Goal: Task Accomplishment & Management: Manage account settings

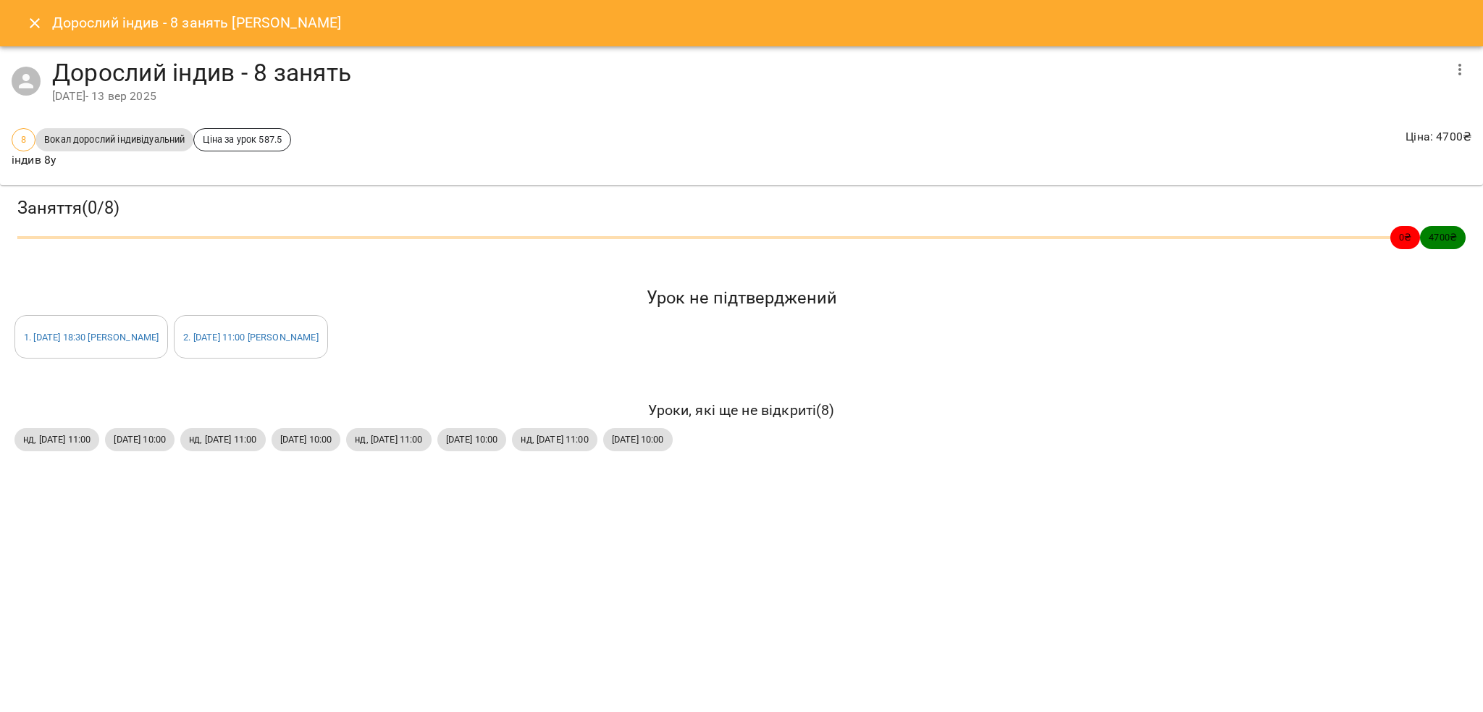
click at [37, 28] on icon "Close" at bounding box center [34, 22] width 17 height 17
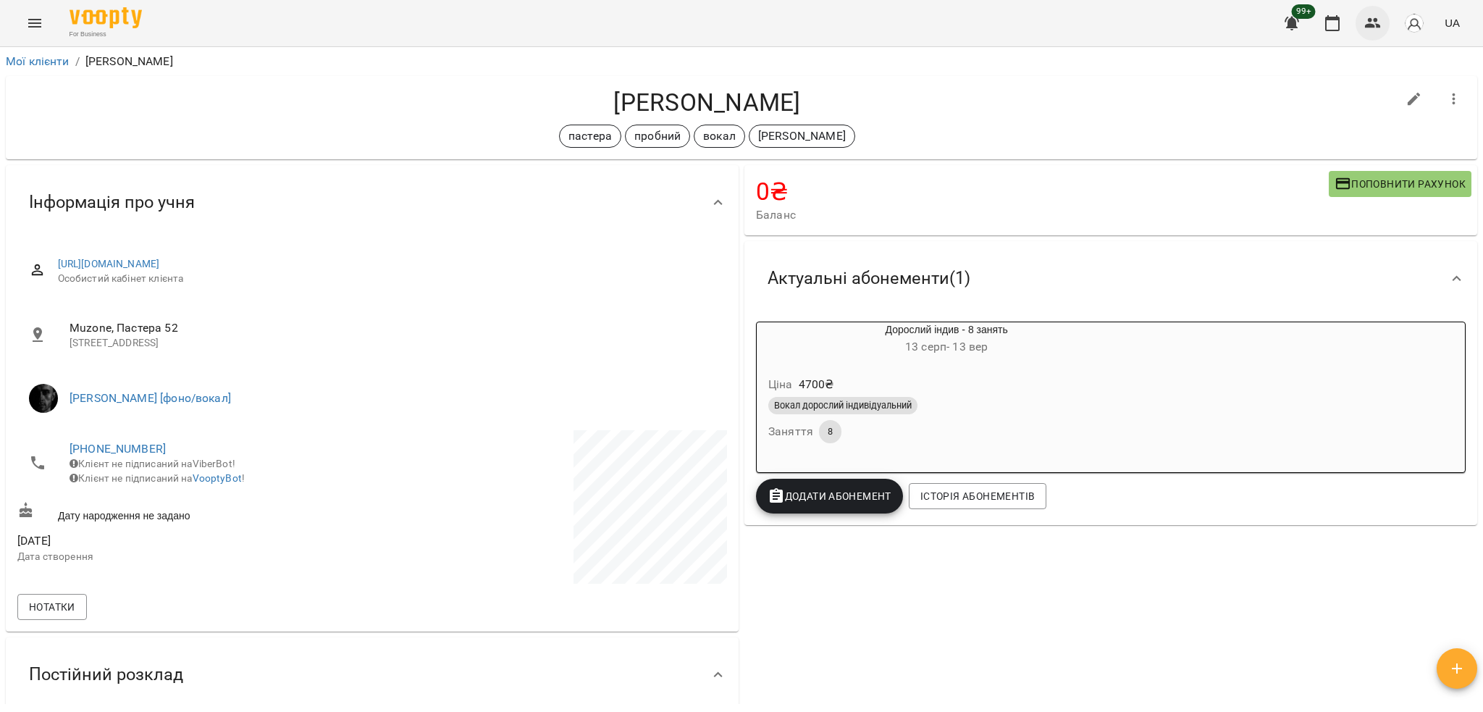
click at [1372, 25] on icon "button" at bounding box center [1373, 23] width 16 height 10
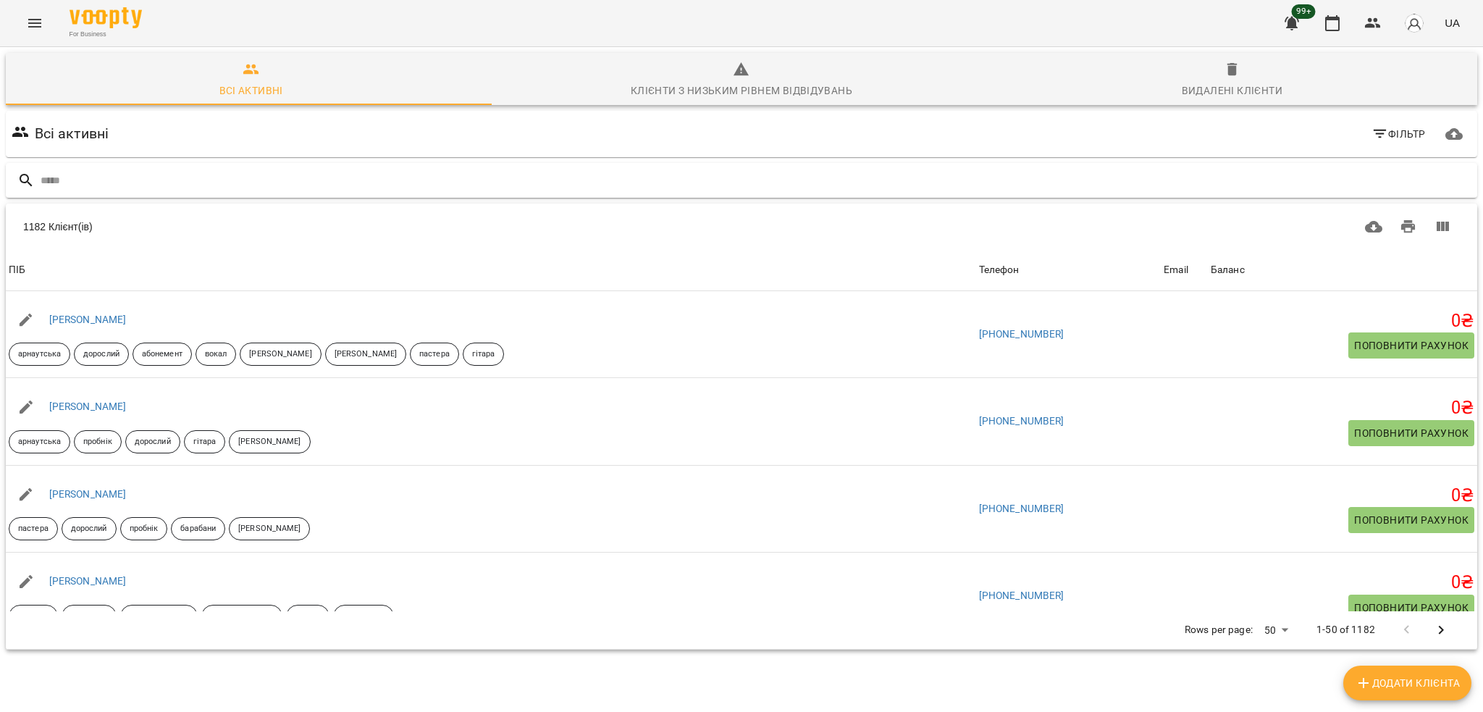
click at [155, 195] on div at bounding box center [741, 180] width 1471 height 35
click at [142, 178] on input "text" at bounding box center [756, 181] width 1431 height 24
paste input "*********"
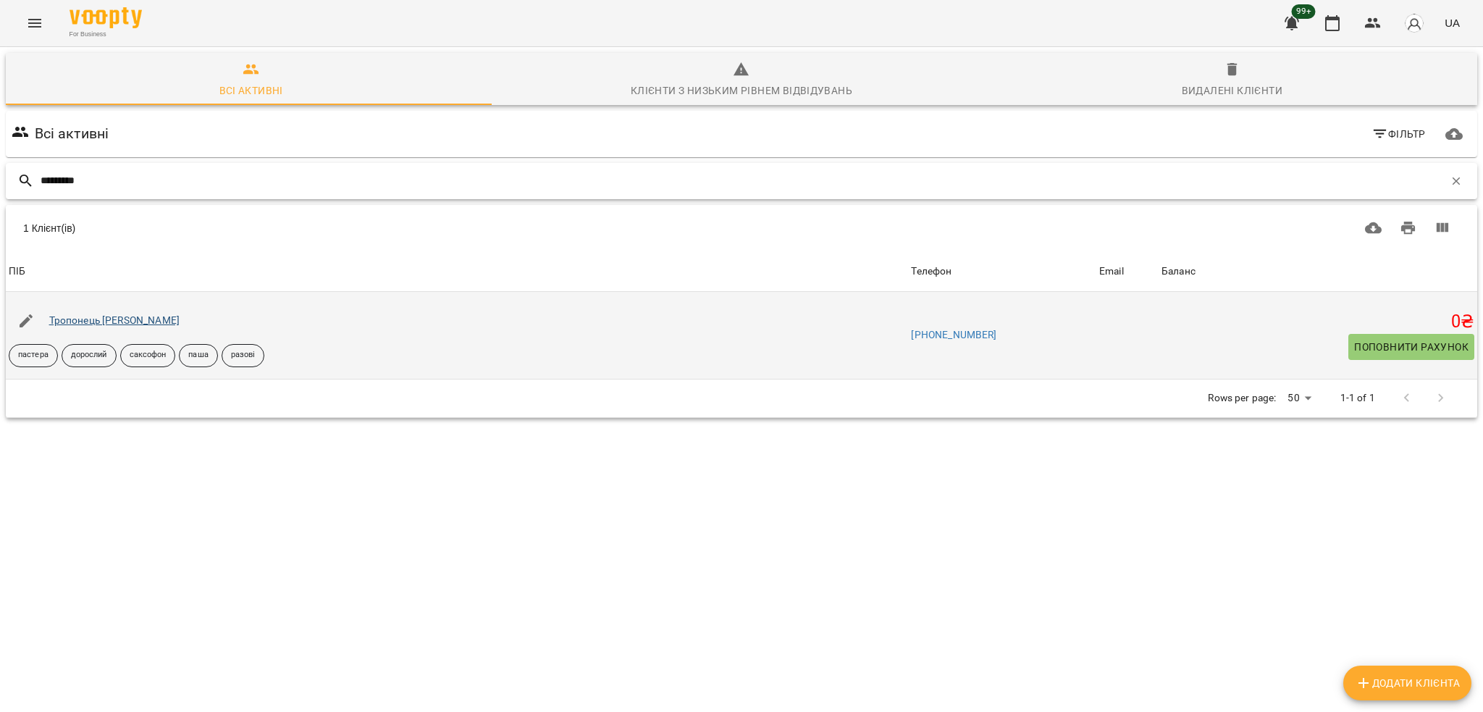
type input "*********"
click at [105, 314] on link "Тропонець [PERSON_NAME]" at bounding box center [114, 320] width 130 height 12
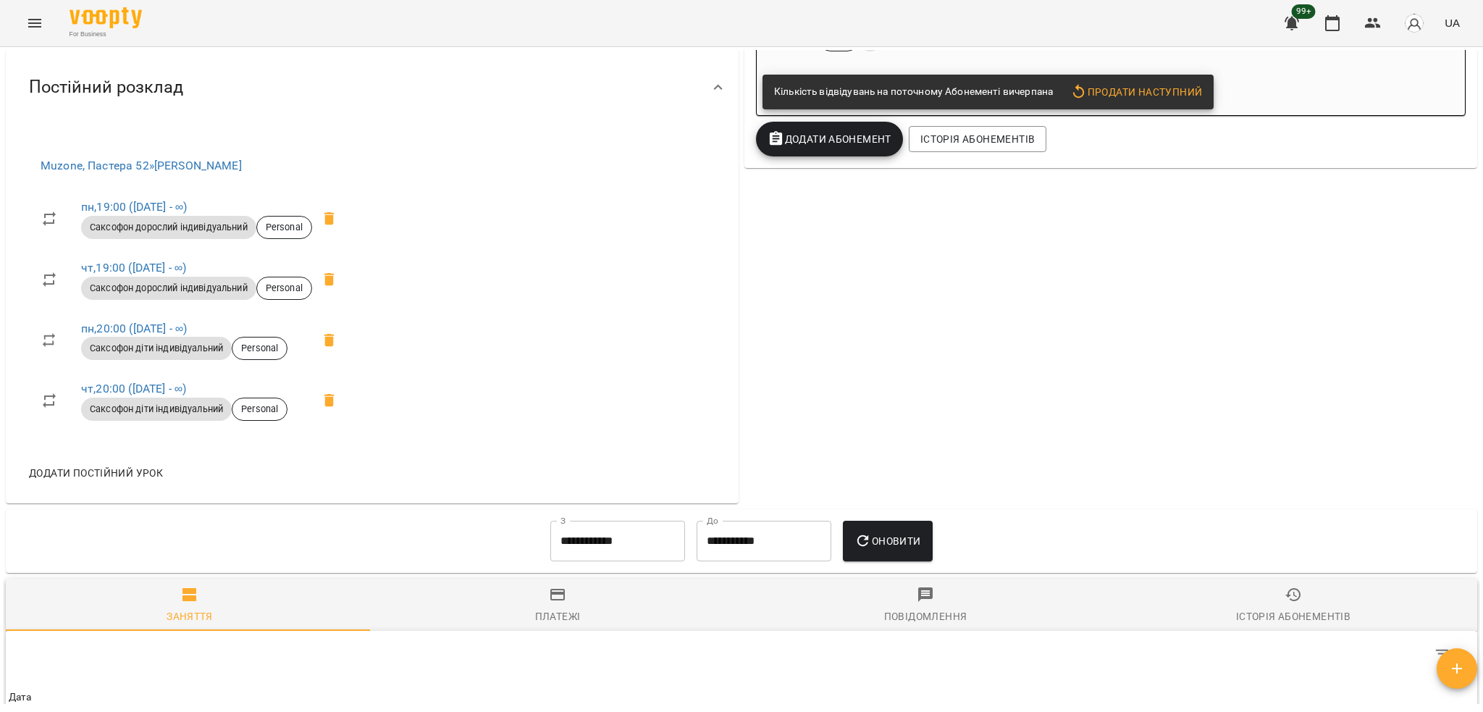
scroll to position [386, 0]
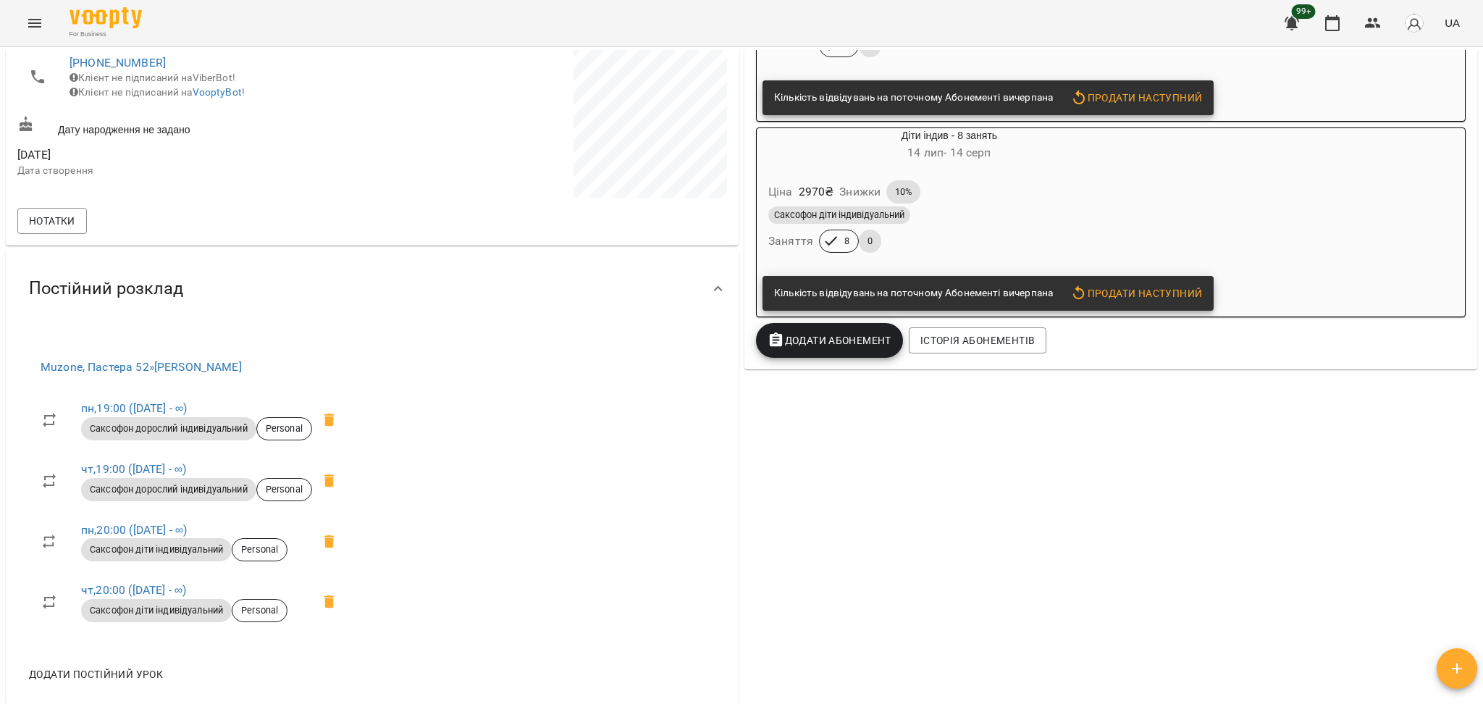
click at [170, 397] on li "пн , 19:00 ([DATE] - ∞) Саксофон дорослий індивідуальний Personal" at bounding box center [193, 419] width 329 height 61
click at [170, 405] on link "пн , 19:00 ([DATE] - ∞)" at bounding box center [134, 408] width 106 height 14
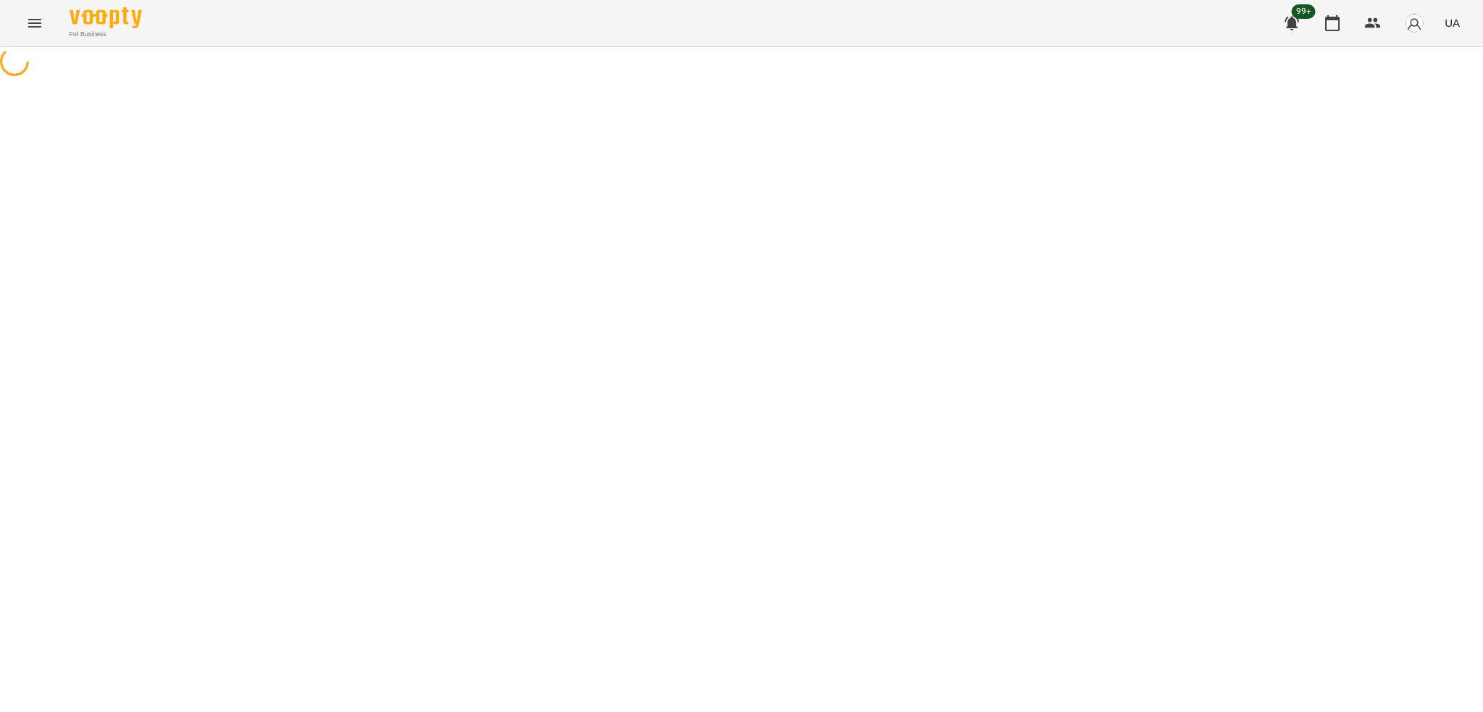
select select "*"
select select "**********"
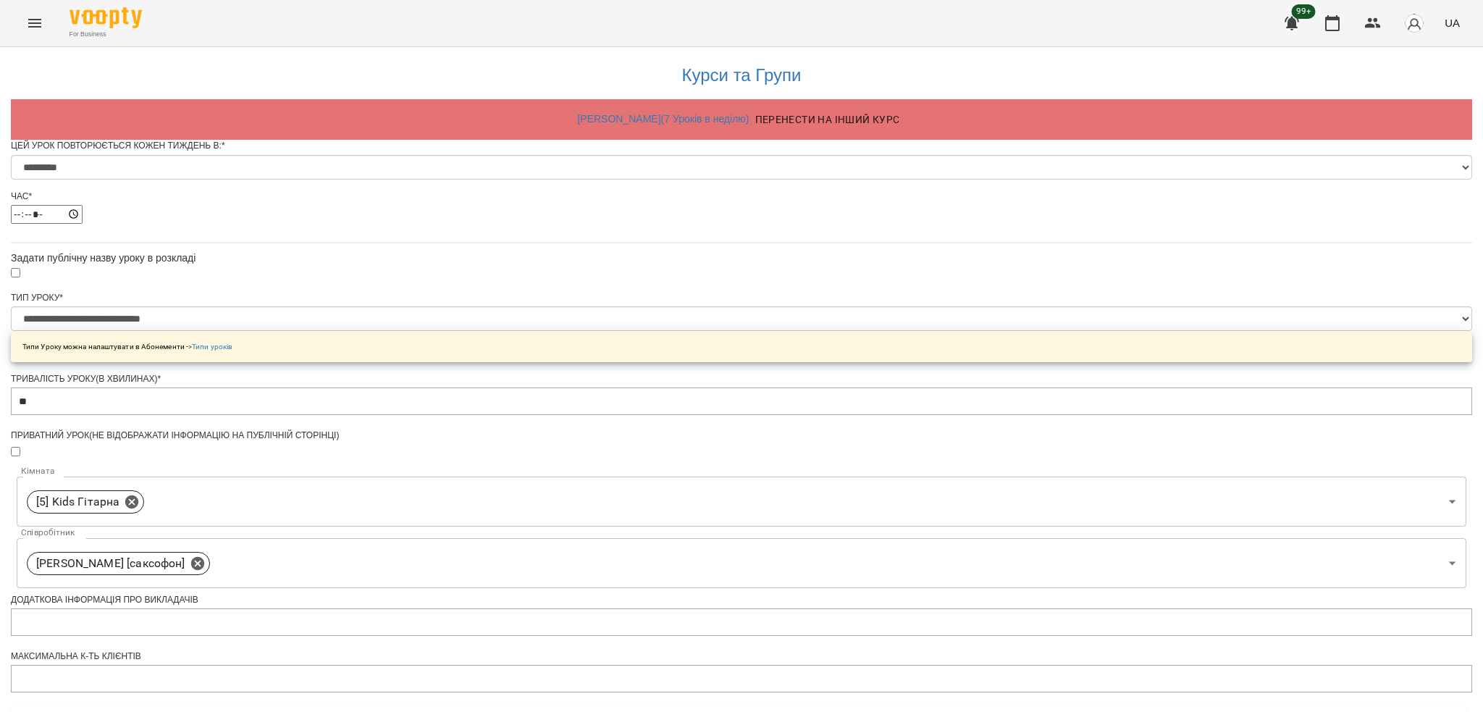
scroll to position [515, 0]
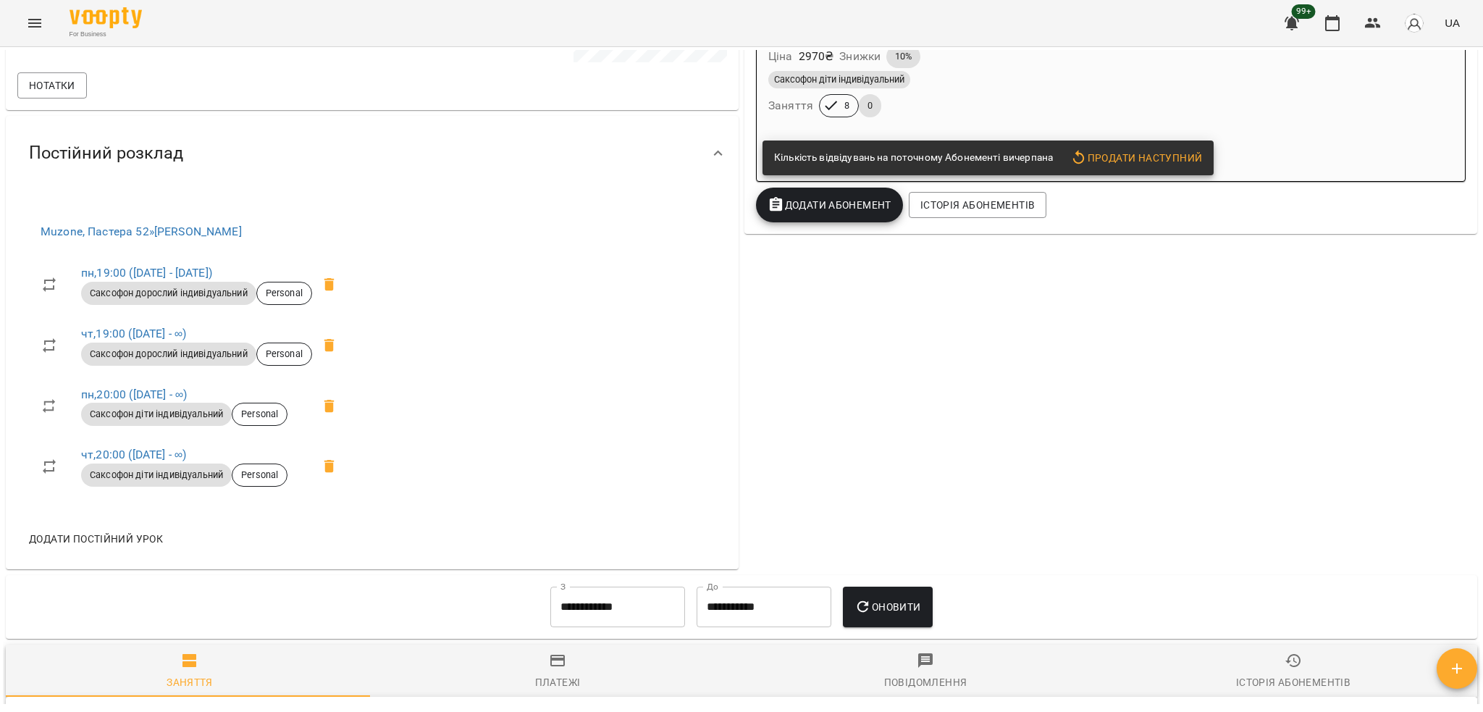
scroll to position [545, 0]
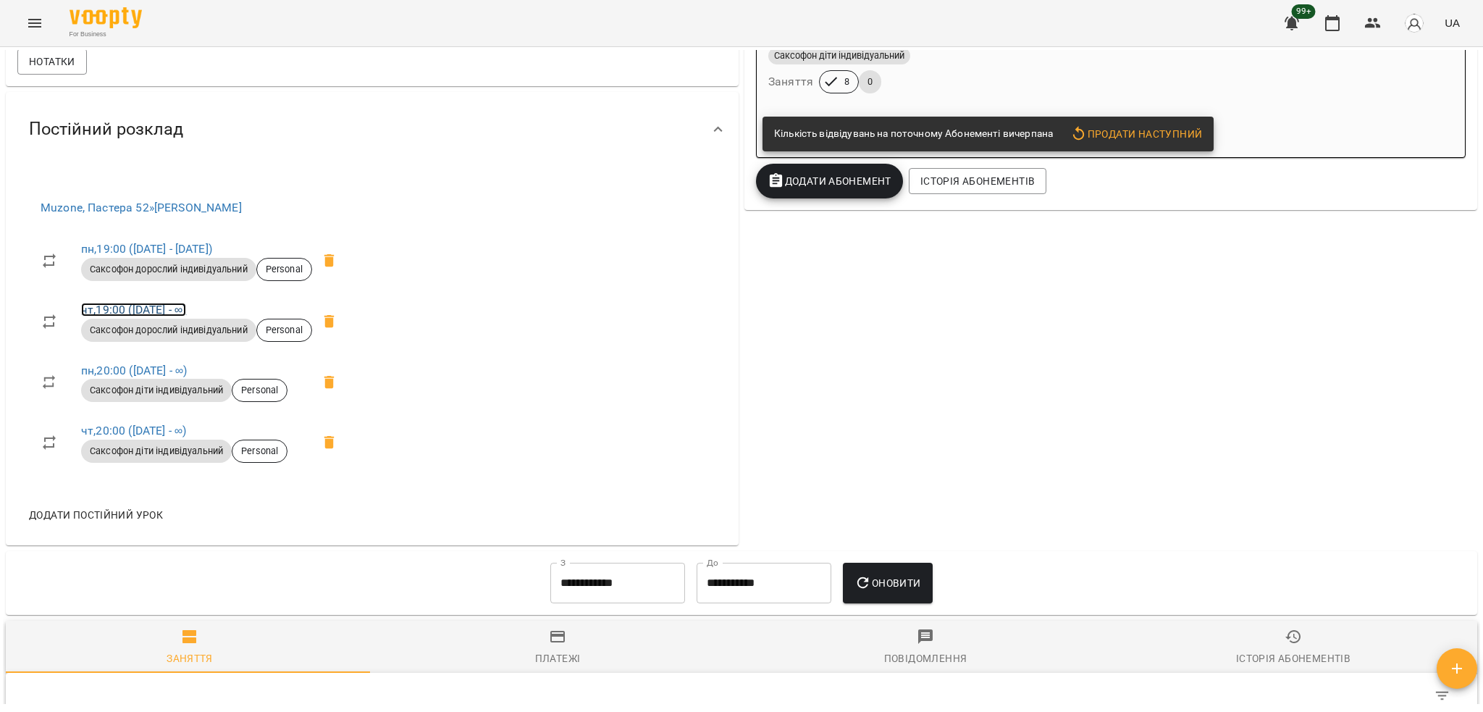
click at [180, 313] on link "чт , 19:00 ([DATE] - ∞)" at bounding box center [133, 310] width 105 height 14
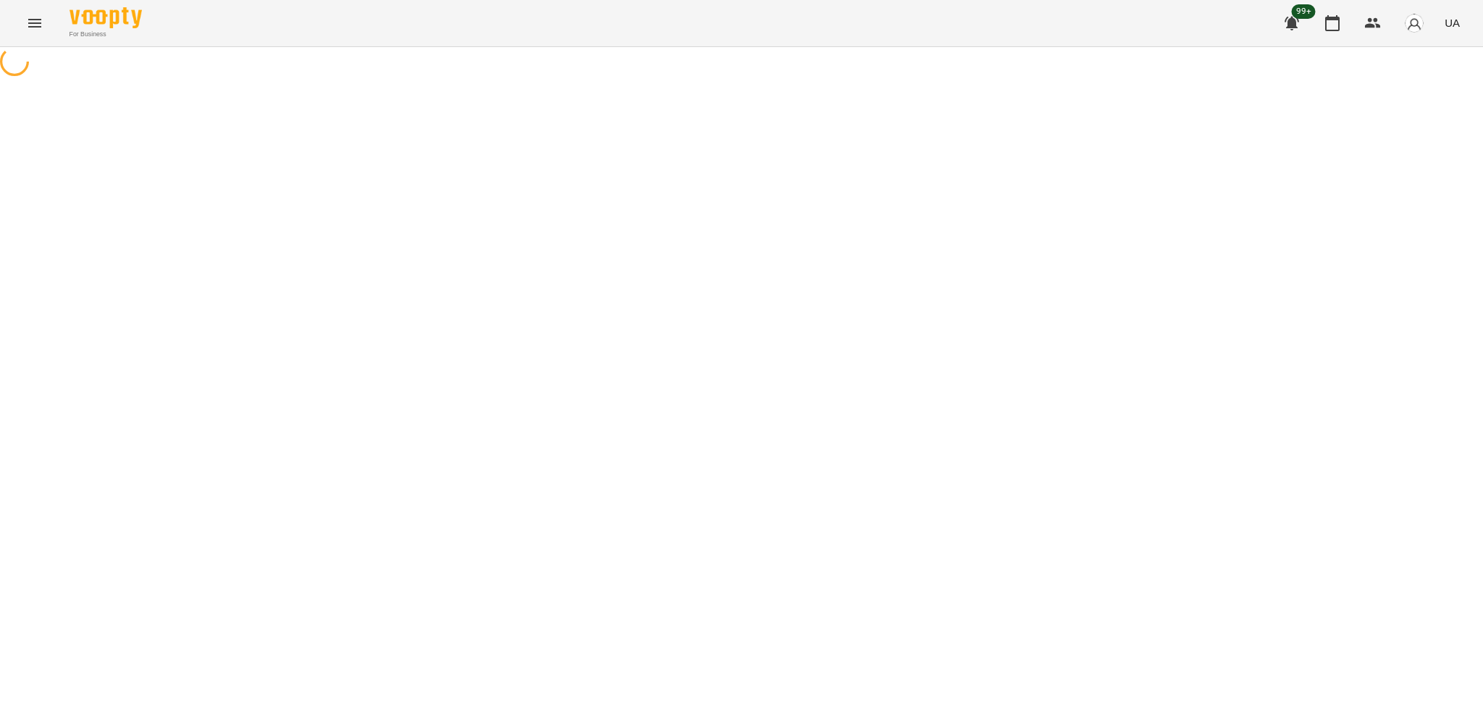
select select "*"
select select "**********"
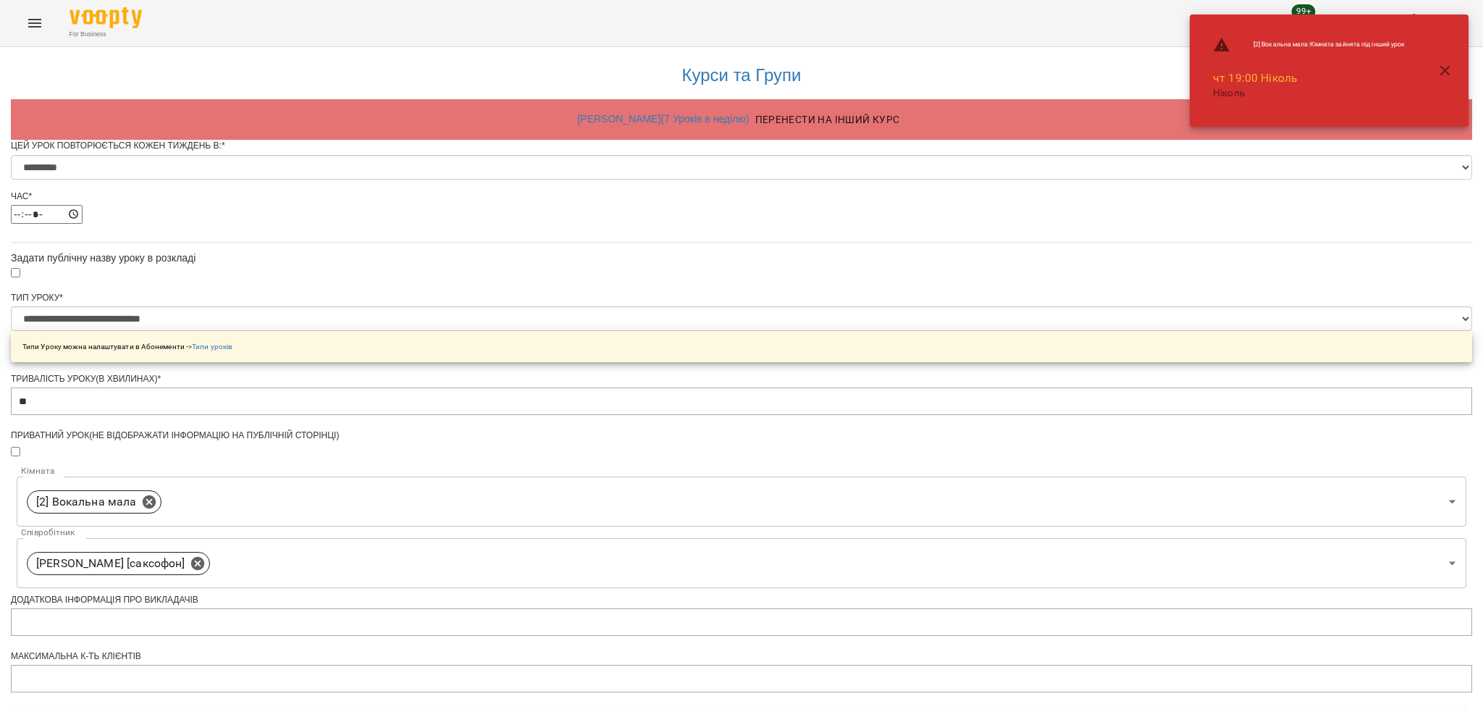
scroll to position [463, 0]
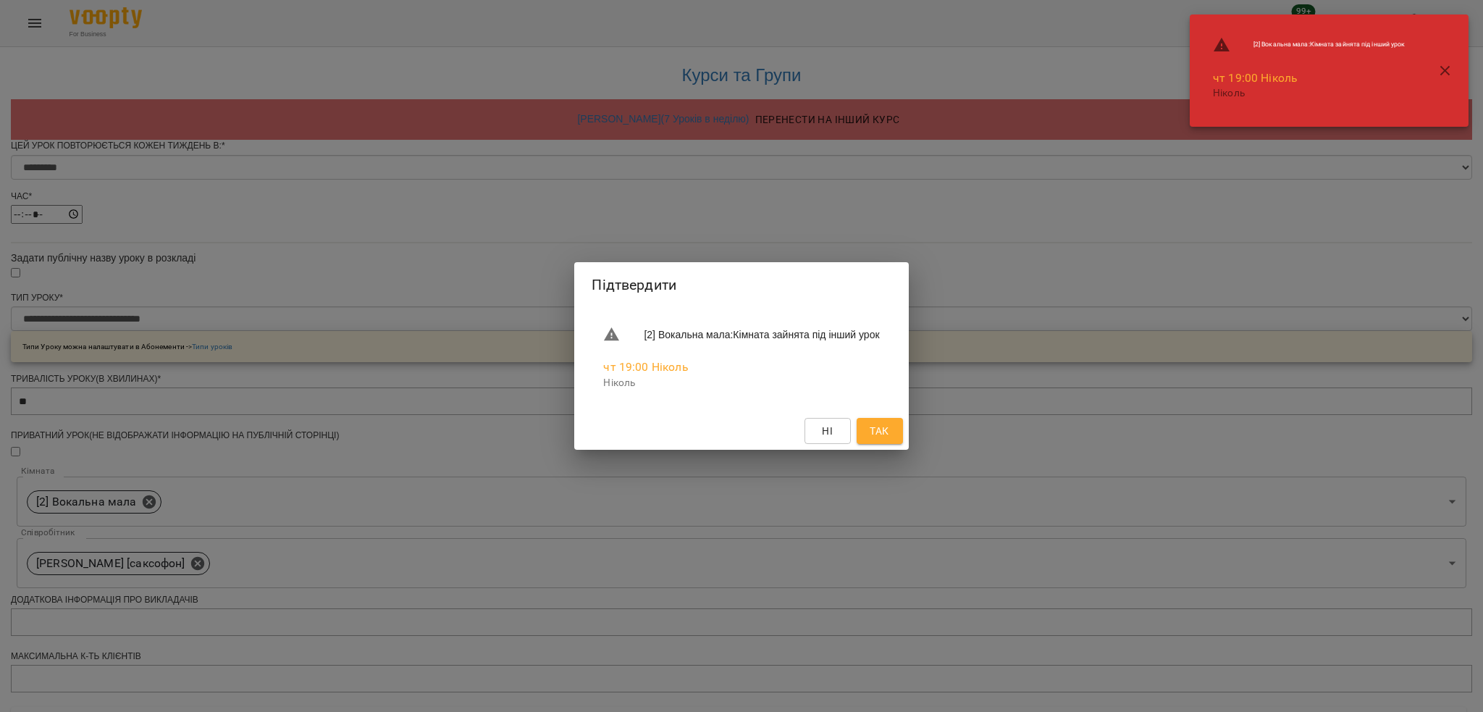
click at [888, 423] on span "Так" at bounding box center [878, 430] width 19 height 17
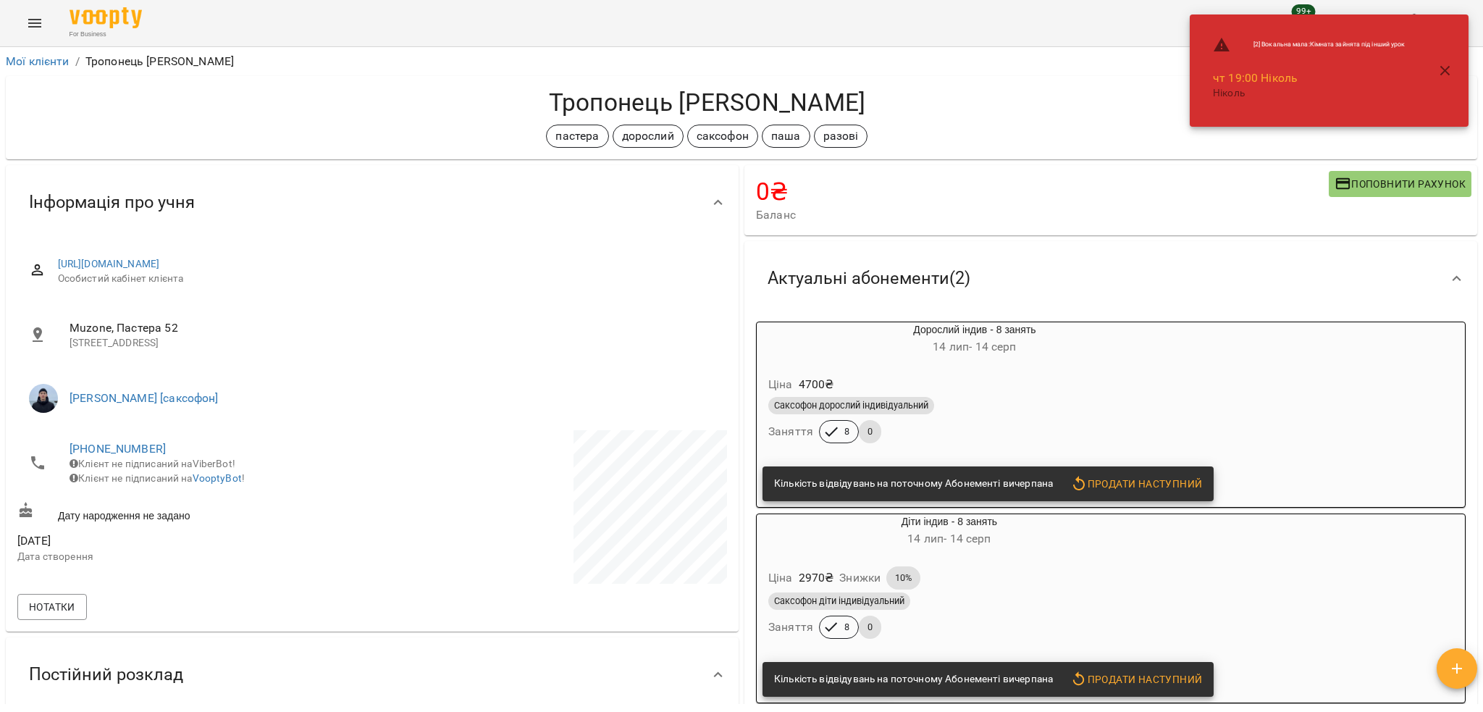
click at [1441, 59] on button "button" at bounding box center [1445, 71] width 35 height 35
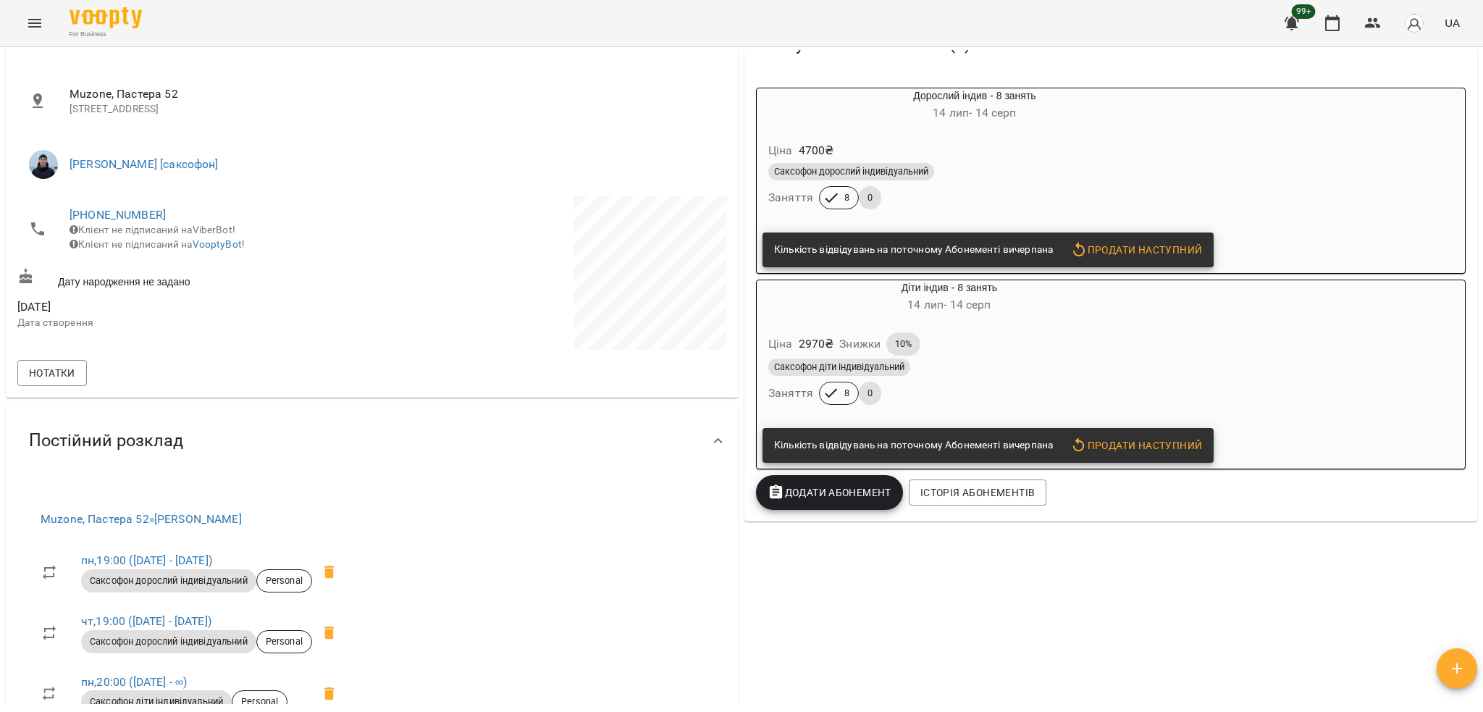
scroll to position [579, 0]
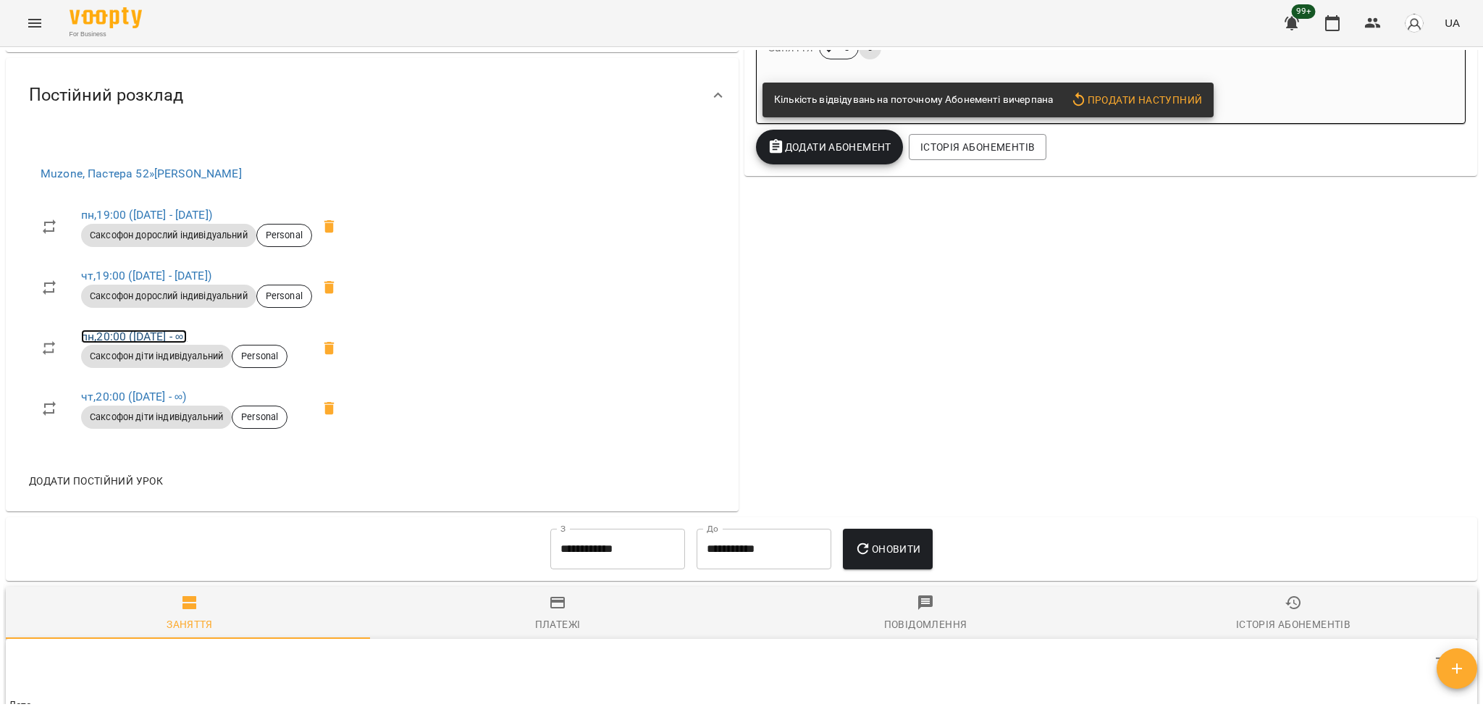
click at [185, 339] on link "пн , 20:00 ([DATE] - ∞)" at bounding box center [134, 336] width 106 height 14
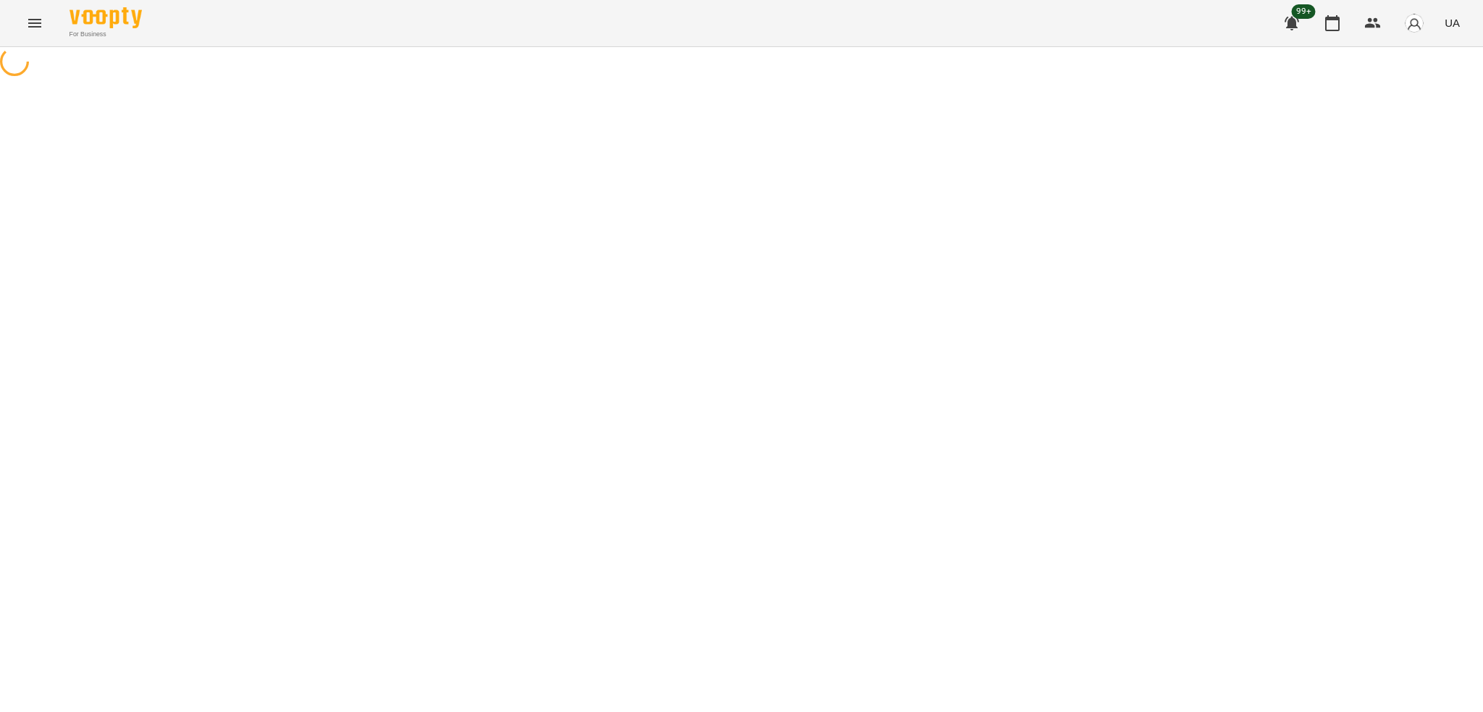
select select "*"
select select "**********"
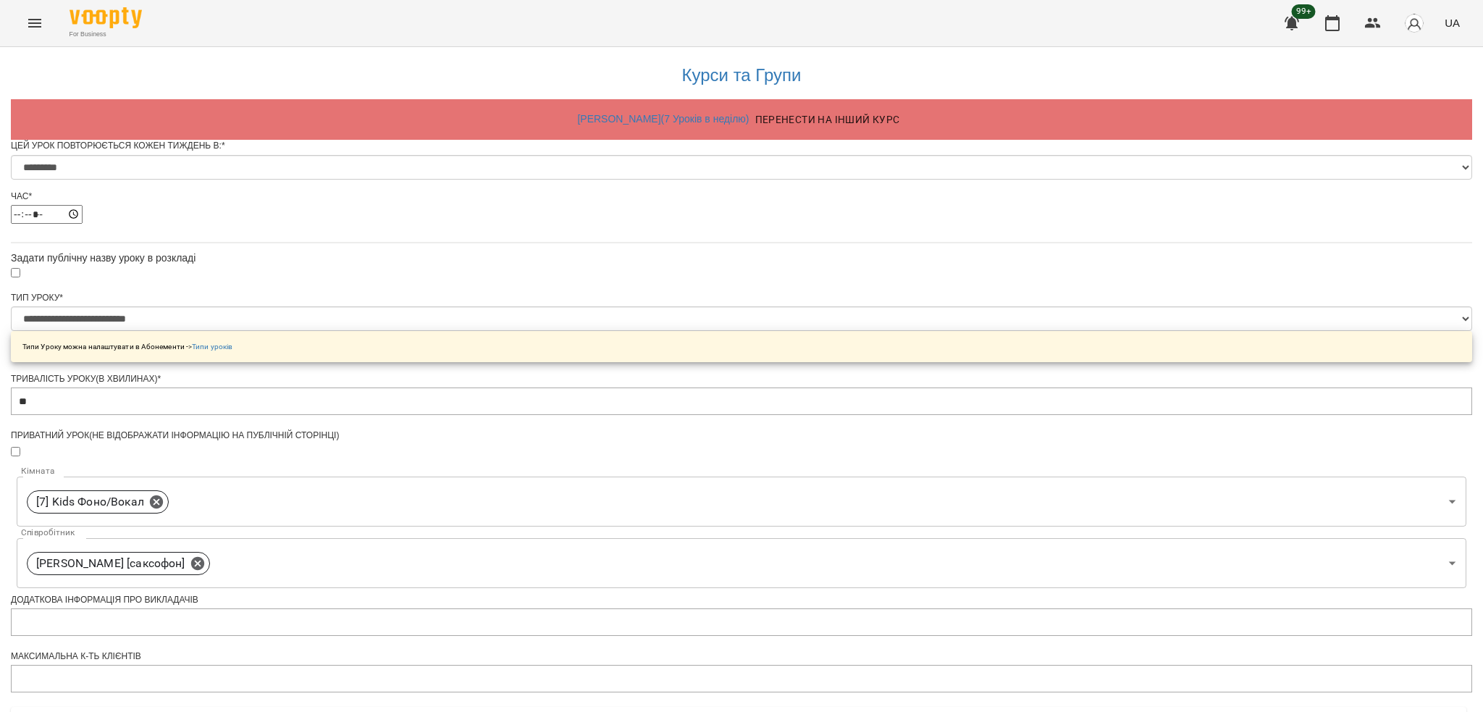
scroll to position [463, 0]
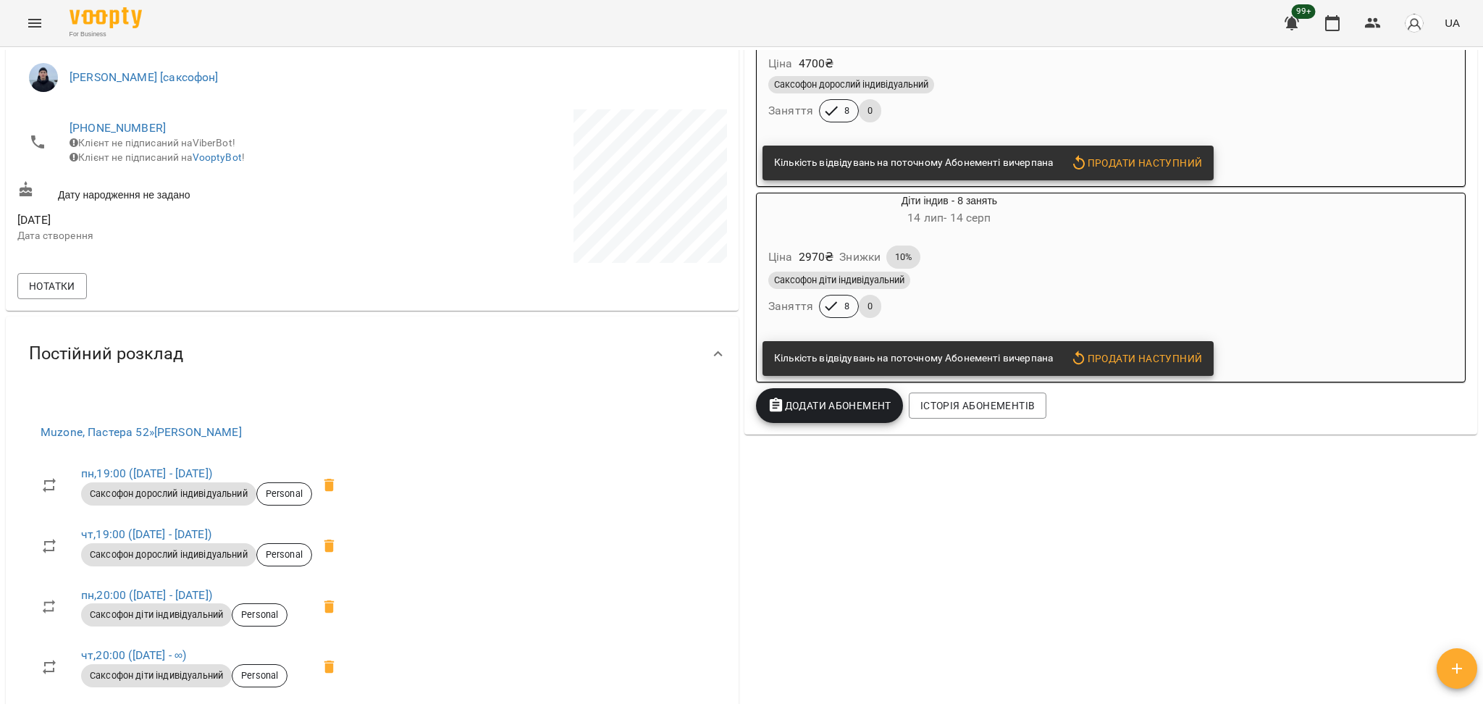
scroll to position [675, 0]
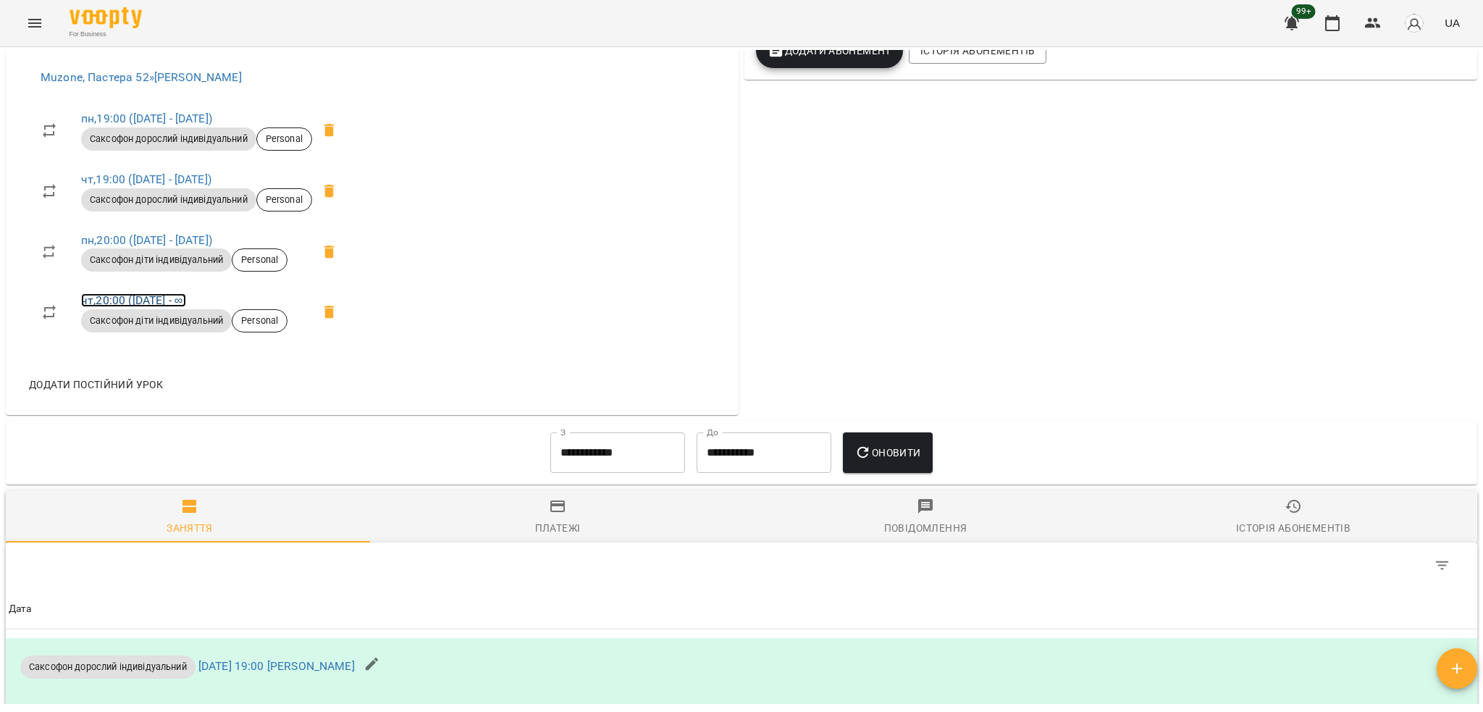
click at [177, 304] on link "чт , 20:00 ([DATE] - ∞)" at bounding box center [133, 300] width 105 height 14
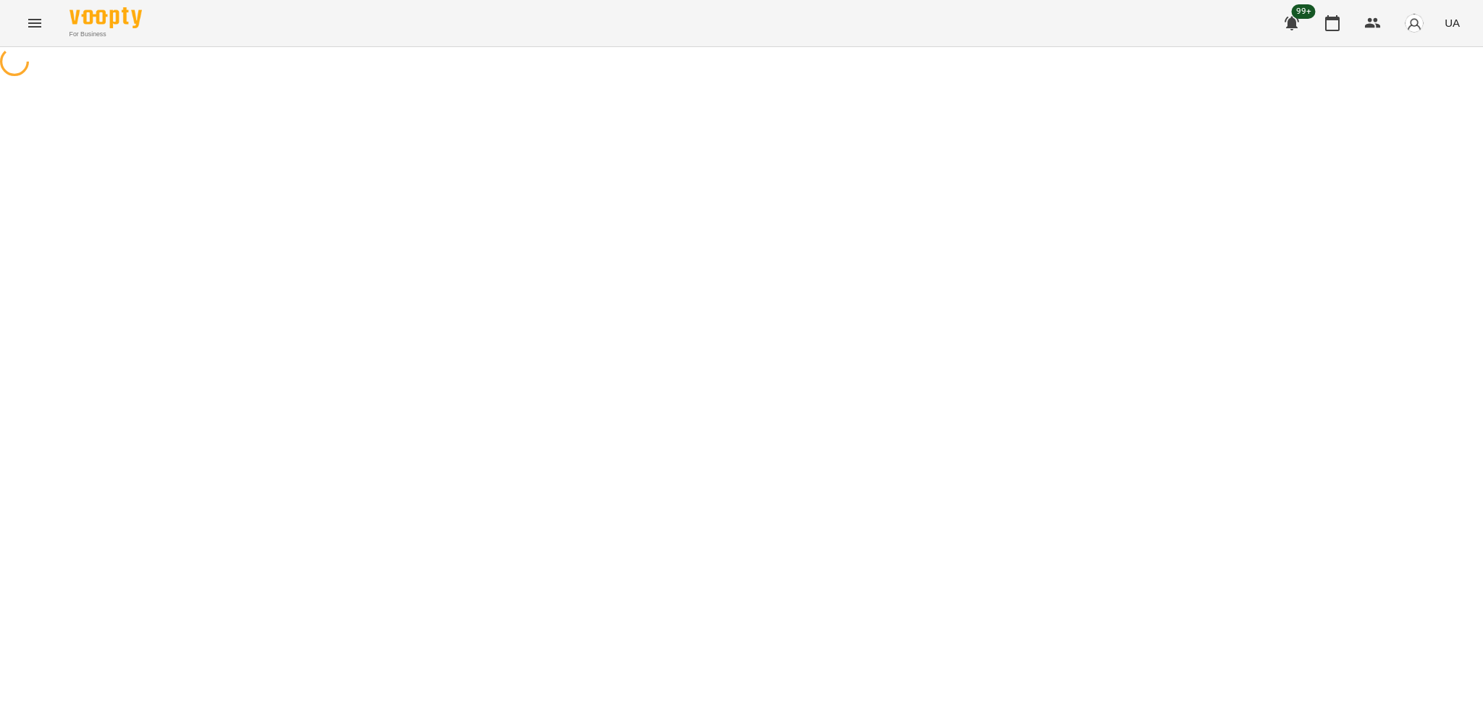
select select "*"
select select "**********"
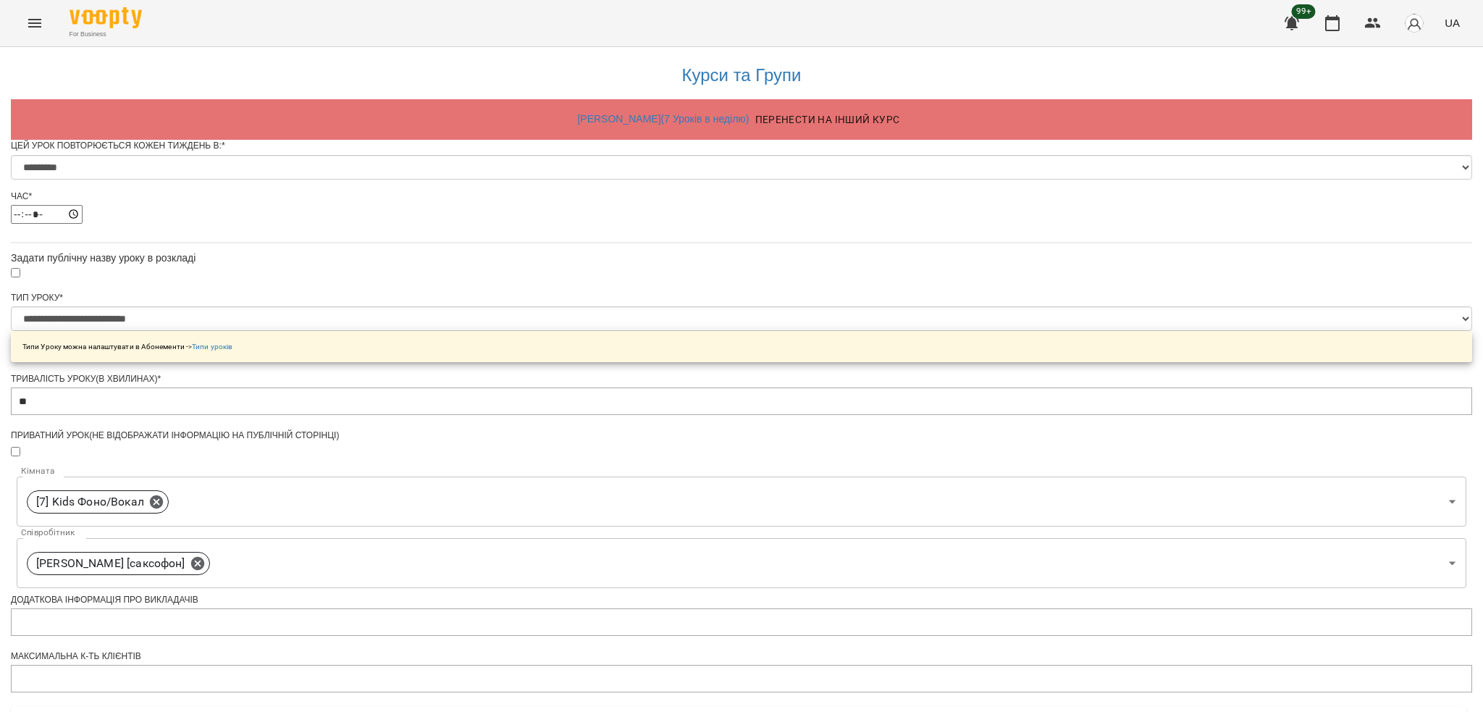
scroll to position [463, 0]
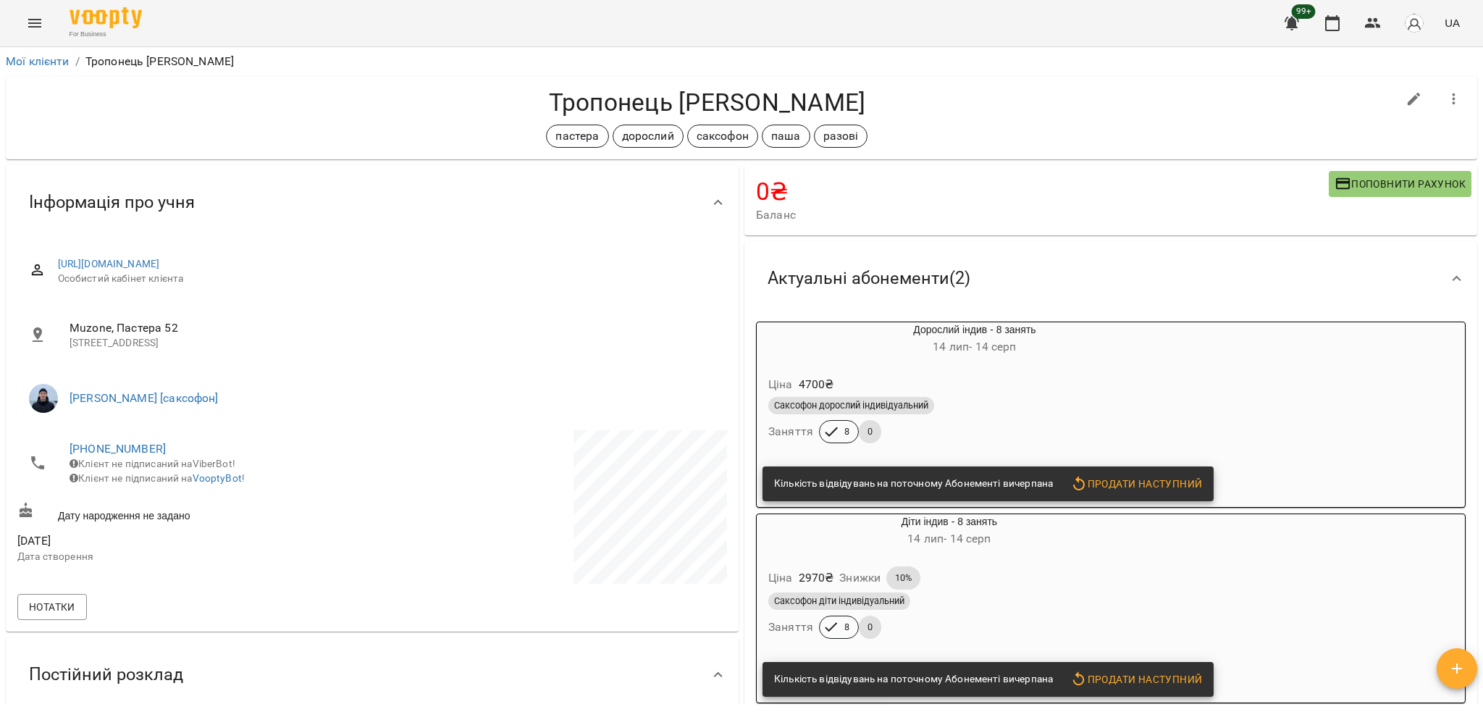
click at [1059, 369] on div "Ціна 4700 ₴ Саксофон дорослий індивідуальний Заняття 8 0" at bounding box center [975, 412] width 436 height 98
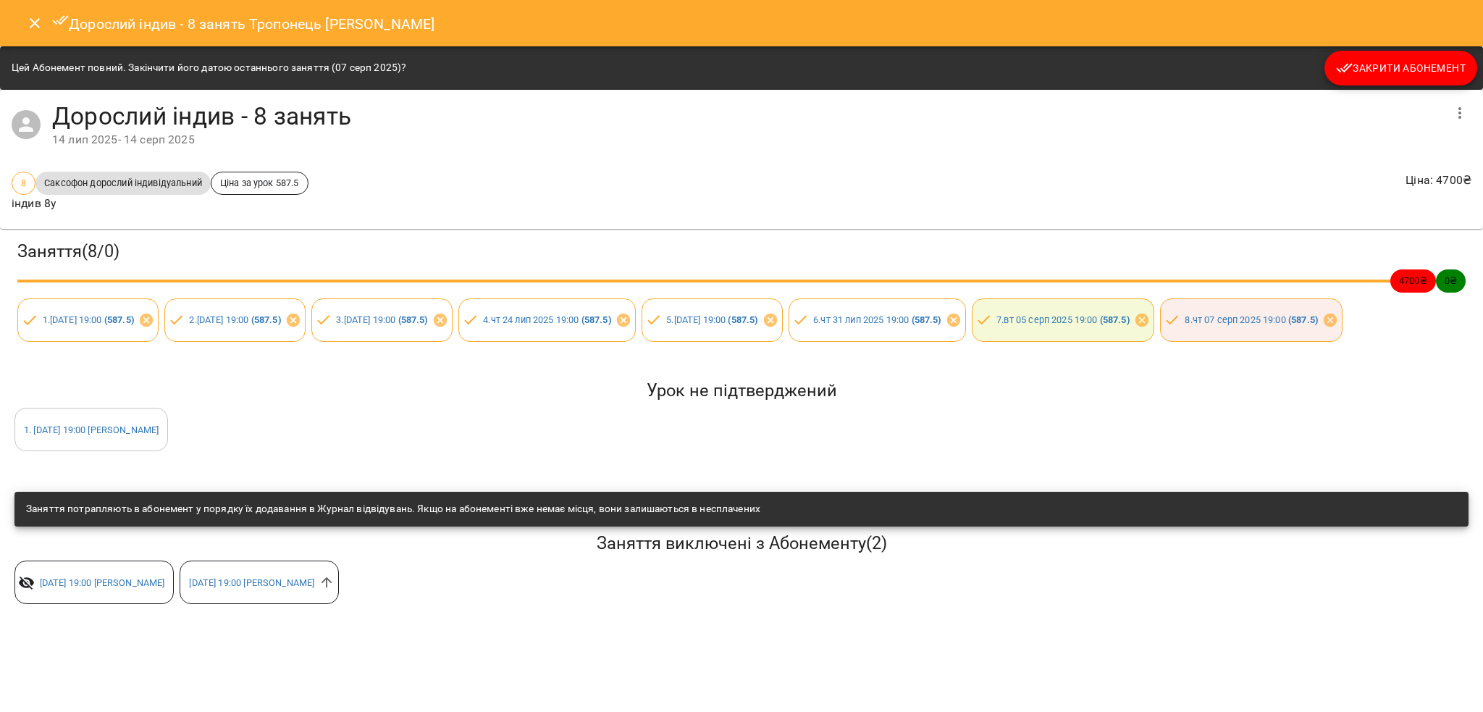
click at [1400, 49] on div "Цей Абонемент повний. Закінчити його датою останнього заняття ([DATE])? Закрити…" at bounding box center [741, 67] width 1483 height 43
click at [1371, 75] on span "Закрити Абонемент" at bounding box center [1401, 67] width 130 height 17
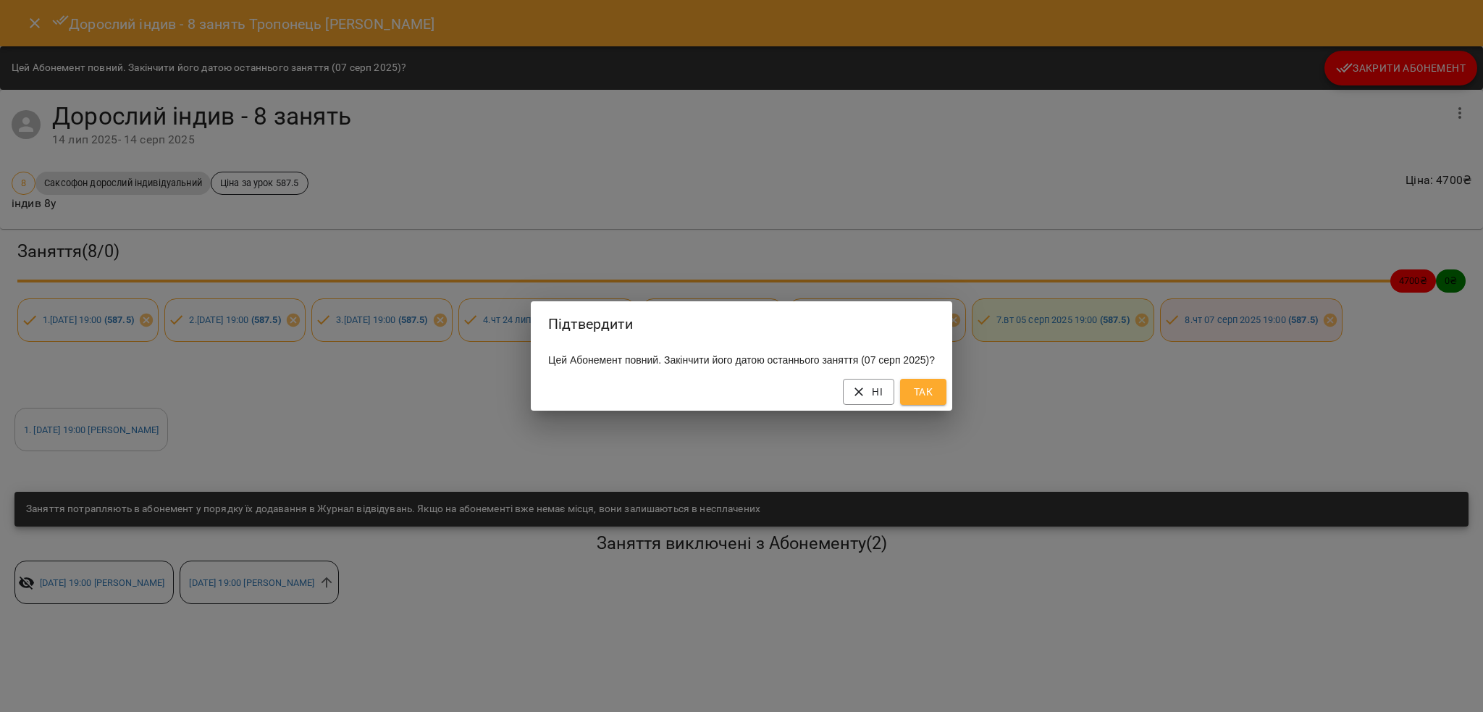
click at [929, 400] on span "Так" at bounding box center [922, 391] width 23 height 17
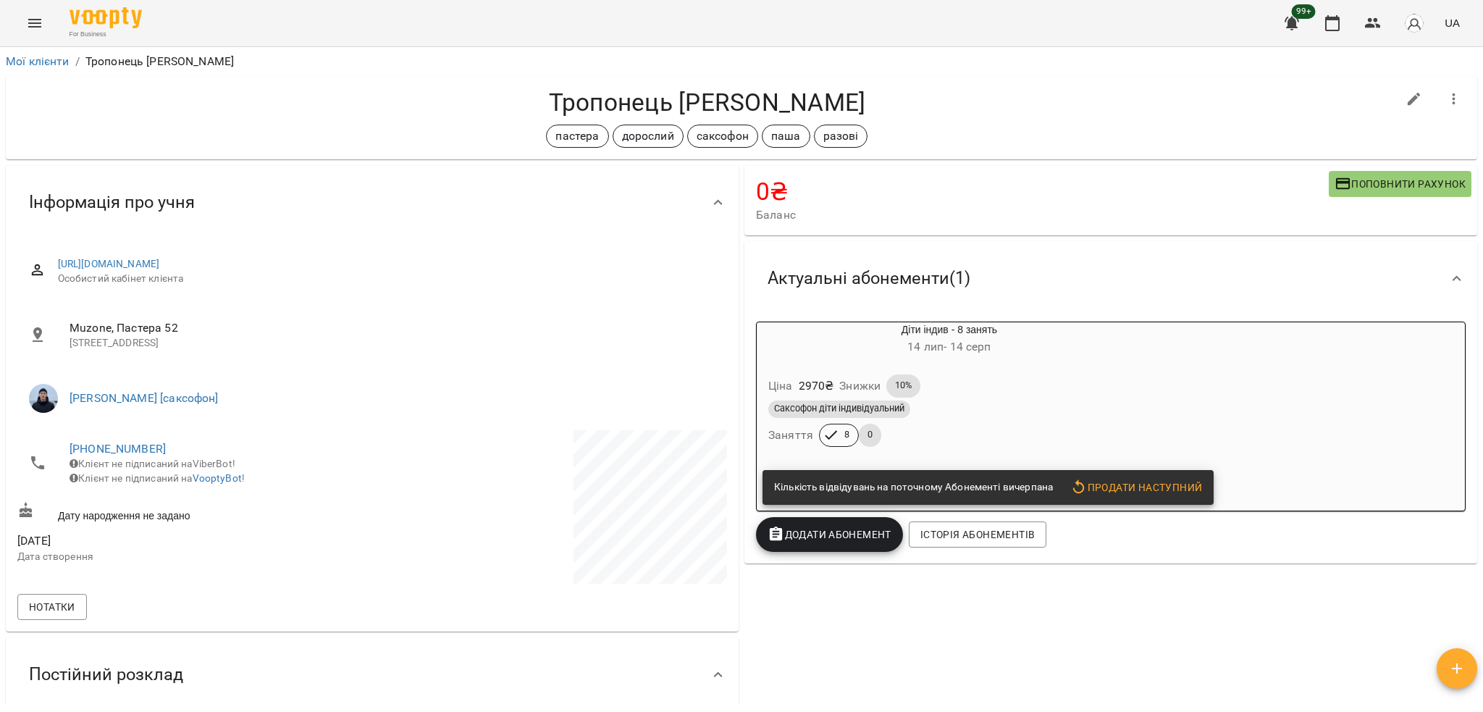
click at [1004, 405] on div "Саксофон діти індивідуальний" at bounding box center [949, 408] width 362 height 17
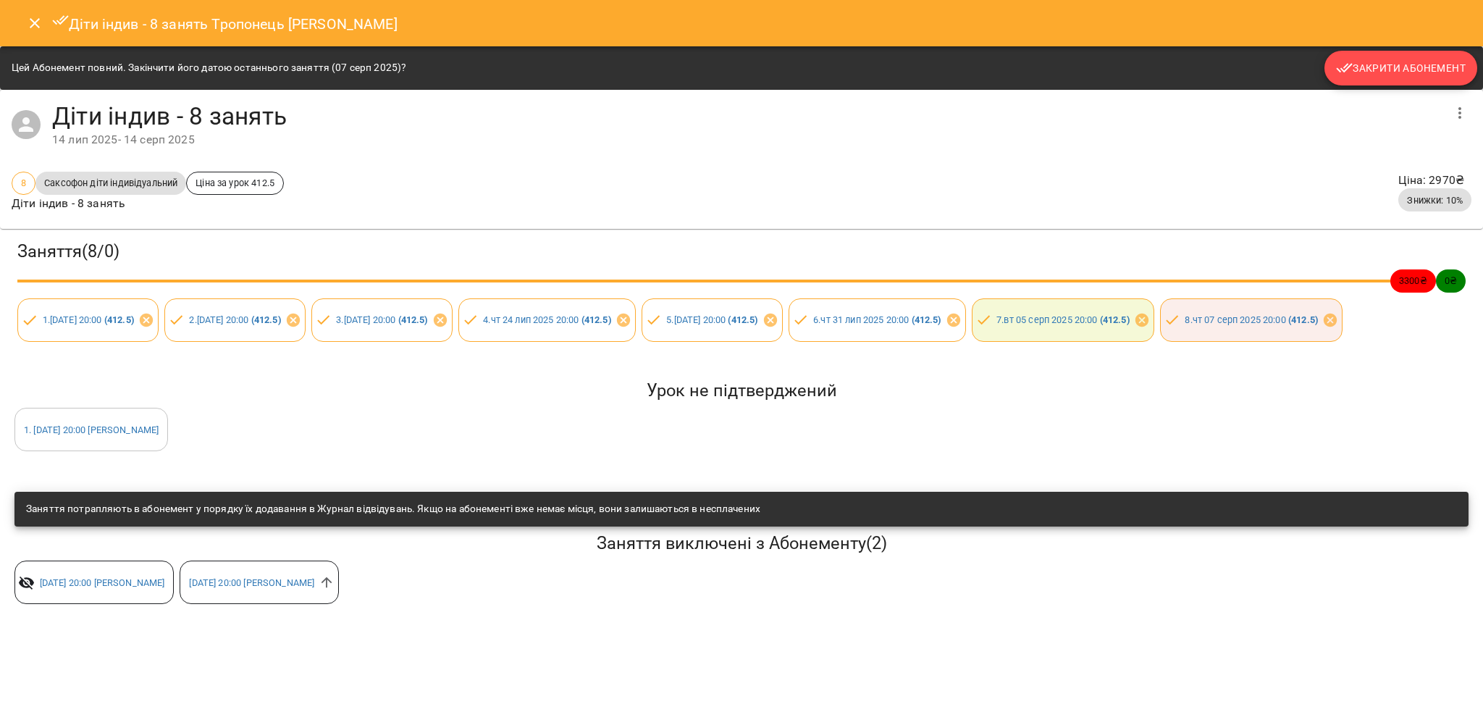
click at [1357, 68] on span "Закрити Абонемент" at bounding box center [1401, 67] width 130 height 17
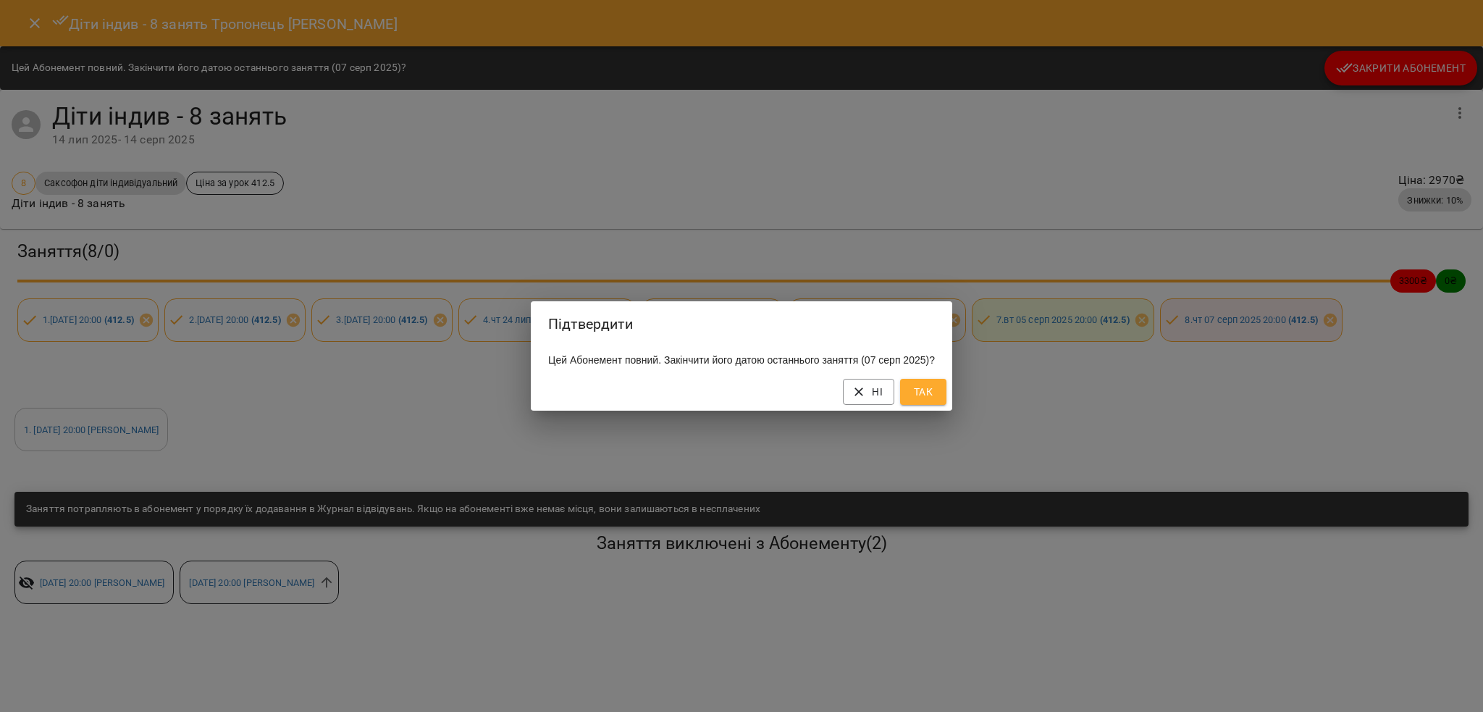
click at [923, 400] on span "Так" at bounding box center [922, 391] width 23 height 17
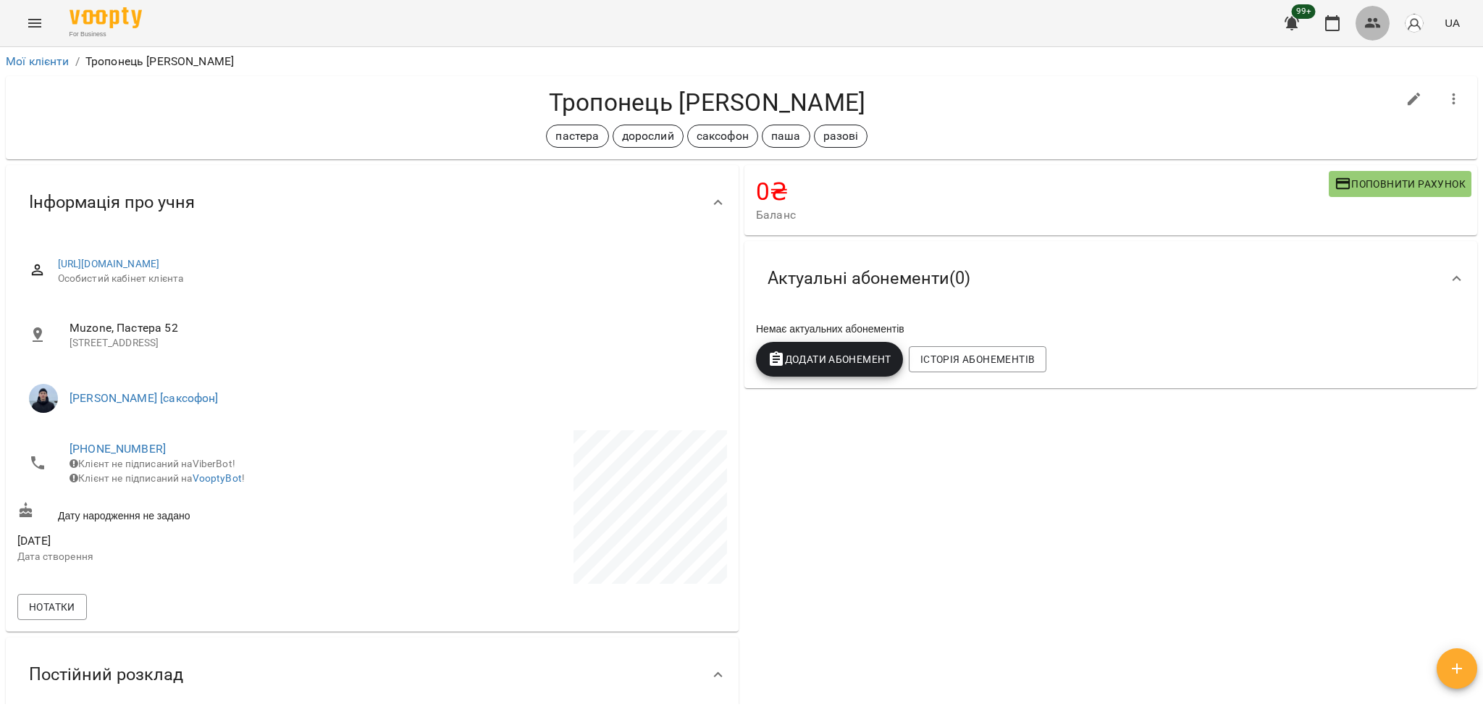
click at [1378, 23] on icon "button" at bounding box center [1372, 22] width 17 height 17
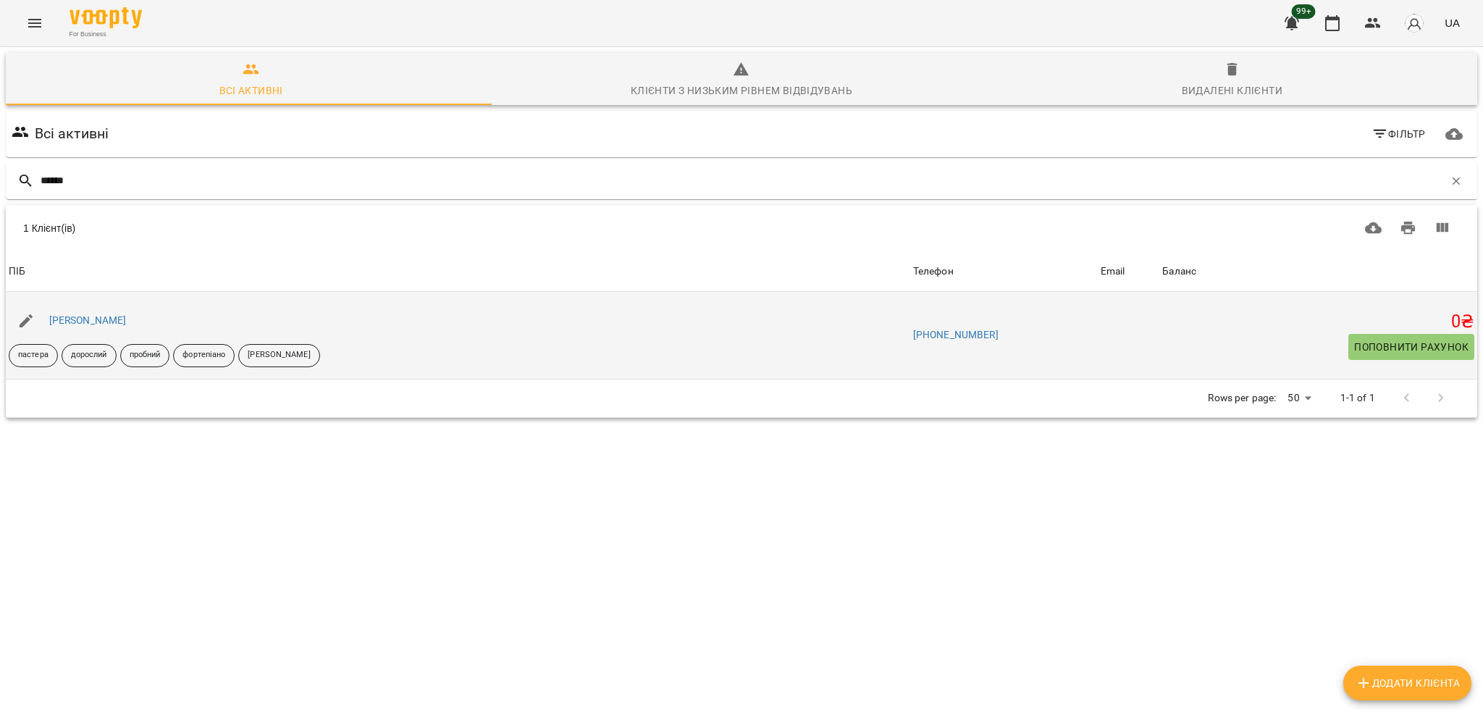
type input "******"
click at [84, 313] on div "[PERSON_NAME]" at bounding box center [87, 321] width 83 height 20
click at [83, 316] on link "[PERSON_NAME]" at bounding box center [87, 320] width 77 height 12
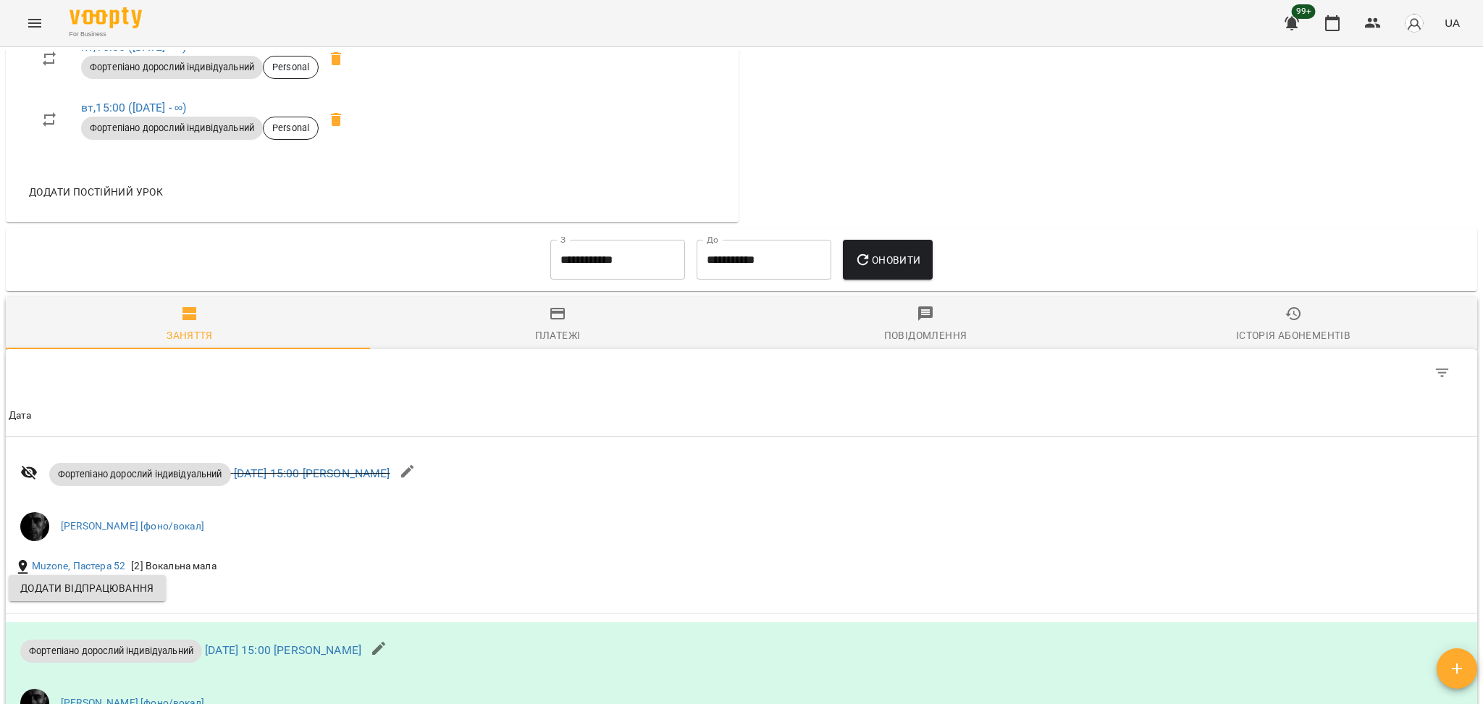
click at [1242, 335] on div "Історія абонементів" at bounding box center [1293, 334] width 114 height 17
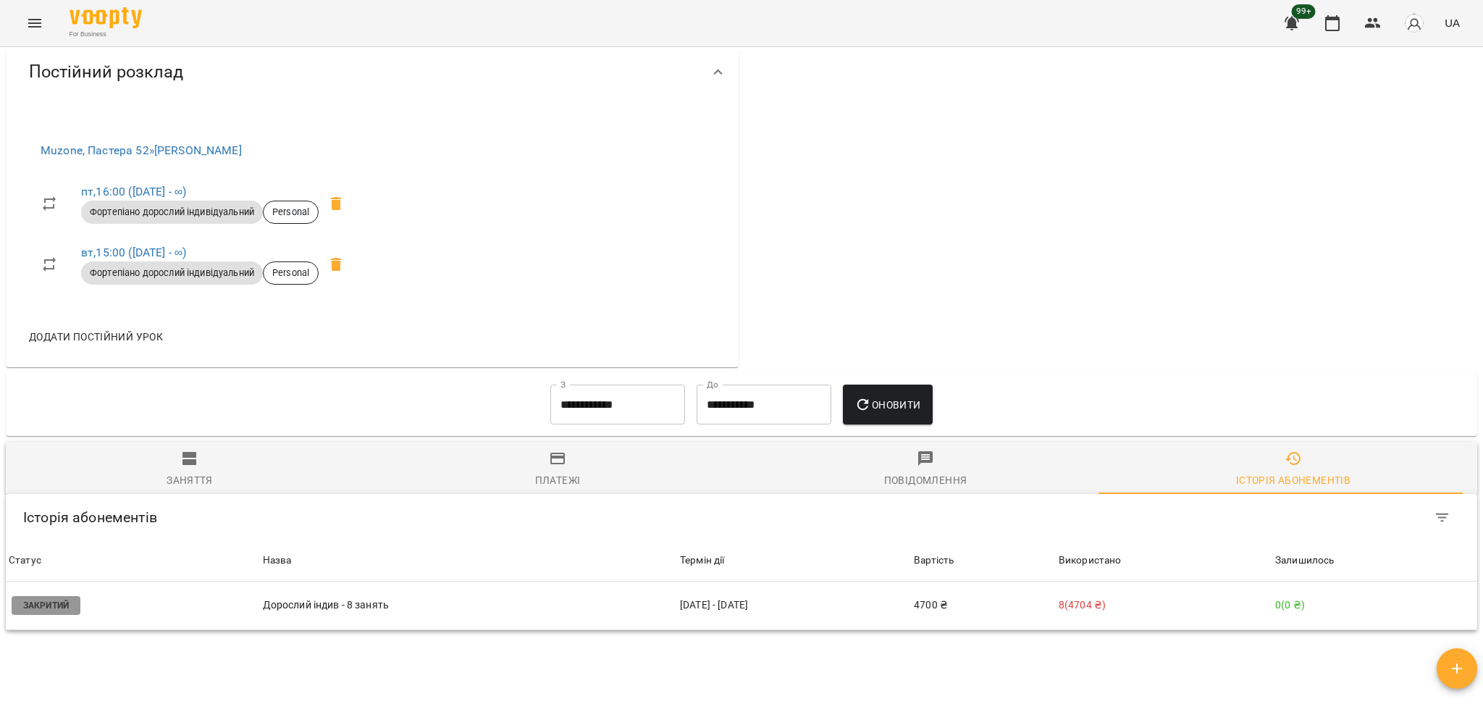
scroll to position [704, 0]
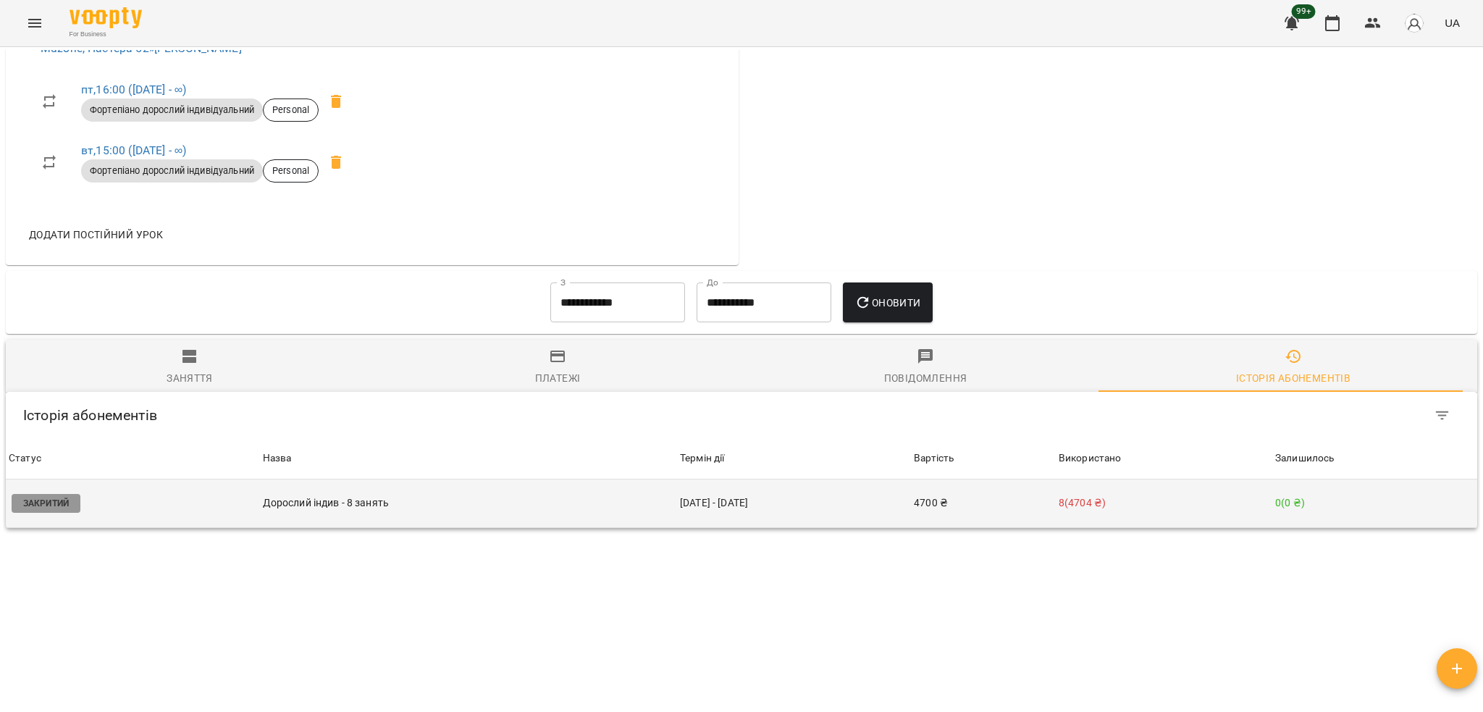
click at [265, 486] on td "Дорослий індив - 8 занять" at bounding box center [468, 503] width 417 height 49
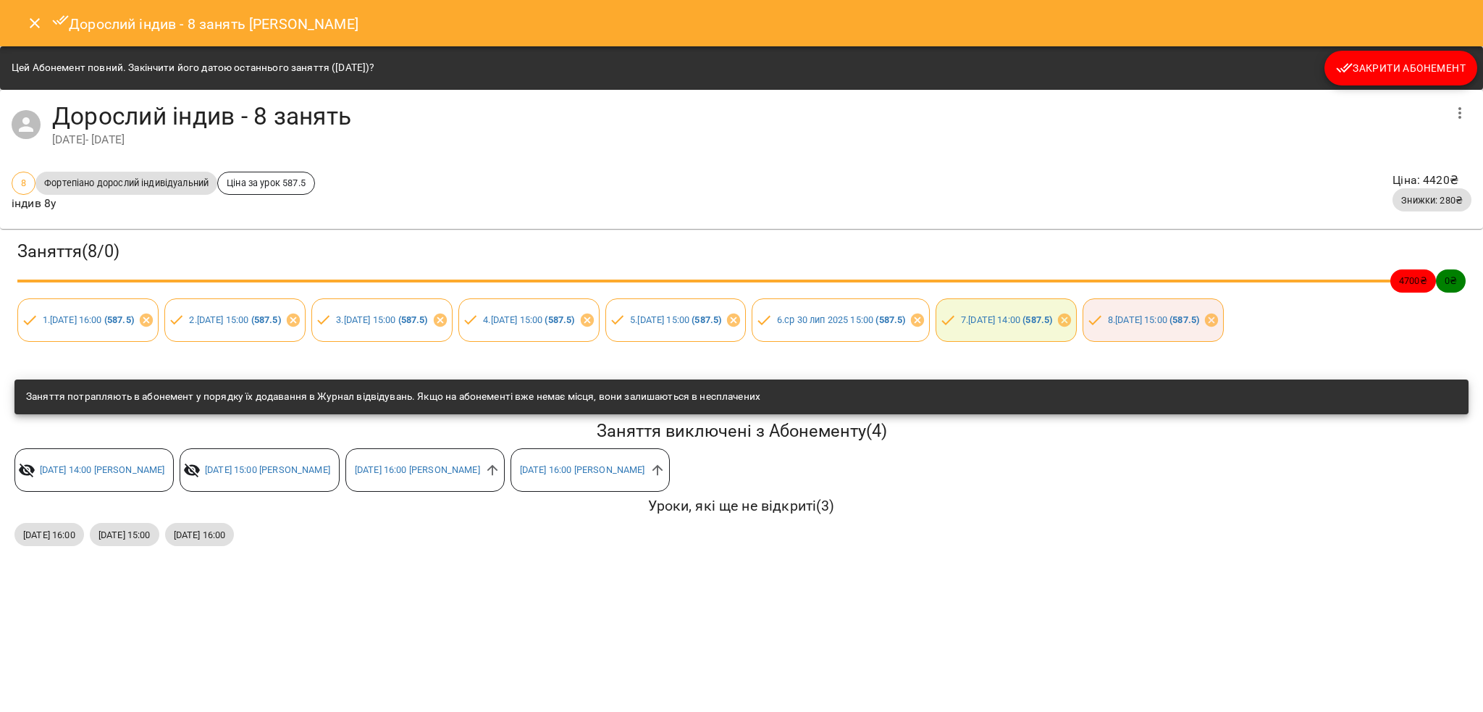
click at [17, 26] on div "Дорослий індив - 8 занять [PERSON_NAME]" at bounding box center [741, 23] width 1483 height 46
click at [32, 28] on icon "Close" at bounding box center [34, 22] width 17 height 17
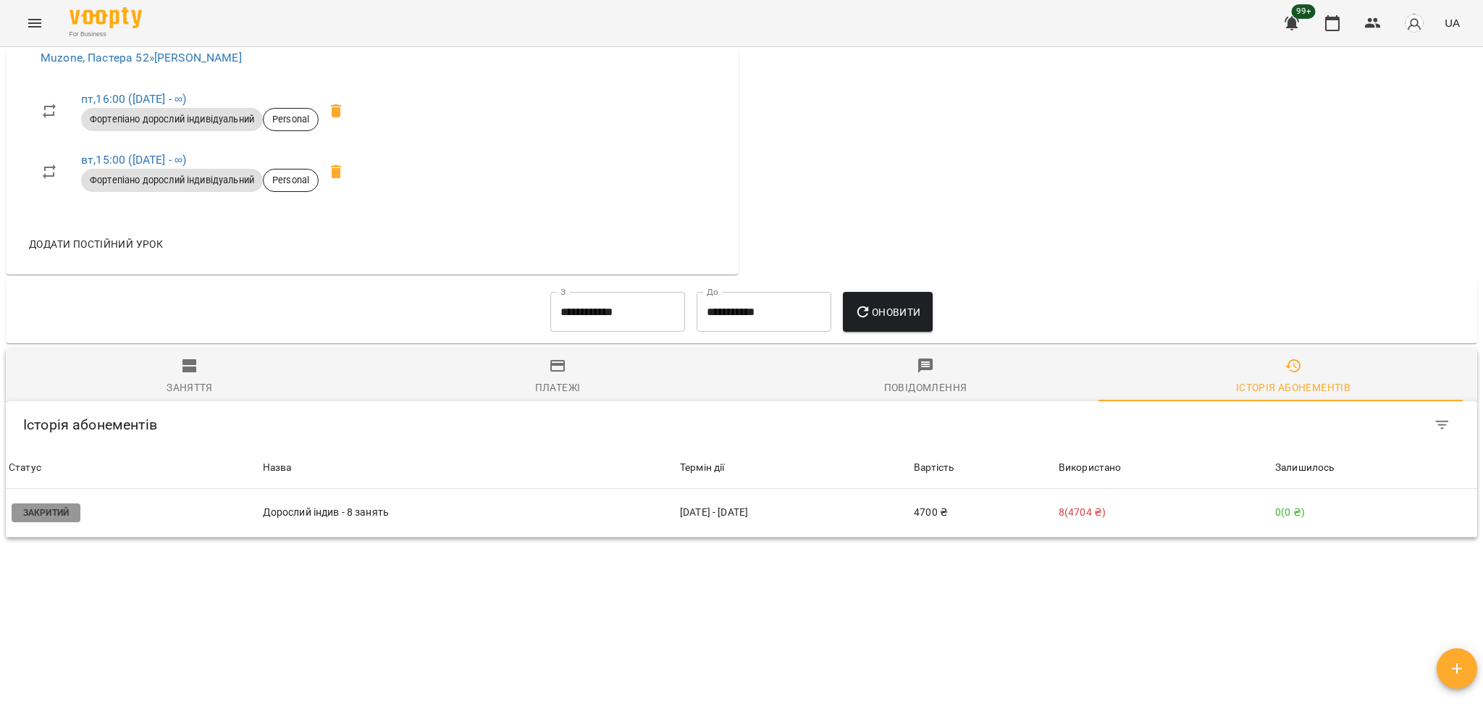
scroll to position [704, 0]
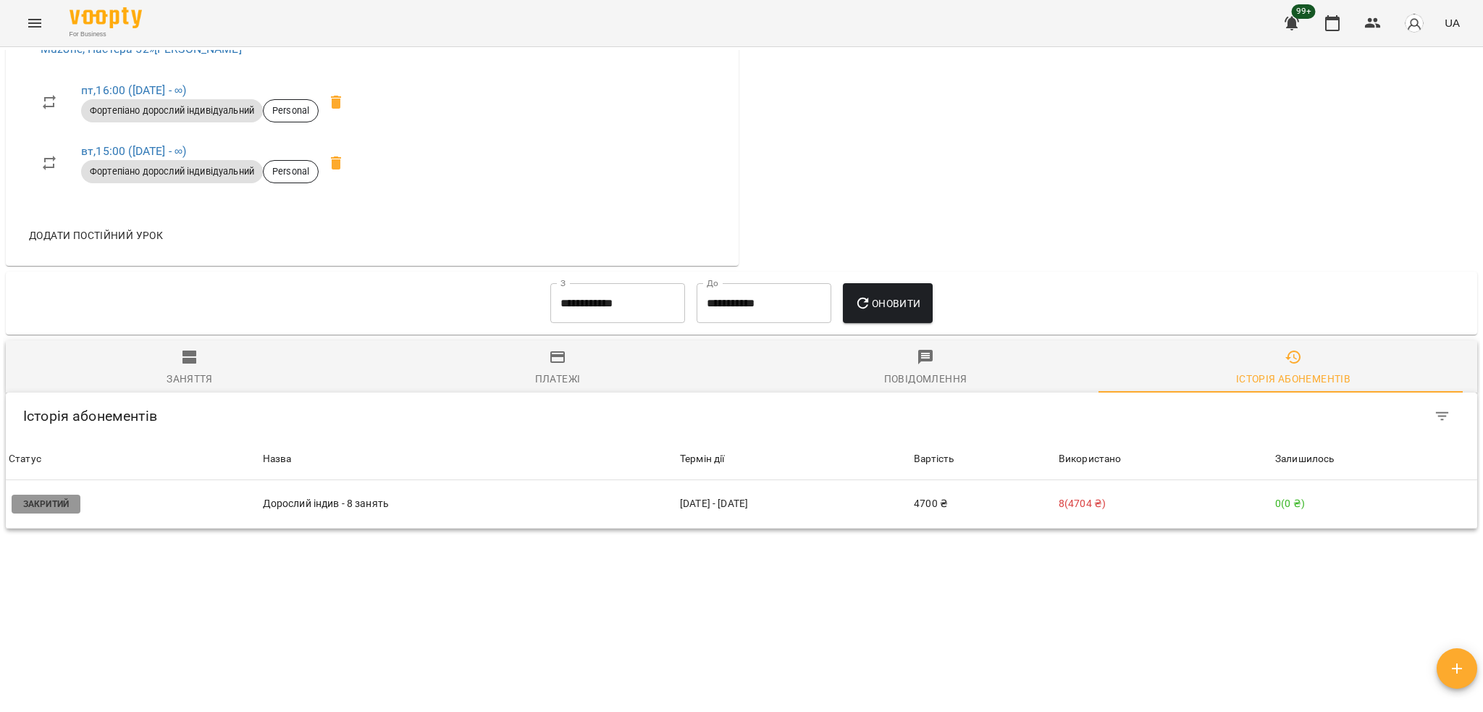
click at [136, 330] on div "**********" at bounding box center [741, 303] width 1471 height 64
drag, startPoint x: 169, startPoint y: 347, endPoint x: 250, endPoint y: 380, distance: 88.1
click at [169, 348] on span "Заняття" at bounding box center [189, 367] width 350 height 39
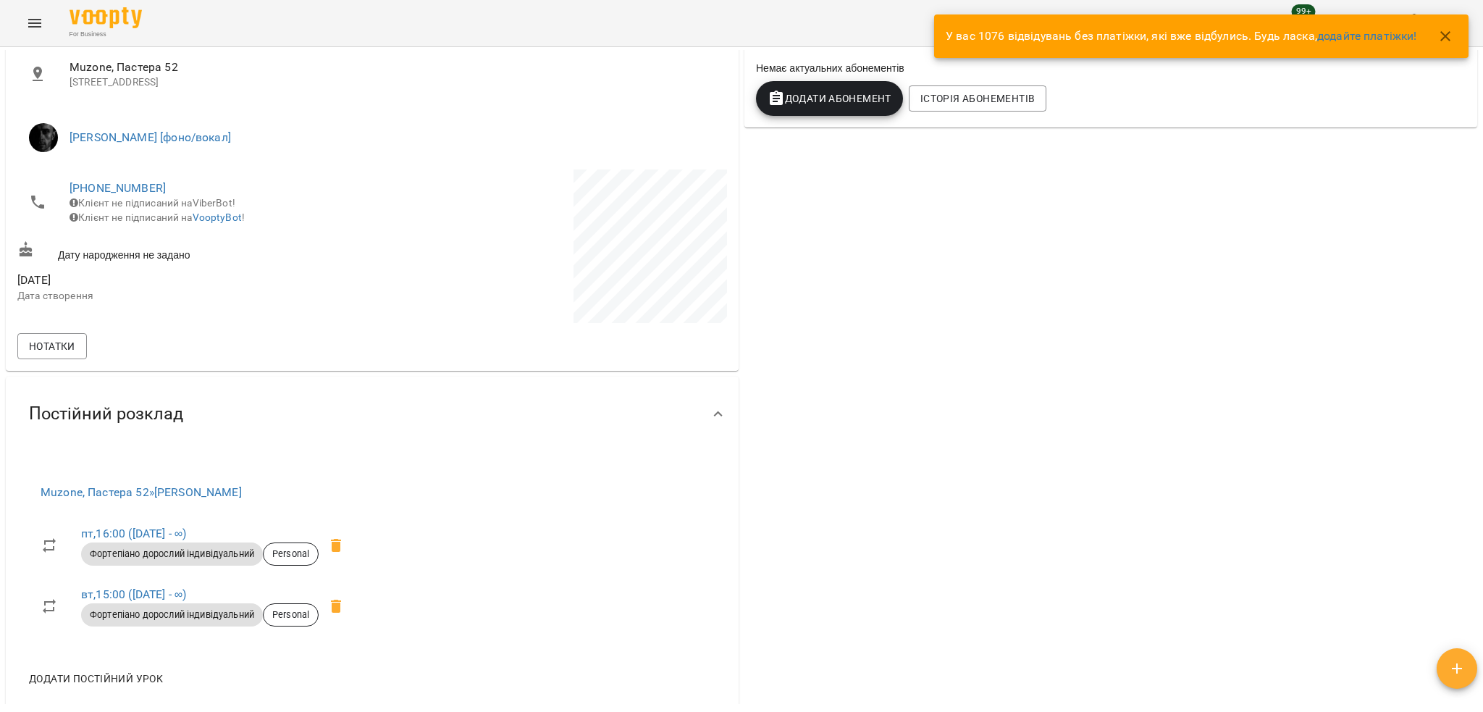
scroll to position [168, 0]
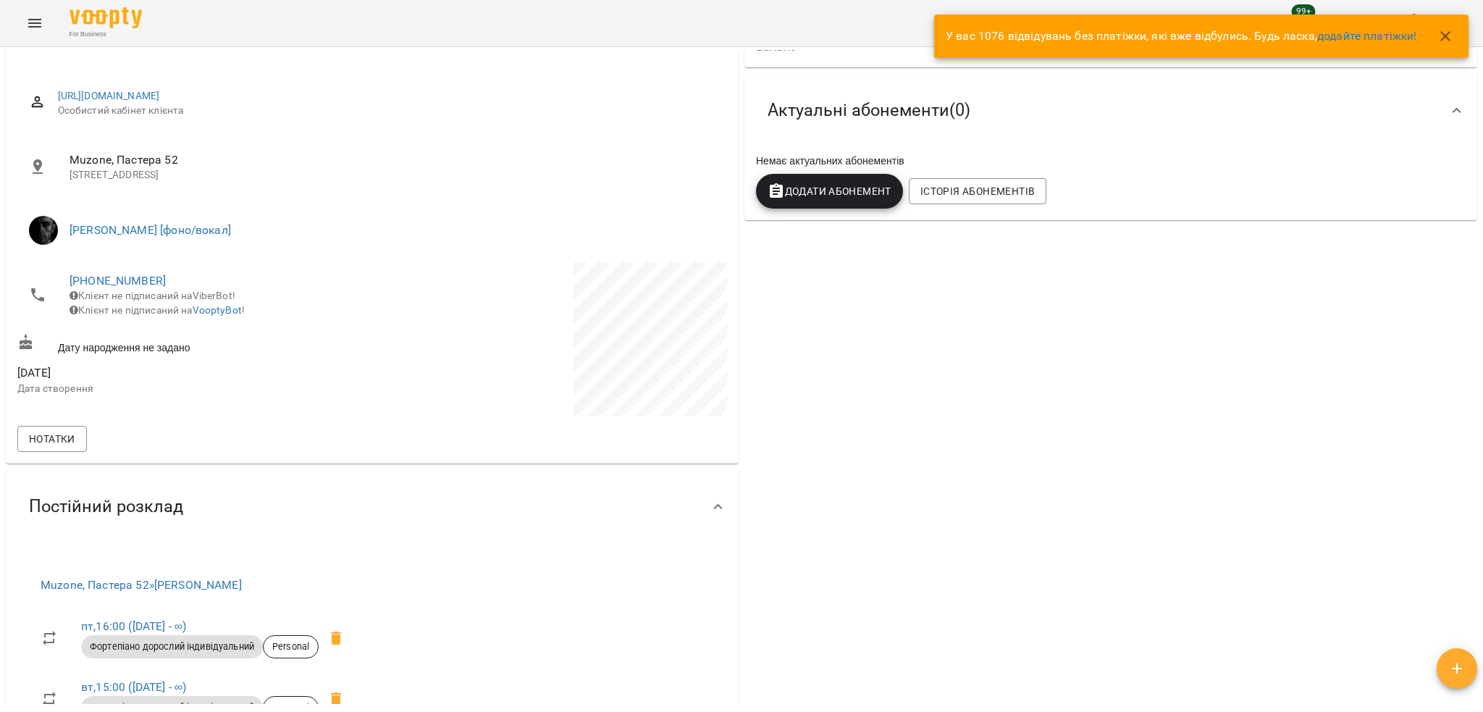
click at [1444, 41] on icon "button" at bounding box center [1444, 36] width 17 height 17
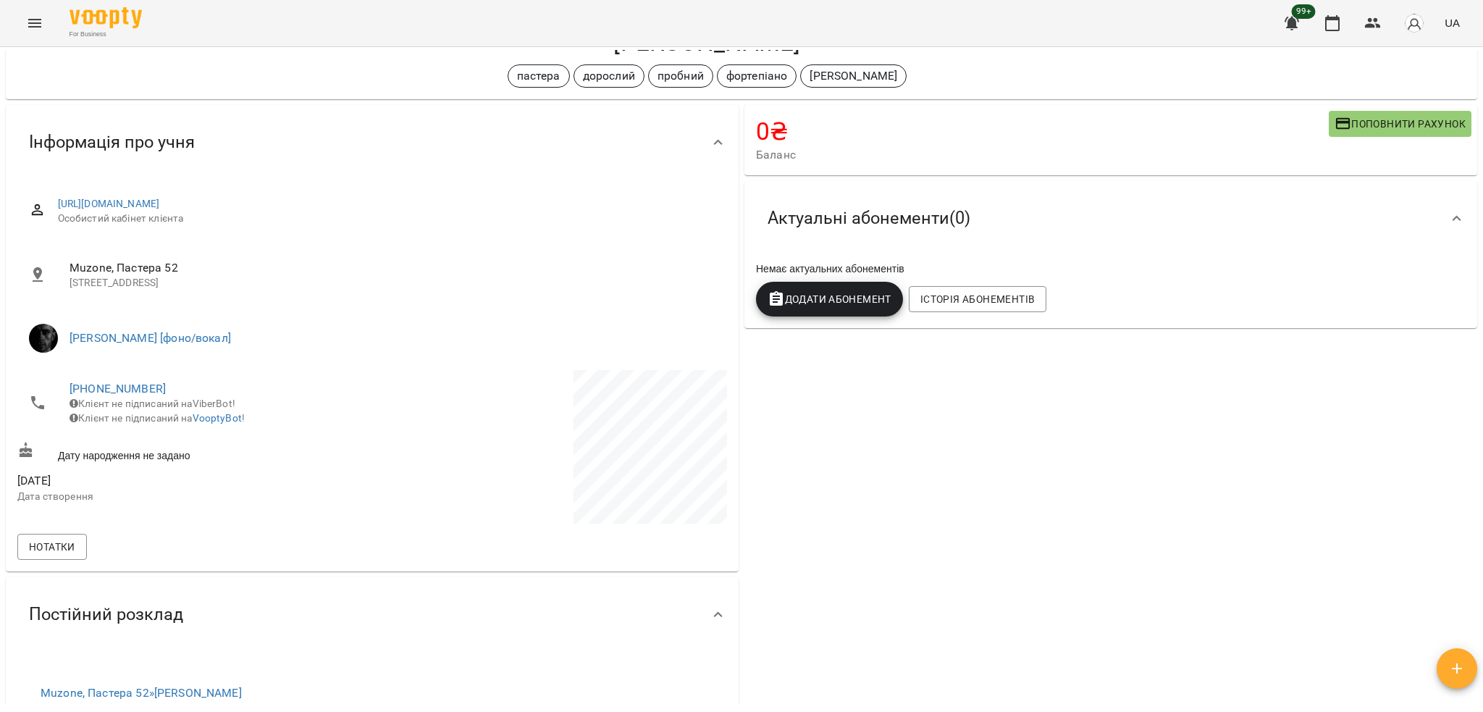
scroll to position [0, 0]
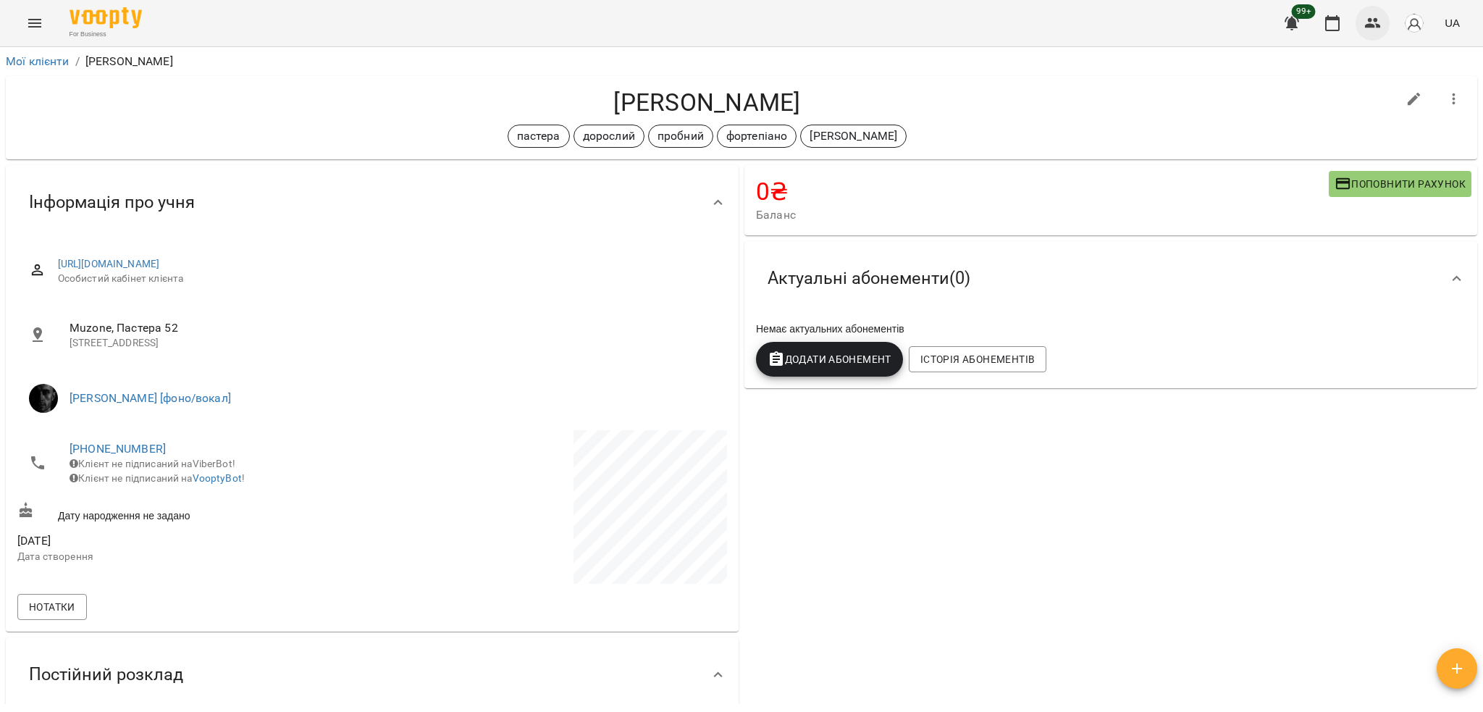
click at [1368, 22] on icon "button" at bounding box center [1372, 22] width 17 height 17
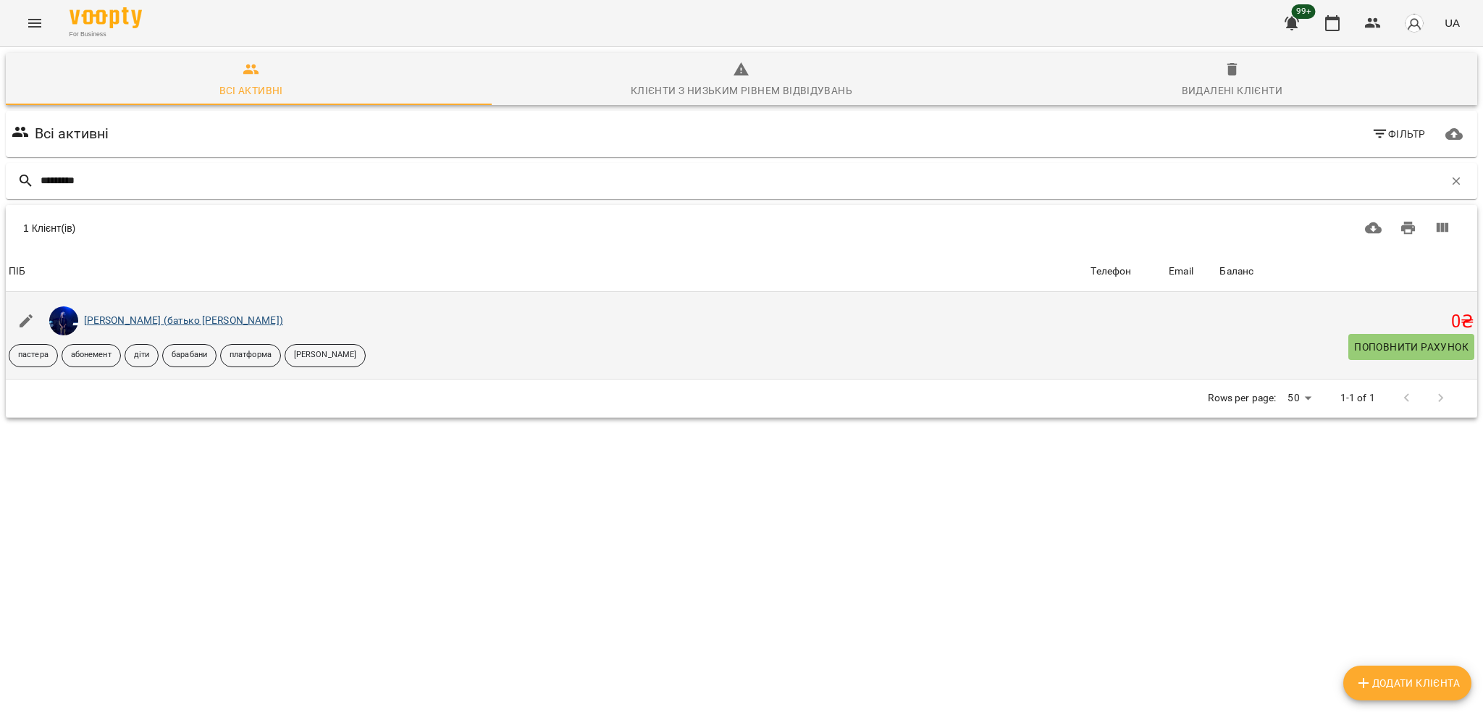
type input "*********"
click at [153, 323] on link "[PERSON_NAME] (батько [PERSON_NAME])" at bounding box center [183, 320] width 199 height 12
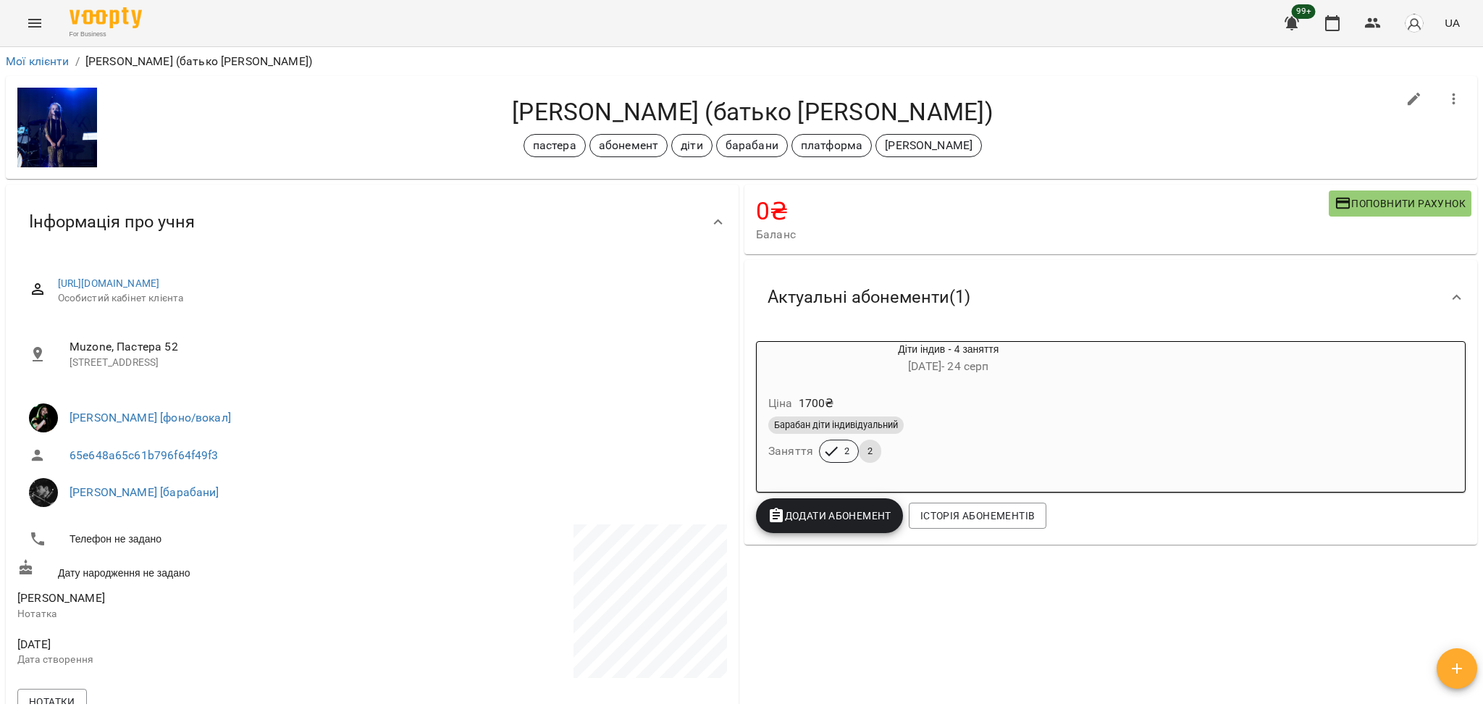
click at [969, 423] on div "Барабан діти індивідуальний" at bounding box center [948, 424] width 361 height 17
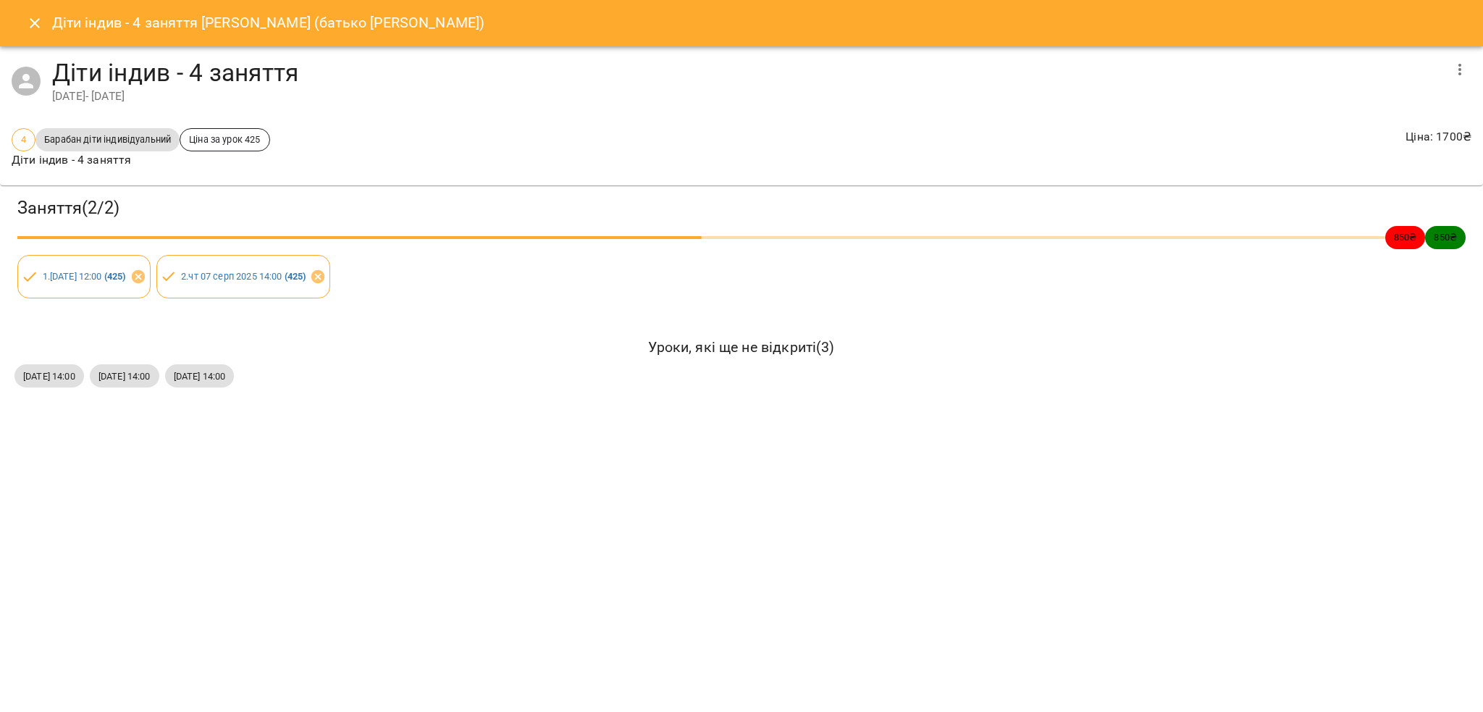
click at [49, 23] on button "Close" at bounding box center [34, 23] width 35 height 35
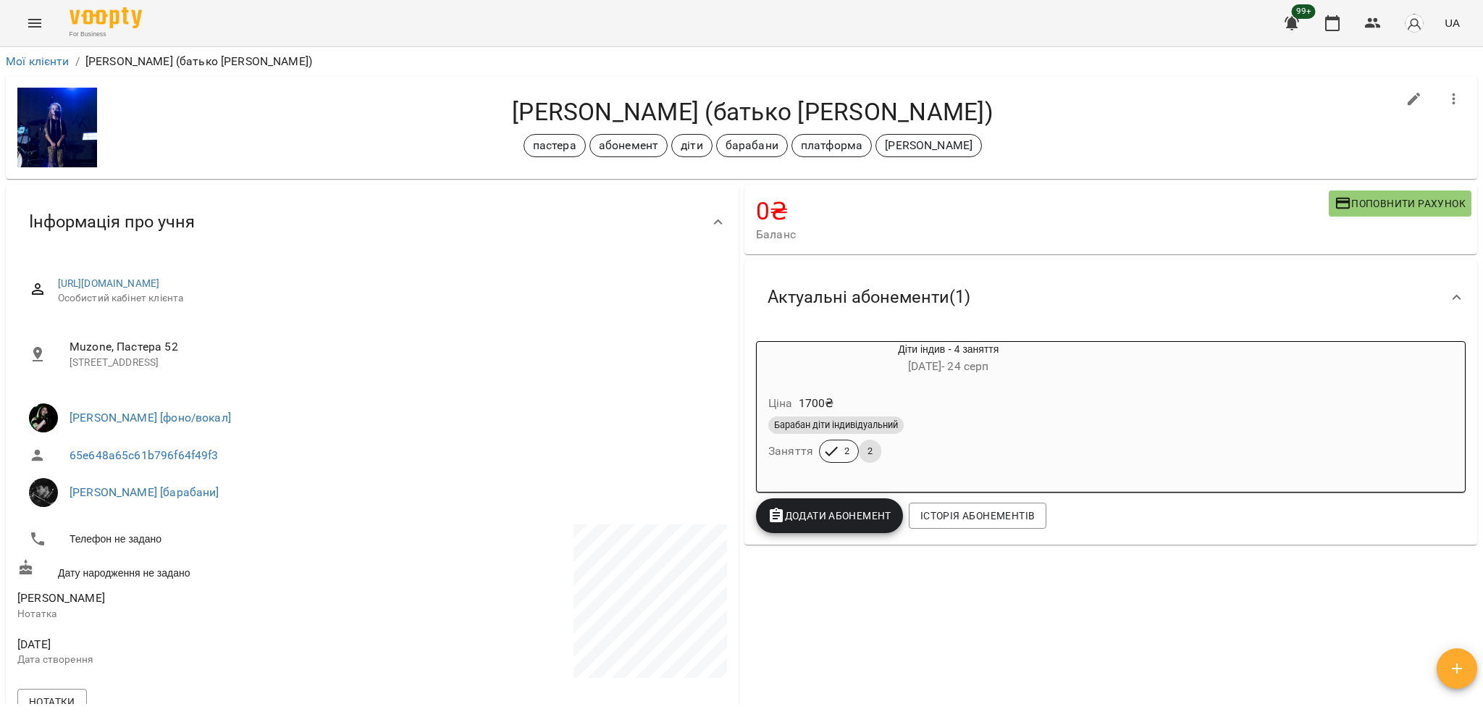
click at [1110, 410] on div "Ціна 1700 ₴" at bounding box center [948, 403] width 366 height 26
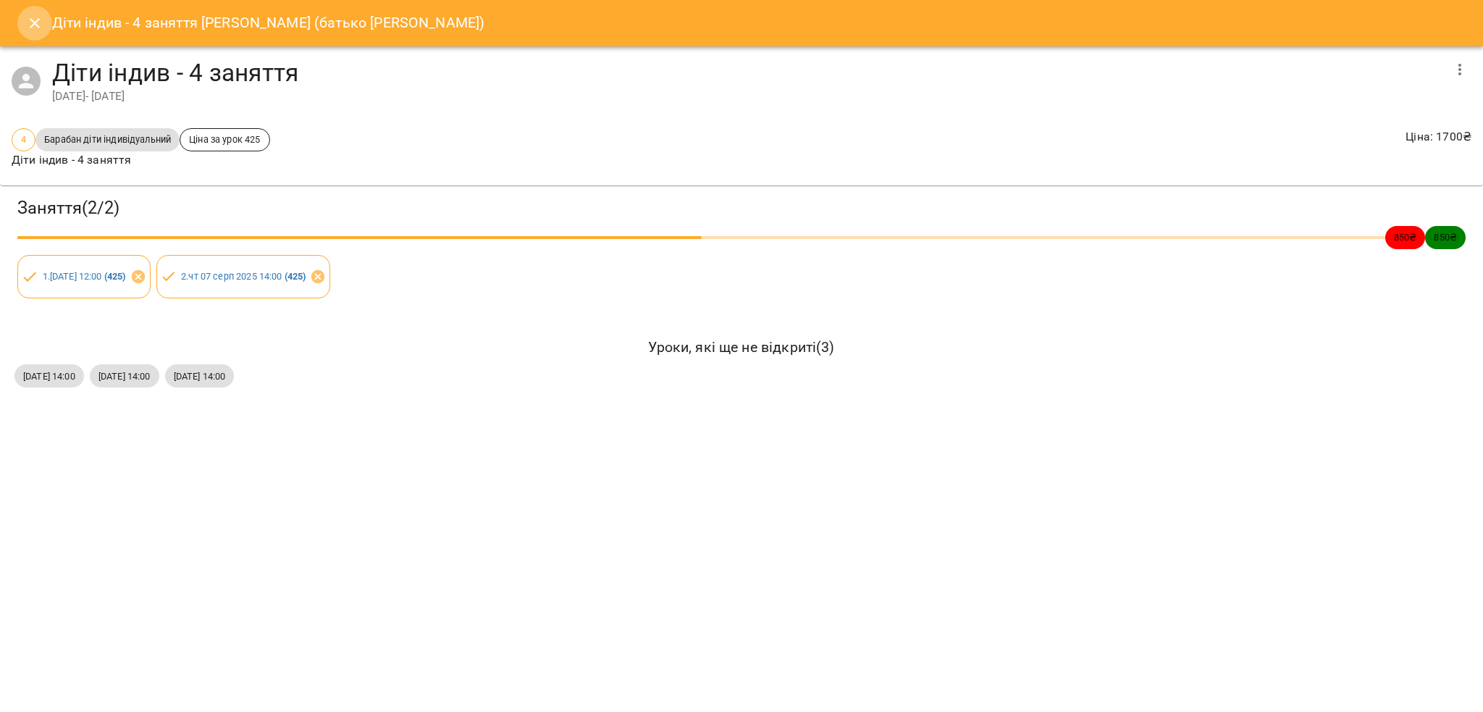
drag, startPoint x: 35, startPoint y: 21, endPoint x: 114, endPoint y: 2, distance: 81.1
click at [35, 20] on icon "Close" at bounding box center [34, 22] width 17 height 17
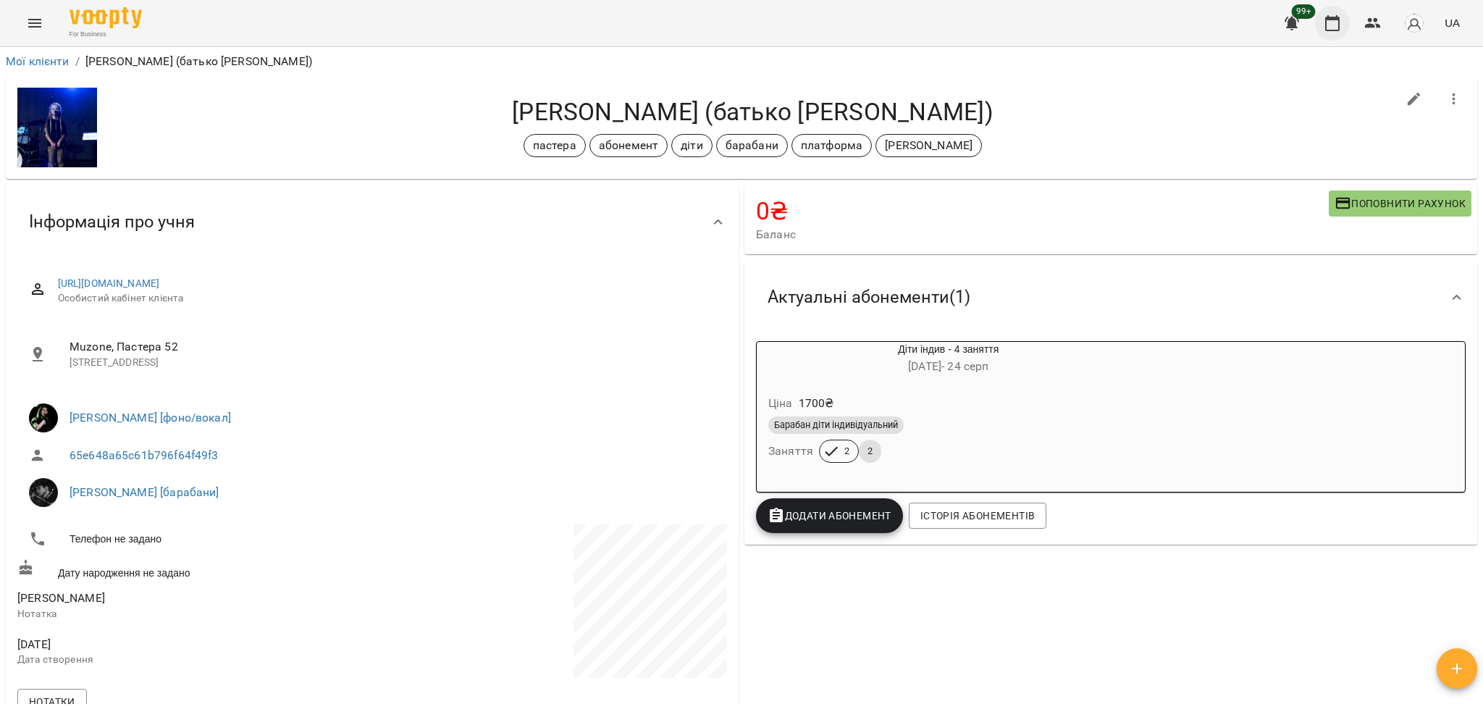
click at [1327, 16] on icon "button" at bounding box center [1331, 22] width 17 height 17
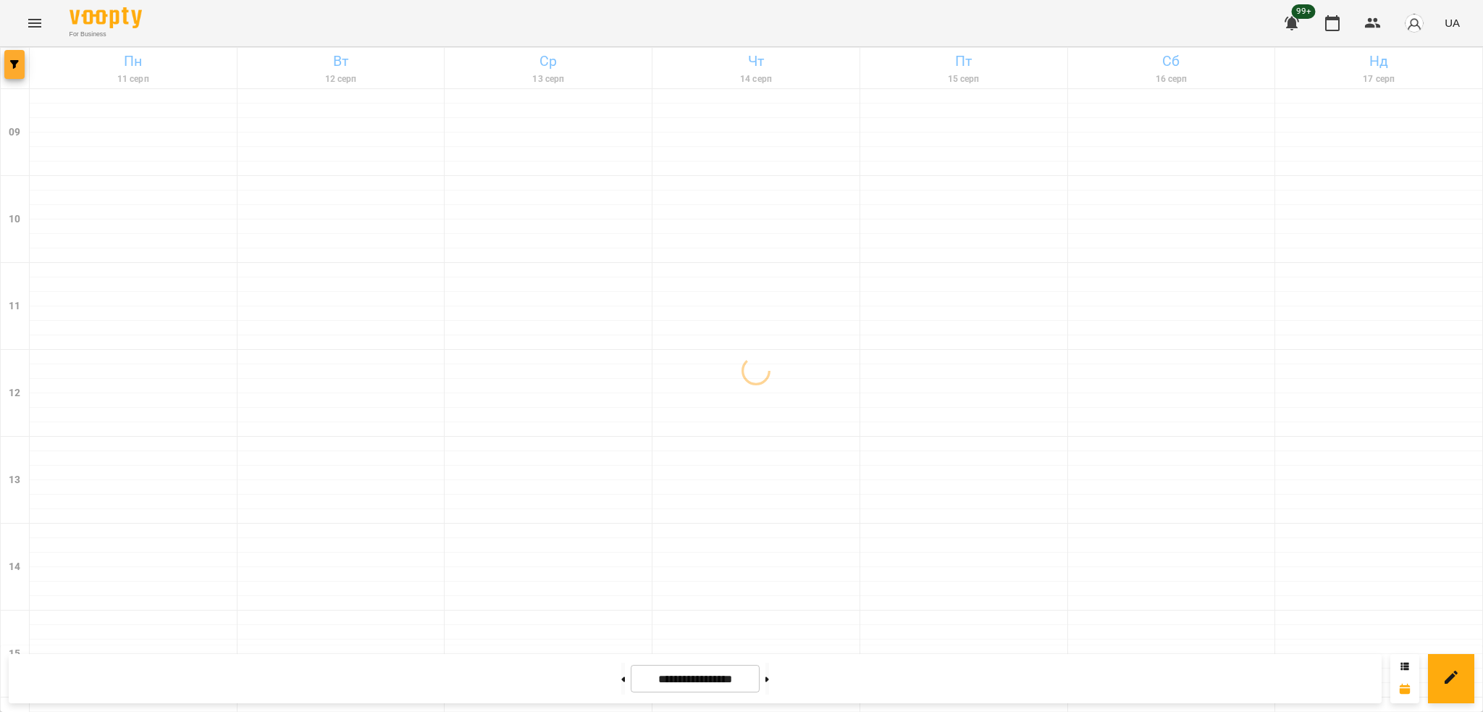
click at [13, 71] on button "button" at bounding box center [14, 64] width 20 height 29
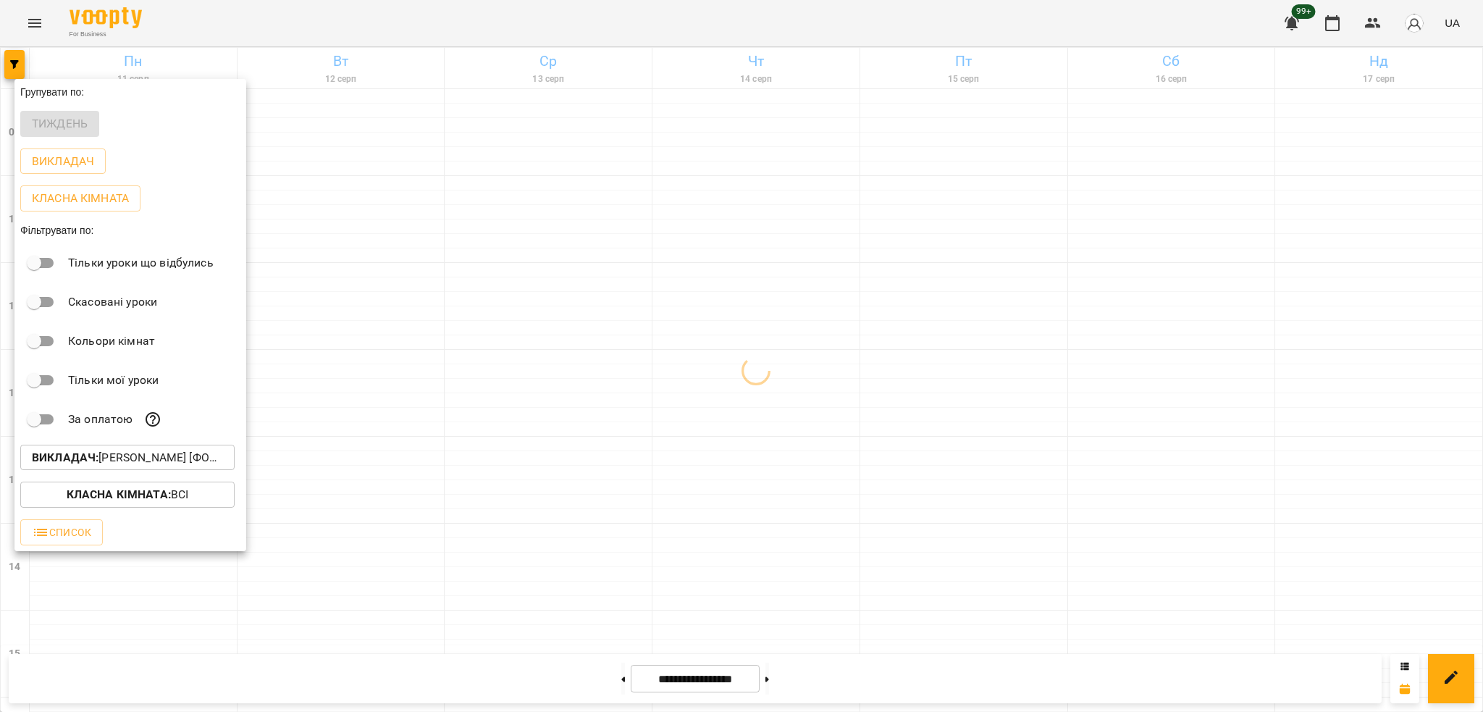
click at [95, 453] on p "Викладач : [PERSON_NAME] [фоно/вокал]" at bounding box center [127, 457] width 191 height 17
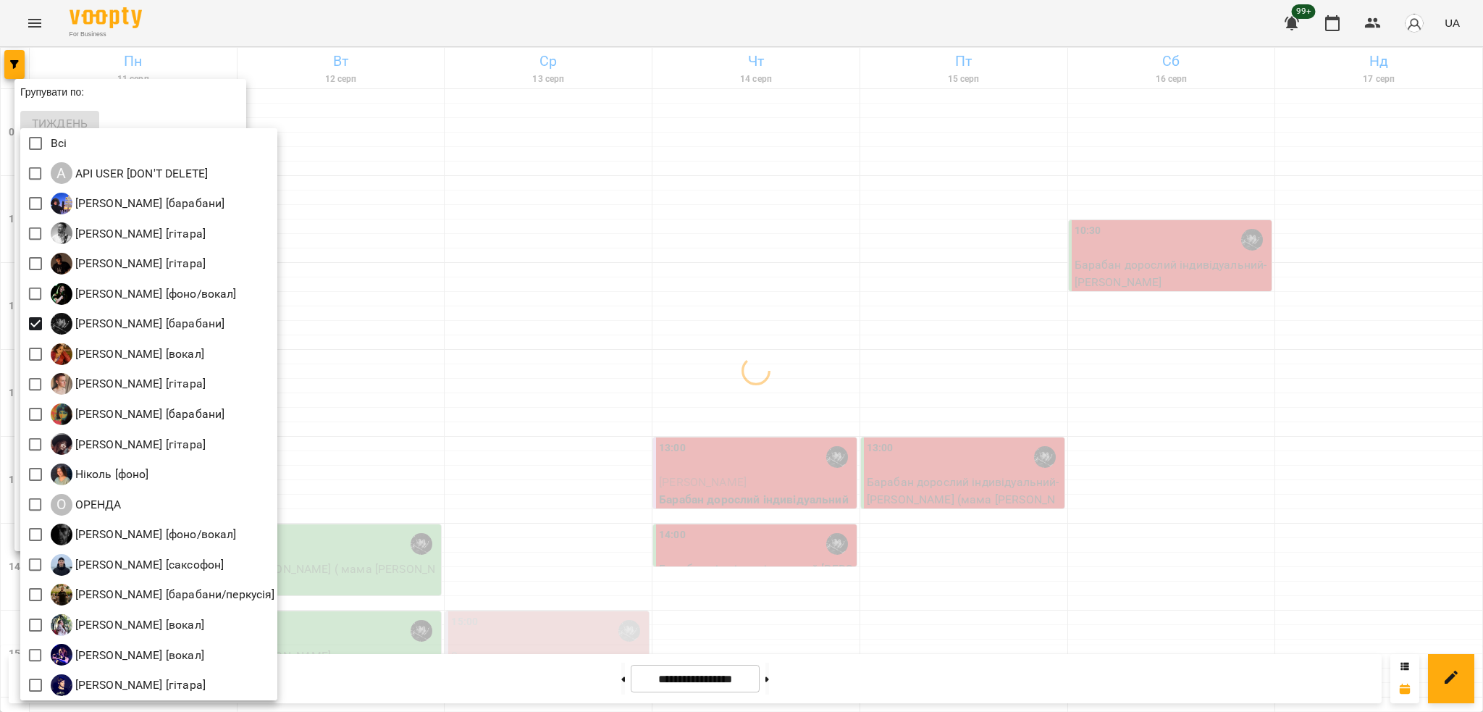
click at [587, 229] on div at bounding box center [741, 356] width 1483 height 712
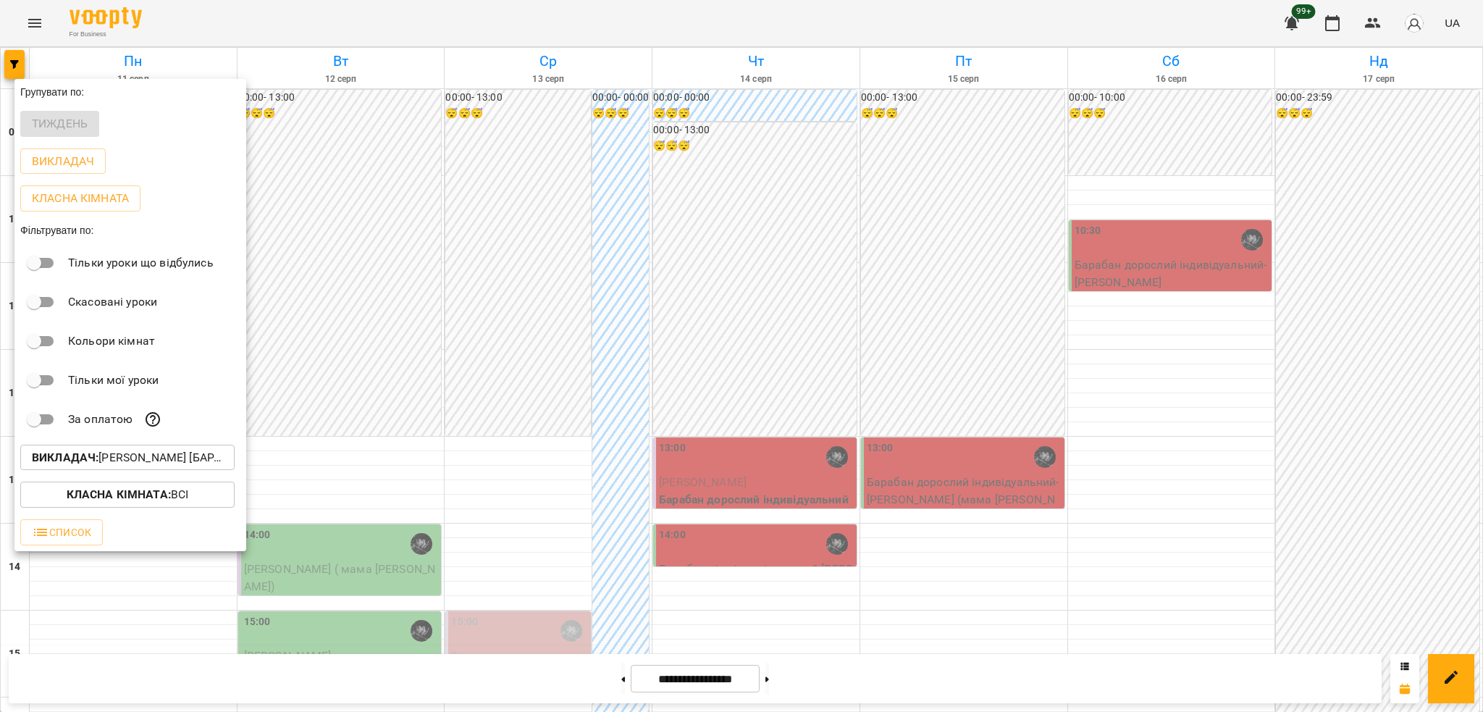
click at [40, 22] on div at bounding box center [741, 356] width 1483 height 712
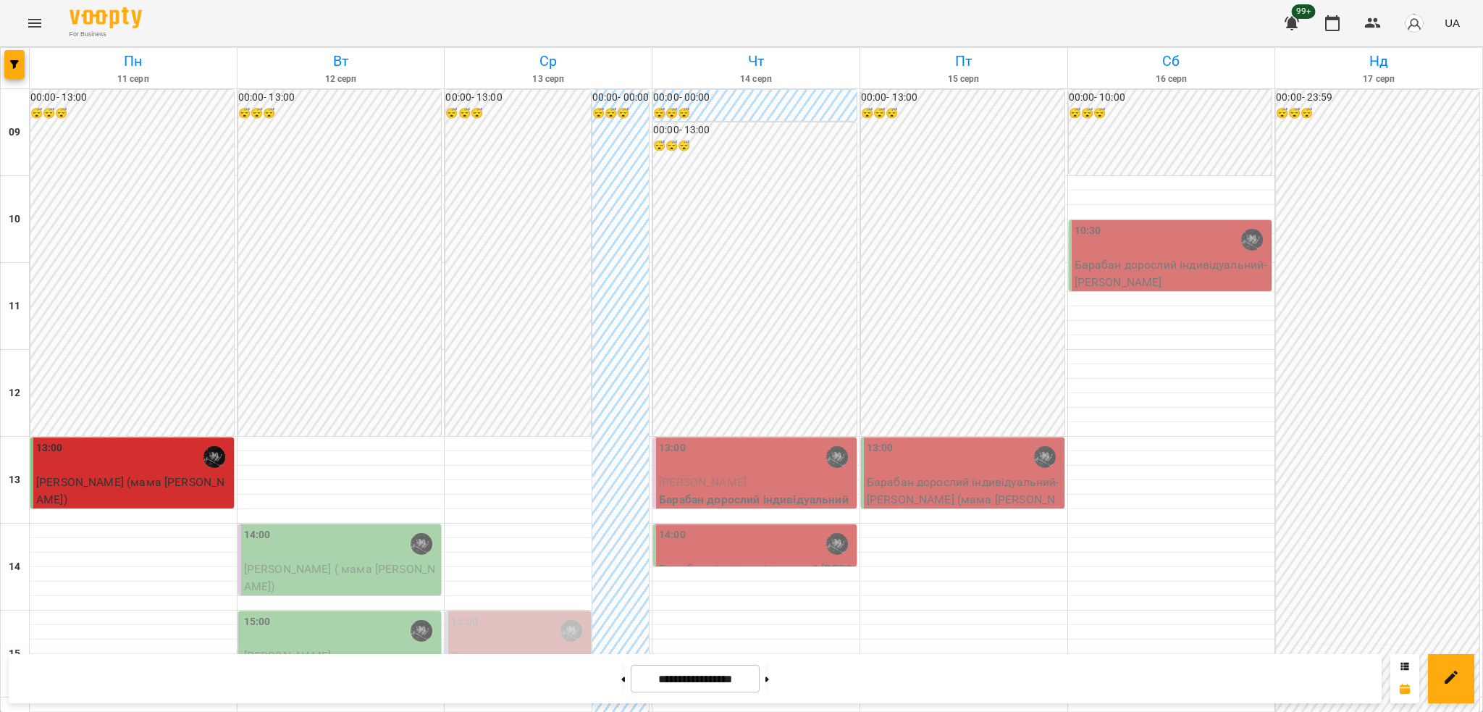
click at [25, 30] on button "Menu" at bounding box center [34, 23] width 35 height 35
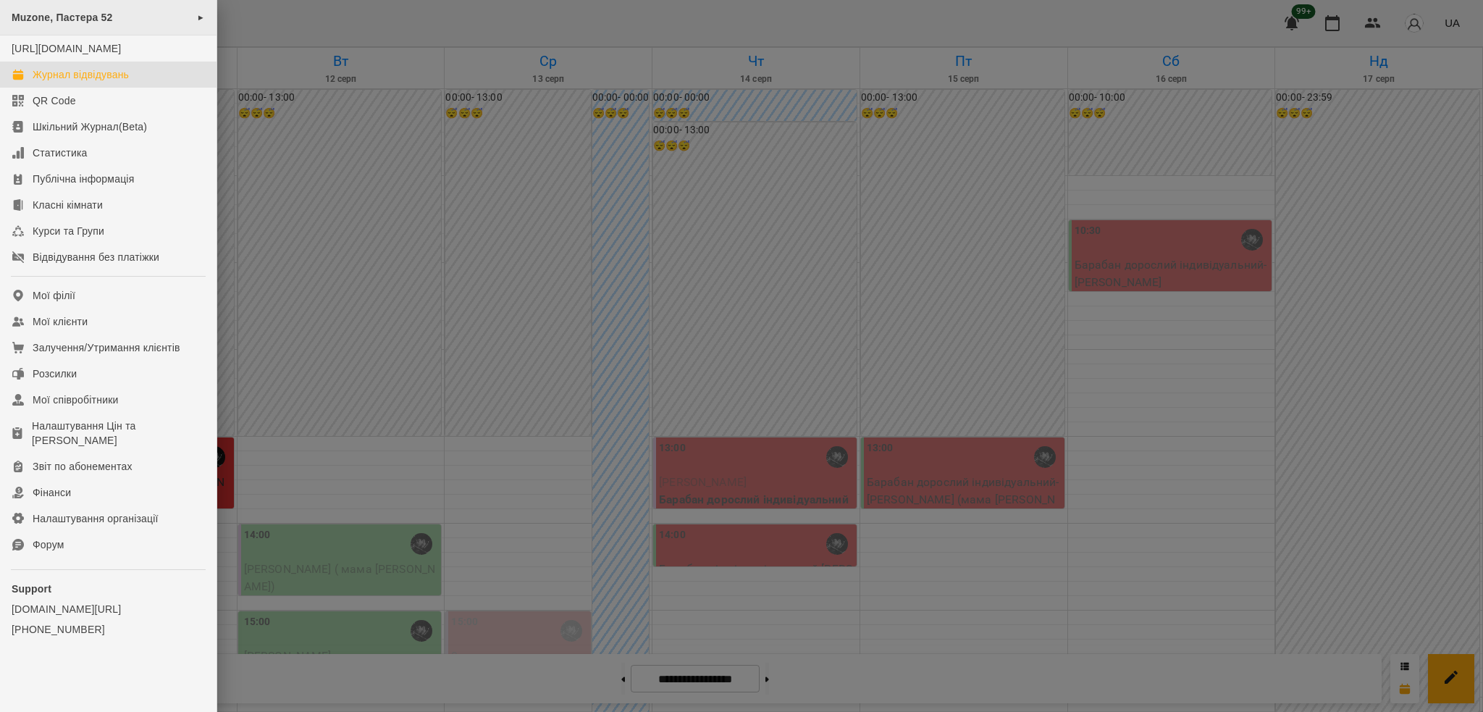
click at [157, 20] on div "Muzone, Пастера 52 ►" at bounding box center [108, 17] width 216 height 35
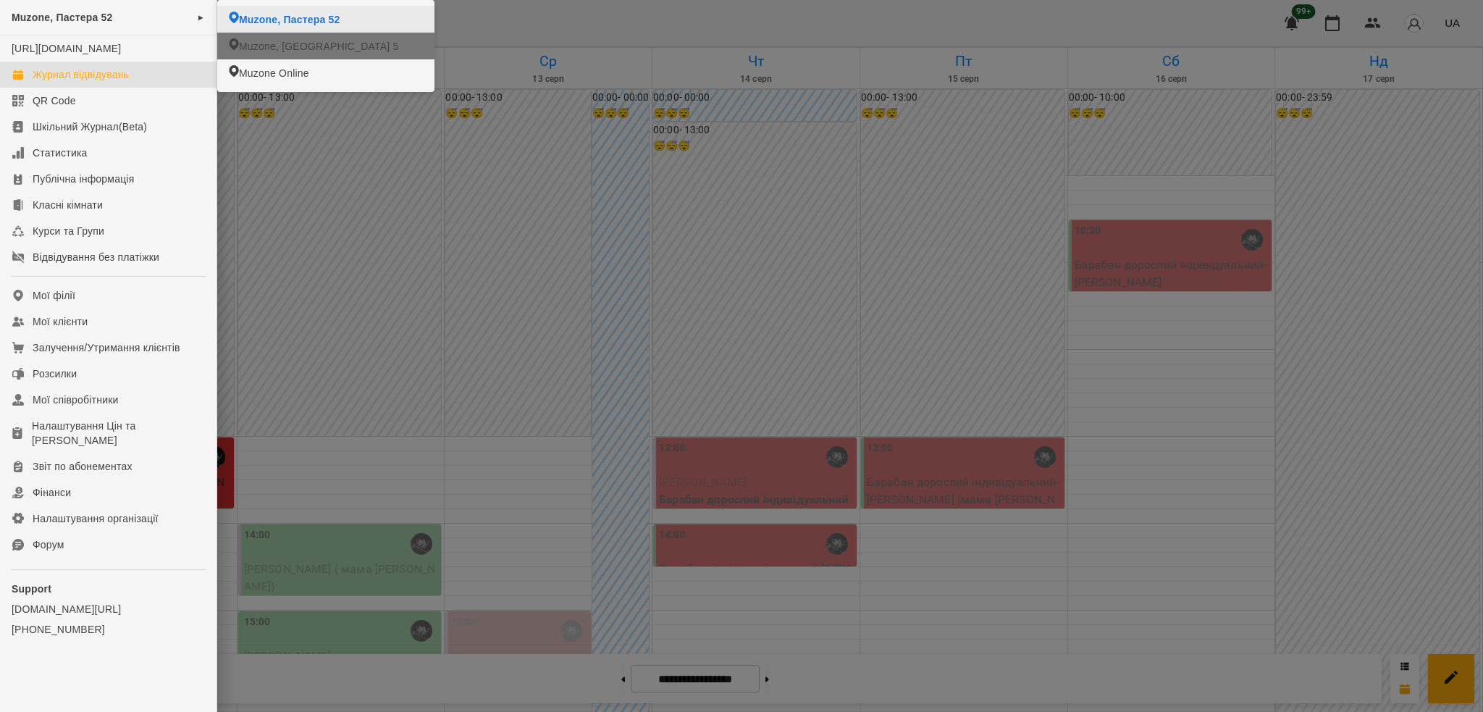
click at [275, 39] on span "Muzone, [GEOGRAPHIC_DATA] 5" at bounding box center [318, 46] width 159 height 14
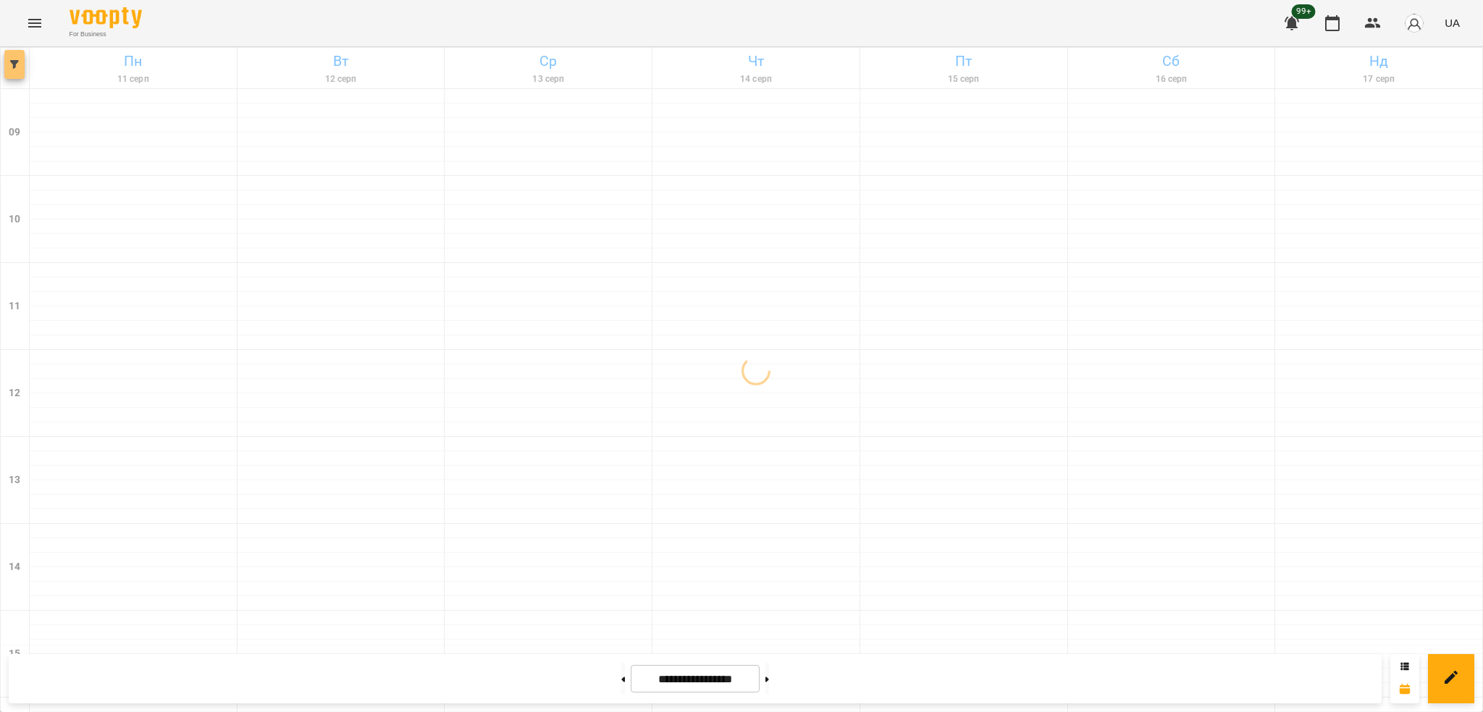
click at [8, 70] on button "button" at bounding box center [14, 64] width 20 height 29
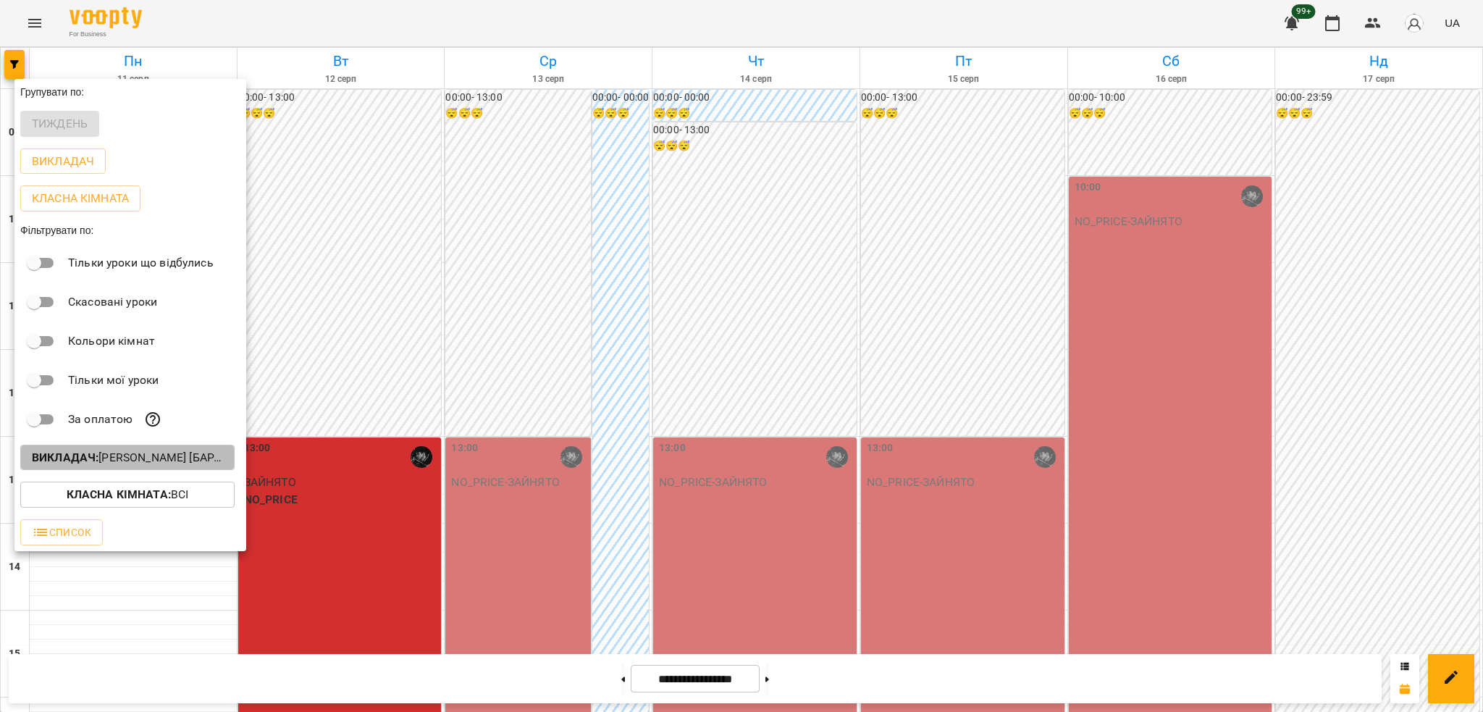
click at [171, 455] on p "Викладач : [PERSON_NAME] [барабани]" at bounding box center [127, 457] width 191 height 17
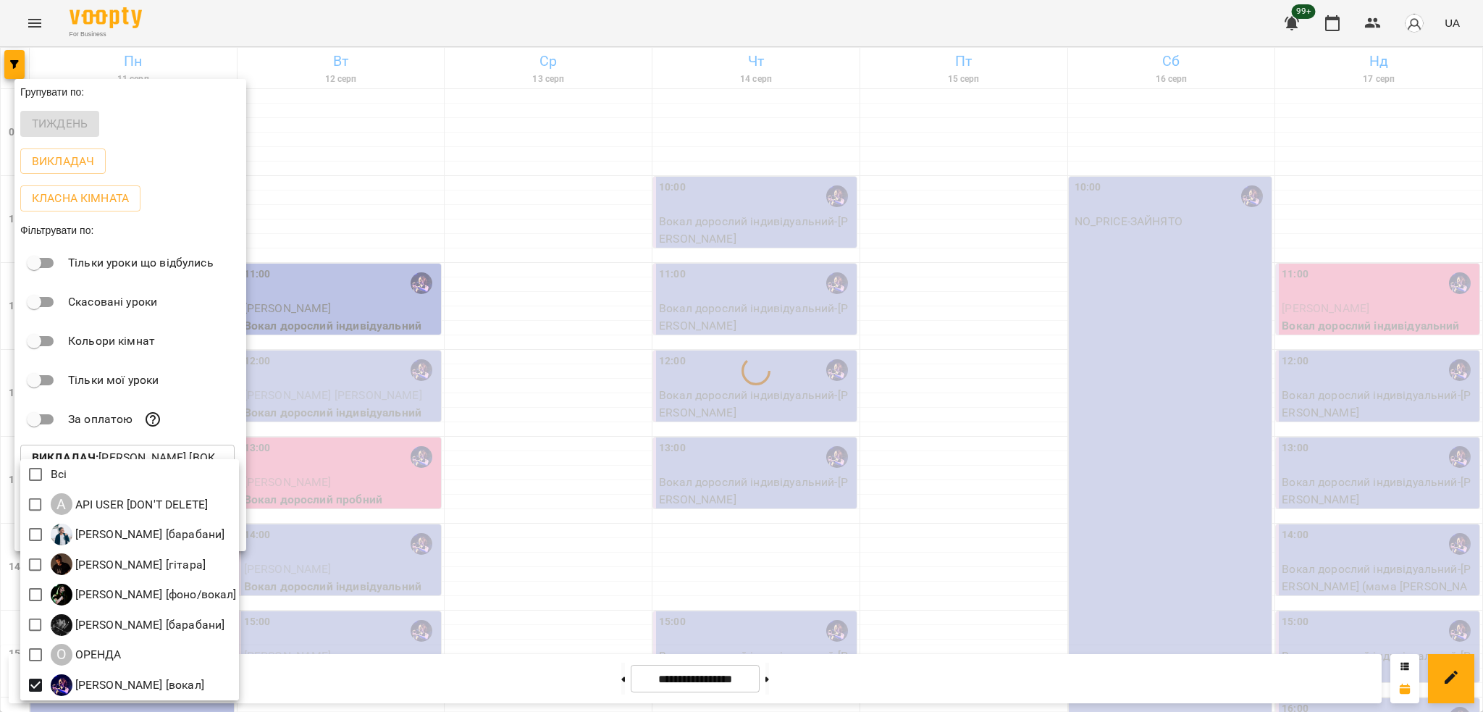
click at [405, 442] on div at bounding box center [741, 356] width 1483 height 712
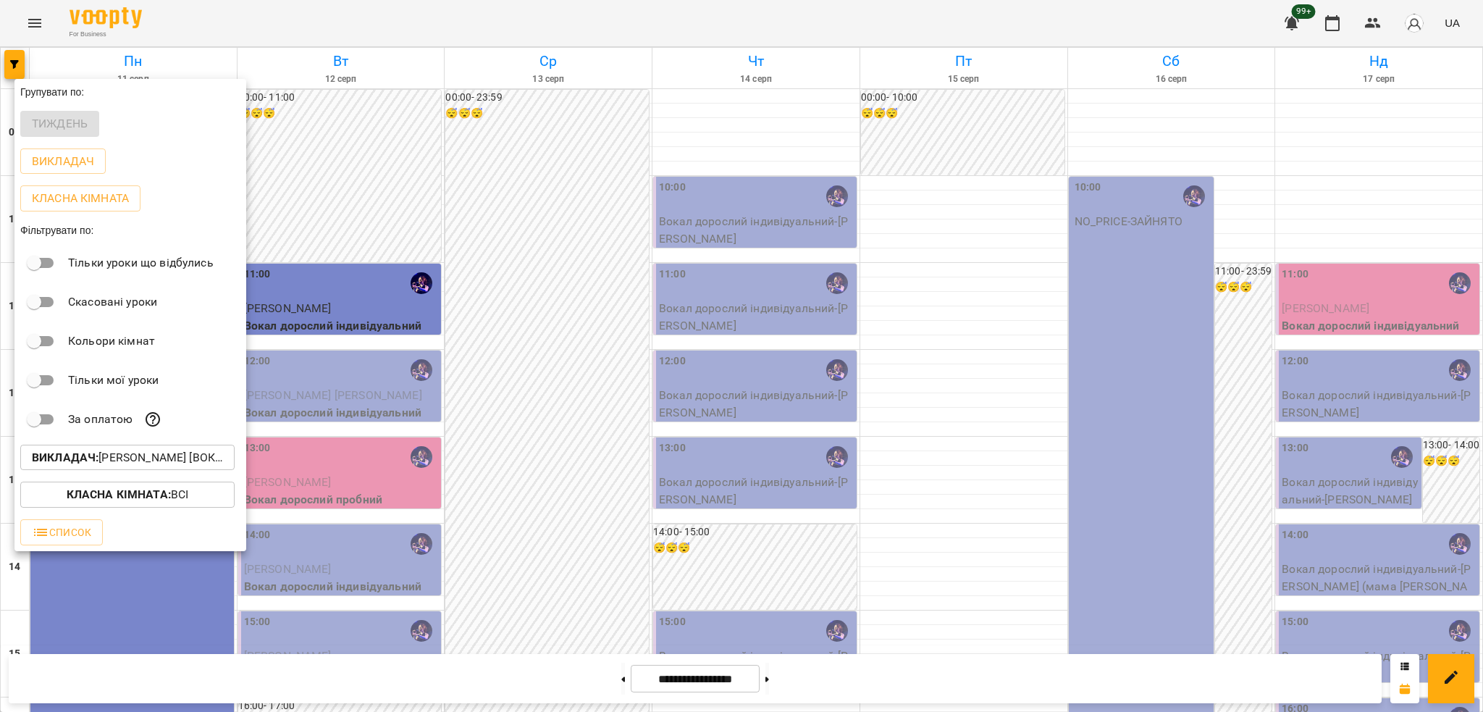
click at [374, 397] on div at bounding box center [741, 356] width 1483 height 712
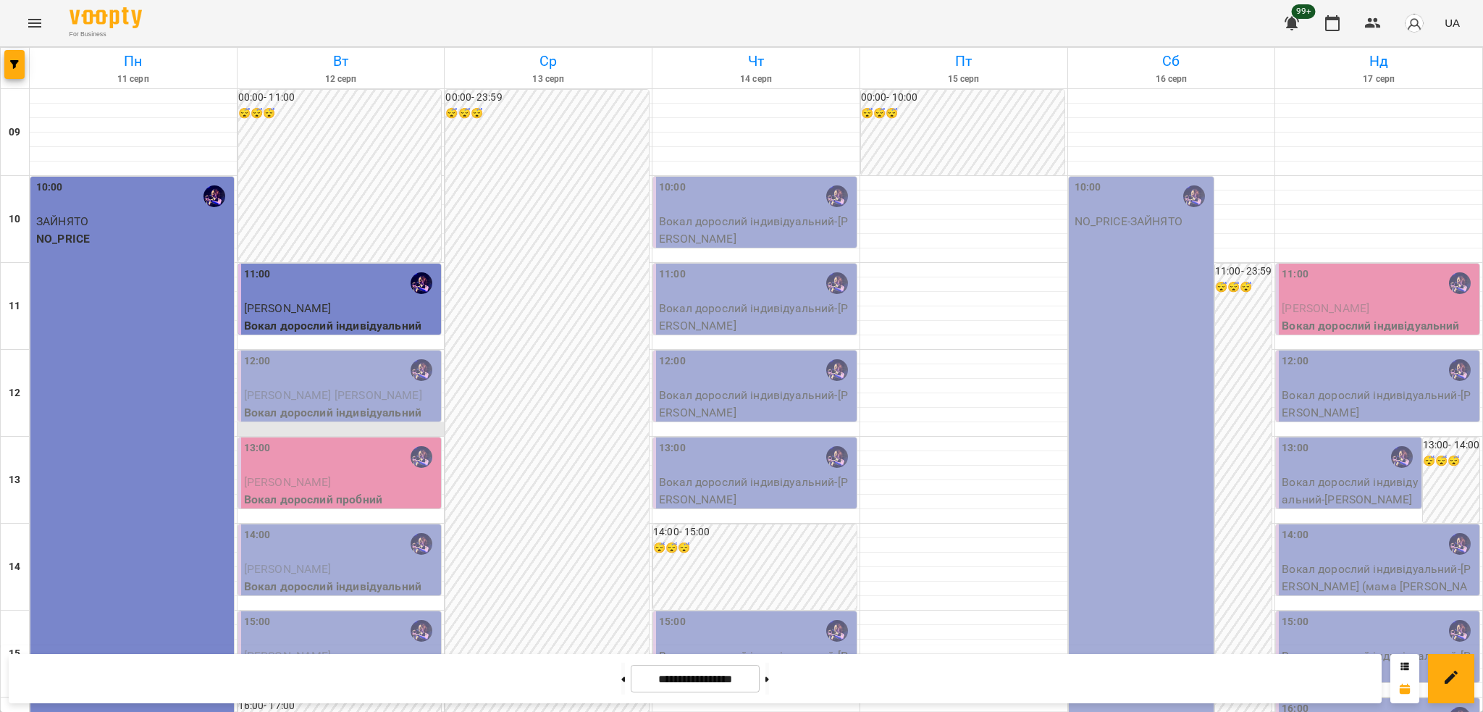
click at [332, 434] on div at bounding box center [340, 429] width 207 height 14
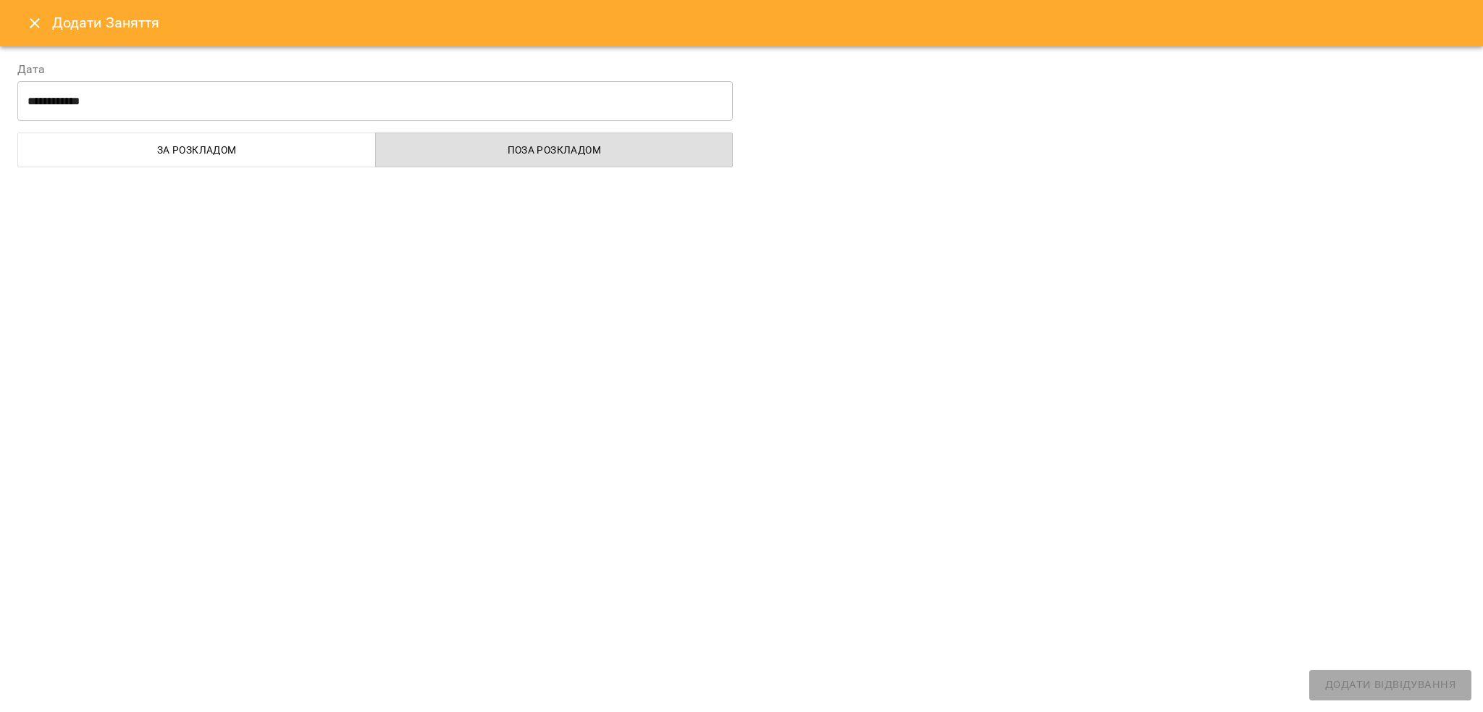
select select
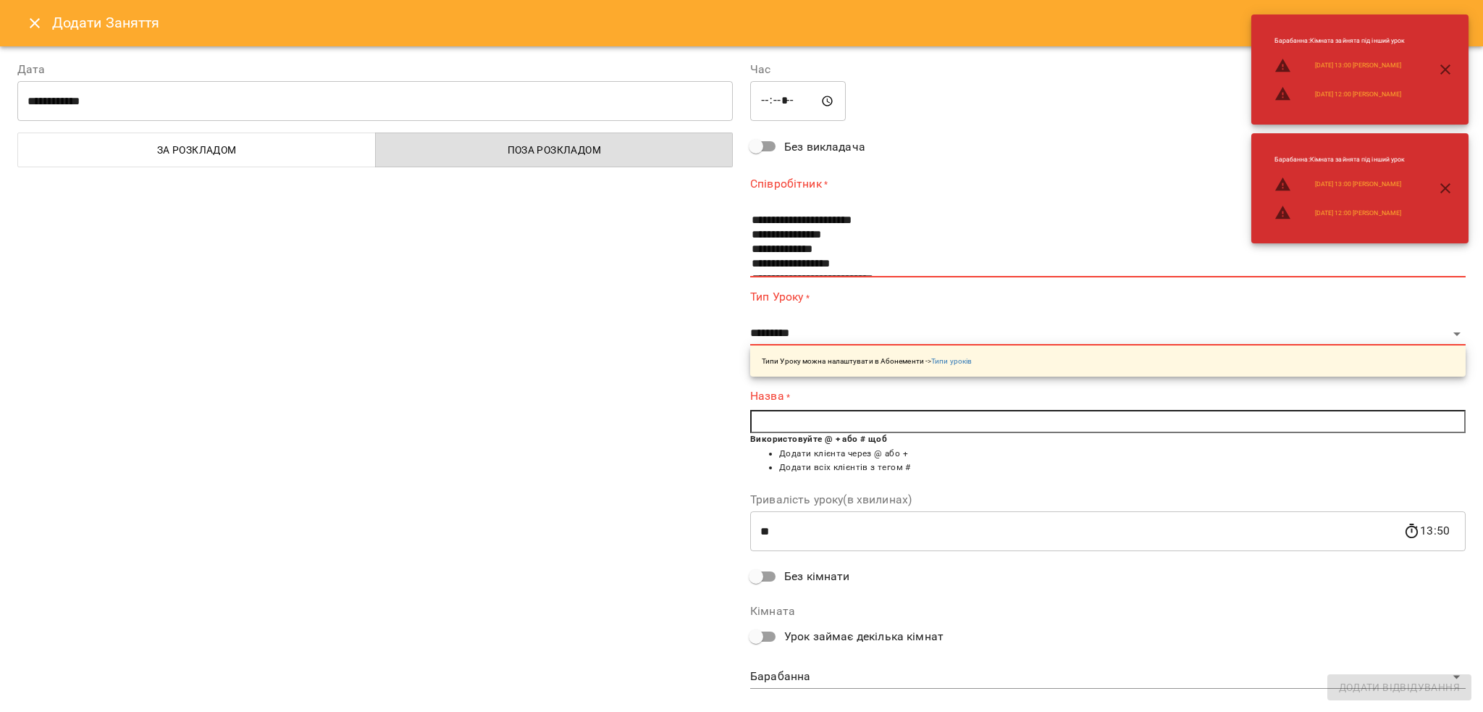
click at [28, 15] on icon "Close" at bounding box center [34, 22] width 17 height 17
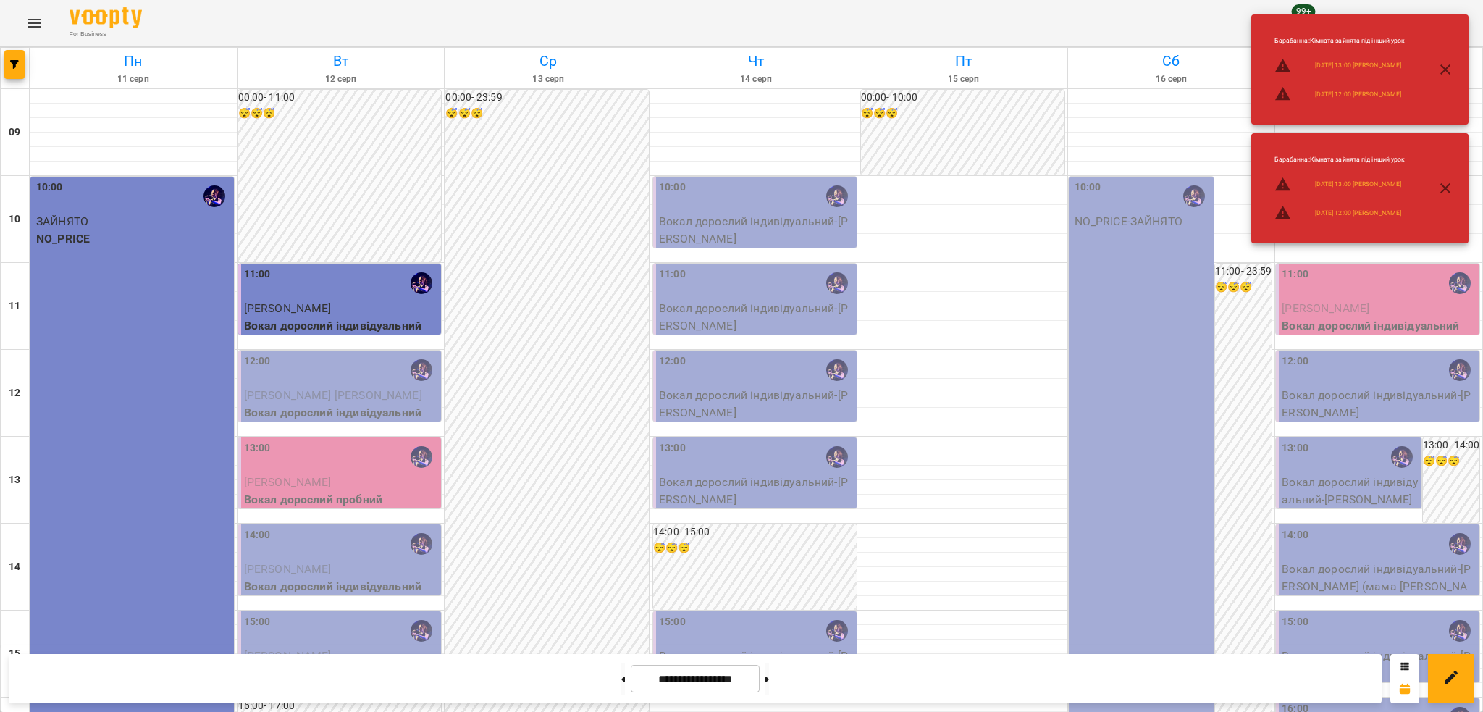
scroll to position [96, 0]
click at [1431, 53] on div at bounding box center [1439, 69] width 46 height 35
click at [1441, 64] on icon "button" at bounding box center [1445, 69] width 10 height 10
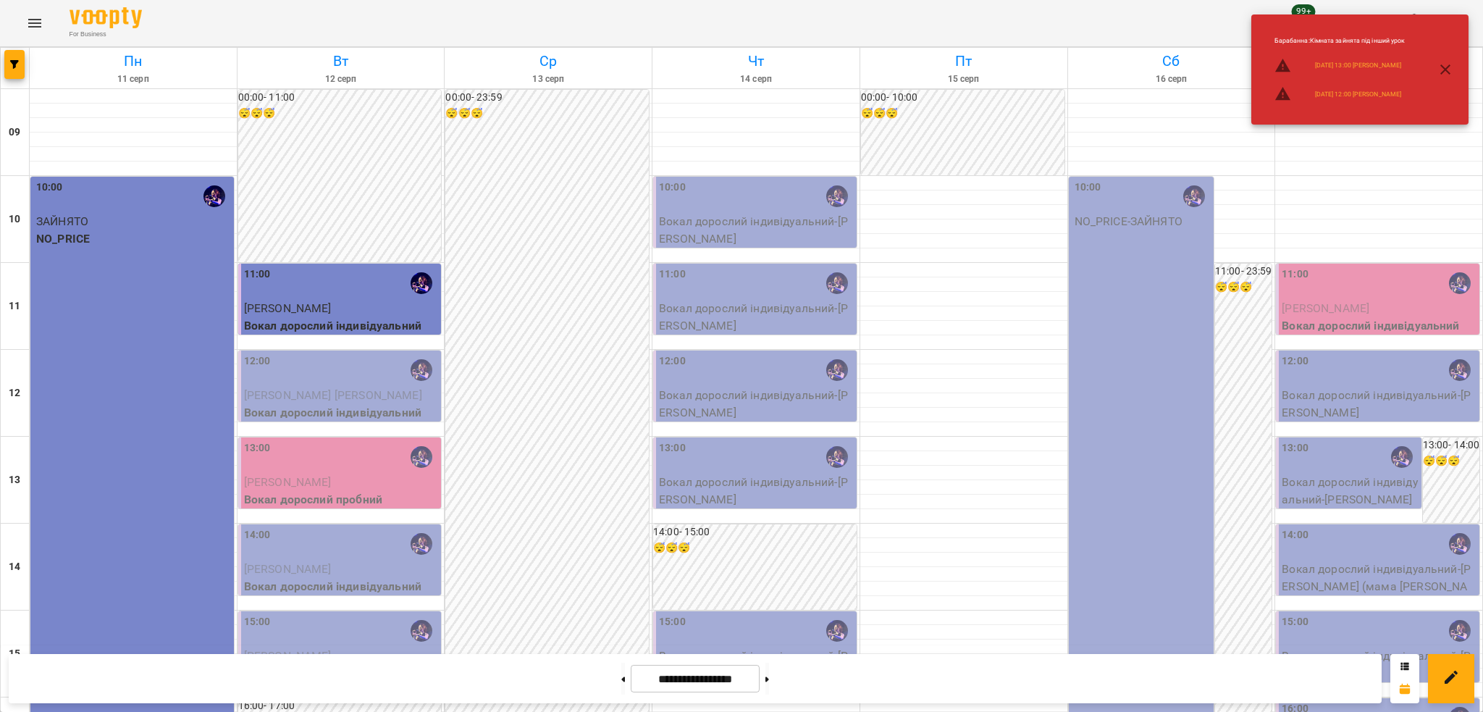
click at [1449, 79] on button "button" at bounding box center [1445, 69] width 35 height 35
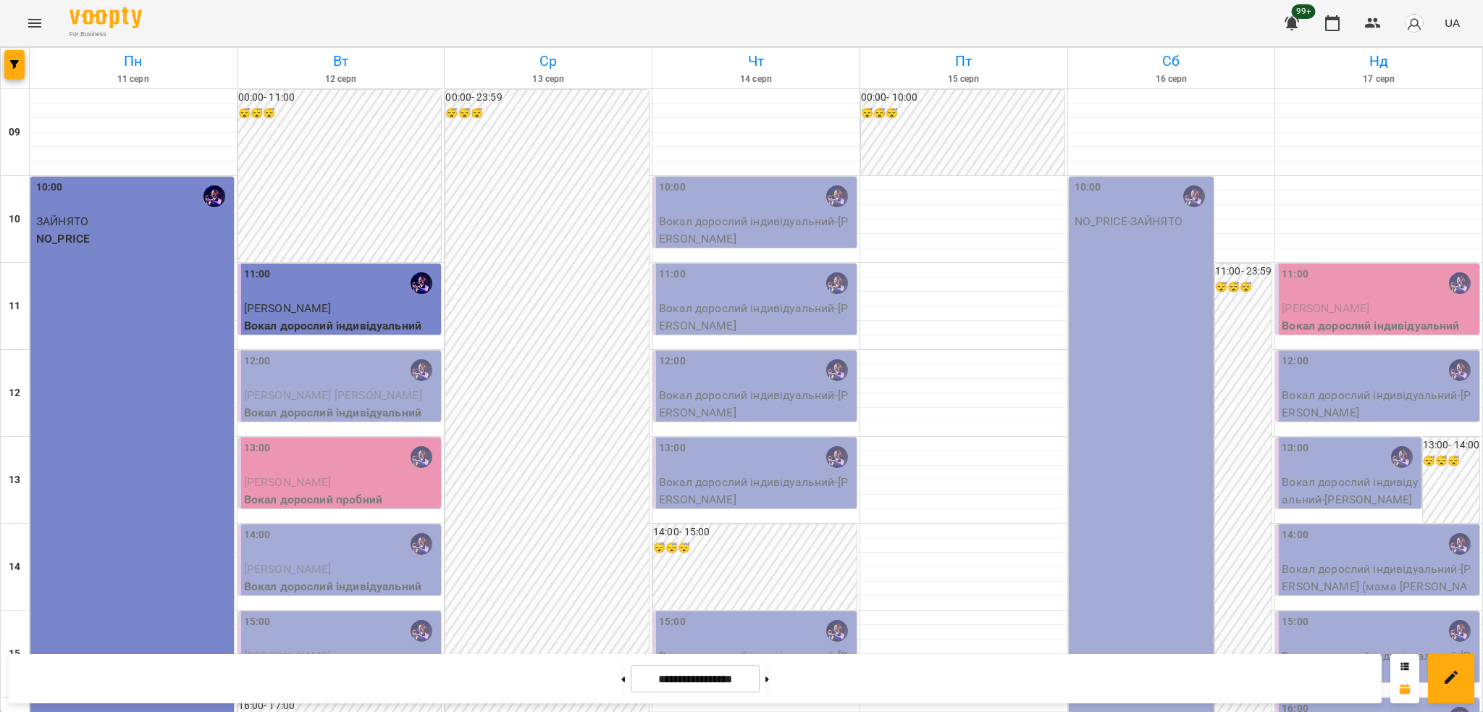
scroll to position [0, 0]
click at [41, 14] on icon "Menu" at bounding box center [34, 22] width 17 height 17
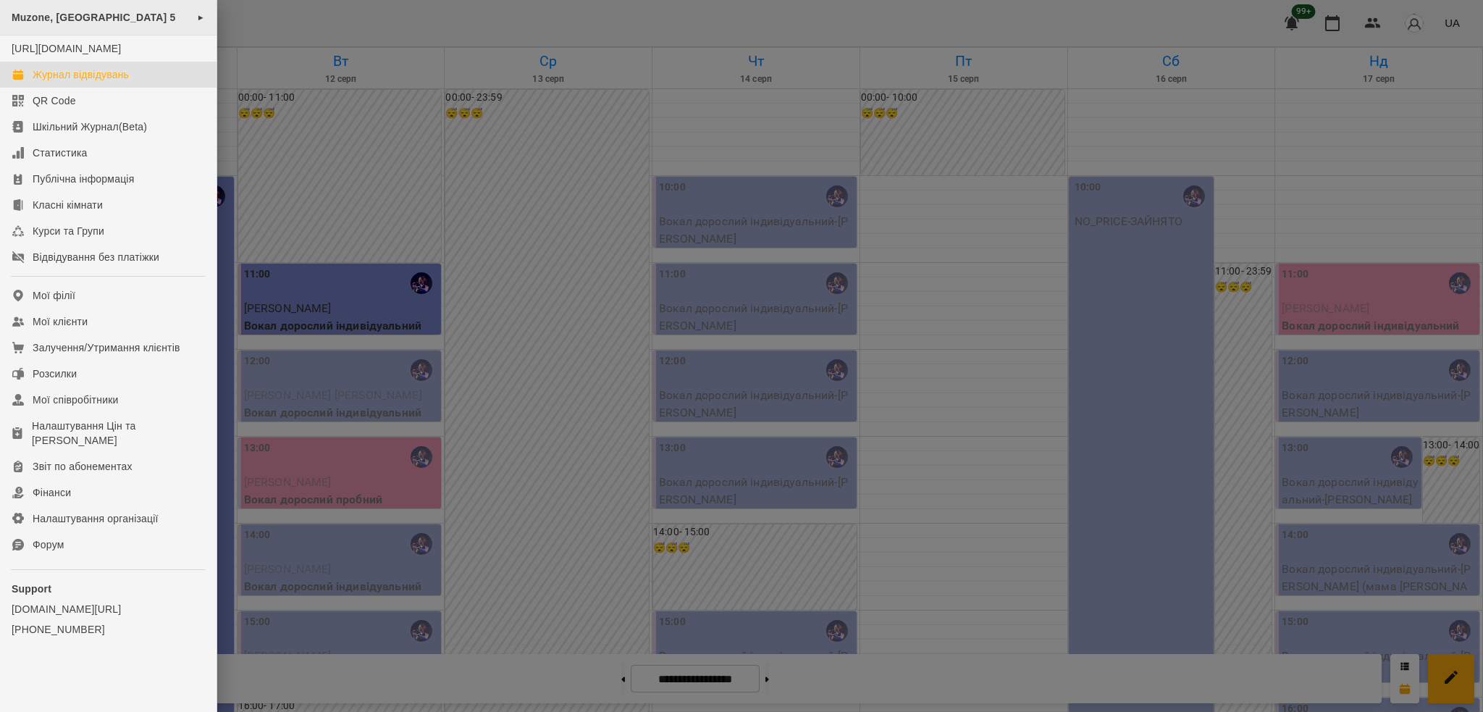
click at [130, 15] on span "Muzone, [GEOGRAPHIC_DATA] 5" at bounding box center [94, 18] width 164 height 12
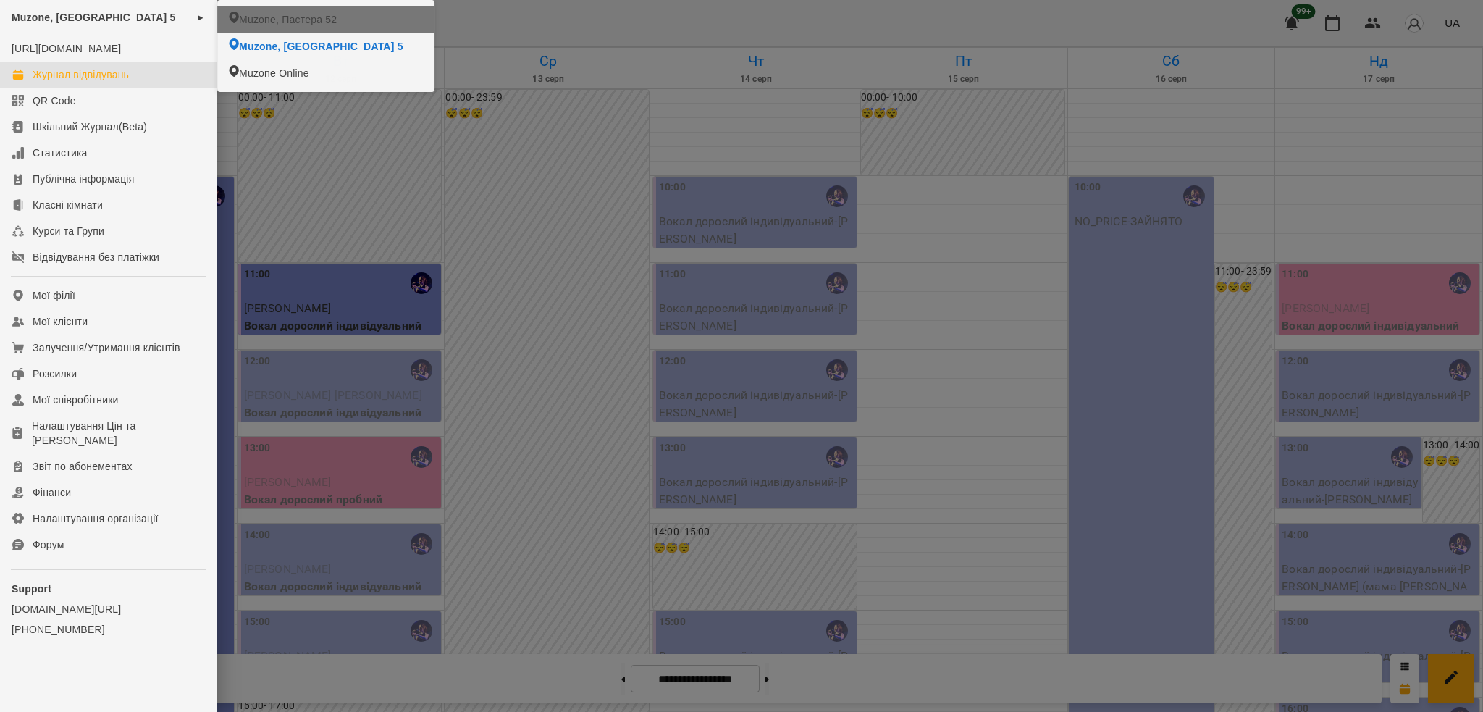
click at [279, 6] on li "Muzone, Пастера 52" at bounding box center [325, 19] width 217 height 27
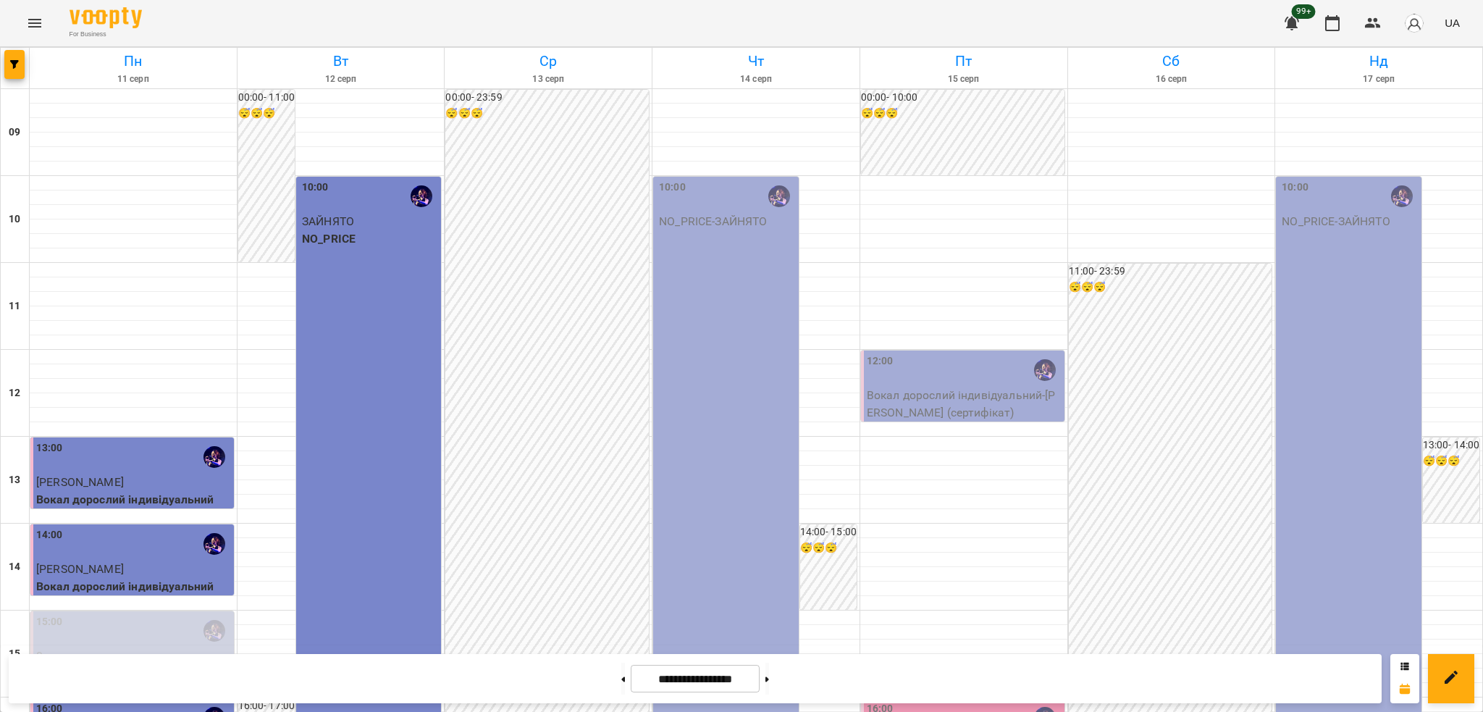
drag, startPoint x: 9, startPoint y: 35, endPoint x: 23, endPoint y: 29, distance: 14.9
click at [13, 35] on div "For Business 99+ UA" at bounding box center [741, 23] width 1483 height 46
click at [28, 23] on icon "Menu" at bounding box center [34, 22] width 17 height 17
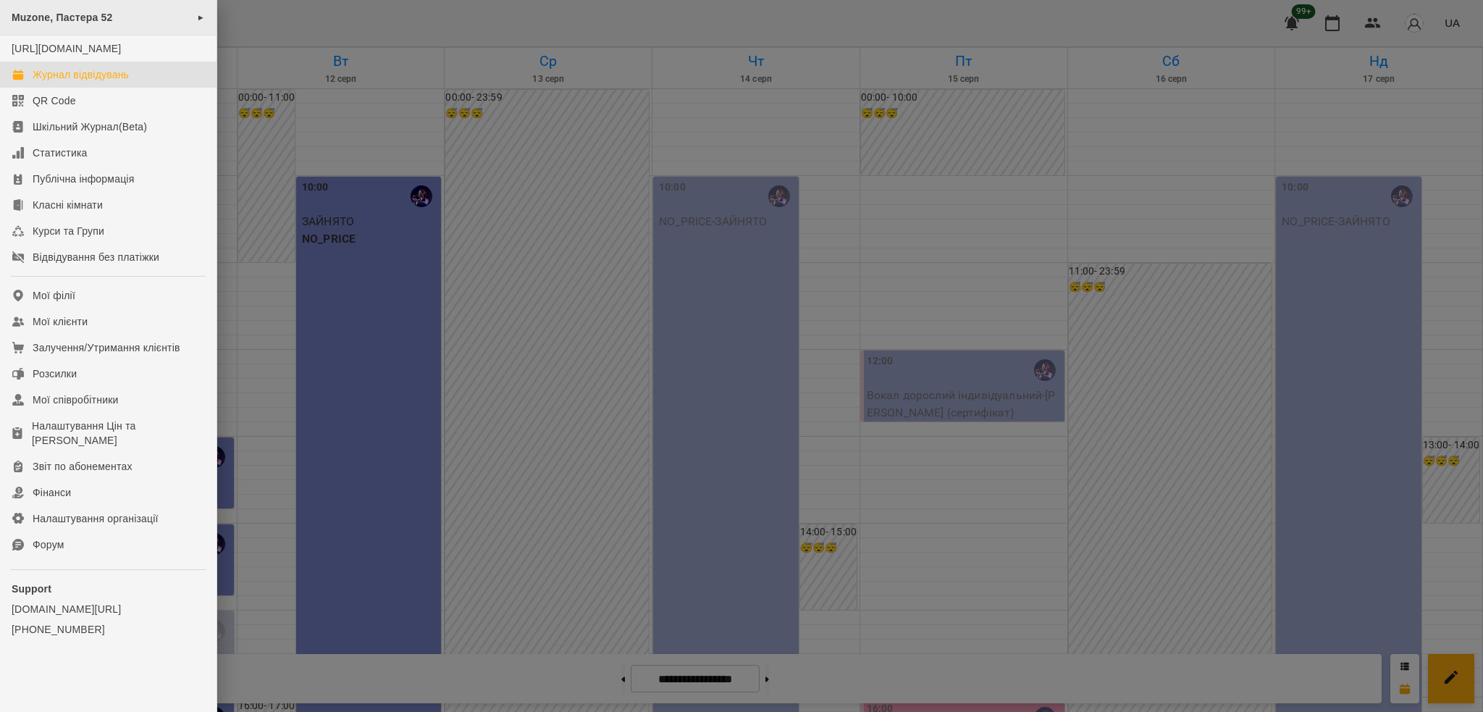
click at [95, 24] on div "Muzone, Пастера 52 ►" at bounding box center [108, 17] width 216 height 35
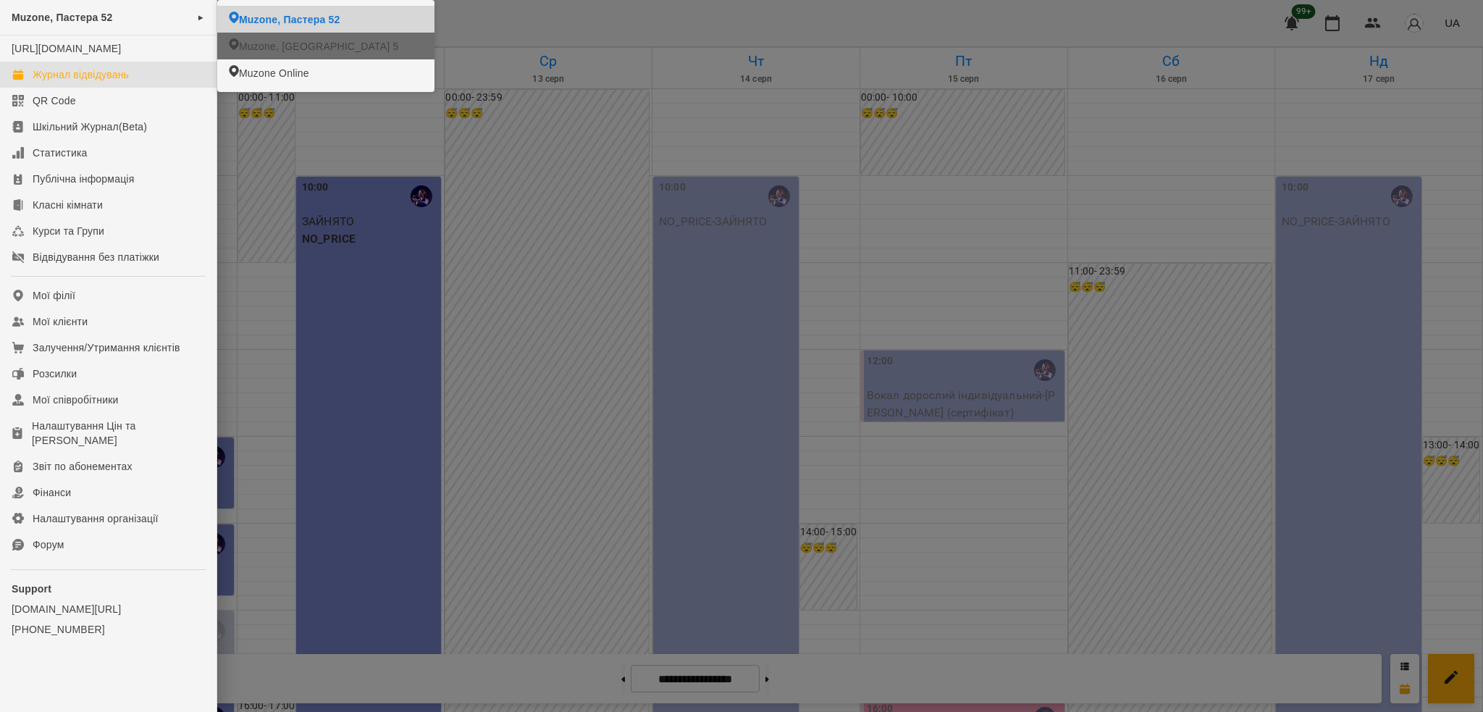
click at [251, 44] on span "Muzone, [GEOGRAPHIC_DATA] 5" at bounding box center [318, 46] width 159 height 14
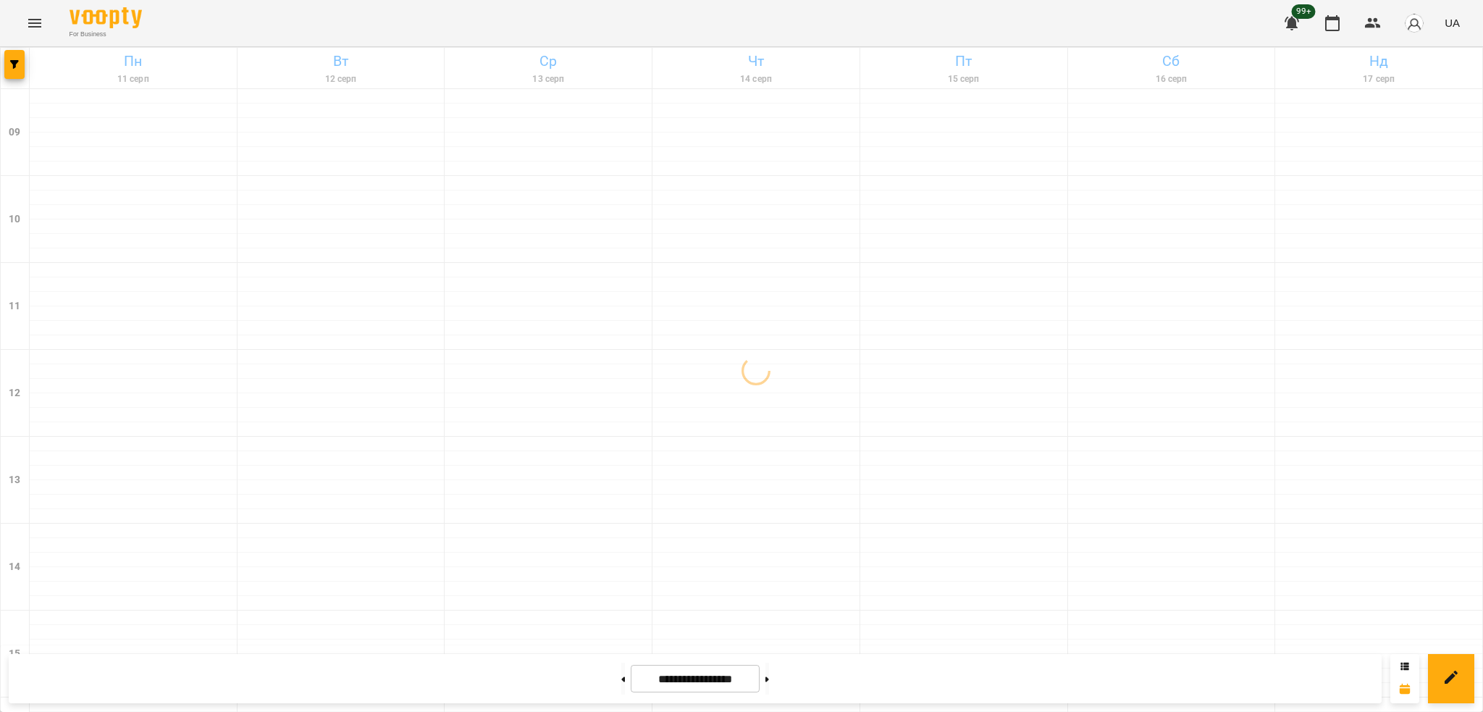
click at [12, 69] on button "button" at bounding box center [14, 64] width 20 height 29
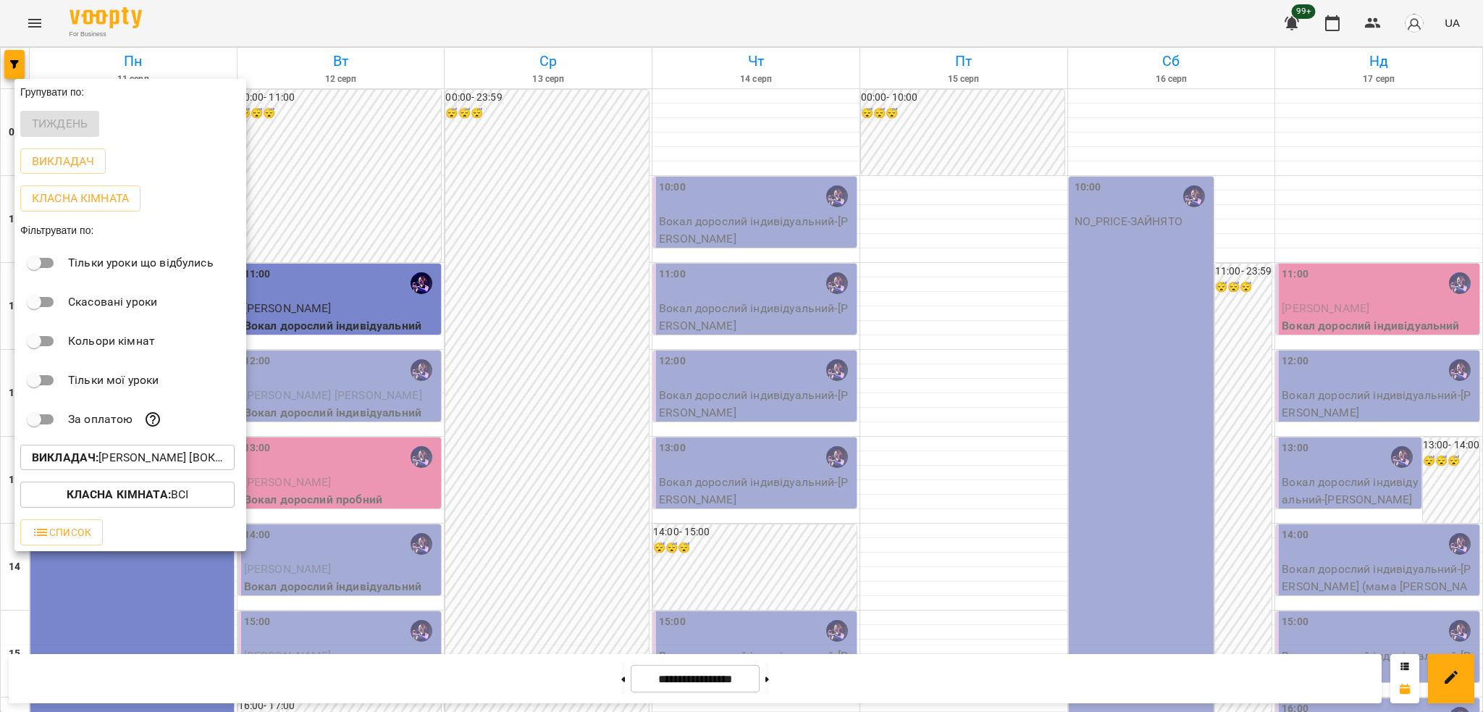
click at [121, 458] on p "Викладач : [PERSON_NAME] [вокал]" at bounding box center [127, 457] width 191 height 17
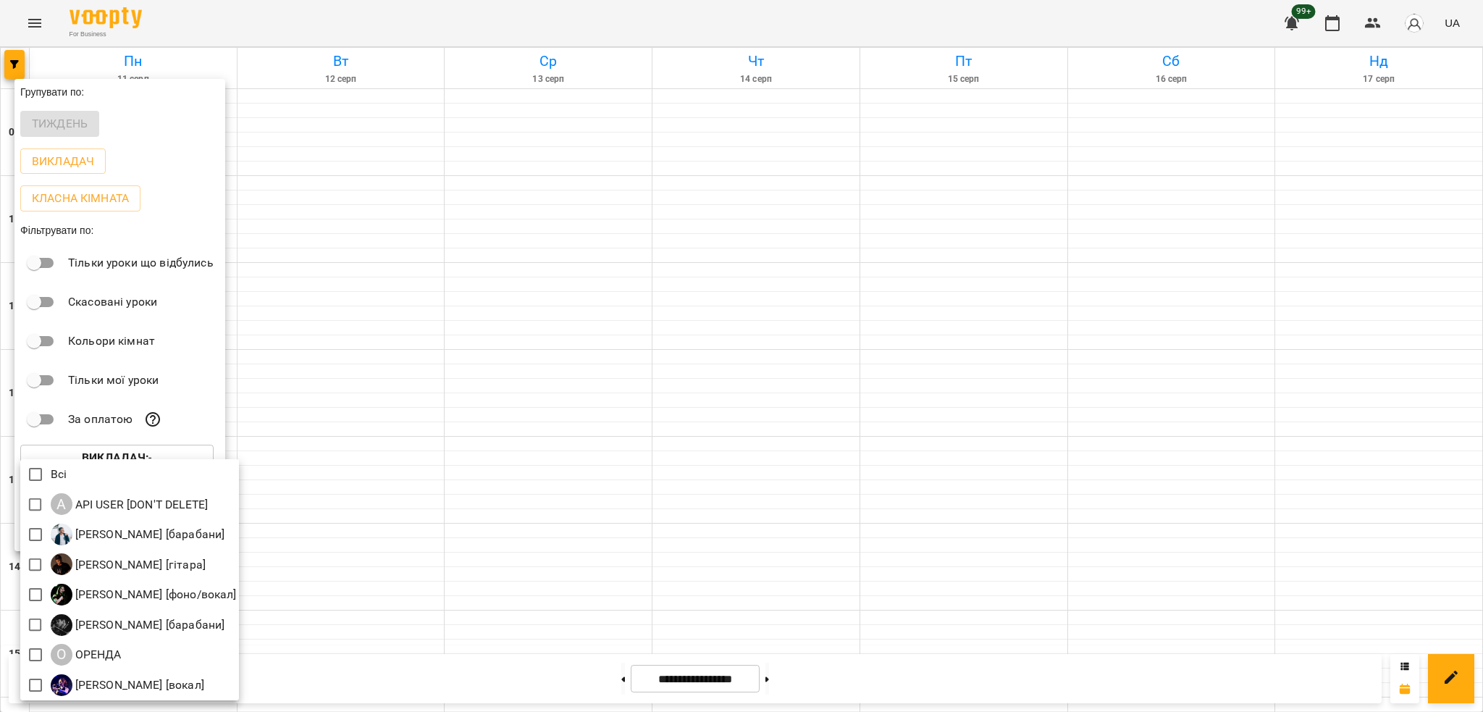
drag, startPoint x: 51, startPoint y: 33, endPoint x: 29, endPoint y: 14, distance: 28.7
click at [49, 32] on div at bounding box center [741, 356] width 1483 height 712
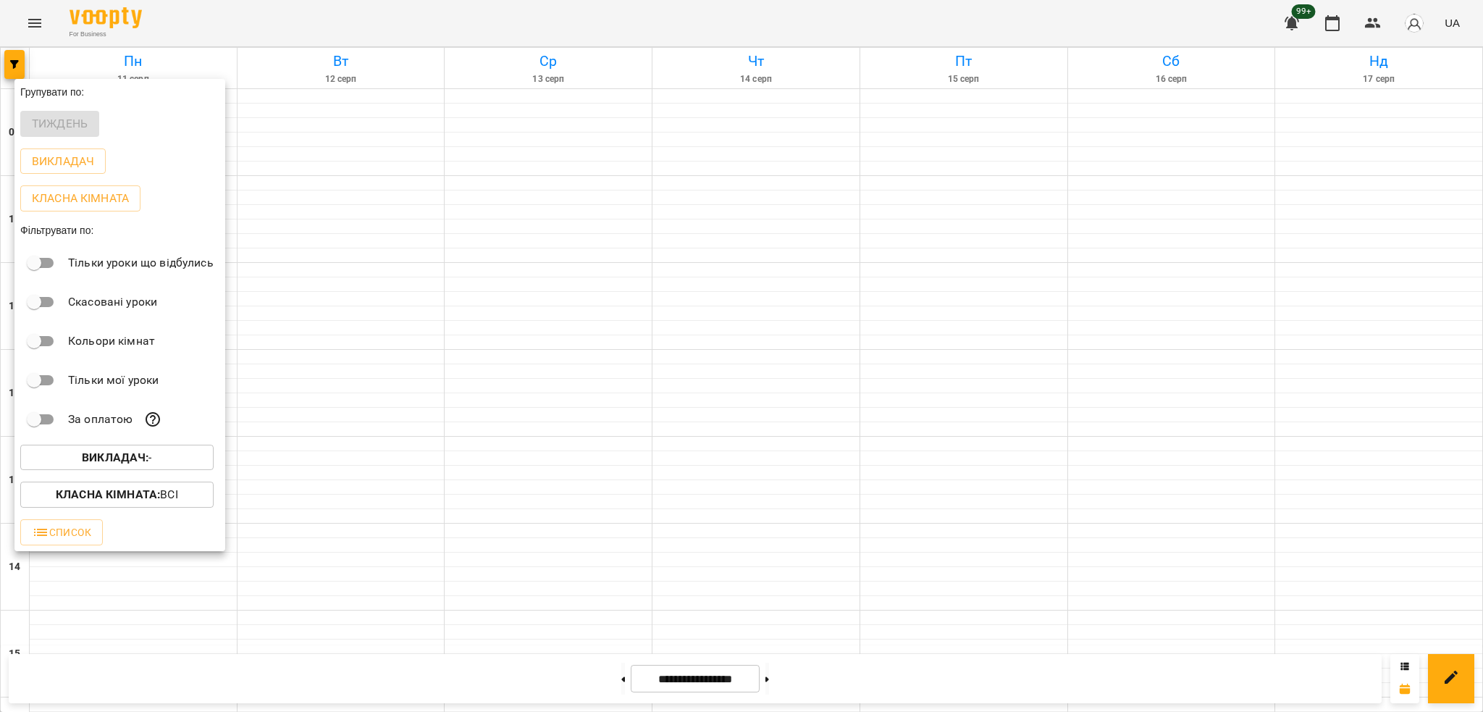
drag, startPoint x: 29, startPoint y: 14, endPoint x: 36, endPoint y: 16, distance: 7.6
click at [30, 14] on div "Всі A API USER [DON'T DELETE] [PERSON_NAME] [барабани] [PERSON_NAME] [гітара] […" at bounding box center [741, 356] width 1483 height 712
click at [36, 19] on div at bounding box center [741, 356] width 1483 height 712
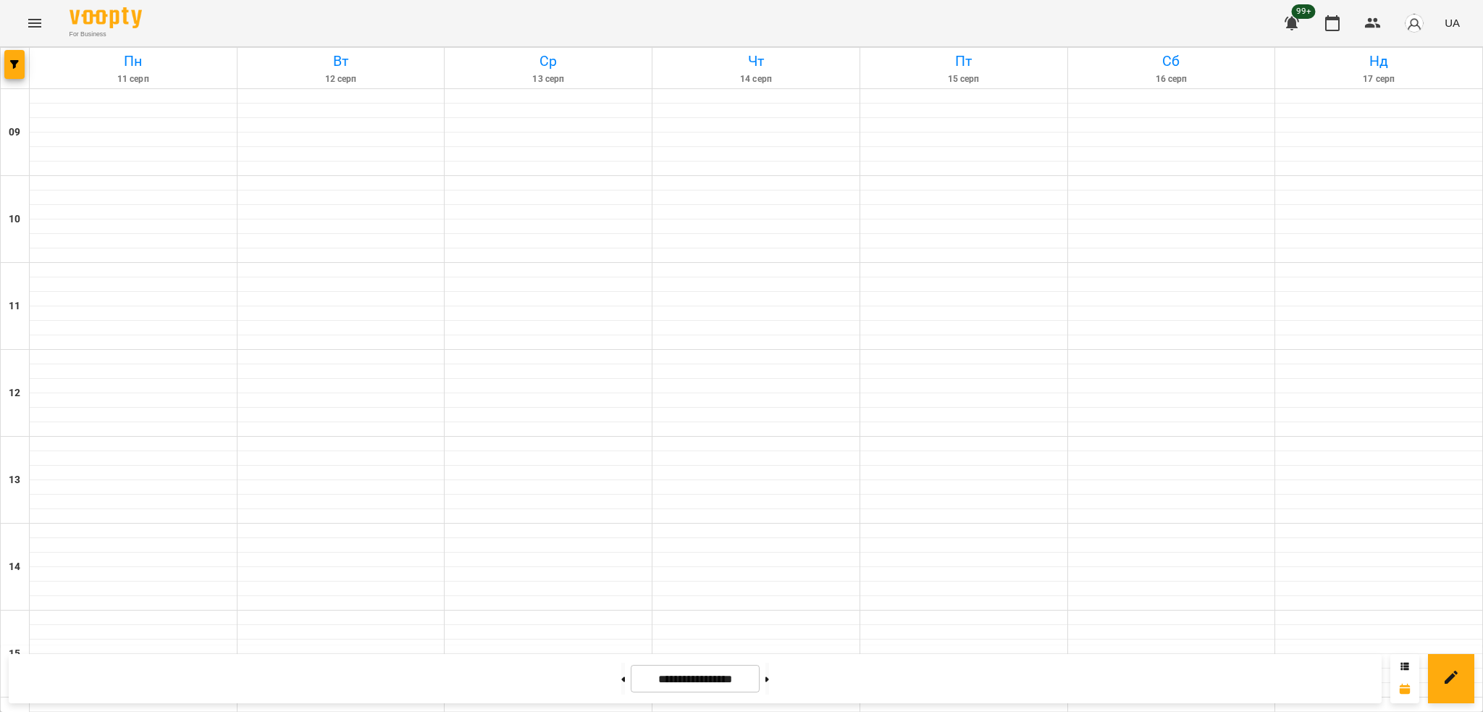
click at [36, 19] on div "Групувати по: Тиждень Викладач Класна кімната Фільтрувати по: Тільки уроки що в…" at bounding box center [741, 356] width 1483 height 712
click at [44, 21] on button "Menu" at bounding box center [34, 23] width 35 height 35
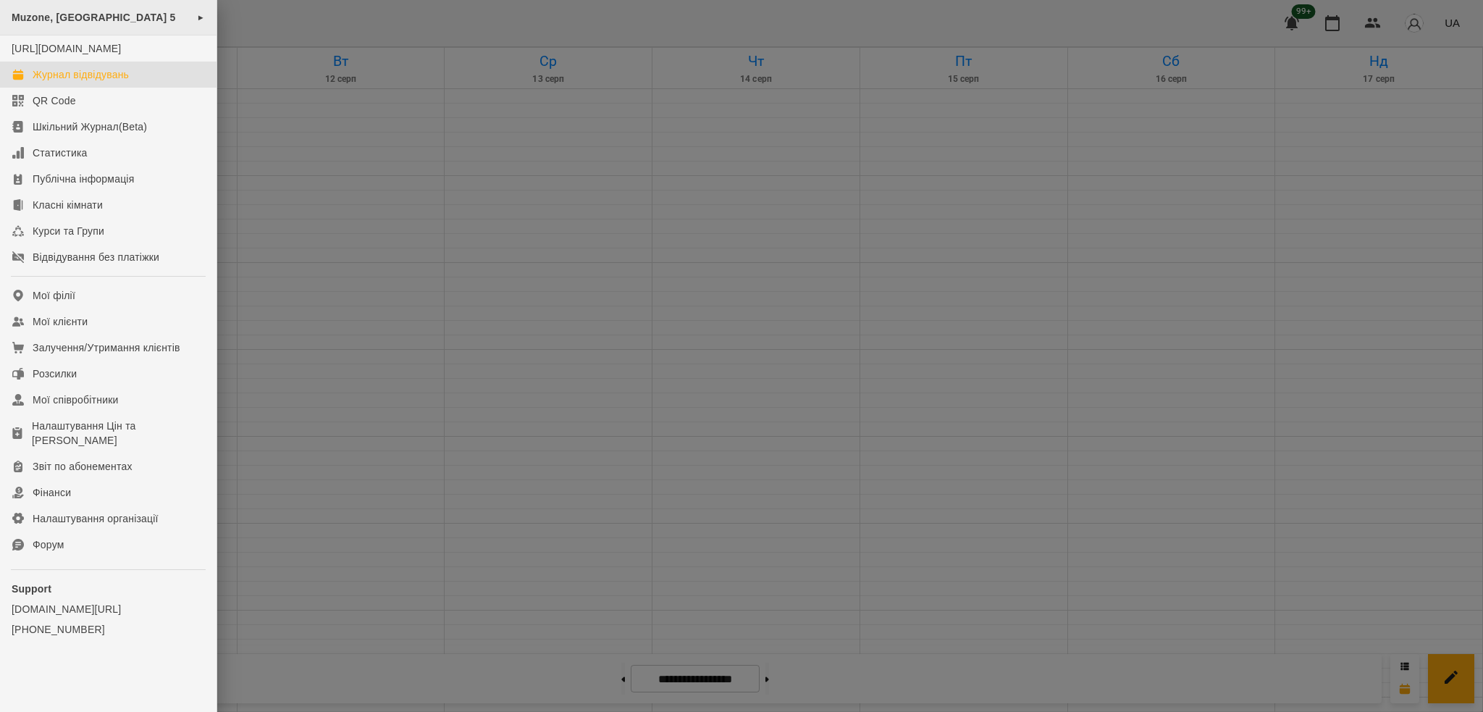
click at [144, 17] on span "Muzone, [GEOGRAPHIC_DATA] 5" at bounding box center [94, 18] width 164 height 12
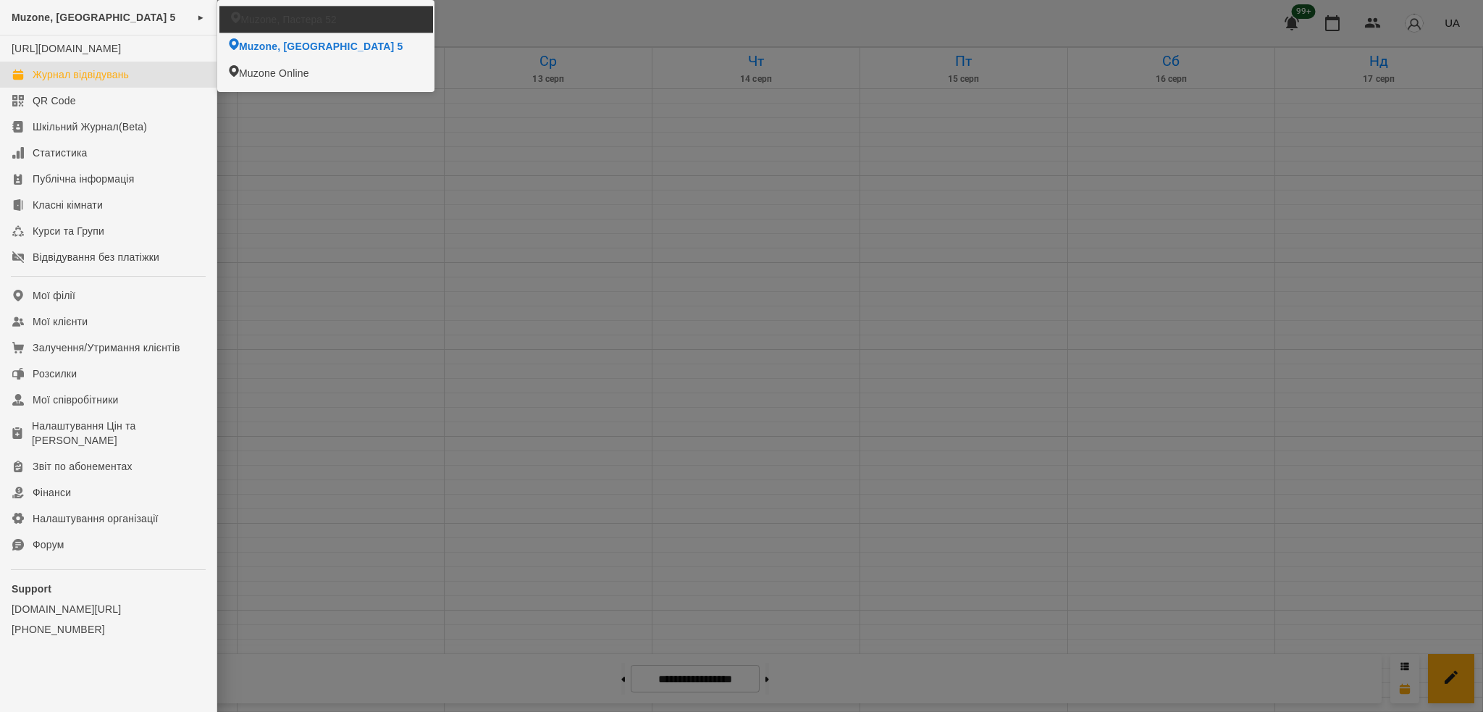
click at [336, 19] on li "Muzone, Пастера 52" at bounding box center [325, 19] width 213 height 26
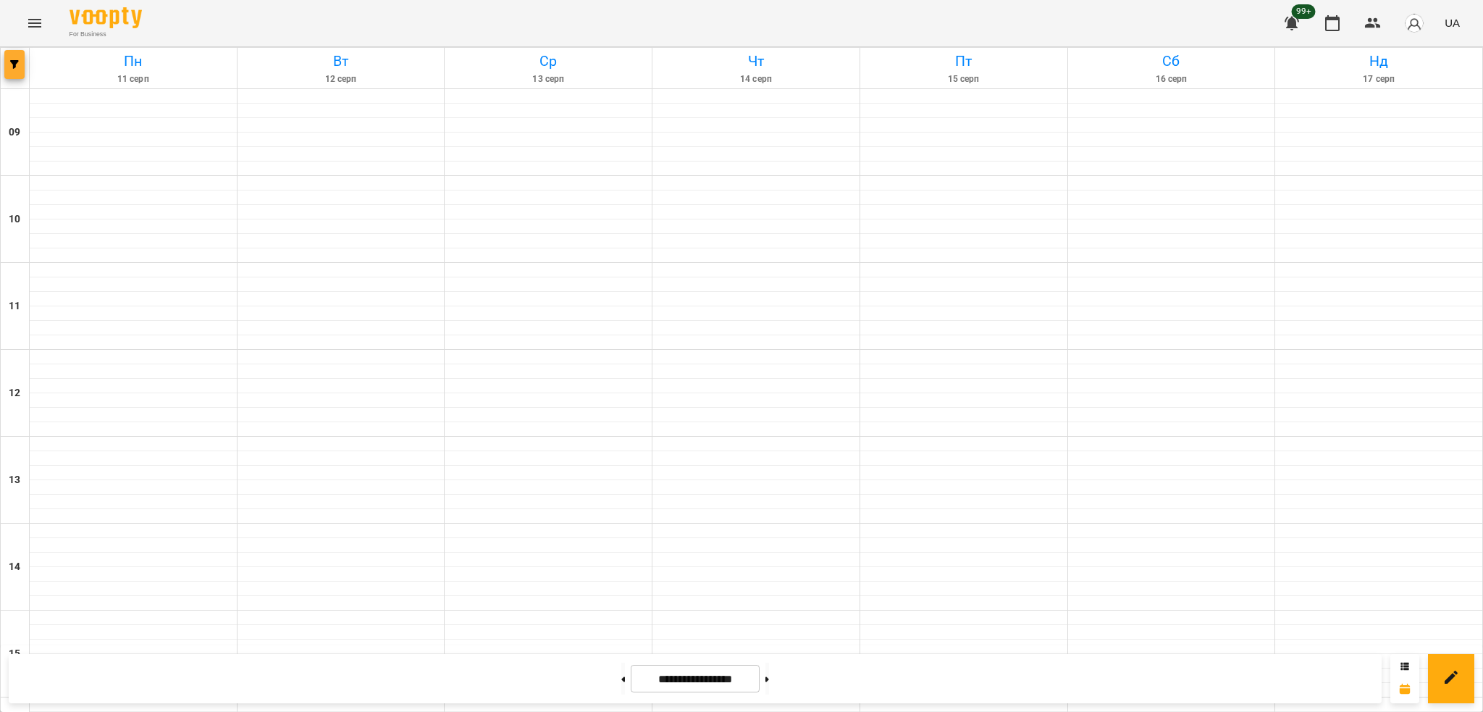
click at [7, 62] on span "button" at bounding box center [14, 64] width 20 height 9
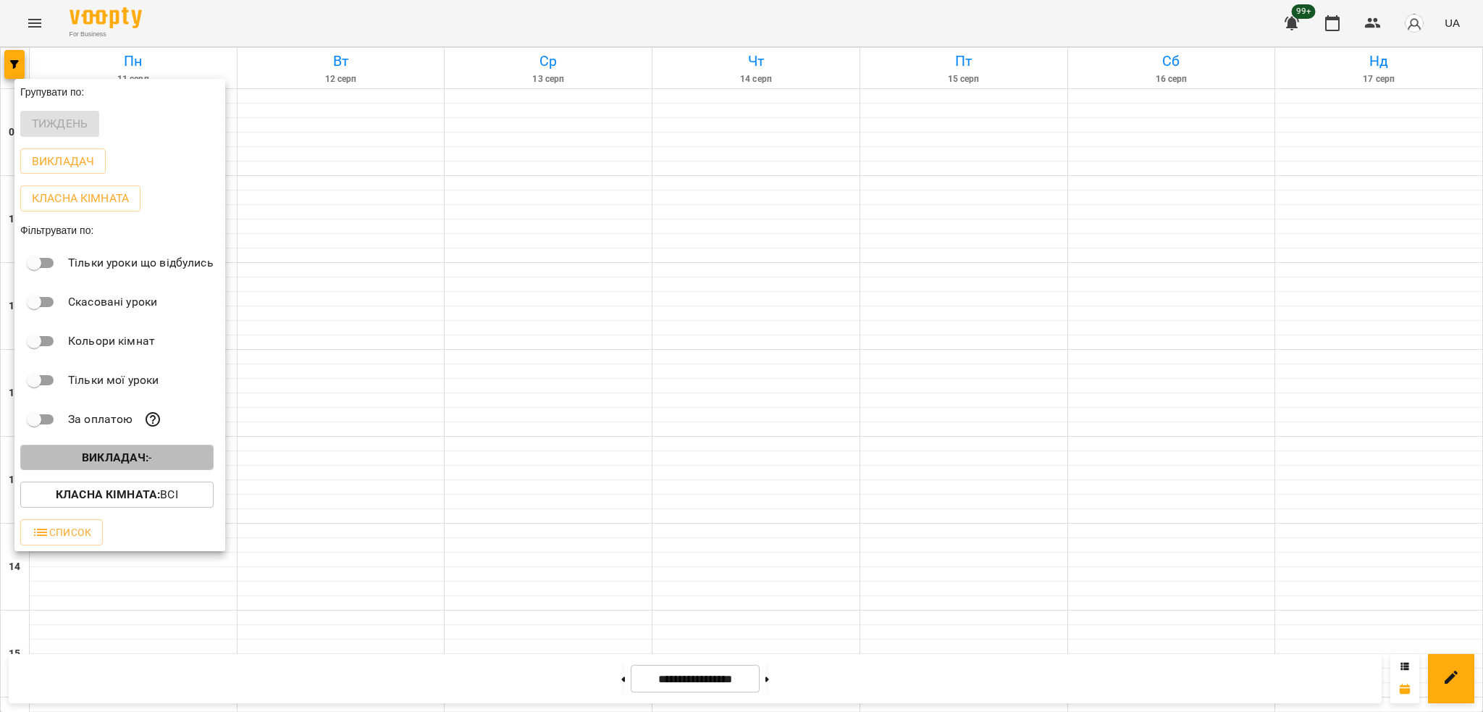
click at [159, 450] on button "Викладач : -" at bounding box center [116, 457] width 193 height 26
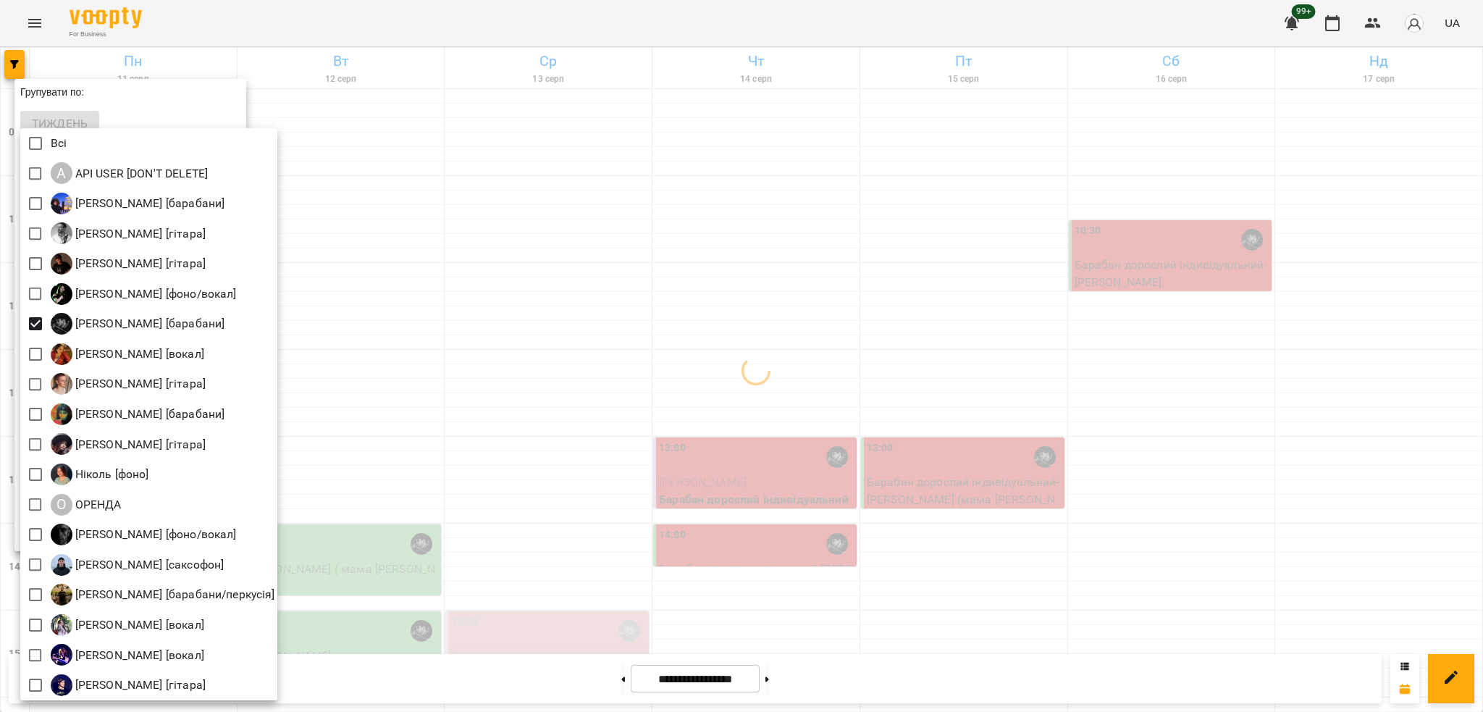
click at [604, 298] on div at bounding box center [741, 356] width 1483 height 712
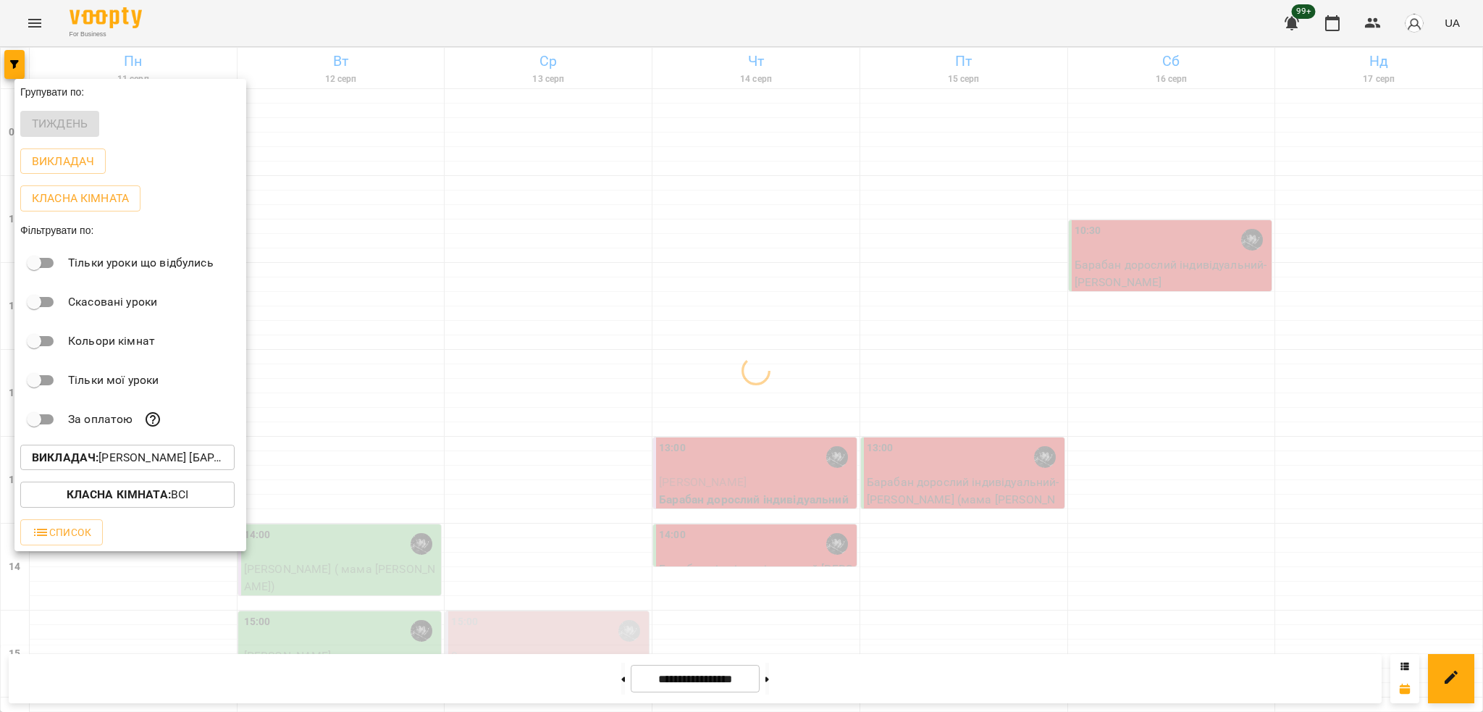
click at [316, 431] on div at bounding box center [741, 356] width 1483 height 712
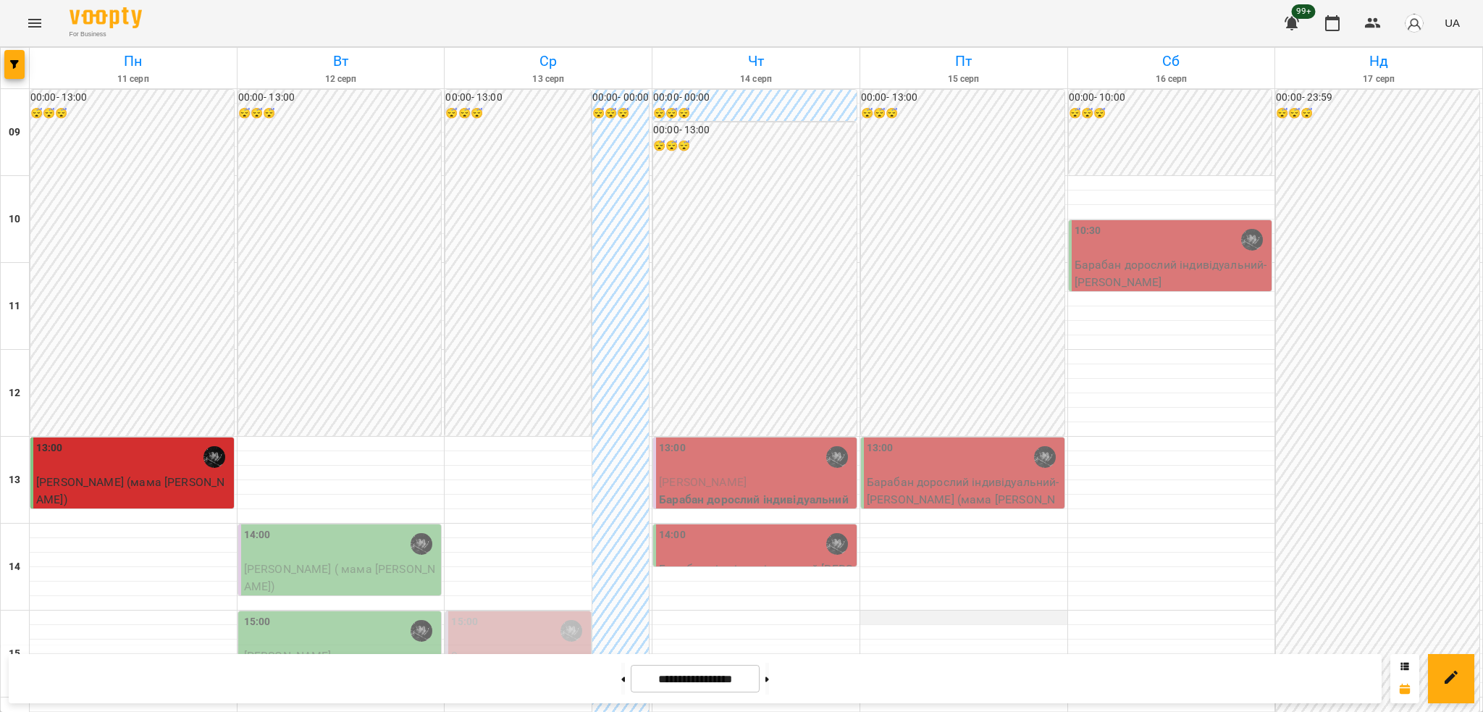
scroll to position [193, 0]
click at [791, 527] on div "14:00" at bounding box center [756, 543] width 195 height 33
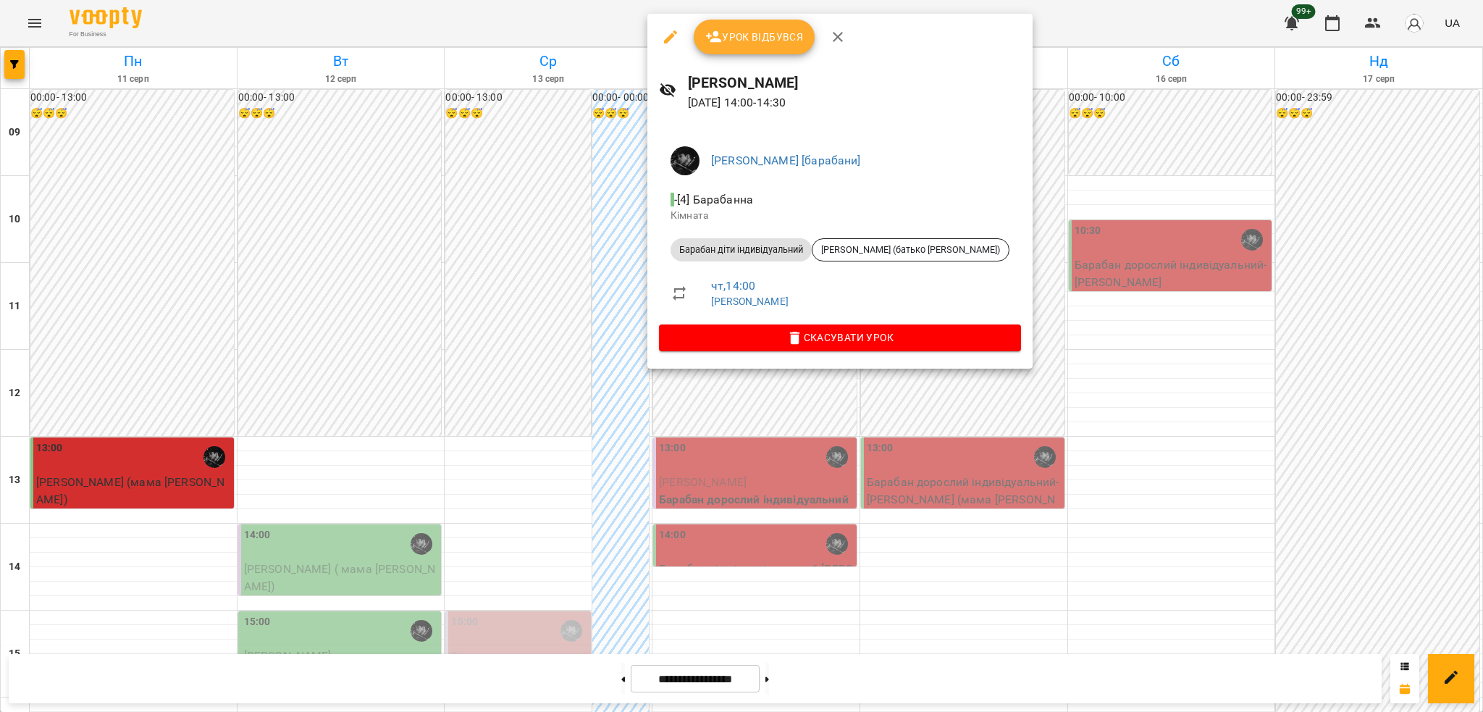
click at [919, 449] on div at bounding box center [741, 356] width 1483 height 712
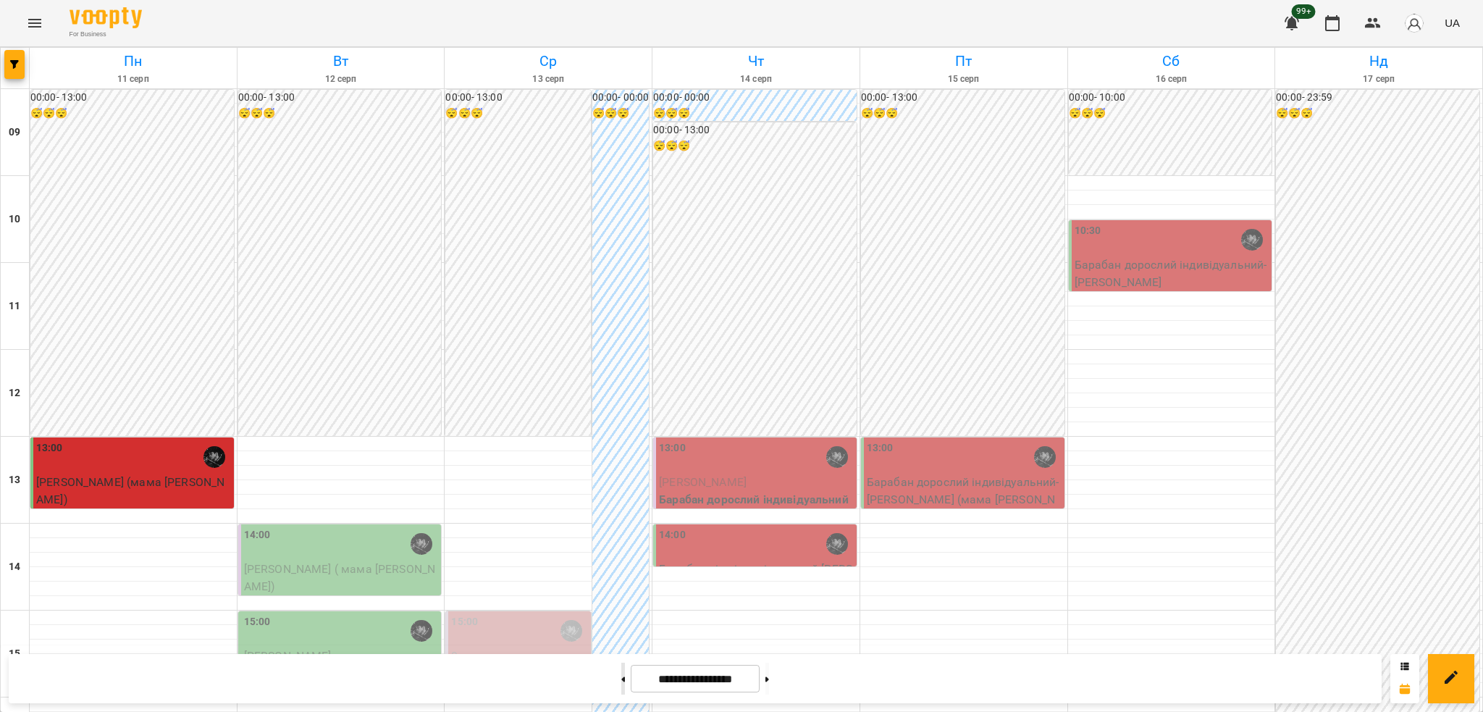
click at [621, 684] on button at bounding box center [623, 678] width 4 height 32
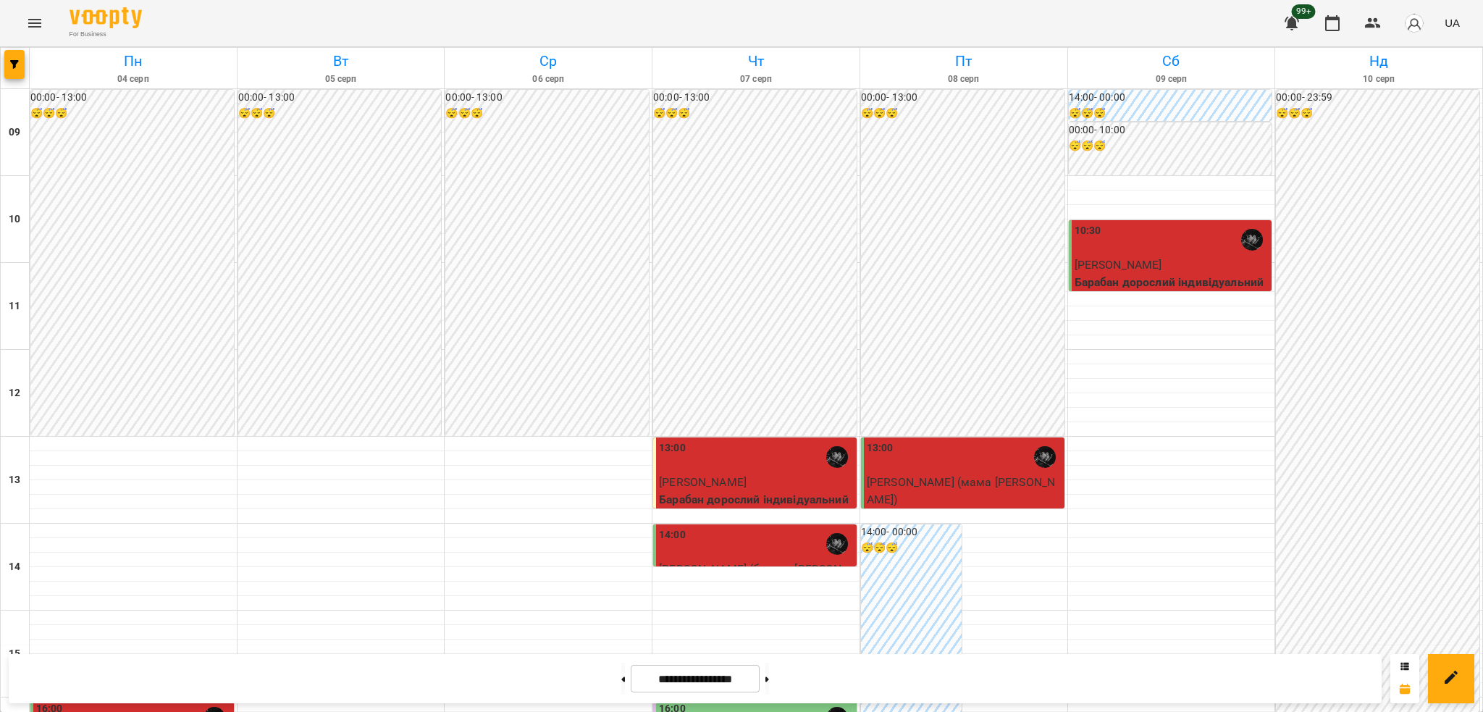
scroll to position [96, 0]
click at [769, 676] on icon at bounding box center [767, 678] width 4 height 5
type input "**********"
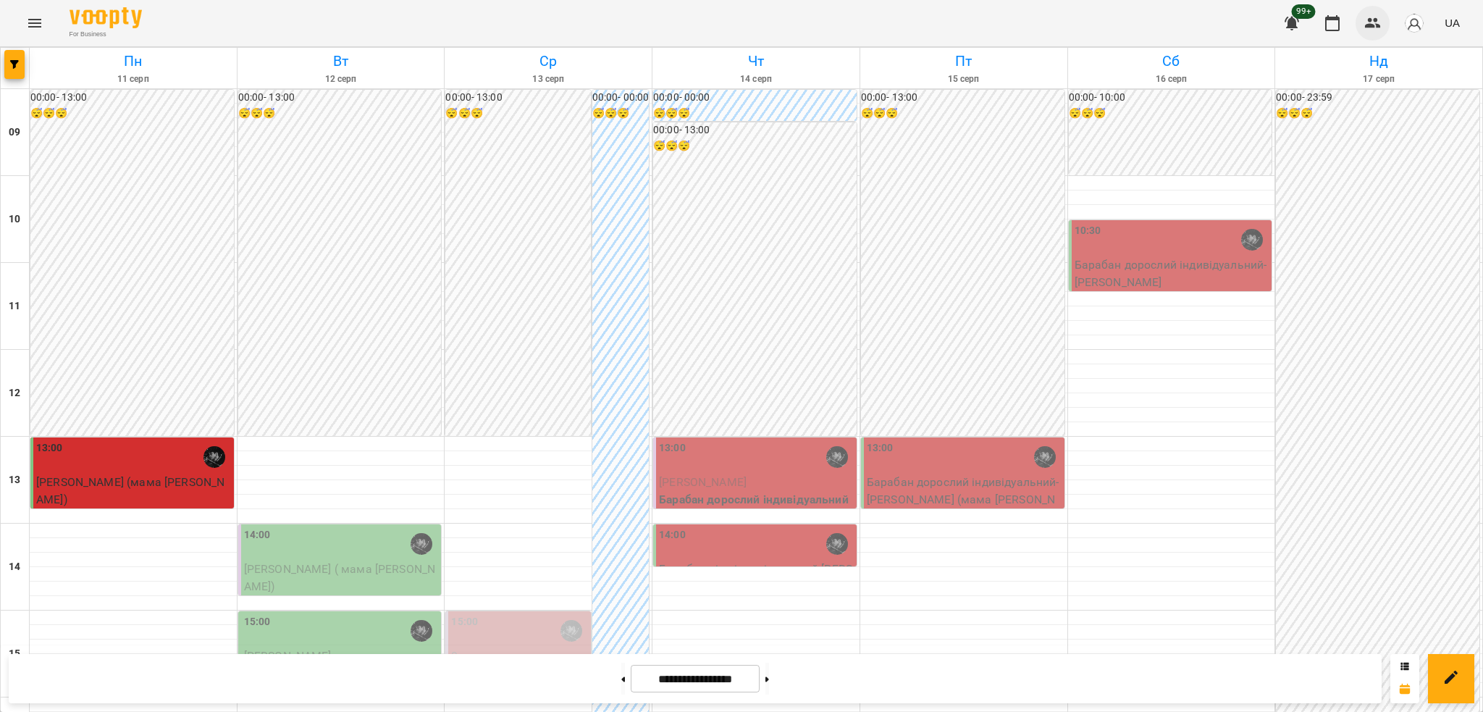
click at [1365, 20] on icon "button" at bounding box center [1372, 22] width 17 height 17
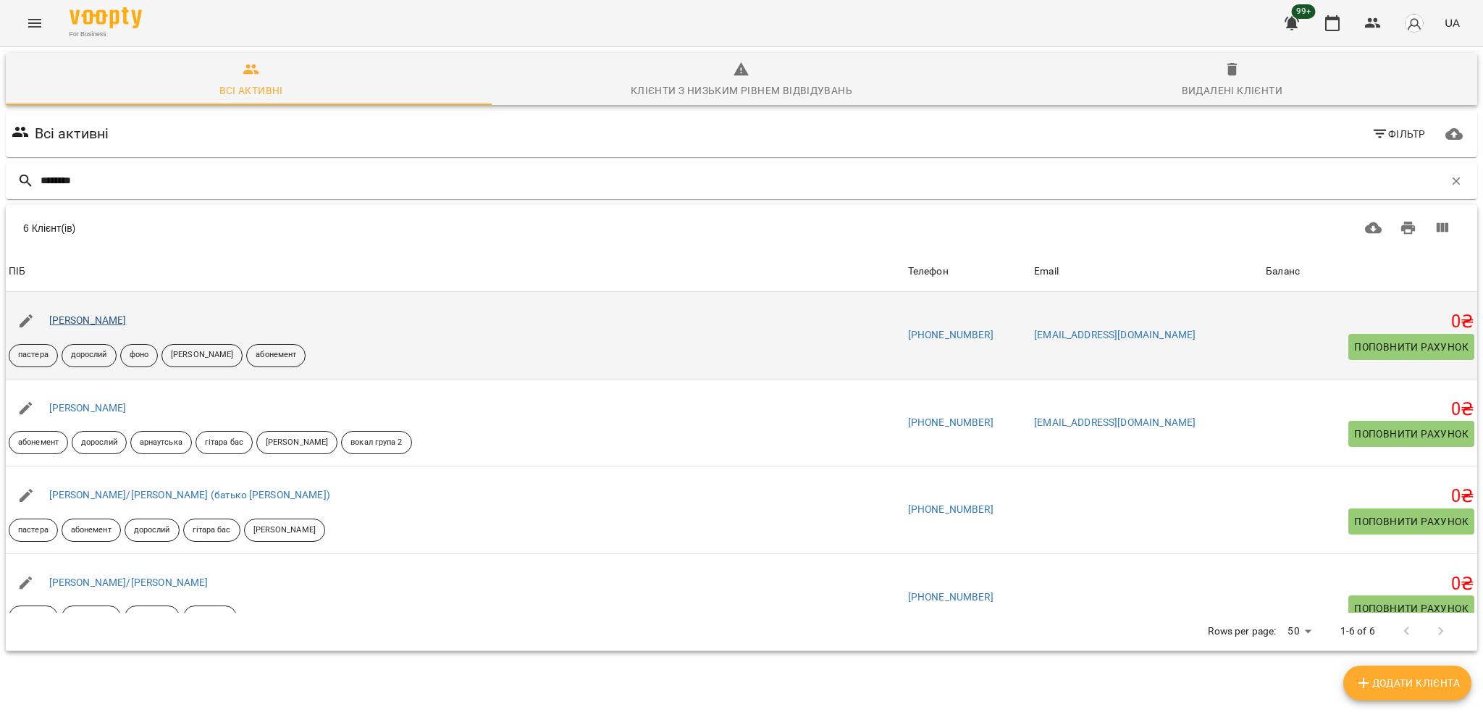
type input "********"
click at [113, 317] on link "[PERSON_NAME]" at bounding box center [87, 320] width 77 height 12
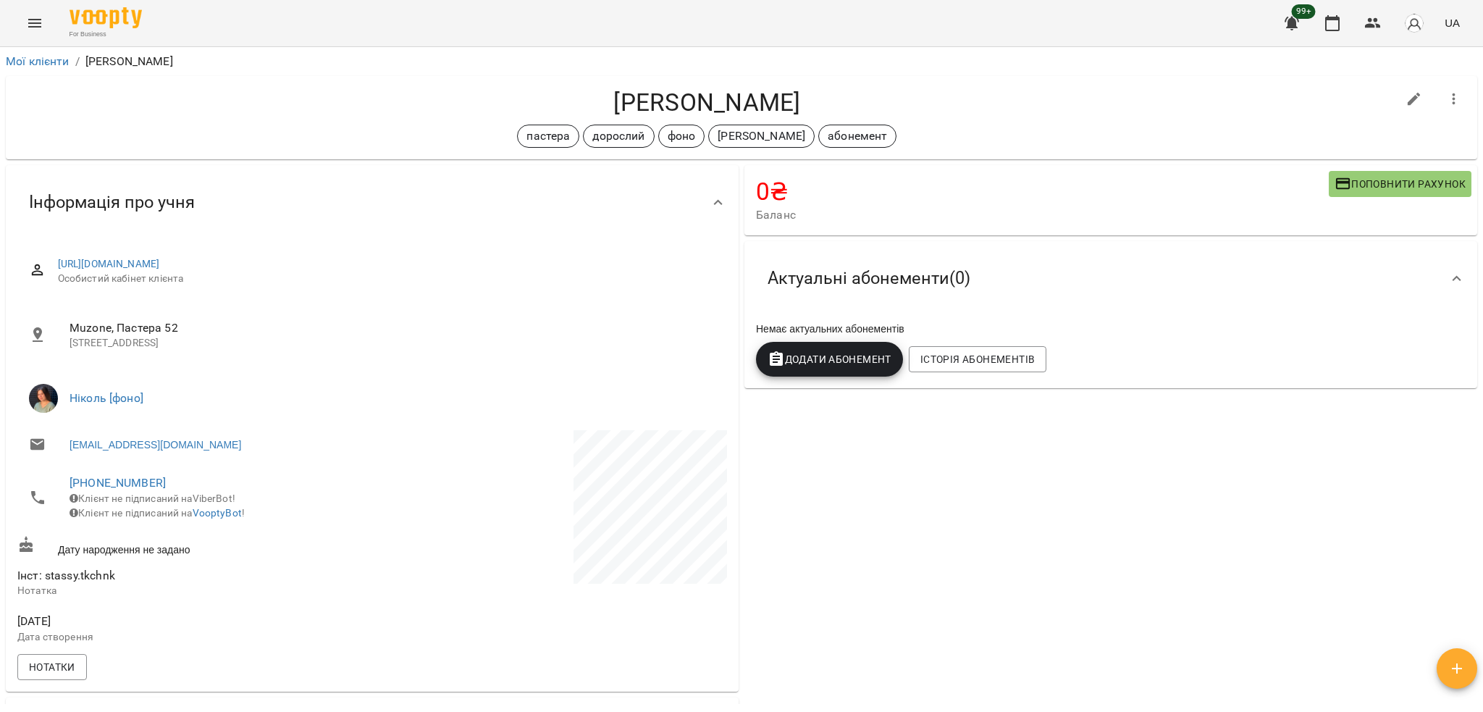
click at [16, 4] on div "For Business 99+ UA" at bounding box center [741, 23] width 1483 height 46
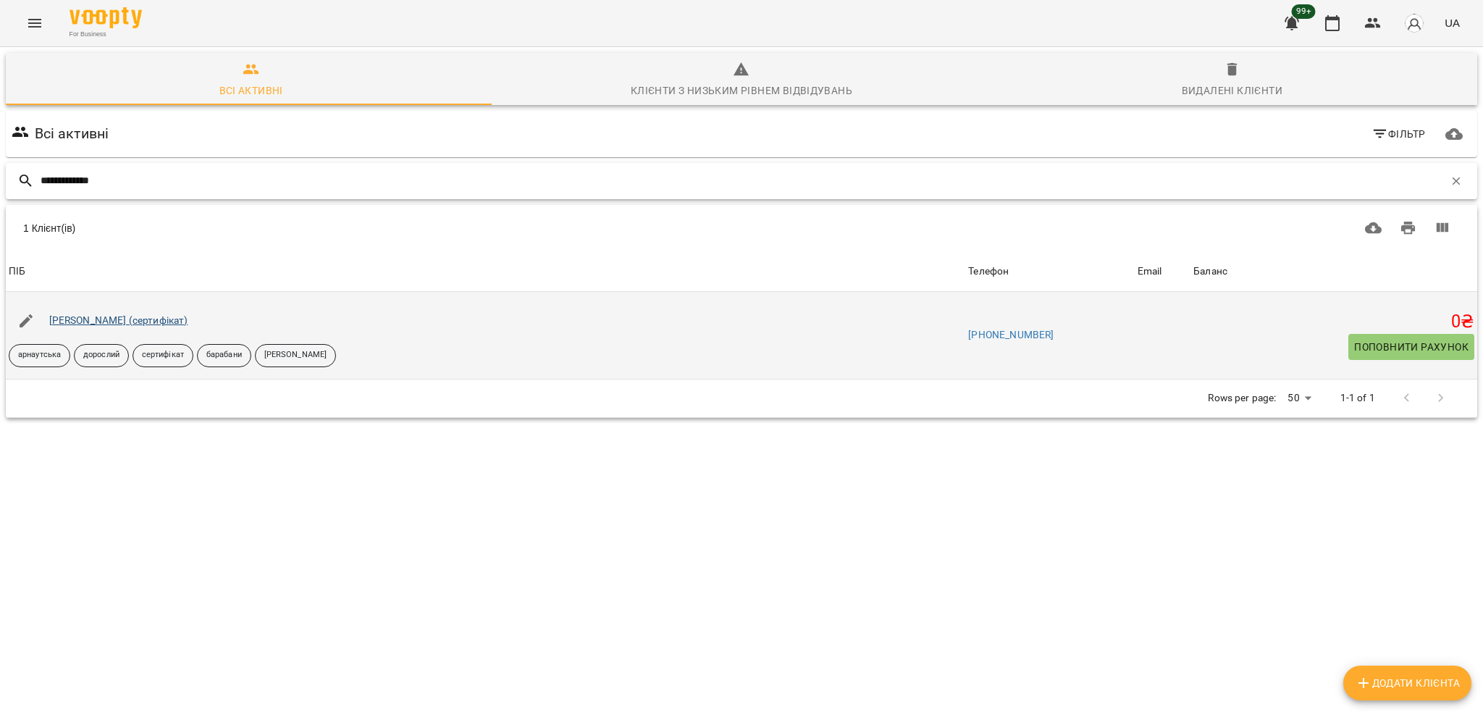
type input "**********"
click at [155, 322] on link "[PERSON_NAME] (сертифікат)" at bounding box center [118, 320] width 139 height 12
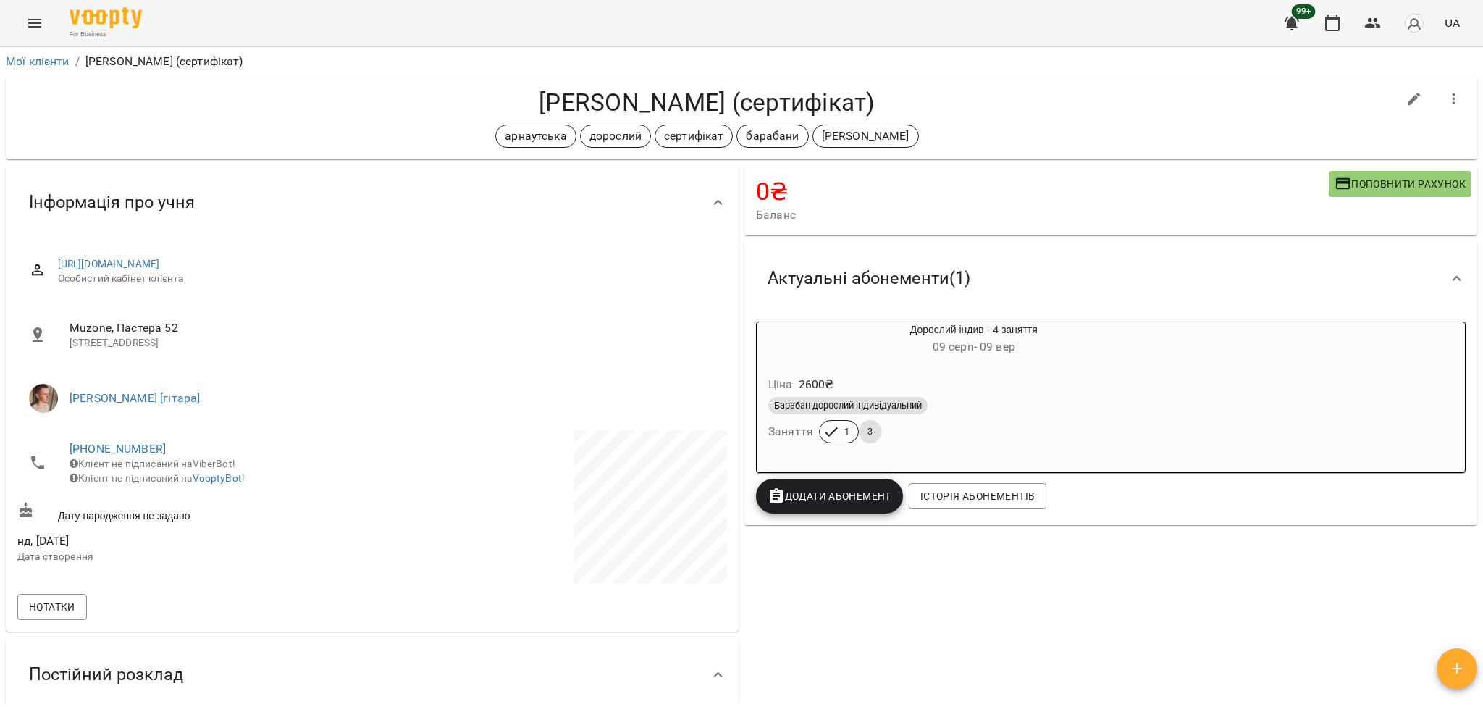
click at [959, 414] on div "Барабан дорослий індивідуальний" at bounding box center [973, 405] width 411 height 17
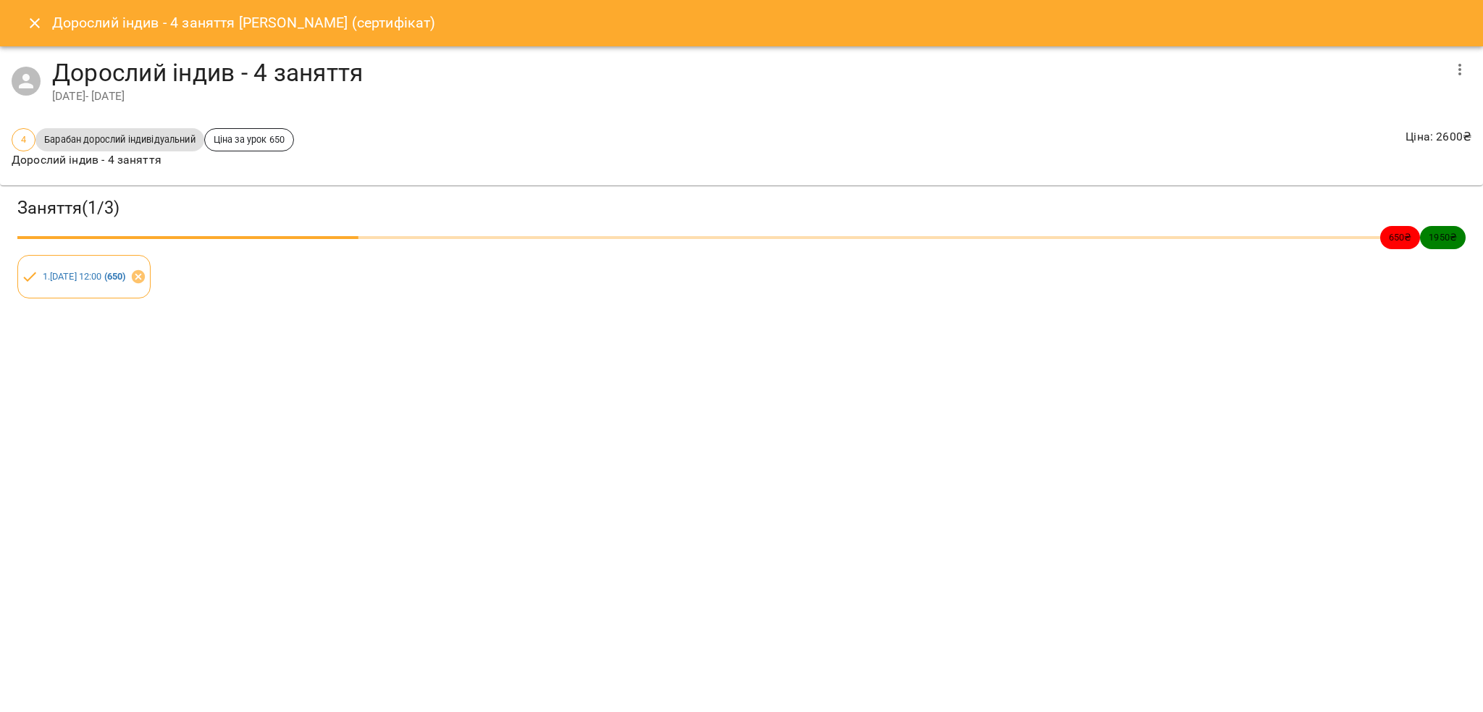
click at [26, 25] on icon "Close" at bounding box center [34, 22] width 17 height 17
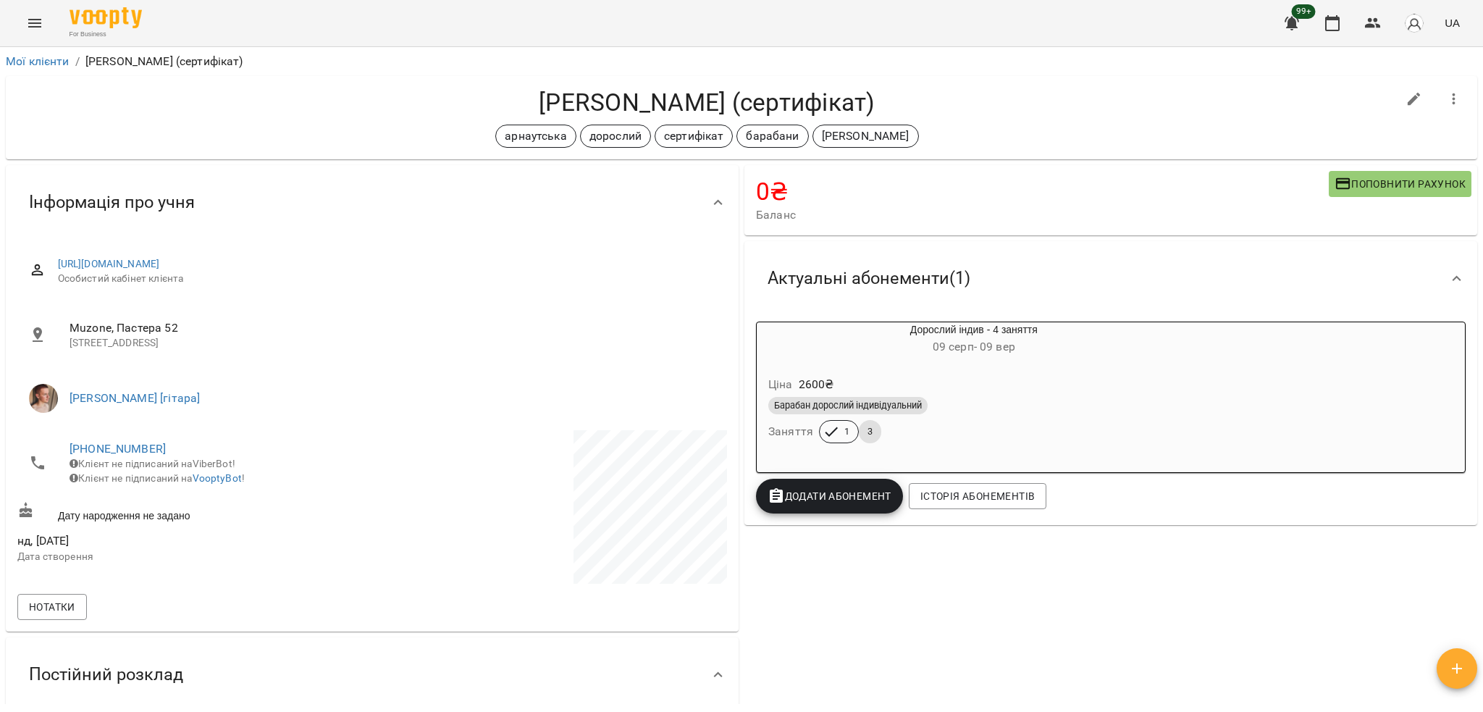
click at [583, 104] on h4 "[PERSON_NAME] (сертифікат)" at bounding box center [706, 103] width 1379 height 30
copy h4 "[PERSON_NAME]"
click at [1016, 82] on div "[PERSON_NAME] (сертифікат) арнаутська дорослий сертифікат барабани [PERSON_NAME]" at bounding box center [741, 117] width 1471 height 83
click at [1331, 25] on icon "button" at bounding box center [1331, 22] width 17 height 17
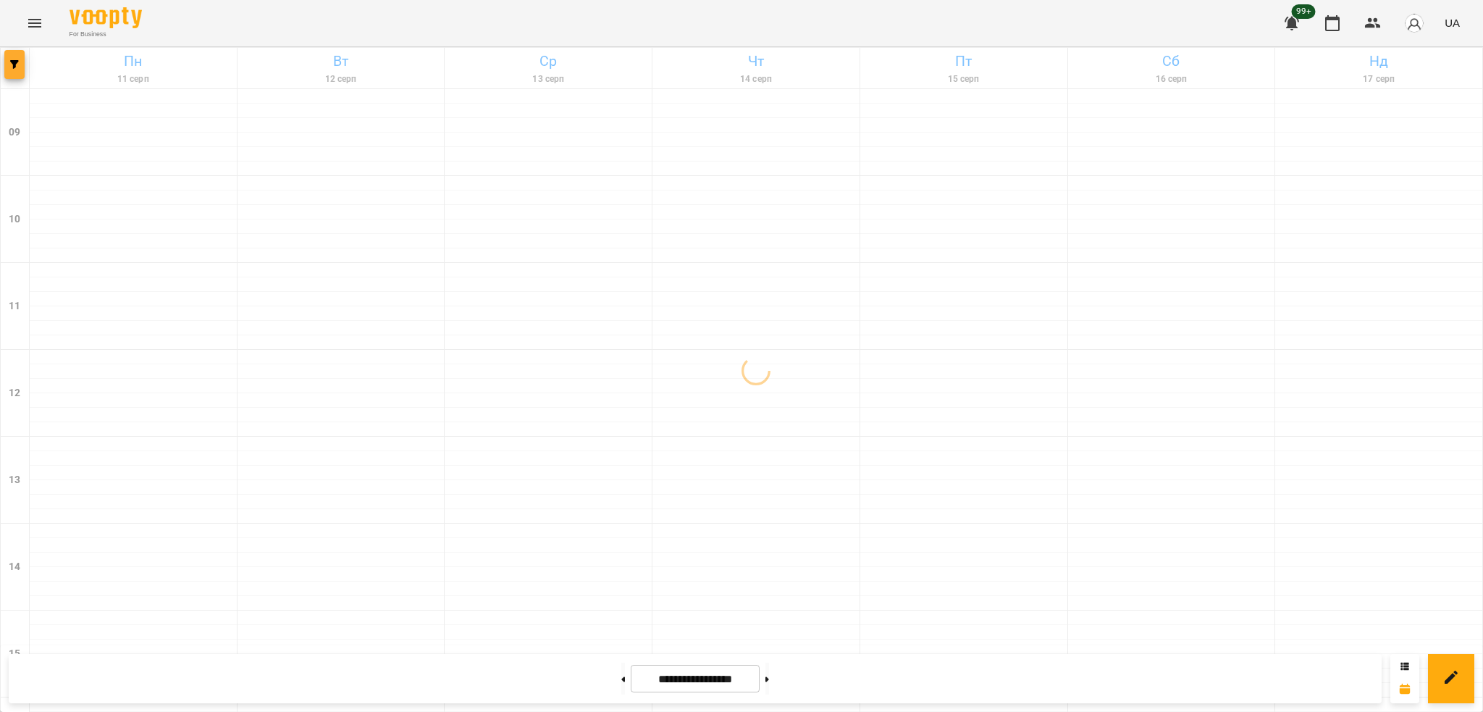
drag, startPoint x: 12, startPoint y: 83, endPoint x: 17, endPoint y: 72, distance: 12.0
click at [14, 81] on div at bounding box center [15, 68] width 29 height 41
click at [17, 72] on button "button" at bounding box center [14, 64] width 20 height 29
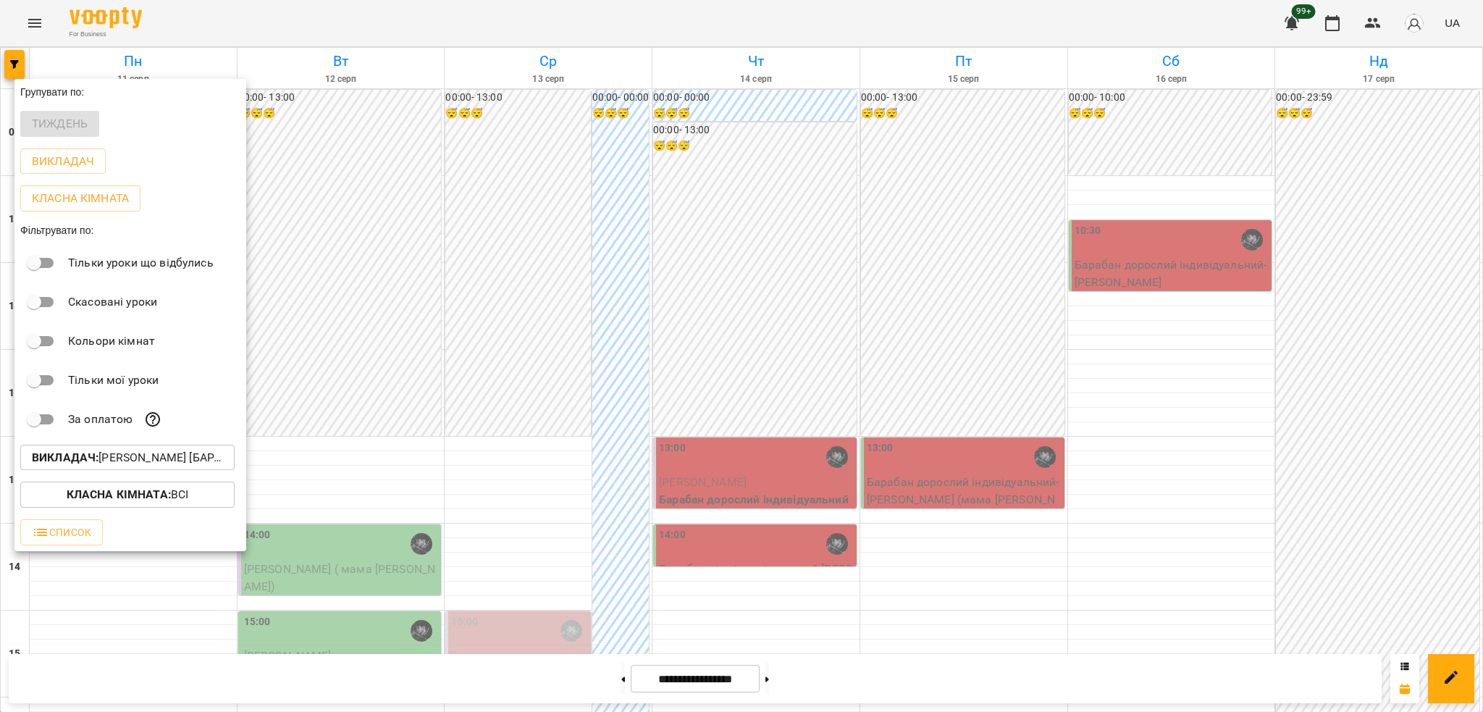
click at [148, 446] on div "Викладач : [PERSON_NAME] [барабани]" at bounding box center [130, 458] width 232 height 38
click at [80, 462] on b "Викладач :" at bounding box center [65, 457] width 67 height 14
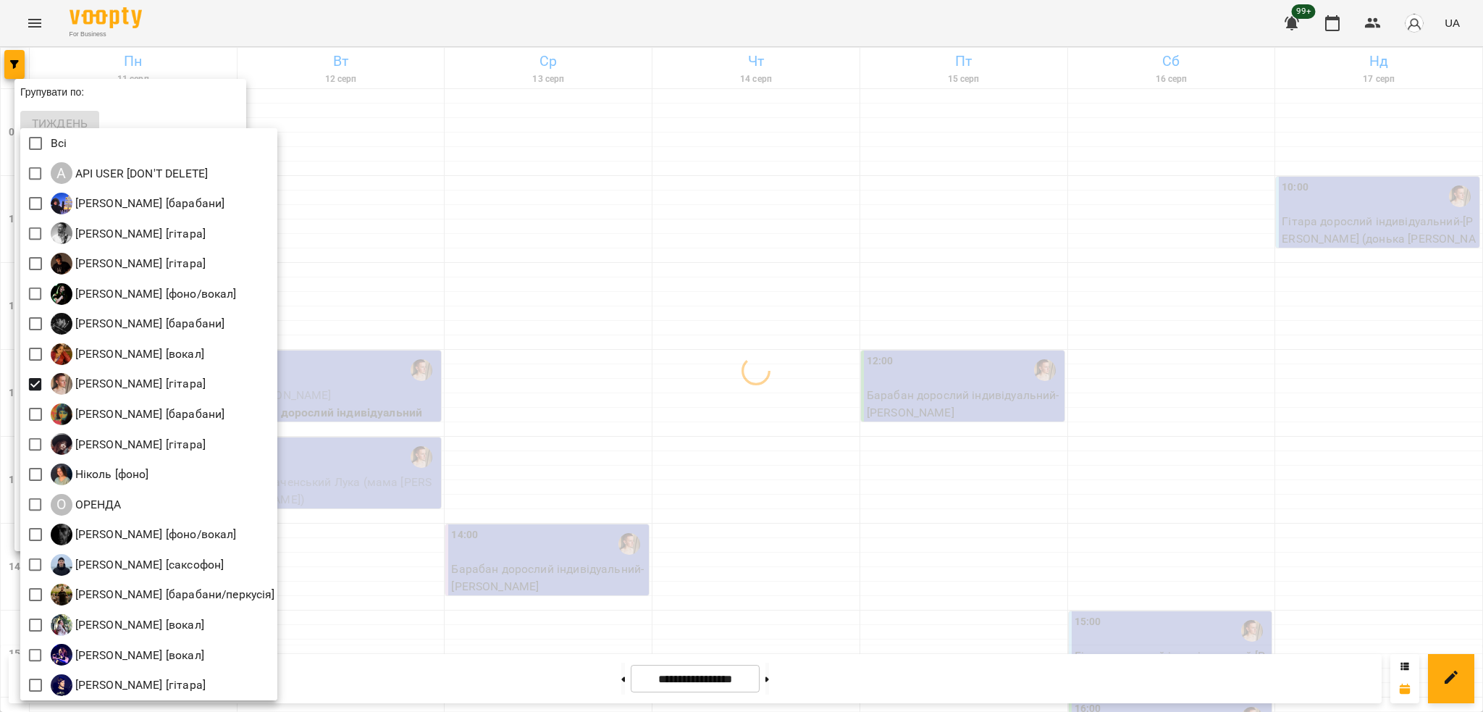
click at [484, 319] on div at bounding box center [741, 356] width 1483 height 712
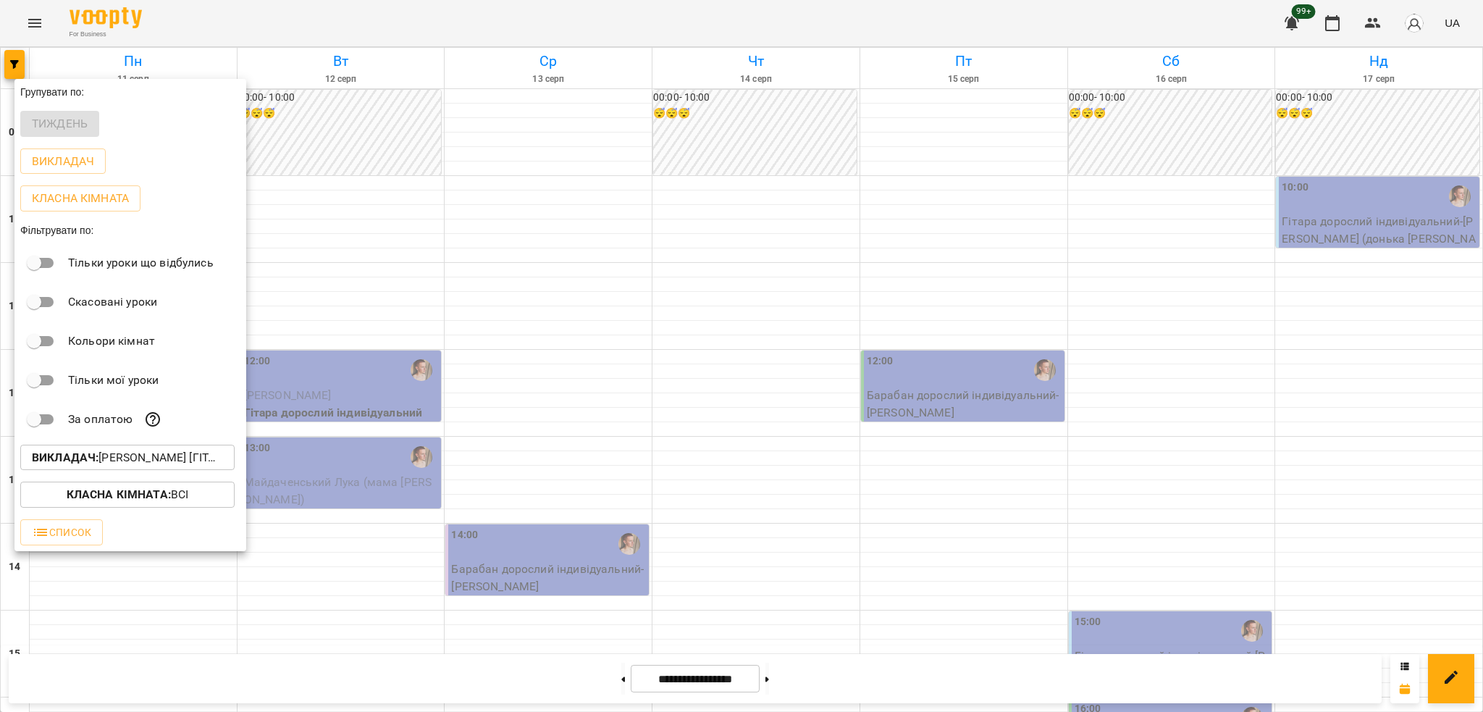
click at [610, 341] on div at bounding box center [741, 356] width 1483 height 712
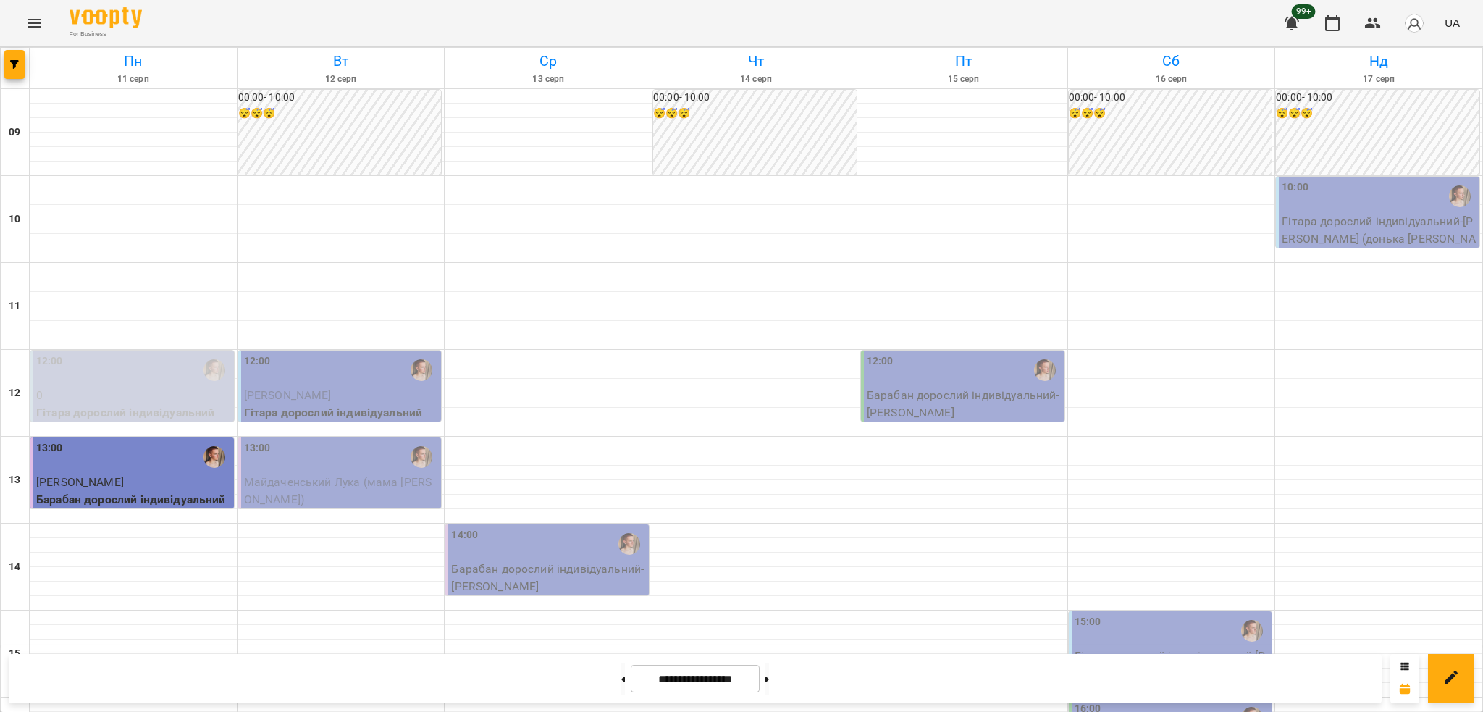
scroll to position [386, 0]
click at [23, 60] on span "button" at bounding box center [14, 64] width 20 height 9
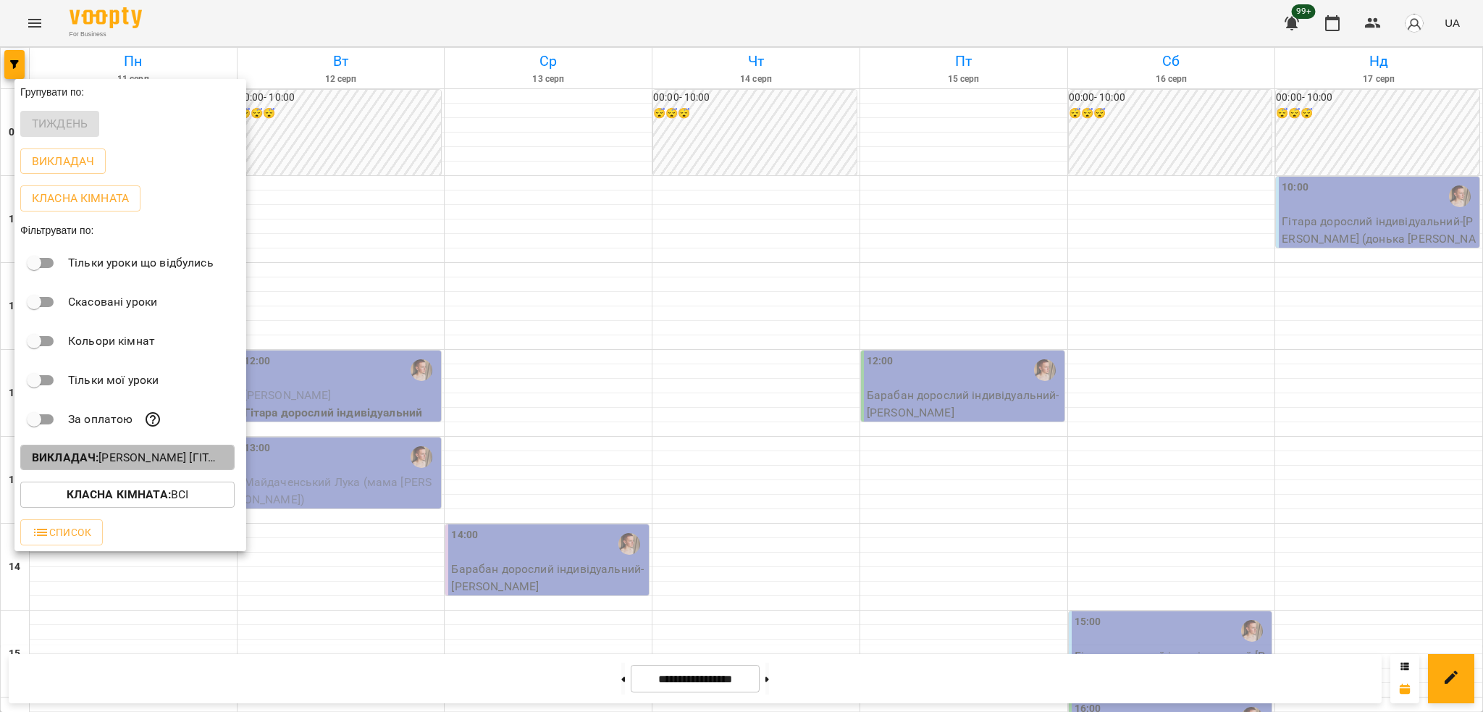
click at [169, 462] on p "Викладач : [PERSON_NAME] [гітара]" at bounding box center [127, 457] width 191 height 17
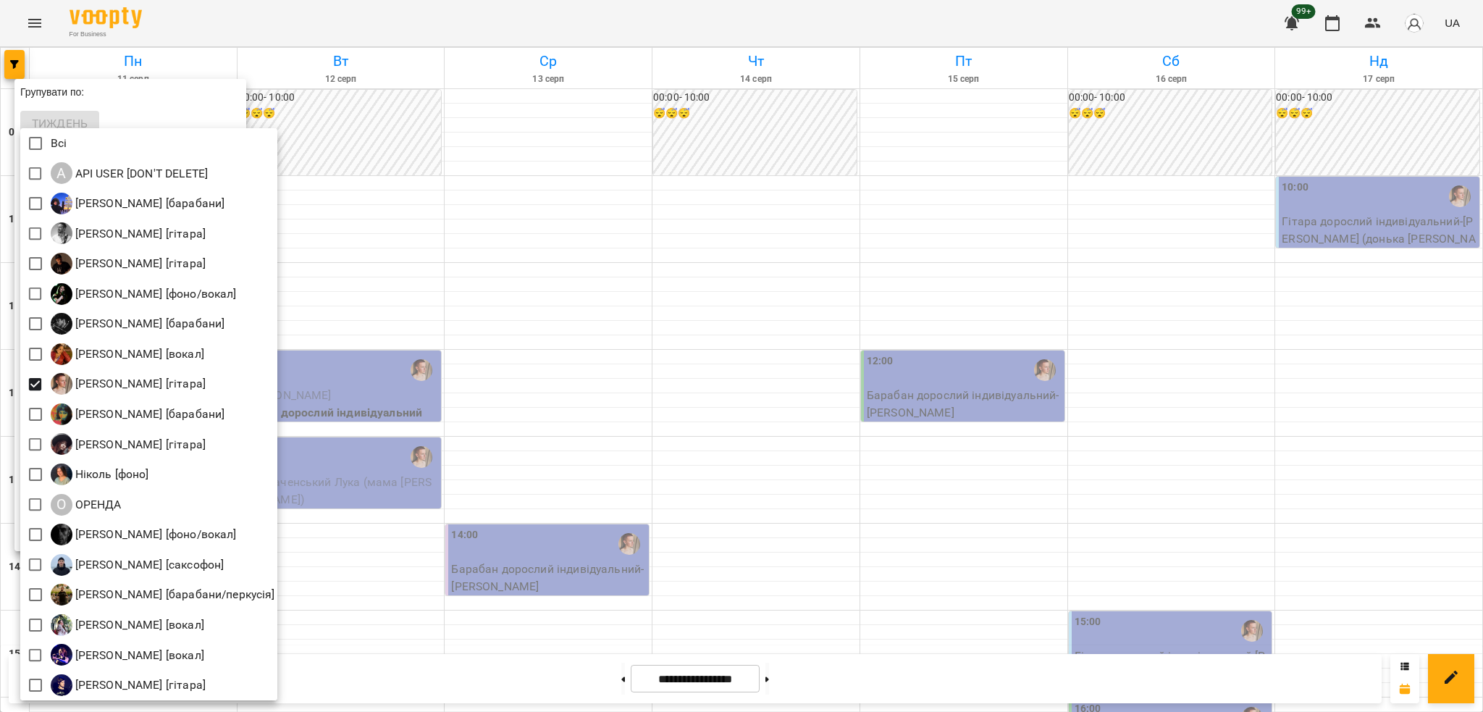
click at [397, 179] on div at bounding box center [741, 356] width 1483 height 712
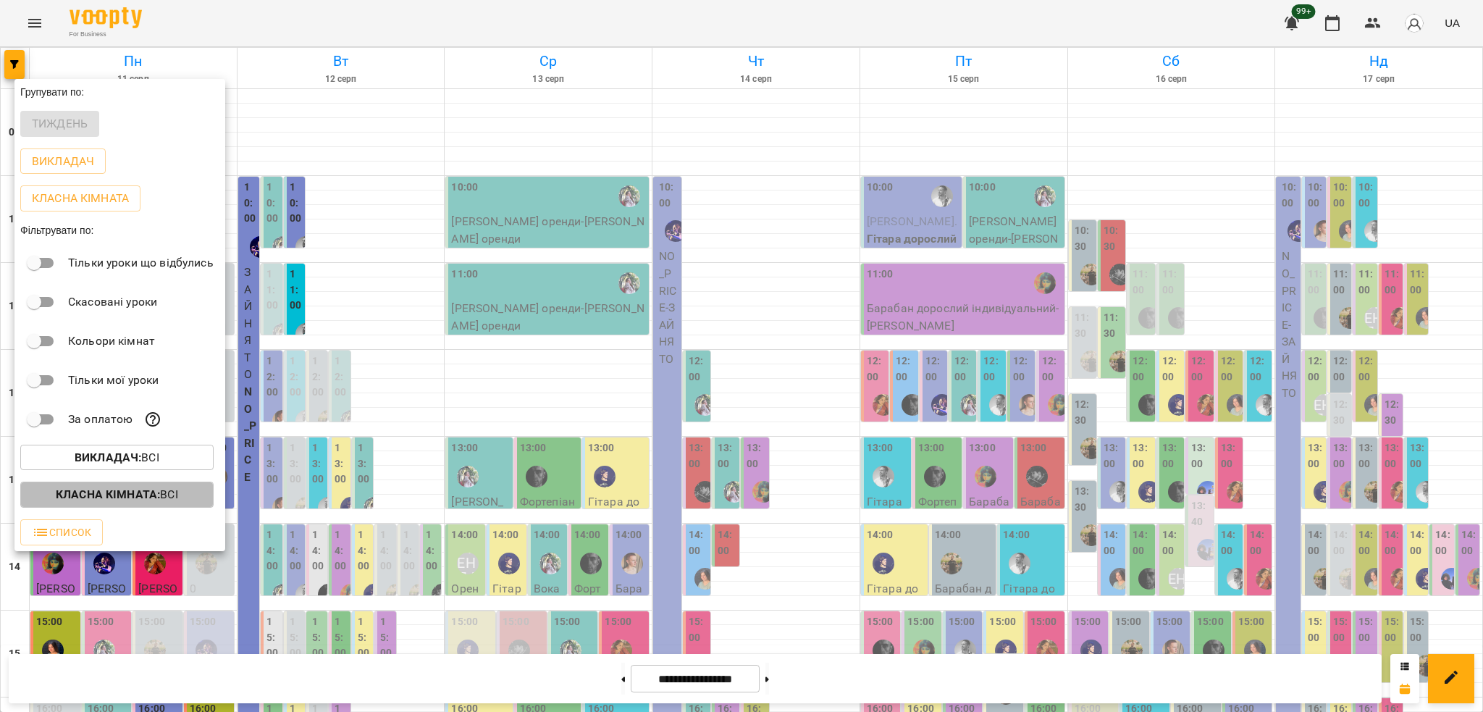
click at [141, 492] on b "Класна кімната :" at bounding box center [108, 494] width 104 height 14
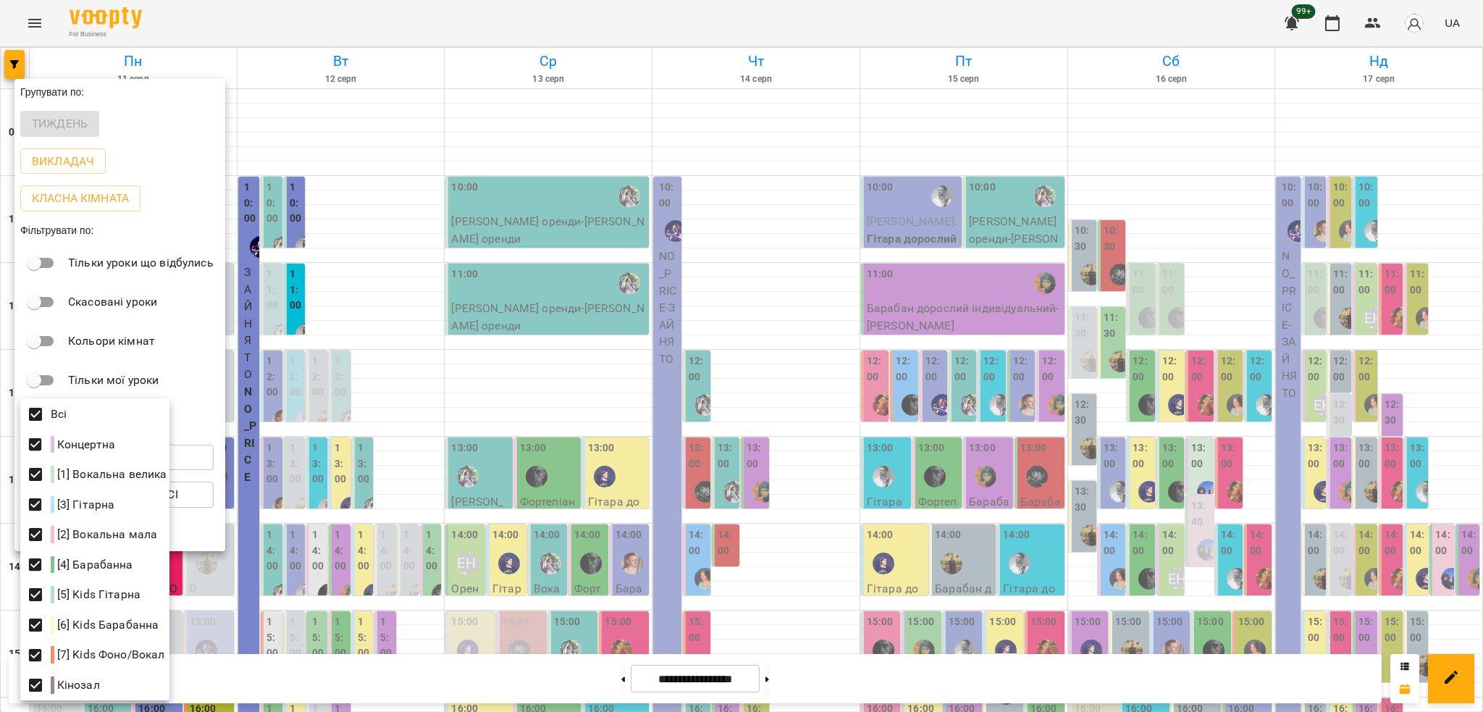
click at [452, 392] on div at bounding box center [741, 356] width 1483 height 712
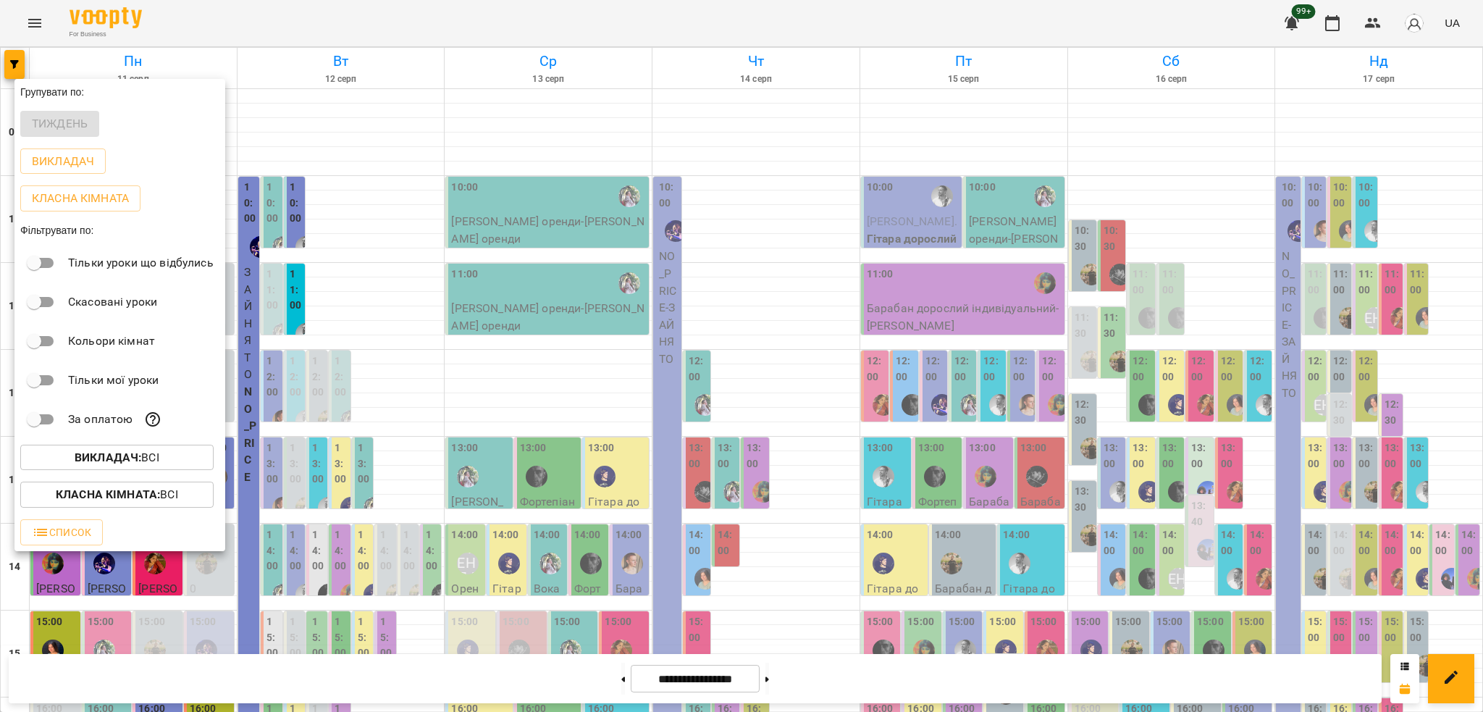
click at [201, 476] on div "Викладач : Всі" at bounding box center [119, 458] width 211 height 38
click at [189, 463] on span "Викладач : Всі" at bounding box center [117, 457] width 170 height 17
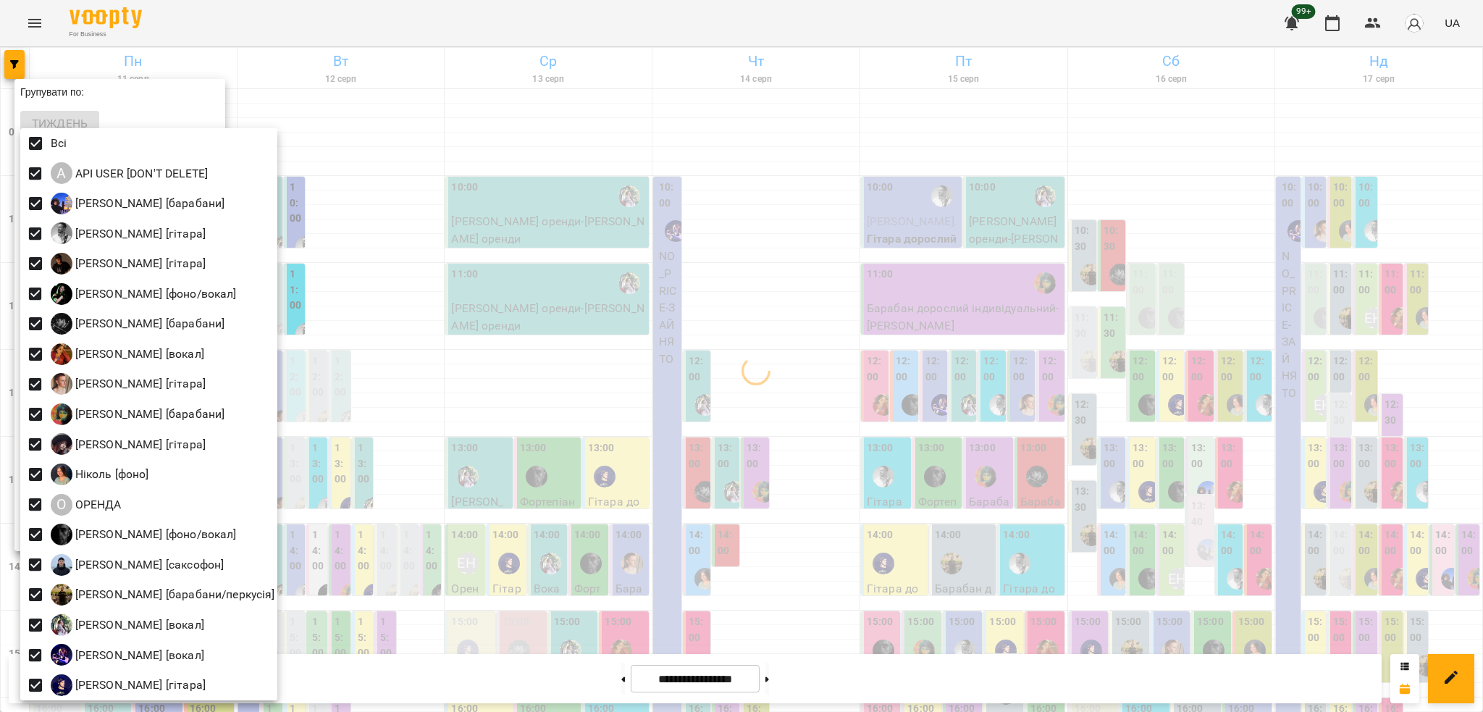
click at [361, 303] on div at bounding box center [741, 356] width 1483 height 712
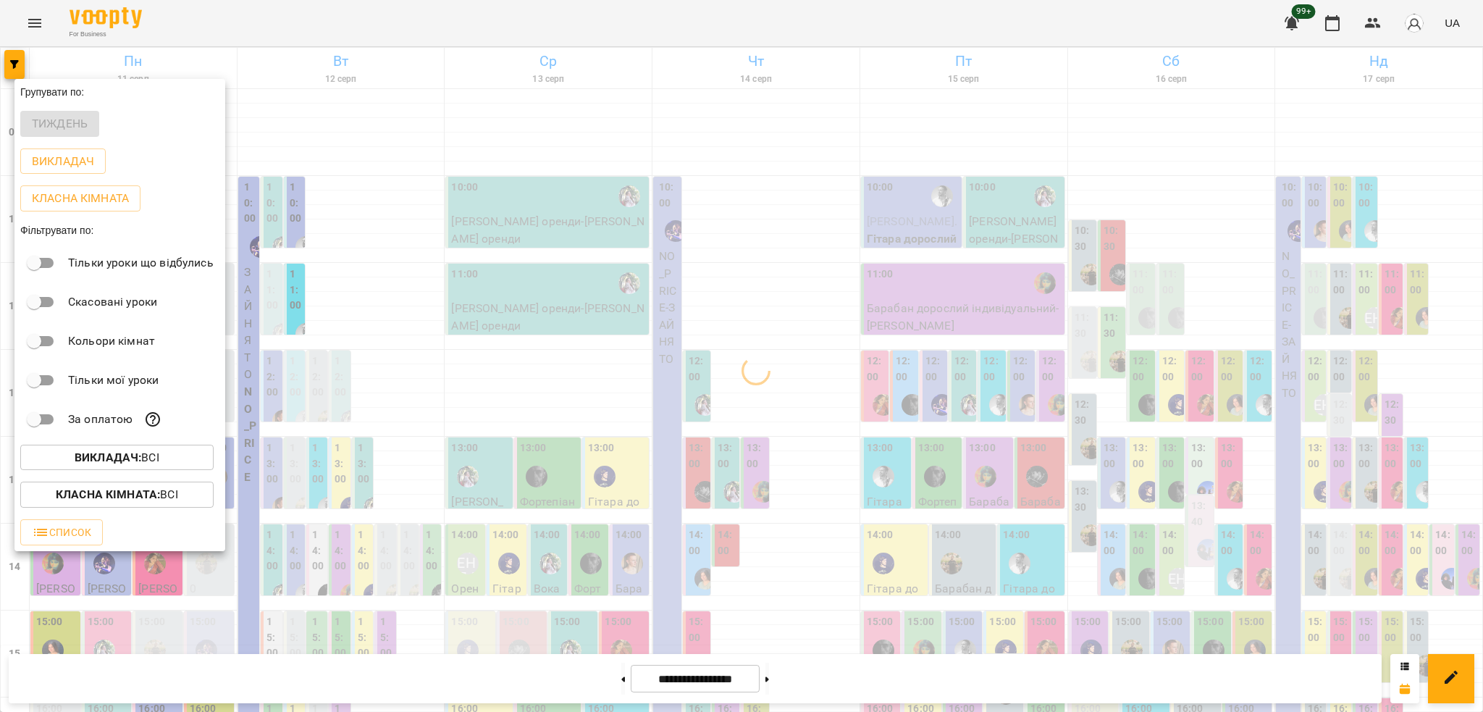
click at [119, 457] on b "Викладач :" at bounding box center [108, 457] width 67 height 14
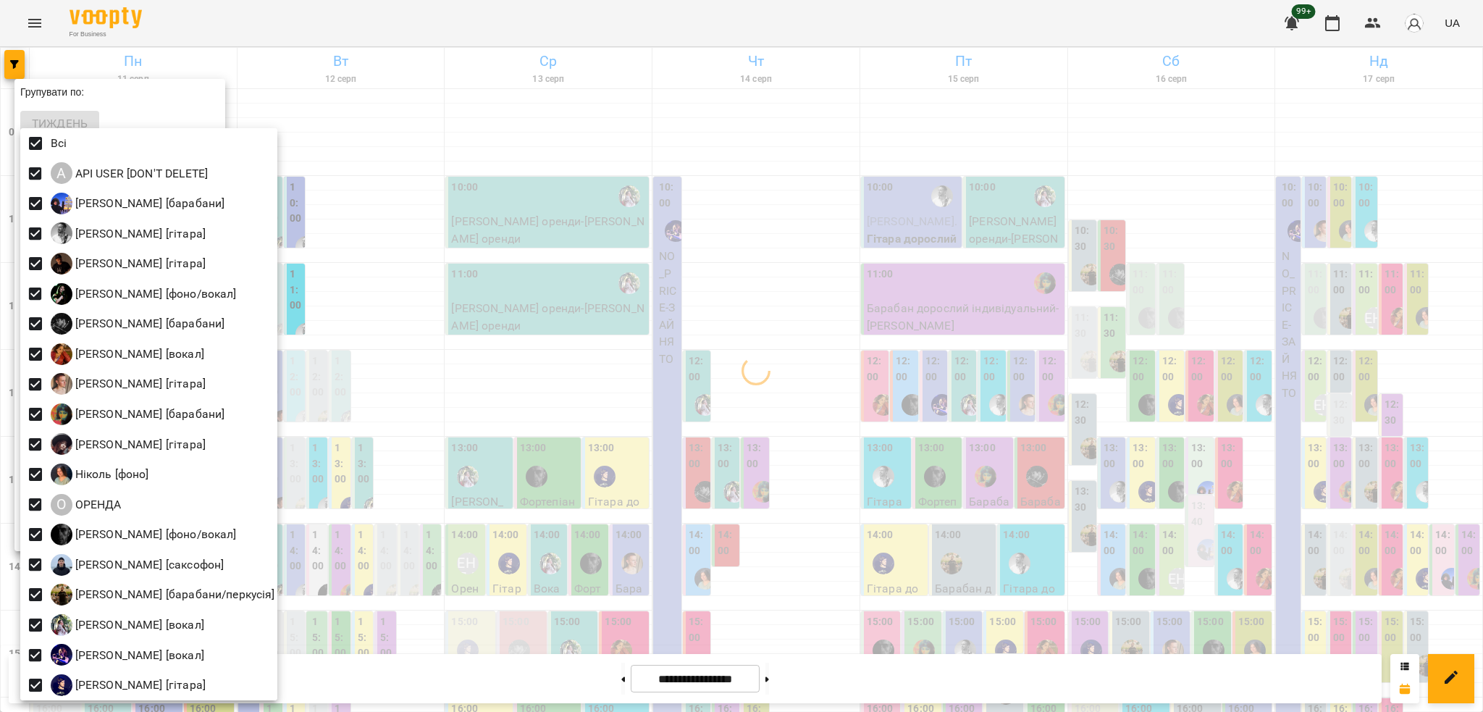
click at [301, 463] on div at bounding box center [741, 356] width 1483 height 712
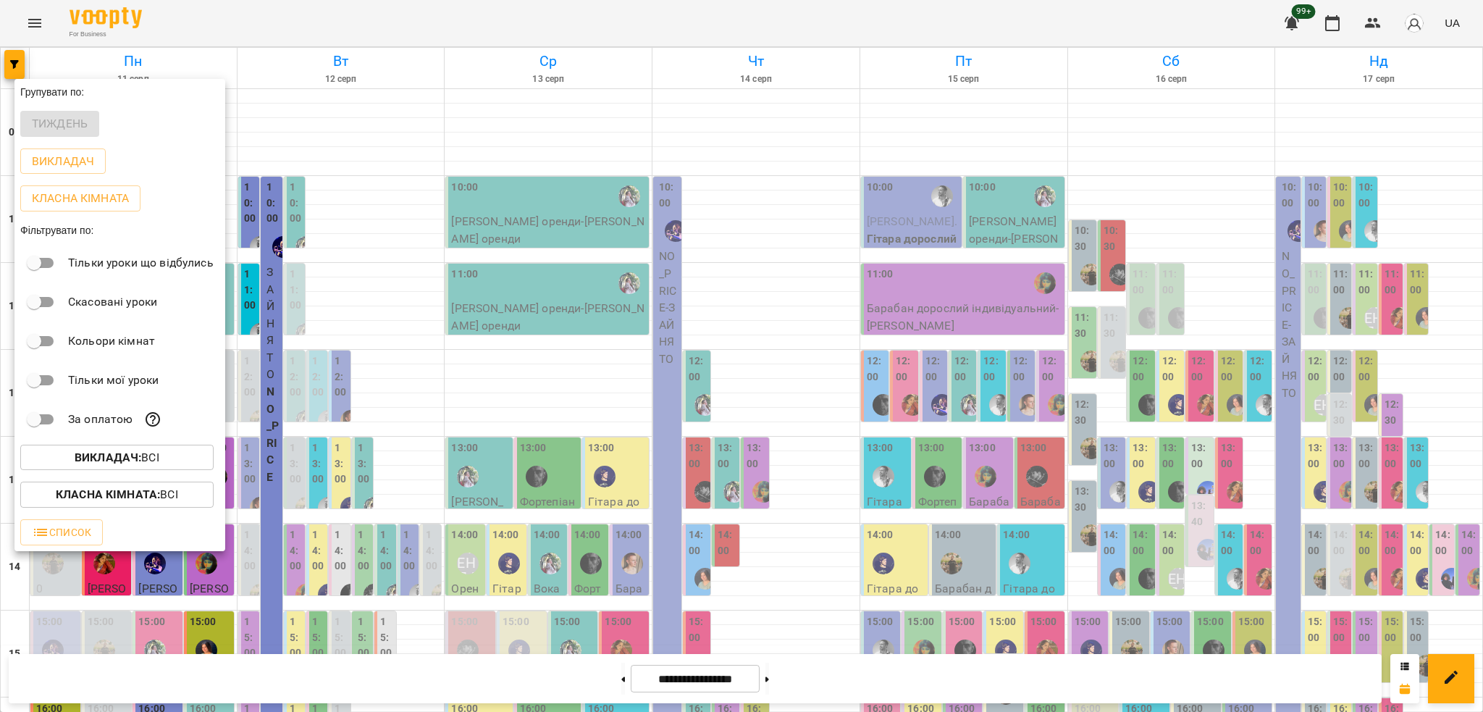
click at [188, 495] on span "Класна кімната : Всі" at bounding box center [117, 494] width 170 height 17
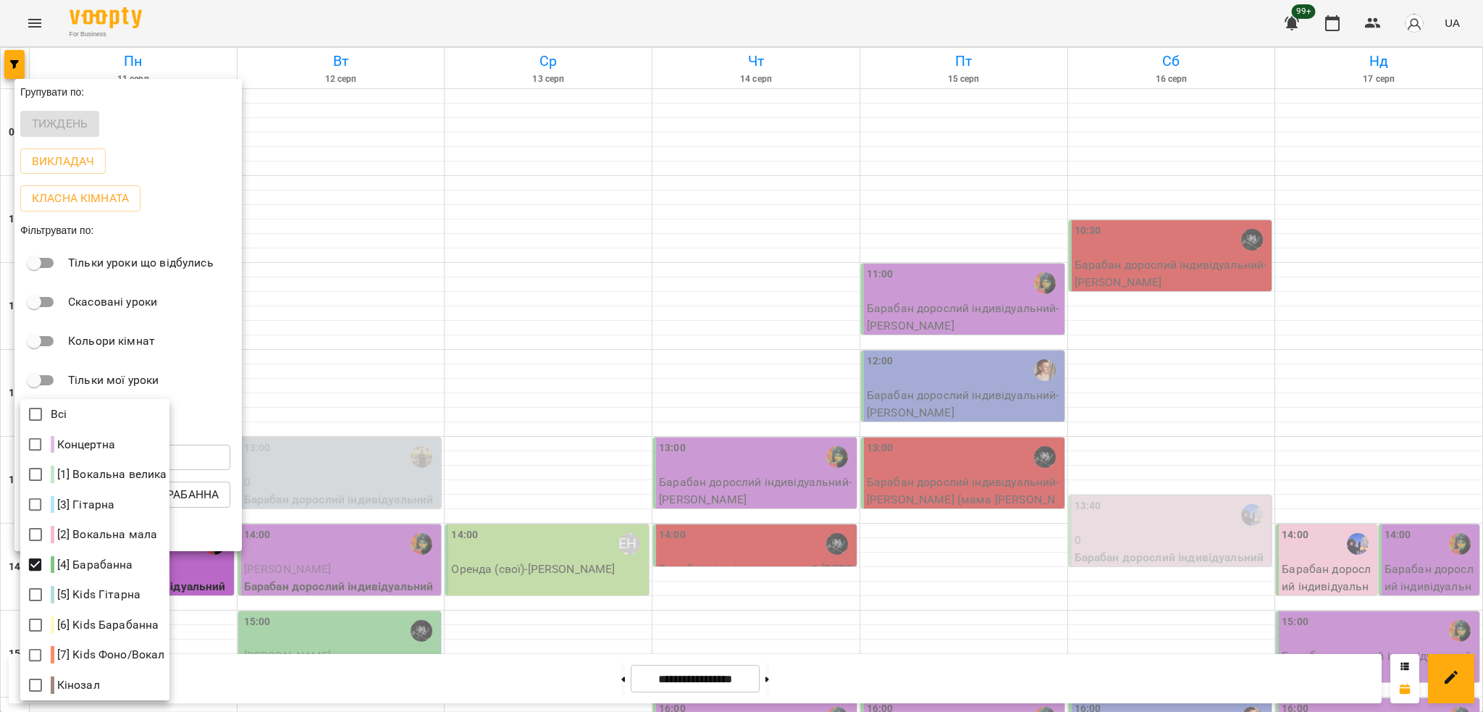
click at [907, 260] on div at bounding box center [741, 356] width 1483 height 712
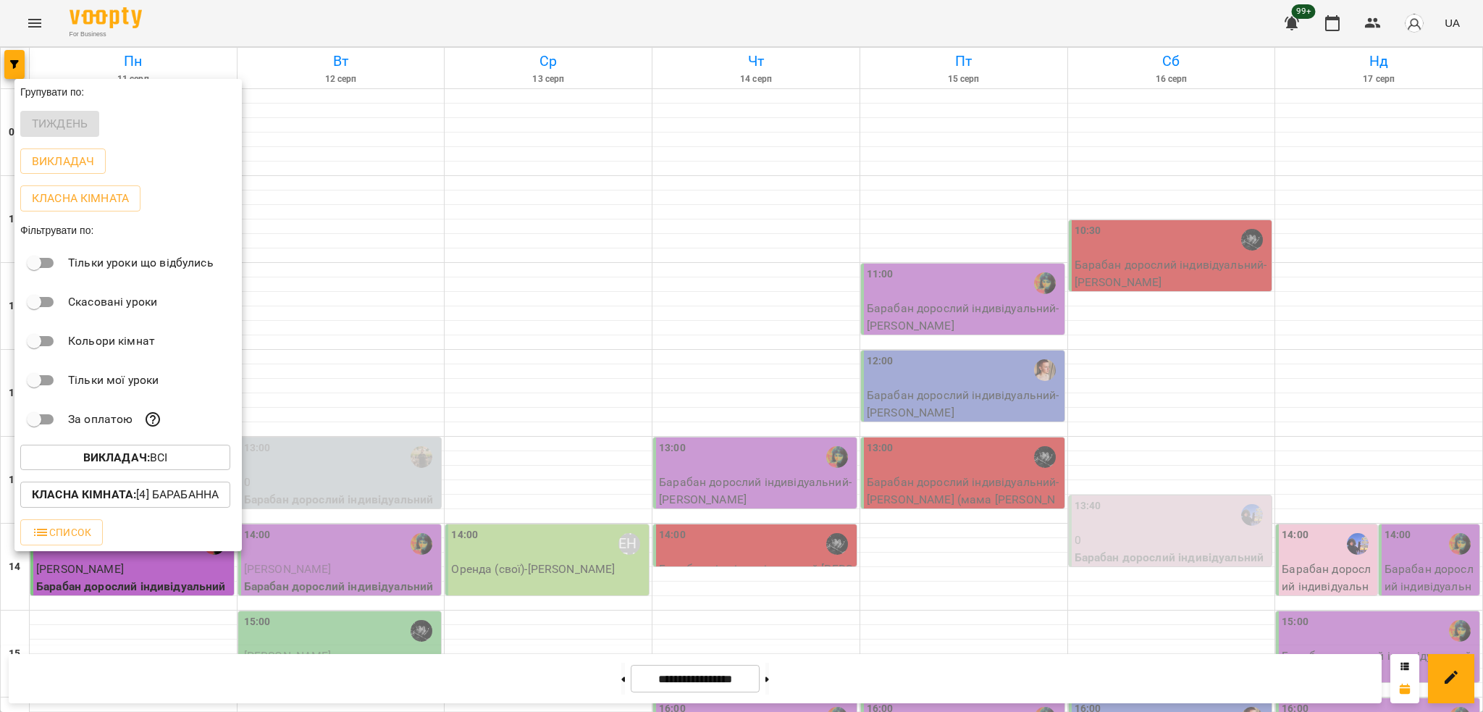
click at [893, 260] on div at bounding box center [741, 356] width 1483 height 712
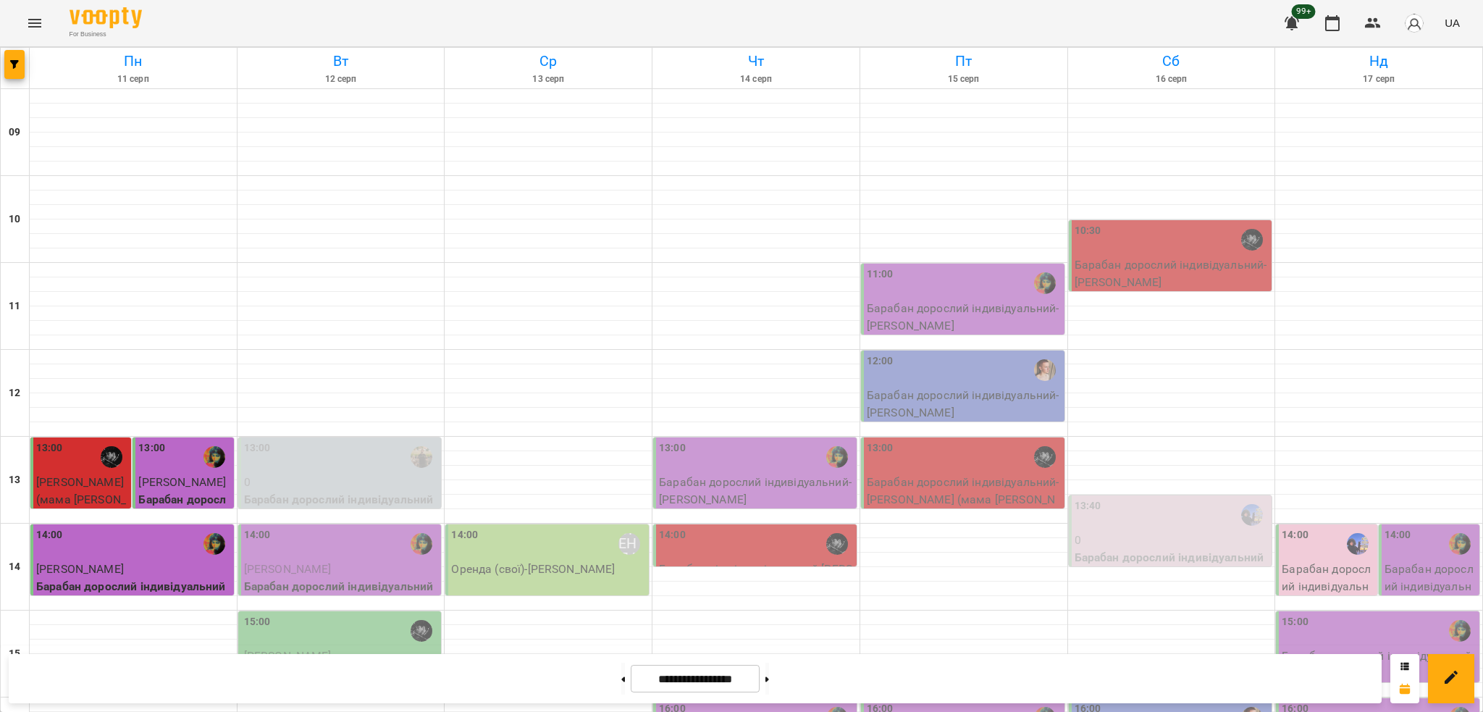
scroll to position [96, 0]
click at [1128, 531] on p "0" at bounding box center [1171, 539] width 195 height 17
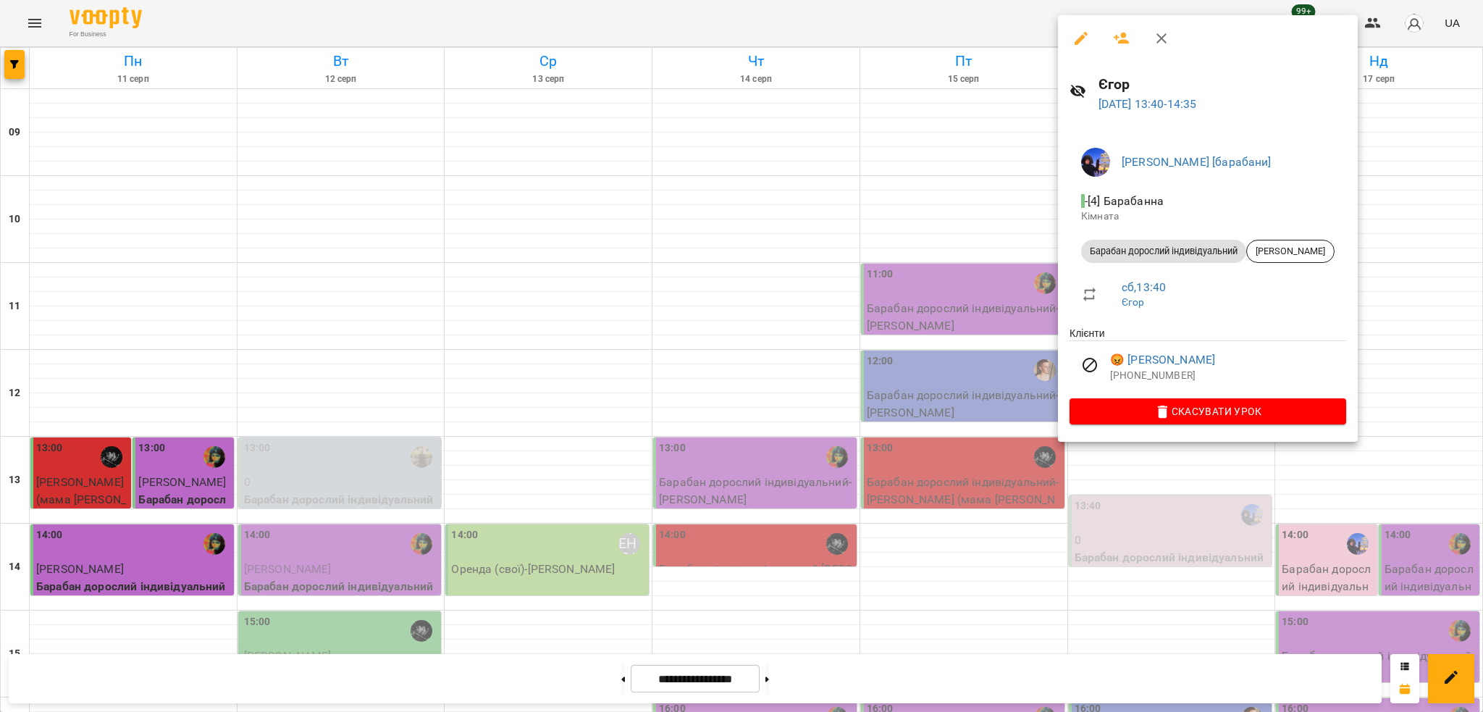
click at [1399, 337] on div at bounding box center [741, 356] width 1483 height 712
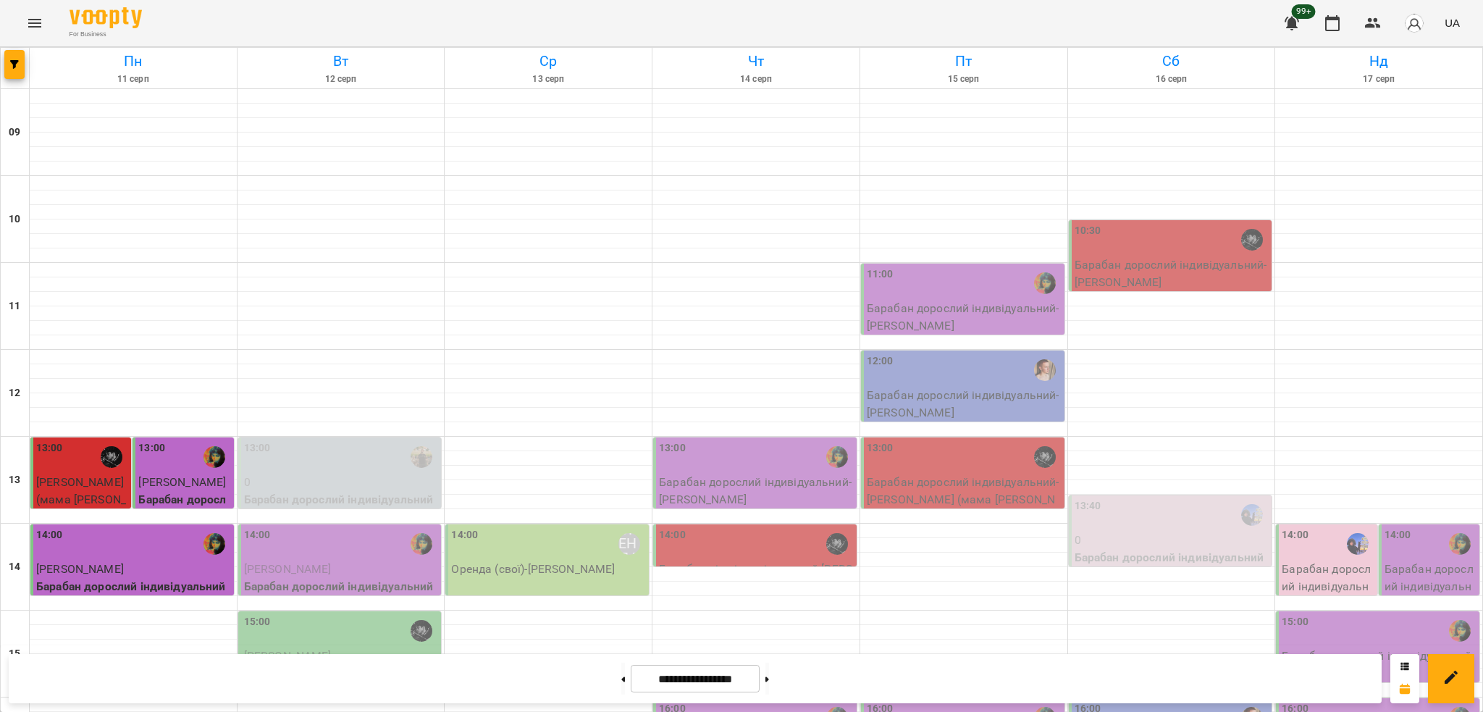
scroll to position [290, 0]
click at [1124, 498] on div "13:40" at bounding box center [1171, 514] width 195 height 33
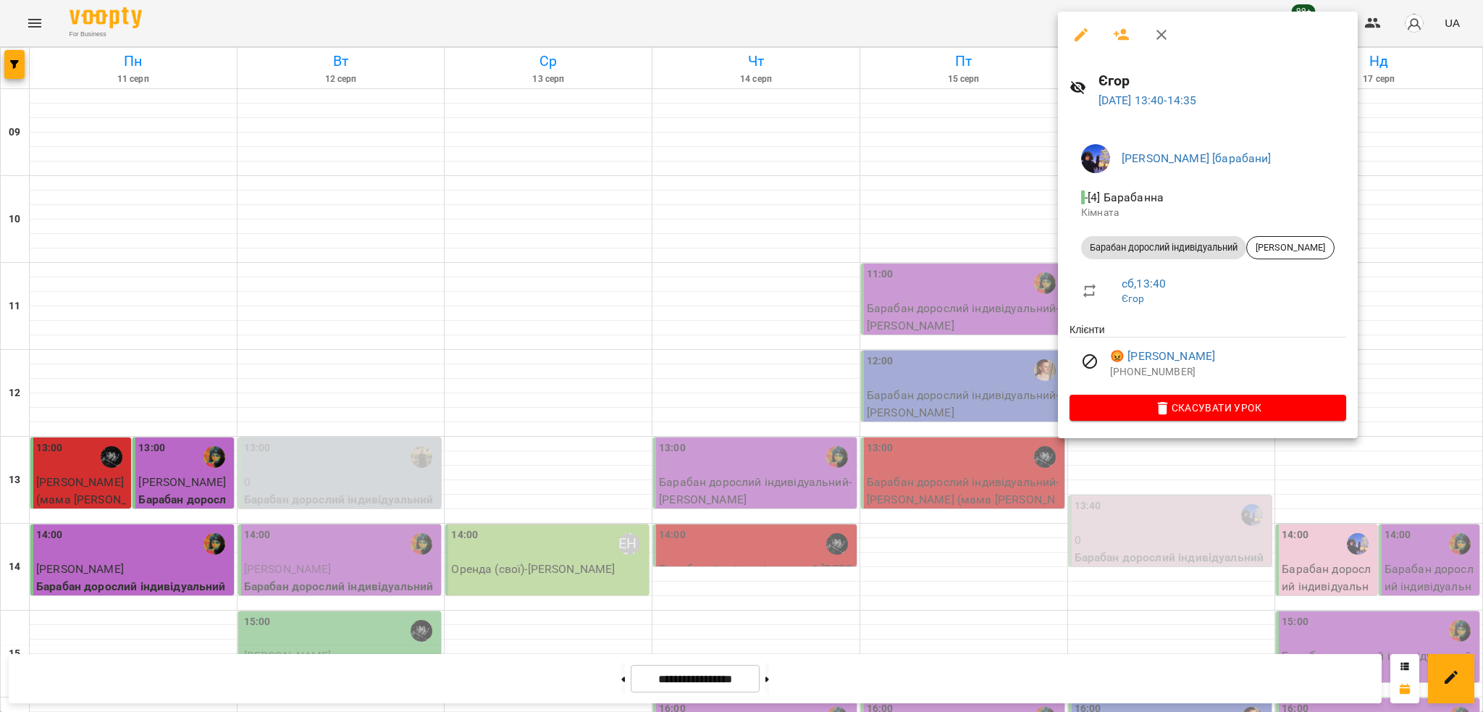
click at [1399, 167] on div at bounding box center [741, 356] width 1483 height 712
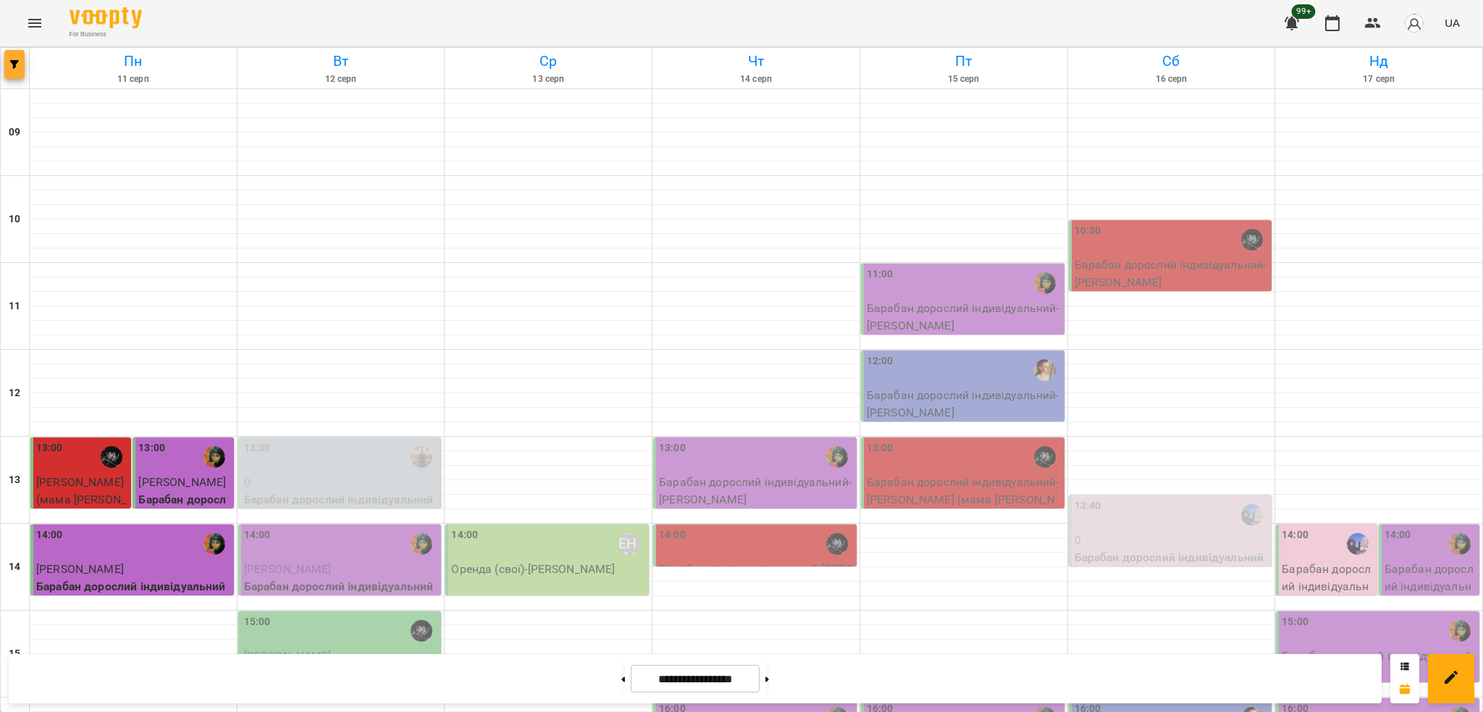
click at [9, 61] on span "button" at bounding box center [14, 64] width 20 height 9
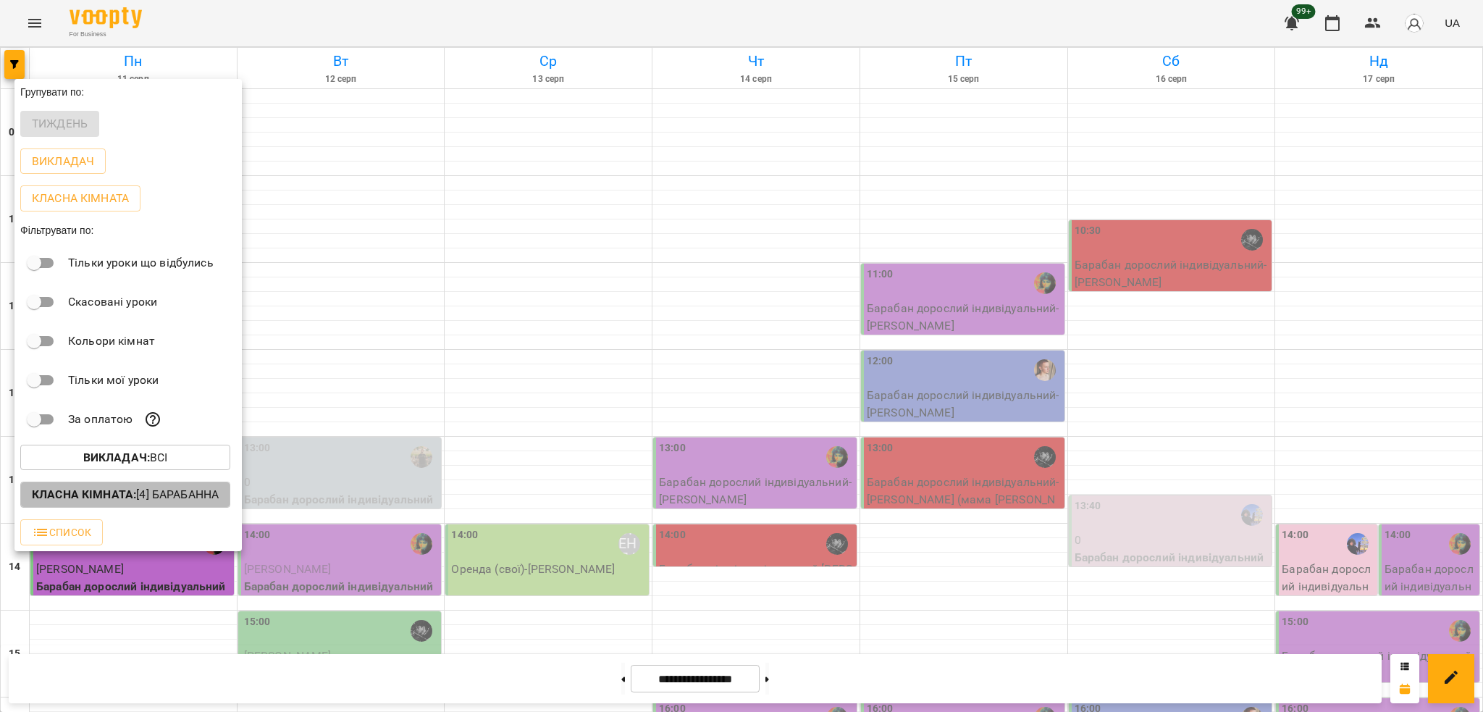
click at [193, 492] on p "Класна кімната : [4] Барабанна" at bounding box center [125, 494] width 187 height 17
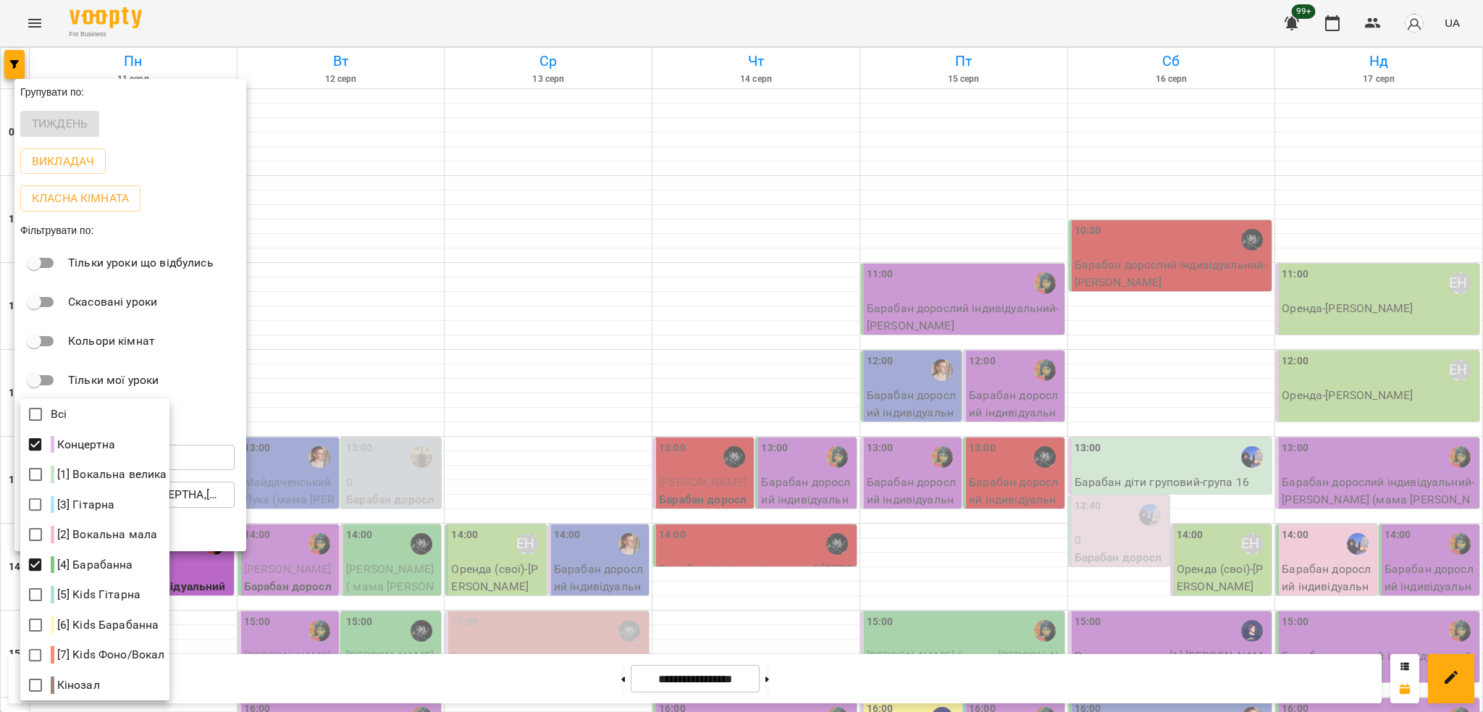
click at [867, 320] on div at bounding box center [741, 356] width 1483 height 712
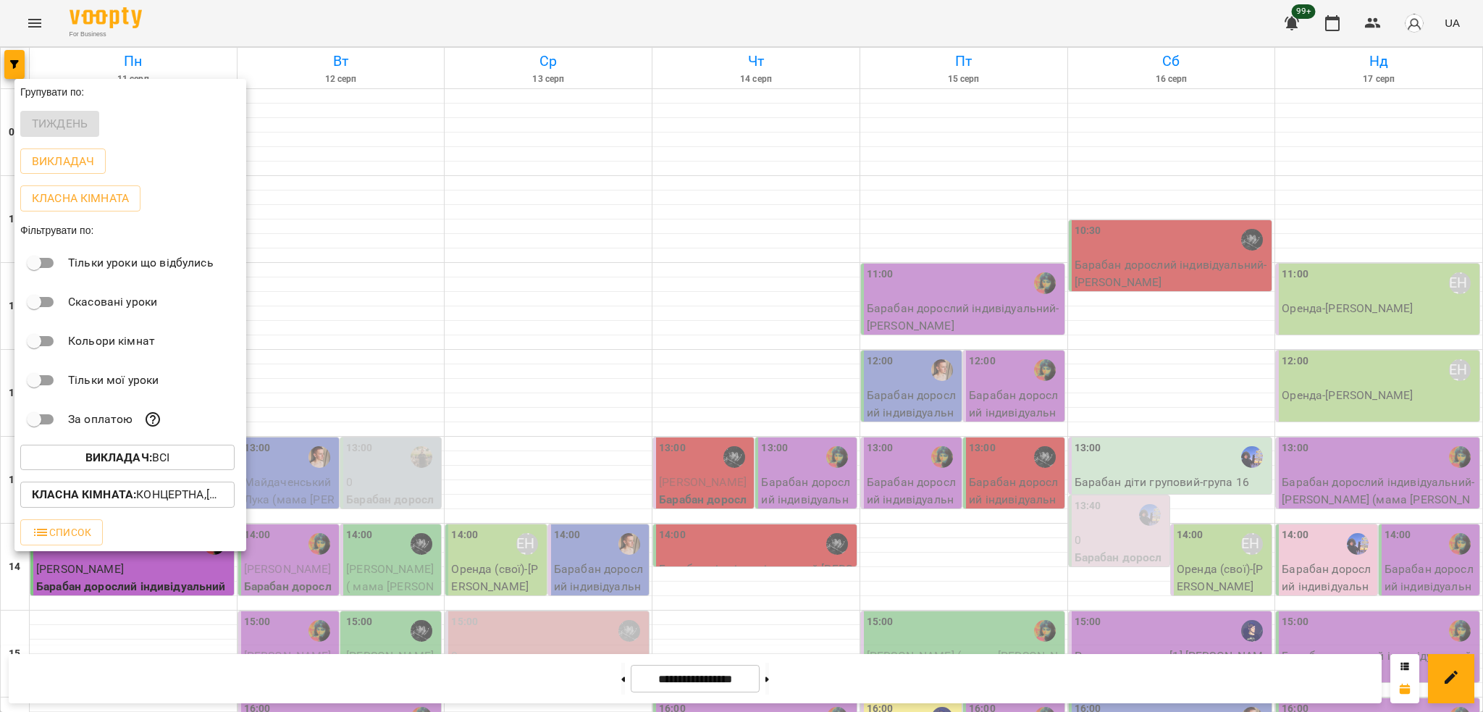
click at [999, 292] on div at bounding box center [741, 356] width 1483 height 712
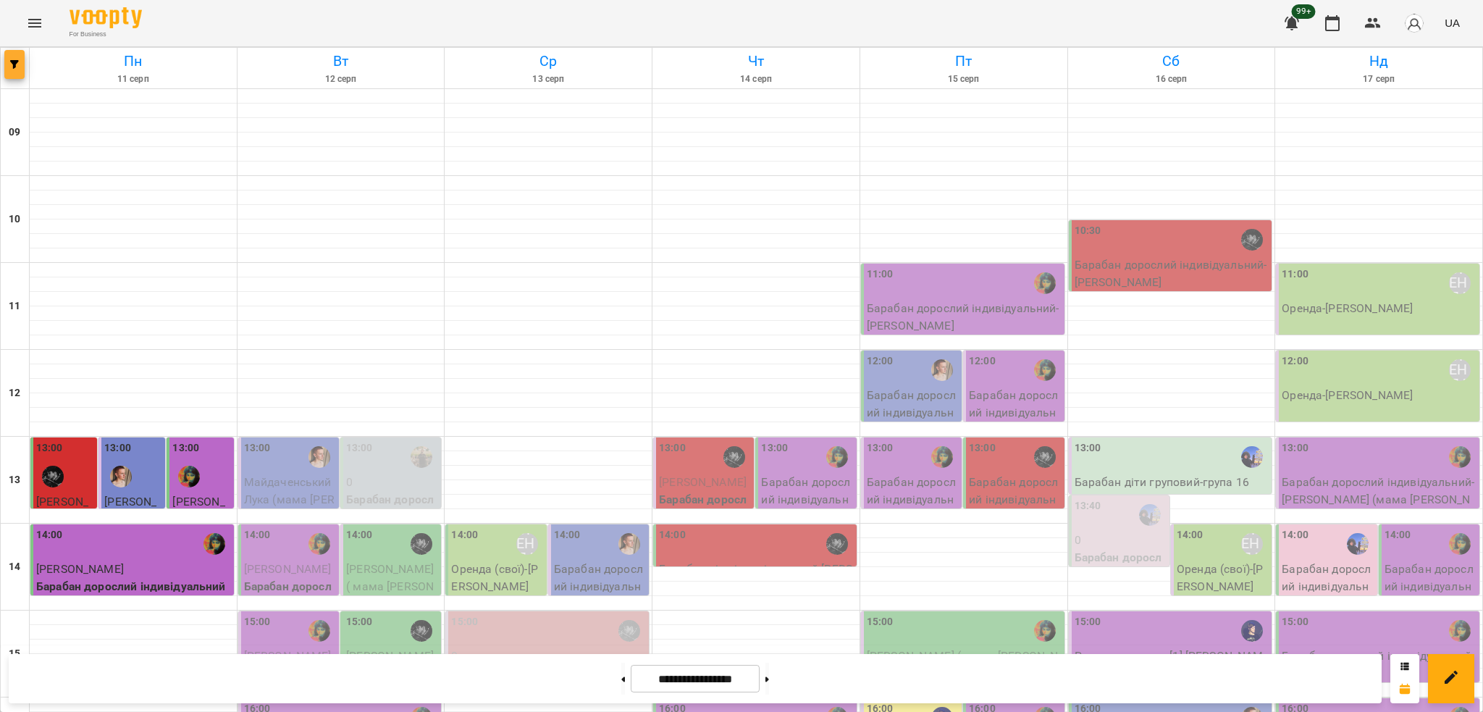
click at [5, 62] on span "button" at bounding box center [14, 64] width 20 height 9
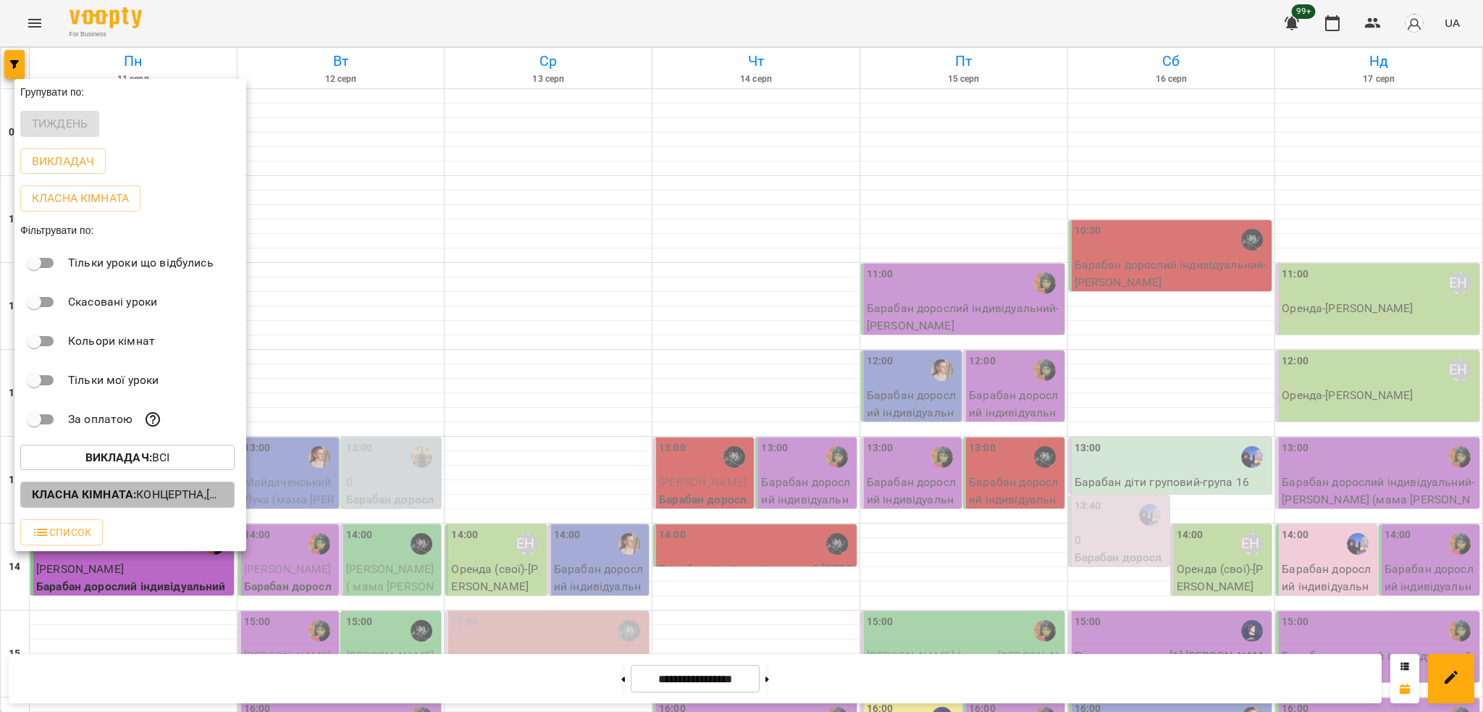
click at [170, 503] on p "Класна кімната : Концертна,[4] Барабанна" at bounding box center [127, 494] width 191 height 17
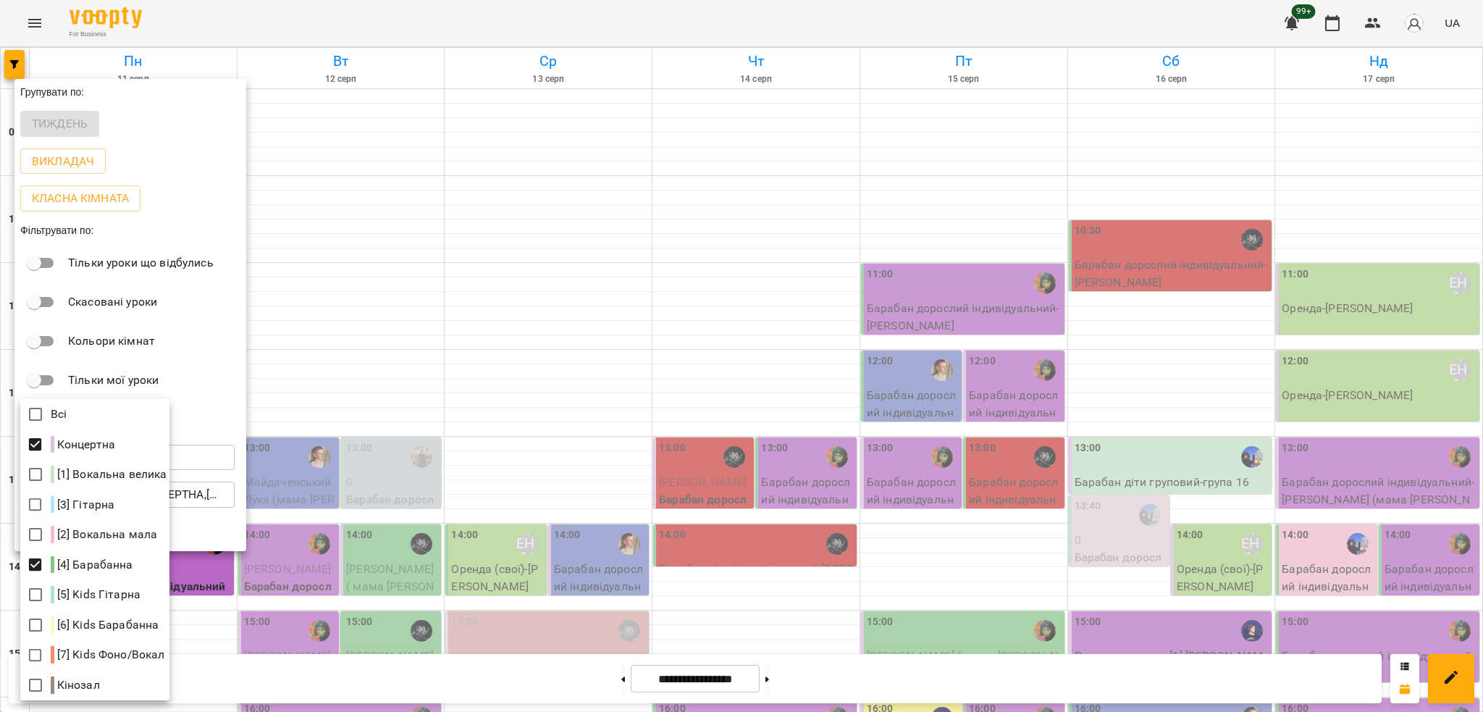
click at [281, 392] on div at bounding box center [741, 356] width 1483 height 712
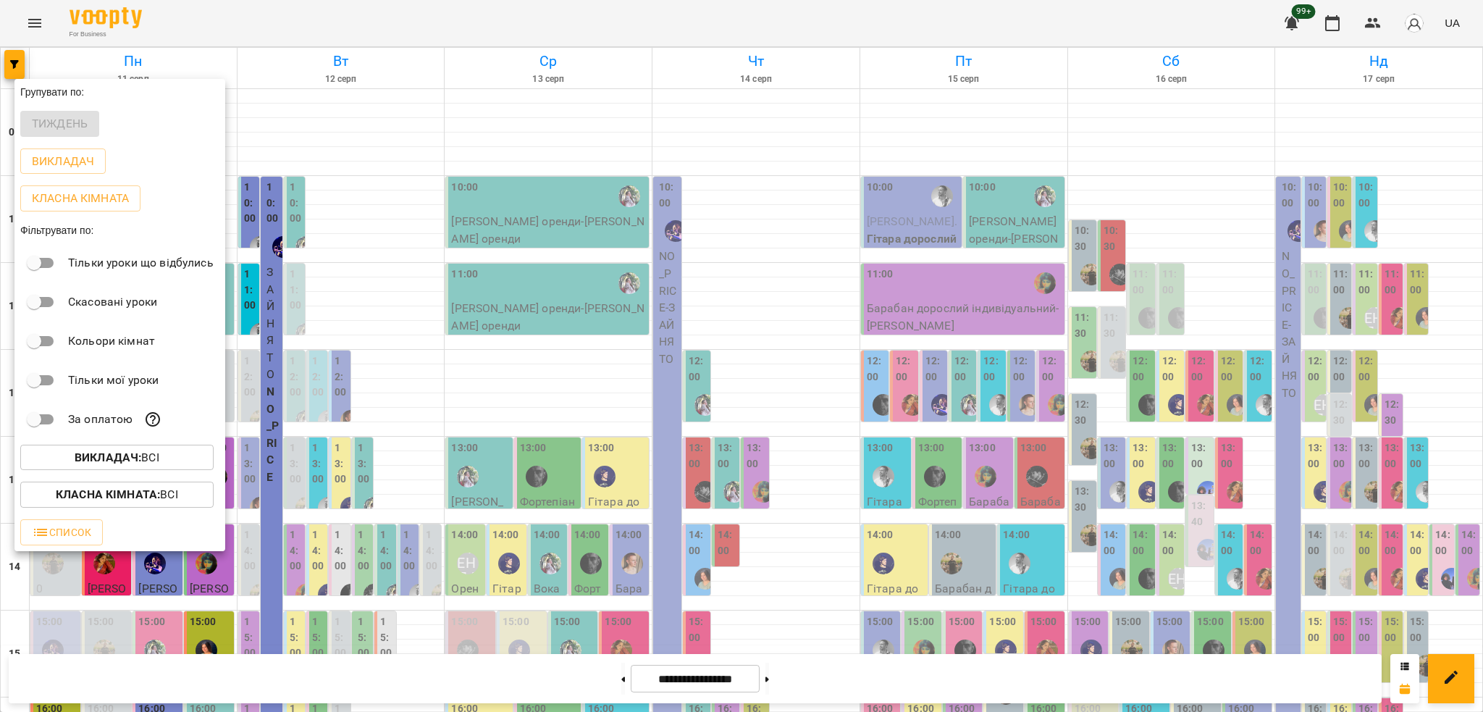
click at [144, 459] on p "Викладач : Всі" at bounding box center [117, 457] width 85 height 17
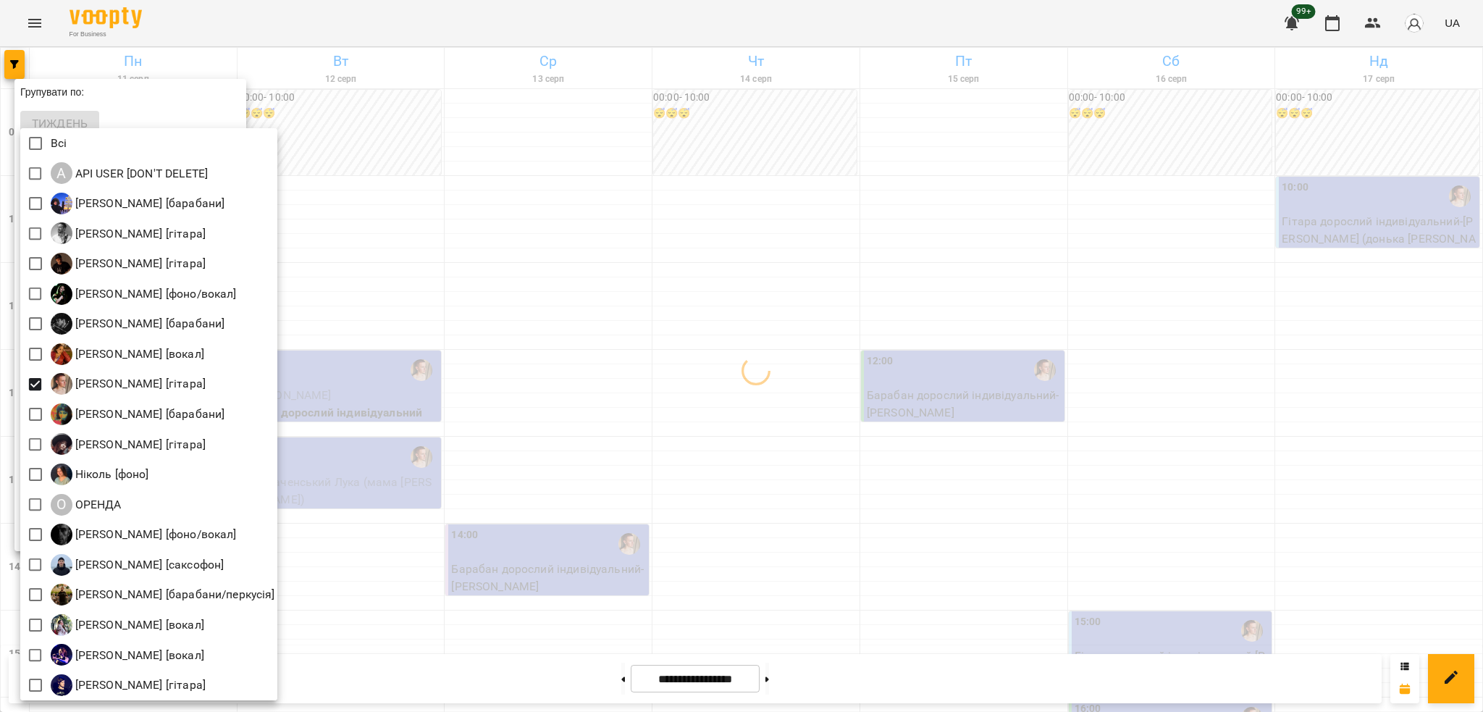
click at [864, 322] on div at bounding box center [741, 356] width 1483 height 712
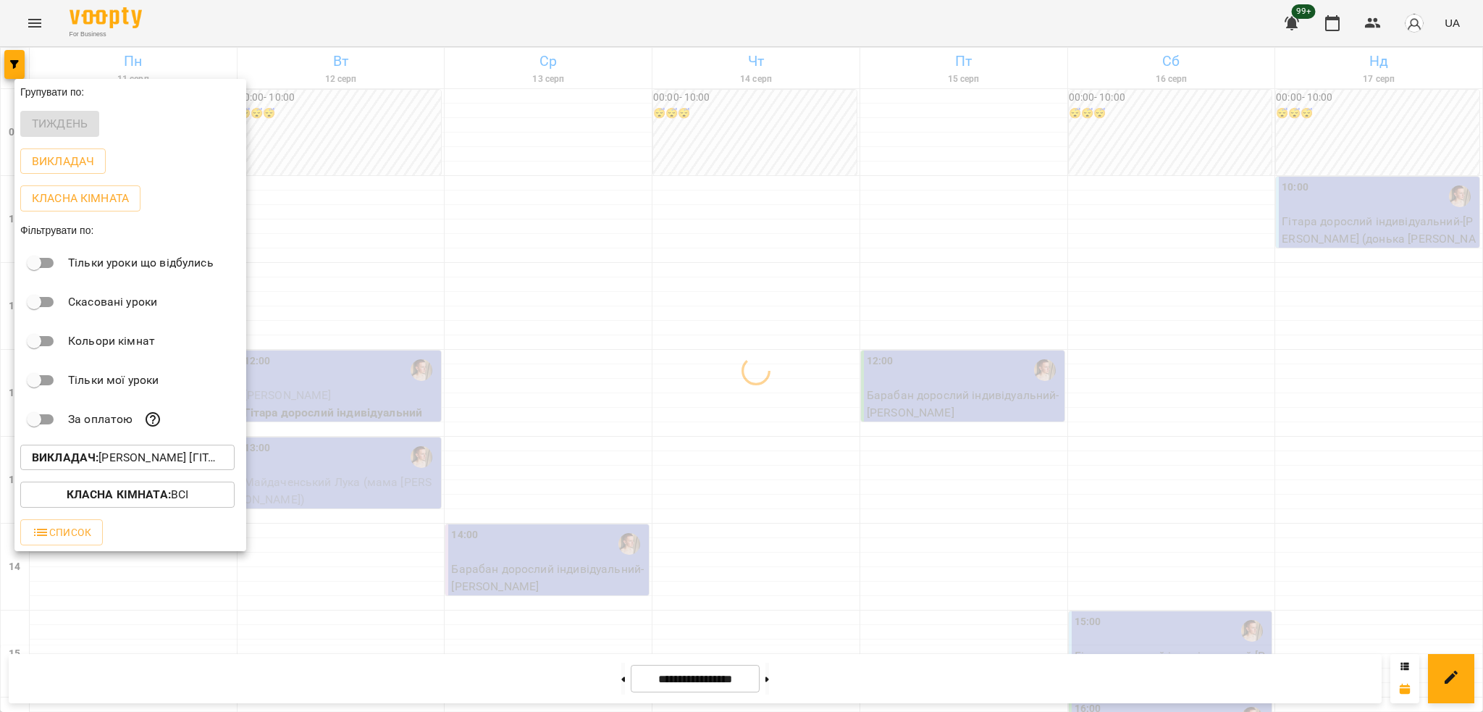
click at [863, 361] on div at bounding box center [741, 356] width 1483 height 712
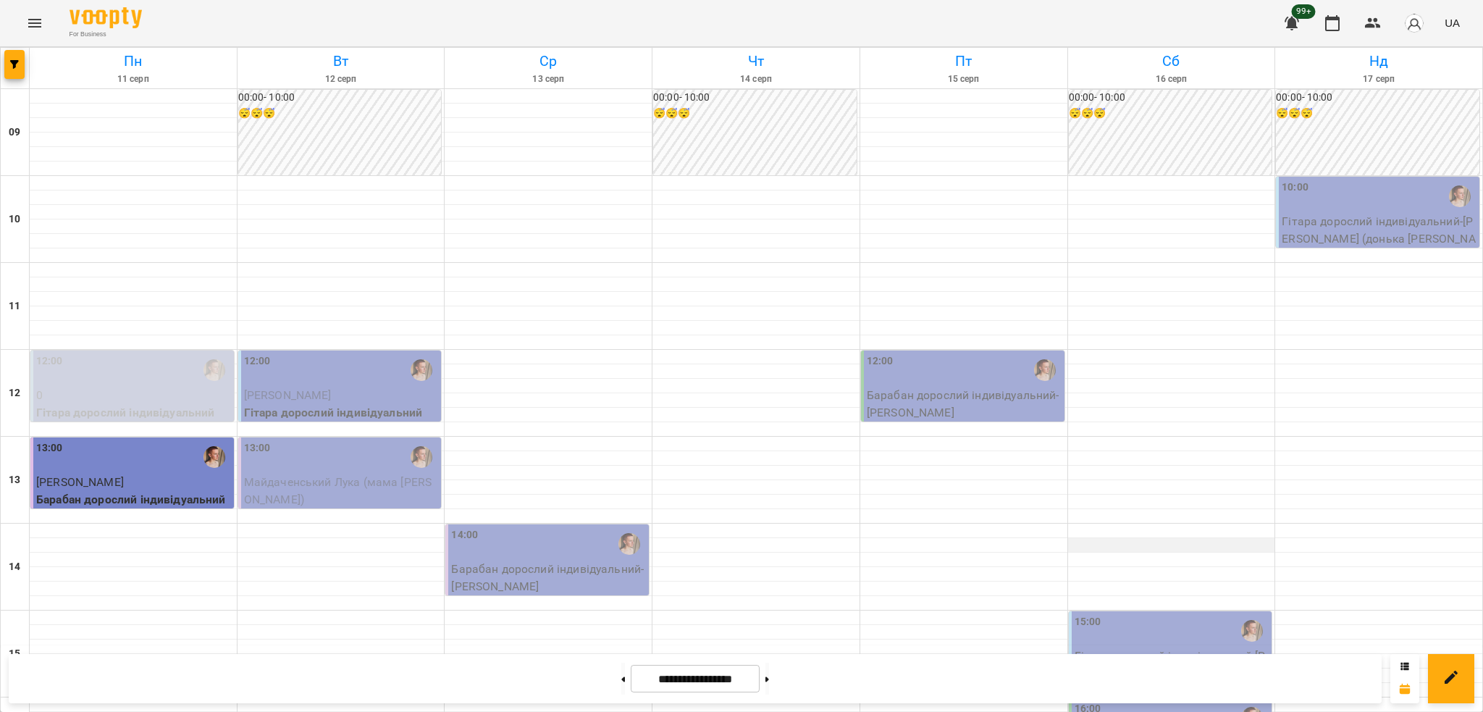
scroll to position [193, 0]
click at [16, 62] on icon "button" at bounding box center [14, 64] width 9 height 9
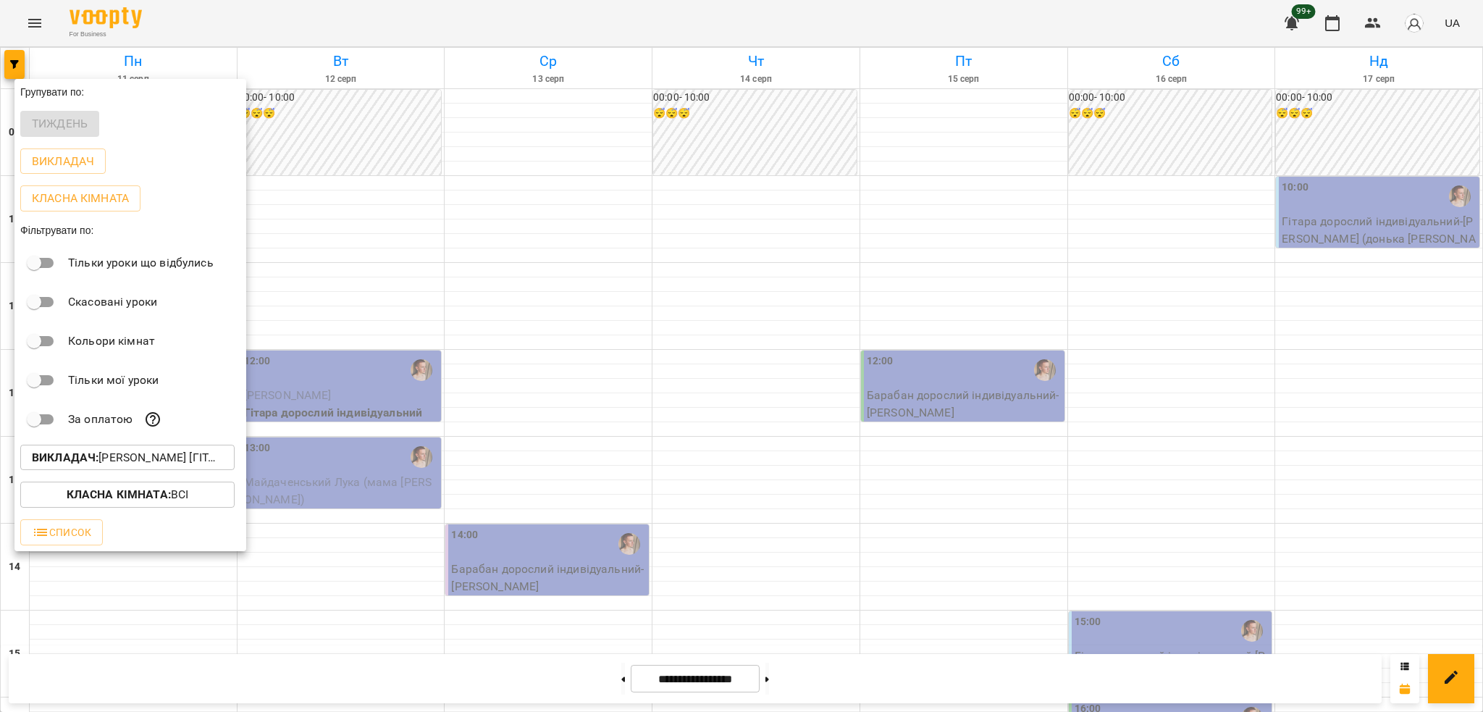
click at [125, 455] on p "Викладач : [PERSON_NAME] [гітара]" at bounding box center [127, 457] width 191 height 17
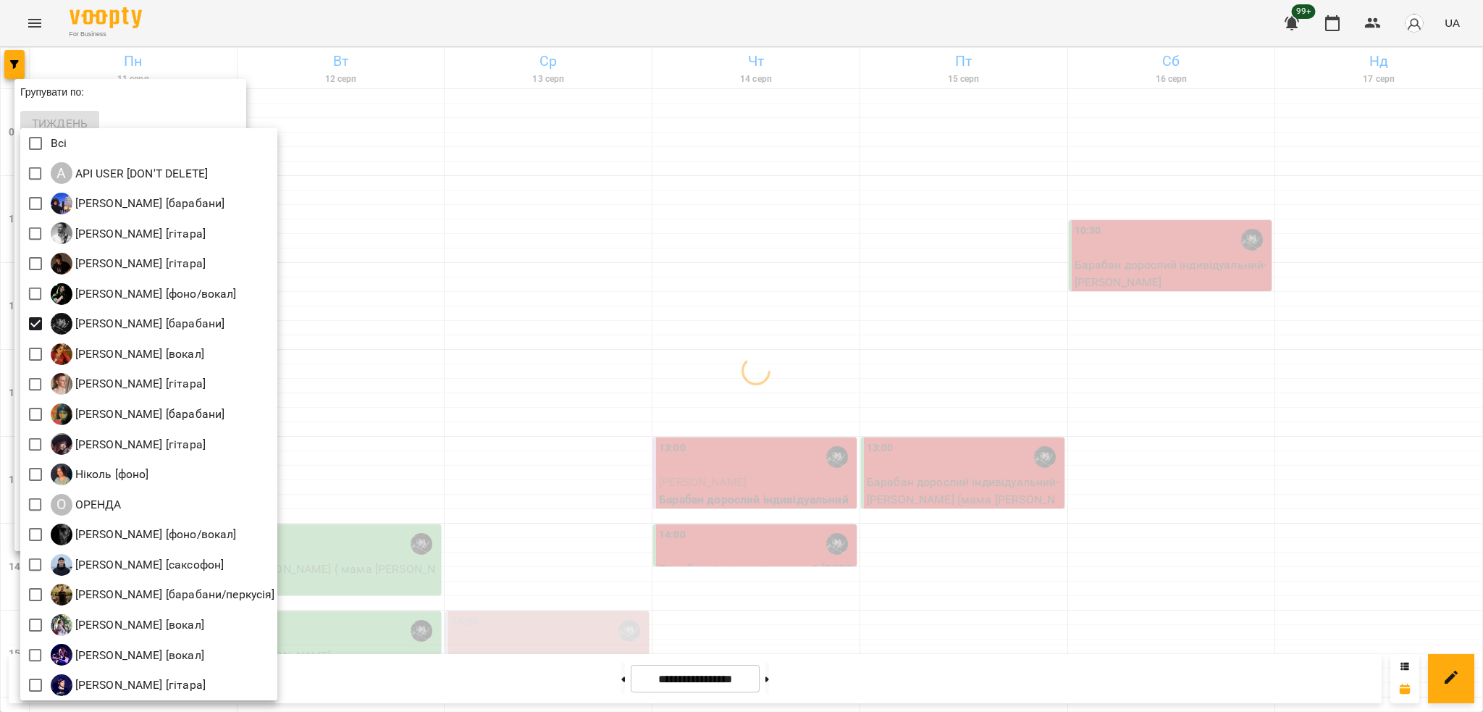
click at [543, 316] on div at bounding box center [741, 356] width 1483 height 712
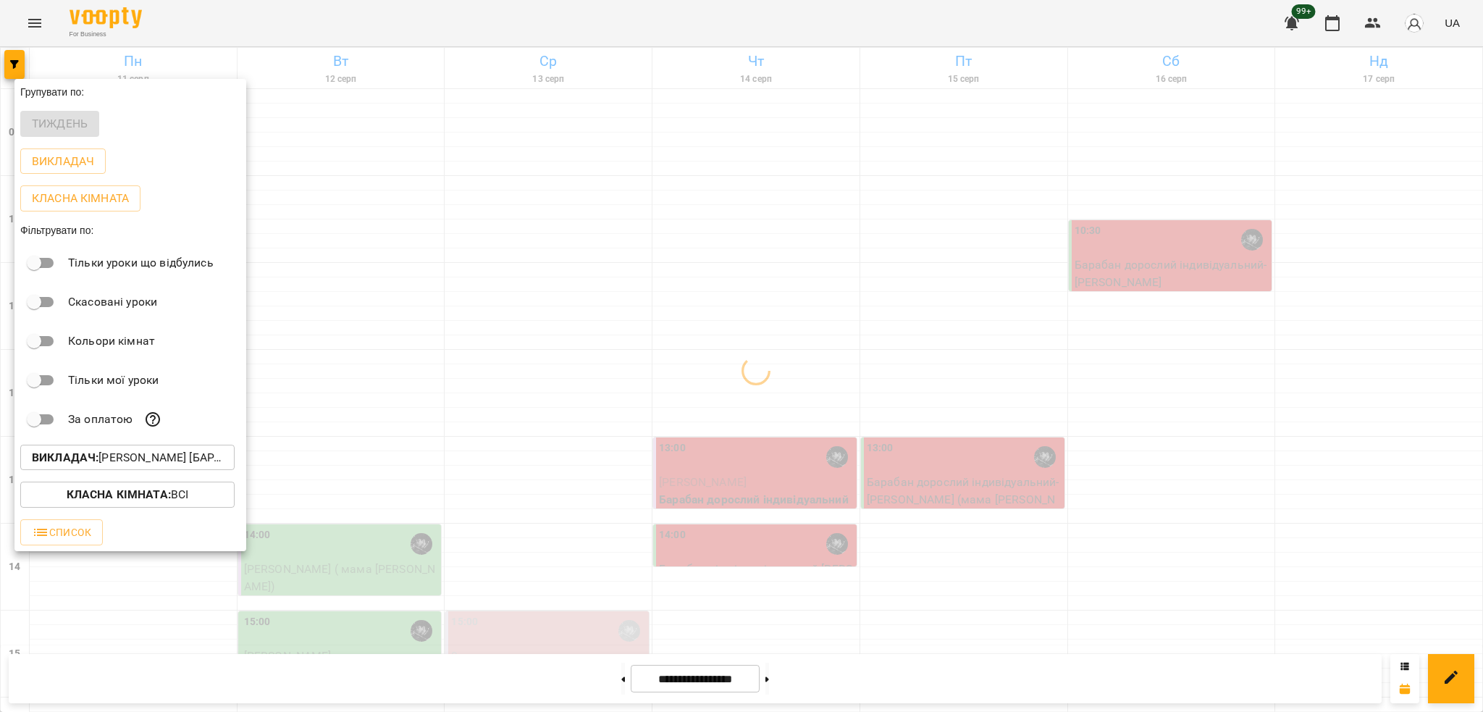
click at [464, 353] on div at bounding box center [741, 356] width 1483 height 712
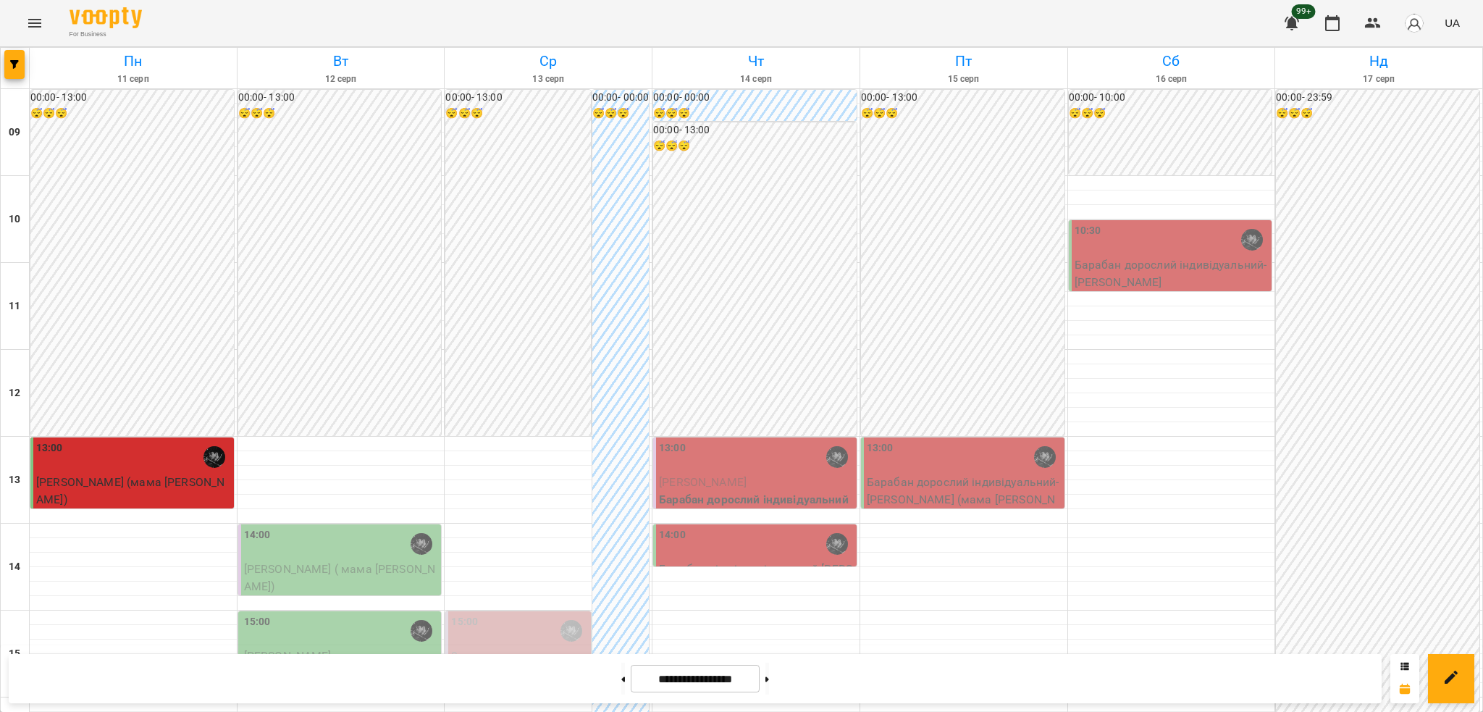
scroll to position [0, 0]
click at [14, 56] on button "button" at bounding box center [14, 64] width 20 height 29
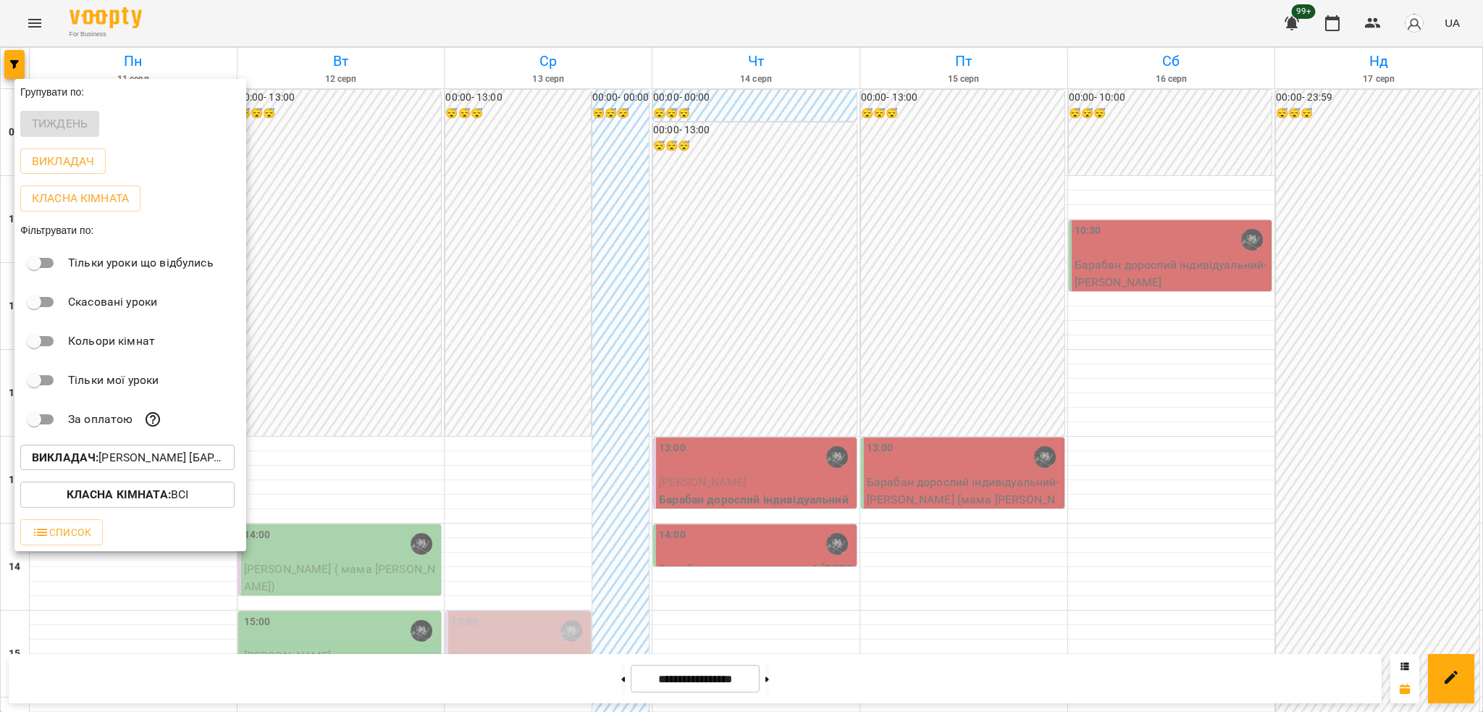
click at [174, 466] on p "Викладач : [PERSON_NAME] [барабани]" at bounding box center [127, 457] width 191 height 17
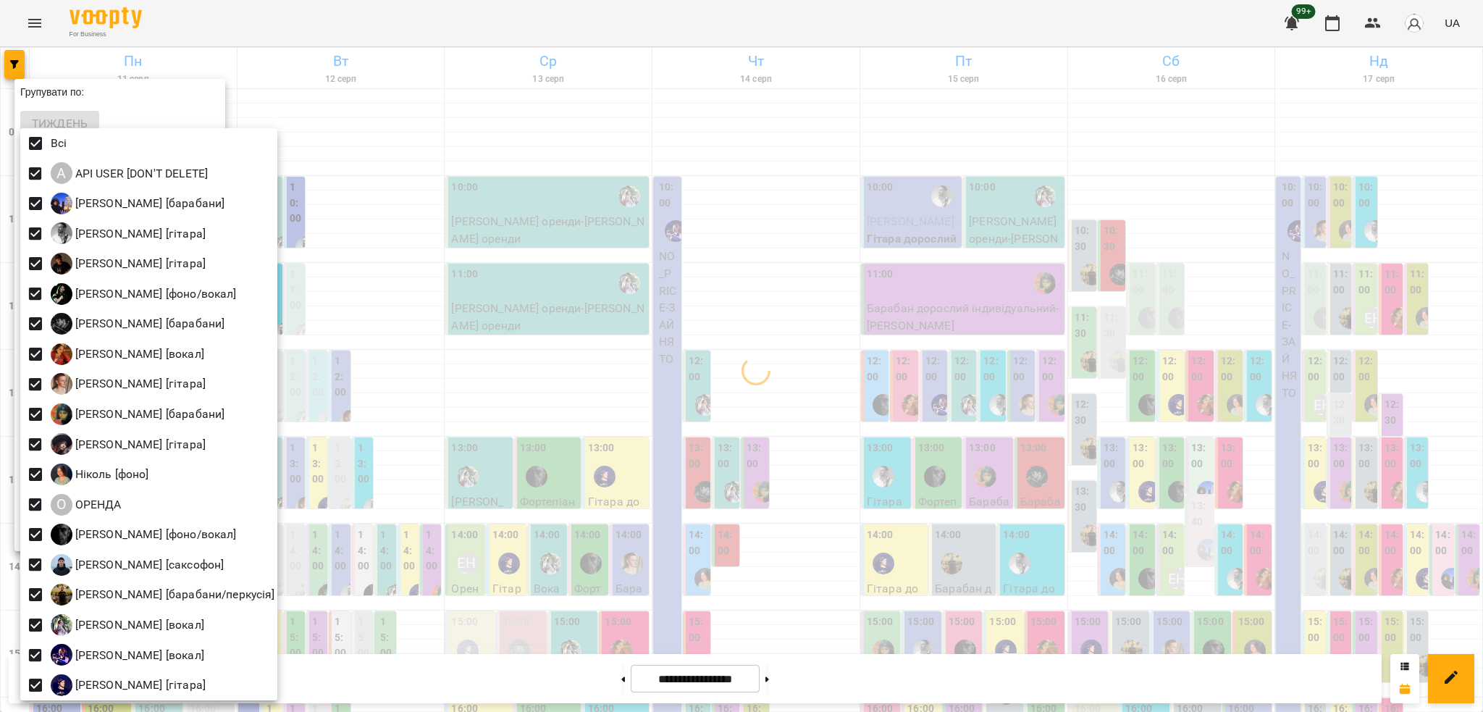
click at [500, 256] on div at bounding box center [741, 356] width 1483 height 712
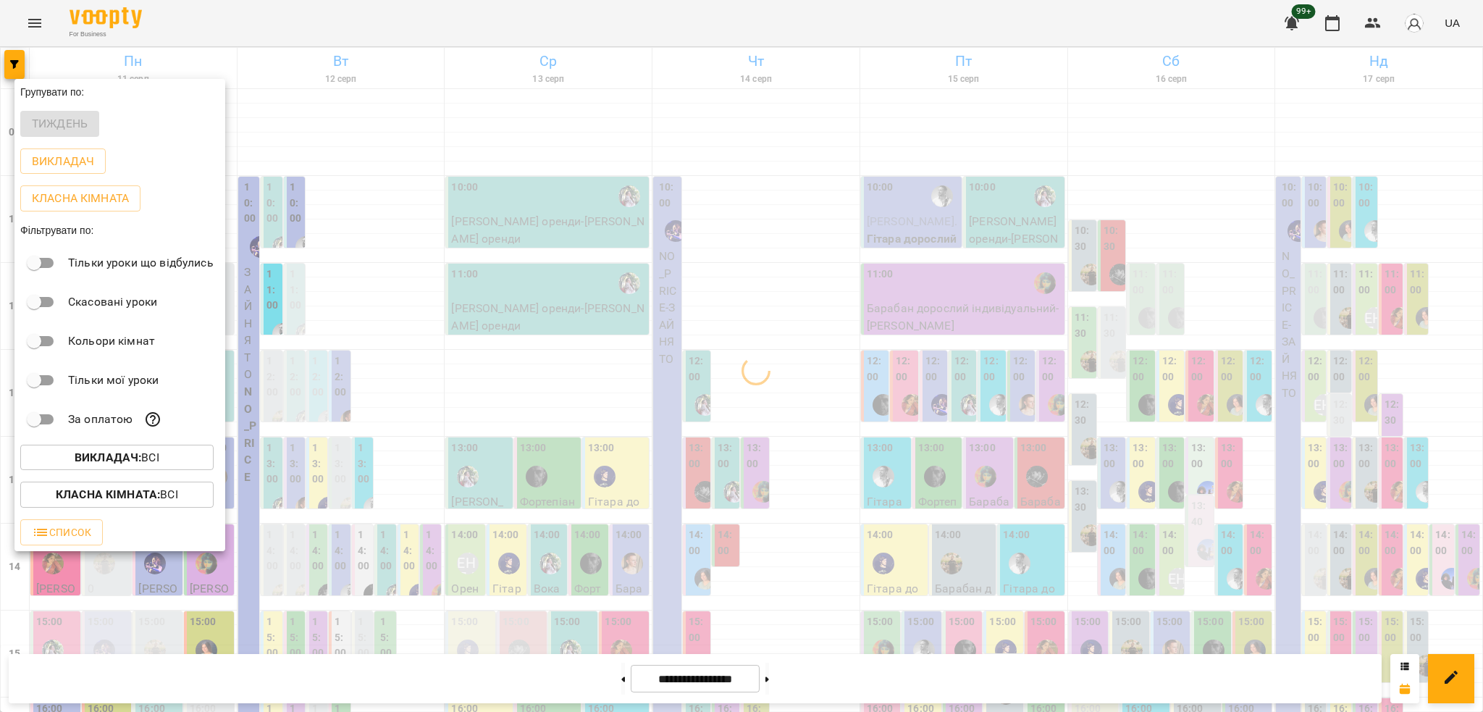
click at [149, 500] on b "Класна кімната :" at bounding box center [108, 494] width 104 height 14
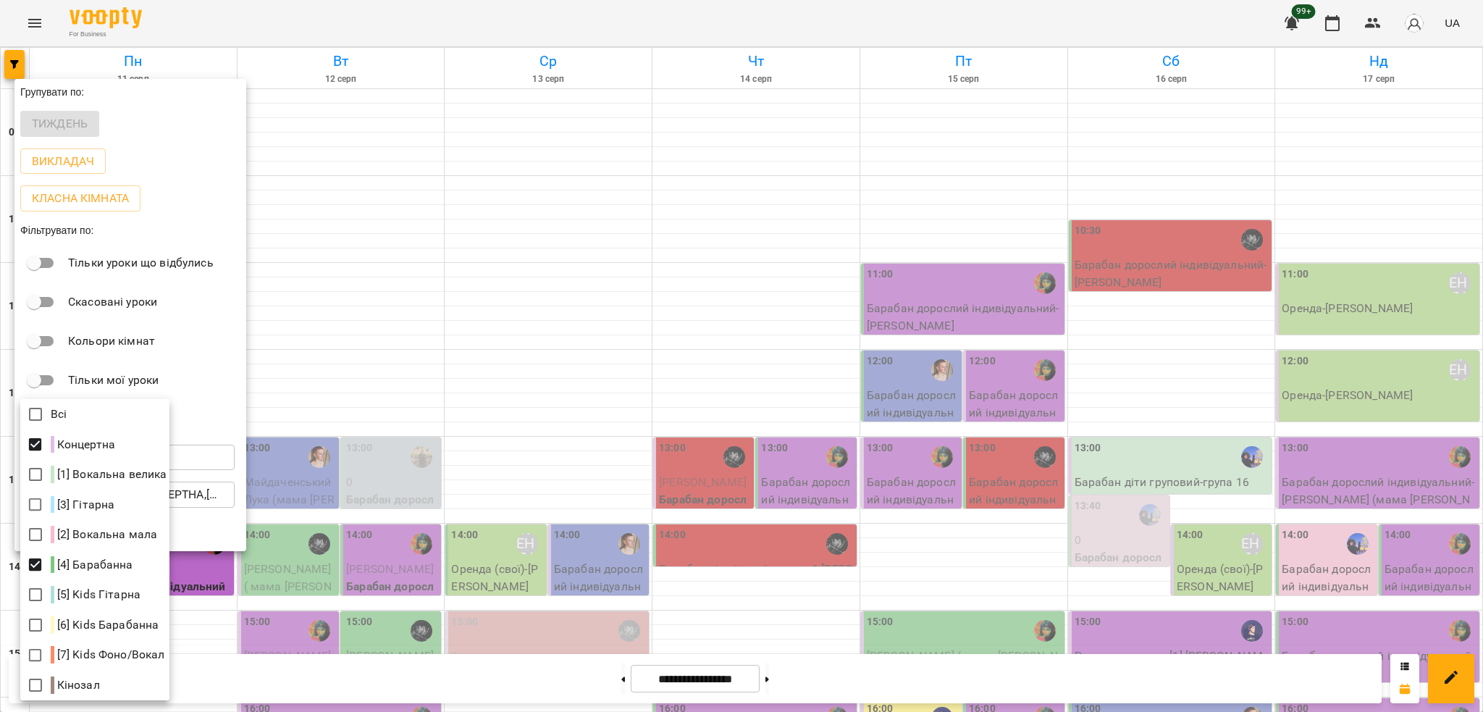
click at [723, 581] on div at bounding box center [741, 356] width 1483 height 712
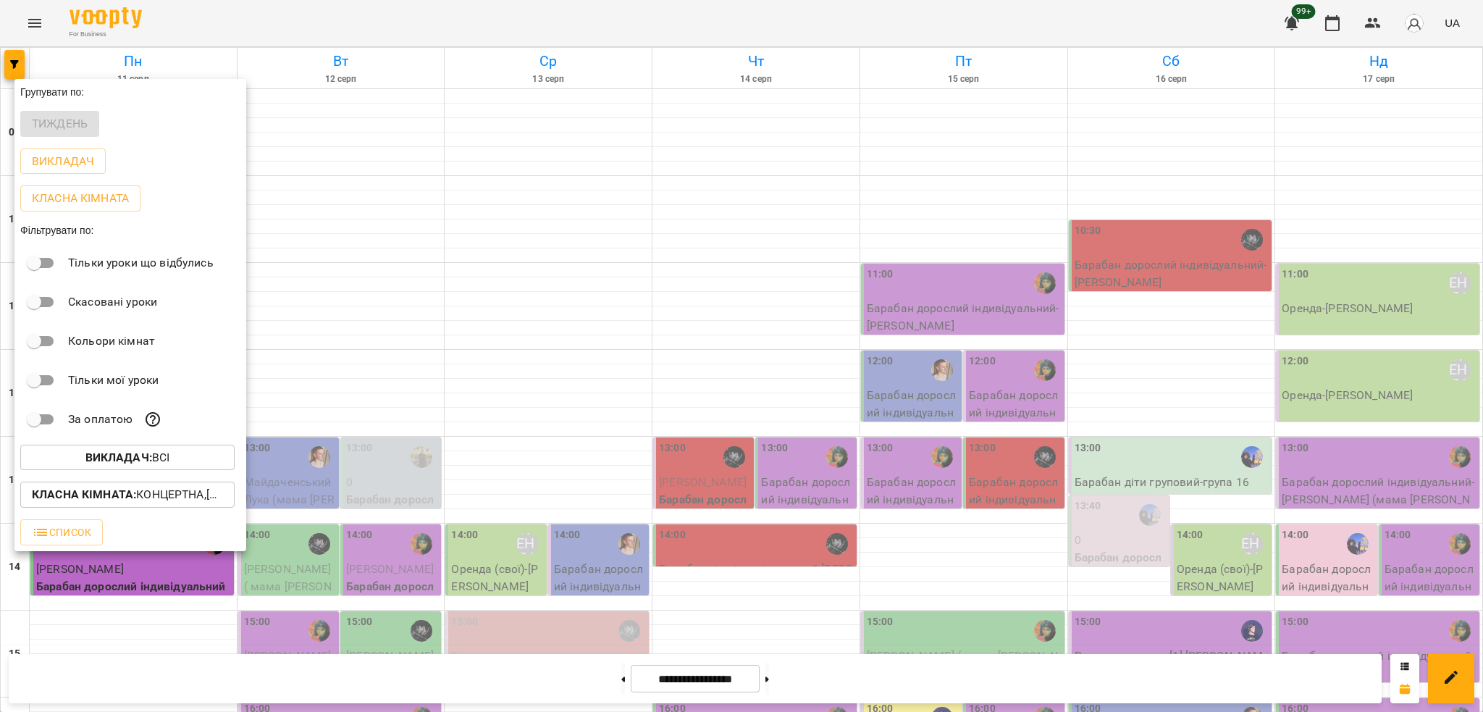
drag, startPoint x: 594, startPoint y: 468, endPoint x: 653, endPoint y: 487, distance: 61.6
click at [596, 468] on div at bounding box center [741, 356] width 1483 height 712
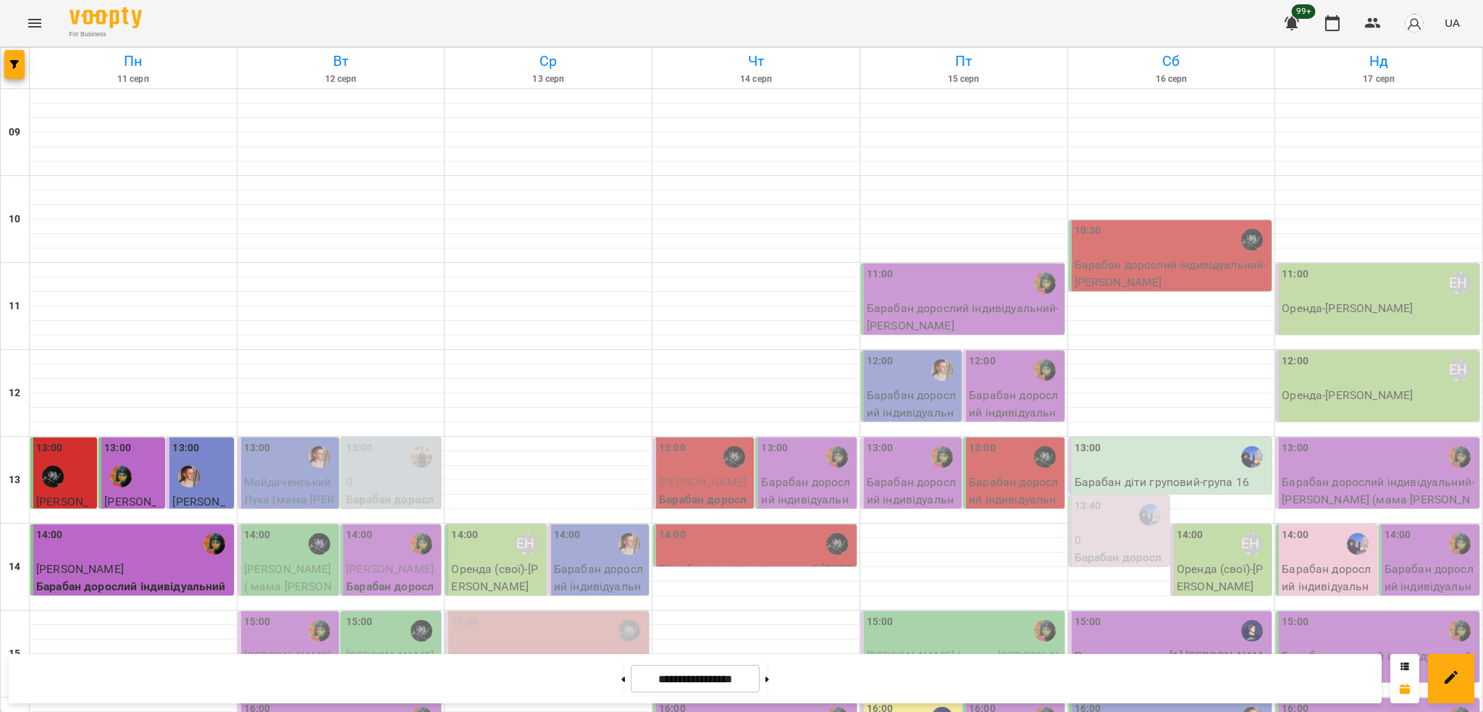
click at [735, 553] on div "14:00" at bounding box center [756, 543] width 195 height 33
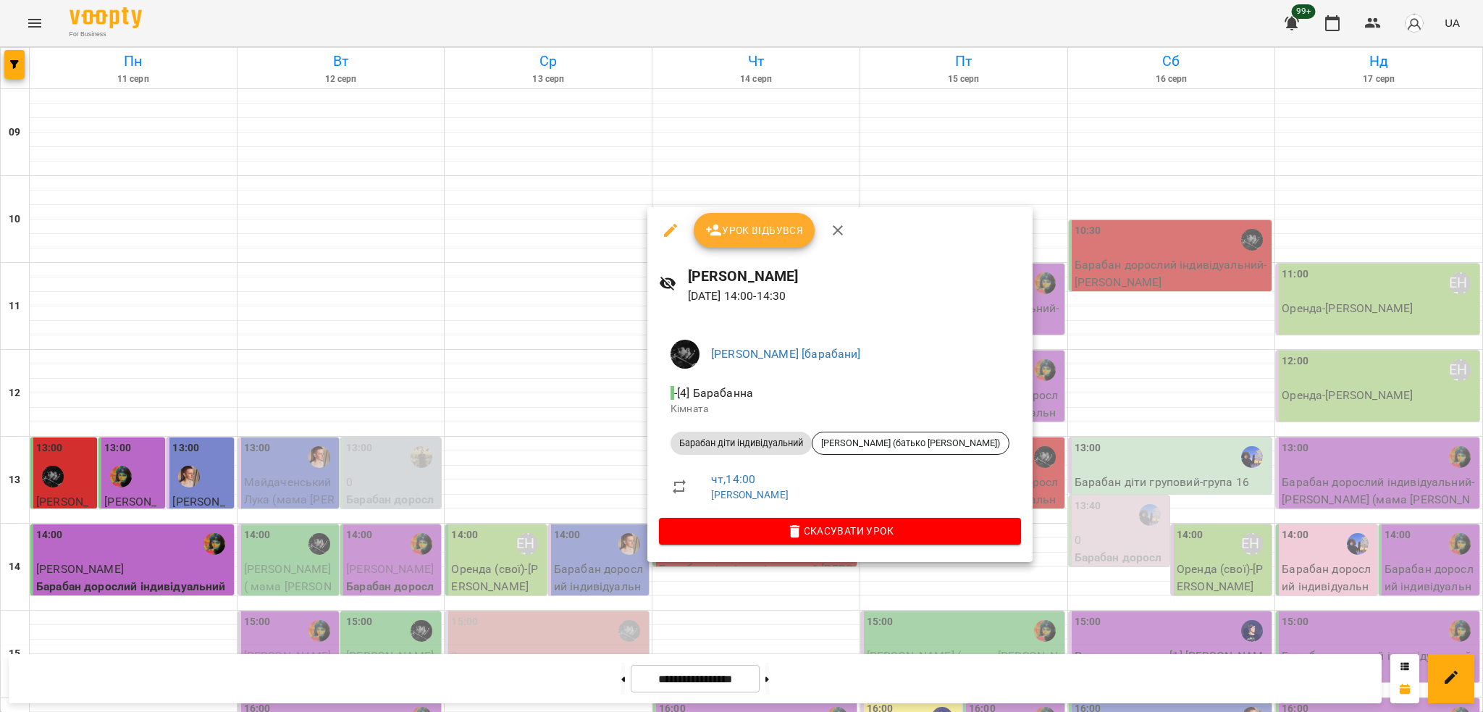
click at [669, 233] on icon "button" at bounding box center [670, 230] width 13 height 13
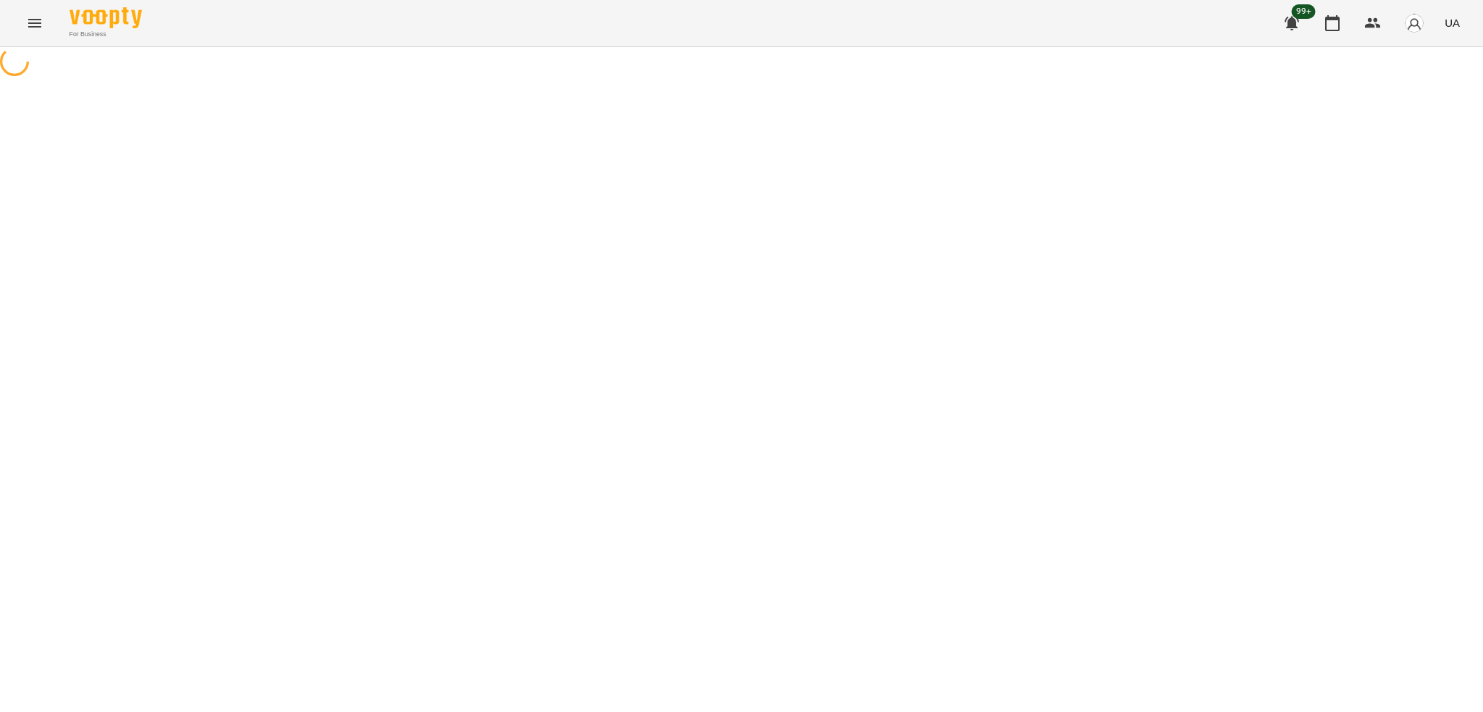
select select "**********"
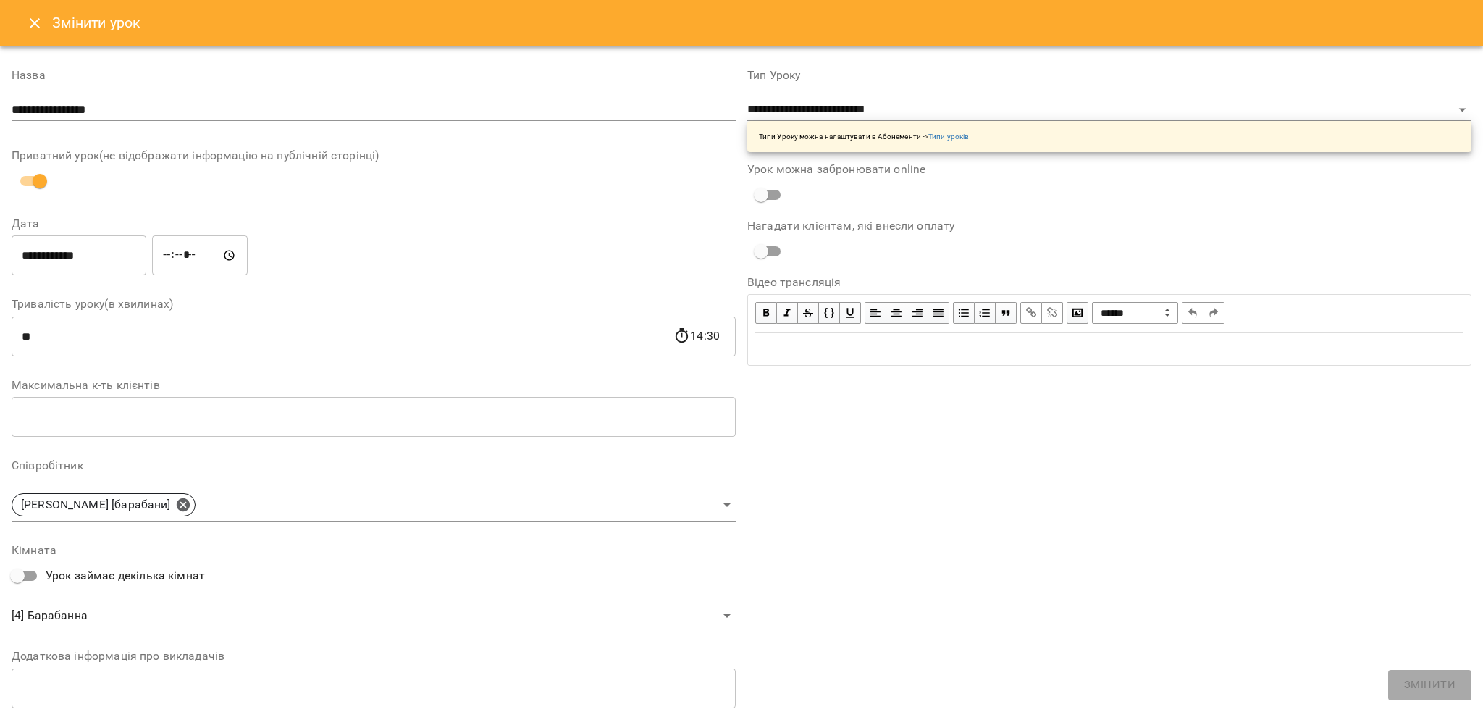
click at [174, 256] on input "*****" at bounding box center [200, 255] width 96 height 41
type input "*****"
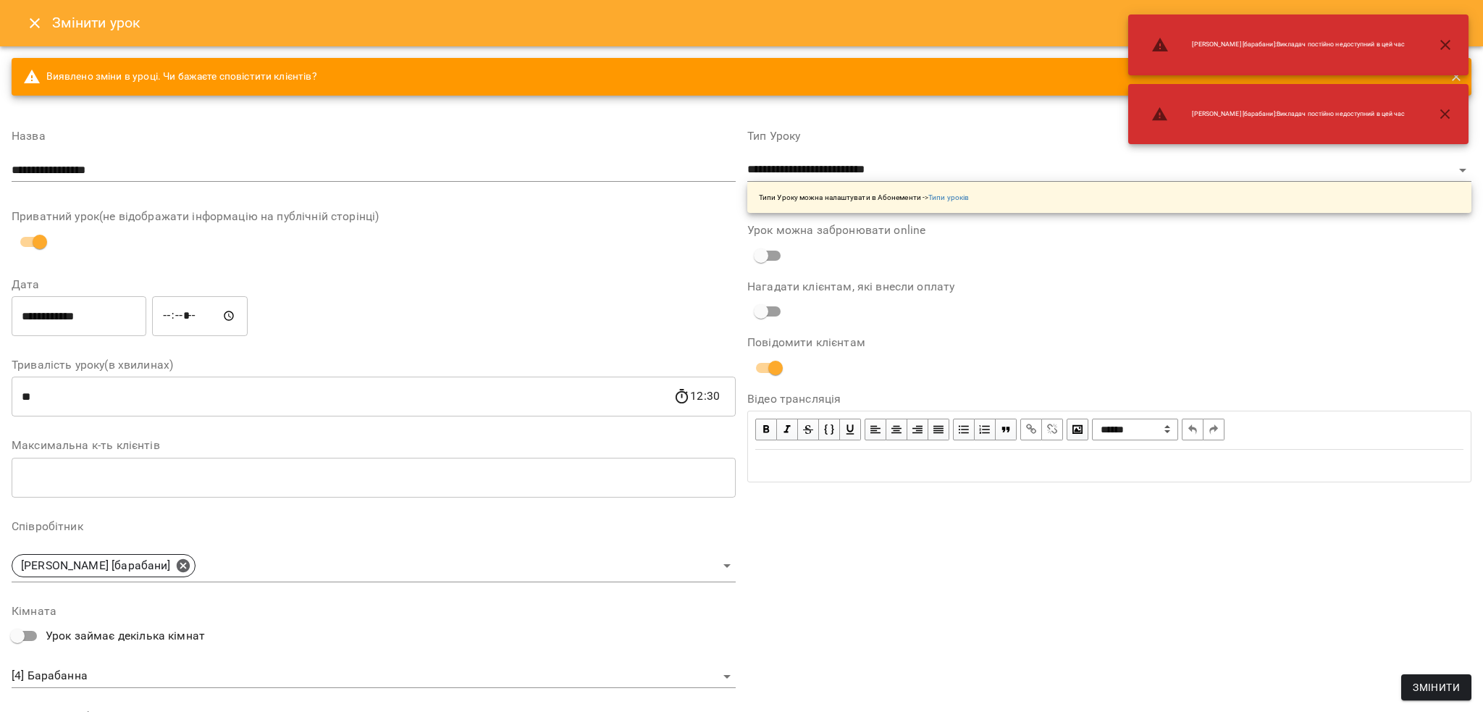
click at [492, 297] on div "**********" at bounding box center [374, 315] width 730 height 46
click at [1428, 688] on span "Змінити" at bounding box center [1435, 686] width 47 height 17
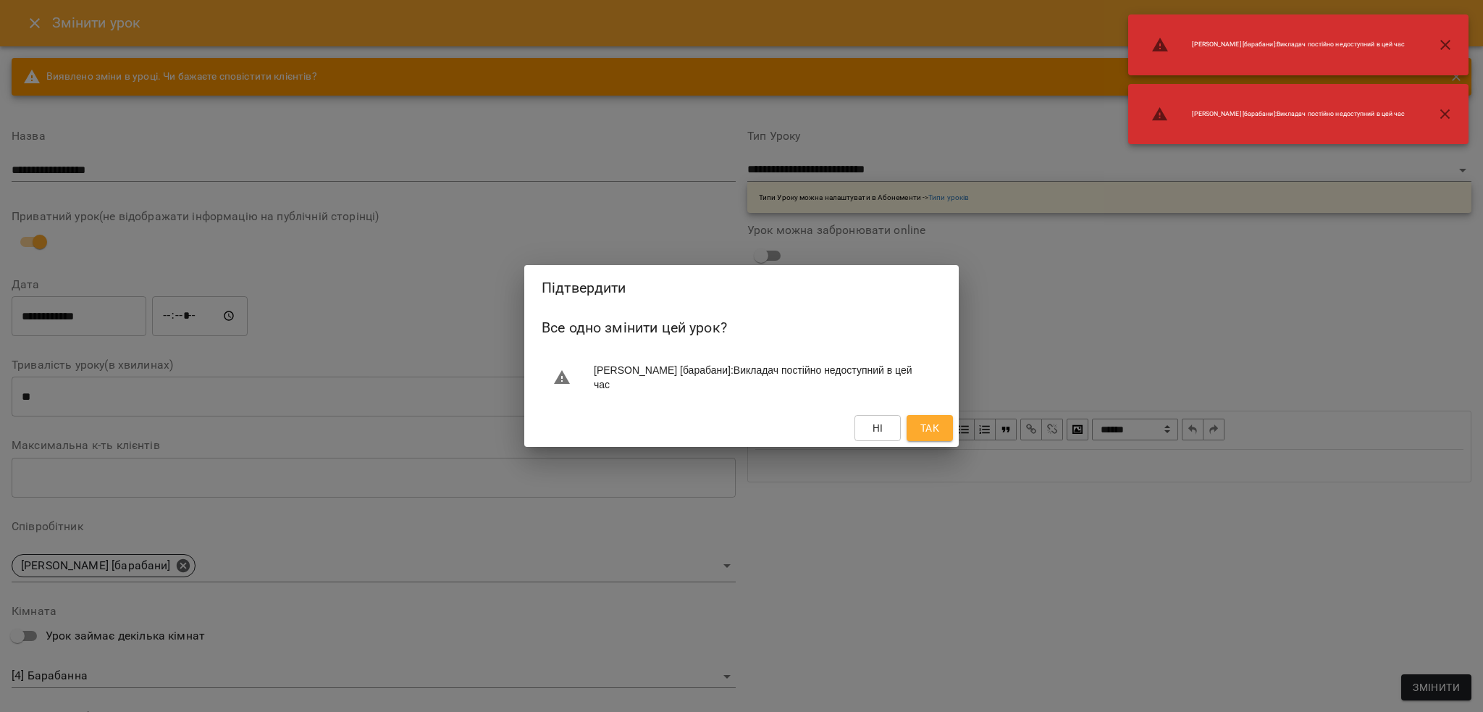
click at [906, 557] on div "Підтвердити Все одно змінити цей урок? [PERSON_NAME] [барабани] : Викладач пост…" at bounding box center [741, 356] width 1483 height 712
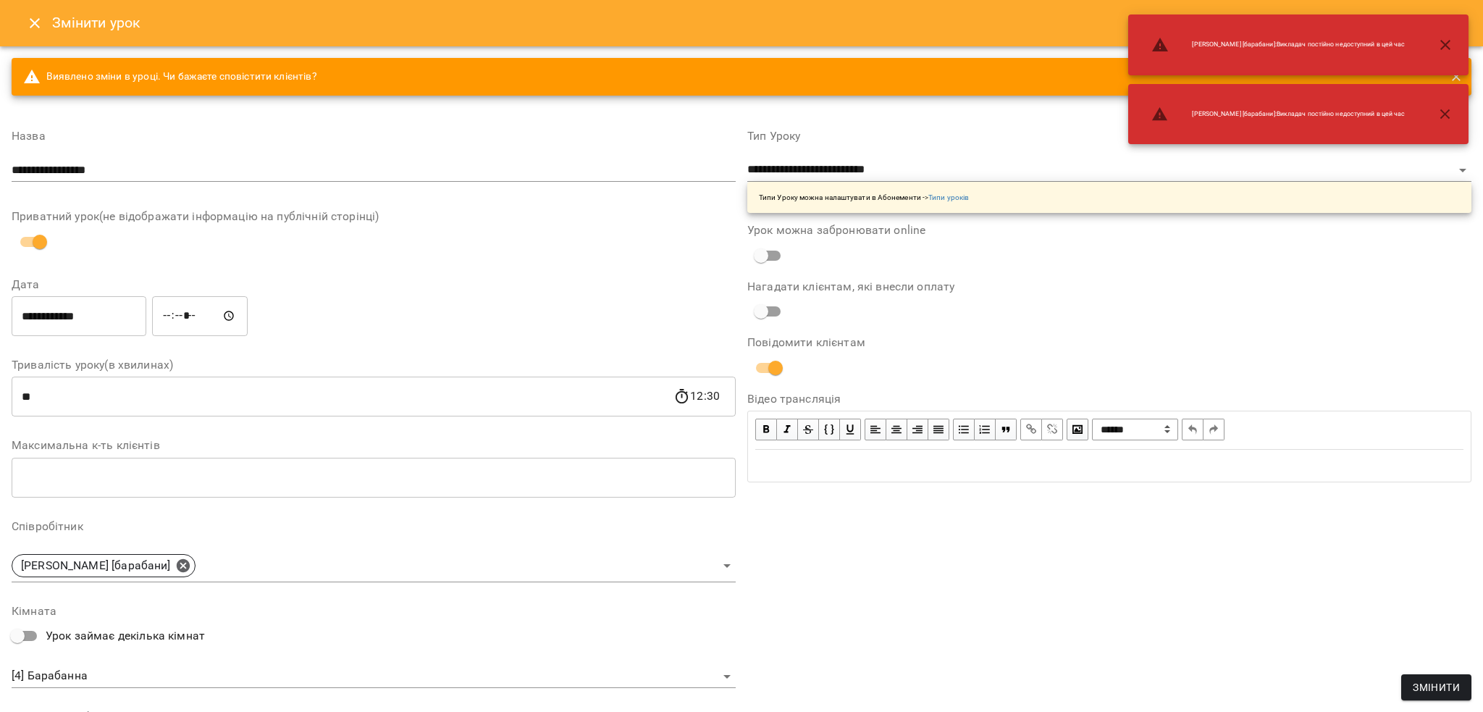
click at [1446, 41] on icon "button" at bounding box center [1444, 44] width 17 height 17
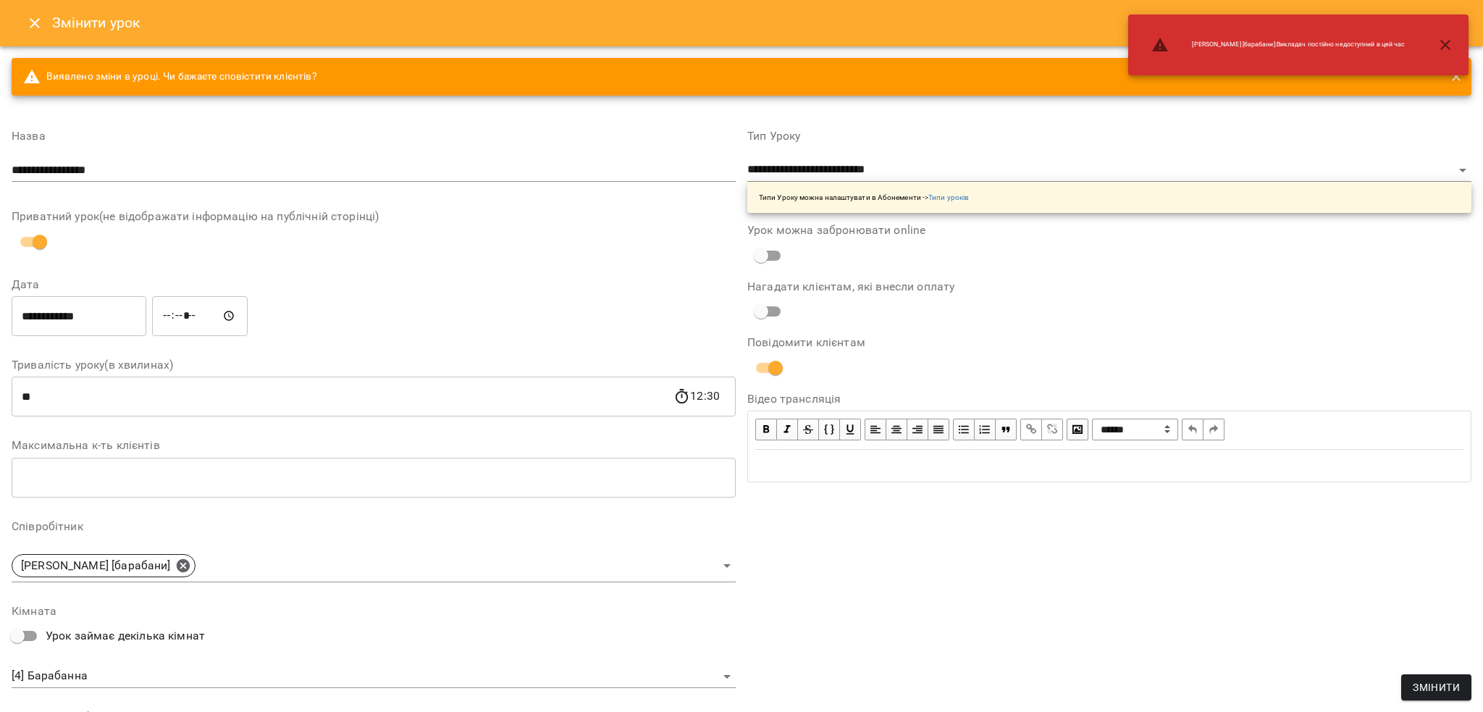
click at [1449, 49] on icon "button" at bounding box center [1445, 45] width 10 height 10
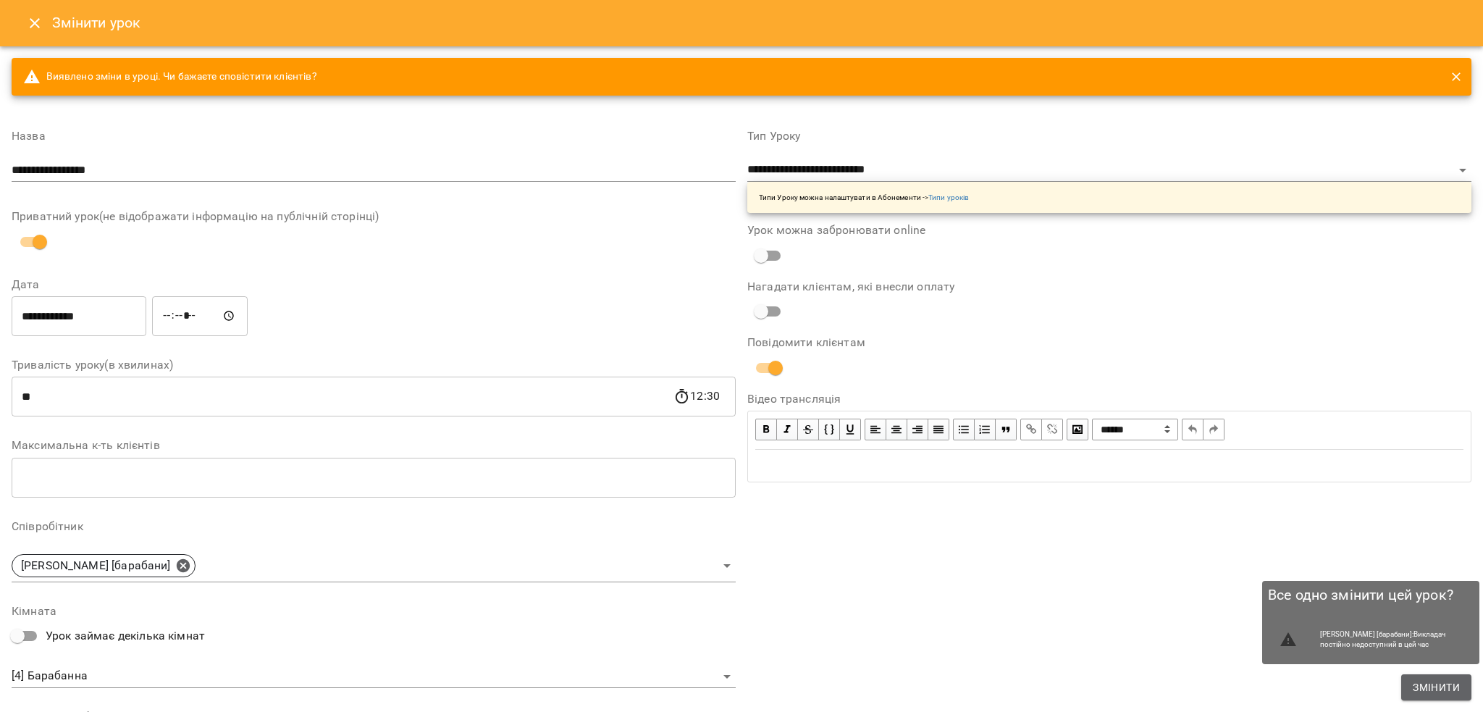
click at [1451, 689] on span "Змінити" at bounding box center [1435, 686] width 47 height 17
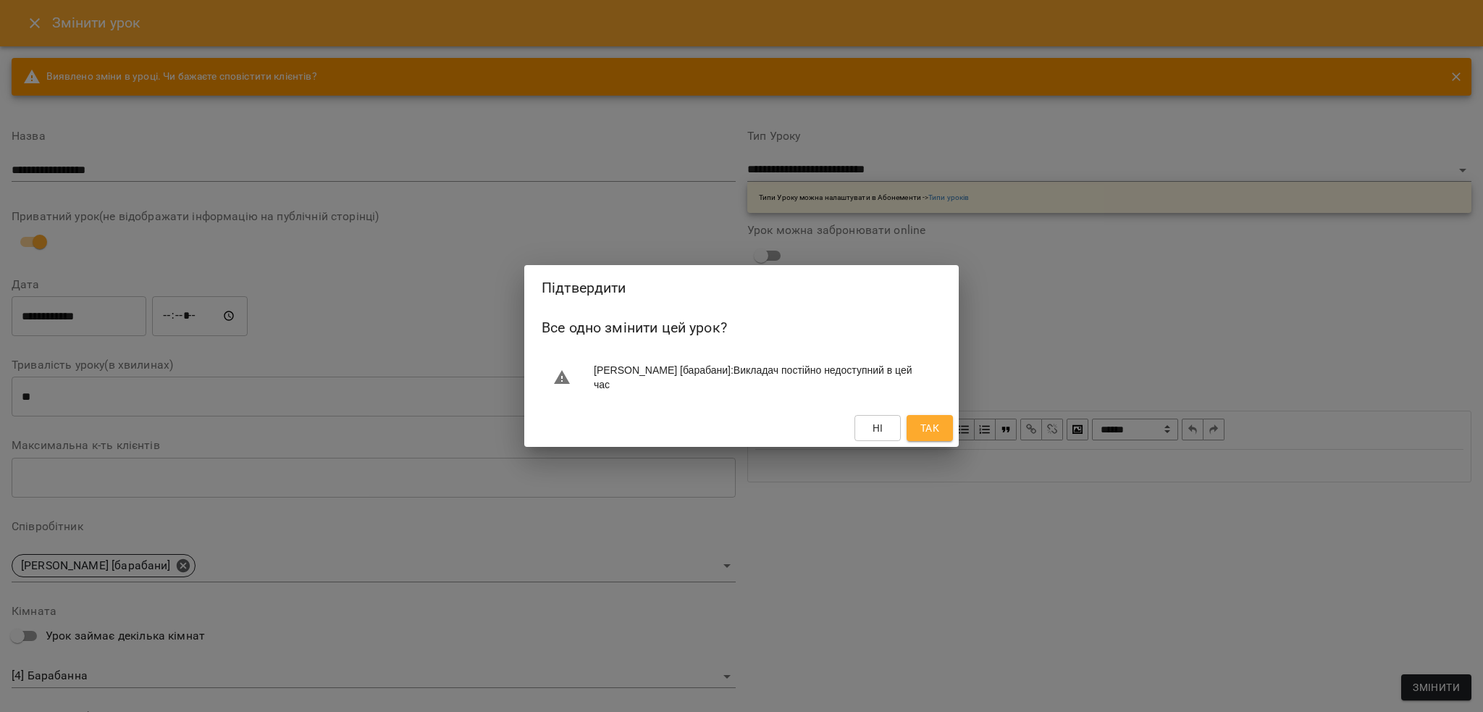
click at [937, 434] on span "Так" at bounding box center [929, 427] width 19 height 17
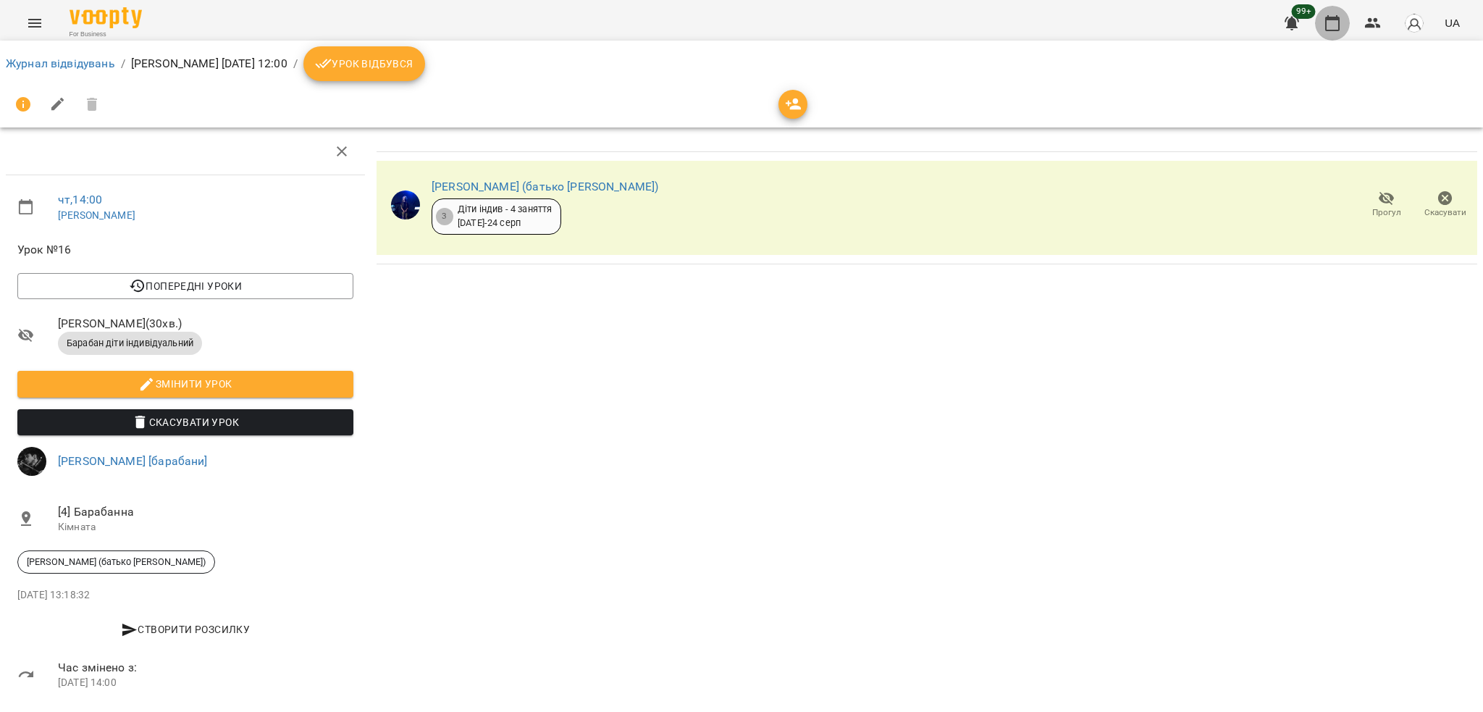
click at [1342, 17] on button "button" at bounding box center [1332, 23] width 35 height 35
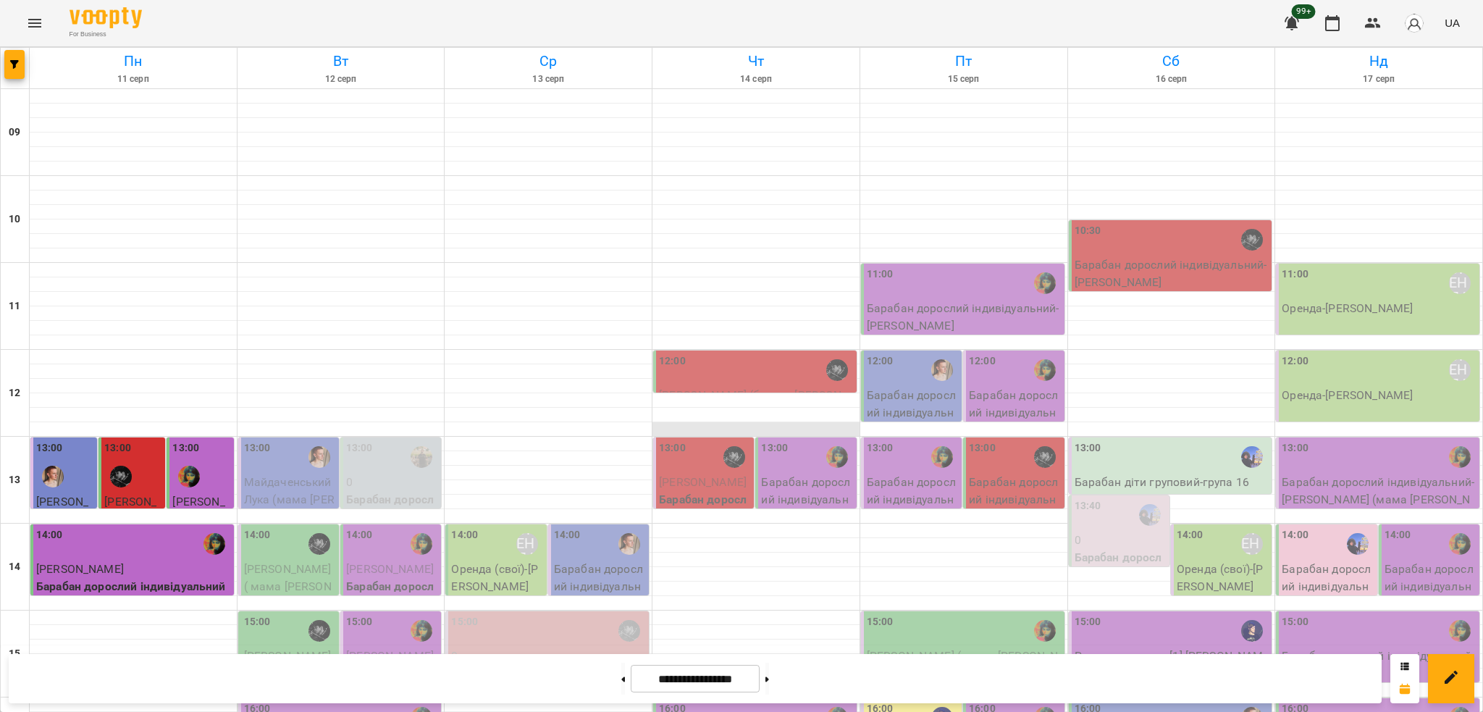
scroll to position [96, 0]
click at [720, 353] on div "12:00" at bounding box center [756, 369] width 195 height 33
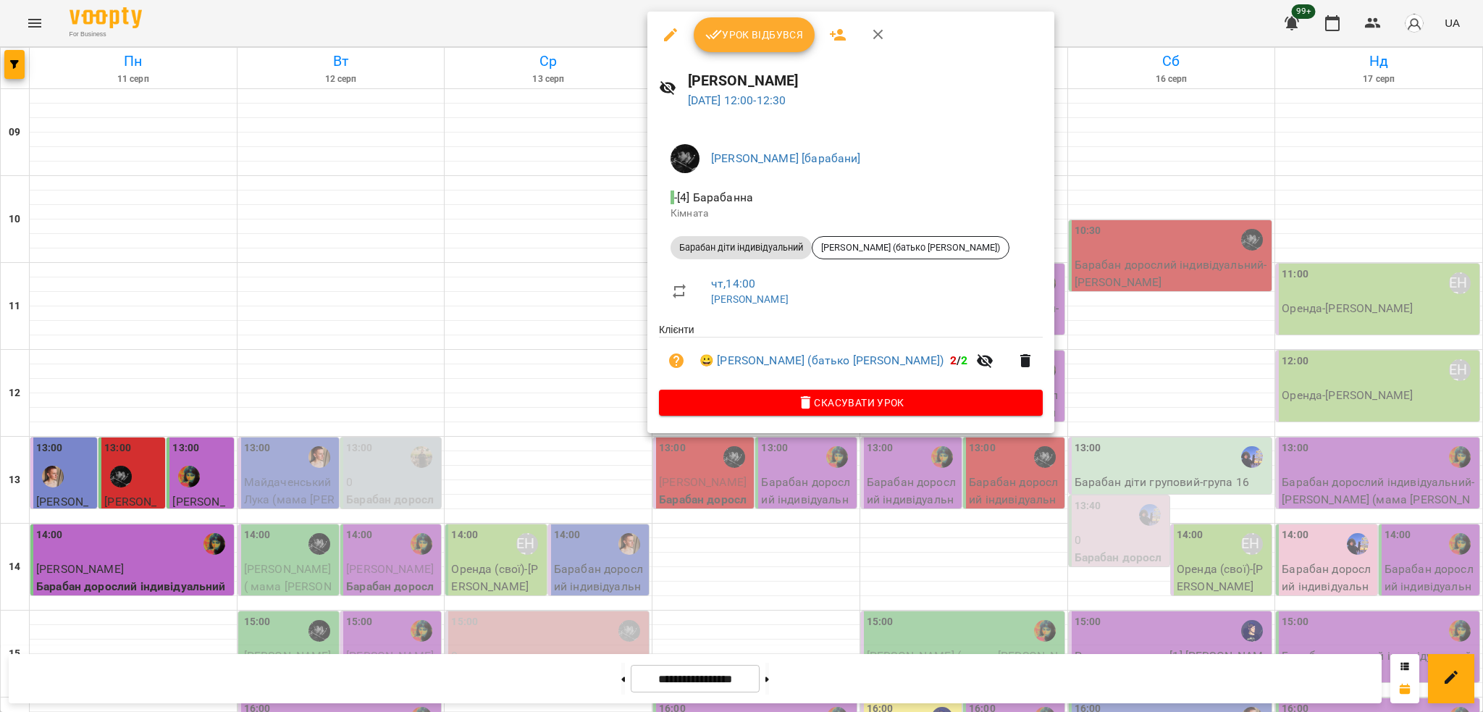
click at [718, 603] on div at bounding box center [741, 356] width 1483 height 712
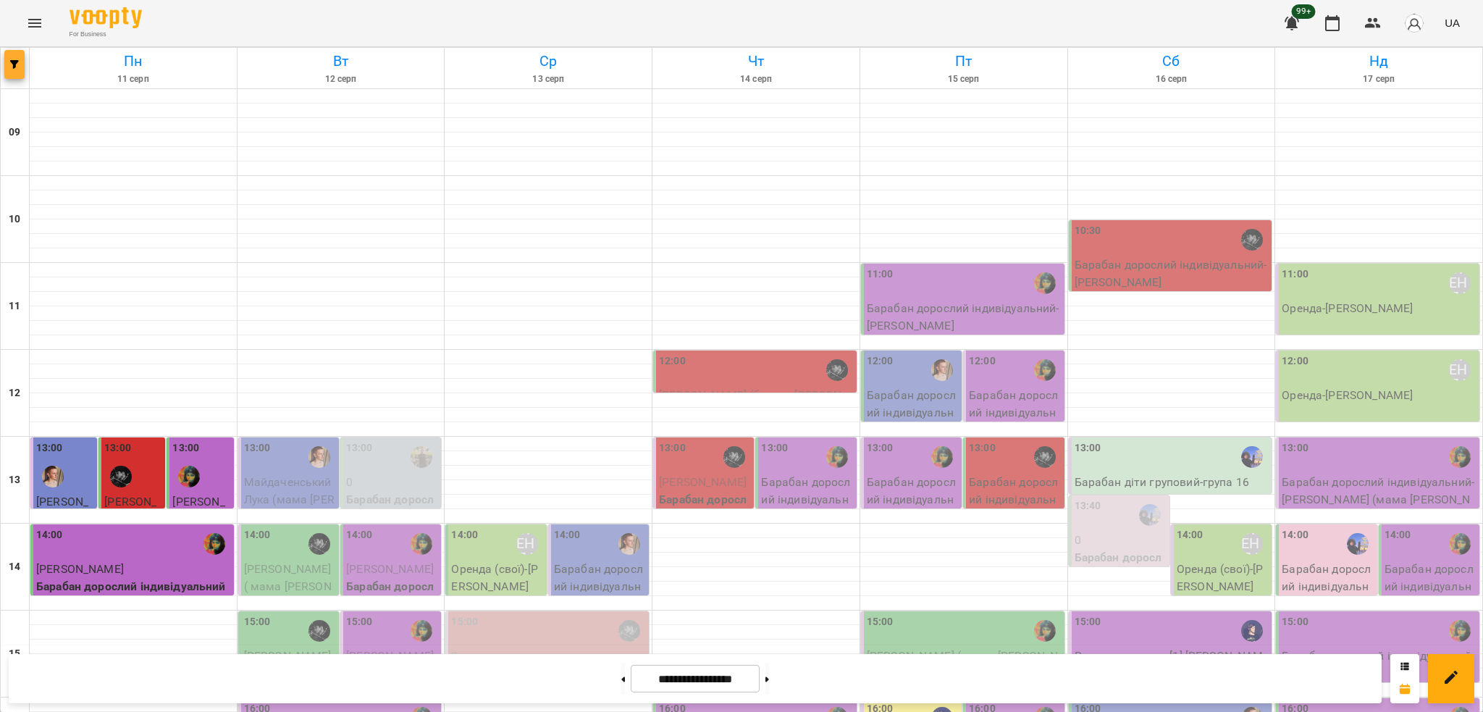
click at [10, 56] on button "button" at bounding box center [14, 64] width 20 height 29
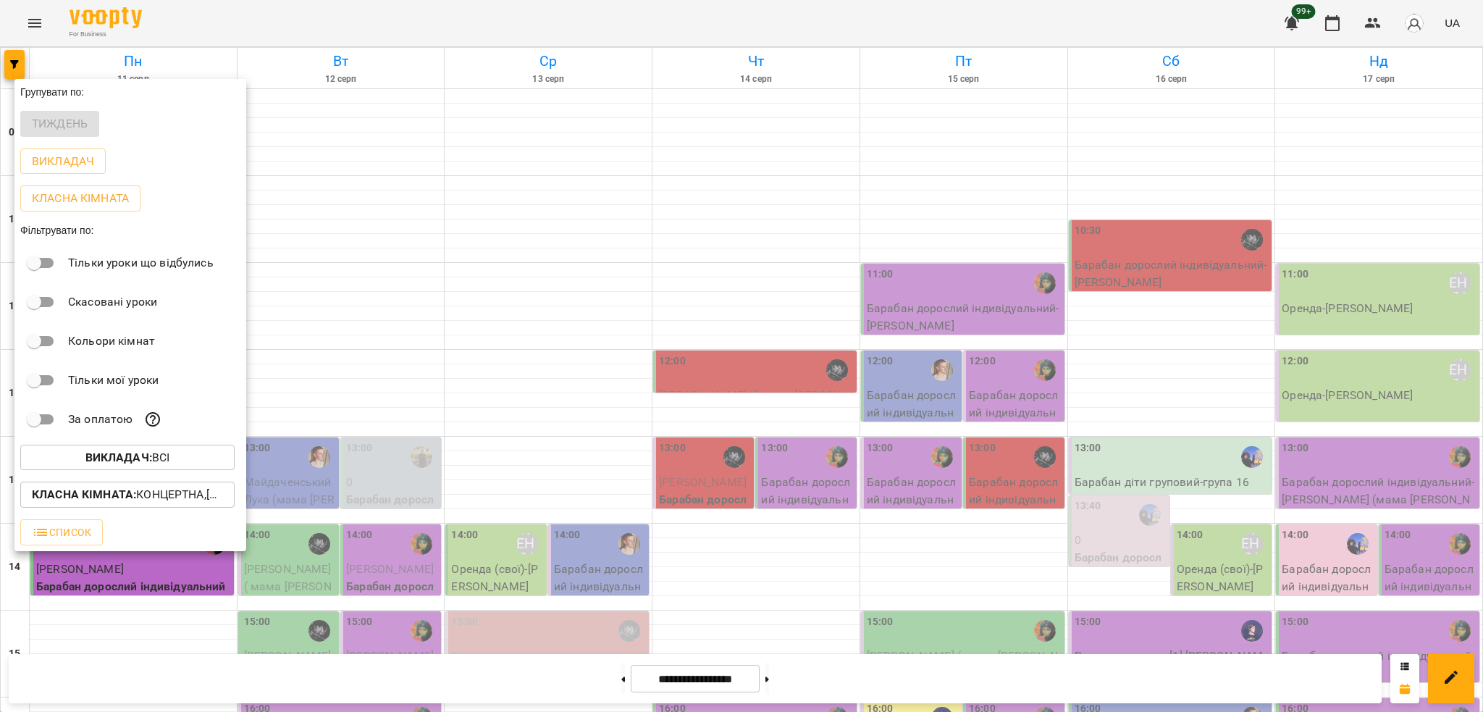
click at [135, 480] on div "Класна кімната : Концертна,[4] Барабанна" at bounding box center [130, 495] width 232 height 38
click at [124, 493] on b "Класна кімната :" at bounding box center [84, 494] width 104 height 14
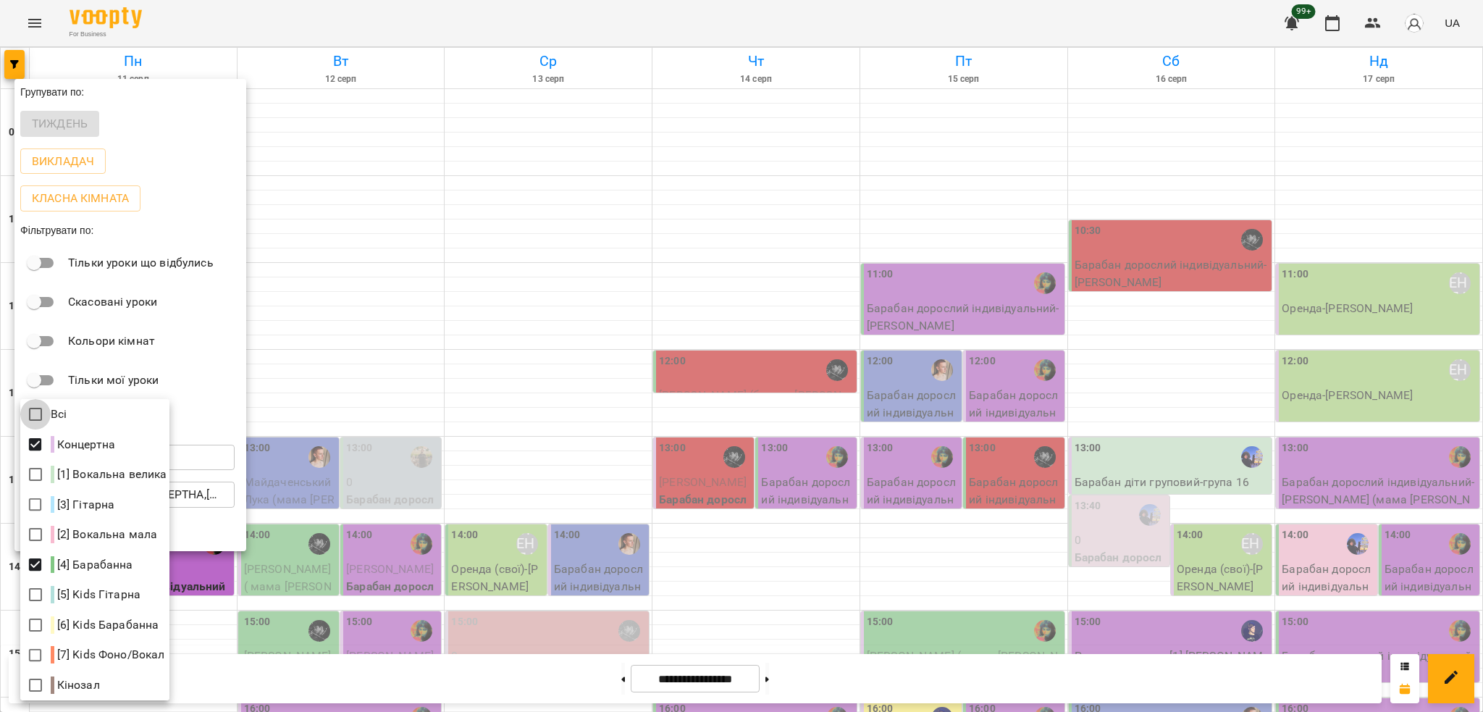
click at [345, 419] on div at bounding box center [741, 356] width 1483 height 712
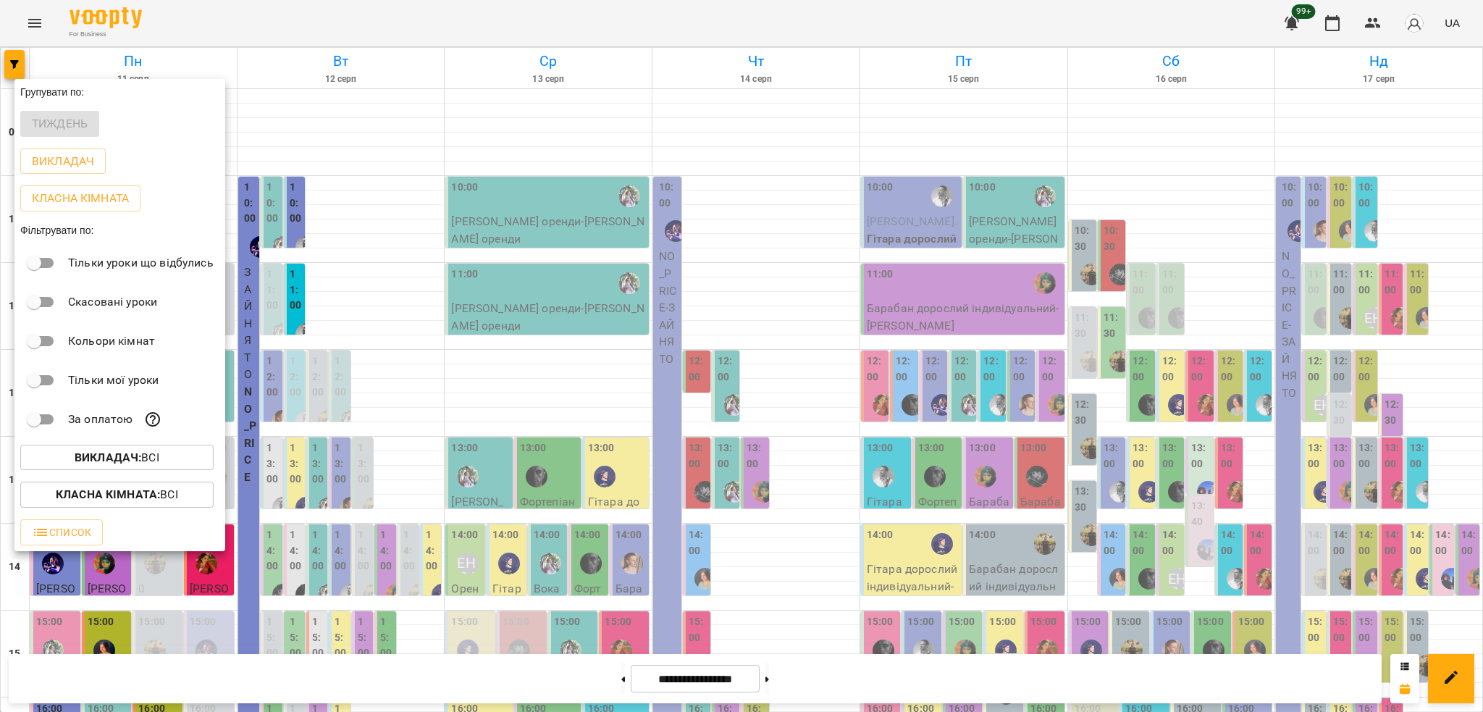
click at [164, 463] on span "Викладач : Всі" at bounding box center [117, 457] width 170 height 17
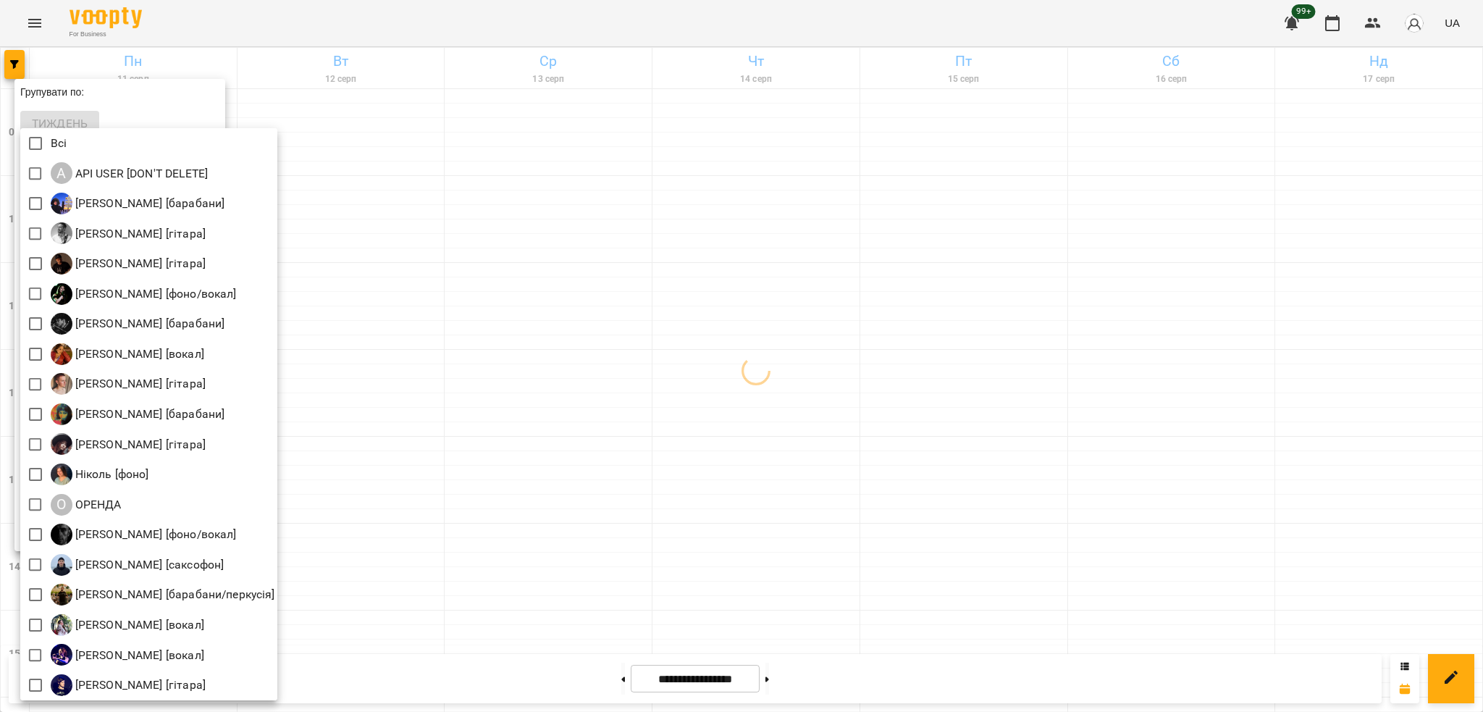
click at [672, 369] on div at bounding box center [741, 356] width 1483 height 712
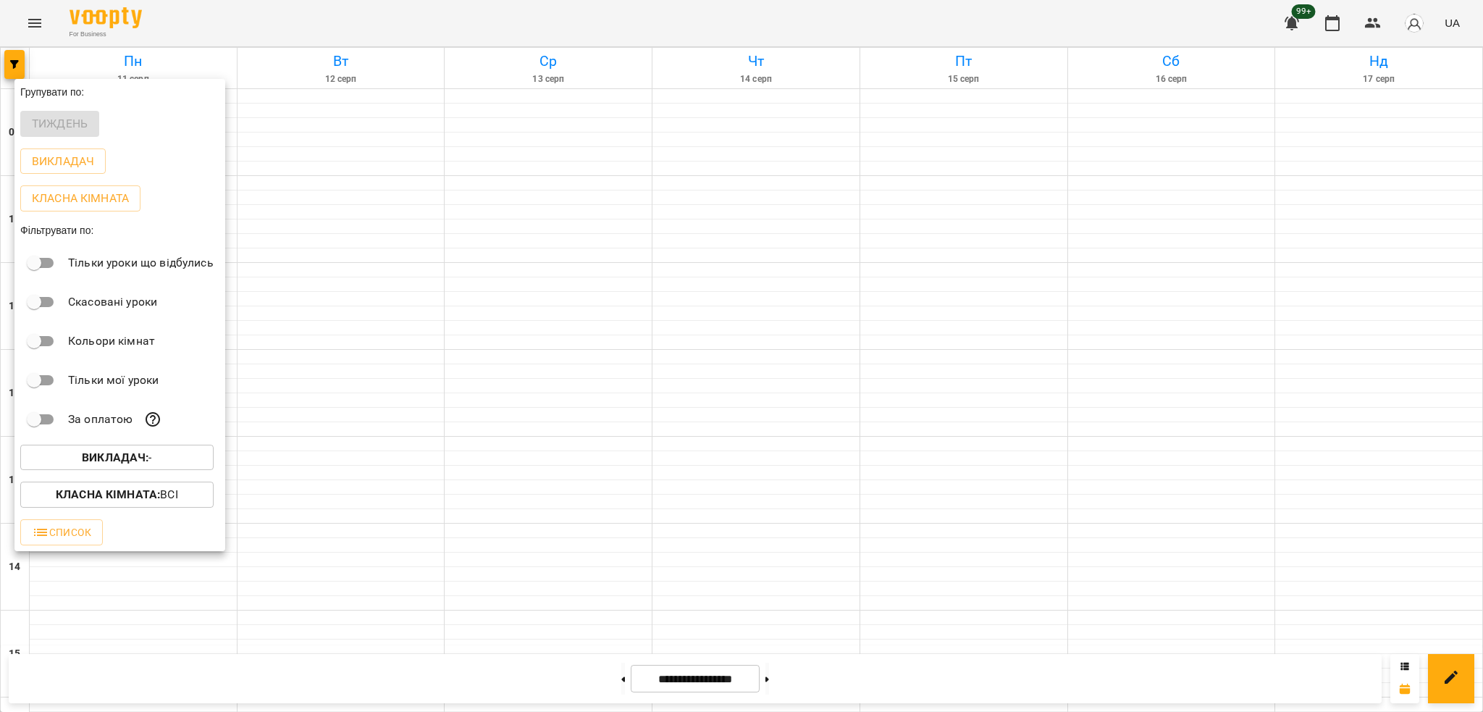
click at [166, 466] on span "Викладач : -" at bounding box center [117, 457] width 170 height 17
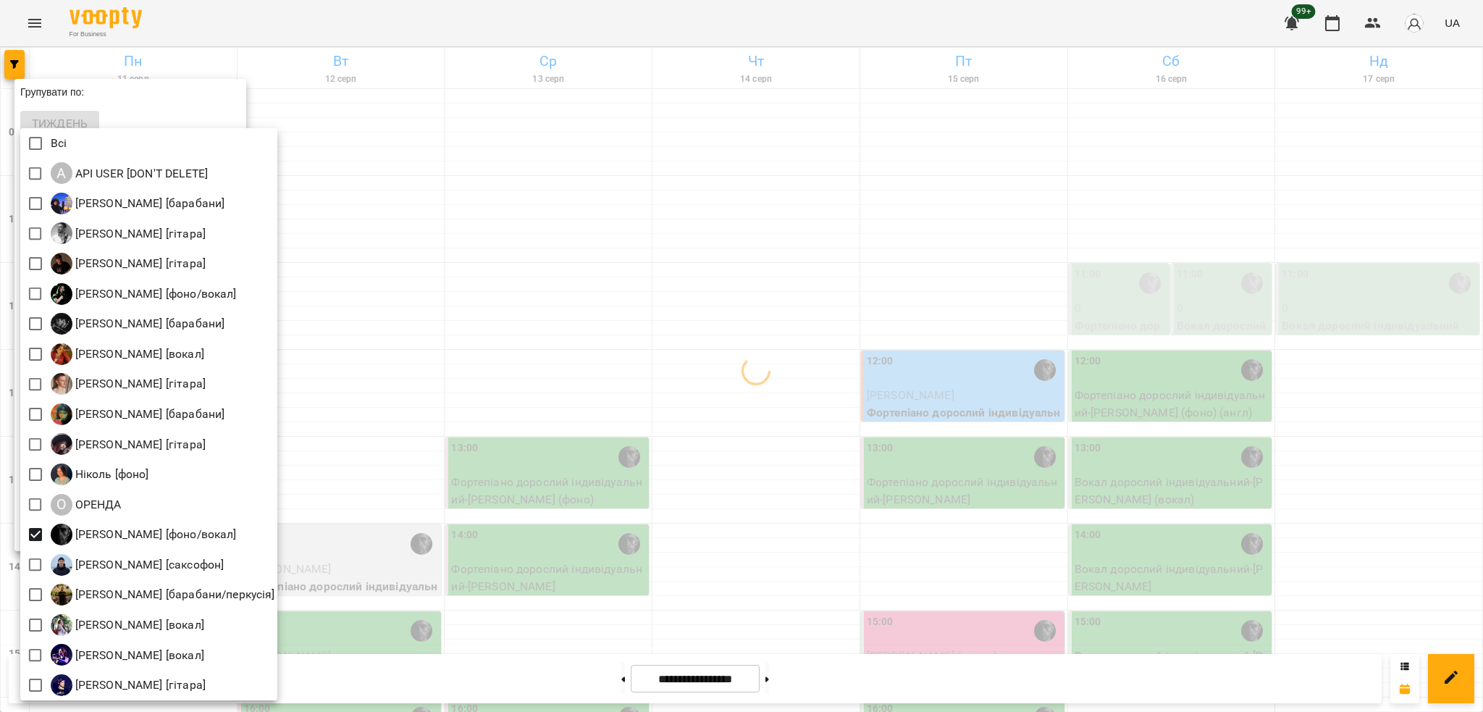
click at [410, 392] on div at bounding box center [741, 356] width 1483 height 712
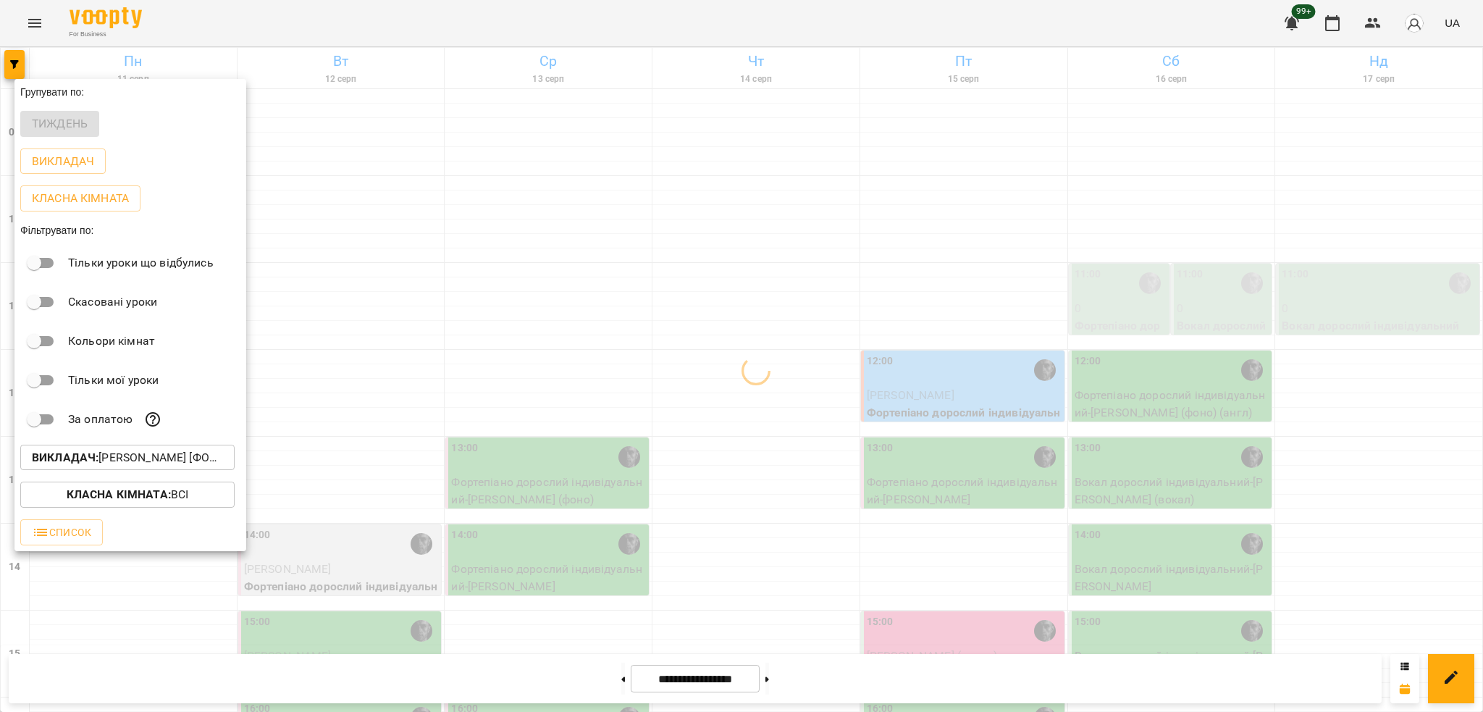
drag, startPoint x: 403, startPoint y: 362, endPoint x: 413, endPoint y: 358, distance: 11.0
click at [408, 361] on div at bounding box center [741, 356] width 1483 height 712
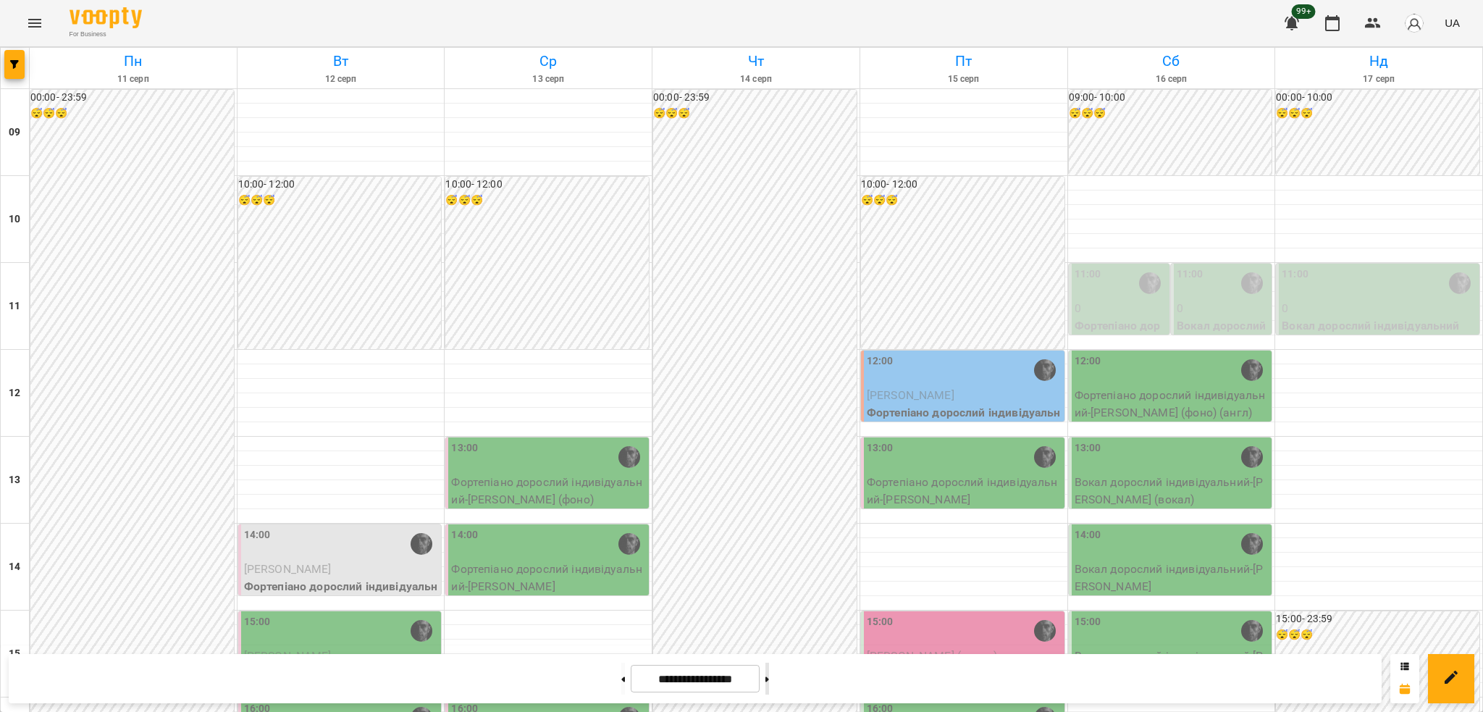
click at [769, 685] on button at bounding box center [767, 678] width 4 height 32
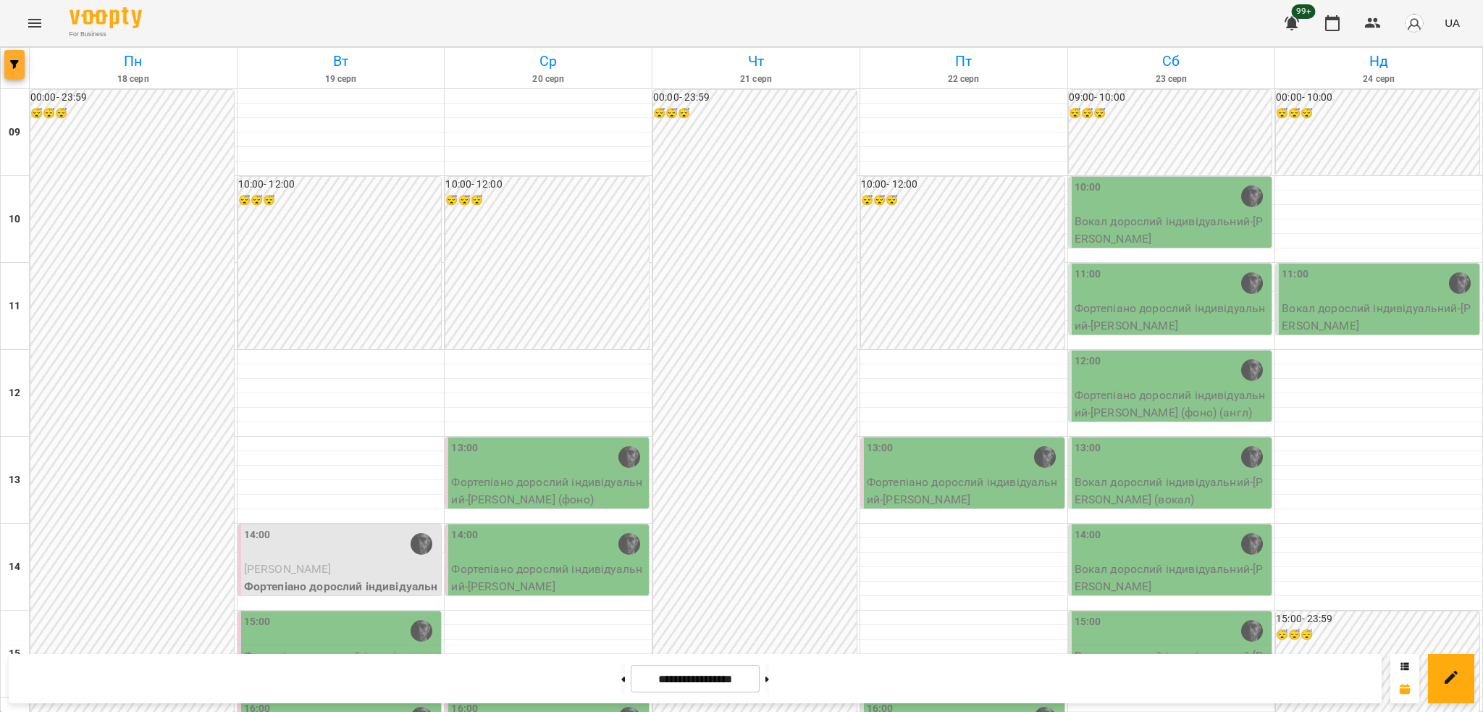
click at [14, 67] on icon "button" at bounding box center [14, 64] width 9 height 9
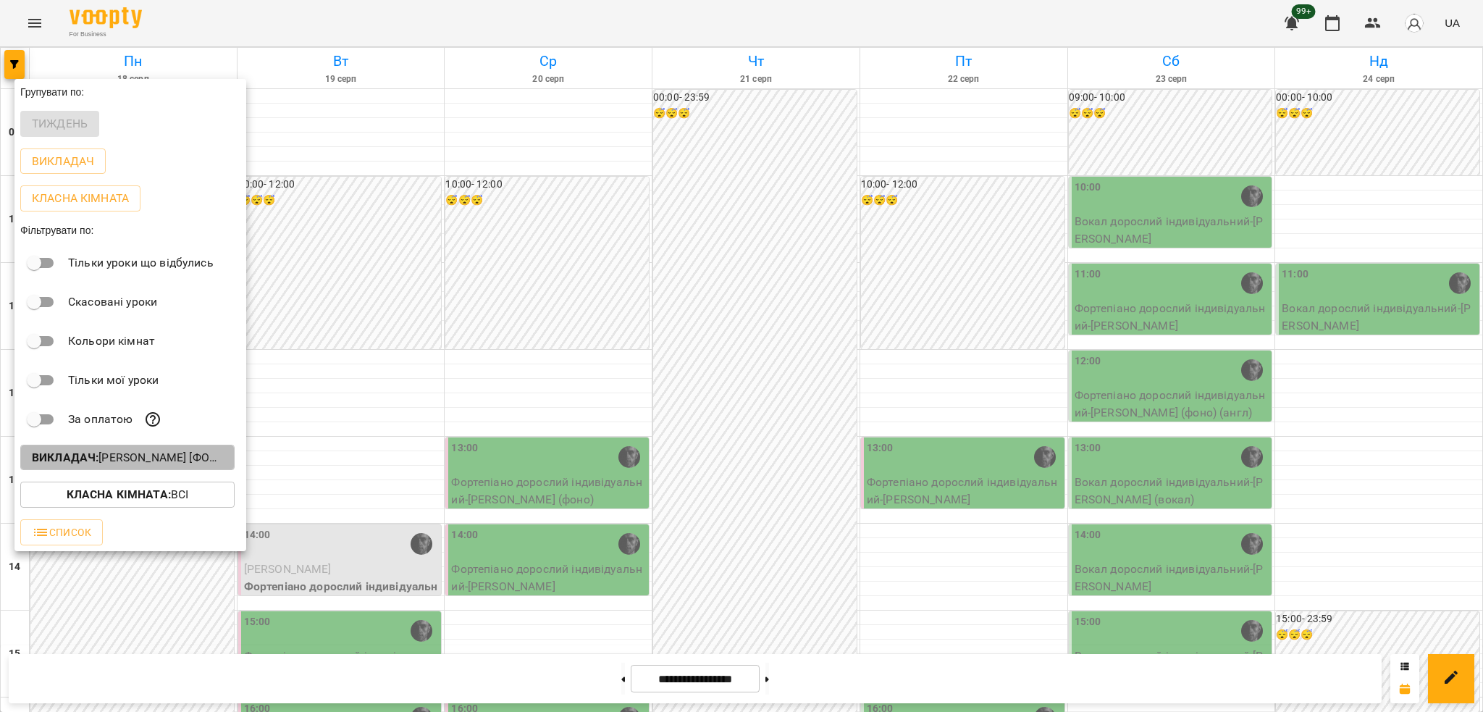
click at [185, 463] on p "Викладач : [PERSON_NAME] [фоно/вокал]" at bounding box center [127, 457] width 191 height 17
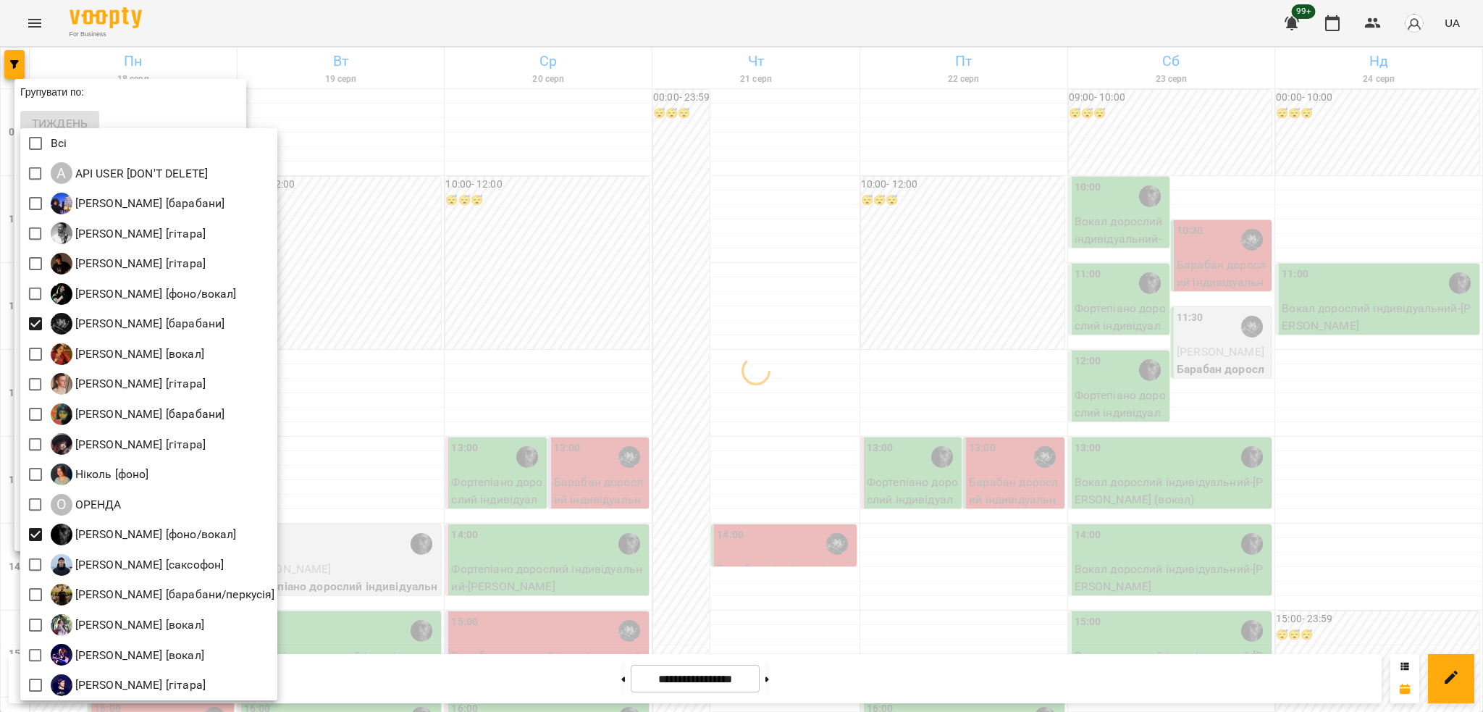
click at [465, 375] on div at bounding box center [741, 356] width 1483 height 712
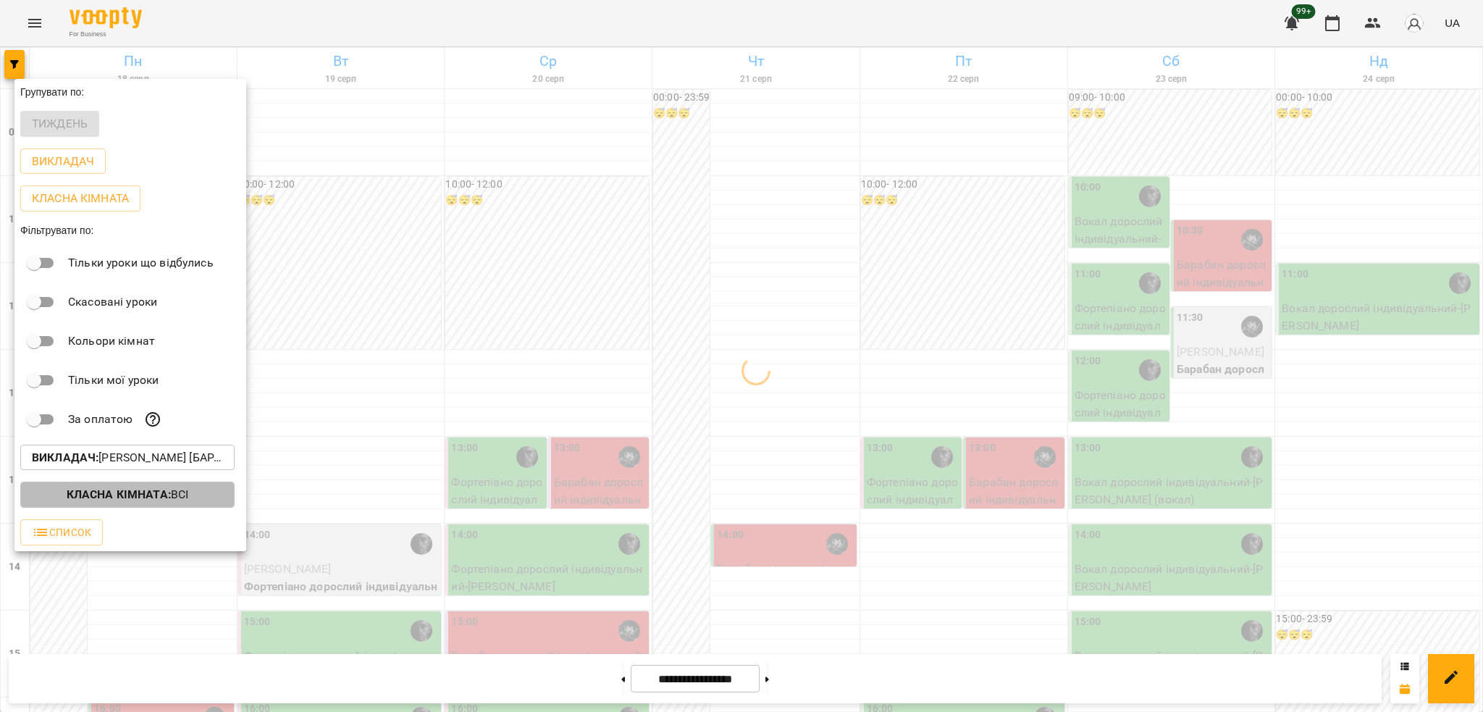
click at [77, 501] on b "Класна кімната :" at bounding box center [119, 494] width 104 height 14
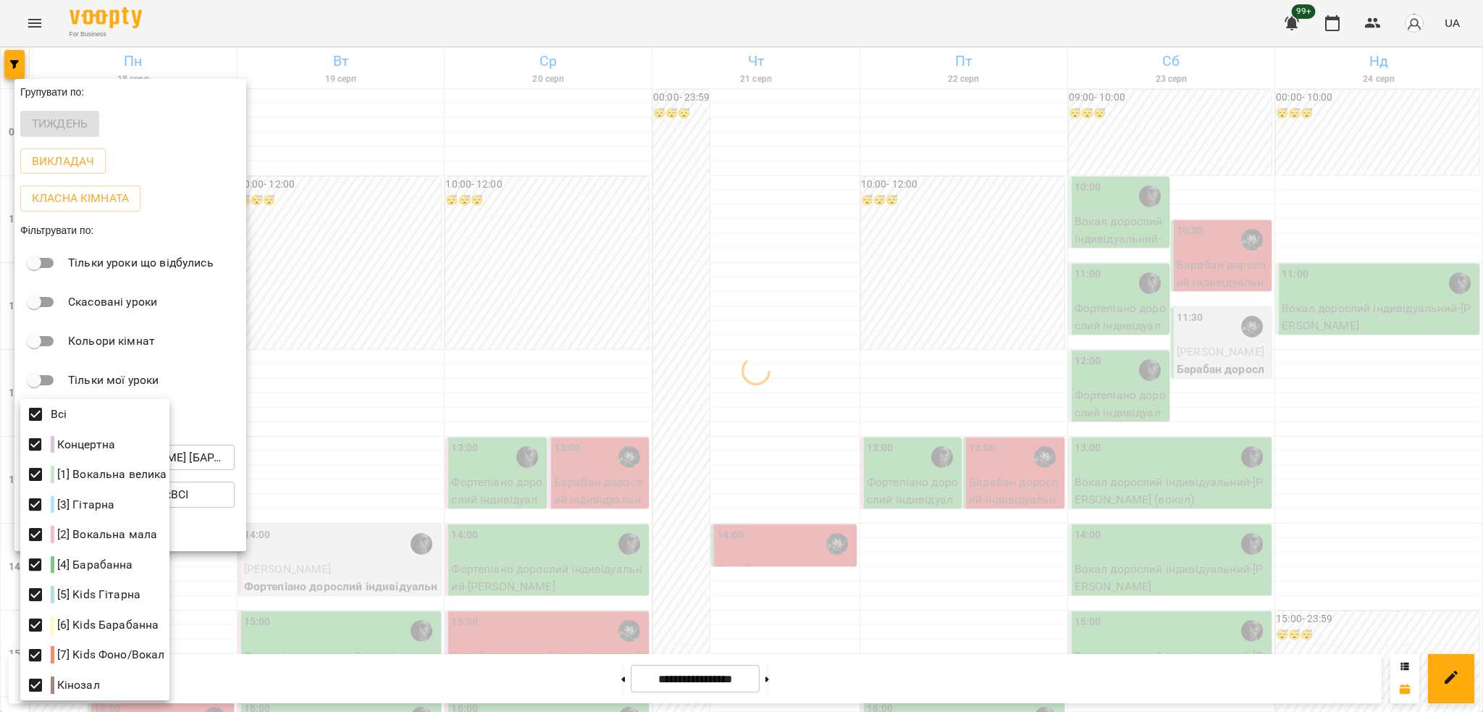
drag, startPoint x: 484, startPoint y: 418, endPoint x: 181, endPoint y: 424, distance: 302.7
click at [469, 418] on div at bounding box center [741, 356] width 1483 height 712
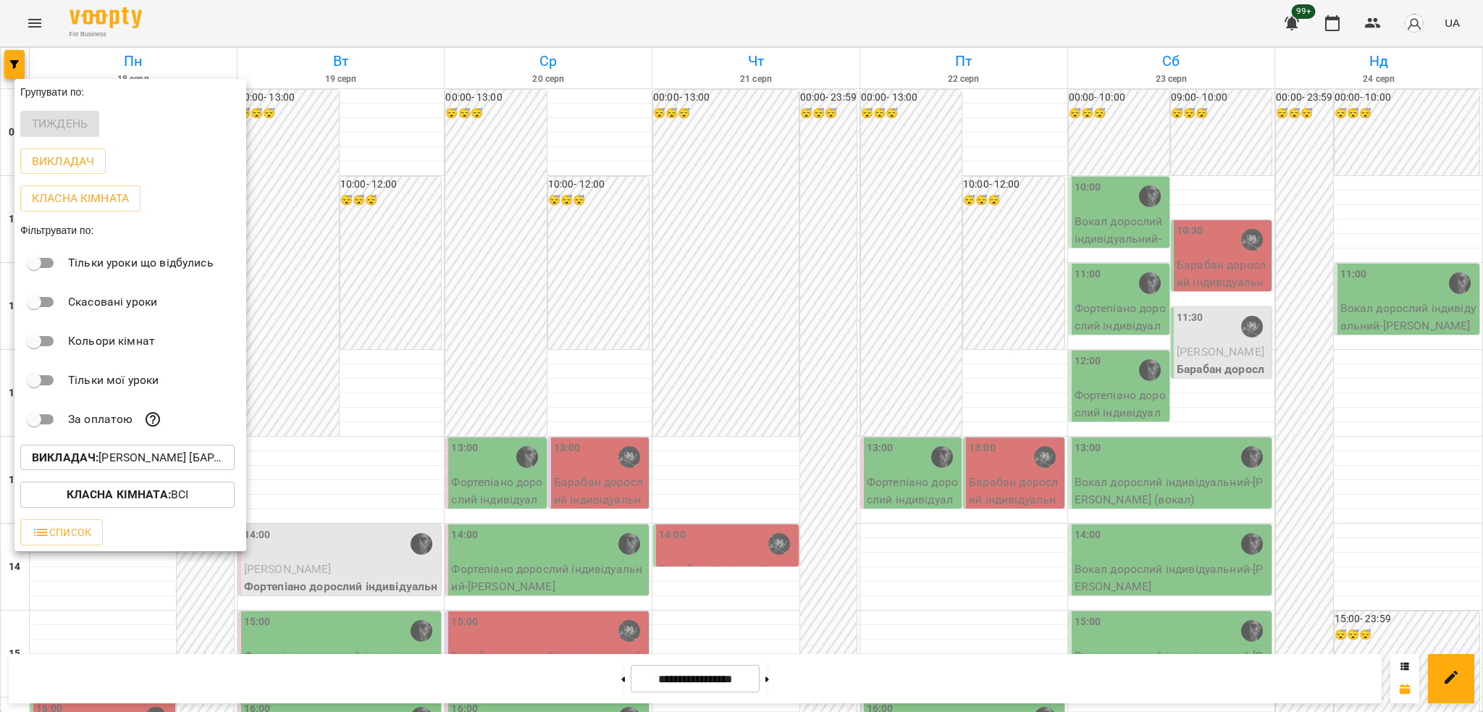
click at [144, 459] on p "Викладач : [PERSON_NAME] [барабани],[PERSON_NAME]/вокал]" at bounding box center [127, 457] width 191 height 17
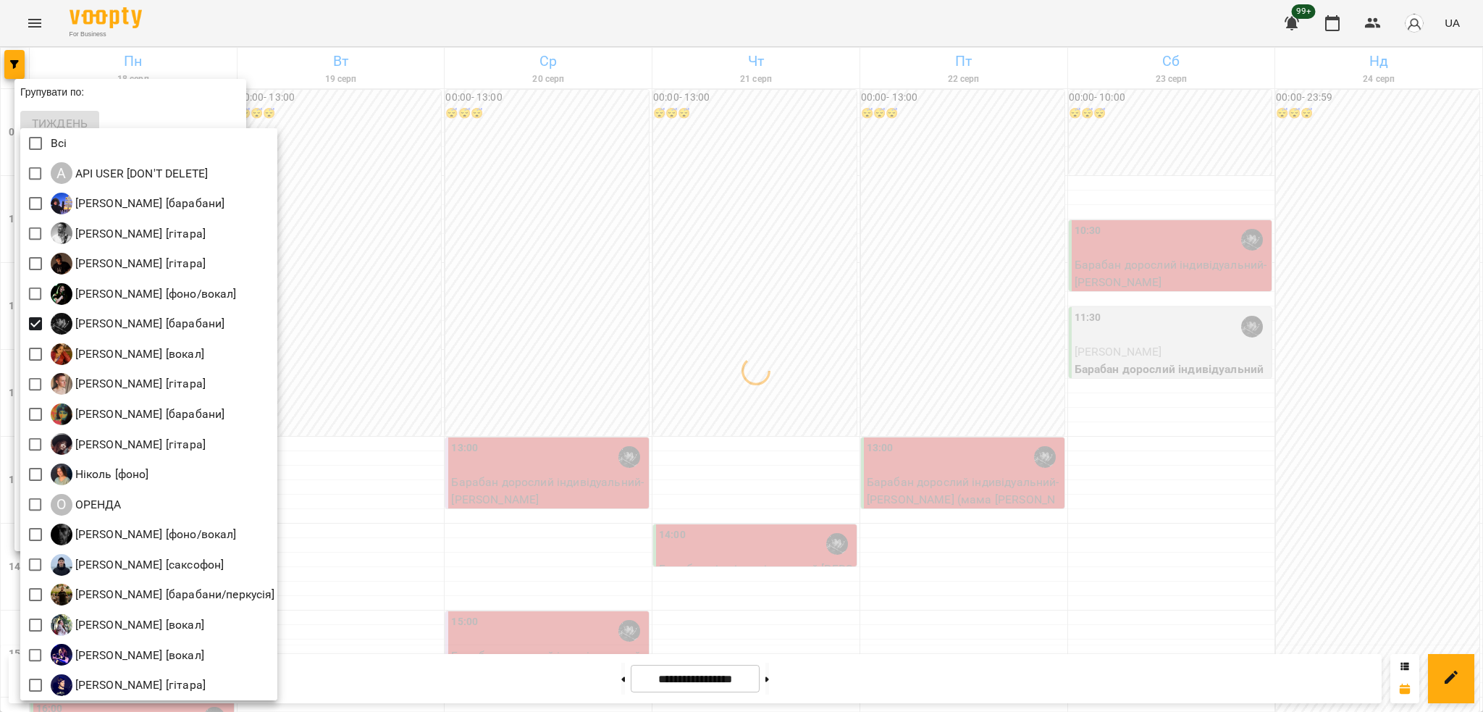
click at [500, 376] on div at bounding box center [741, 356] width 1483 height 712
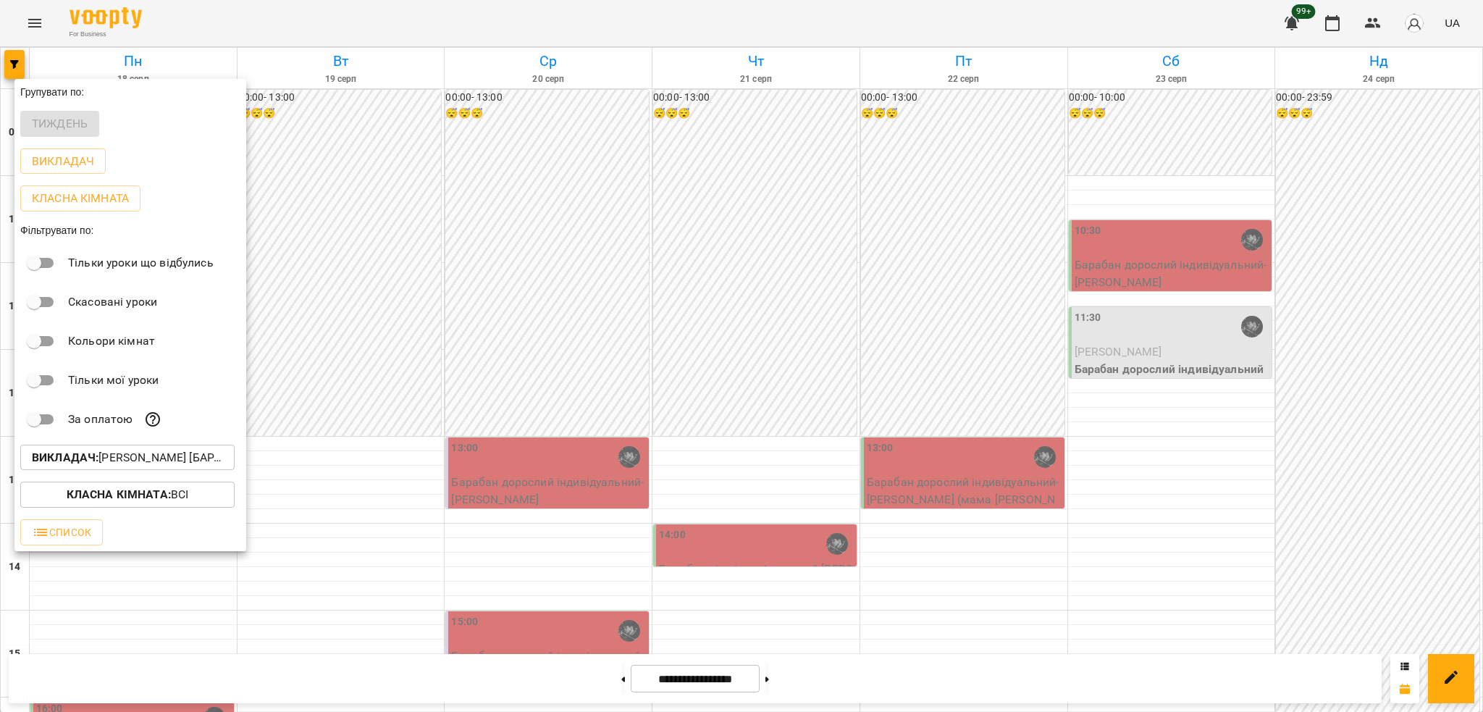
click at [489, 354] on div at bounding box center [741, 356] width 1483 height 712
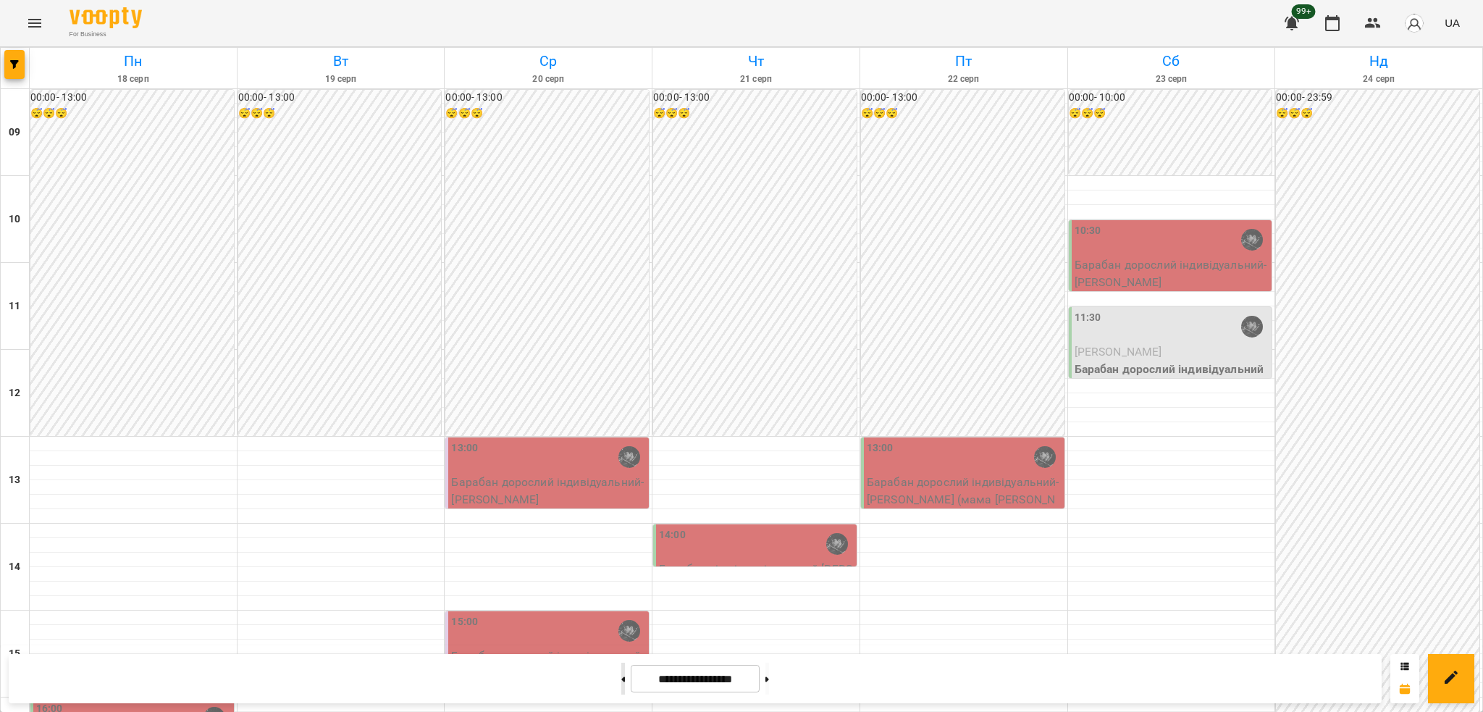
click at [621, 673] on button at bounding box center [623, 678] width 4 height 32
type input "**********"
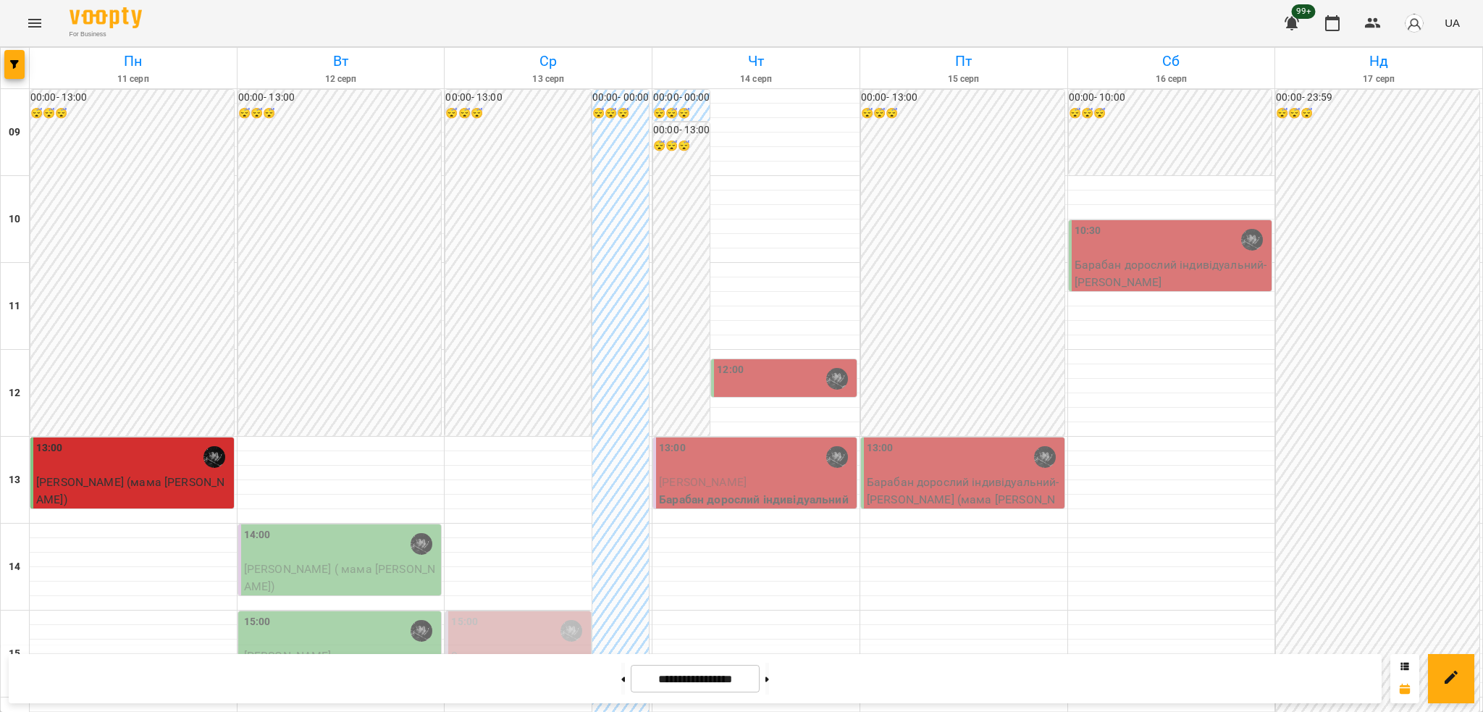
scroll to position [193, 0]
click at [14, 68] on icon "button" at bounding box center [14, 64] width 9 height 9
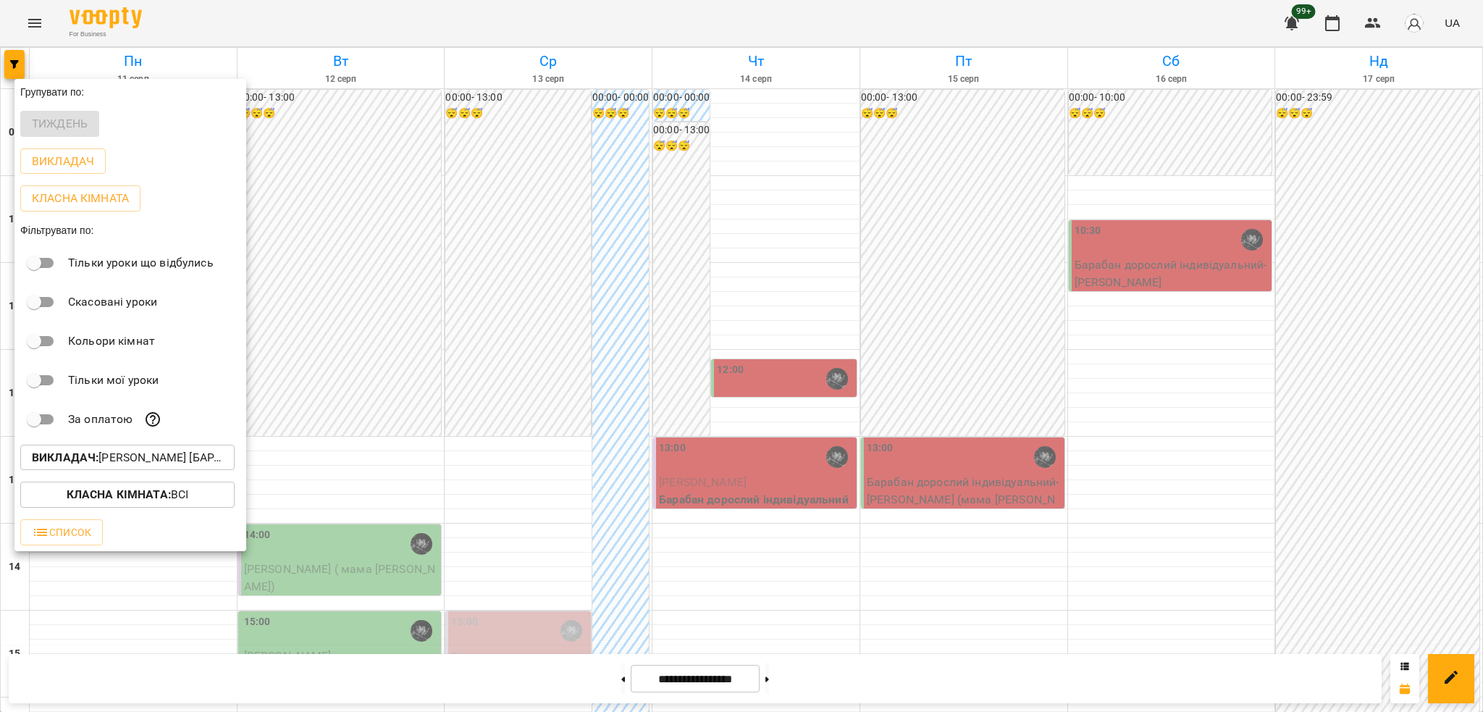
click at [162, 458] on p "Викладач : [PERSON_NAME] [барабани]" at bounding box center [127, 457] width 191 height 17
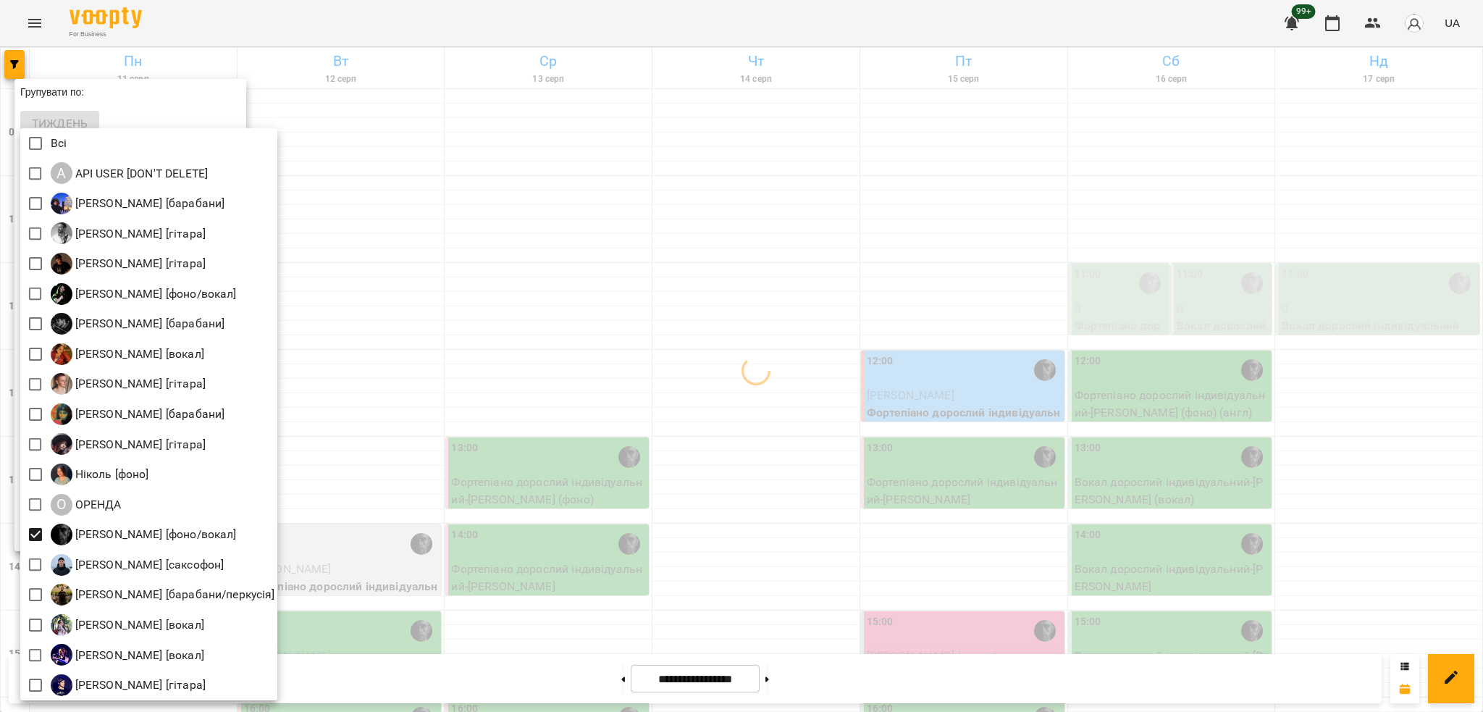
click at [492, 270] on div at bounding box center [741, 356] width 1483 height 712
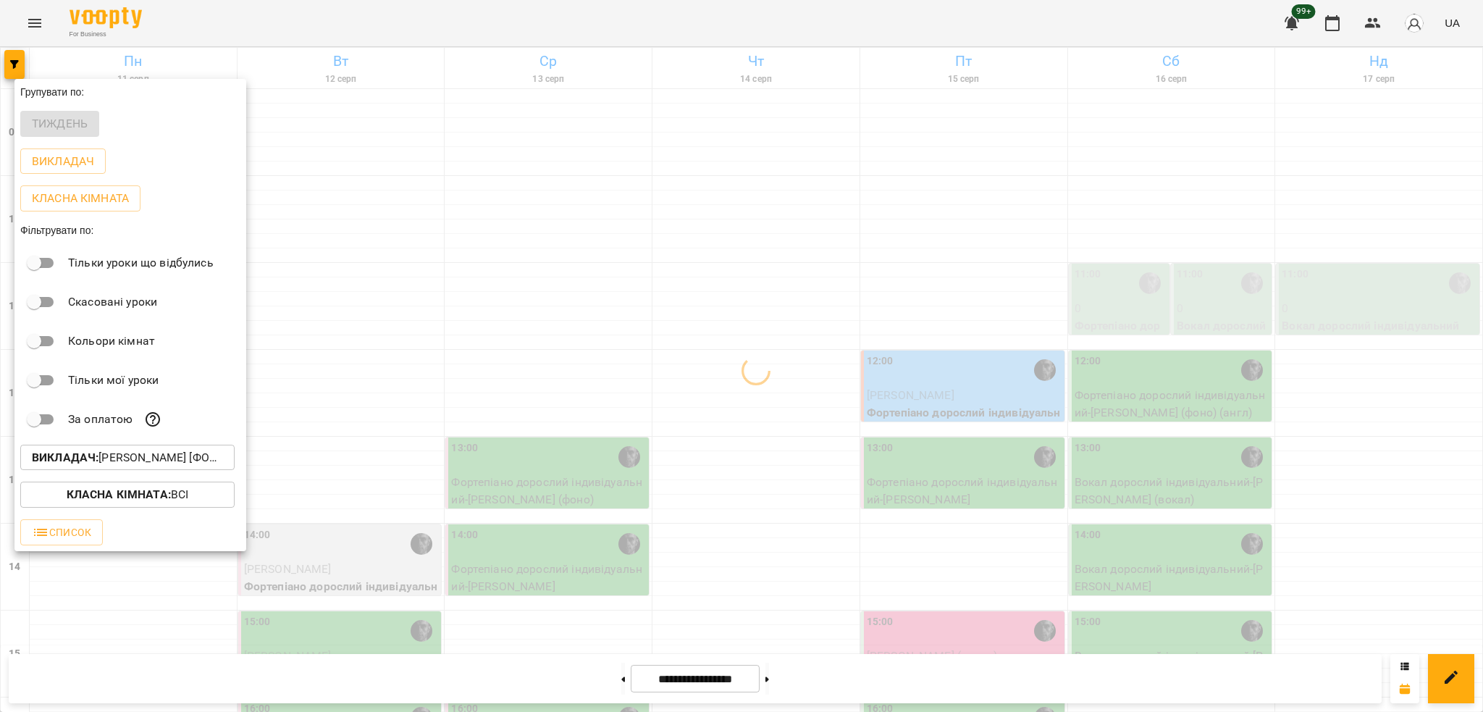
click at [725, 329] on div at bounding box center [741, 356] width 1483 height 712
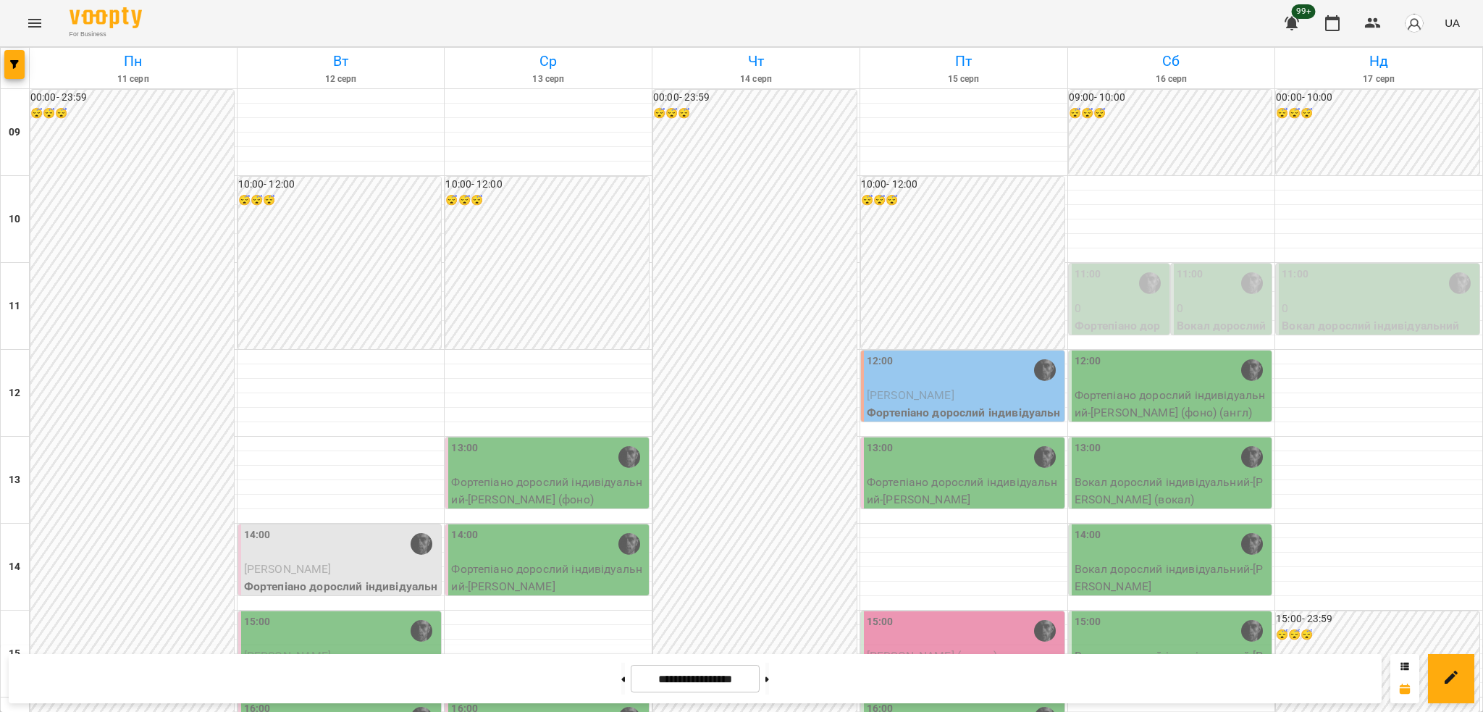
scroll to position [482, 0]
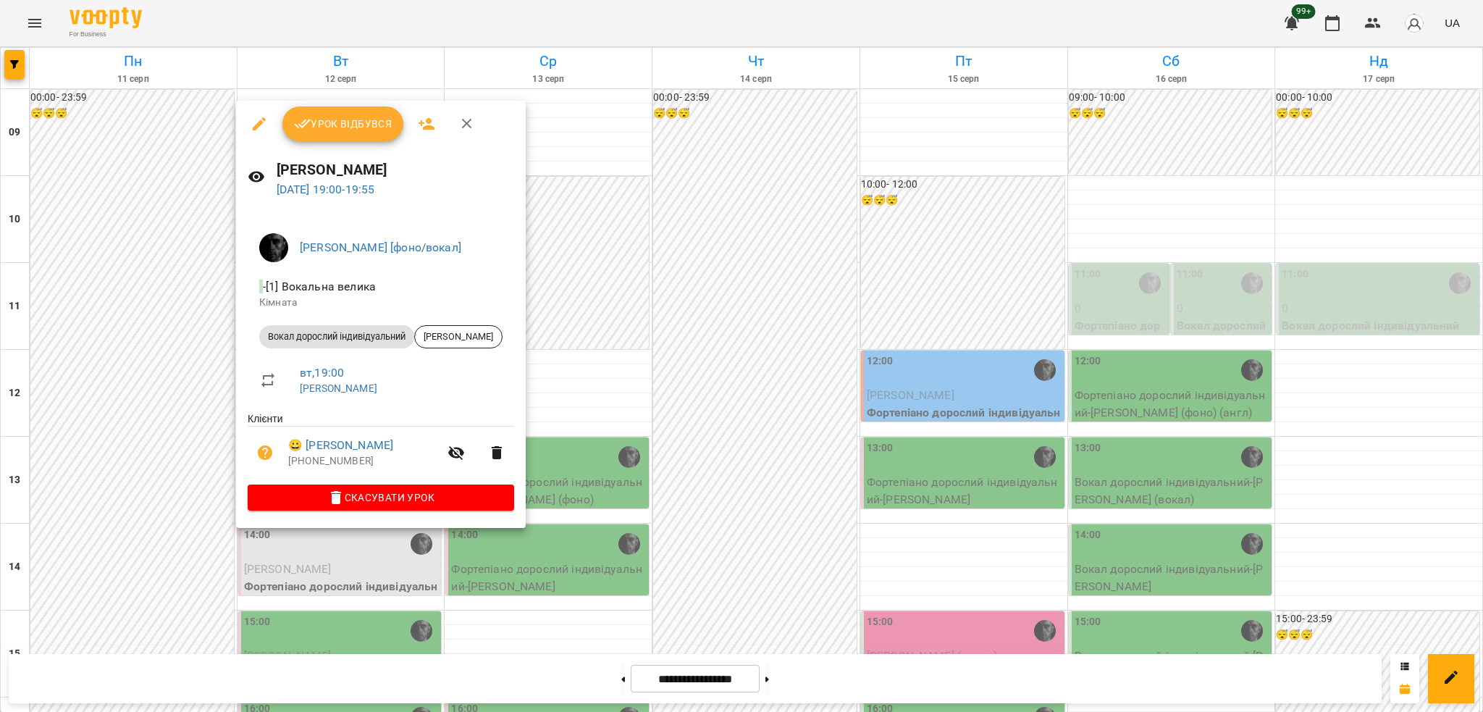
click at [368, 122] on span "Урок відбувся" at bounding box center [343, 123] width 98 height 17
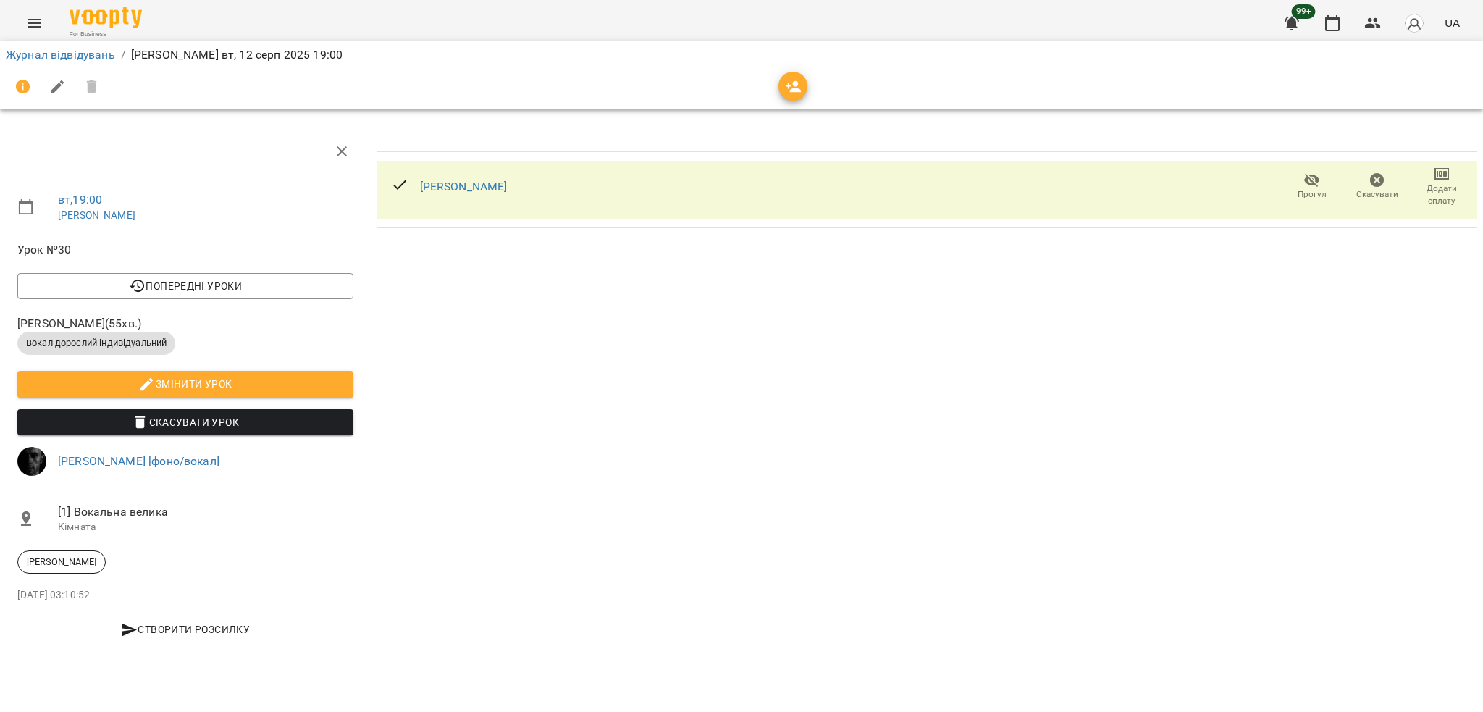
click at [1298, 189] on span "Прогул" at bounding box center [1311, 194] width 29 height 12
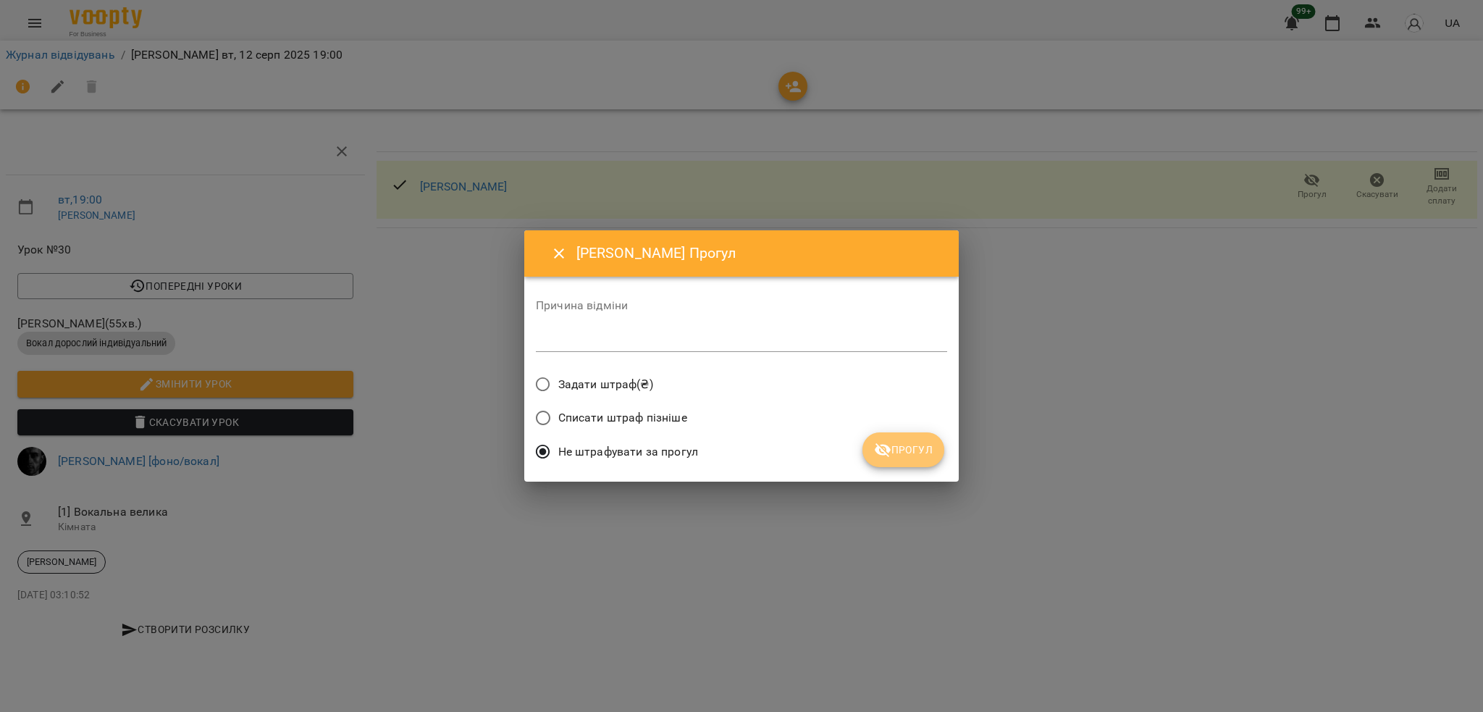
click at [890, 451] on icon "submit" at bounding box center [882, 449] width 17 height 17
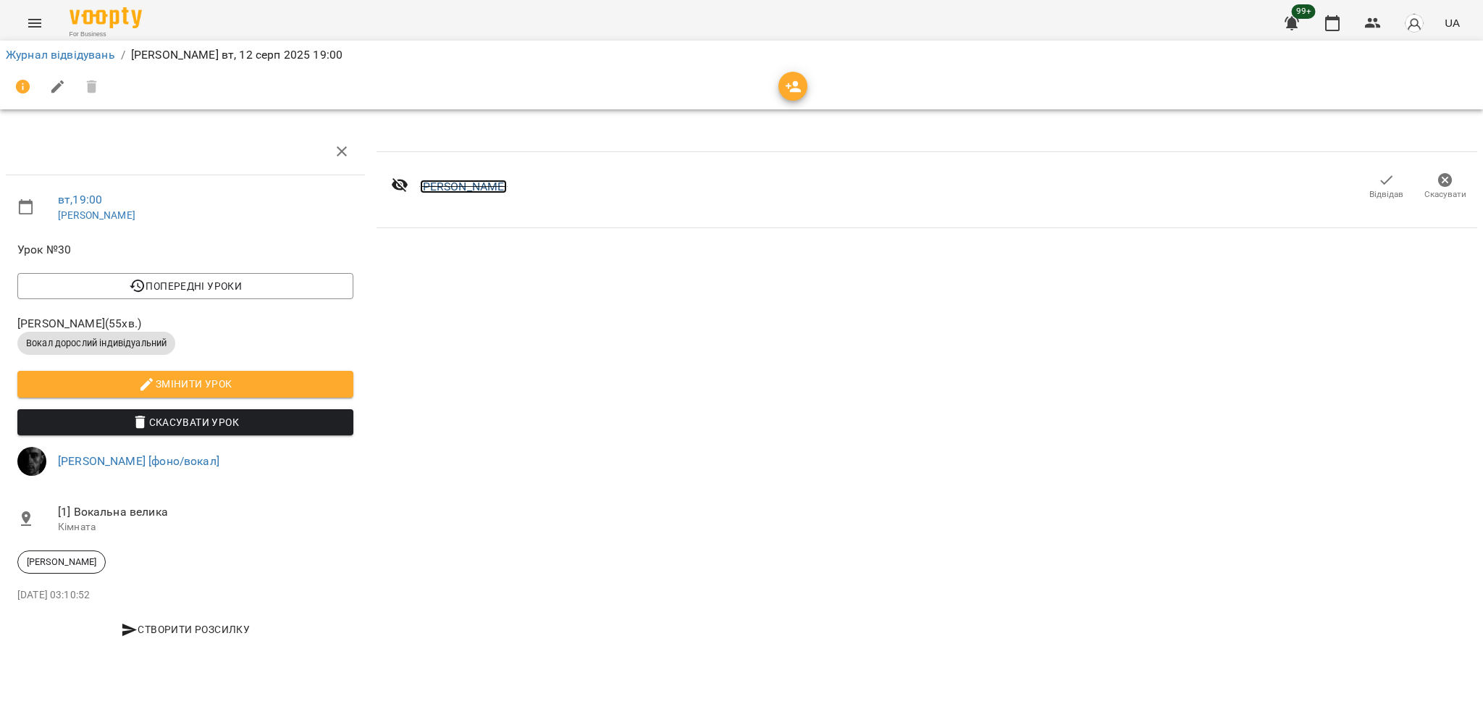
click at [490, 185] on link "[PERSON_NAME]" at bounding box center [464, 187] width 88 height 14
click at [1379, 32] on button "button" at bounding box center [1372, 23] width 35 height 35
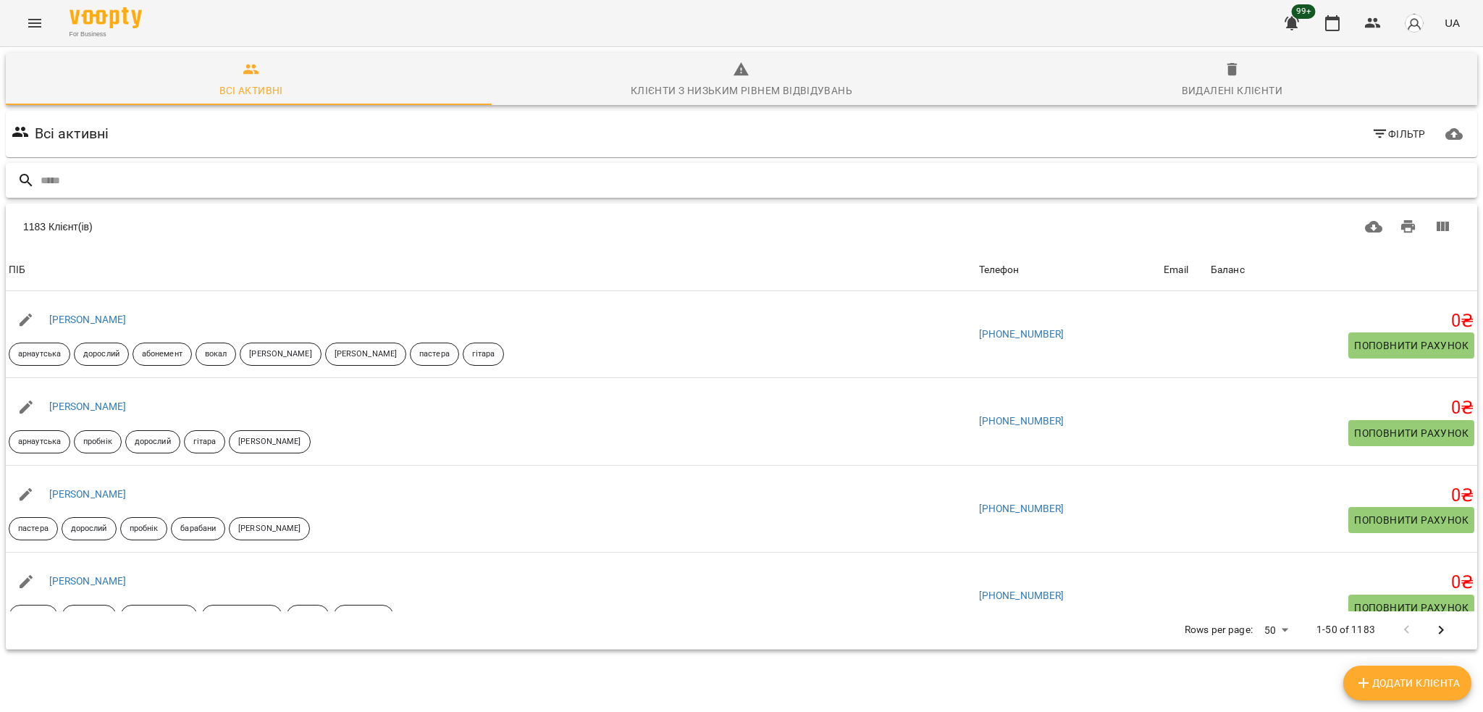
paste input "**********"
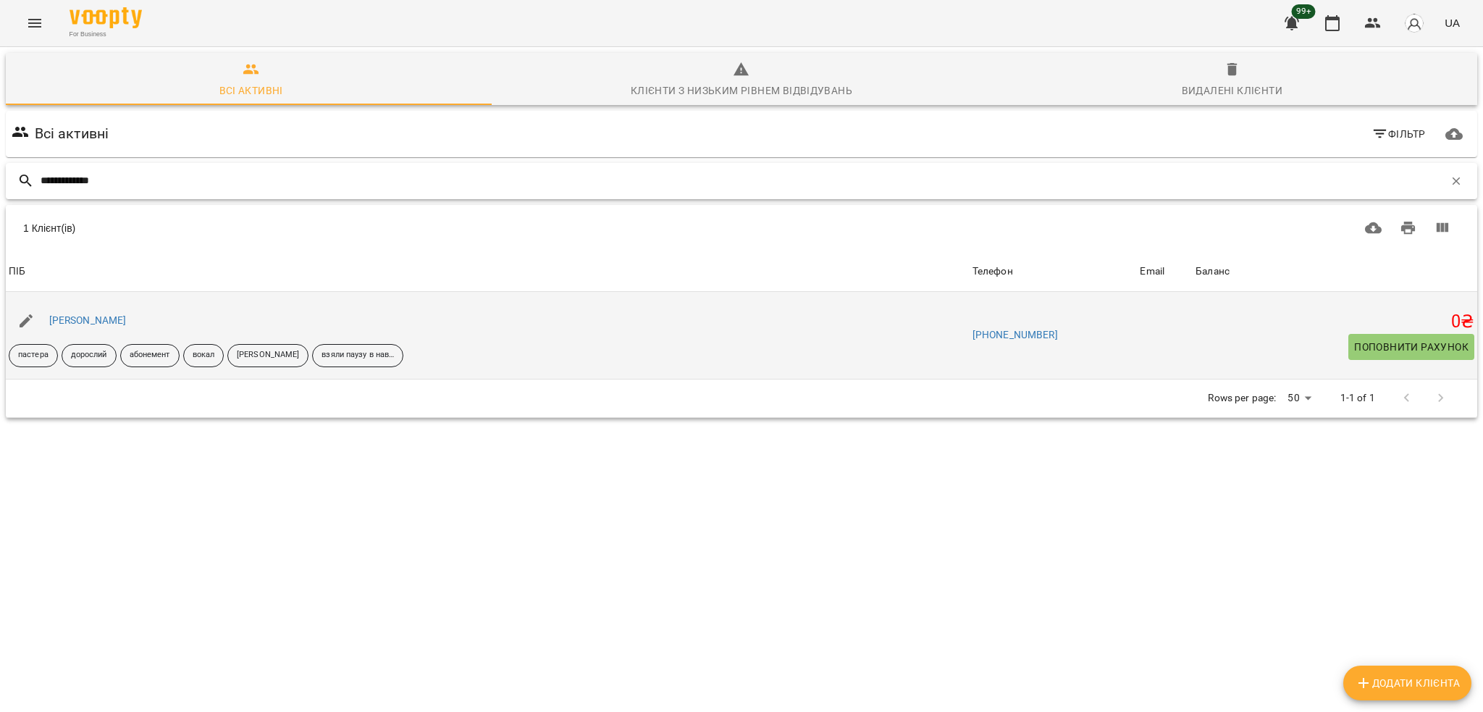
type input "**********"
click at [100, 312] on div "[PERSON_NAME]" at bounding box center [87, 321] width 83 height 20
click at [99, 321] on link "[PERSON_NAME]" at bounding box center [87, 320] width 77 height 12
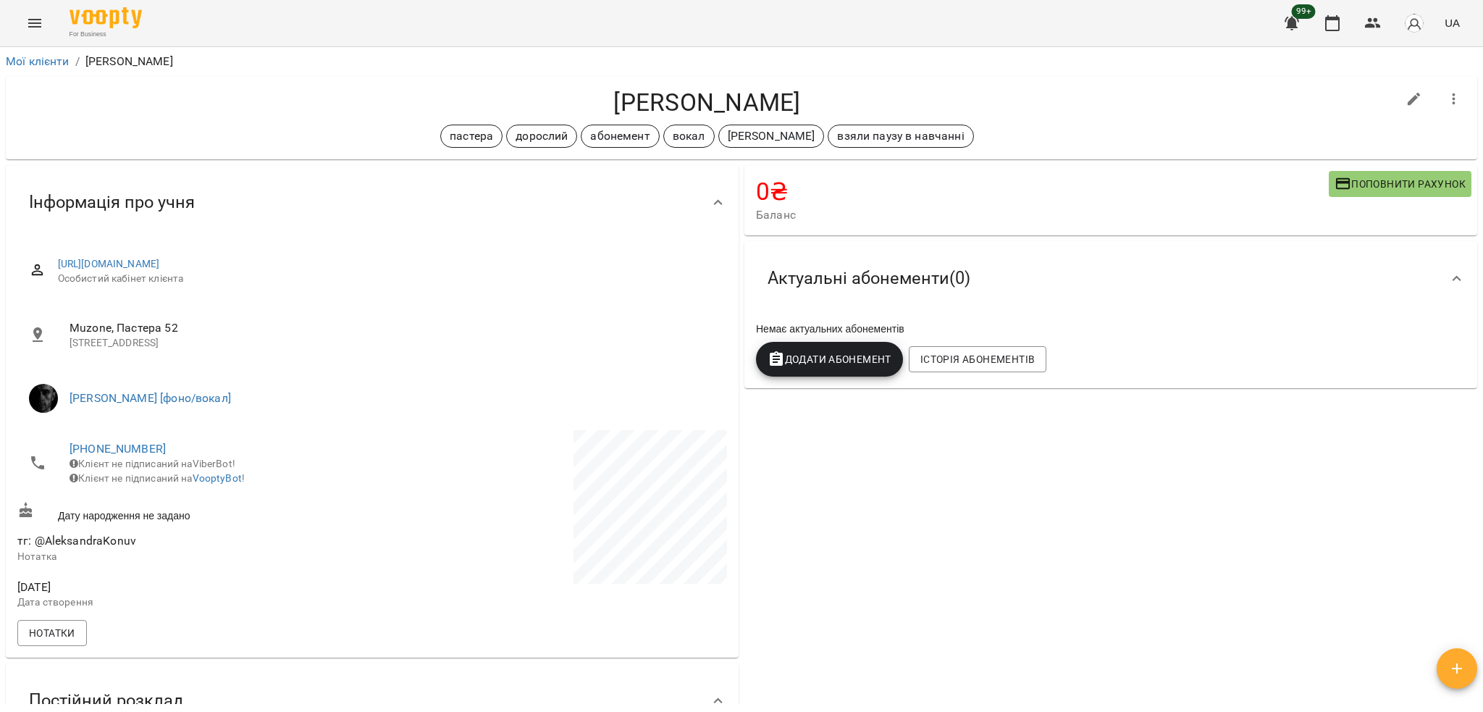
click at [1337, 180] on span "Поповнити рахунок" at bounding box center [1399, 183] width 131 height 17
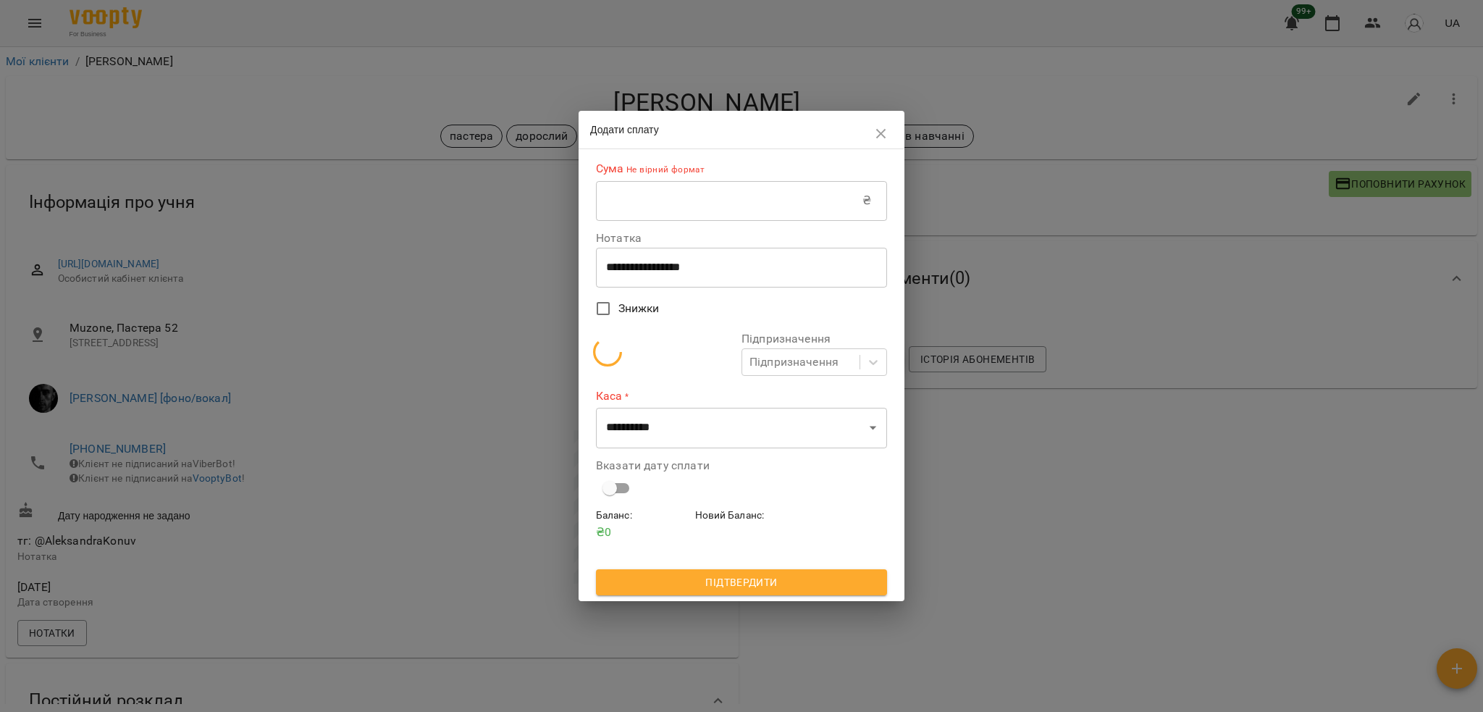
click at [778, 202] on input "text" at bounding box center [729, 200] width 266 height 41
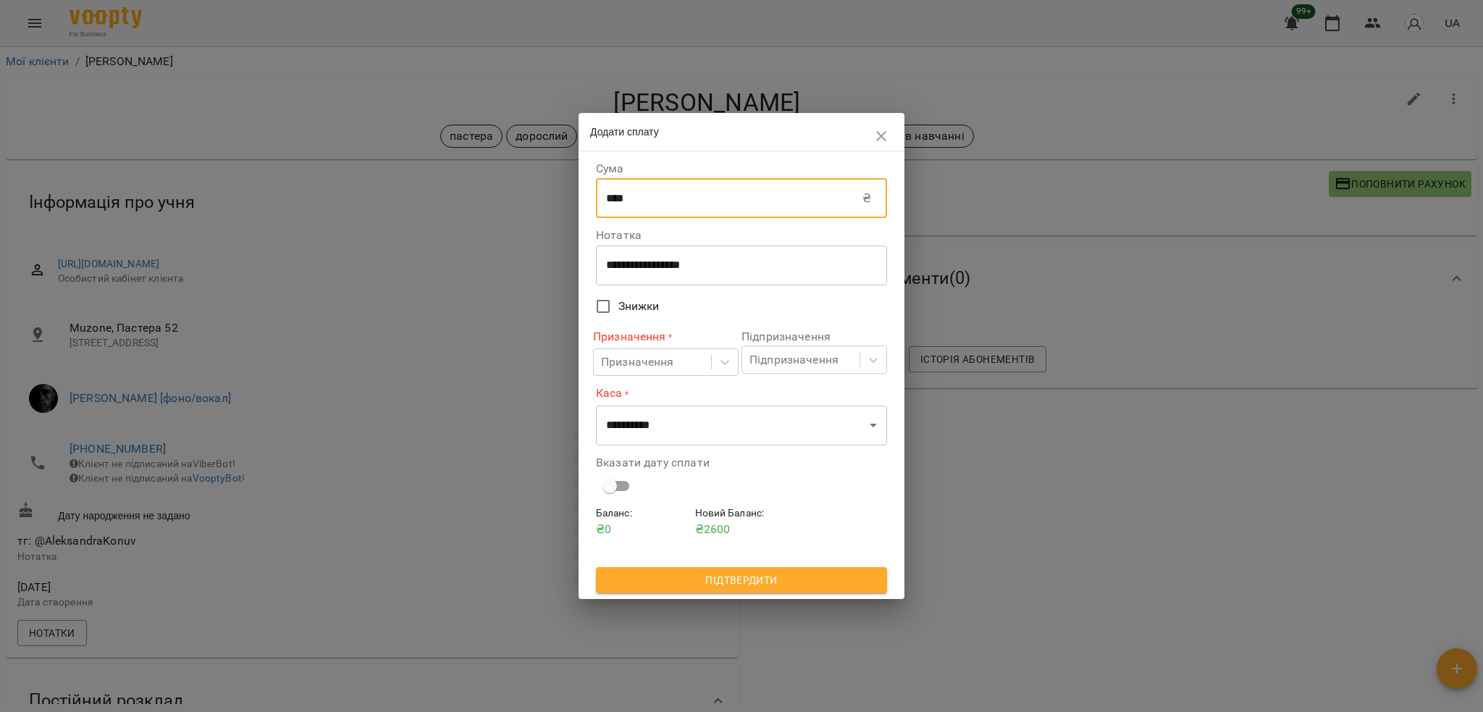
type input "****"
click at [616, 267] on textarea "**********" at bounding box center [741, 265] width 271 height 14
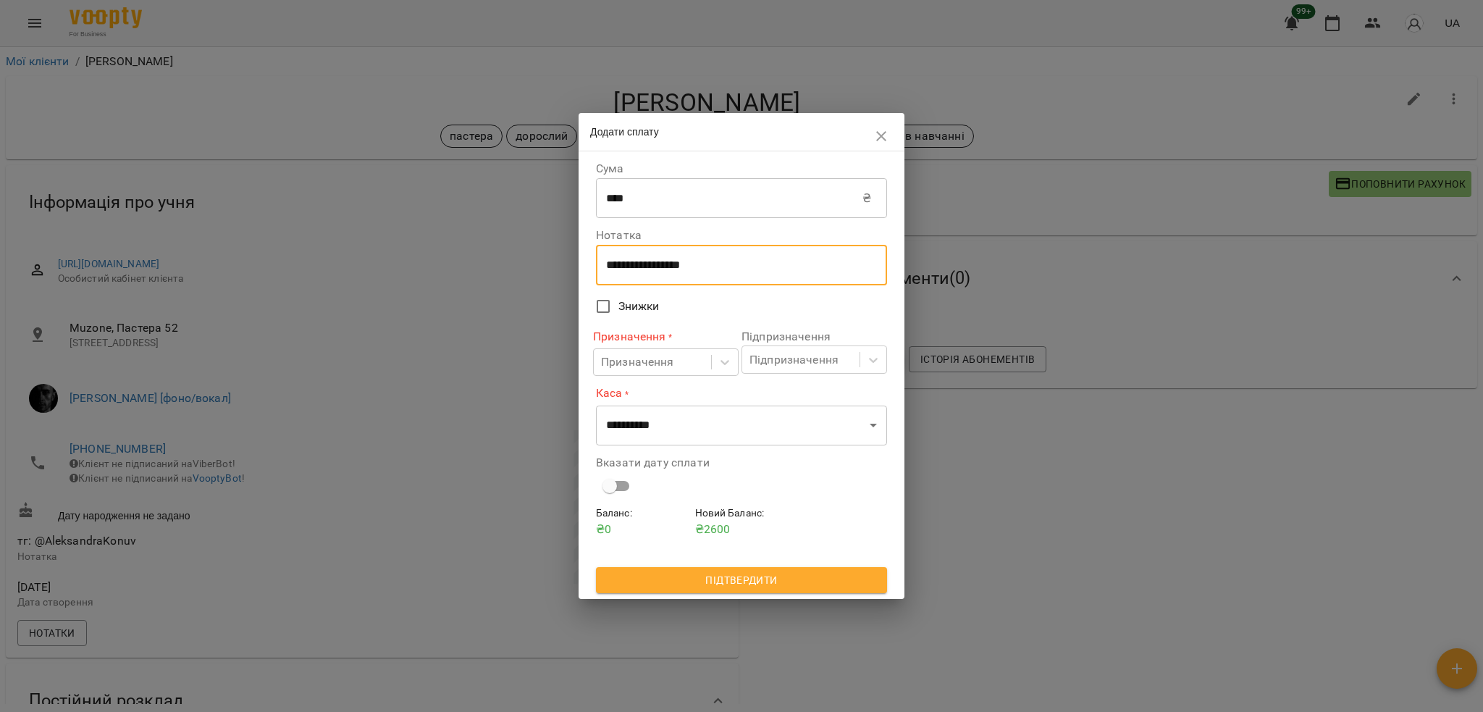
click at [621, 264] on textarea "**********" at bounding box center [741, 265] width 271 height 14
type textarea "****"
click at [635, 361] on div "Призначення" at bounding box center [637, 361] width 73 height 17
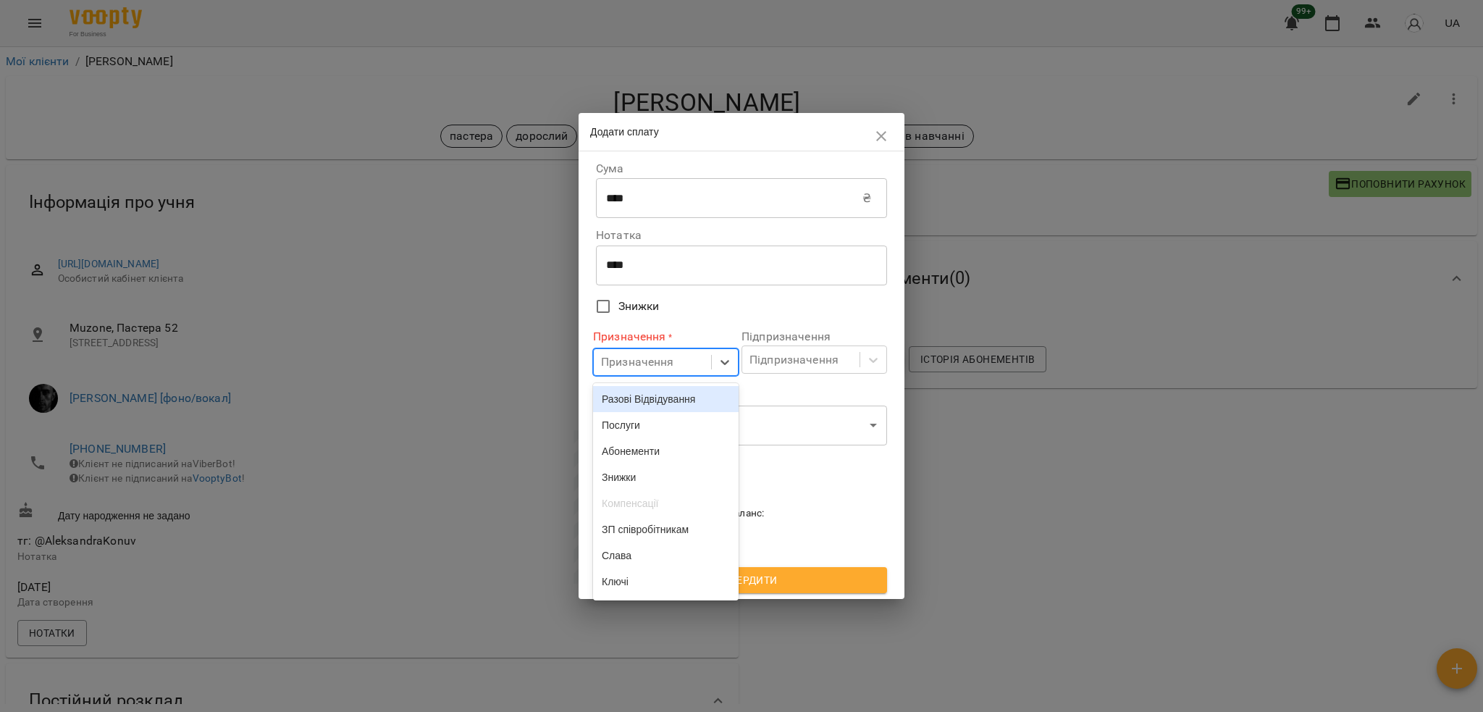
click at [641, 392] on div "Разові Відвідування" at bounding box center [666, 399] width 146 height 26
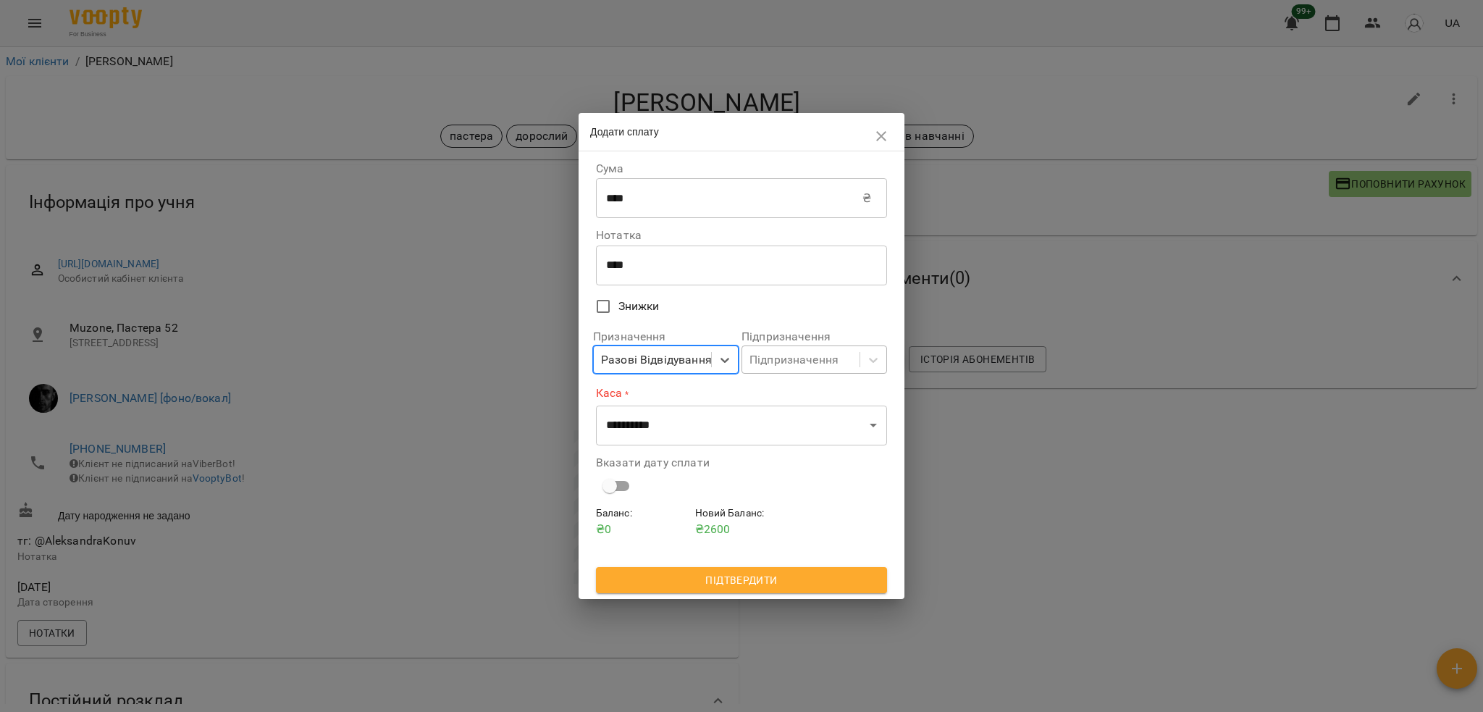
click at [797, 357] on div "Підпризначення" at bounding box center [793, 359] width 89 height 17
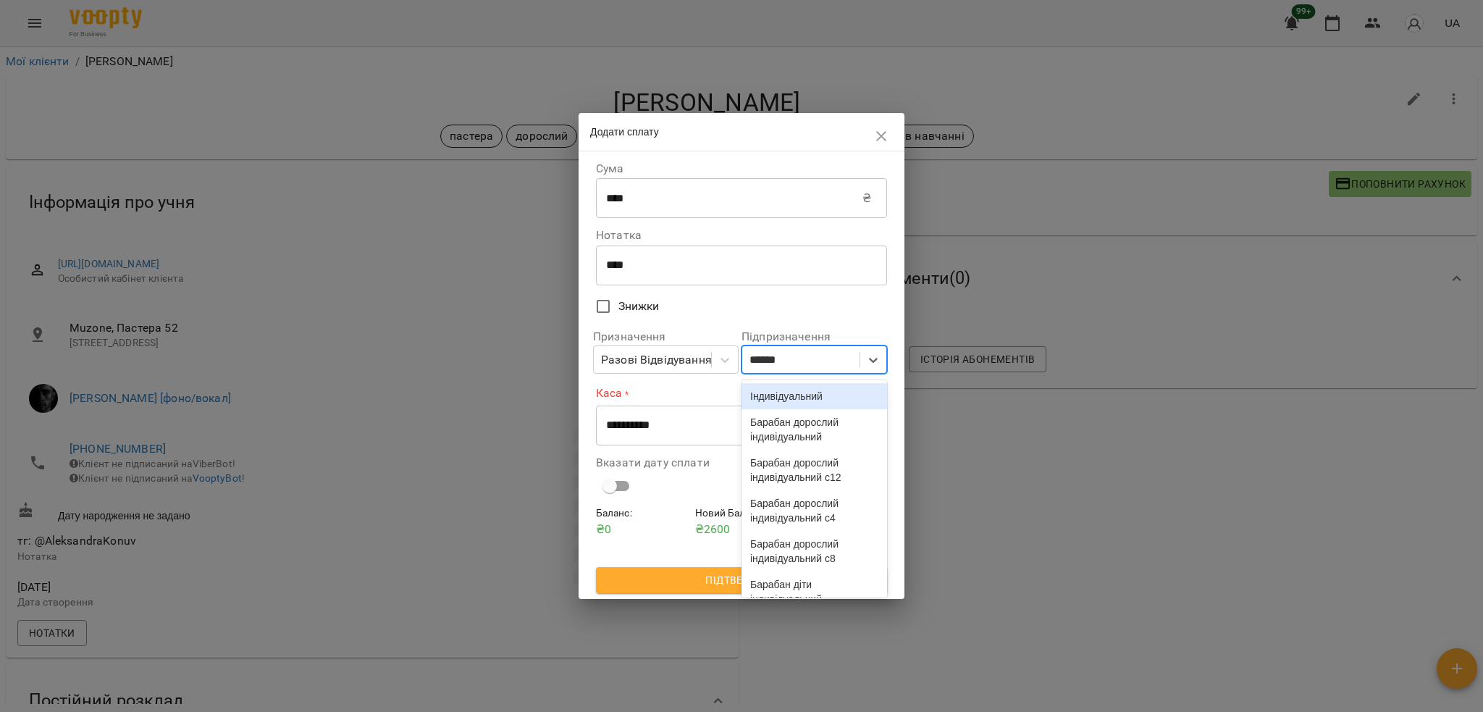
type input "*******"
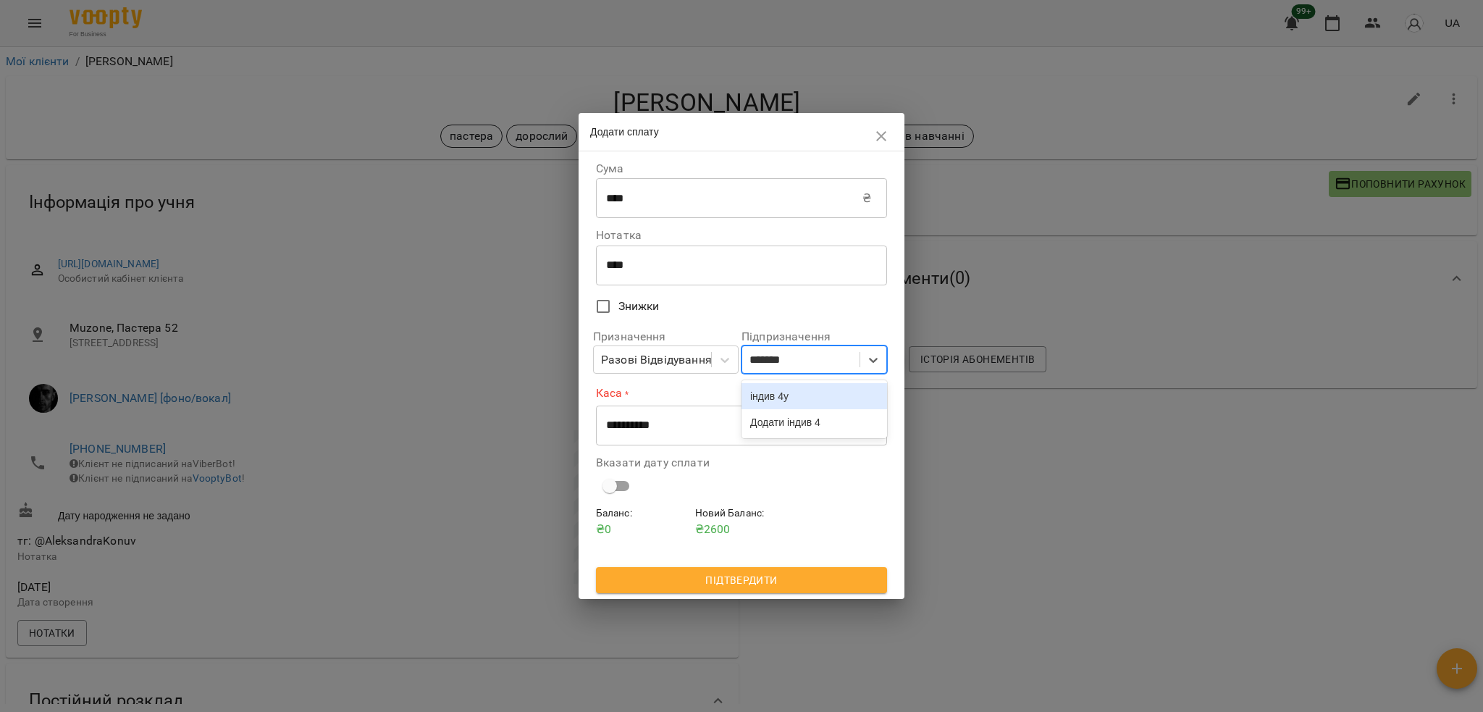
click at [799, 400] on div "індив 4у" at bounding box center [814, 396] width 146 height 26
click at [772, 418] on select "**********" at bounding box center [741, 425] width 291 height 41
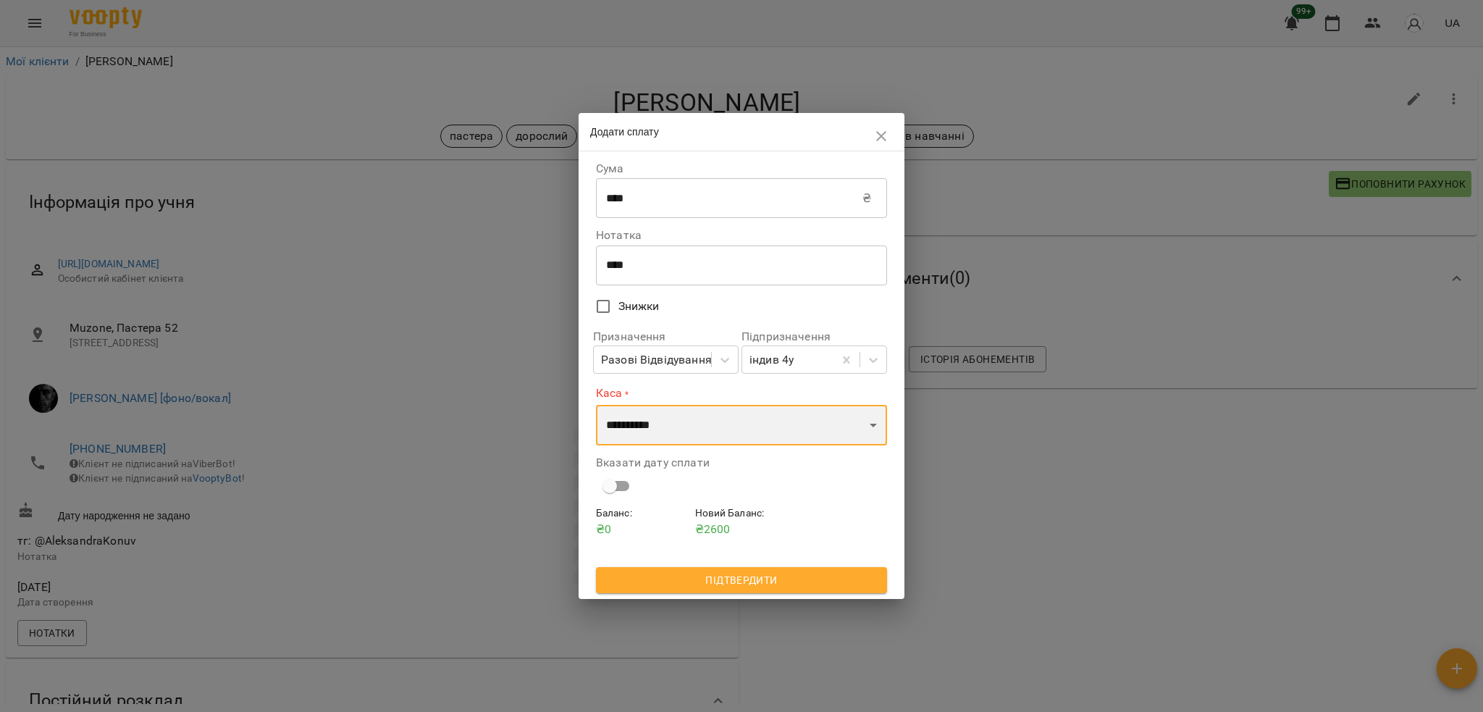
select select "****"
click at [596, 405] on select "**********" at bounding box center [741, 425] width 291 height 41
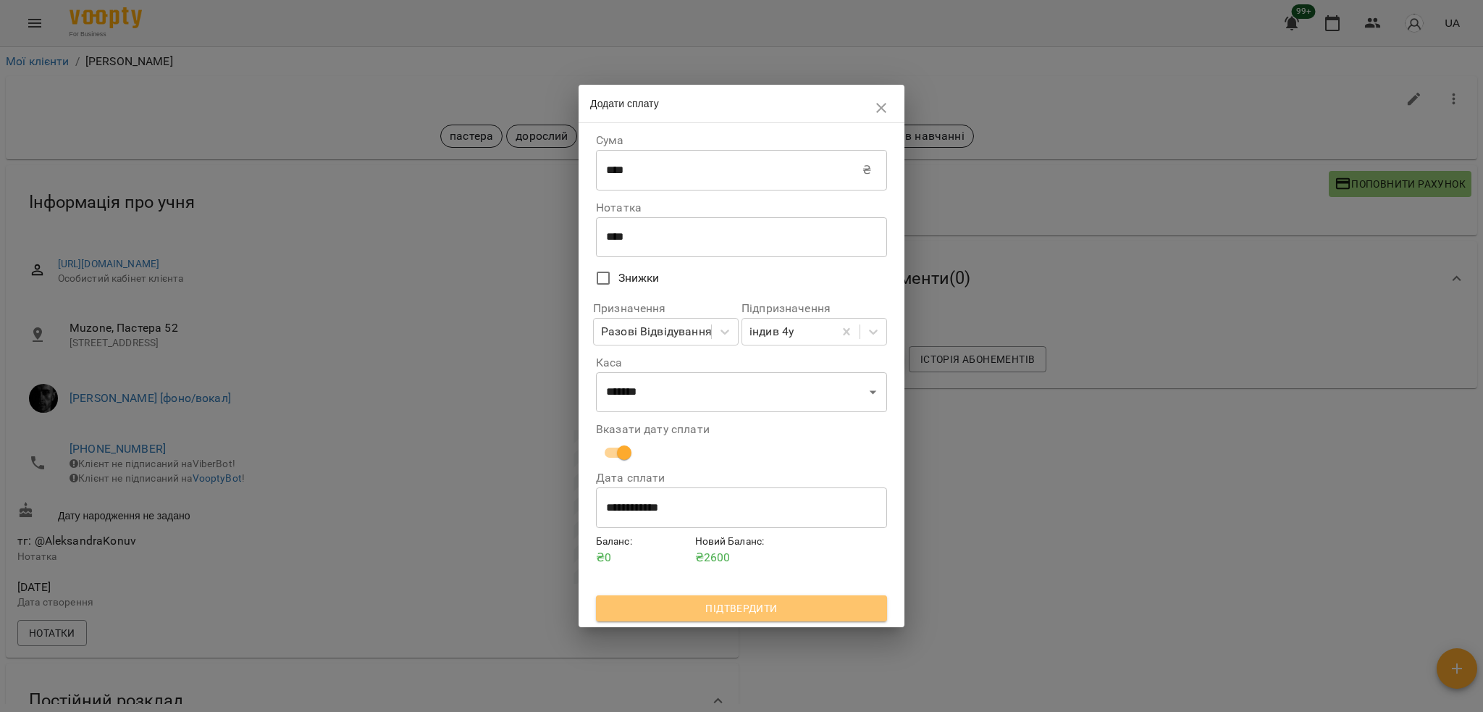
click at [714, 609] on span "Підтвердити" at bounding box center [741, 607] width 268 height 17
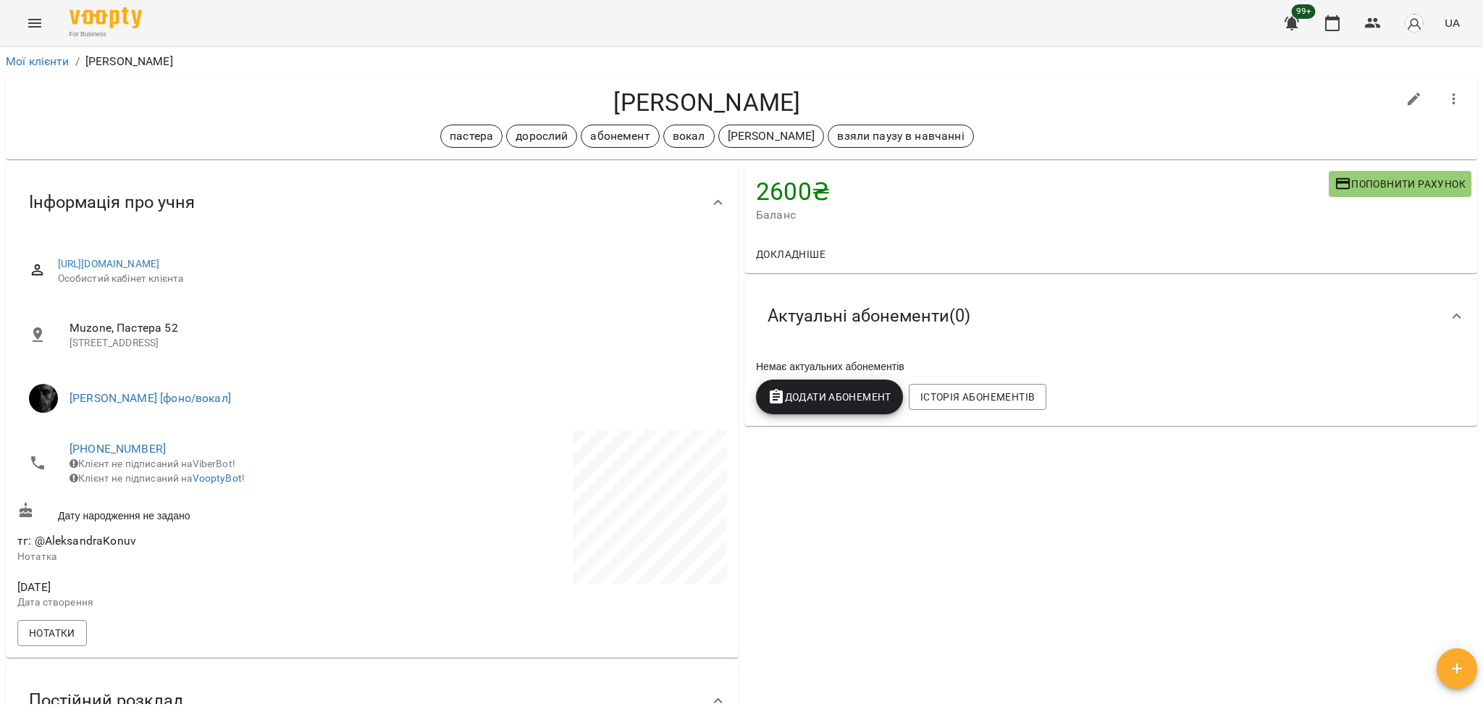
click at [651, 113] on h4 "[PERSON_NAME]" at bounding box center [706, 103] width 1379 height 30
click at [653, 111] on h4 "[PERSON_NAME]" at bounding box center [706, 103] width 1379 height 30
click at [654, 111] on h4 "[PERSON_NAME]" at bounding box center [706, 103] width 1379 height 30
copy h4 "[PERSON_NAME]"
click at [1038, 197] on h4 "2600 ₴" at bounding box center [1042, 192] width 573 height 30
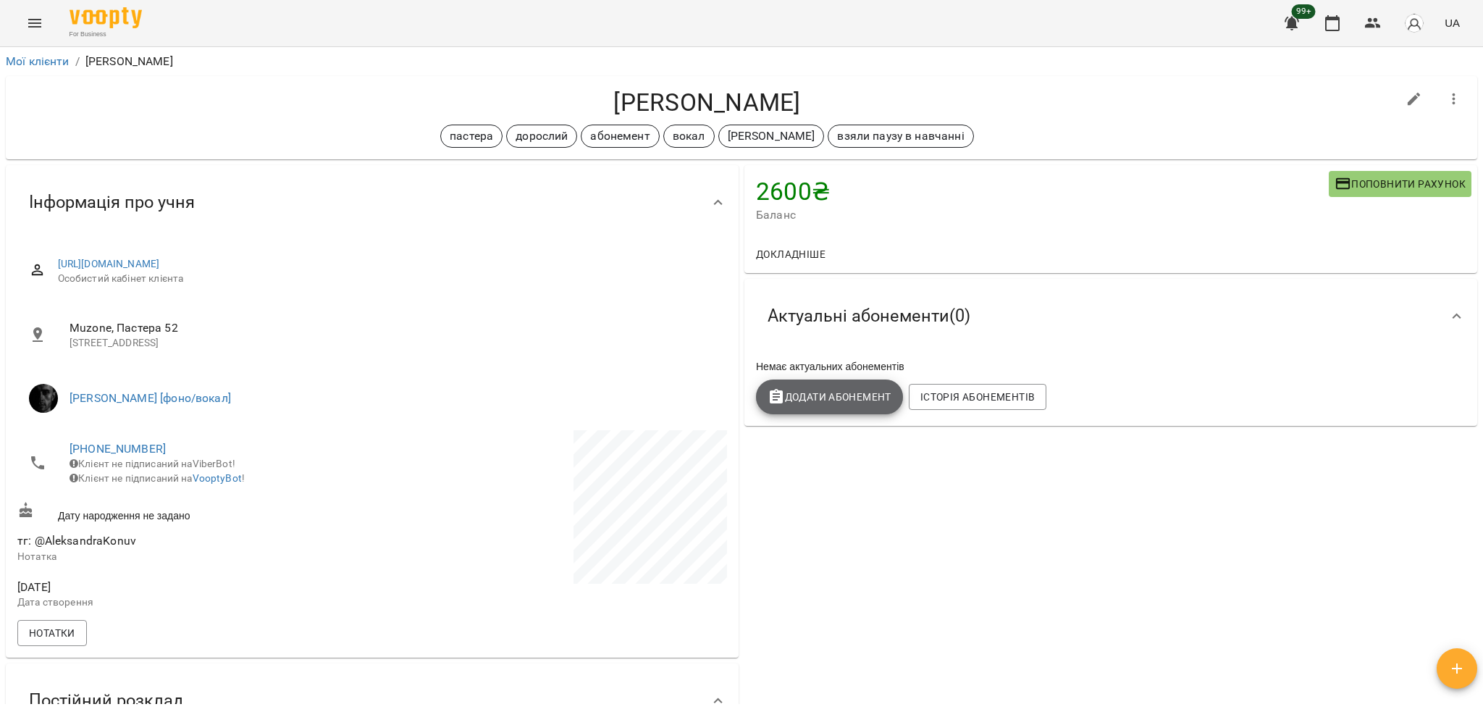
click at [793, 394] on span "Додати Абонемент" at bounding box center [829, 396] width 124 height 17
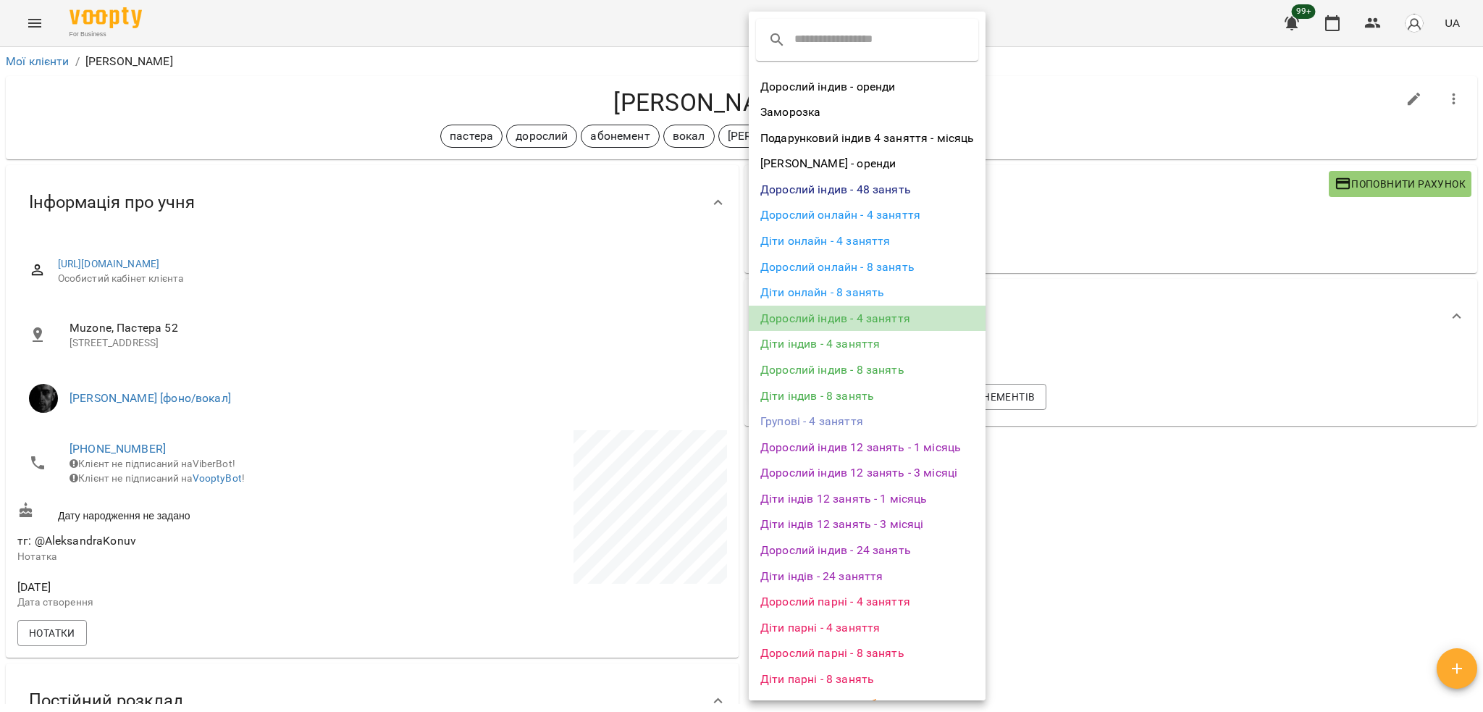
click at [894, 317] on li "Дорослий індив - 4 заняття" at bounding box center [867, 319] width 237 height 26
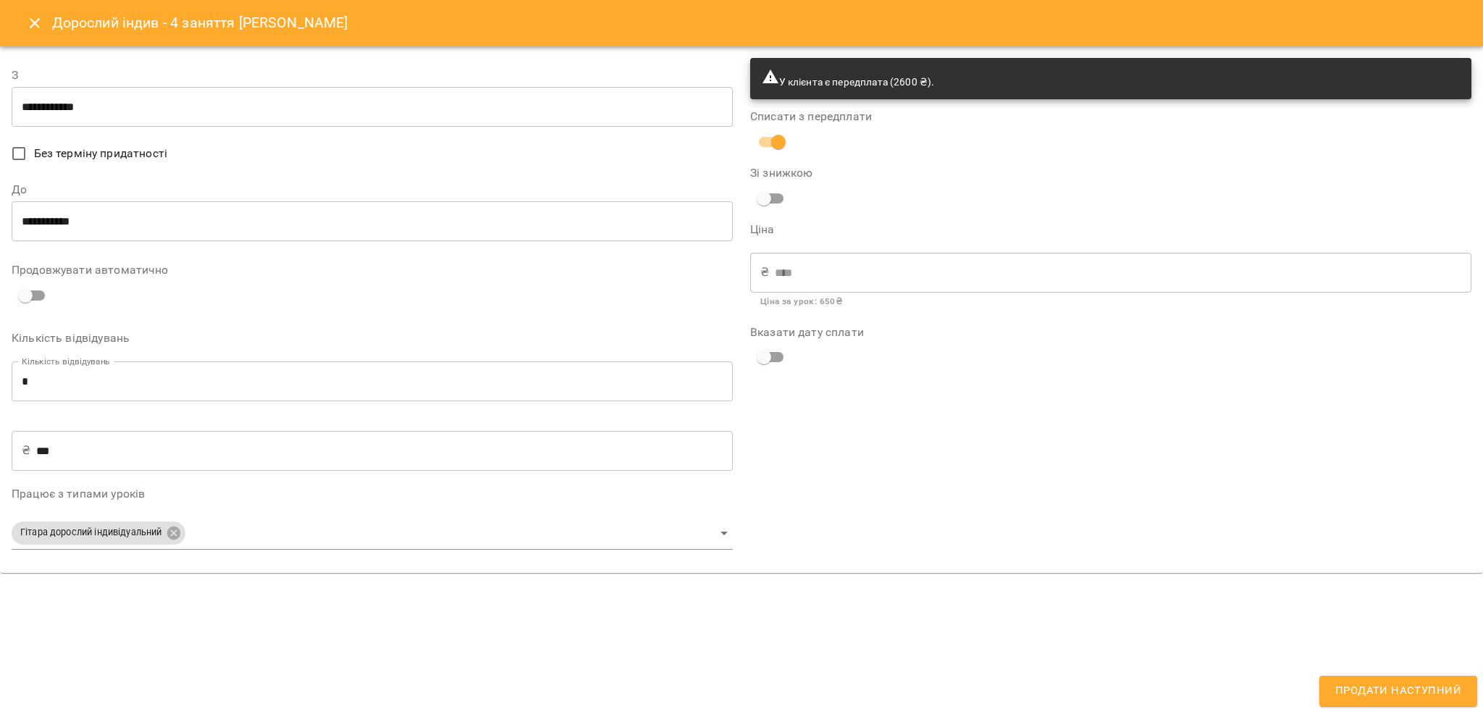
click at [232, 120] on input "**********" at bounding box center [372, 107] width 721 height 41
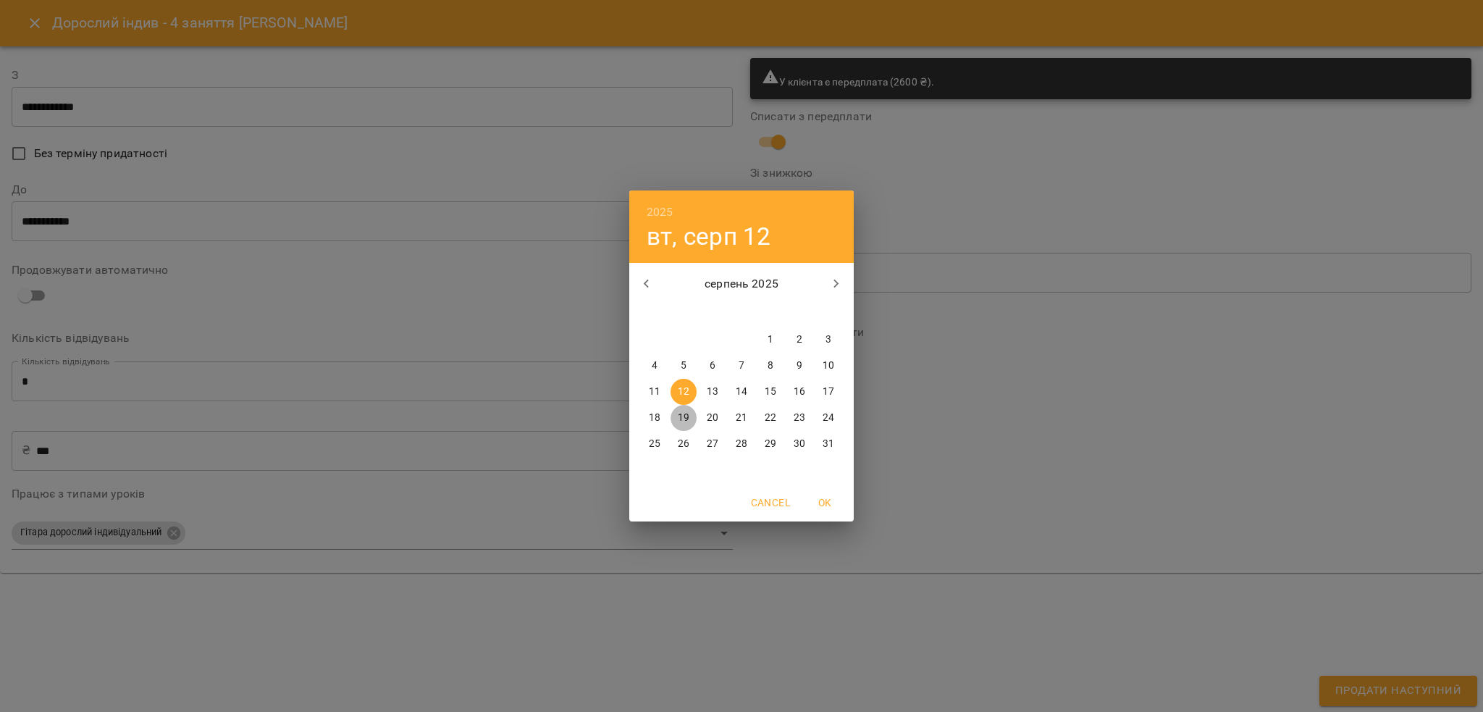
click at [688, 415] on p "19" at bounding box center [684, 417] width 12 height 14
type input "**********"
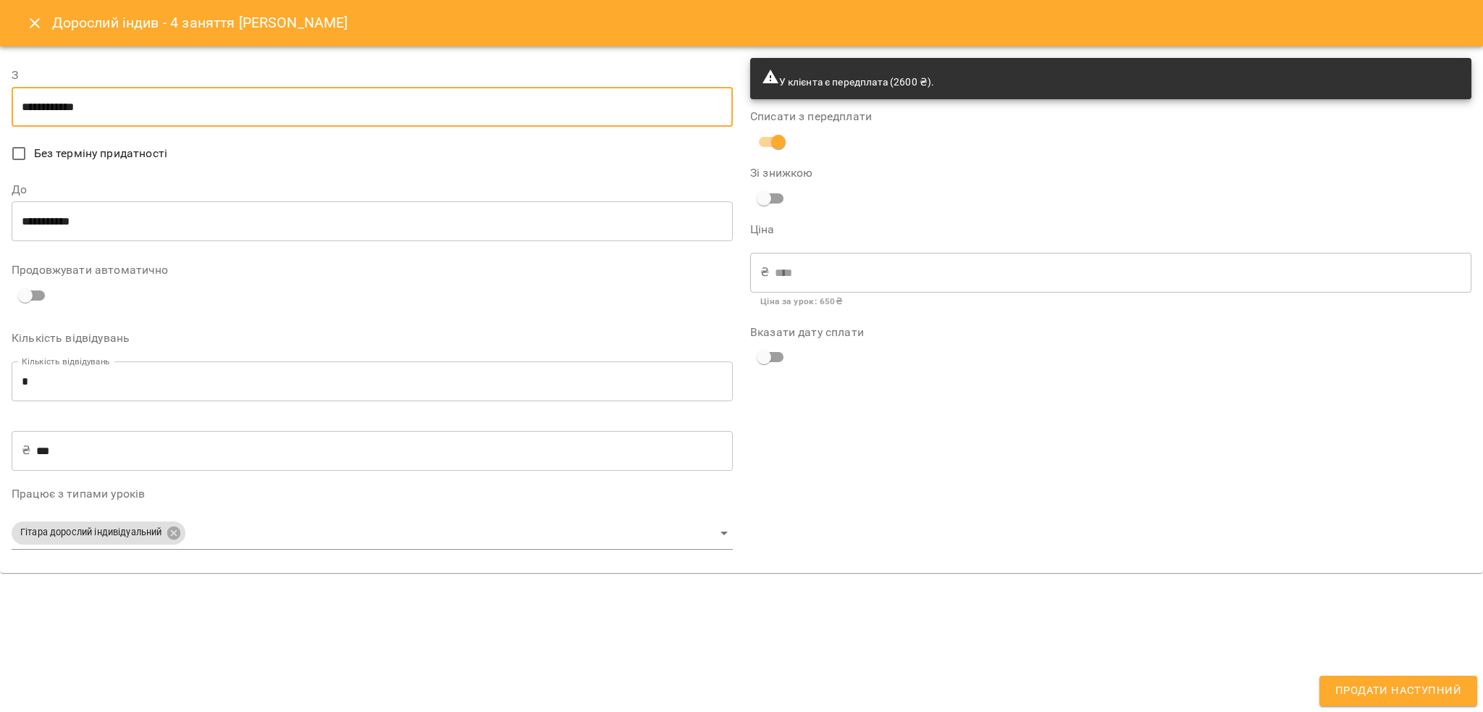
click at [153, 226] on input "**********" at bounding box center [372, 221] width 721 height 41
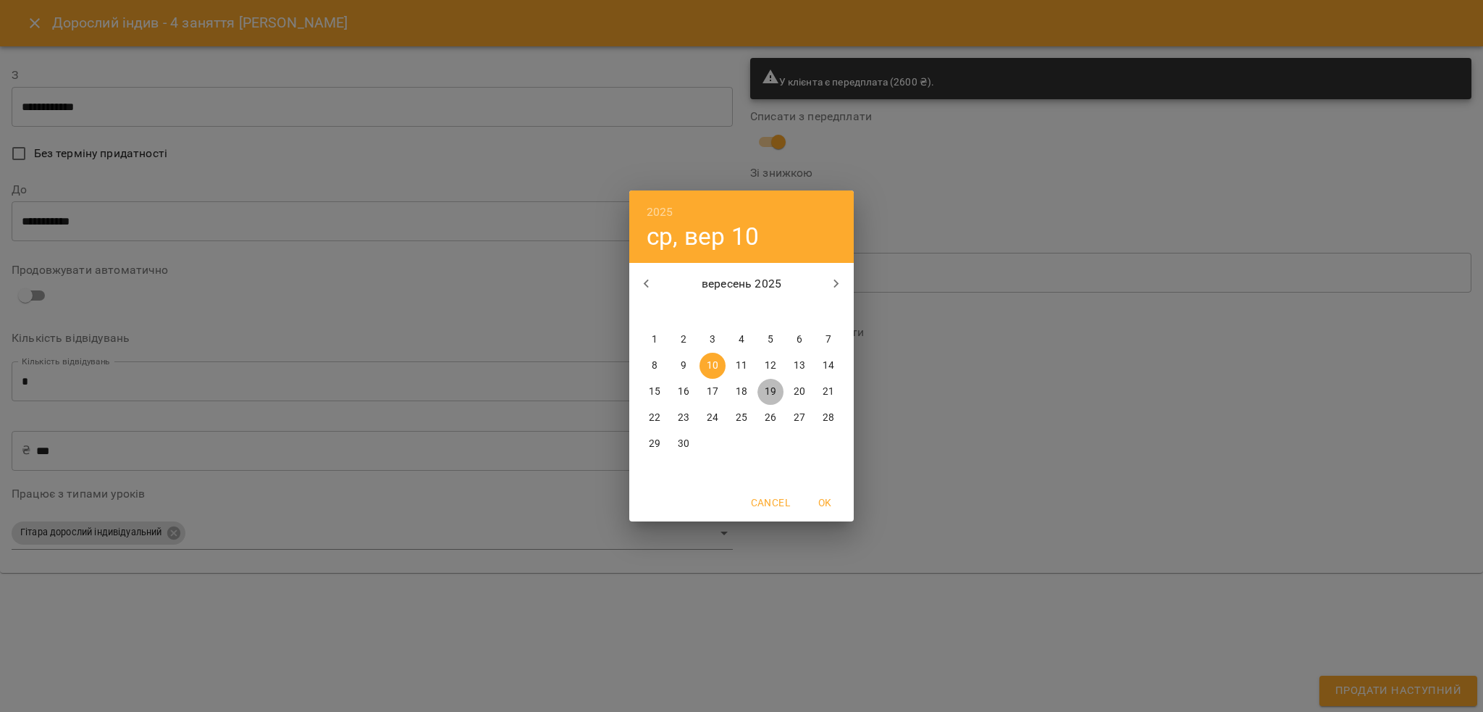
click at [765, 387] on p "19" at bounding box center [770, 391] width 12 height 14
type input "**********"
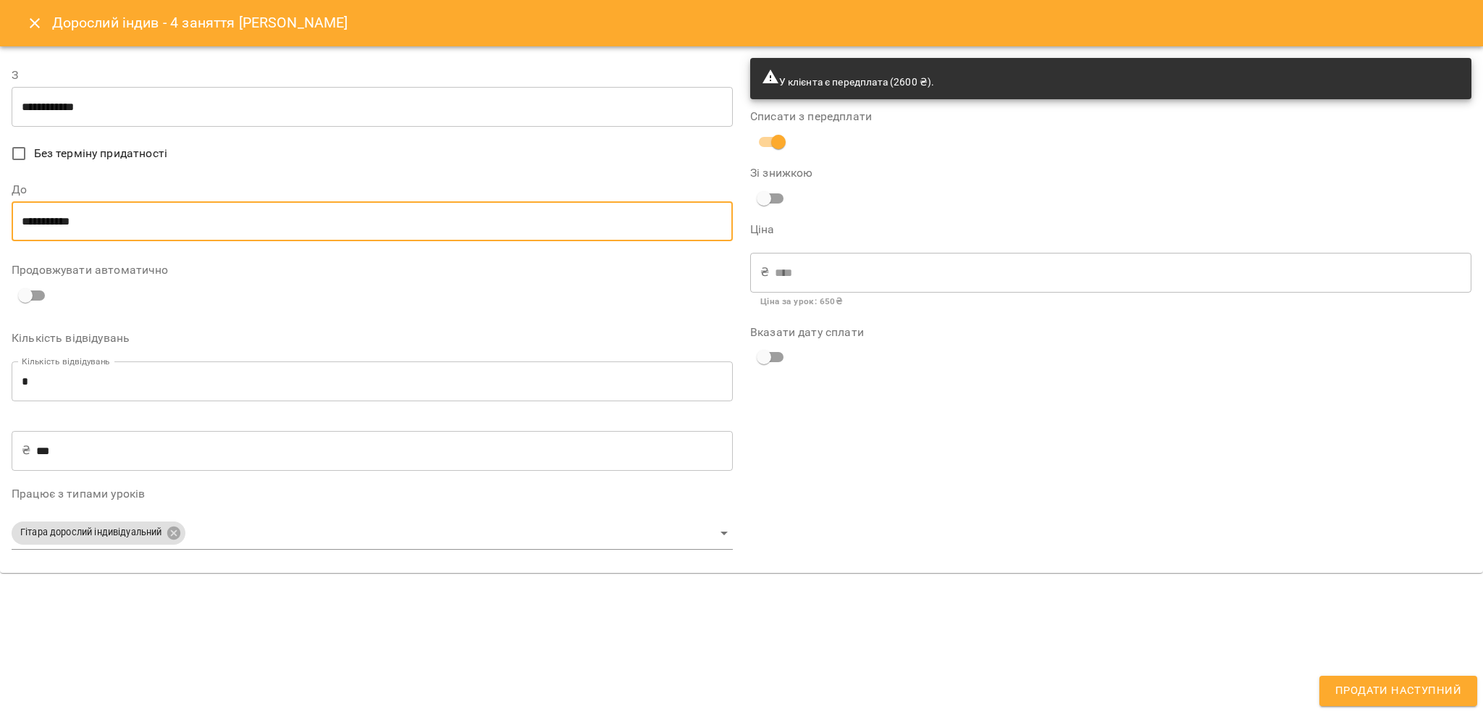
click at [235, 535] on body "For Business 99+ UA Мої клієнти / [PERSON_NAME] [PERSON_NAME] дорослий абонемен…" at bounding box center [741, 379] width 1483 height 759
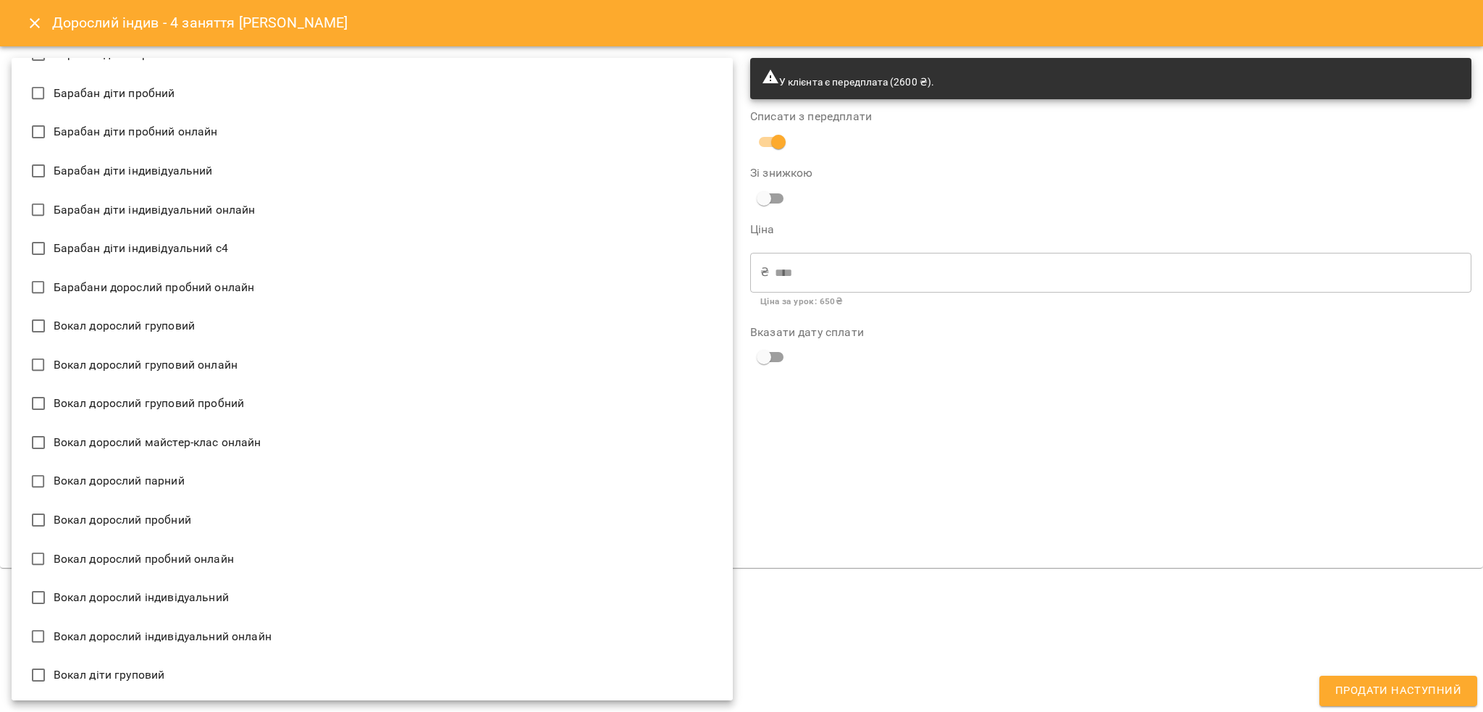
scroll to position [579, 0]
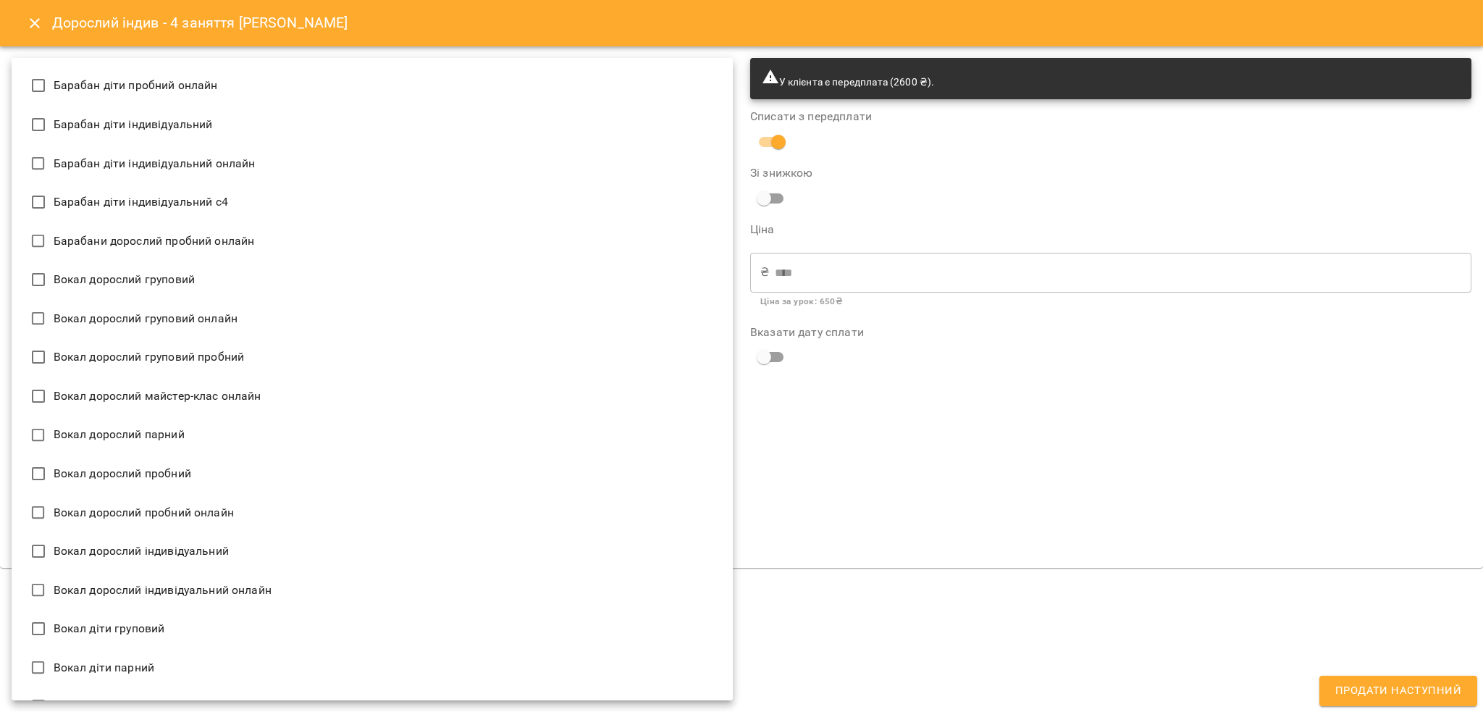
click at [238, 556] on li "Вокал дорослий індивідуальний" at bounding box center [372, 550] width 721 height 39
type input "**********"
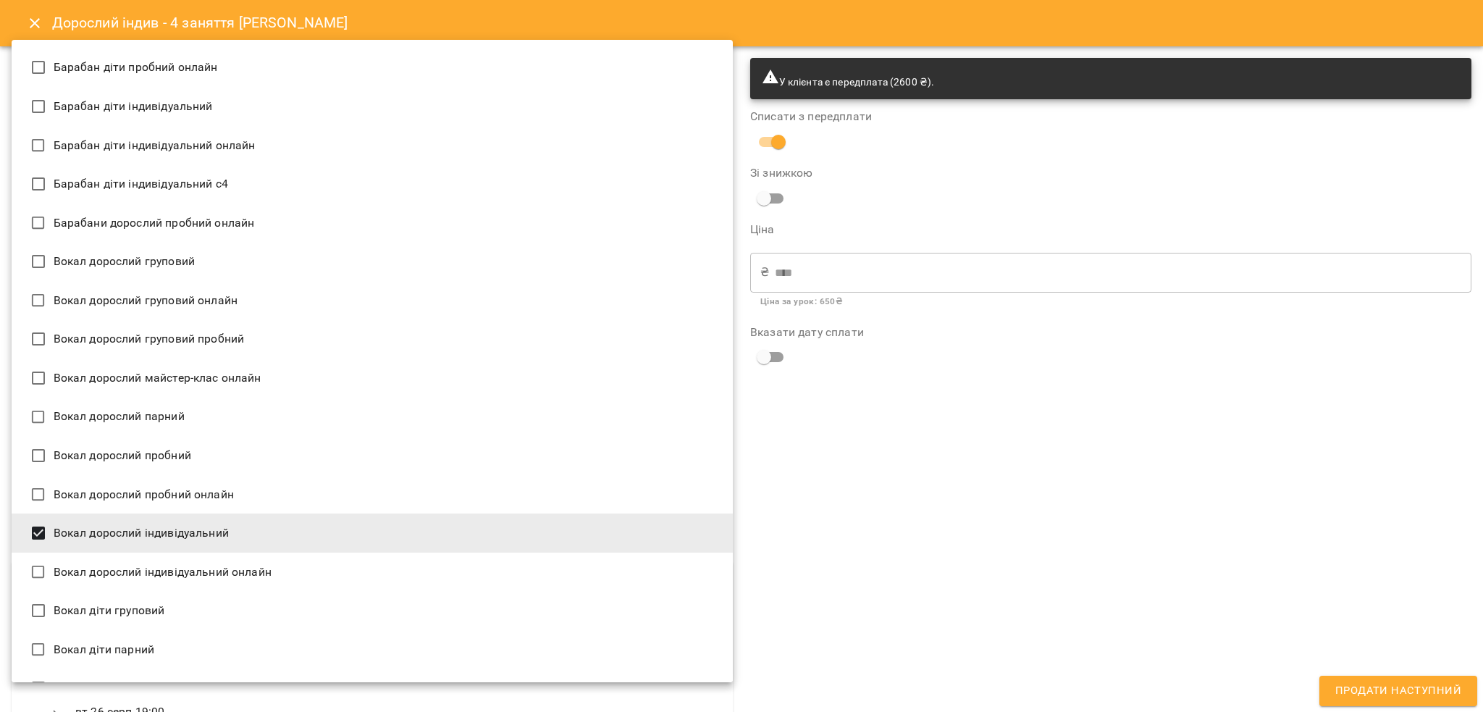
click at [911, 420] on div at bounding box center [741, 356] width 1483 height 712
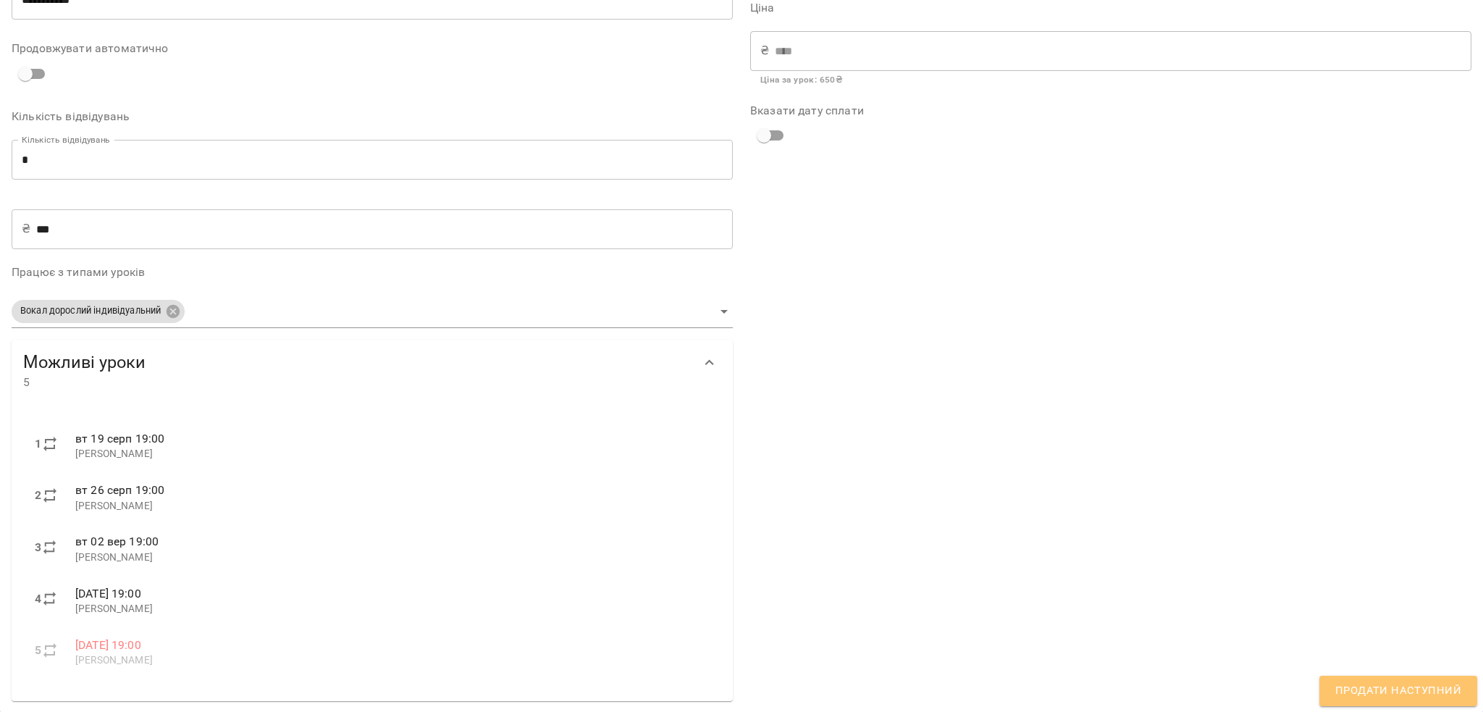
click at [1417, 689] on span "Продати наступний" at bounding box center [1398, 690] width 126 height 19
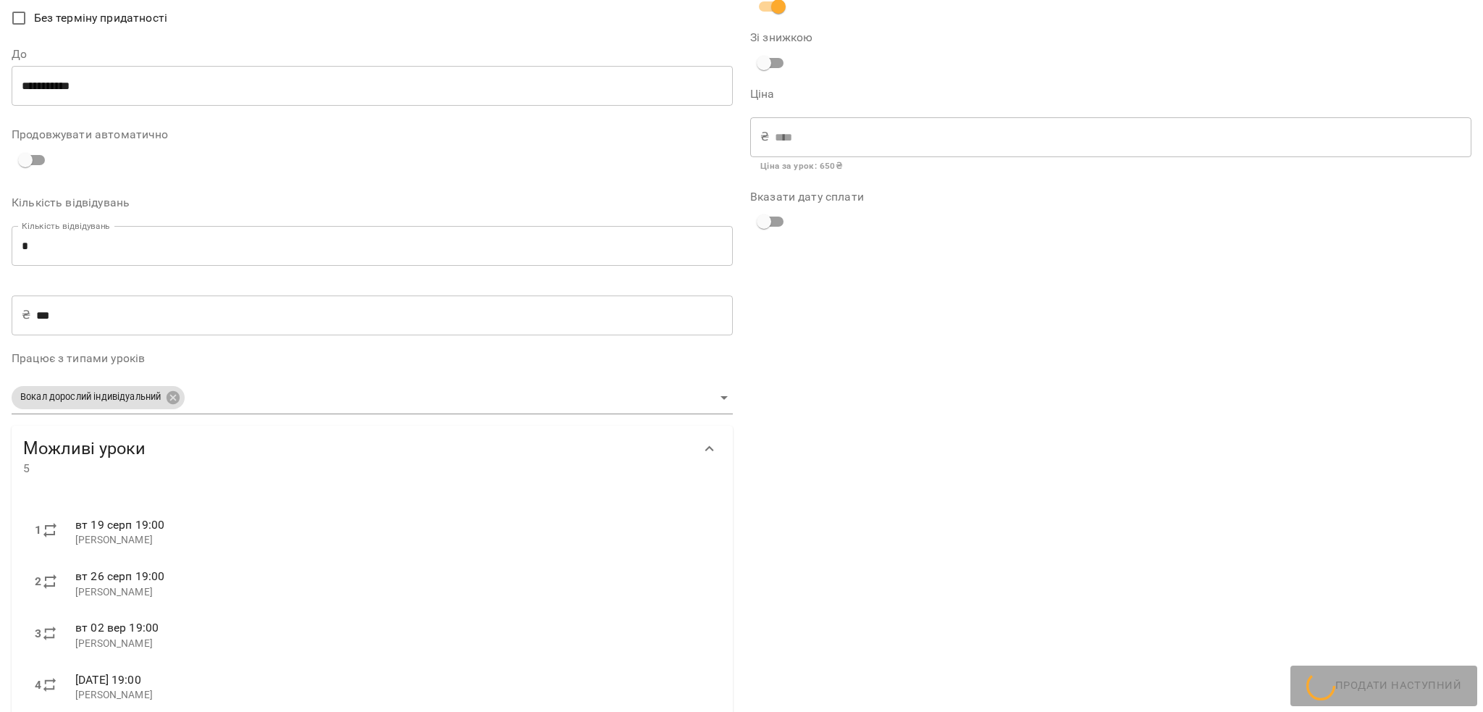
scroll to position [0, 0]
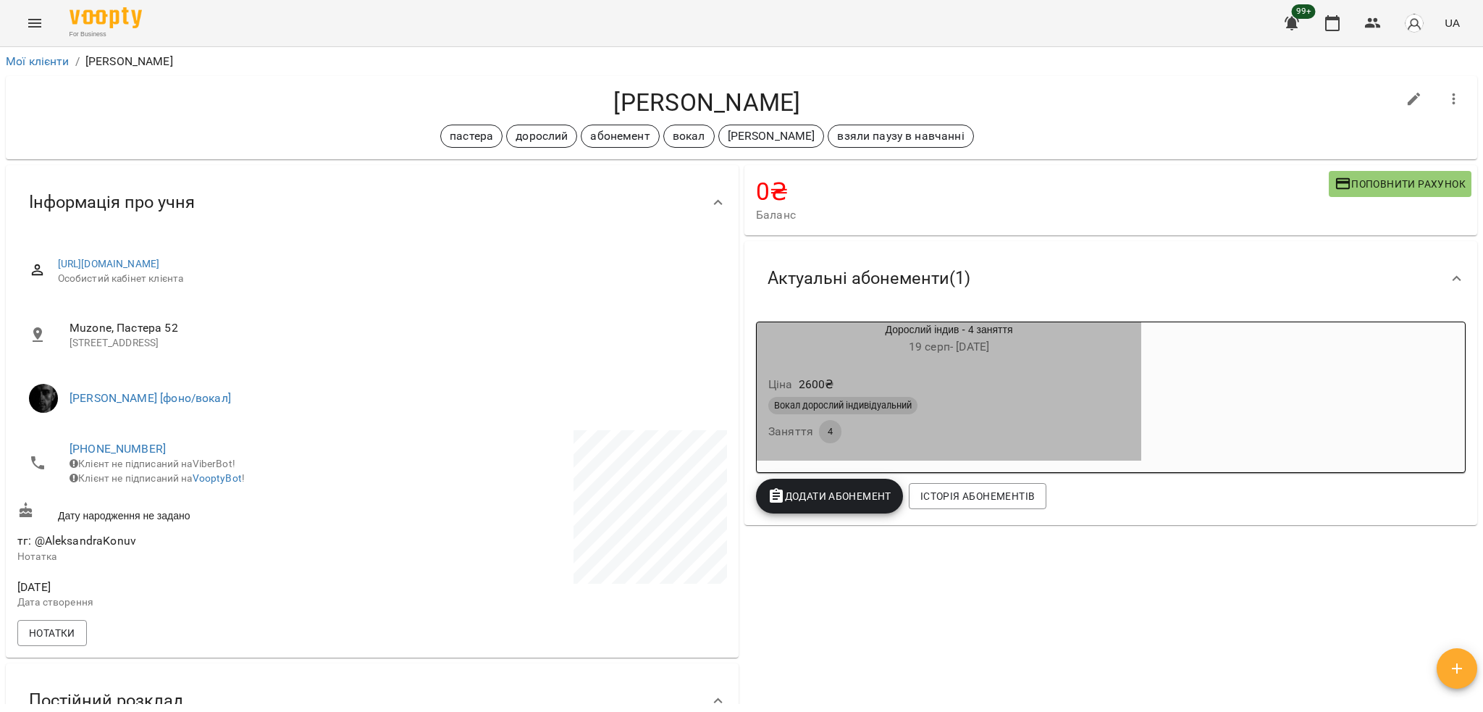
drag, startPoint x: 953, startPoint y: 384, endPoint x: 947, endPoint y: 380, distance: 7.8
click at [953, 384] on div "Ціна 2600 ₴" at bounding box center [948, 384] width 367 height 26
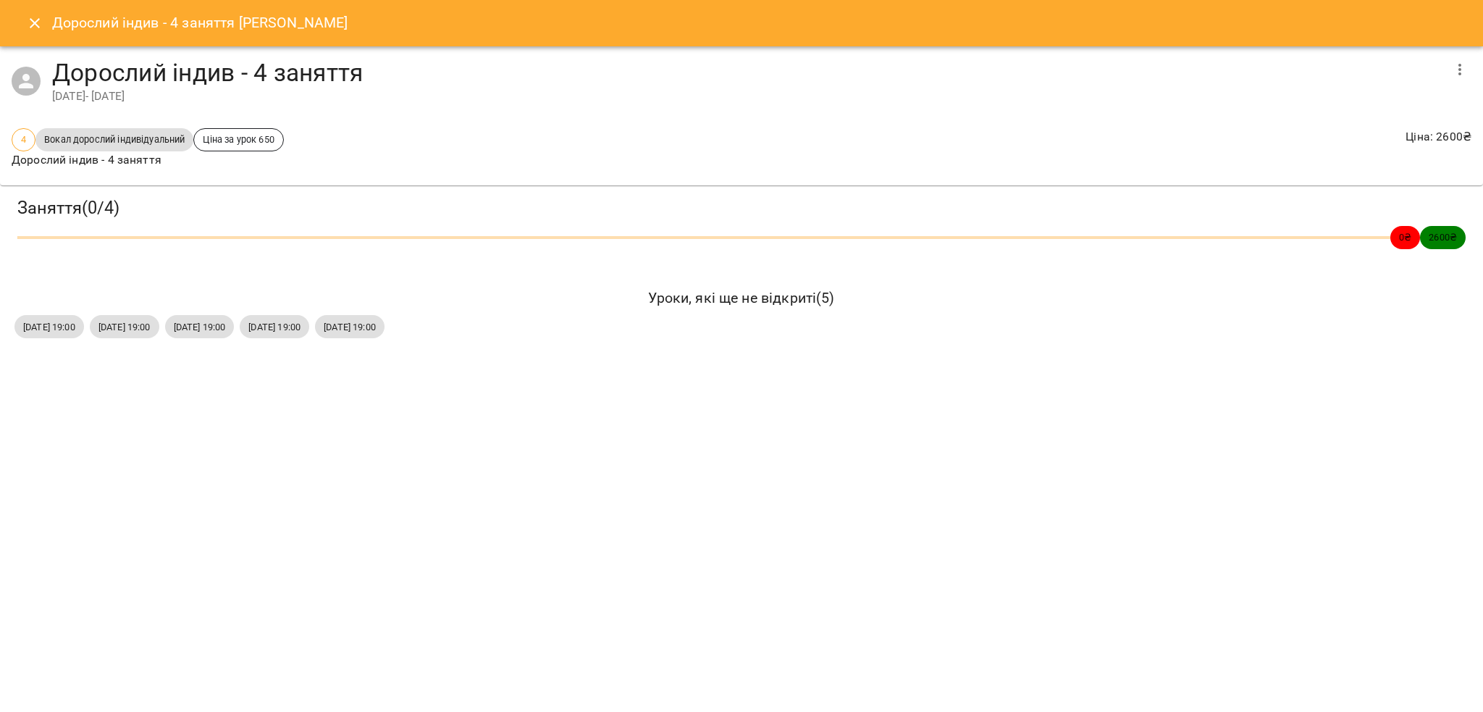
drag, startPoint x: 21, startPoint y: 321, endPoint x: 405, endPoint y: 359, distance: 386.3
click at [446, 366] on div "Дорослий індив - 4 заняття [PERSON_NAME] індив - 4 заняття [DATE] - [DATE] 4 Во…" at bounding box center [741, 356] width 1483 height 712
copy div "[DATE] 19:00 [DATE] 19:00 [DATE] 19:00 [DATE] 19:00"
click at [27, 12] on button "Close" at bounding box center [34, 23] width 35 height 35
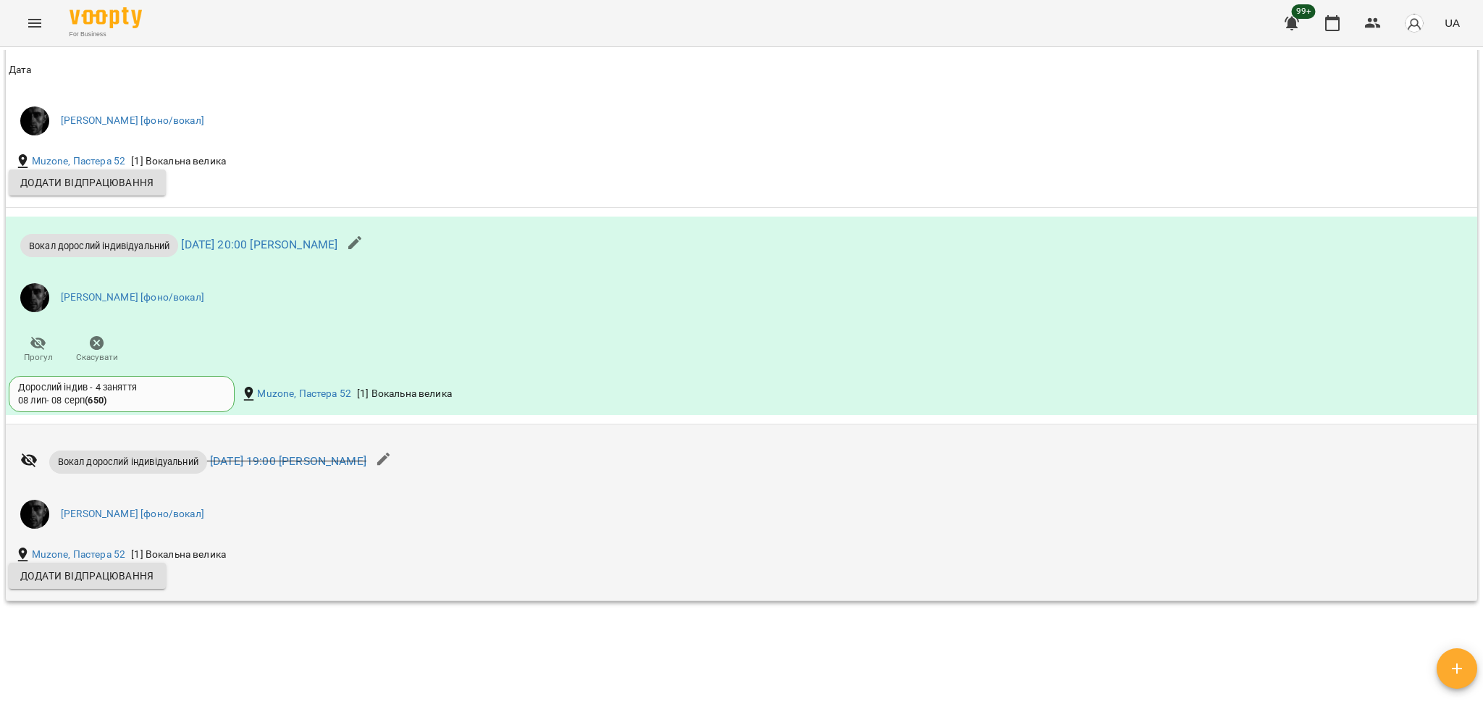
scroll to position [1255, 0]
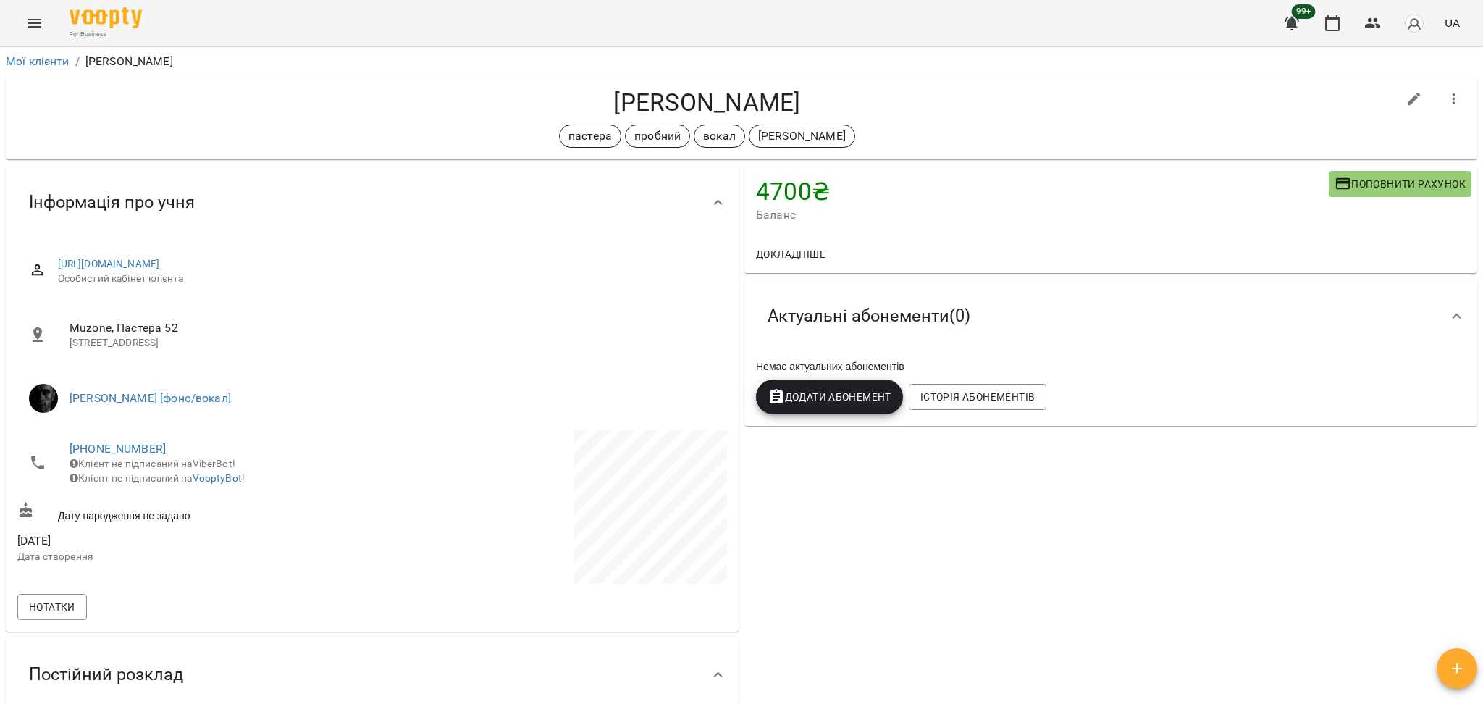
click at [700, 90] on h4 "[PERSON_NAME]" at bounding box center [706, 103] width 1379 height 30
copy h4 "Храпейчук"
click at [966, 110] on h4 "[PERSON_NAME]" at bounding box center [706, 103] width 1379 height 30
click at [840, 395] on span "Додати Абонемент" at bounding box center [829, 396] width 124 height 17
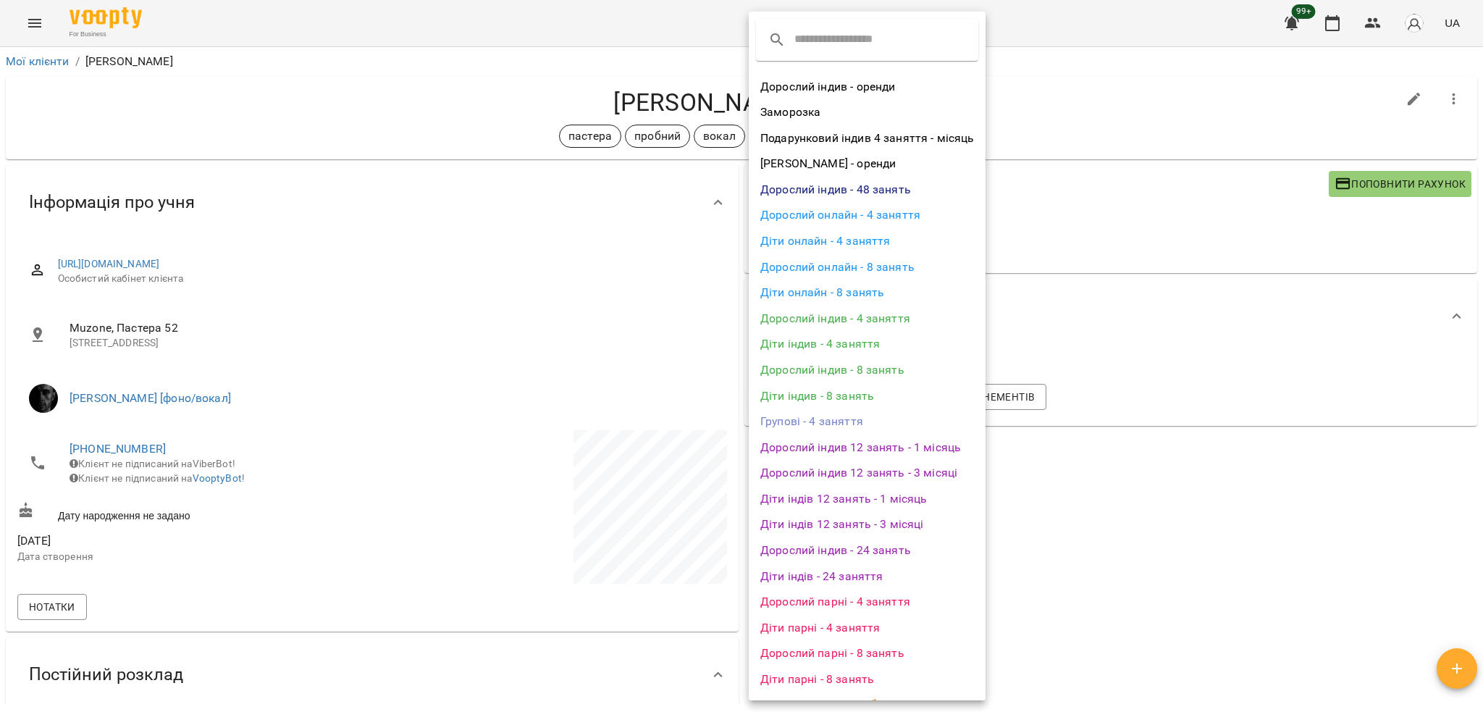
click at [1174, 300] on div at bounding box center [741, 356] width 1483 height 712
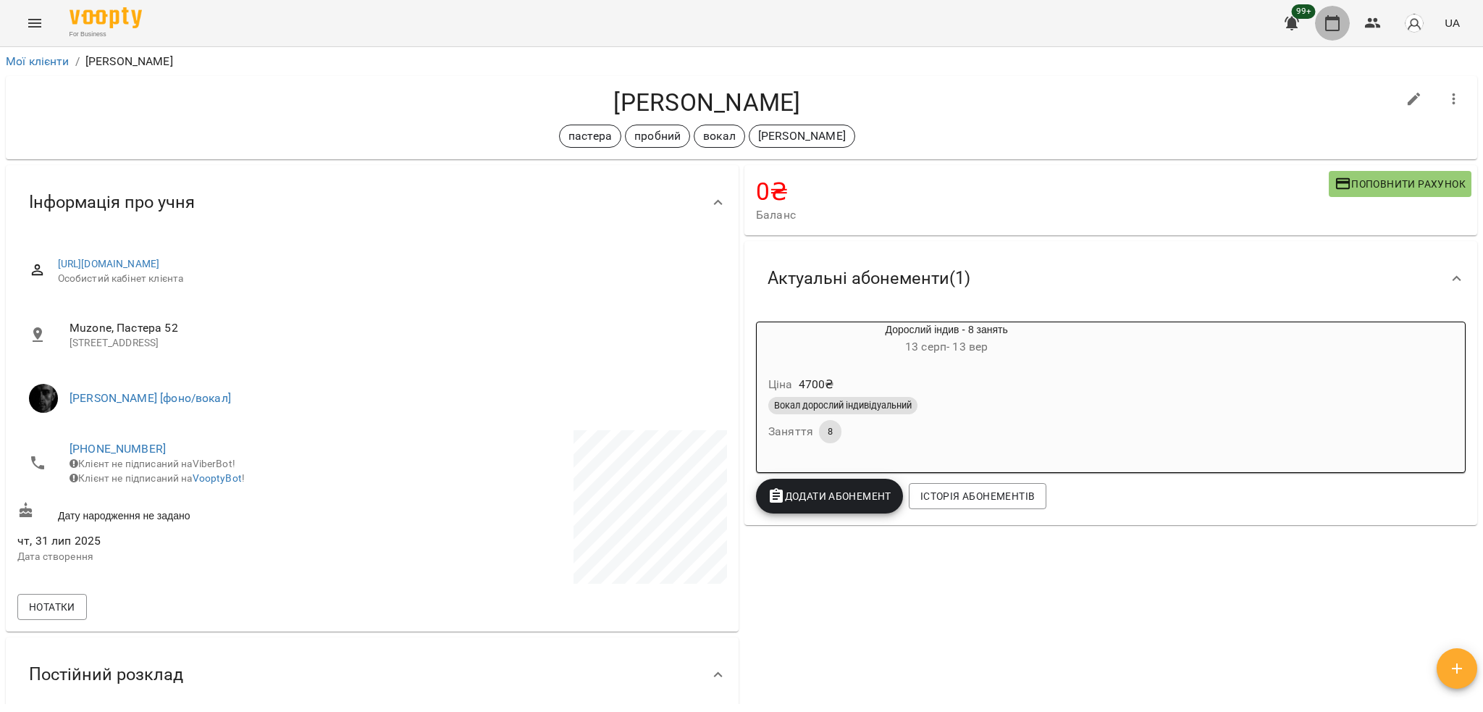
click at [1327, 22] on icon "button" at bounding box center [1331, 22] width 17 height 17
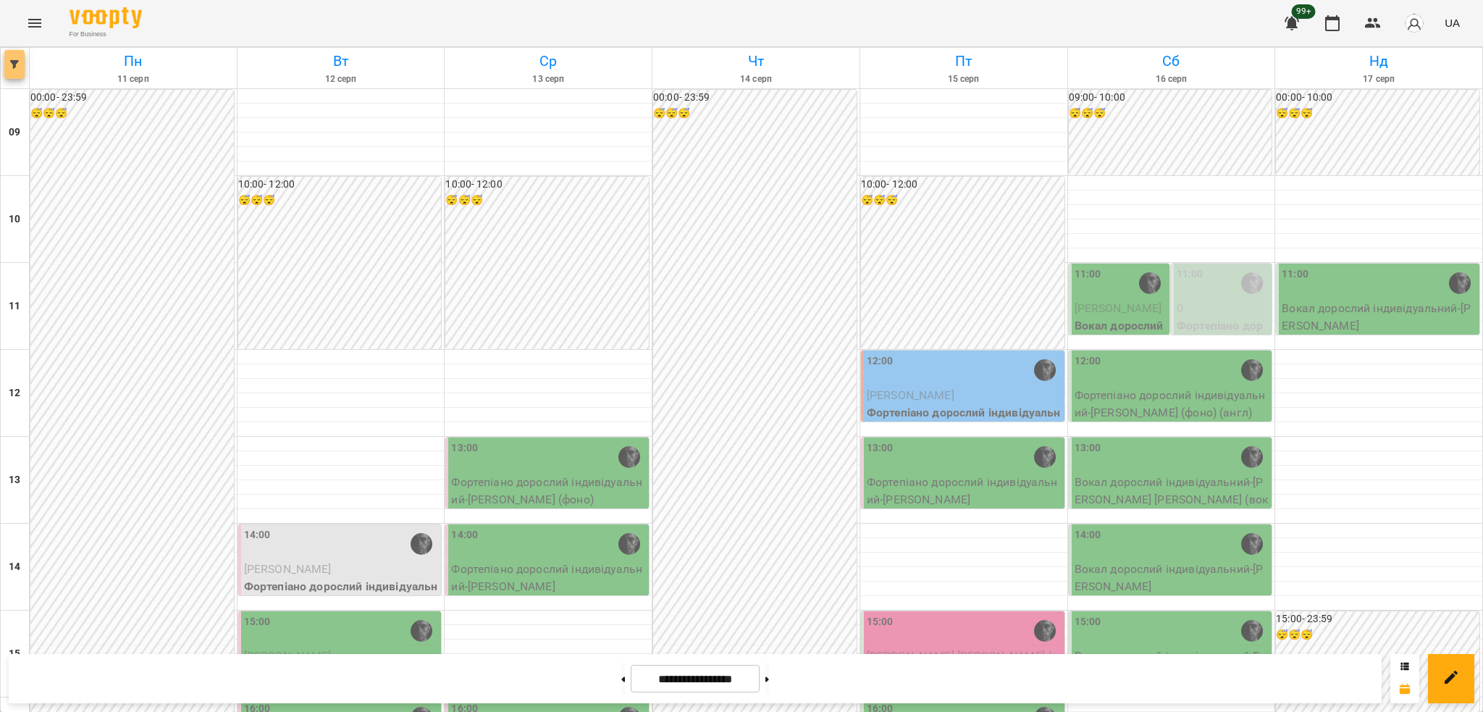
click at [10, 61] on icon "button" at bounding box center [14, 64] width 9 height 9
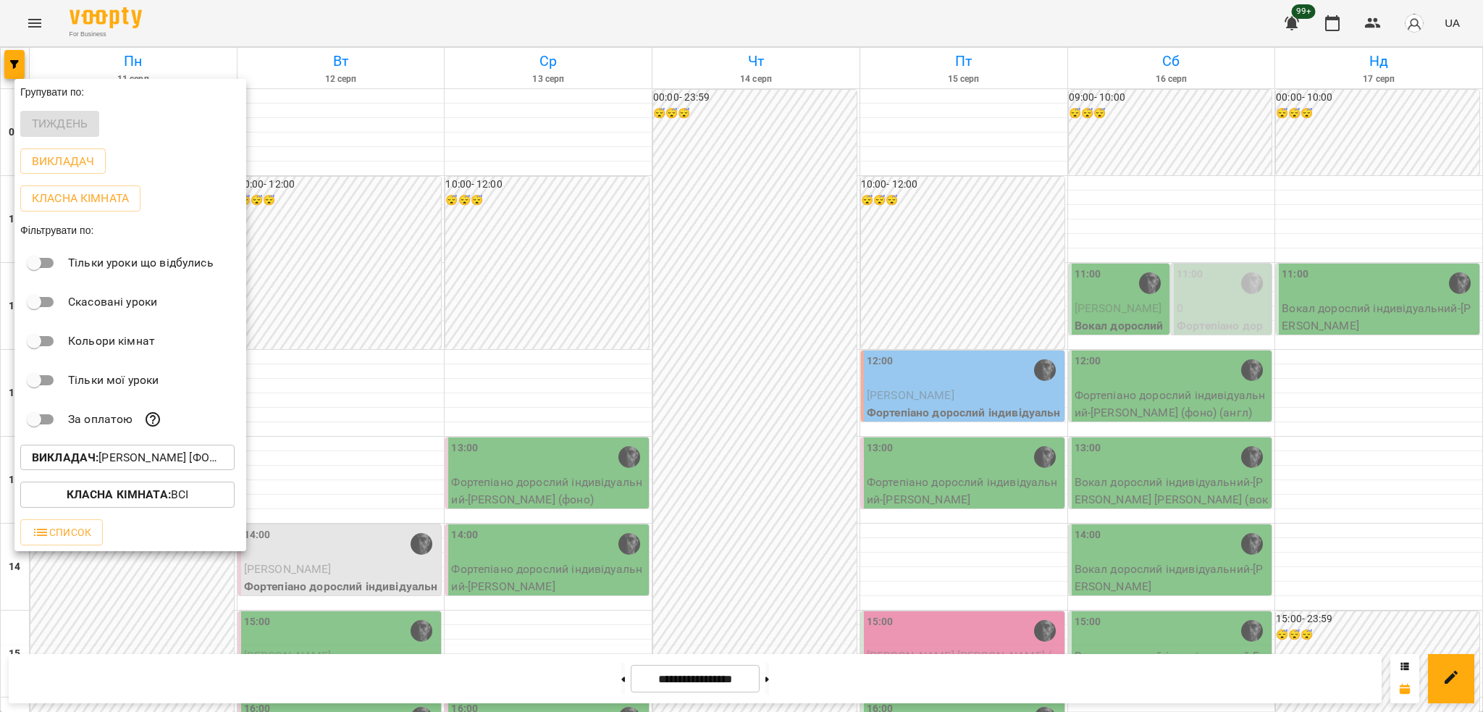
click at [1189, 287] on div at bounding box center [741, 356] width 1483 height 712
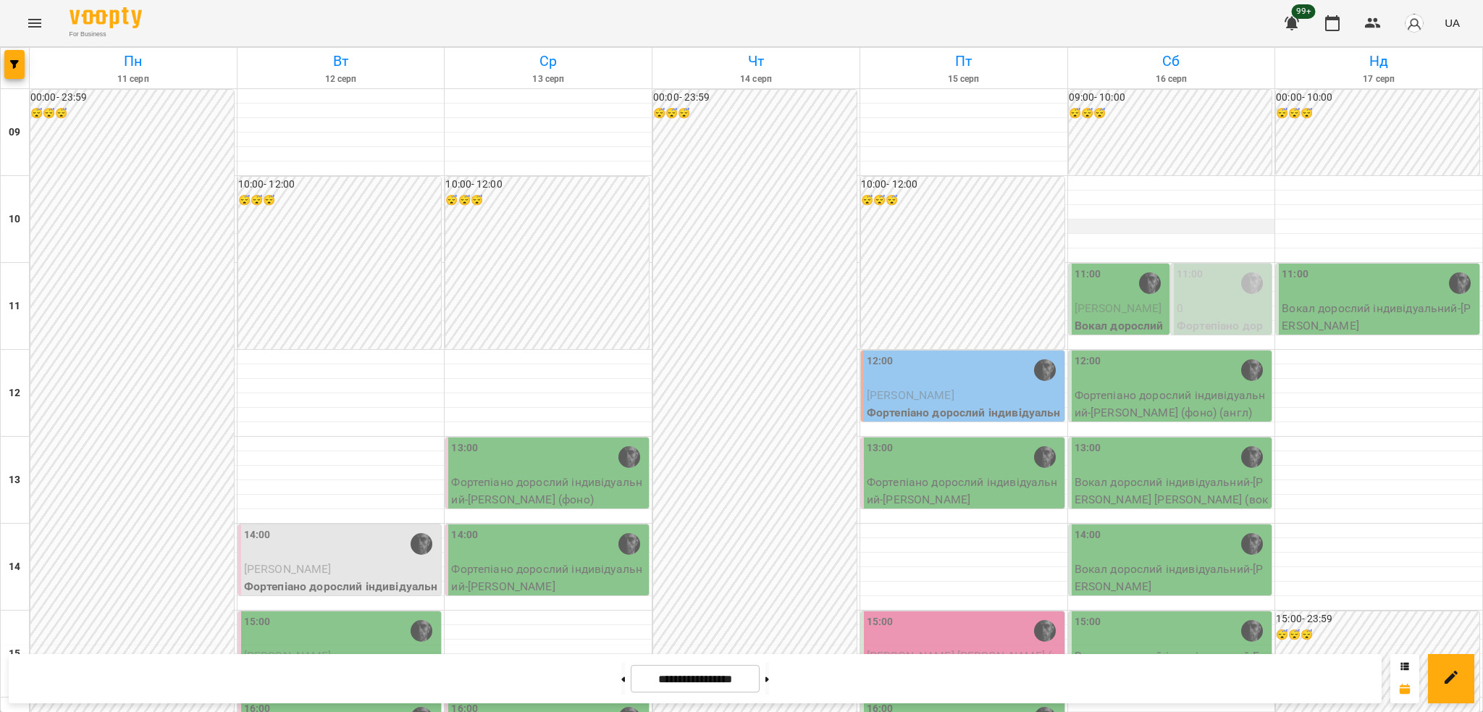
click at [1103, 225] on div at bounding box center [1171, 226] width 207 height 14
select select
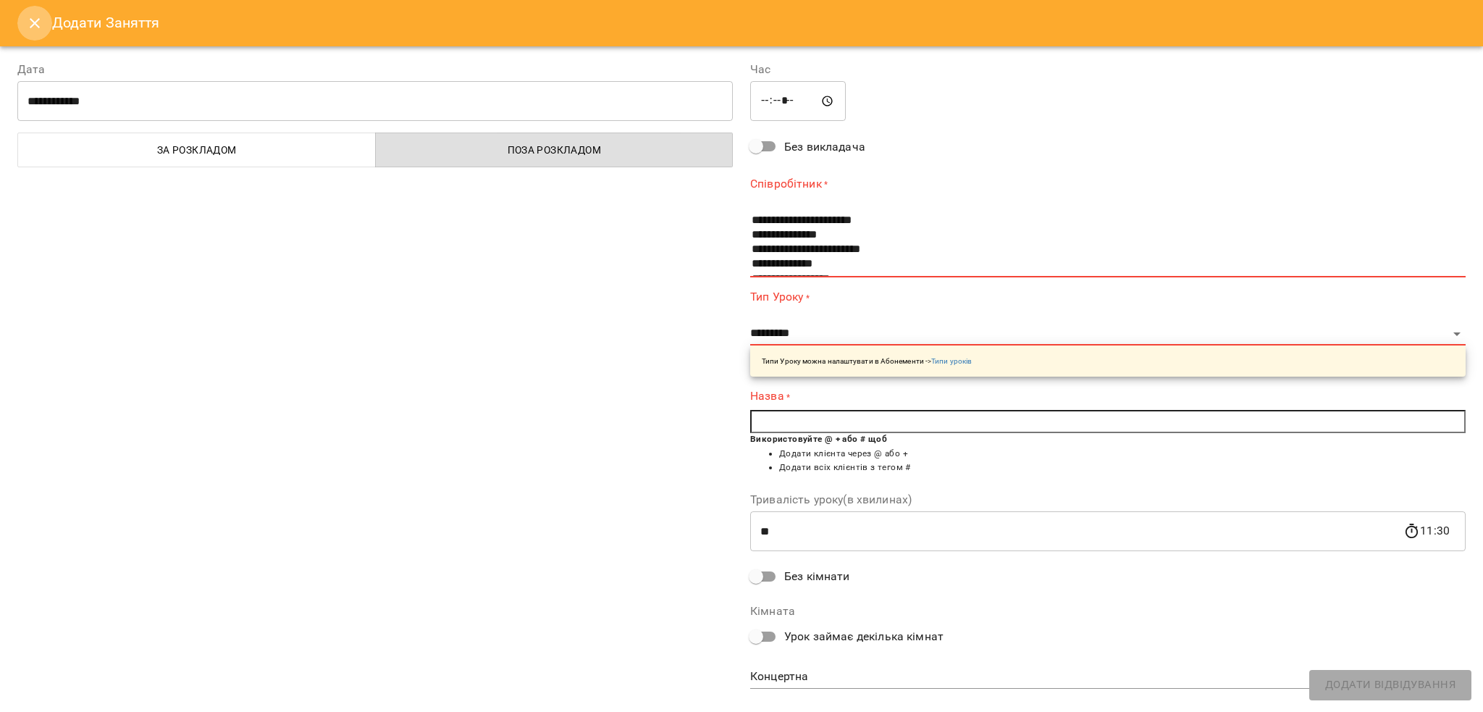
click at [23, 17] on button "Close" at bounding box center [34, 23] width 35 height 35
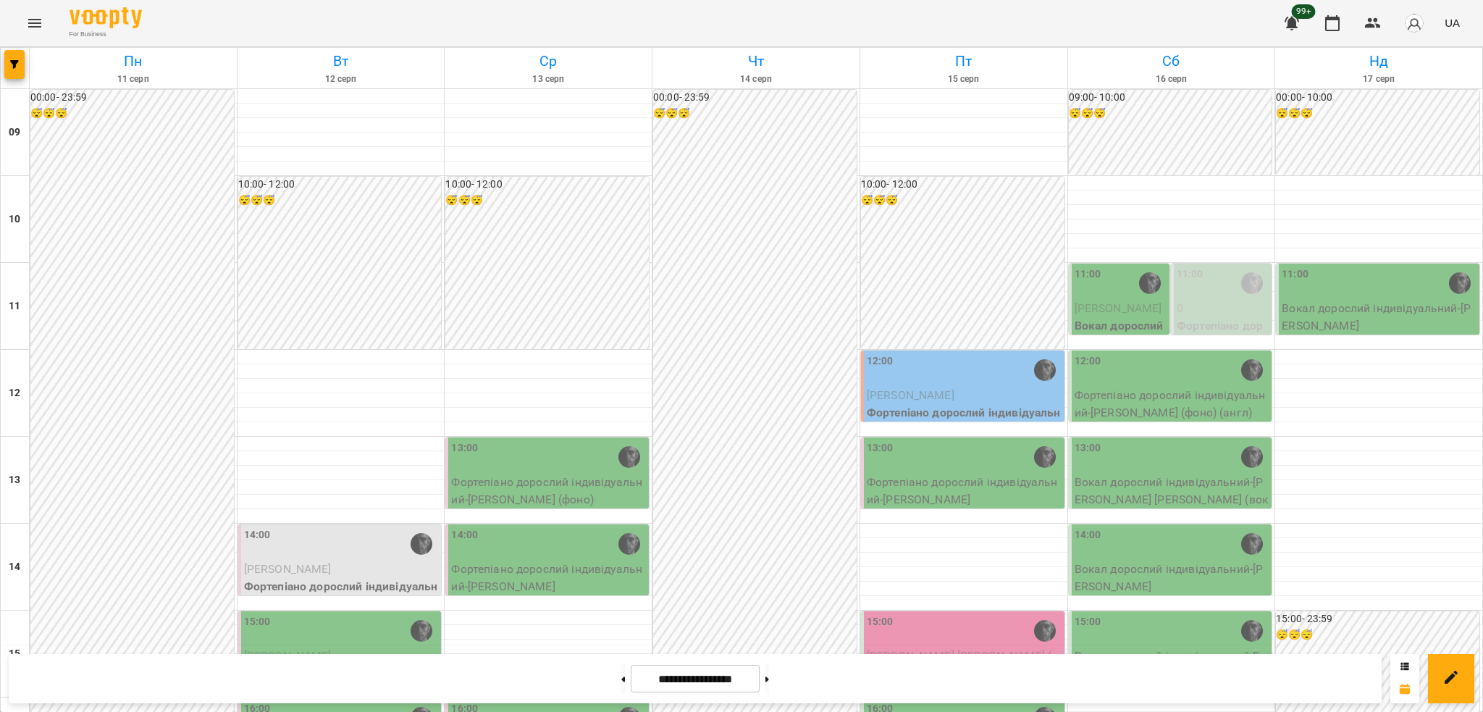
click at [1074, 308] on span "[PERSON_NAME]" at bounding box center [1118, 308] width 88 height 14
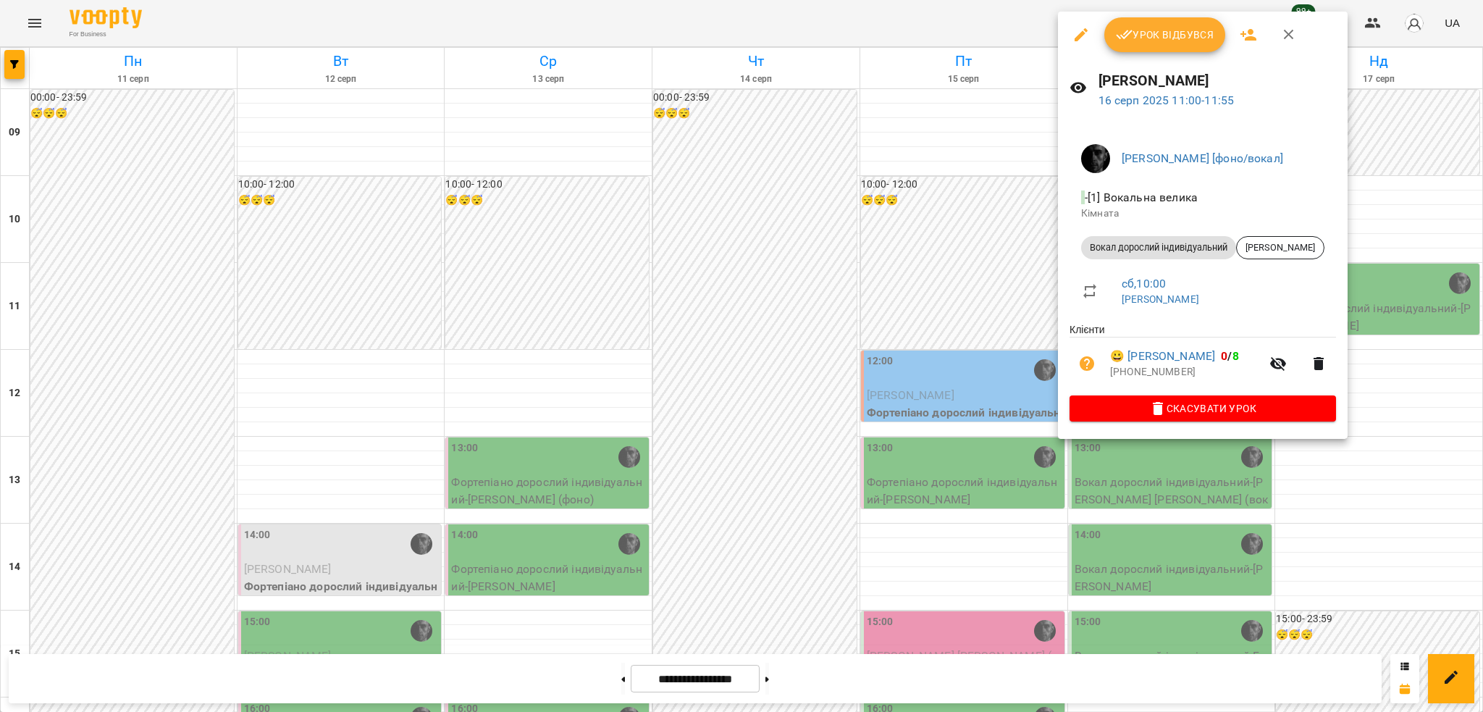
click at [1160, 36] on span "Урок відбувся" at bounding box center [1165, 34] width 98 height 17
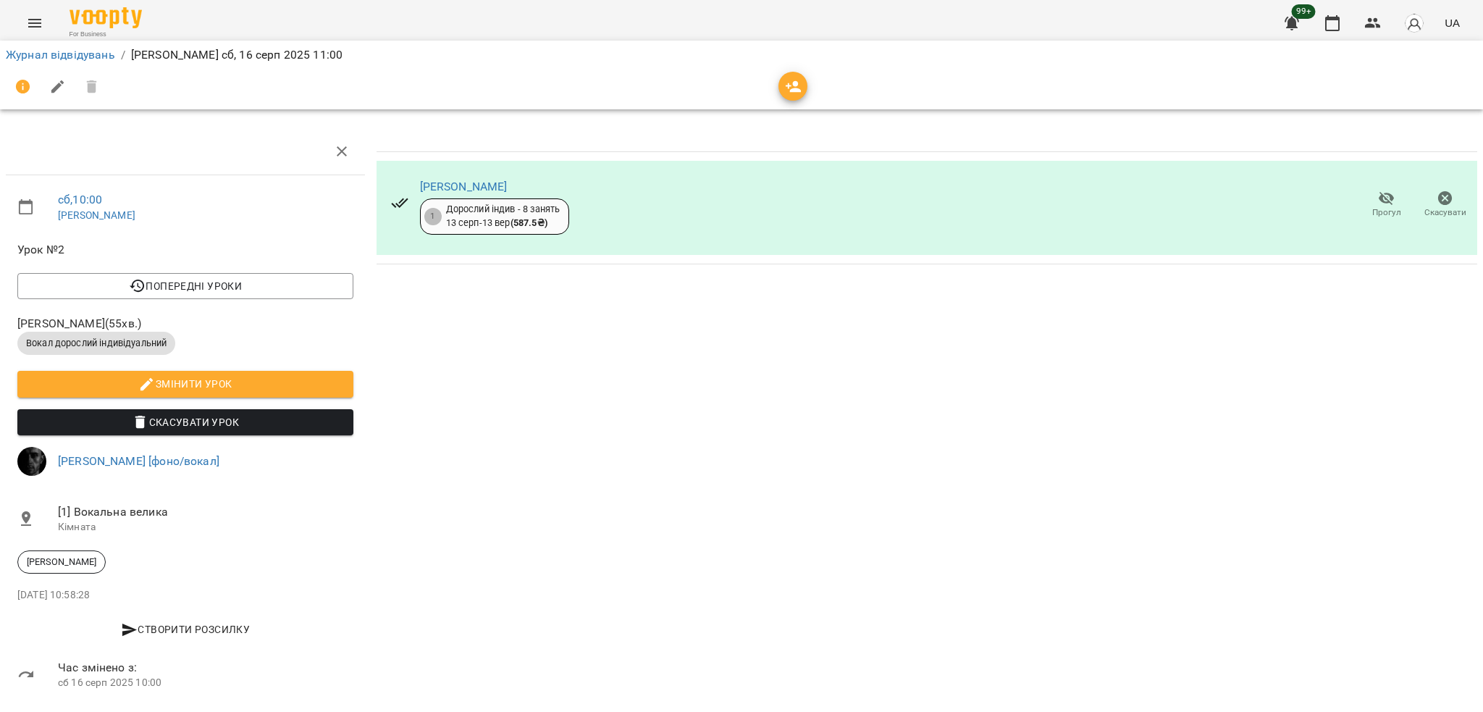
click at [1378, 195] on icon "button" at bounding box center [1386, 198] width 17 height 17
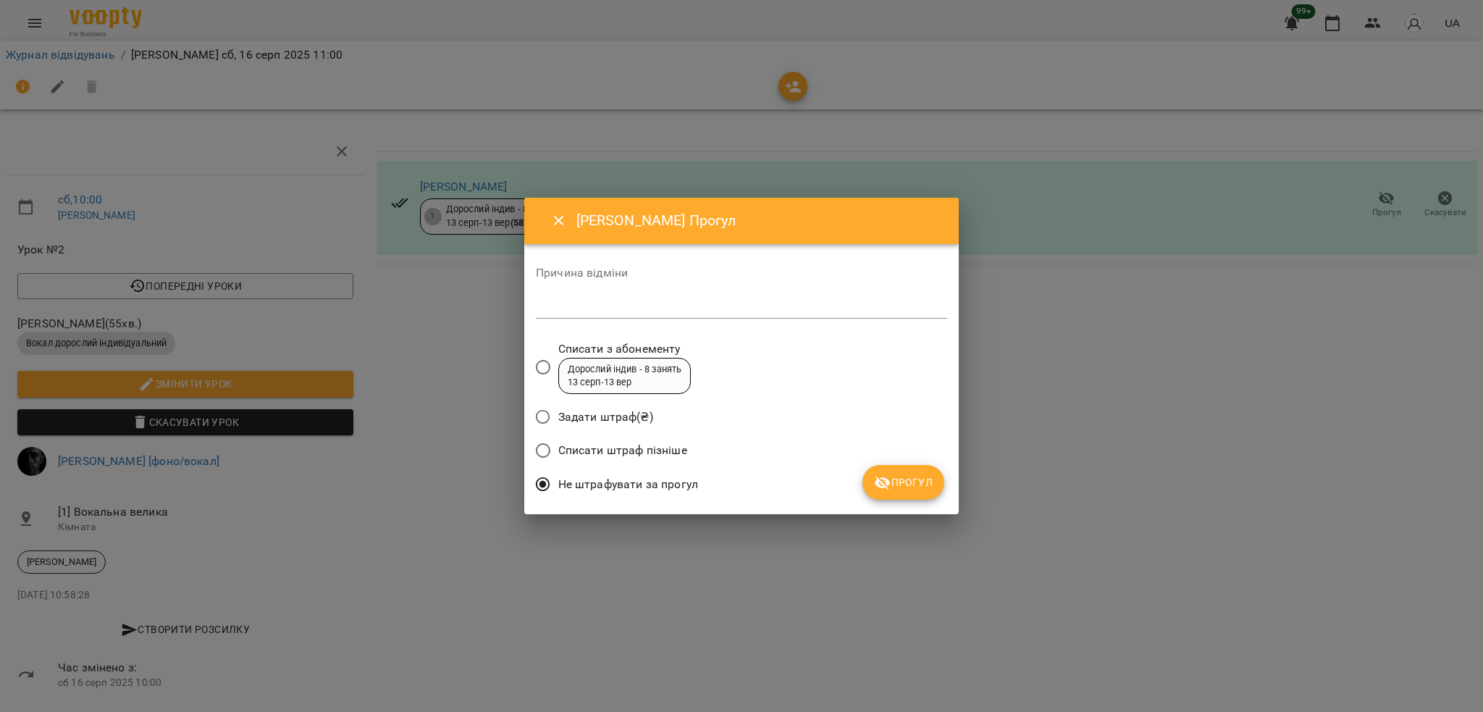
click at [896, 493] on button "Прогул" at bounding box center [903, 482] width 82 height 35
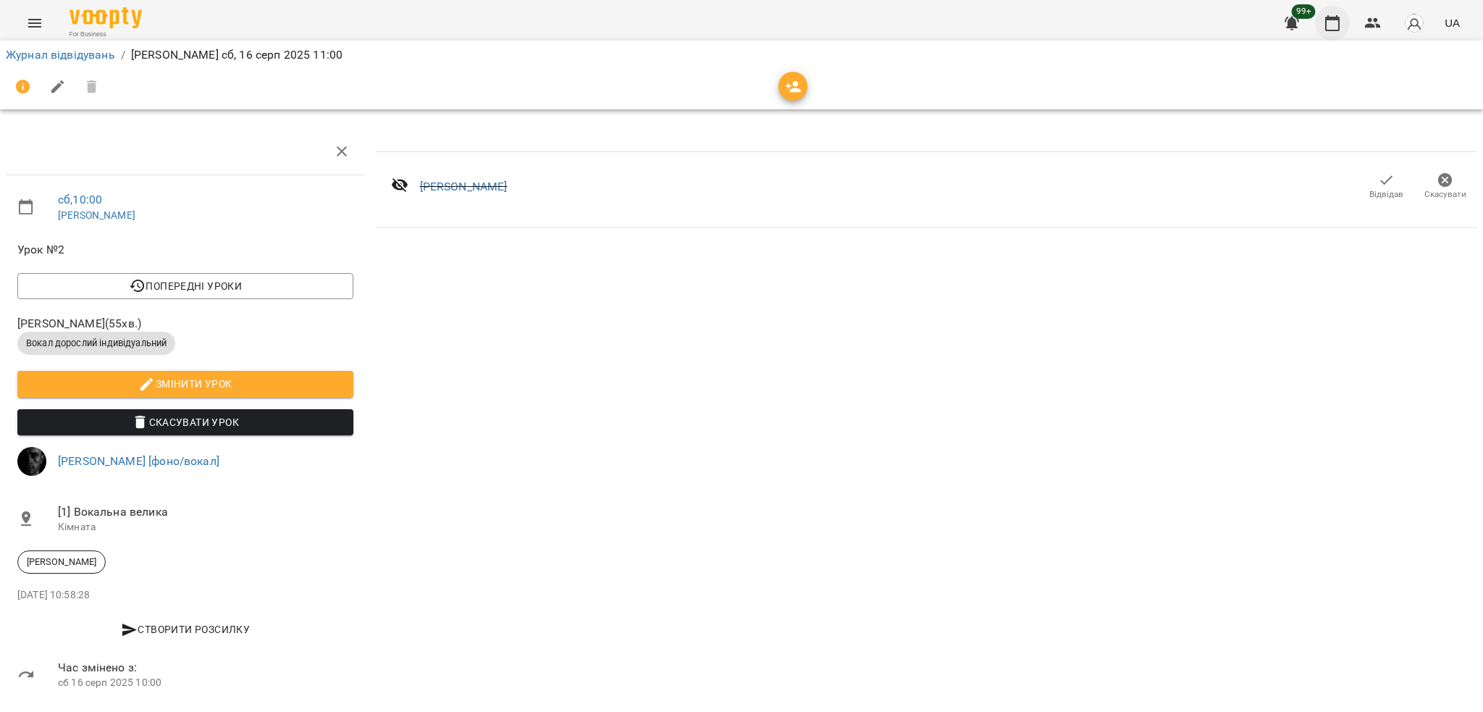
click at [1334, 25] on icon "button" at bounding box center [1331, 22] width 17 height 17
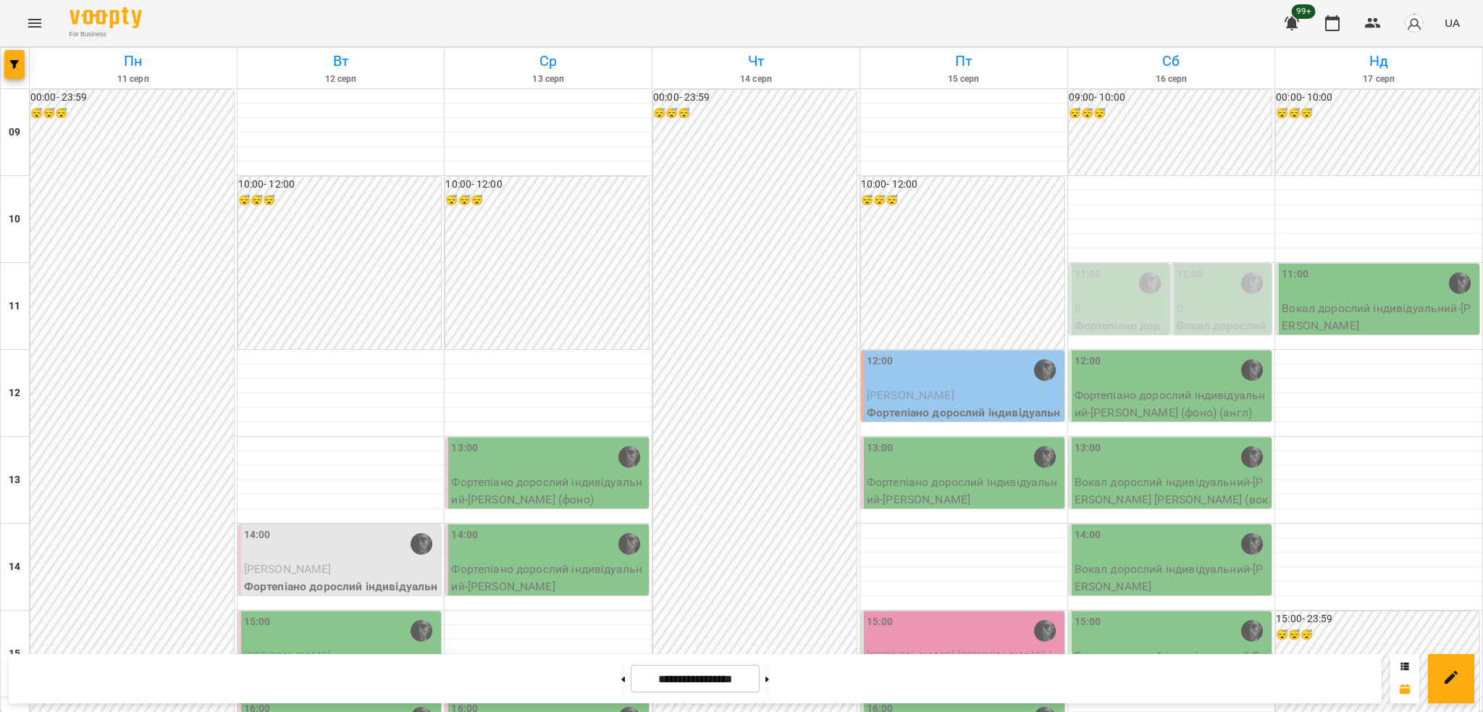
click at [1307, 319] on p "Вокал дорослий індивідуальний - Храпейчук Данііл" at bounding box center [1378, 317] width 195 height 34
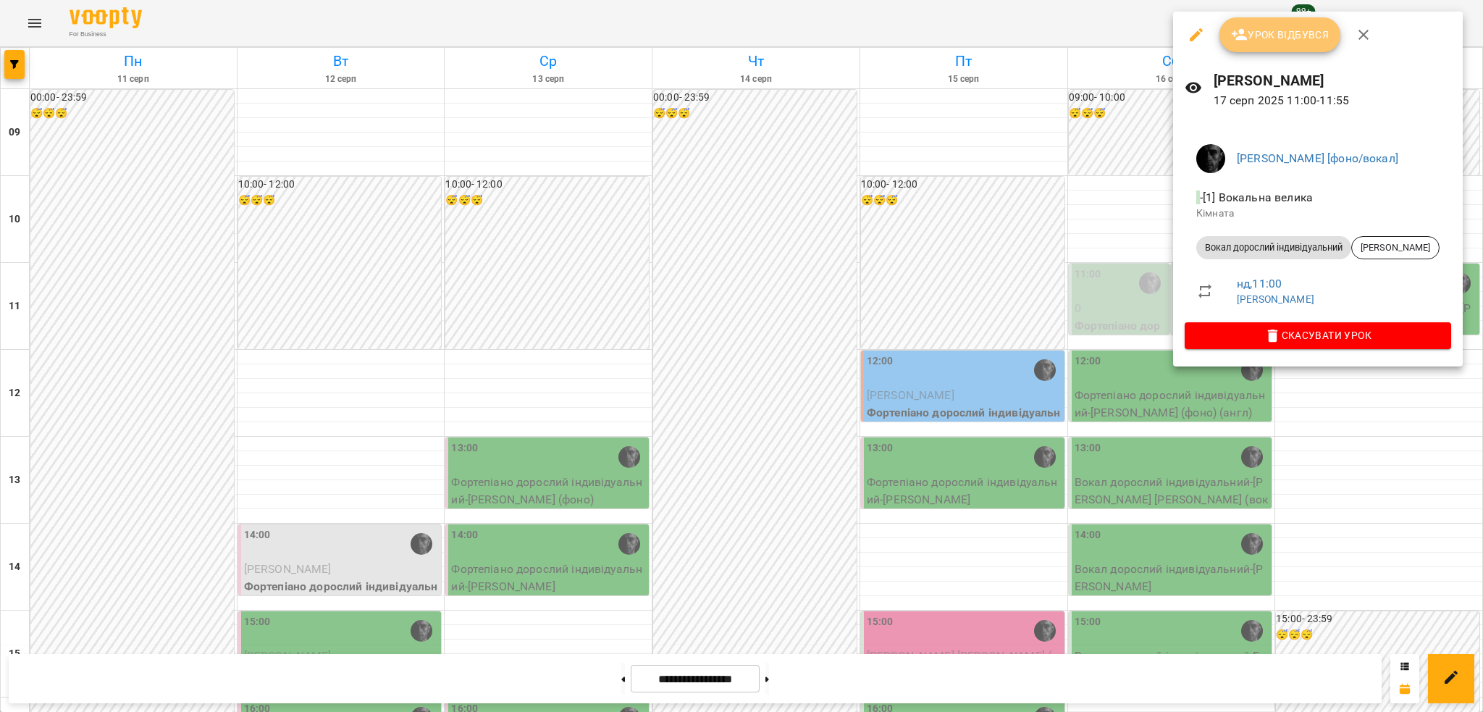
click at [1267, 46] on button "Урок відбувся" at bounding box center [1280, 34] width 122 height 35
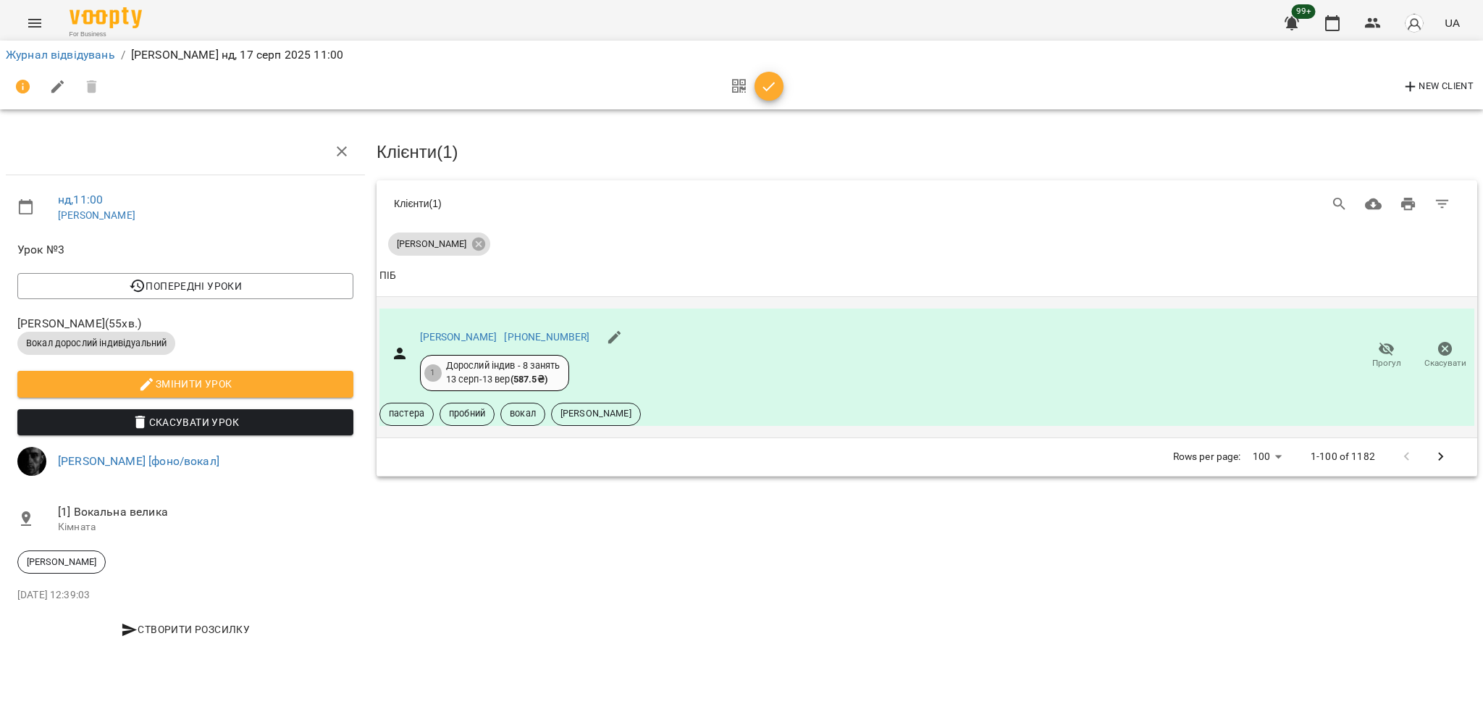
click at [1348, 355] on div "Храпейчук Данііл +380680676348 1 Дорослий індив - 8 занять 13 серп - 13 вер ( 5…" at bounding box center [926, 366] width 1095 height 117
click at [1368, 350] on button "Прогул" at bounding box center [1386, 355] width 59 height 41
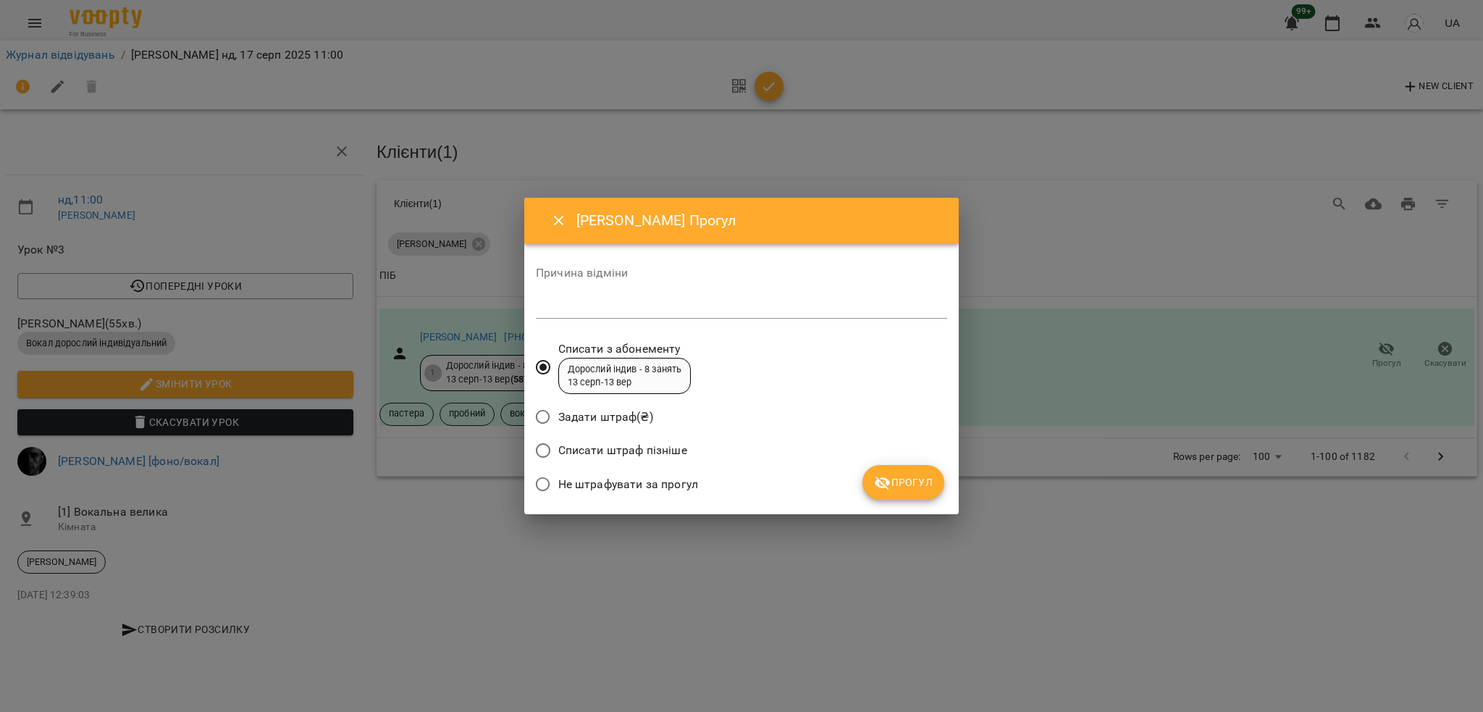
click at [617, 484] on span "Не штрафувати за прогул" at bounding box center [628, 484] width 140 height 17
click at [913, 468] on button "Прогул" at bounding box center [903, 482] width 82 height 35
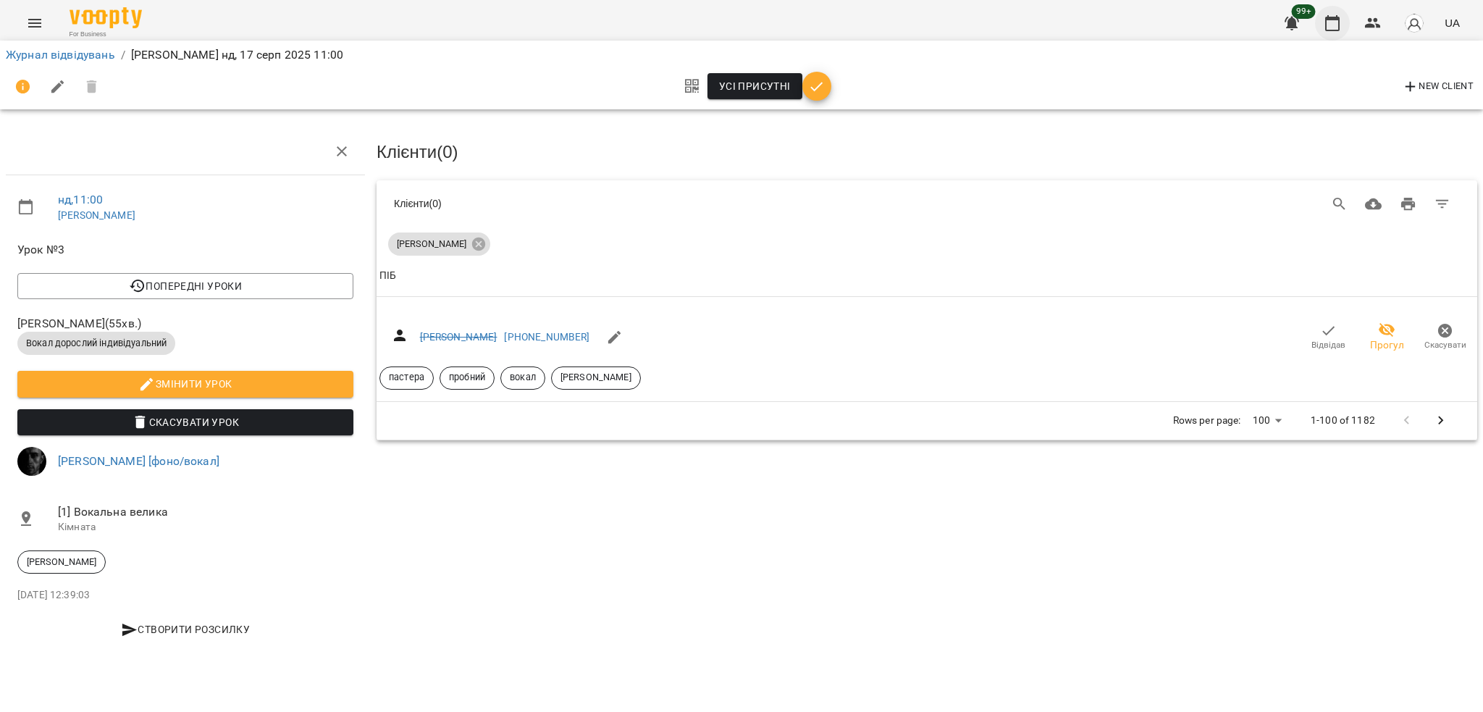
click at [1337, 21] on icon "button" at bounding box center [1331, 22] width 17 height 17
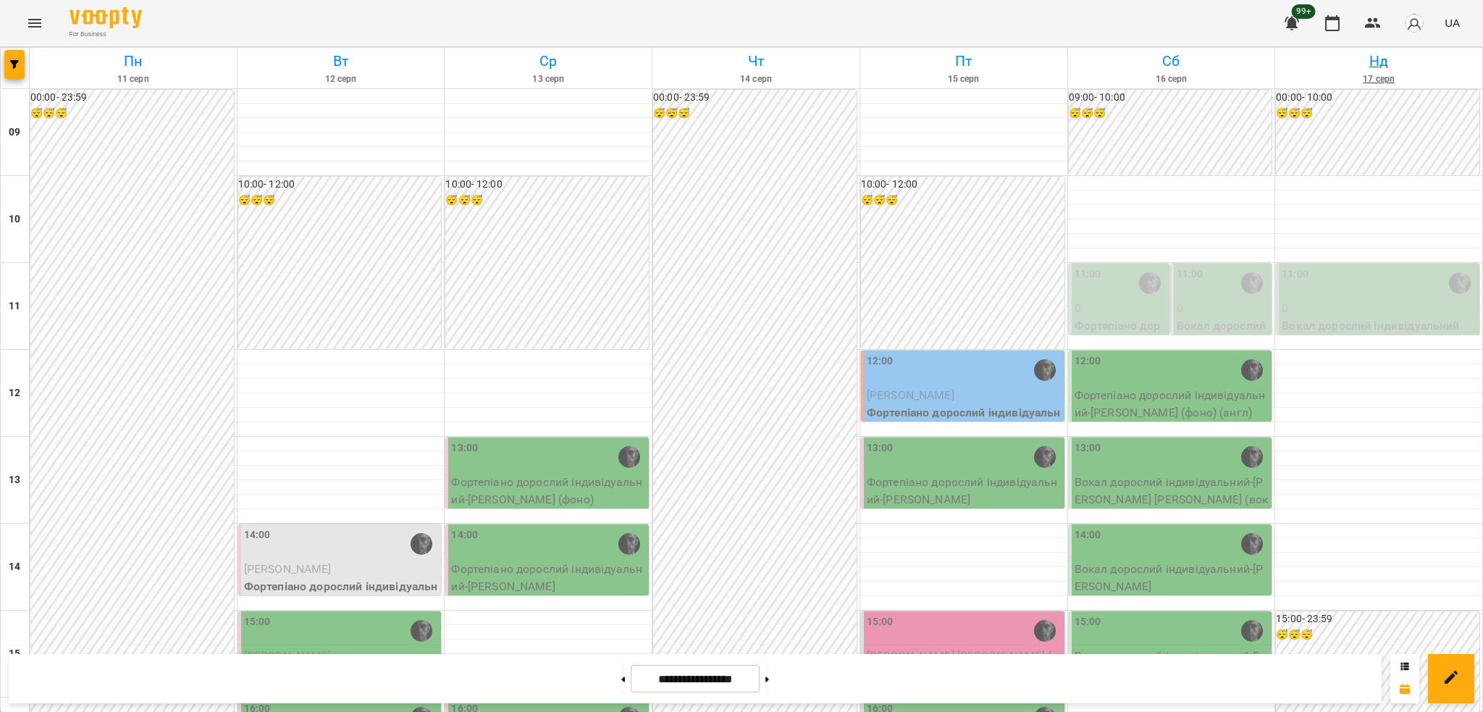
scroll to position [290, 0]
click at [1373, 21] on icon "button" at bounding box center [1372, 22] width 17 height 17
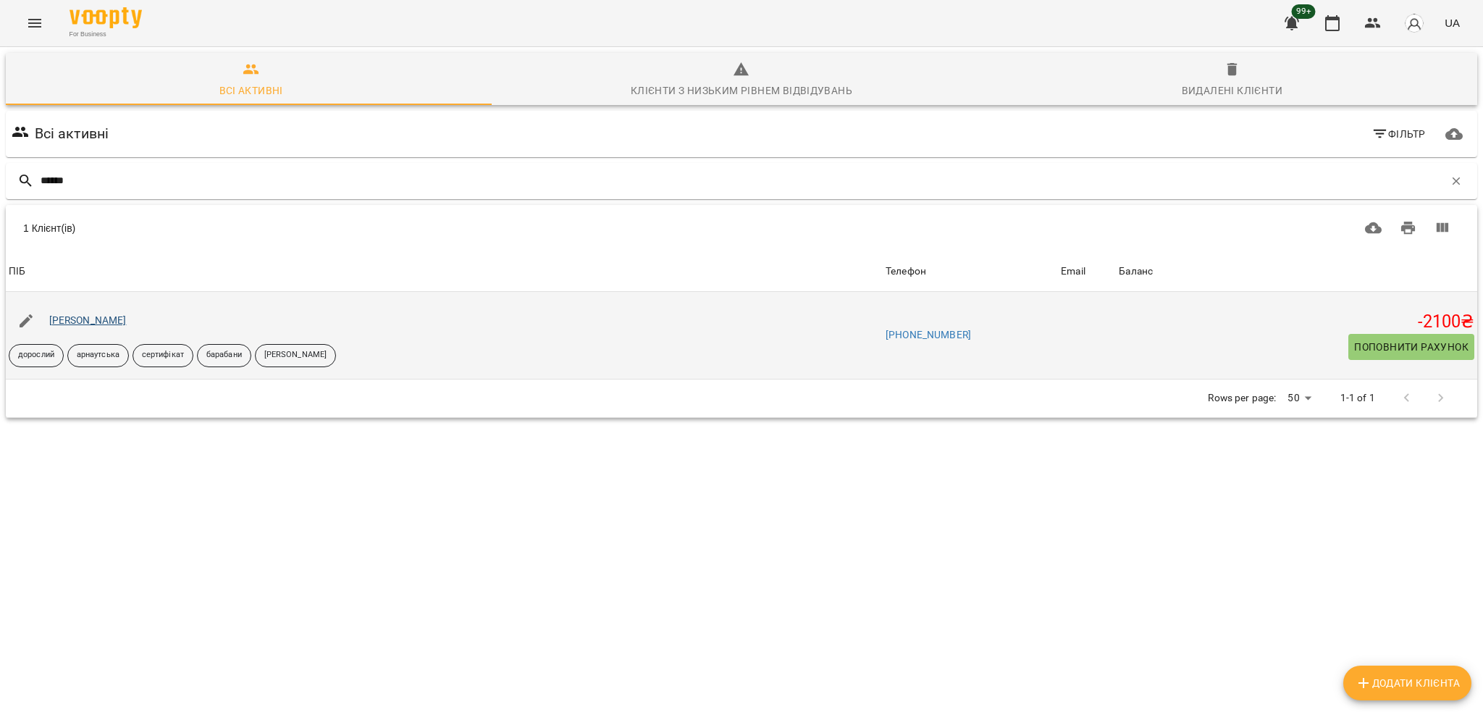
type input "******"
click at [106, 322] on link "Анастасія Баб'як" at bounding box center [87, 320] width 77 height 12
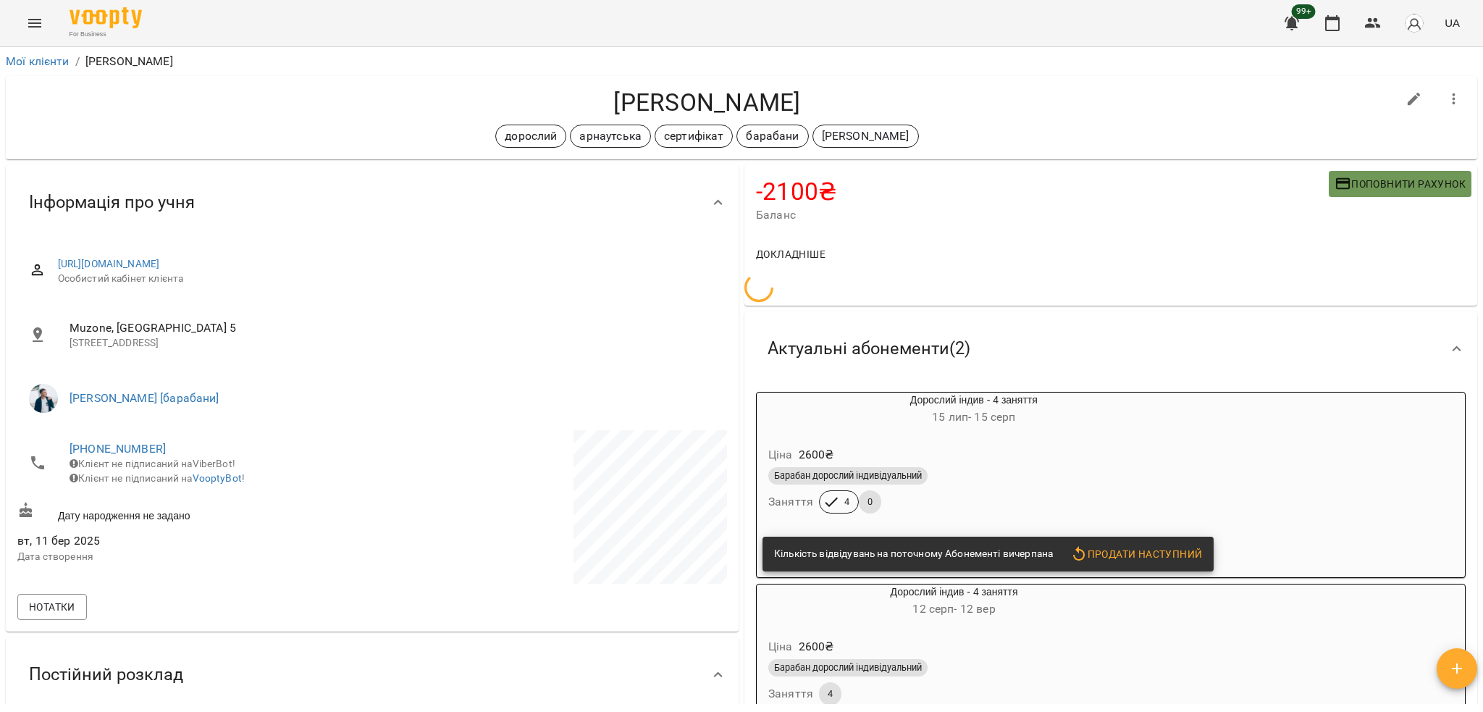
click at [1349, 179] on span "Поповнити рахунок" at bounding box center [1399, 183] width 131 height 17
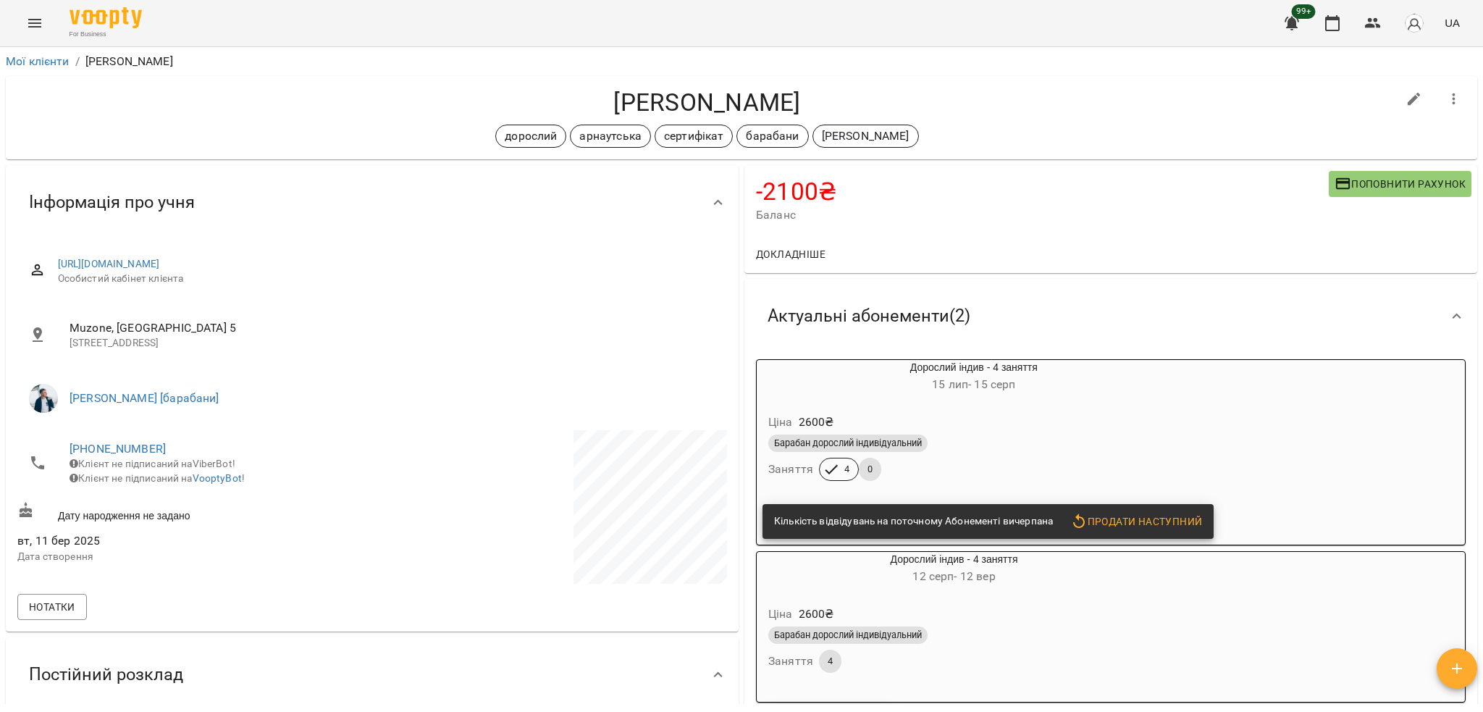
click at [1060, 432] on div "Ціна 2600 ₴" at bounding box center [973, 422] width 417 height 26
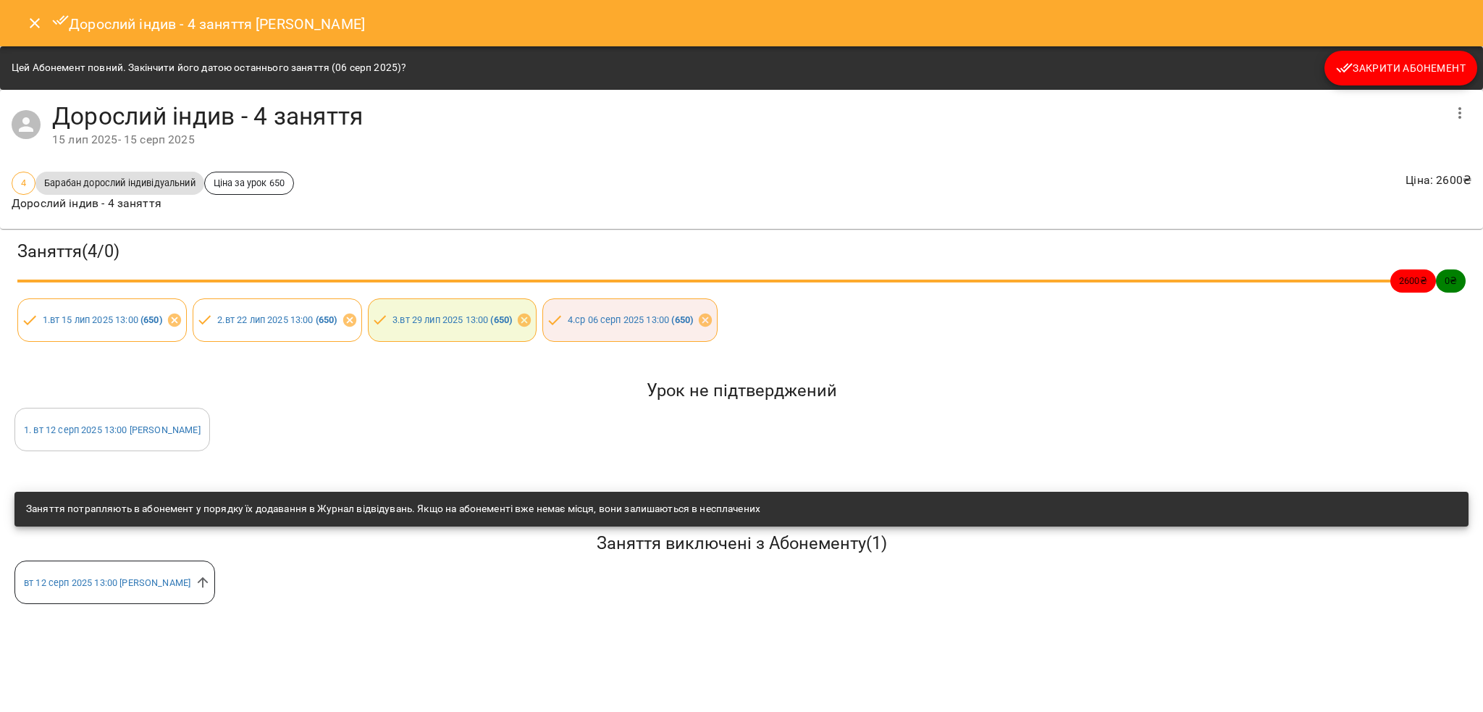
click at [1387, 59] on button "Закрити Абонемент" at bounding box center [1400, 68] width 153 height 35
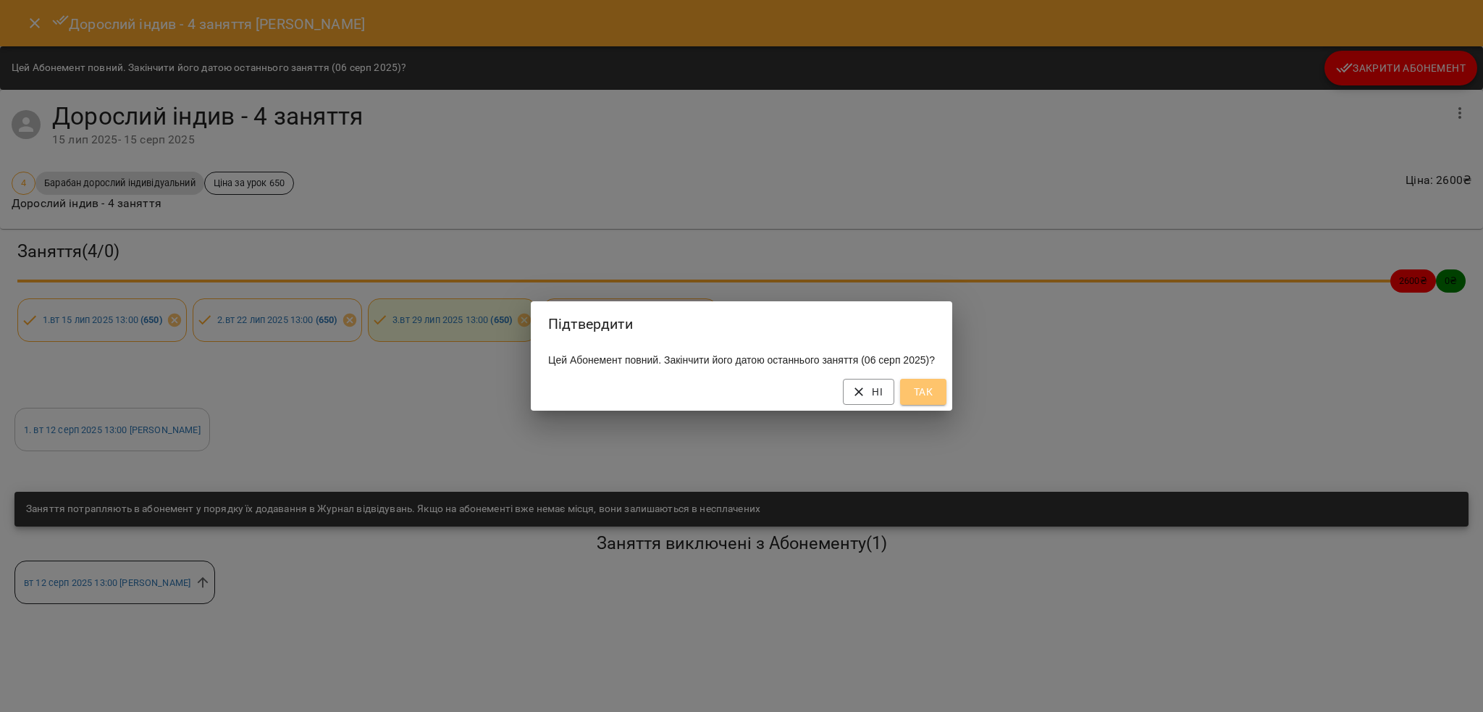
click at [932, 394] on span "Так" at bounding box center [922, 391] width 23 height 17
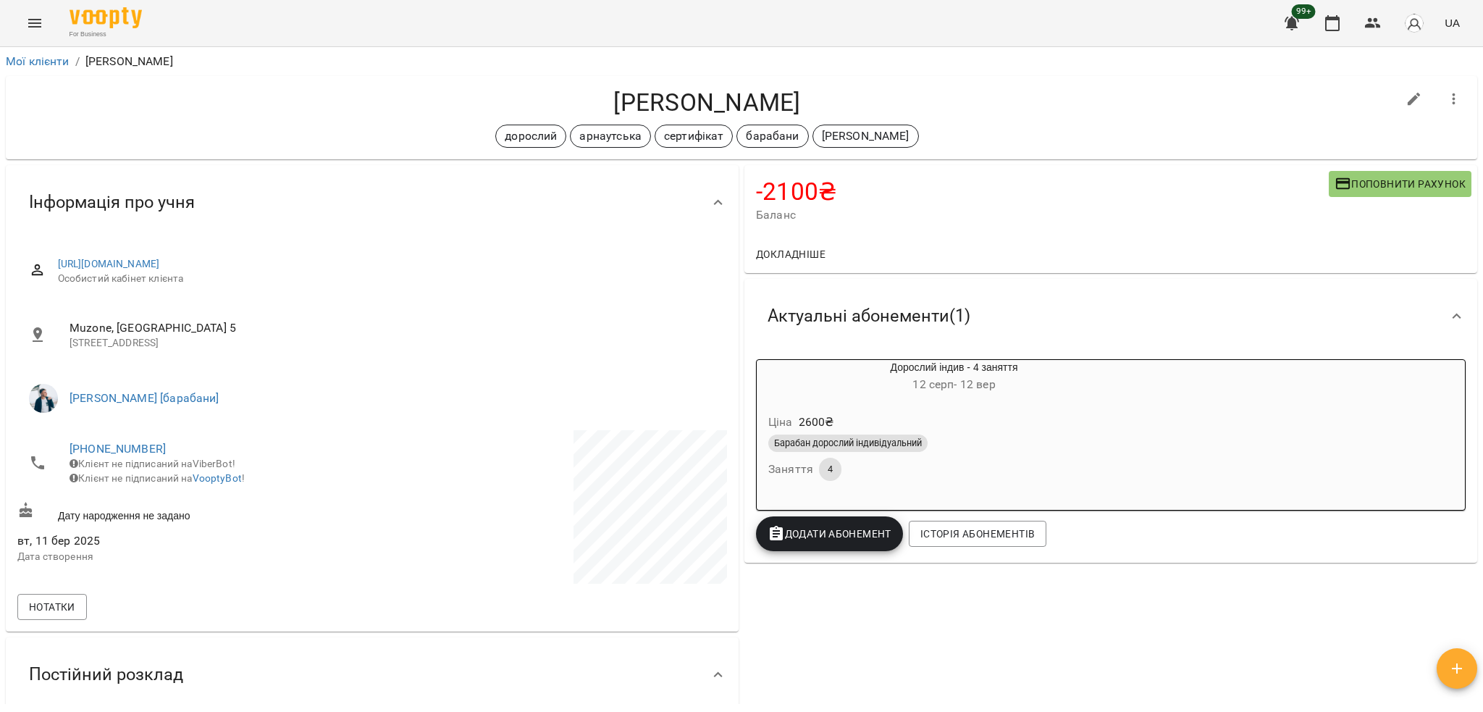
click at [1344, 180] on span "Поповнити рахунок" at bounding box center [1399, 183] width 131 height 17
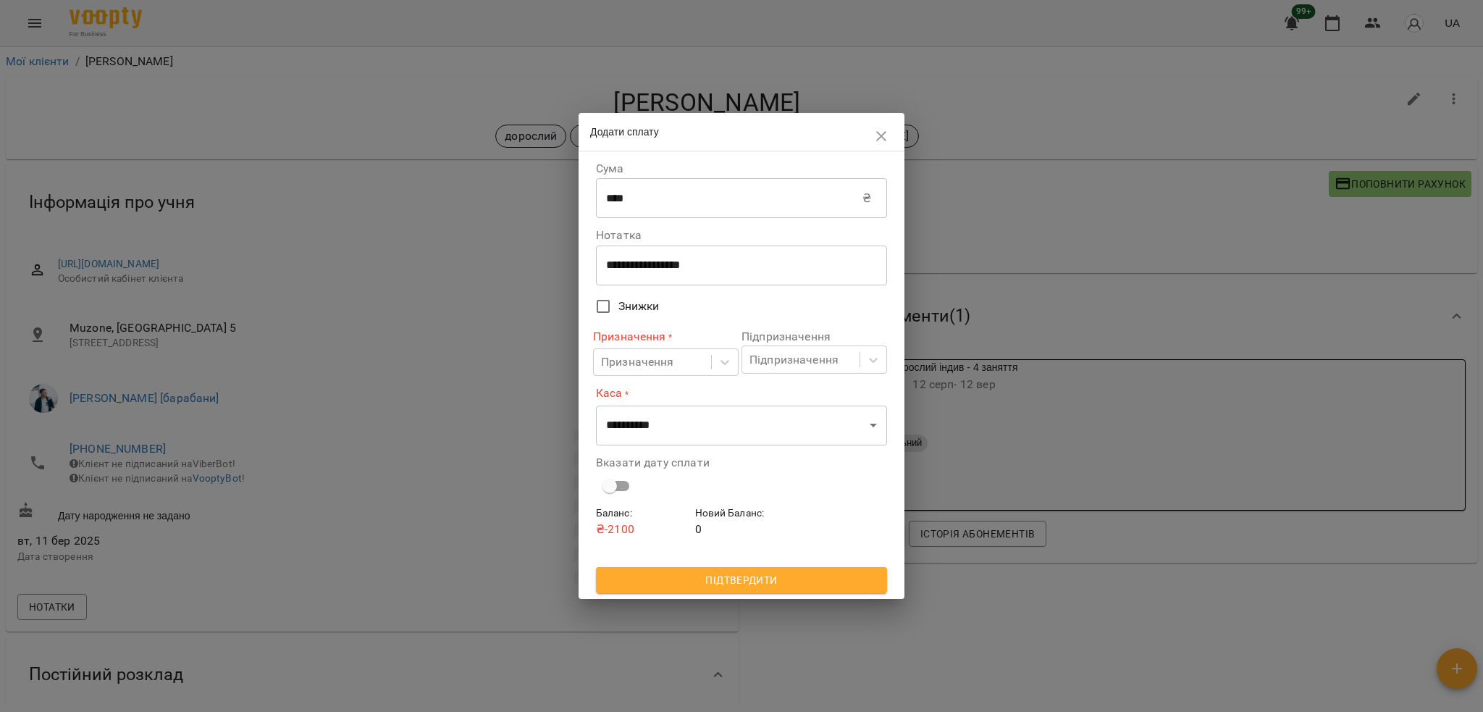
click at [674, 255] on div "**********" at bounding box center [741, 265] width 291 height 41
click at [674, 256] on div "**********" at bounding box center [741, 265] width 291 height 41
click at [675, 257] on div "**********" at bounding box center [741, 265] width 291 height 41
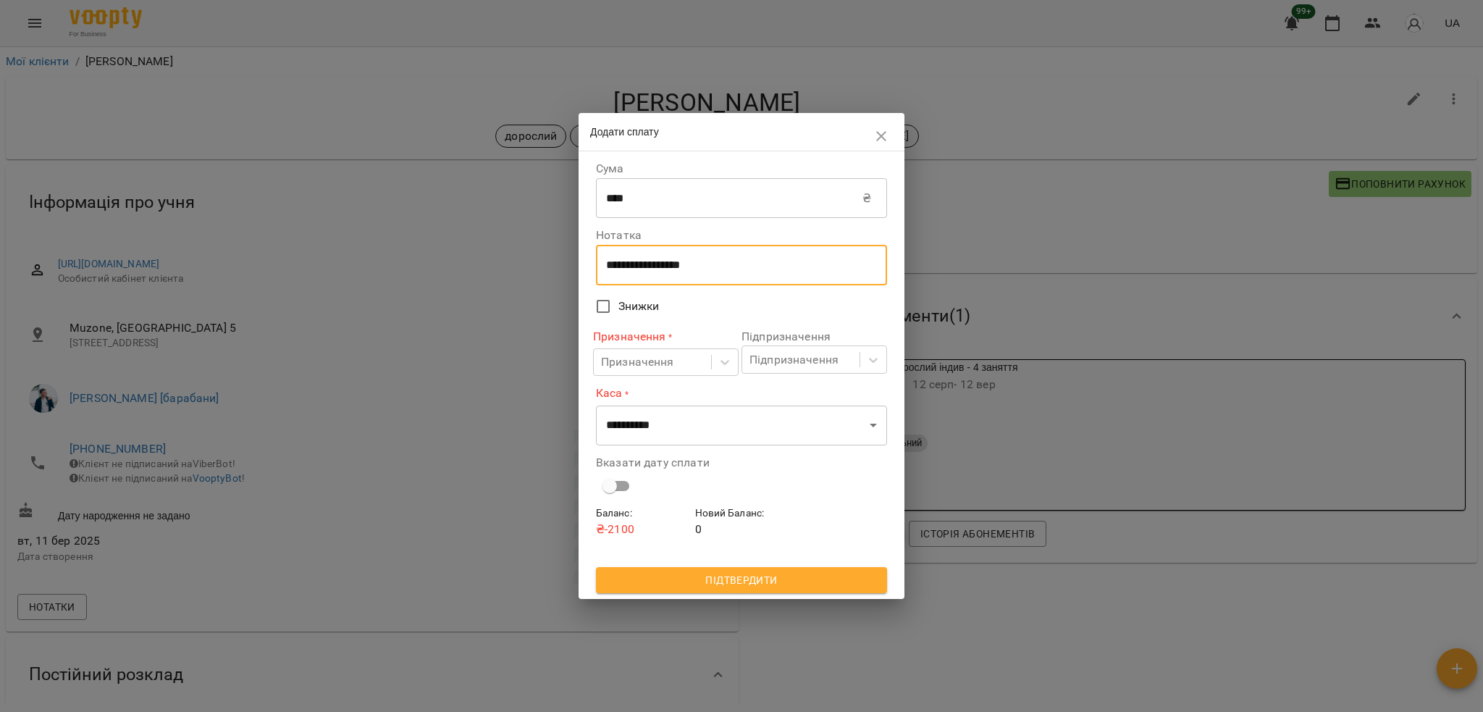
click at [673, 257] on div "**********" at bounding box center [741, 265] width 291 height 41
click at [672, 258] on div "**********" at bounding box center [741, 265] width 291 height 41
click at [678, 261] on textarea "**********" at bounding box center [741, 265] width 271 height 14
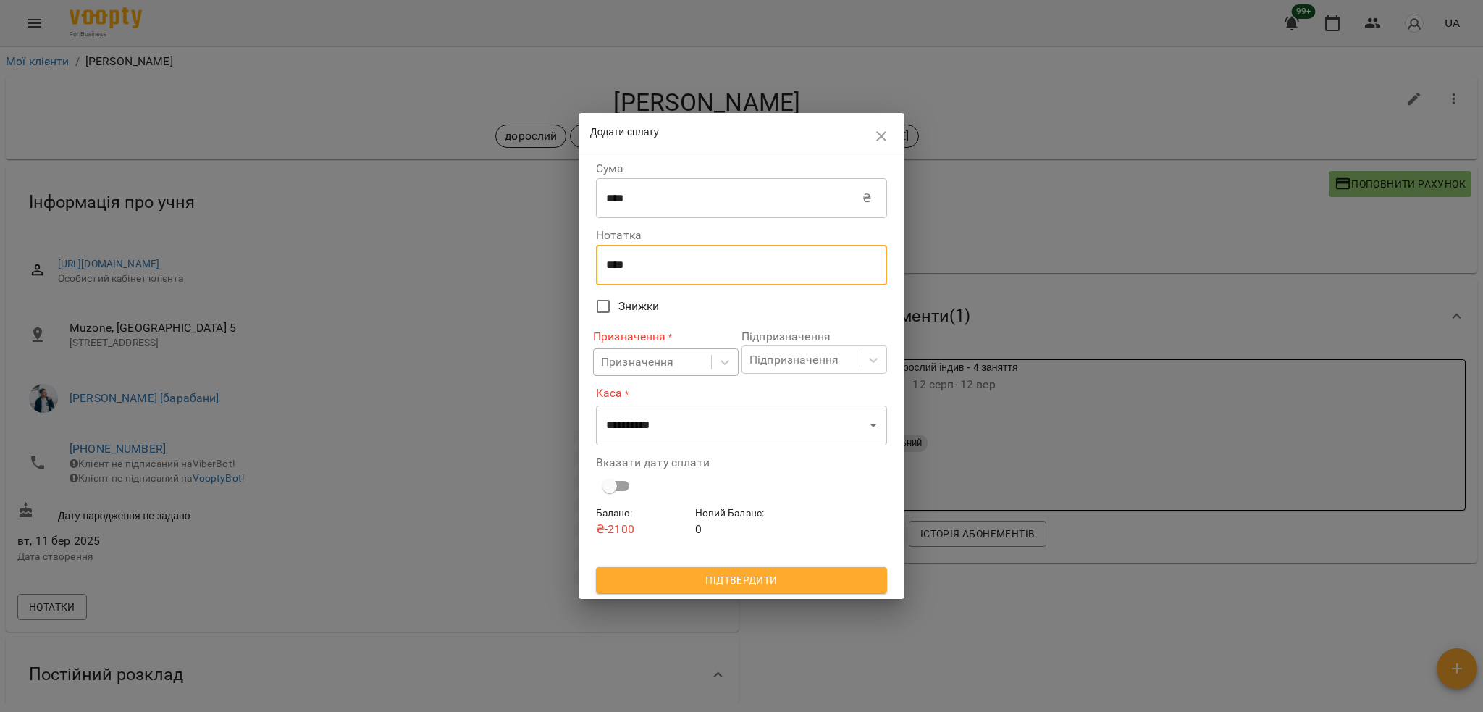
type textarea "****"
click at [674, 366] on div "Призначення" at bounding box center [652, 362] width 117 height 27
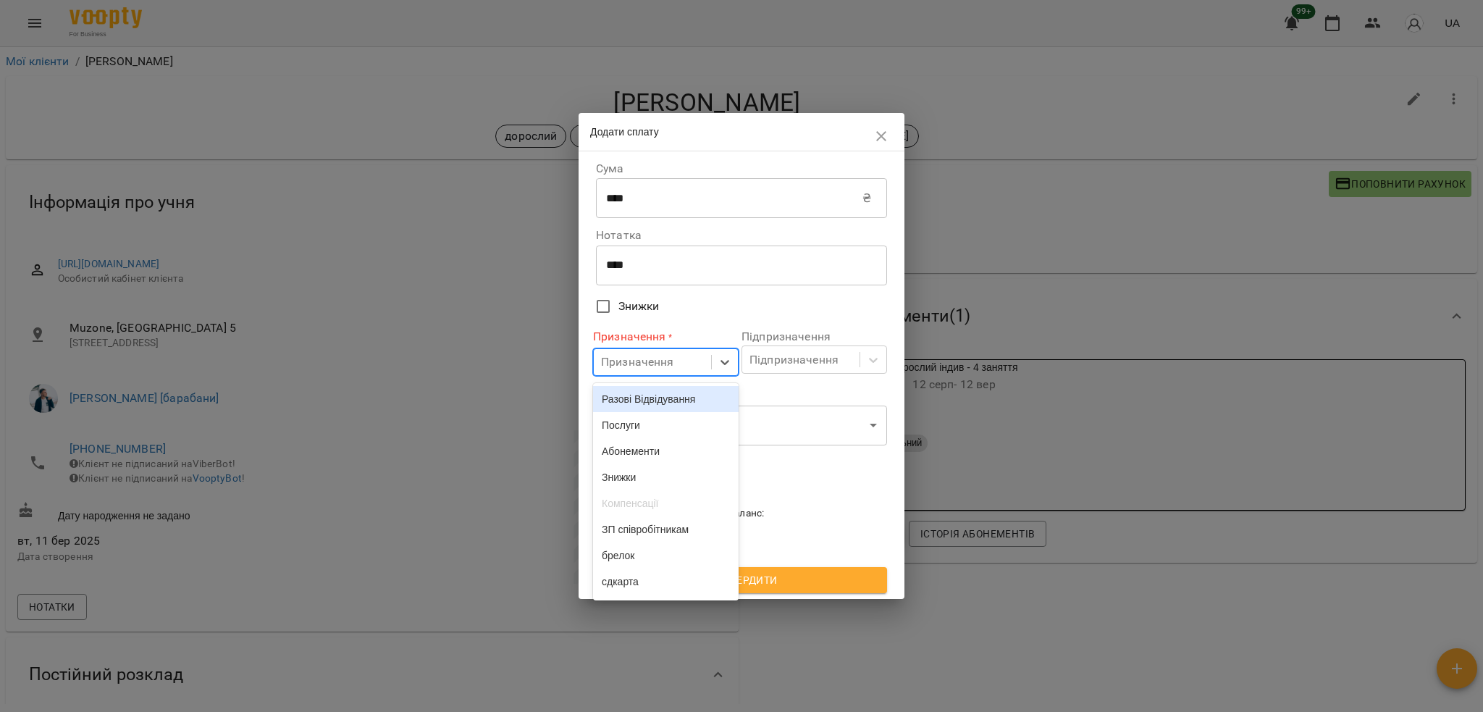
click at [674, 405] on div "Разові Відвідування" at bounding box center [666, 399] width 146 height 26
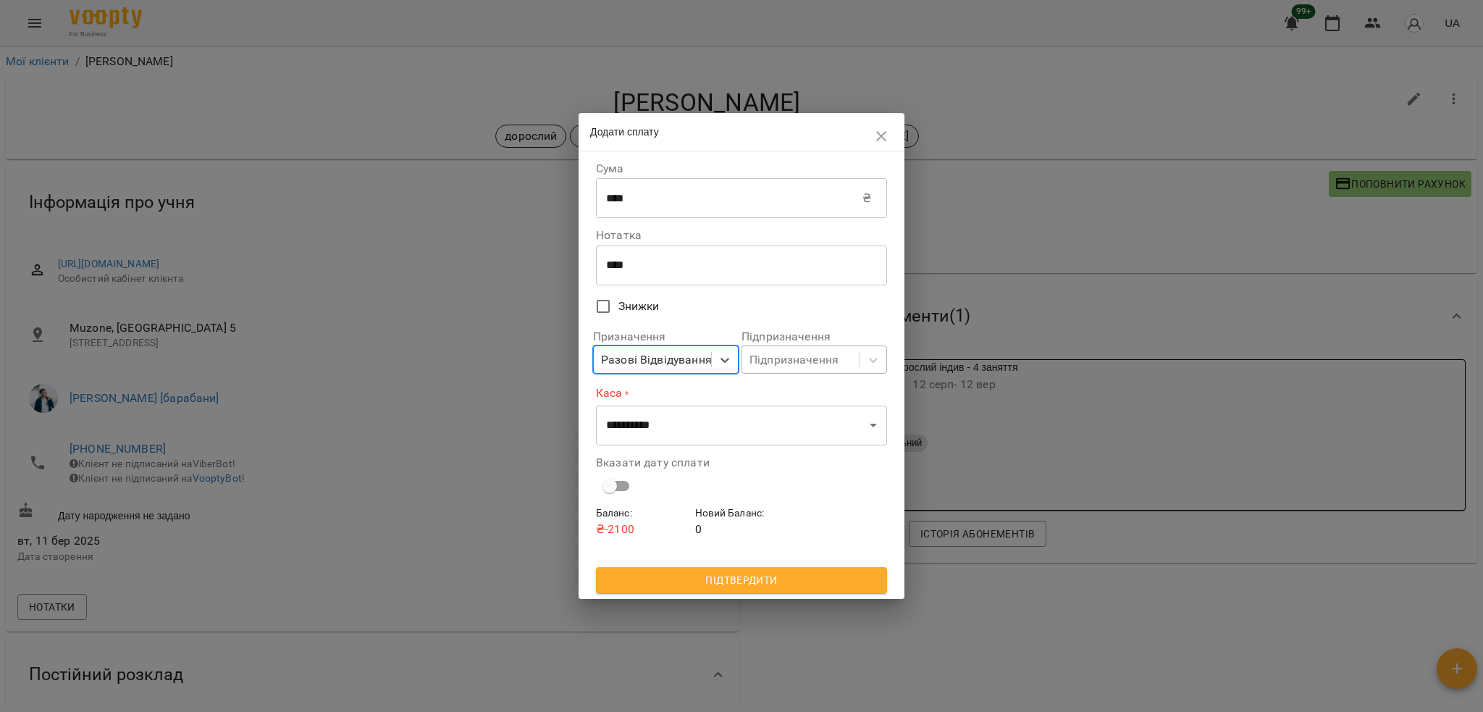
click at [794, 352] on div "Підпризначення" at bounding box center [793, 359] width 89 height 17
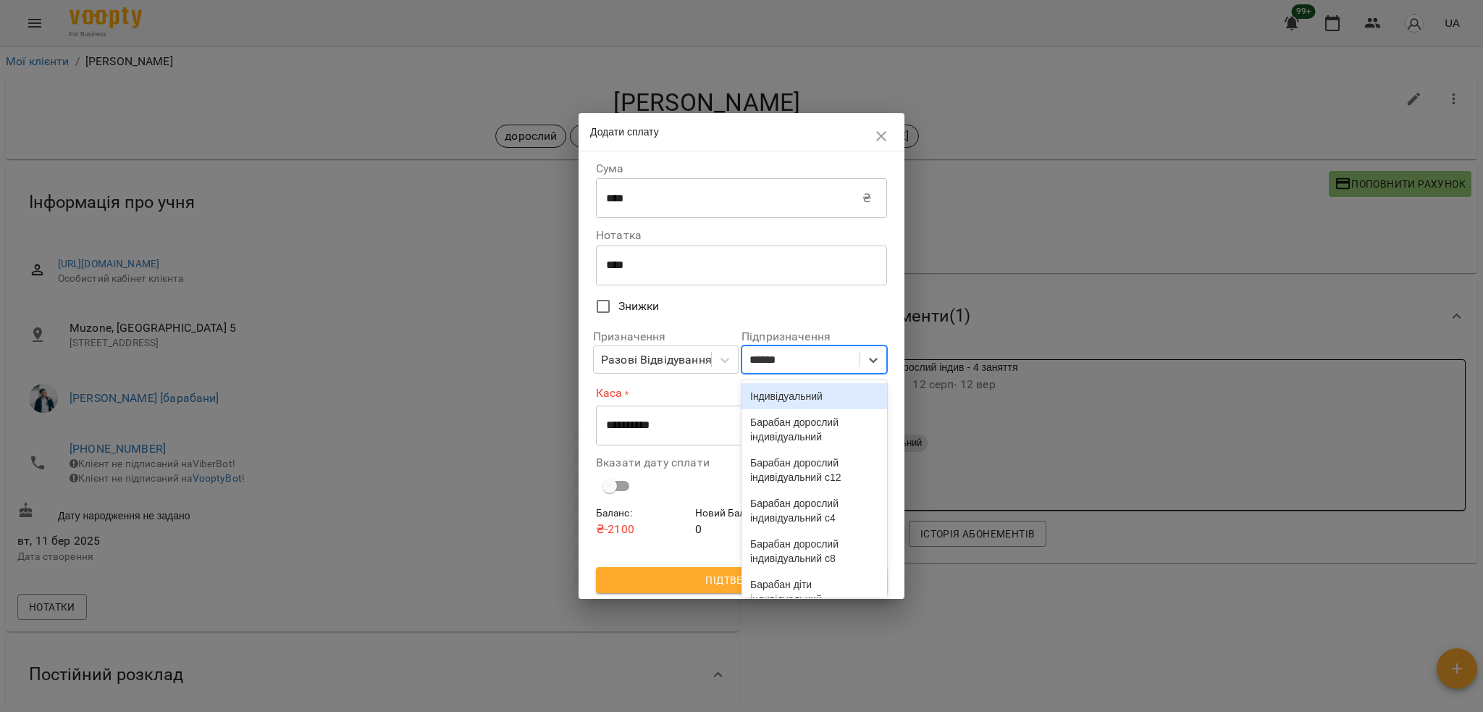
type input "*******"
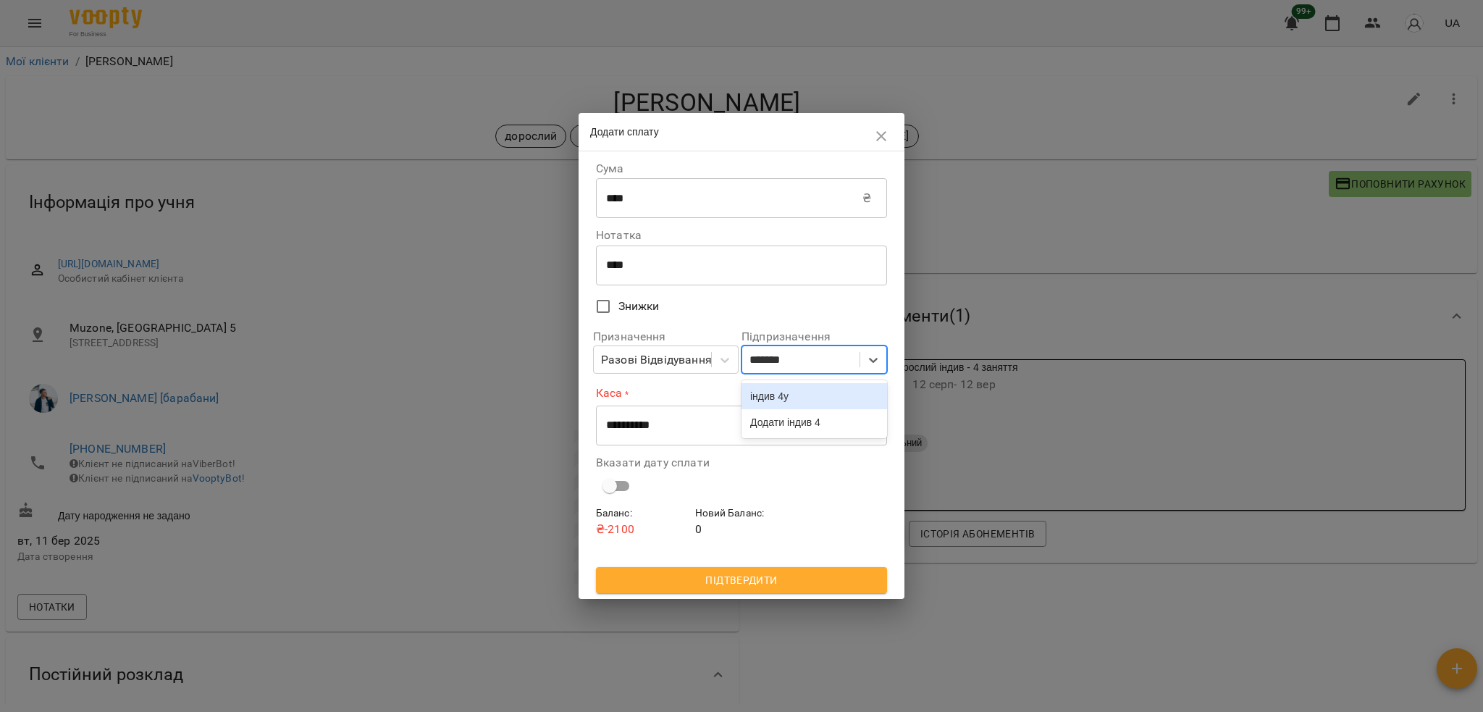
click at [780, 395] on div "індив 4у" at bounding box center [814, 396] width 146 height 26
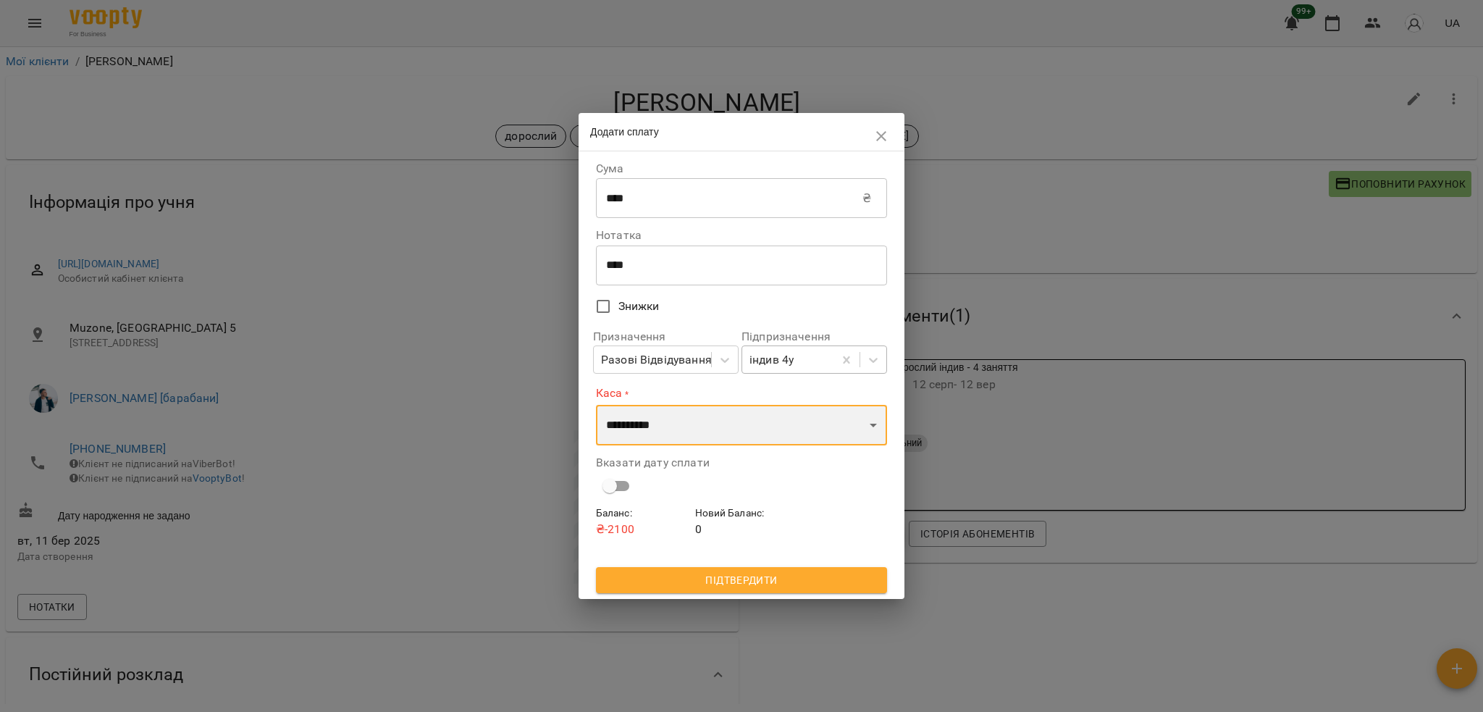
drag, startPoint x: 720, startPoint y: 418, endPoint x: 711, endPoint y: 429, distance: 14.9
click at [720, 418] on select "**********" at bounding box center [741, 425] width 291 height 41
select select "****"
click at [596, 405] on select "**********" at bounding box center [741, 425] width 291 height 41
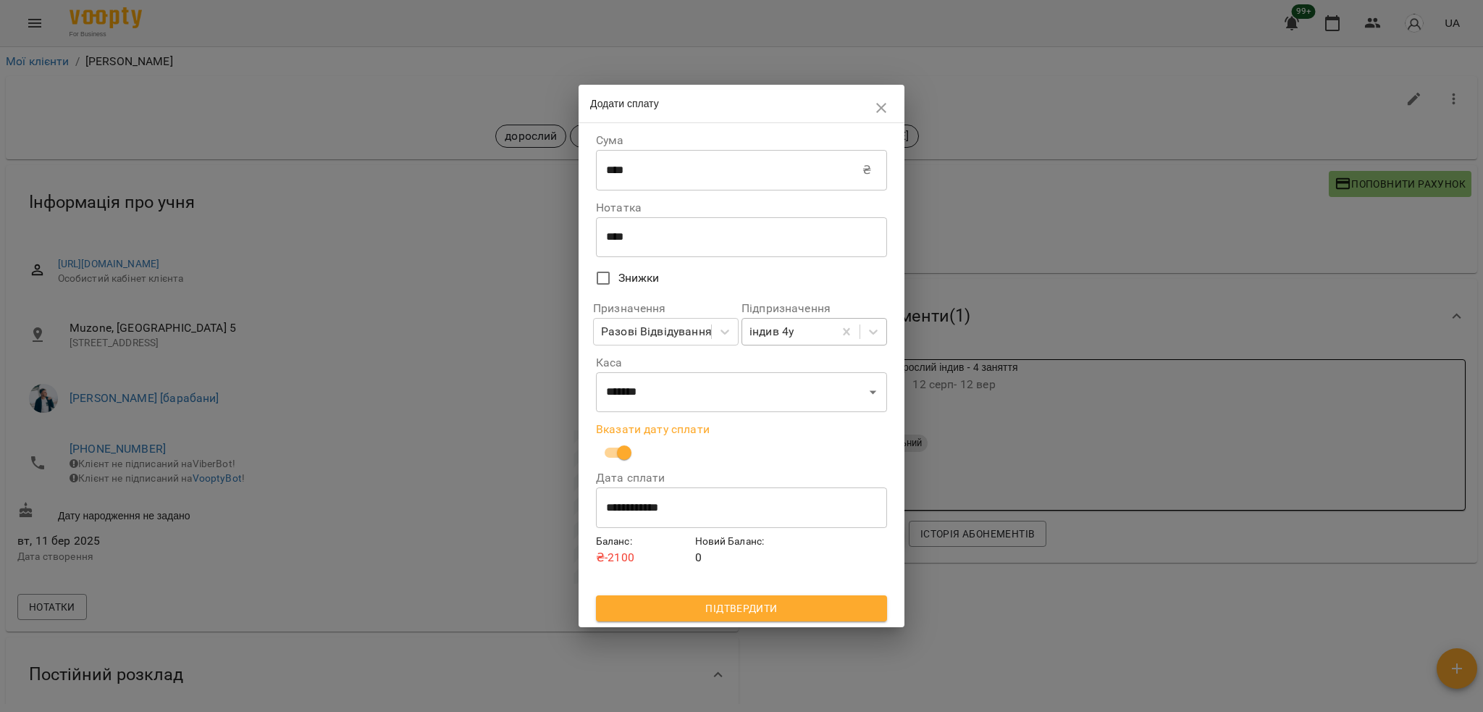
click at [666, 618] on button "Підтвердити" at bounding box center [741, 608] width 291 height 26
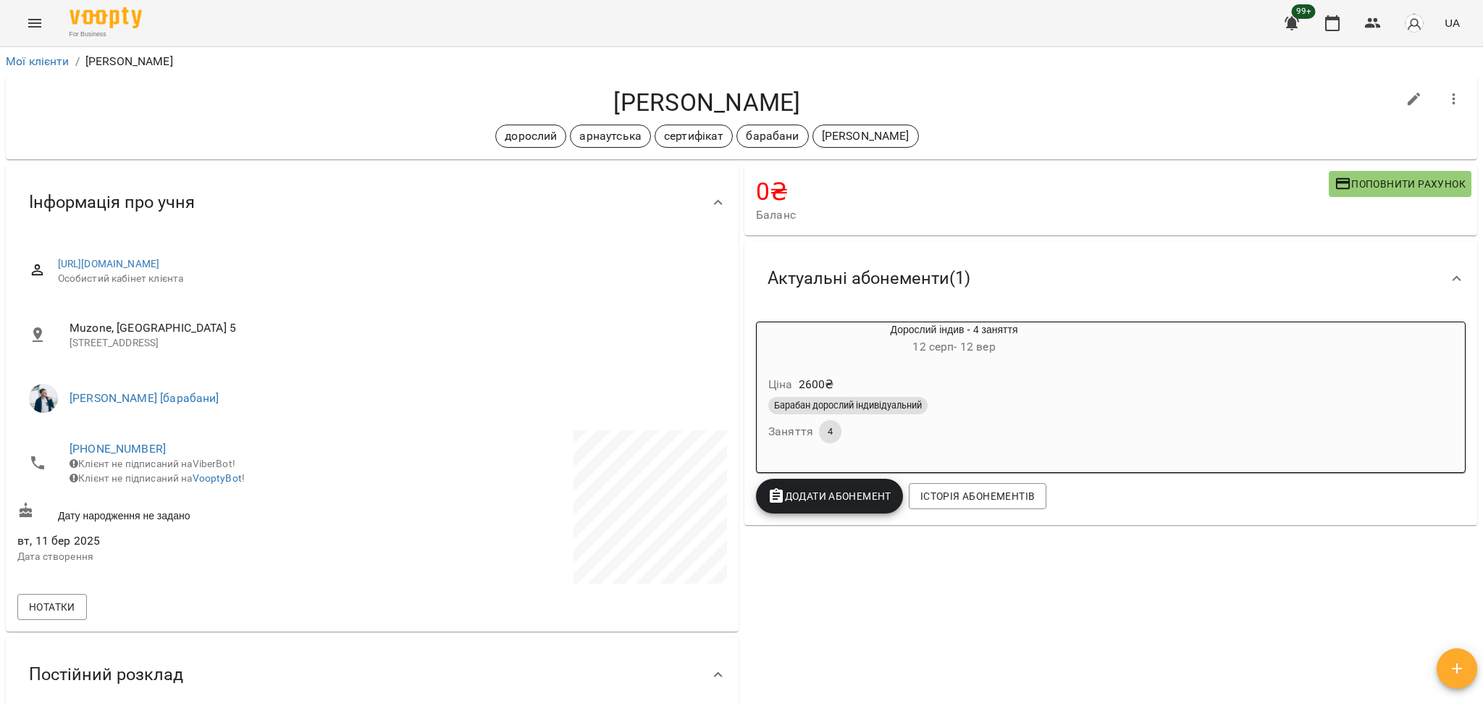
click at [797, 93] on h4 "Анастасія Баб'як" at bounding box center [706, 103] width 1379 height 30
click at [788, 96] on h4 "Анастасія Баб'як" at bounding box center [706, 103] width 1379 height 30
copy h4 "Баб'як"
click at [740, 85] on div "Анастасія Баб'як дорослий арнаутська сертифікат барабани євген" at bounding box center [741, 117] width 1471 height 83
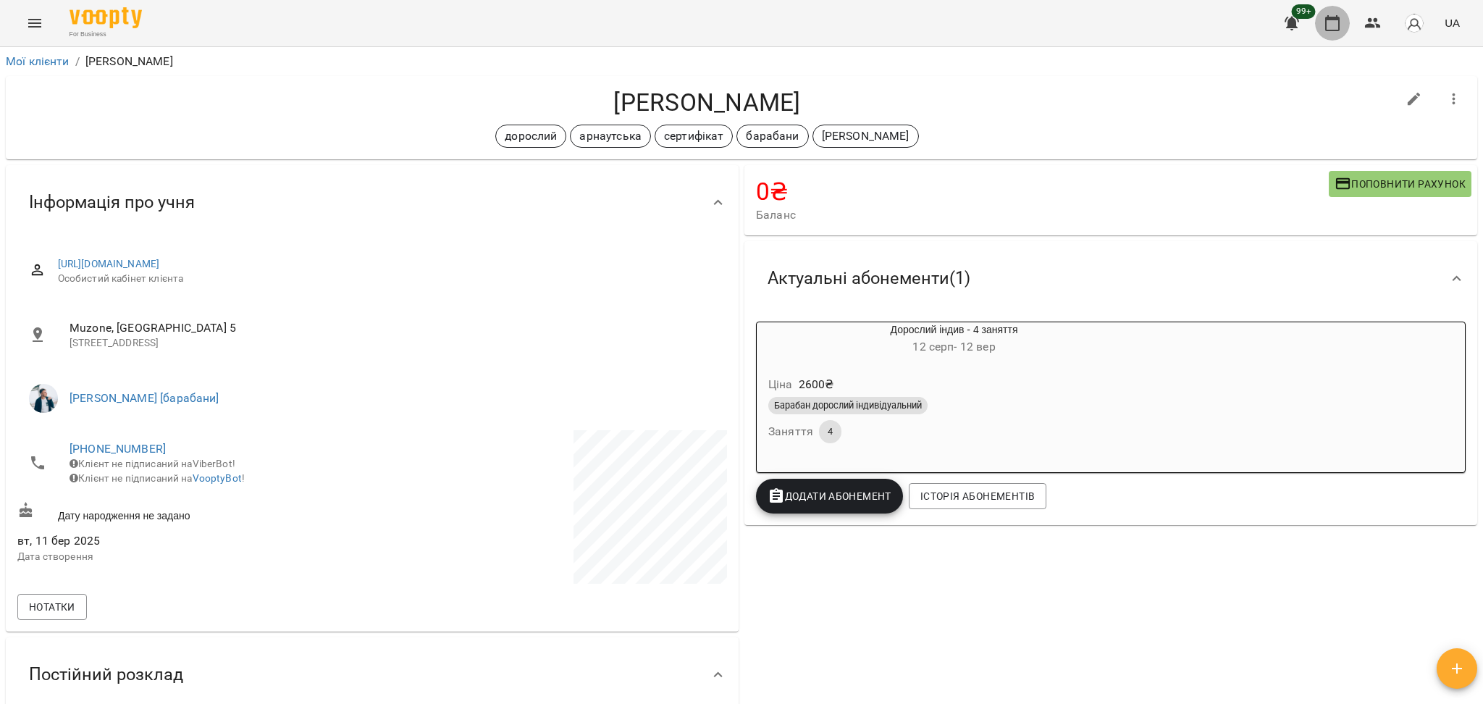
drag, startPoint x: 1326, startPoint y: 18, endPoint x: 1299, endPoint y: 1, distance: 32.5
click at [1330, 14] on icon "button" at bounding box center [1331, 22] width 17 height 17
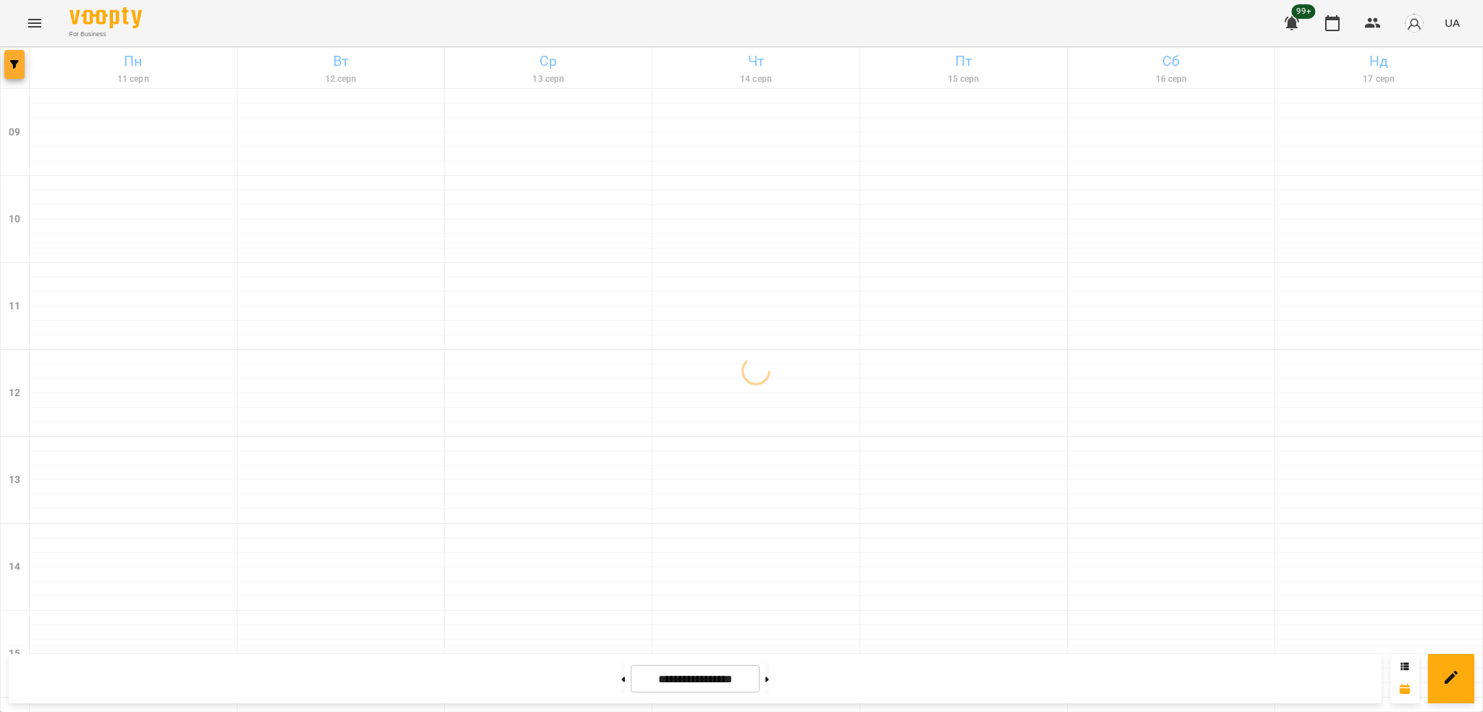
click at [20, 60] on span "button" at bounding box center [14, 64] width 20 height 9
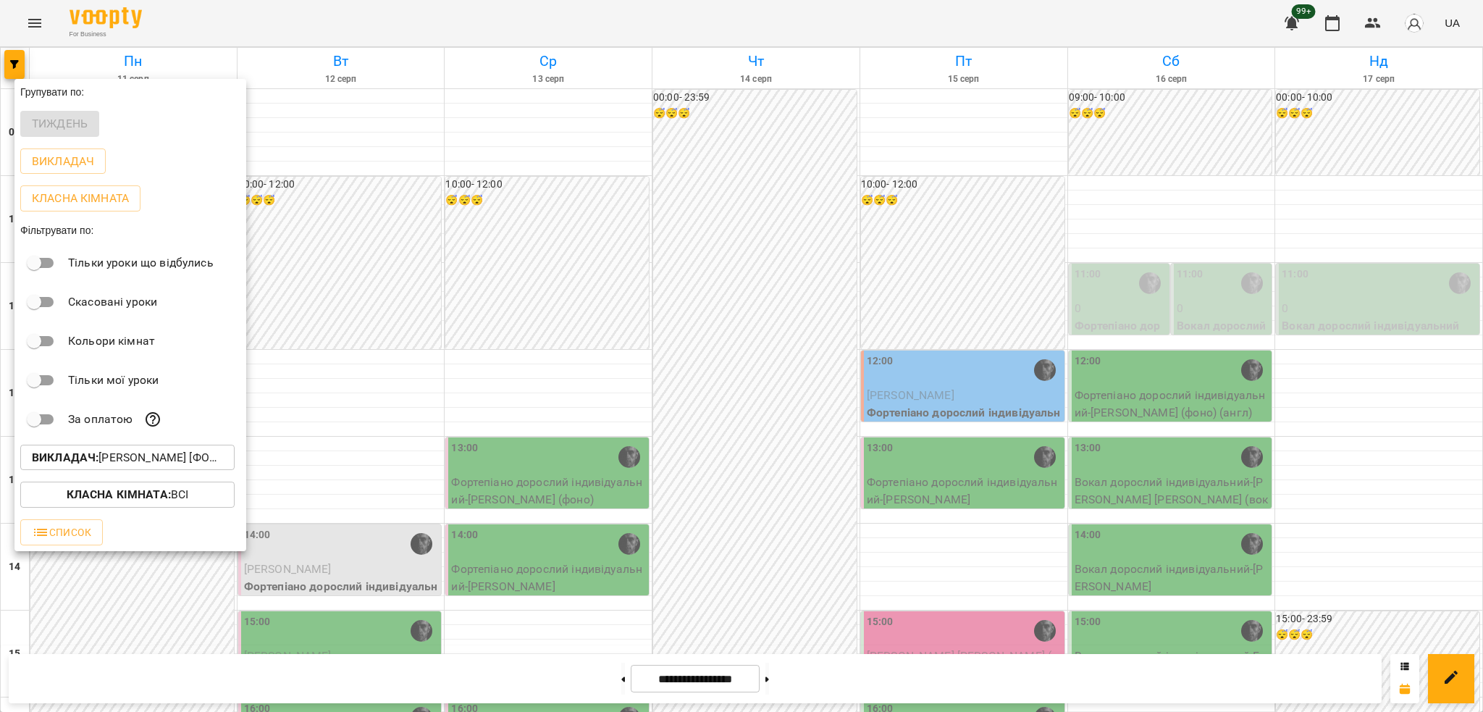
click at [622, 389] on div at bounding box center [741, 356] width 1483 height 712
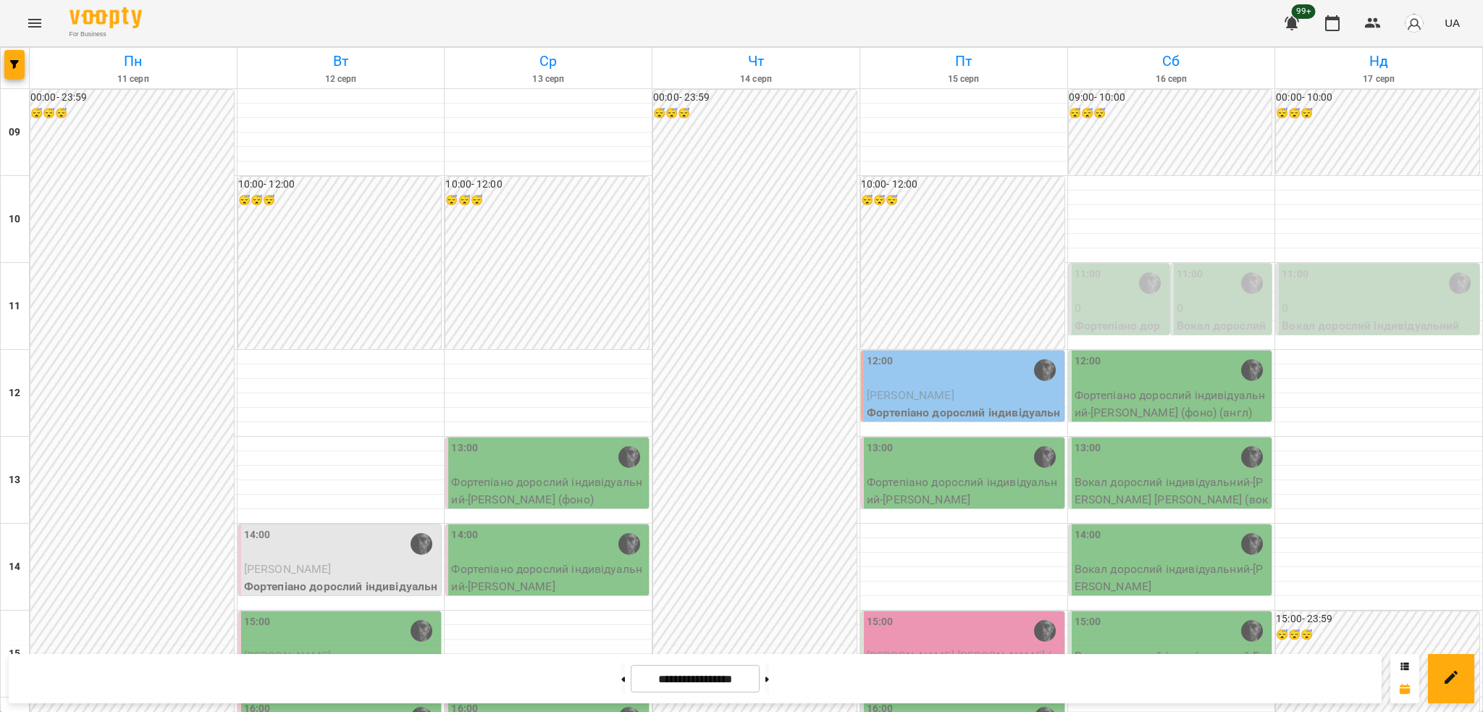
drag, startPoint x: 1373, startPoint y: 14, endPoint x: 1268, endPoint y: 25, distance: 105.5
click at [1373, 15] on icon "button" at bounding box center [1372, 22] width 17 height 17
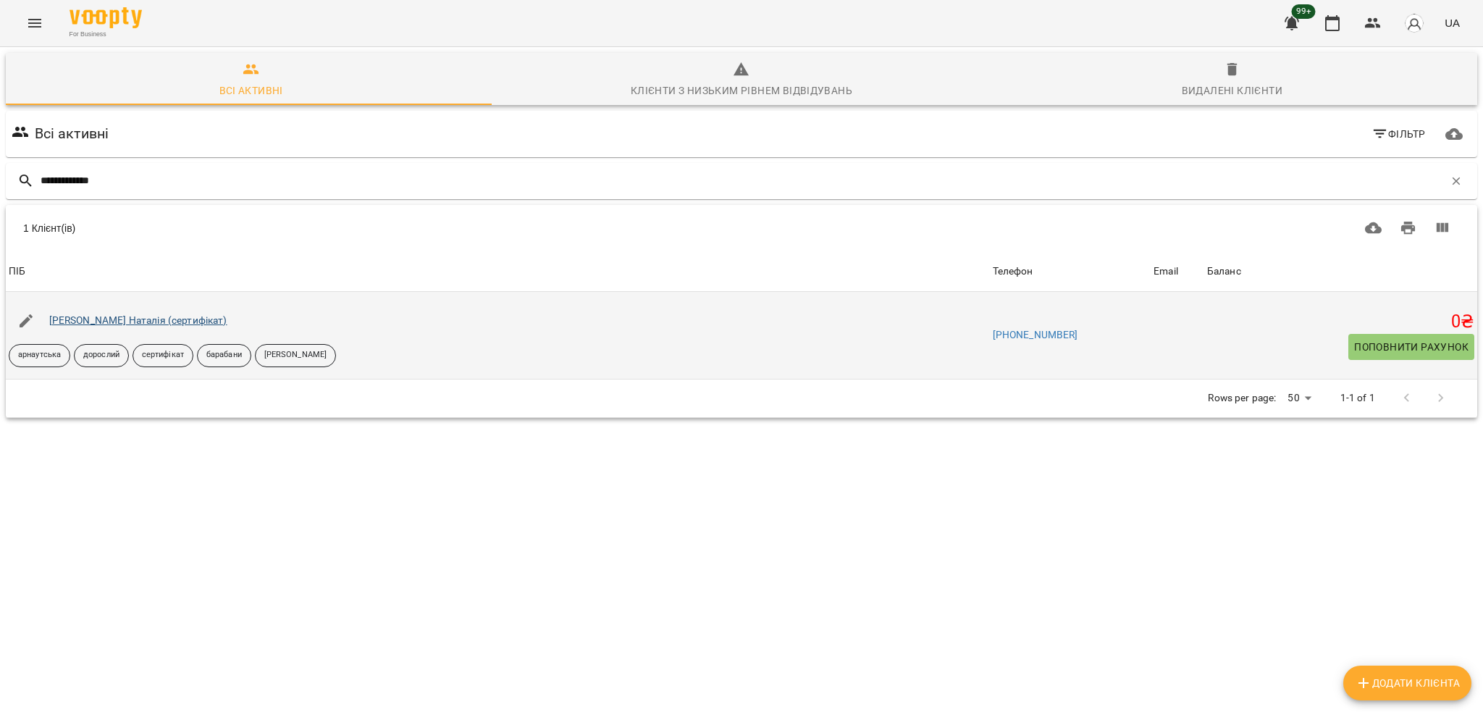
type input "**********"
click at [136, 320] on link "[PERSON_NAME] (сертифікат)" at bounding box center [138, 320] width 178 height 12
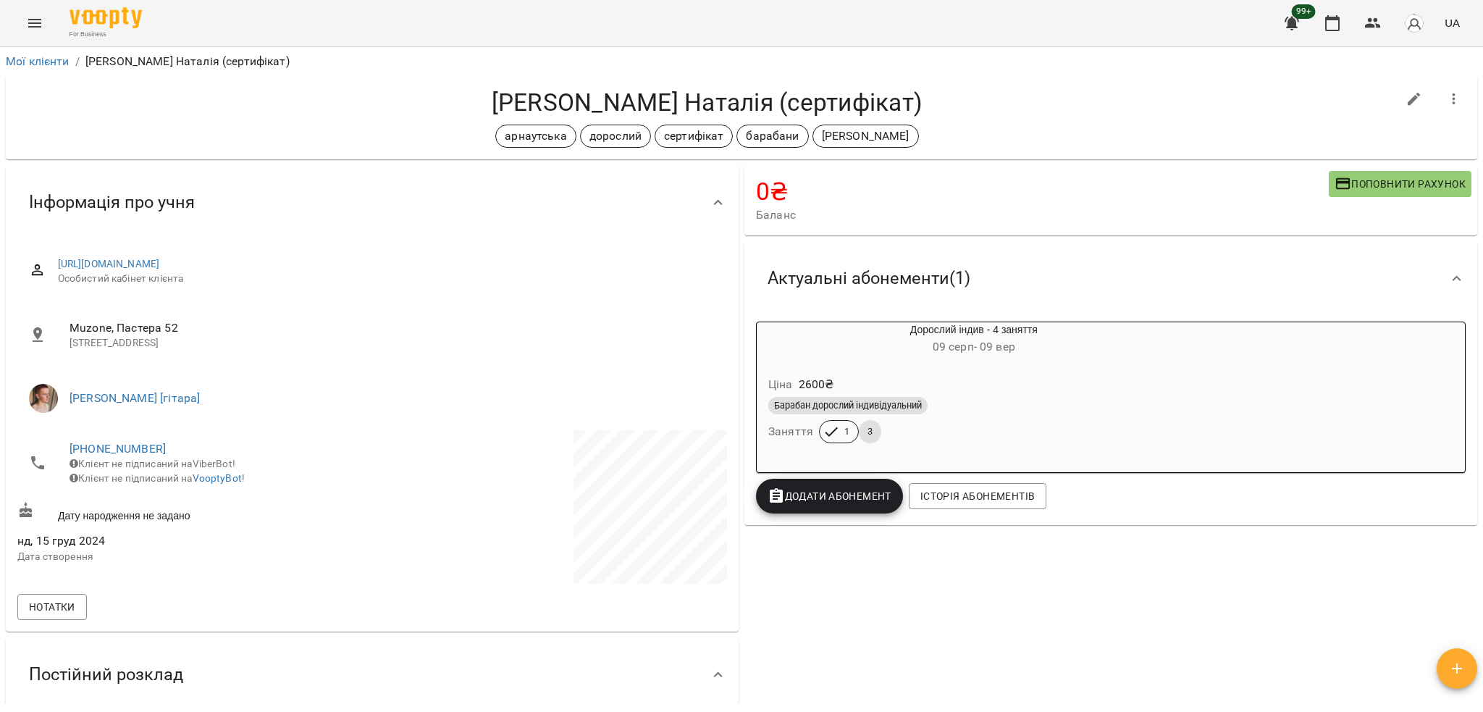
click at [973, 400] on div "Барабан дорослий індивідуальний" at bounding box center [973, 405] width 411 height 17
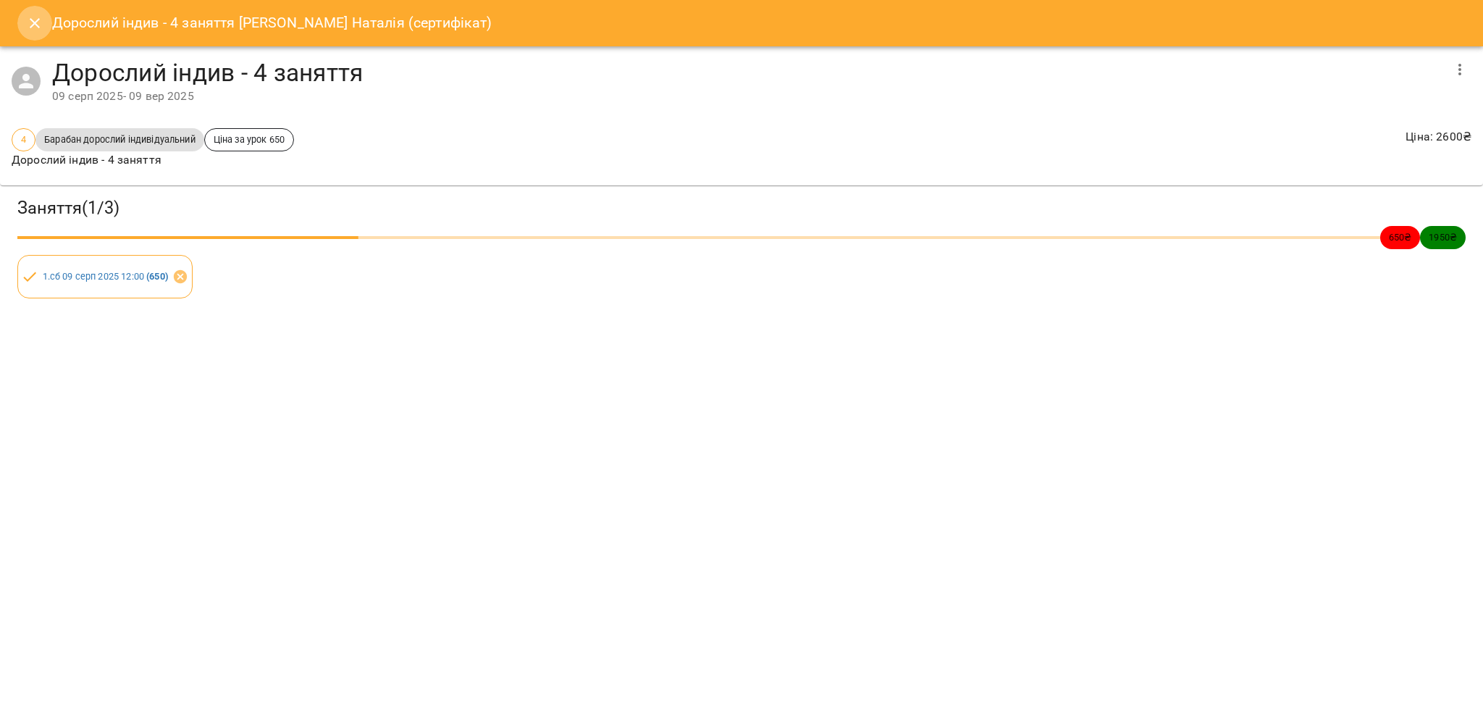
click at [28, 14] on icon "Close" at bounding box center [34, 22] width 17 height 17
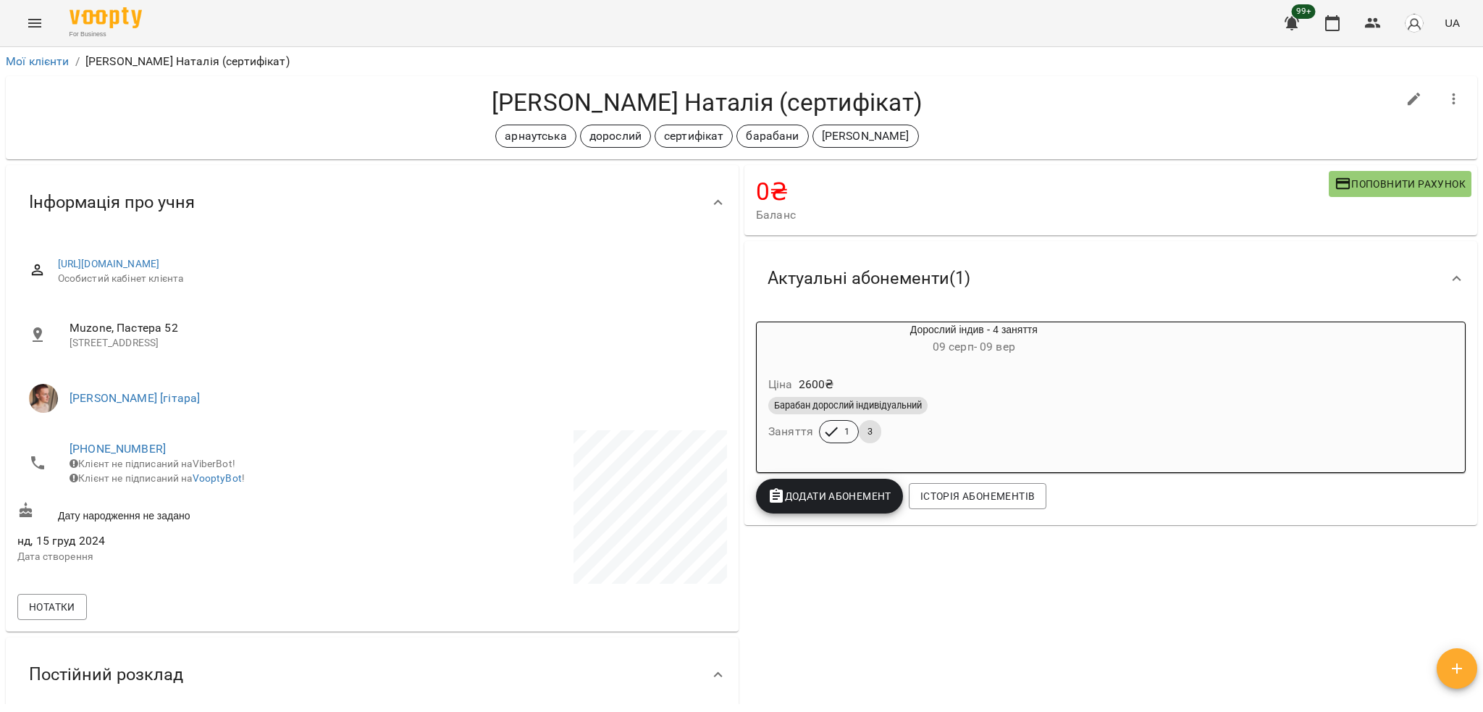
click at [582, 101] on h4 "[PERSON_NAME] (сертифікат)" at bounding box center [706, 103] width 1379 height 30
copy h4 "[PERSON_NAME]"
click at [759, 90] on h4 "[PERSON_NAME] (сертифікат)" at bounding box center [706, 103] width 1379 height 30
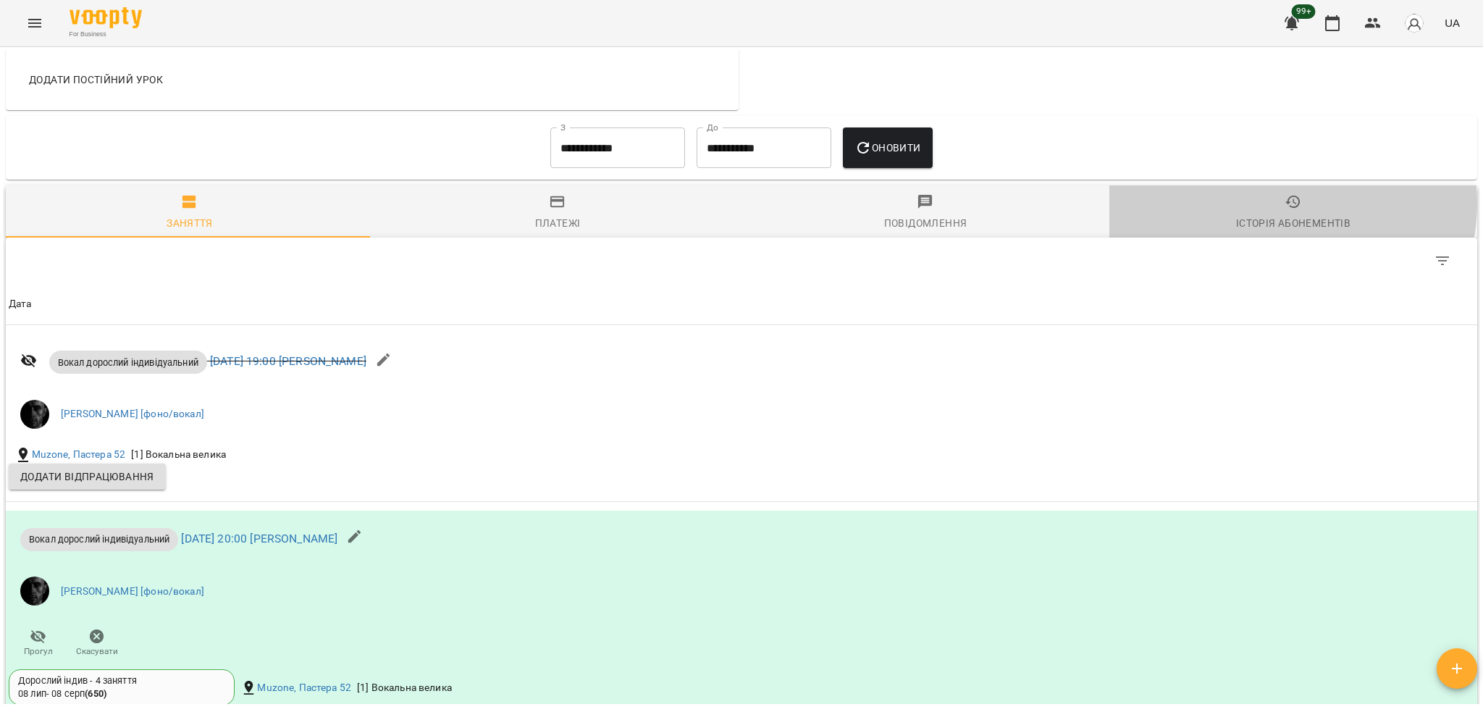
drag, startPoint x: 1268, startPoint y: 214, endPoint x: 1263, endPoint y: 220, distance: 8.3
click at [1269, 214] on span "Історія абонементів" at bounding box center [1293, 212] width 350 height 39
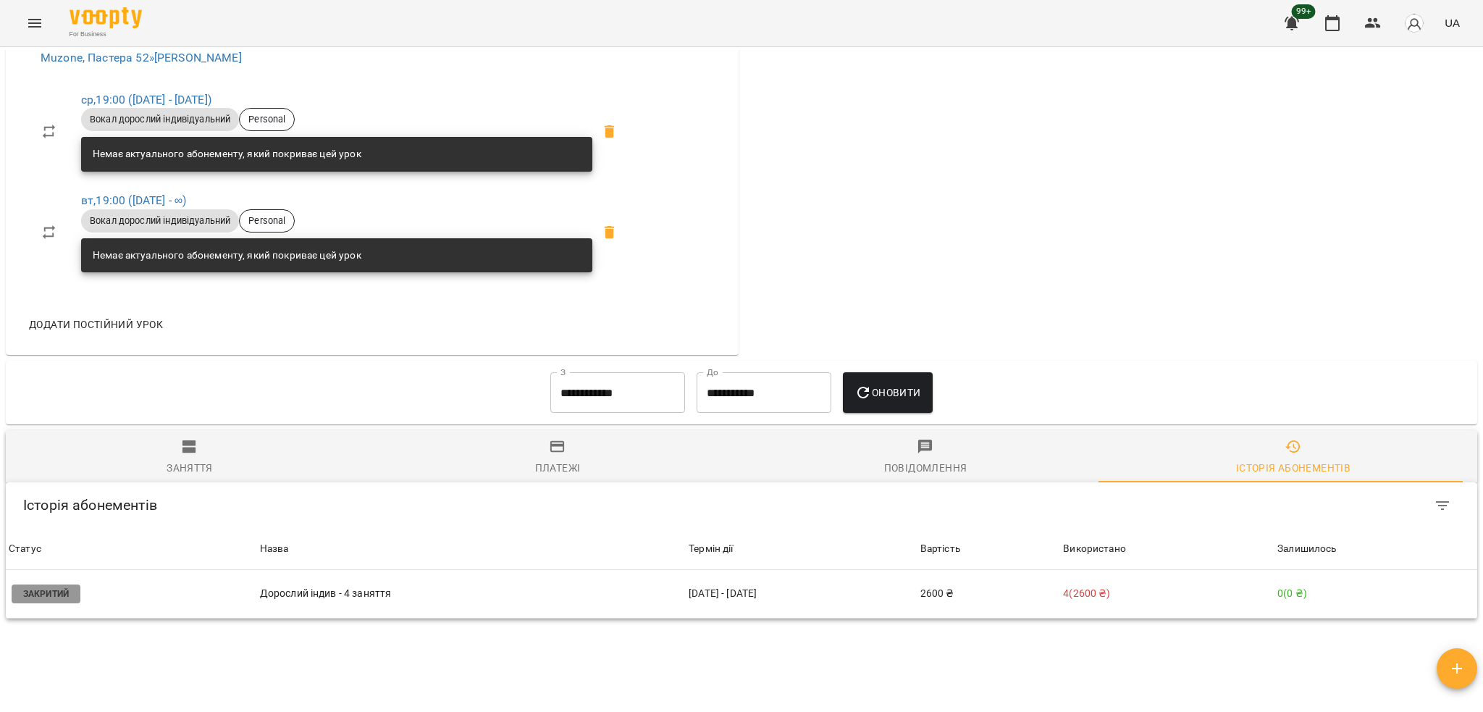
scroll to position [822, 0]
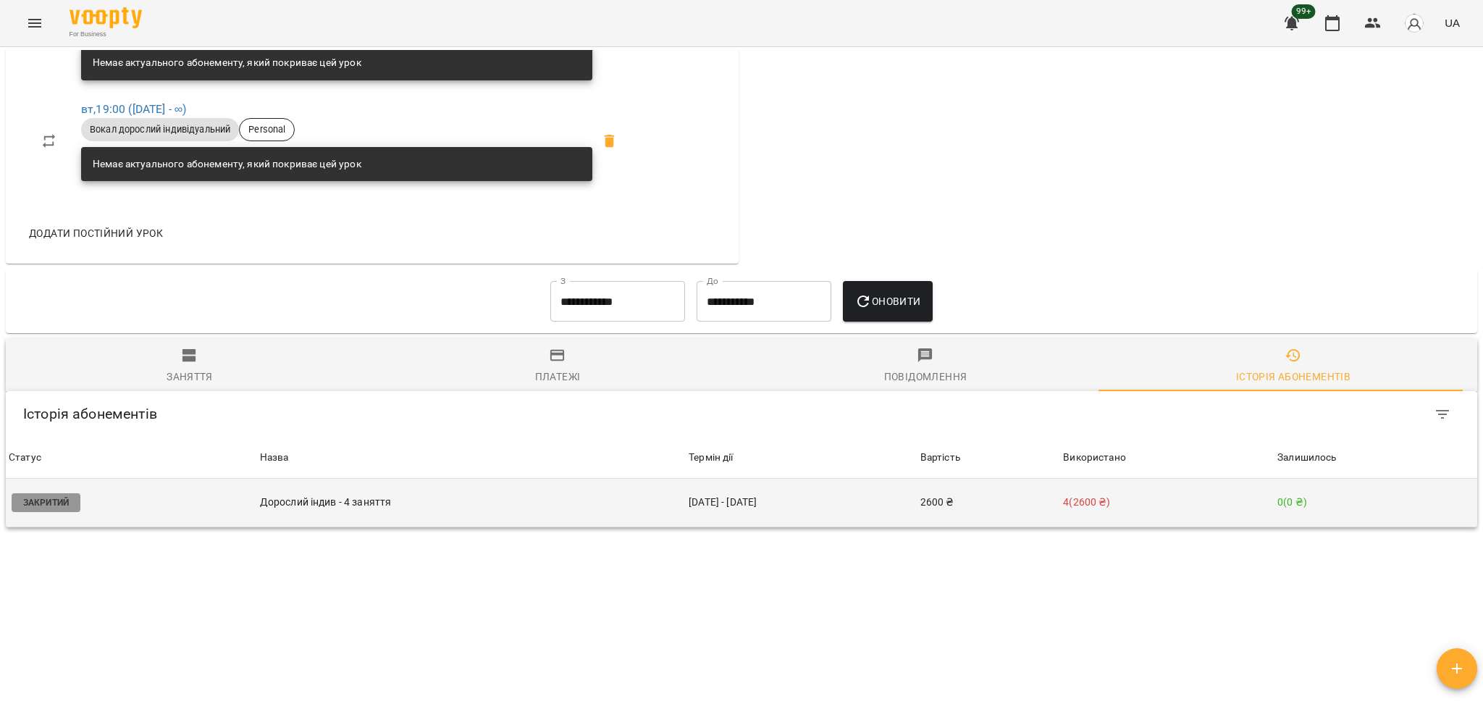
click at [527, 516] on td "Дорослий індив - 4 заняття" at bounding box center [471, 503] width 429 height 49
click at [526, 516] on td "Дорослий індив - 4 заняття" at bounding box center [471, 503] width 429 height 49
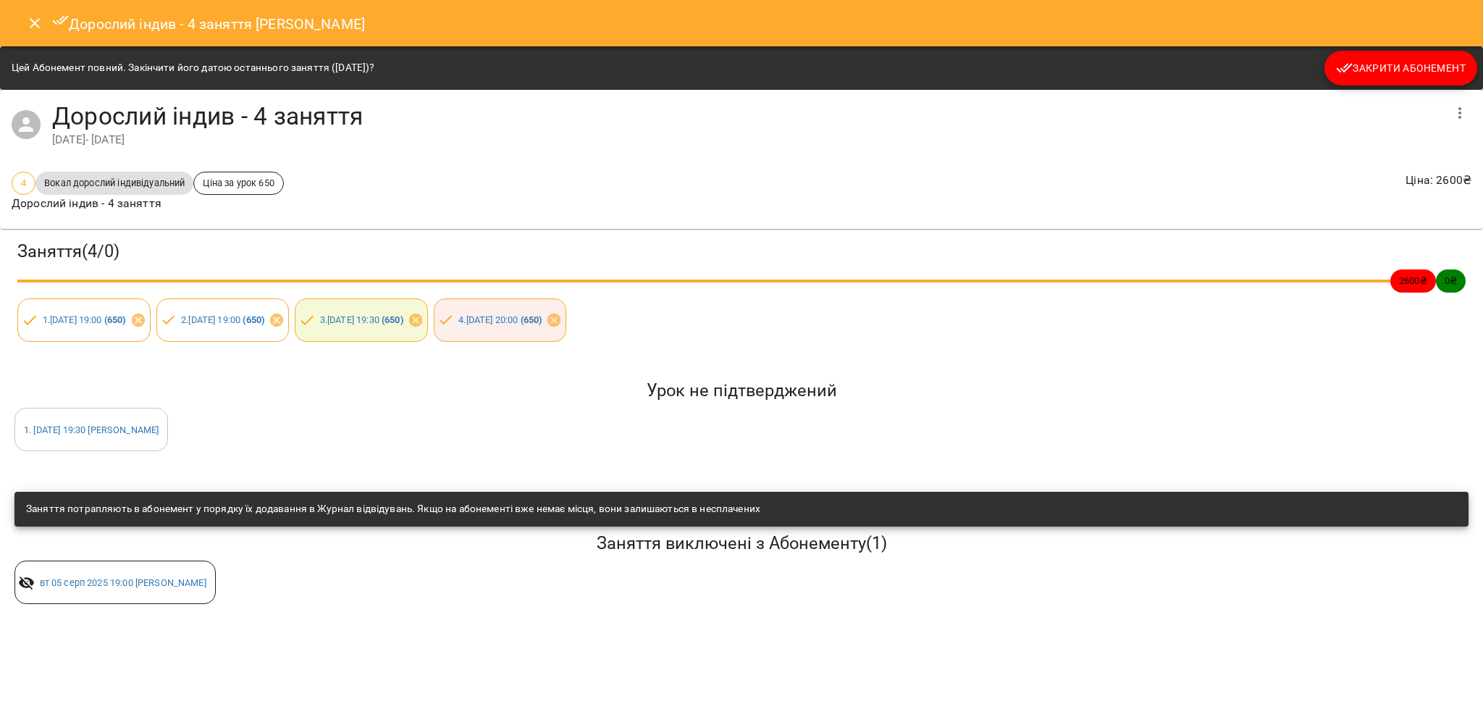
click at [22, 16] on button "Close" at bounding box center [34, 23] width 35 height 35
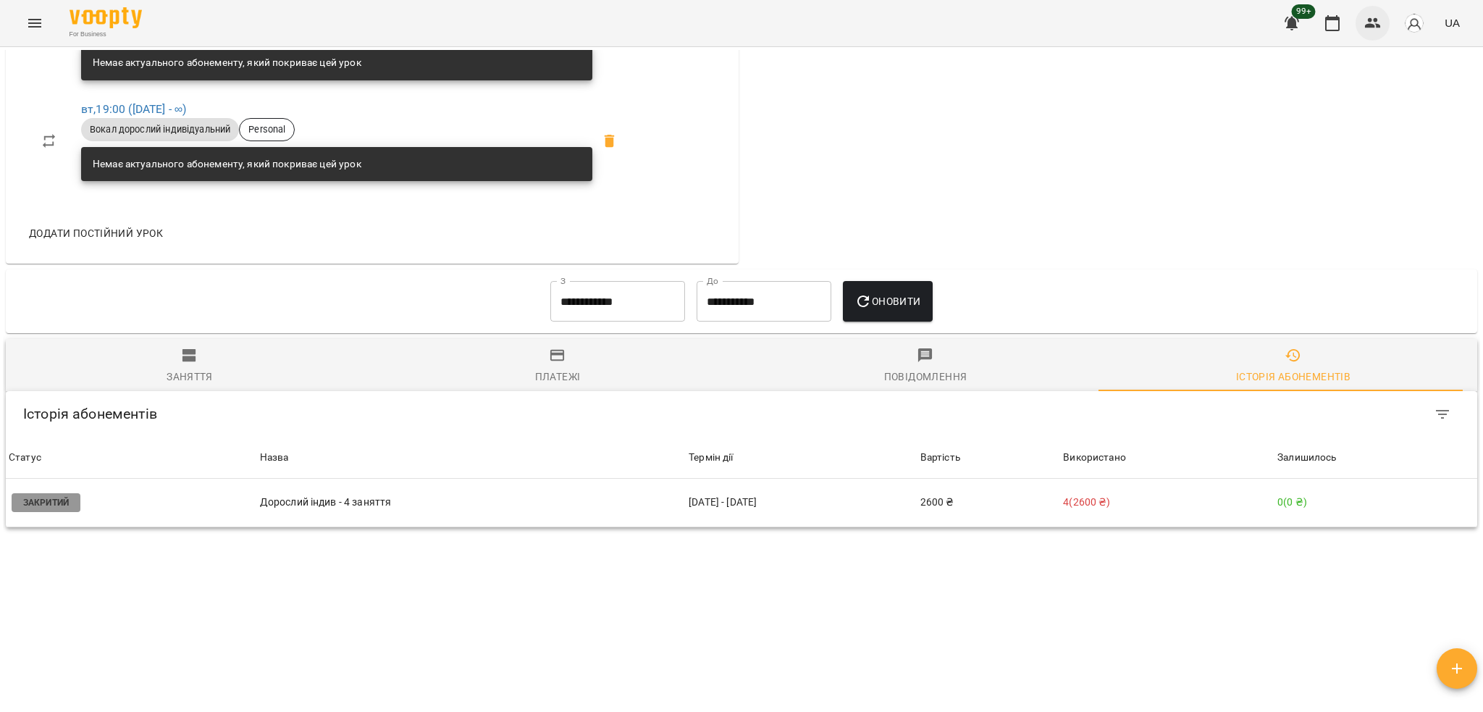
click at [1361, 23] on button "button" at bounding box center [1372, 23] width 35 height 35
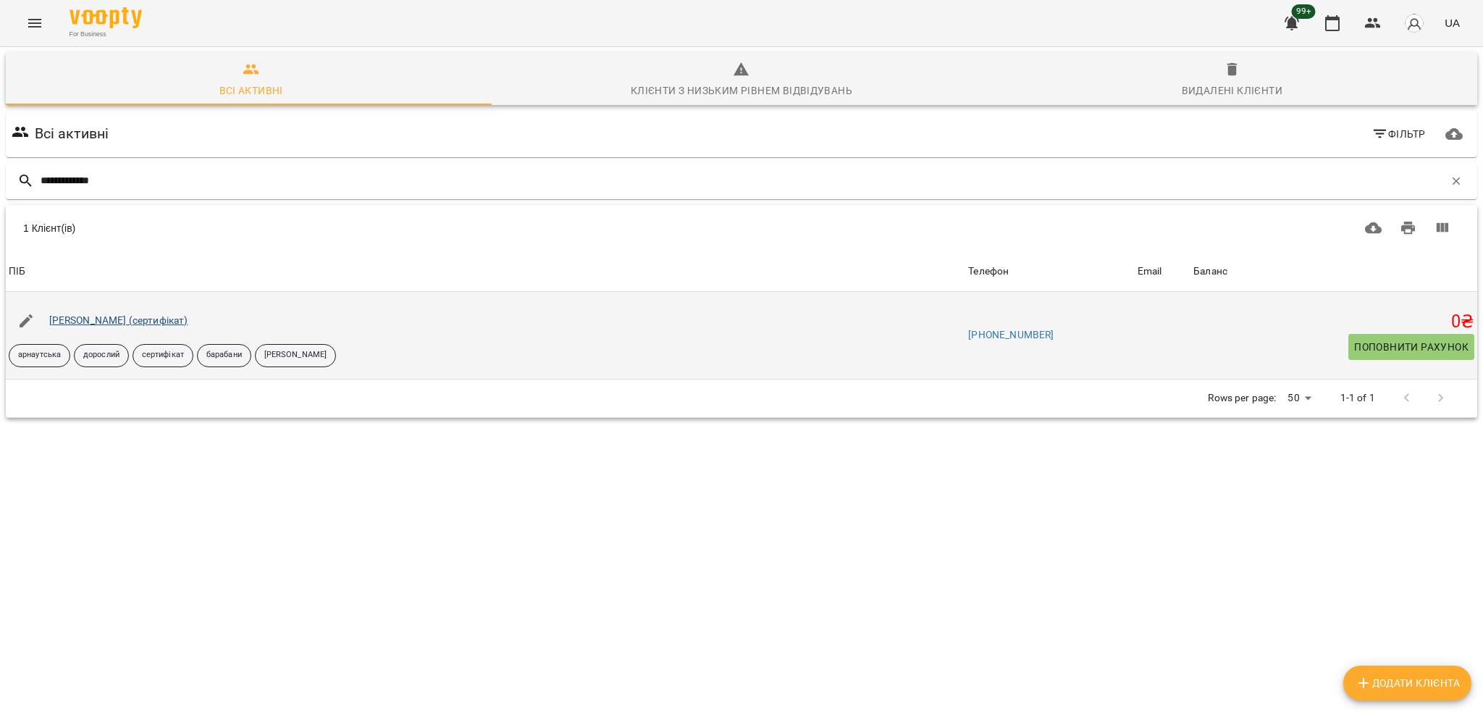
type input "**********"
click at [130, 319] on link "[PERSON_NAME] (сертифікат)" at bounding box center [118, 320] width 139 height 12
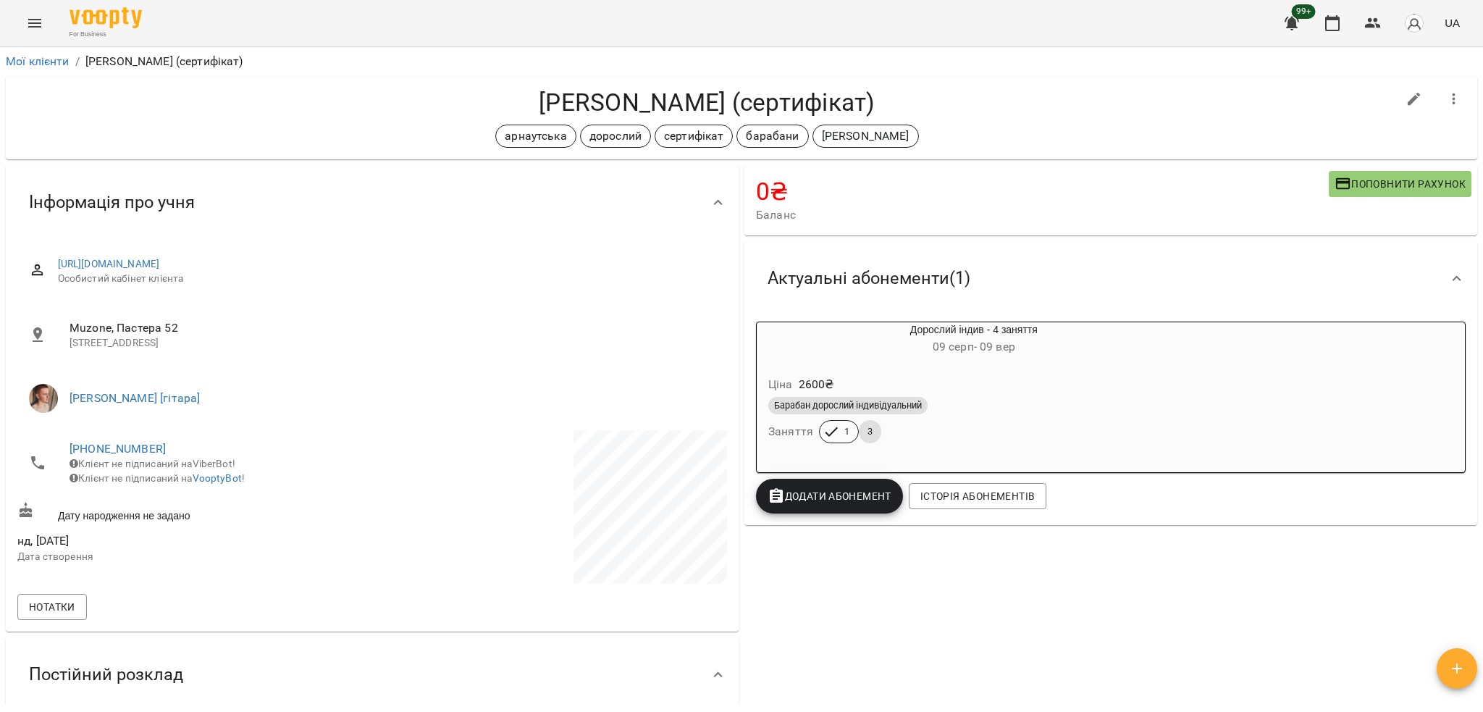
click at [591, 96] on h4 "[PERSON_NAME] (сертифікат)" at bounding box center [706, 103] width 1379 height 30
copy h4 "[PERSON_NAME]"
click at [1038, 167] on div "0 ₴ Баланс Поповнити рахунок" at bounding box center [1110, 200] width 733 height 70
click at [1444, 667] on span "button" at bounding box center [1456, 668] width 41 height 17
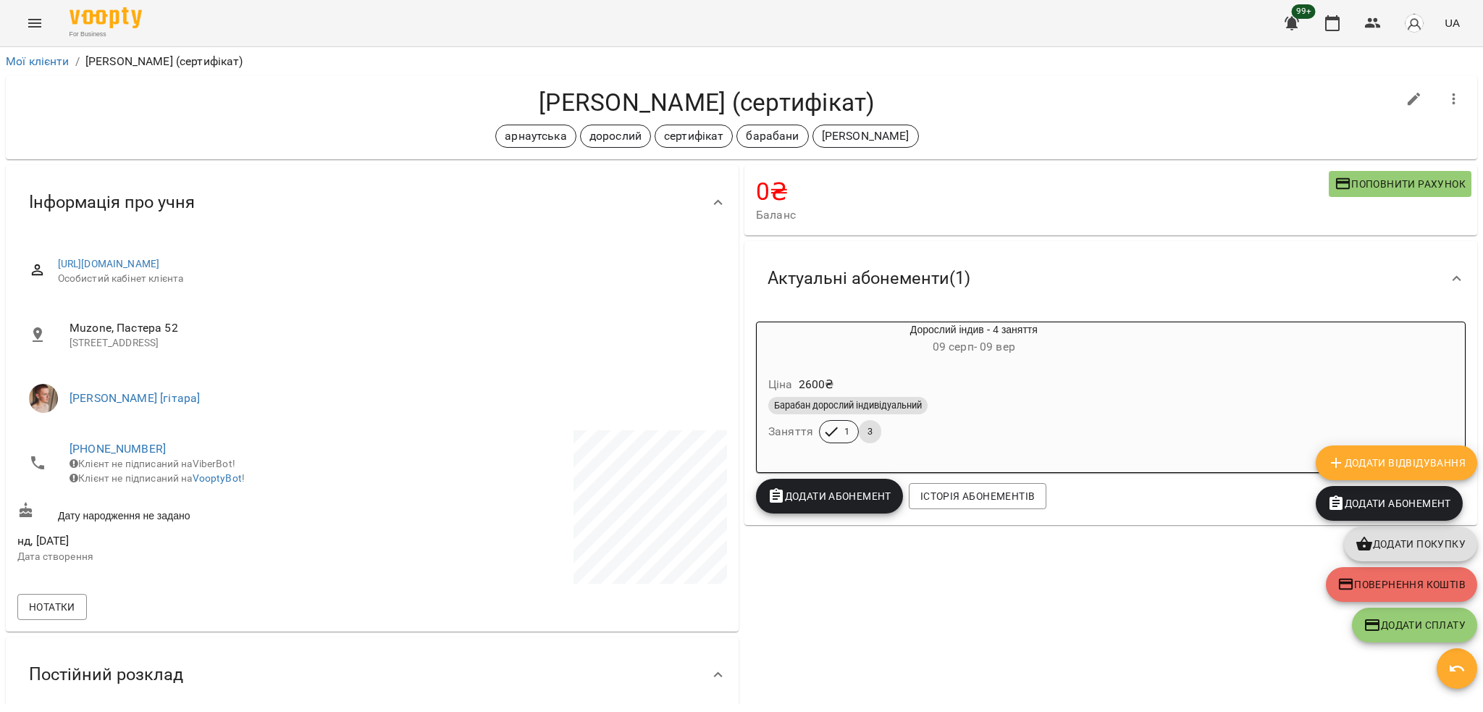
click at [1379, 465] on span "Додати Відвідування" at bounding box center [1396, 462] width 138 height 17
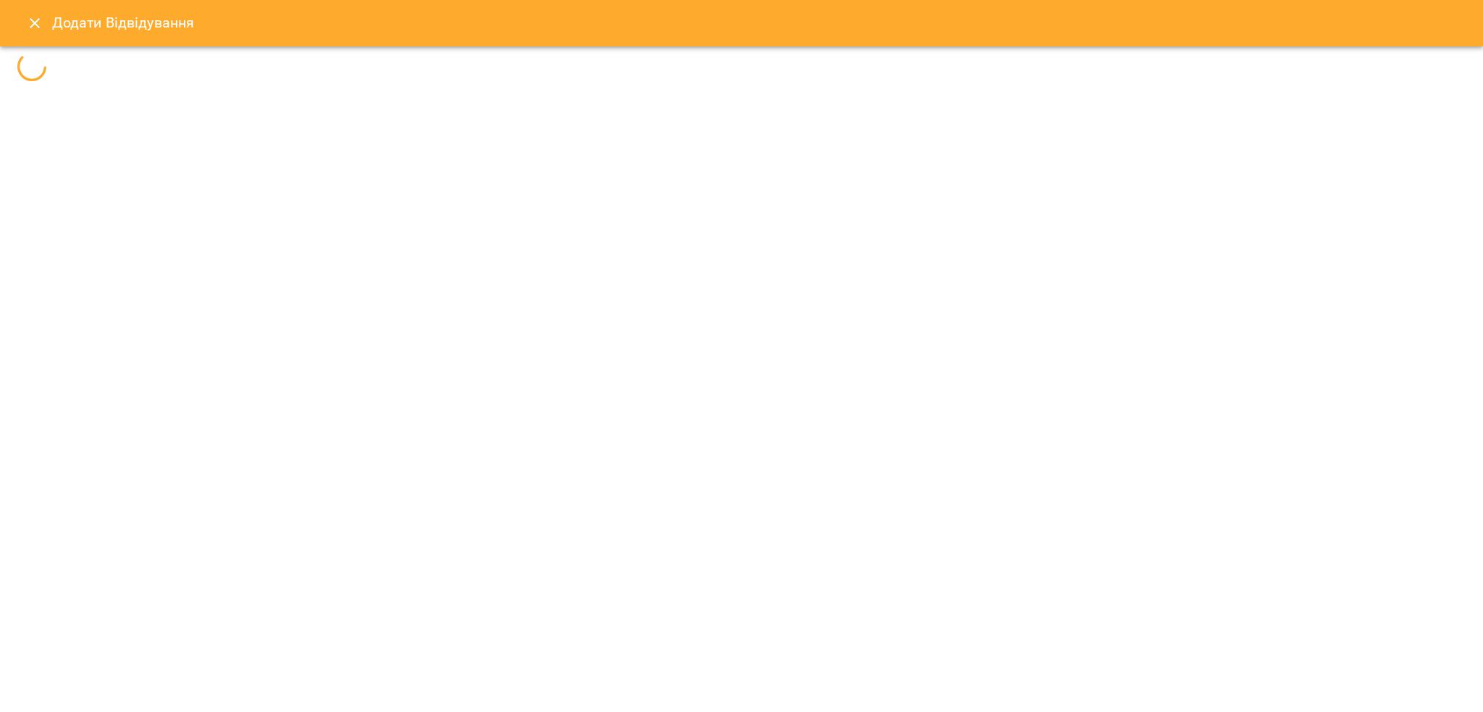
select select
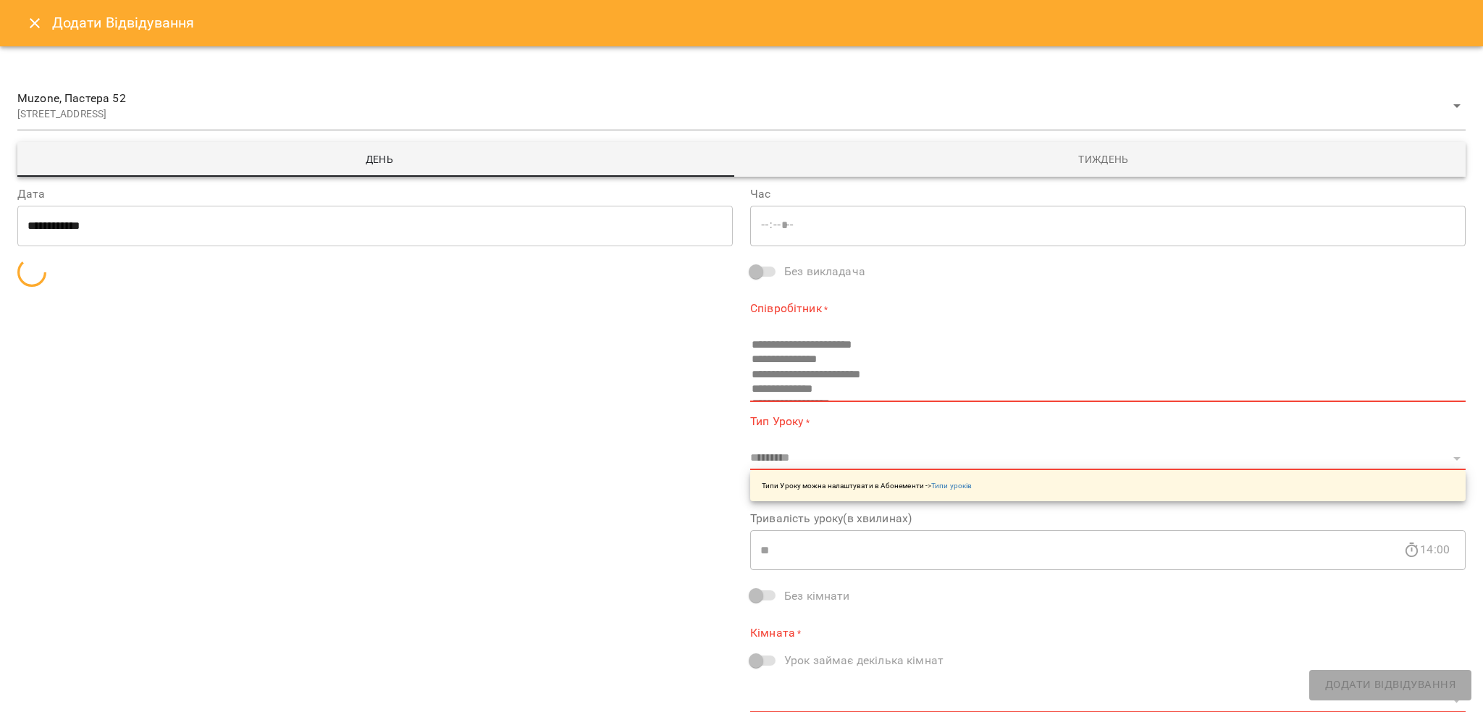
type input "*****"
type input "**********"
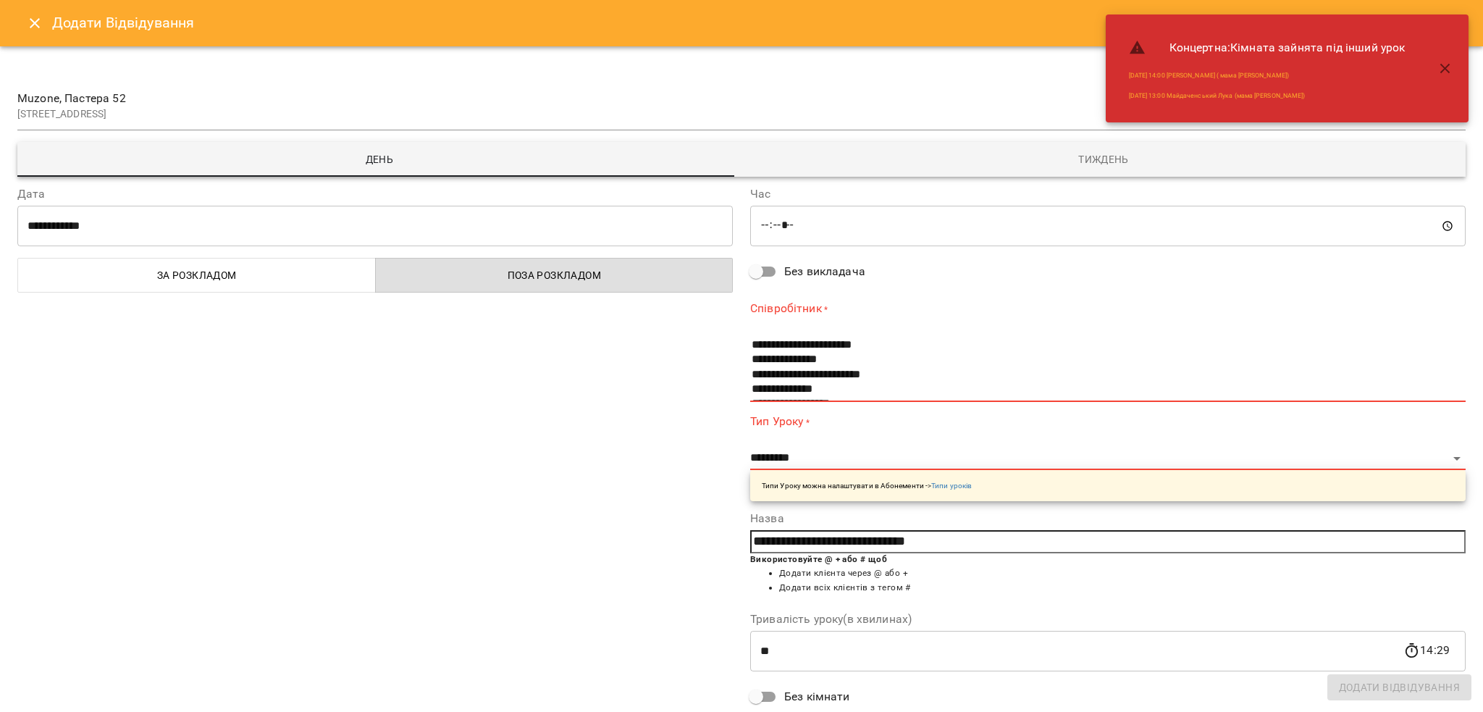
click at [401, 243] on input "**********" at bounding box center [374, 226] width 715 height 41
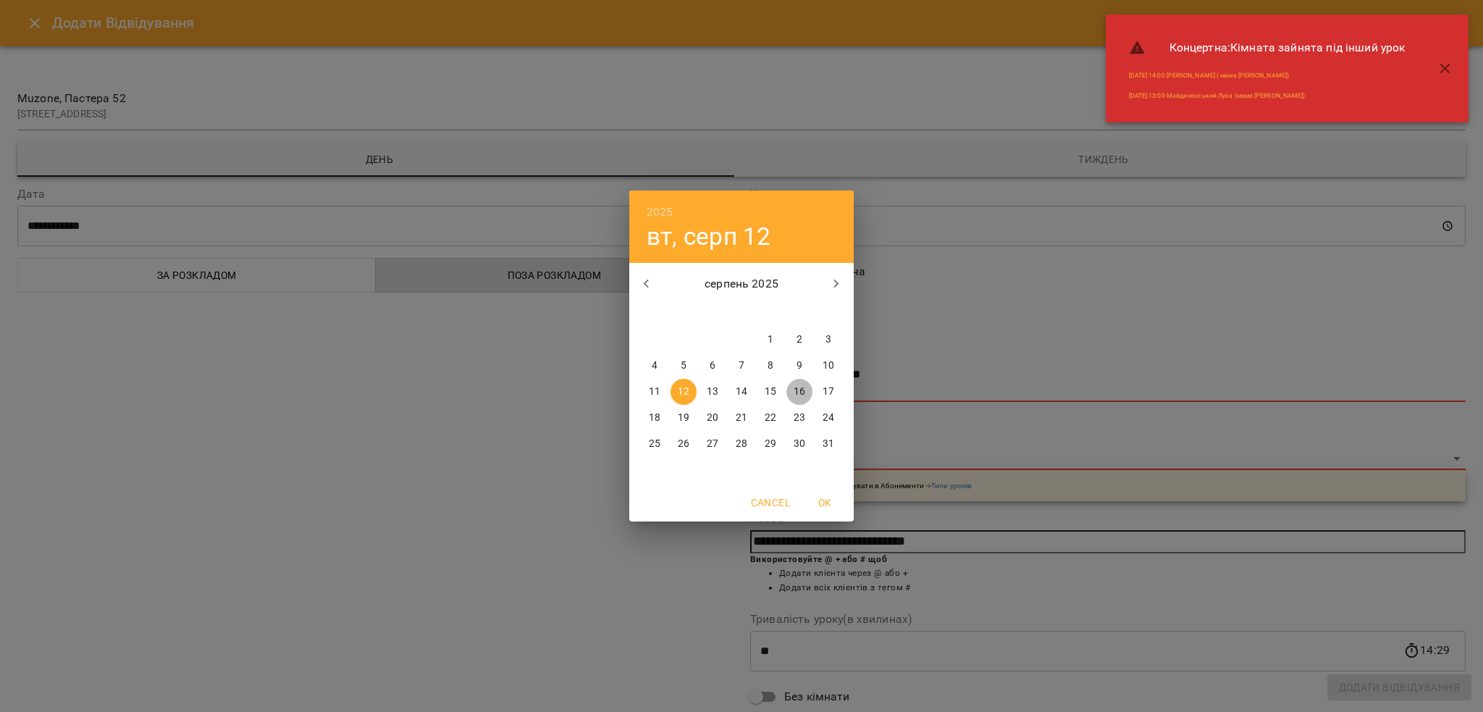
click at [799, 389] on p "16" at bounding box center [799, 391] width 12 height 14
type input "**********"
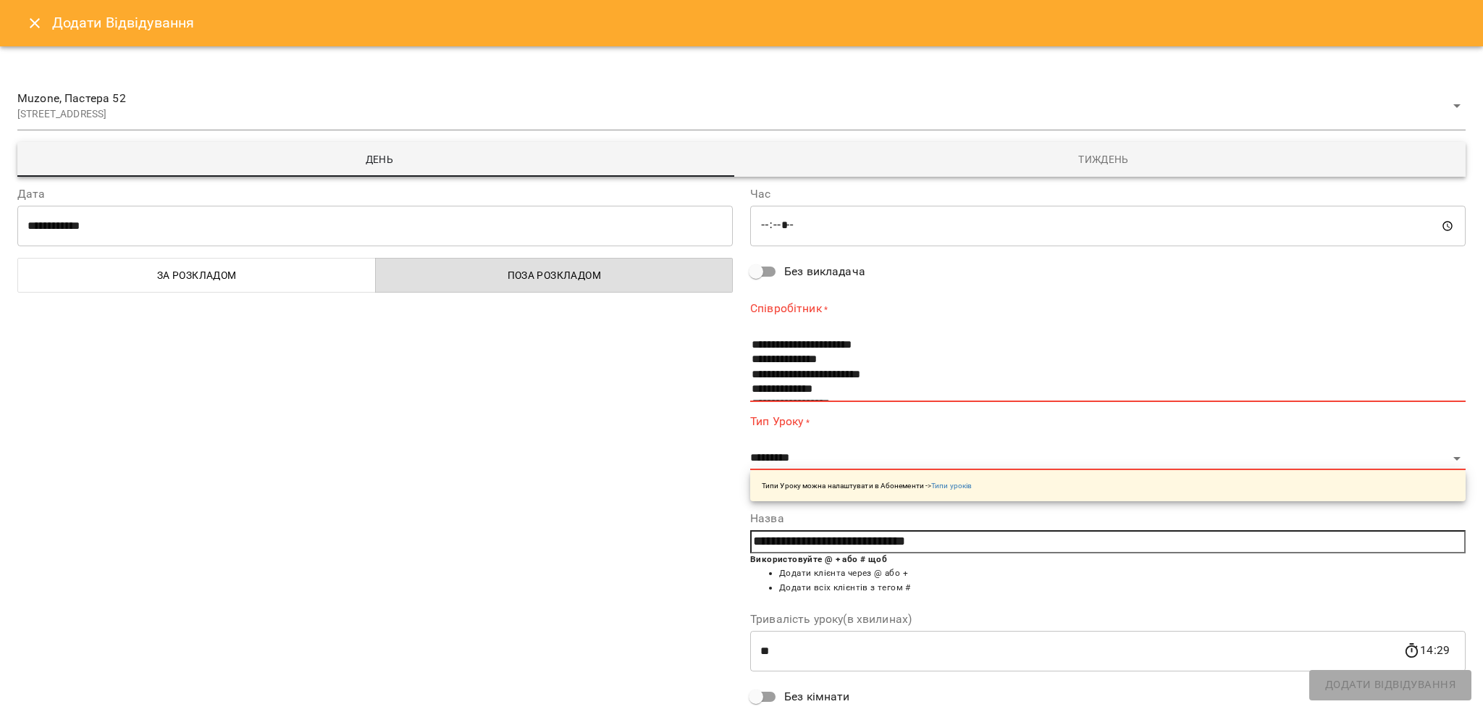
click at [765, 229] on input "*****" at bounding box center [1107, 226] width 715 height 41
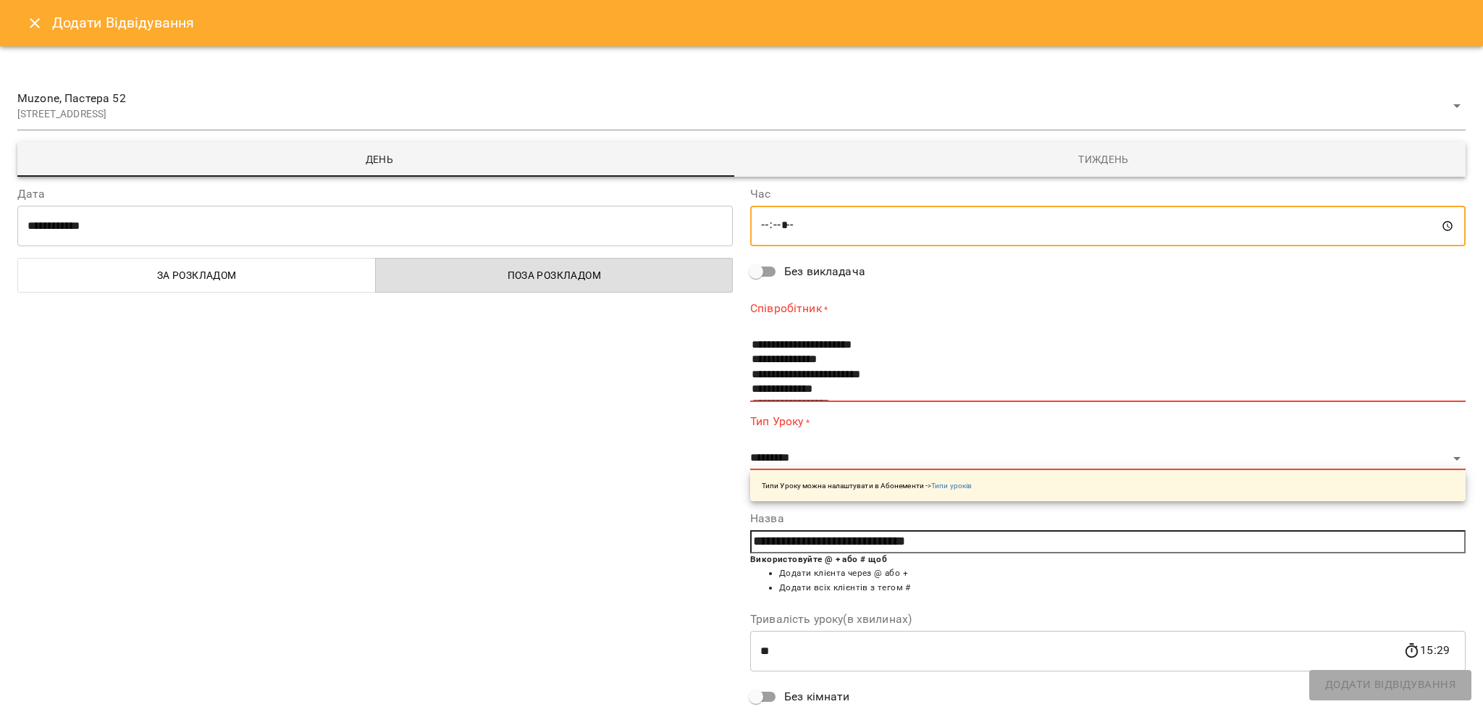
type input "*****"
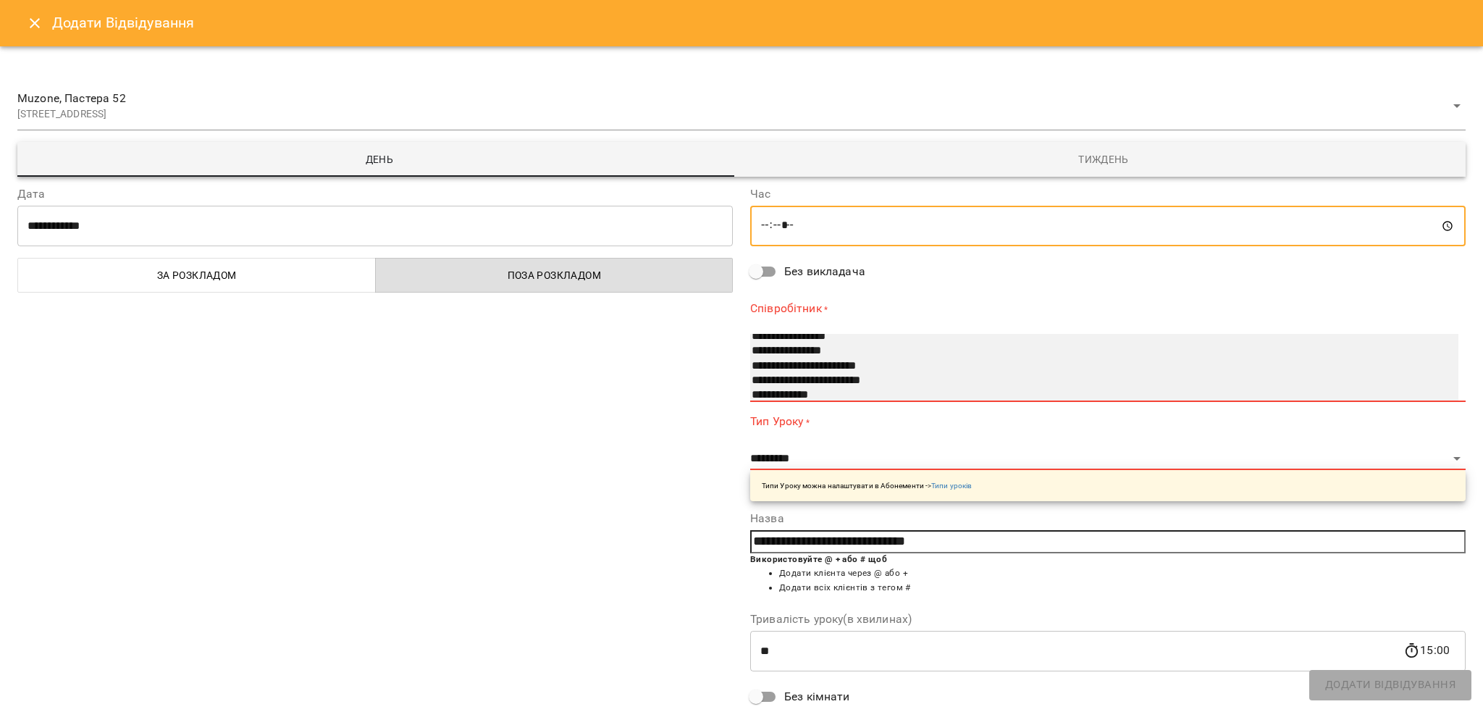
select select "**********"
click at [793, 346] on option "**********" at bounding box center [1088, 351] width 676 height 14
select select "**********"
type input "**"
type input "**********"
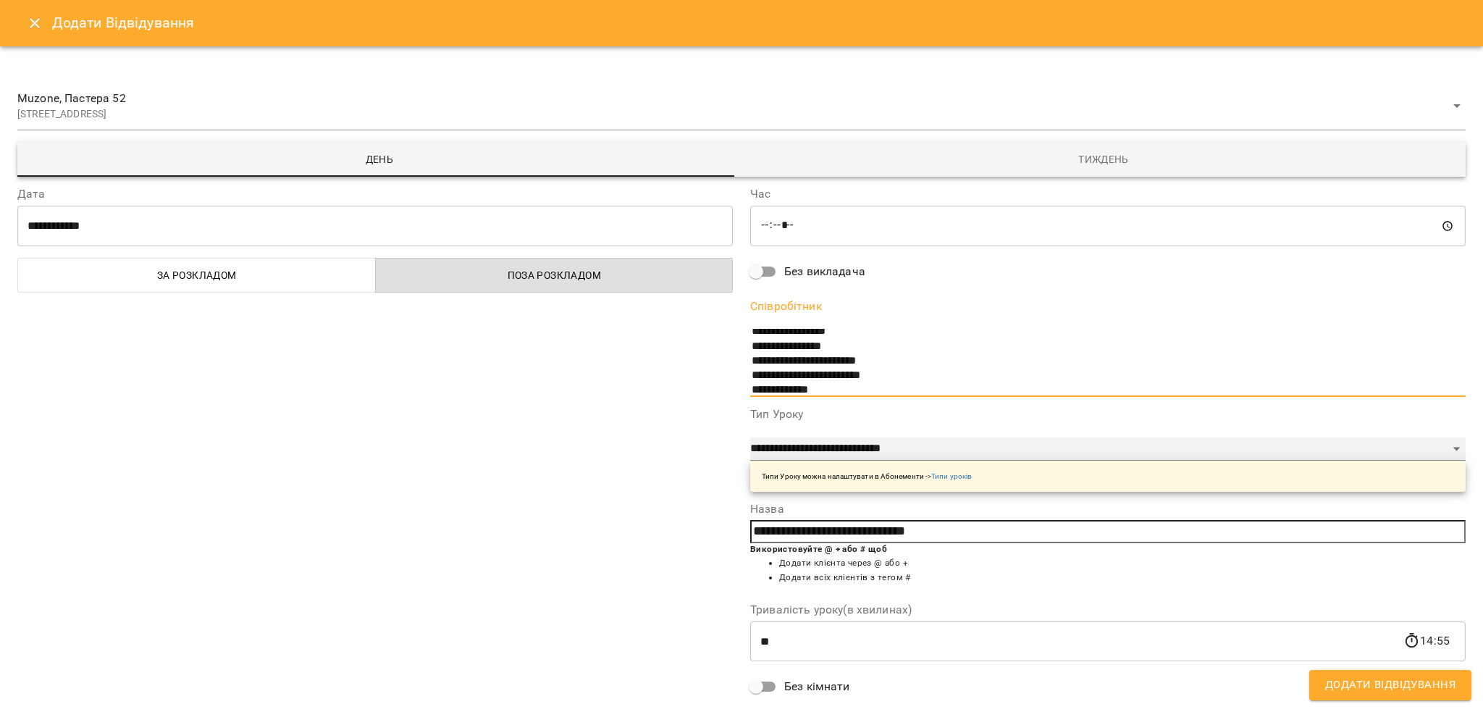
click at [873, 439] on select "**********" at bounding box center [1107, 448] width 715 height 23
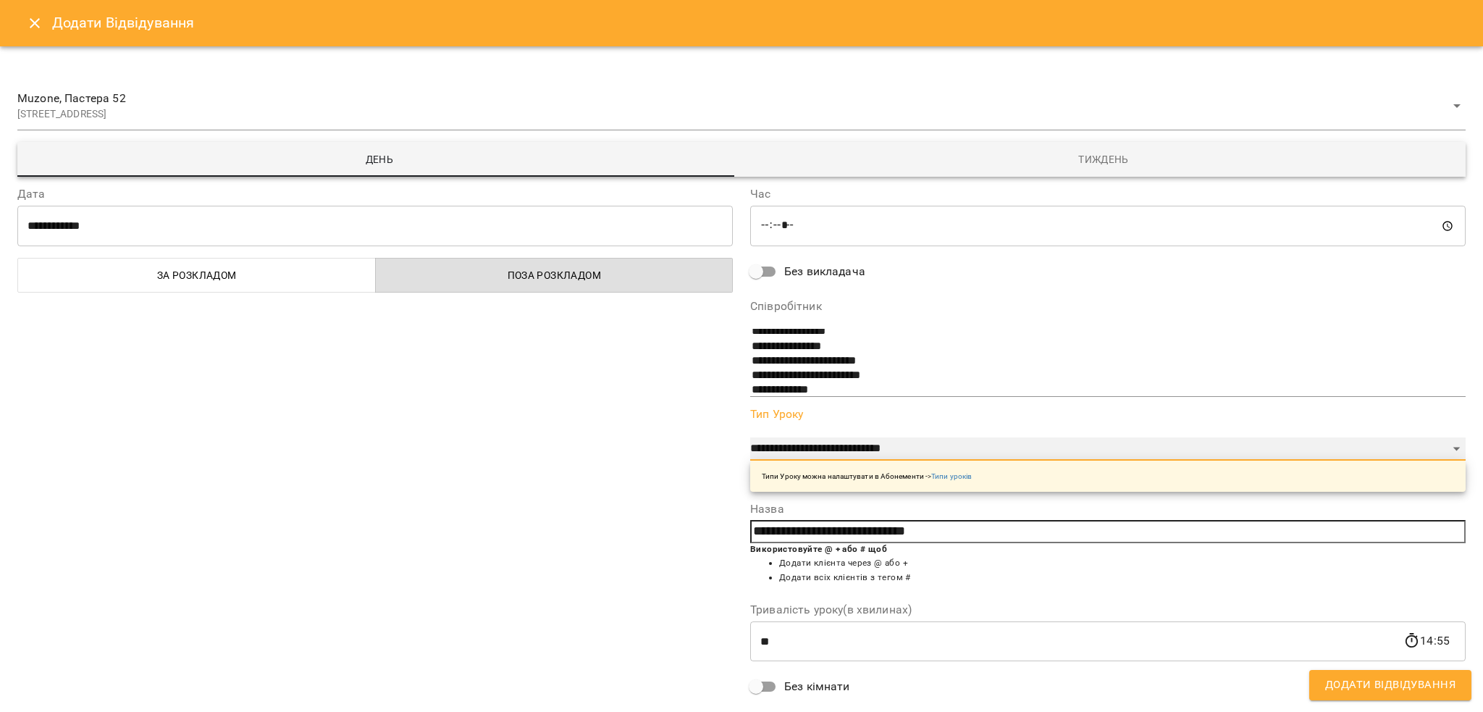
select select "**********"
click at [750, 437] on select "**********" at bounding box center [1107, 448] width 715 height 23
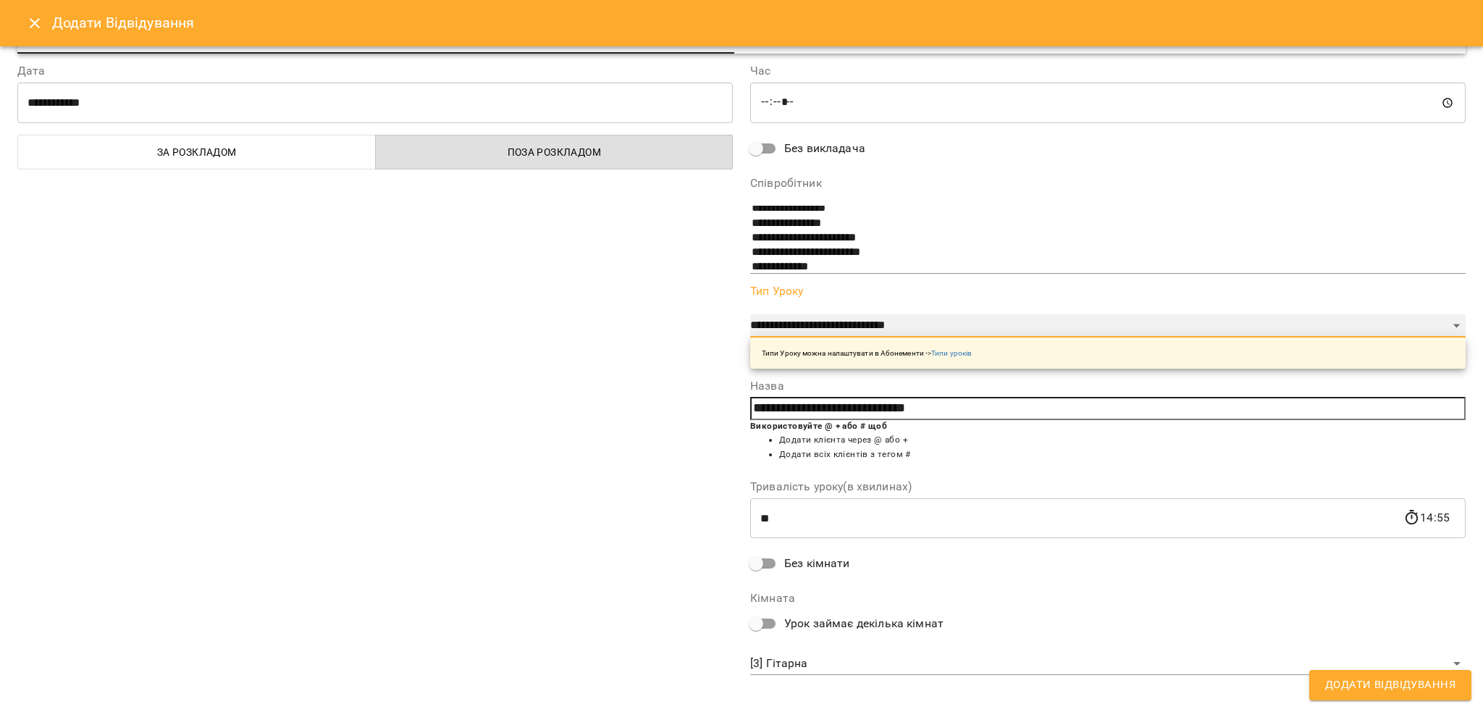
scroll to position [135, 0]
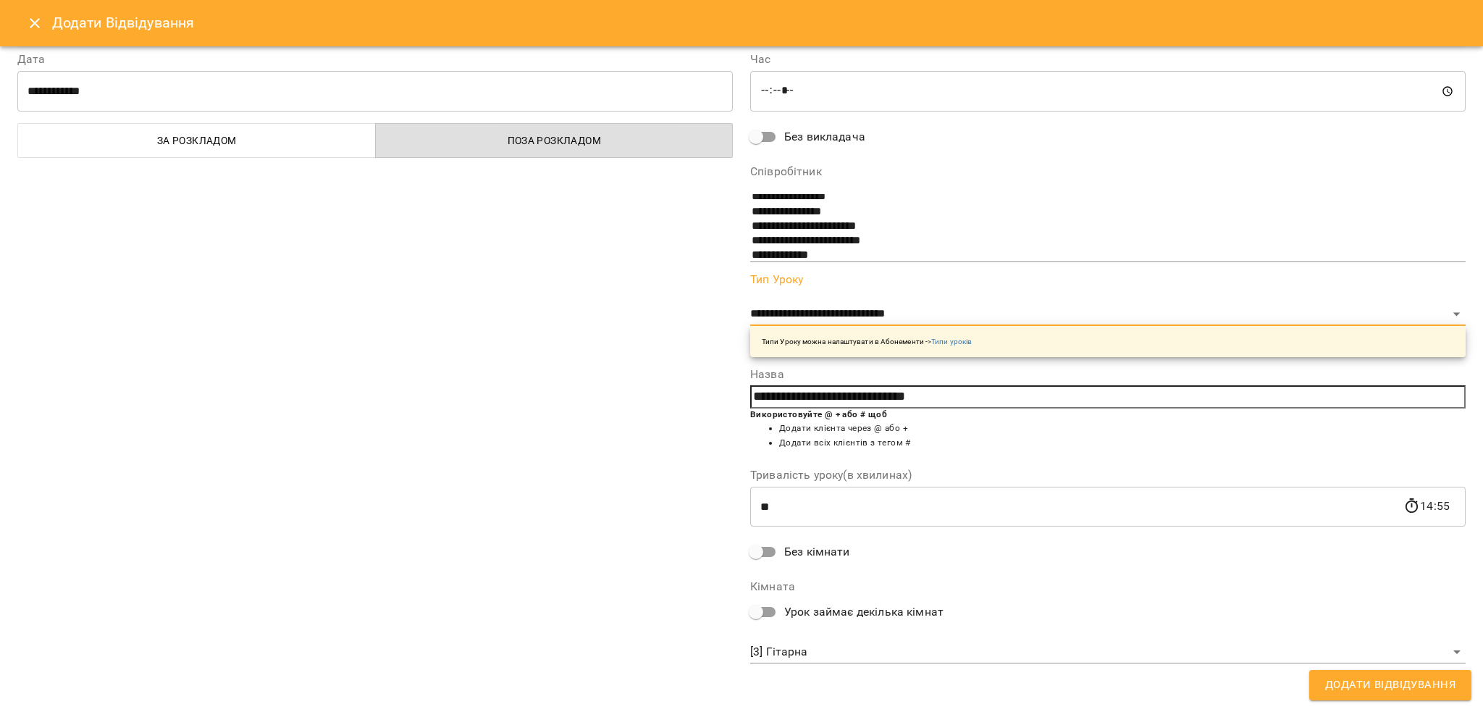
click at [798, 642] on body "For Business 99+ UA Мої клієнти / Ткаченко Наталія (сертифікат) Ткаченко Наталі…" at bounding box center [741, 379] width 1483 height 759
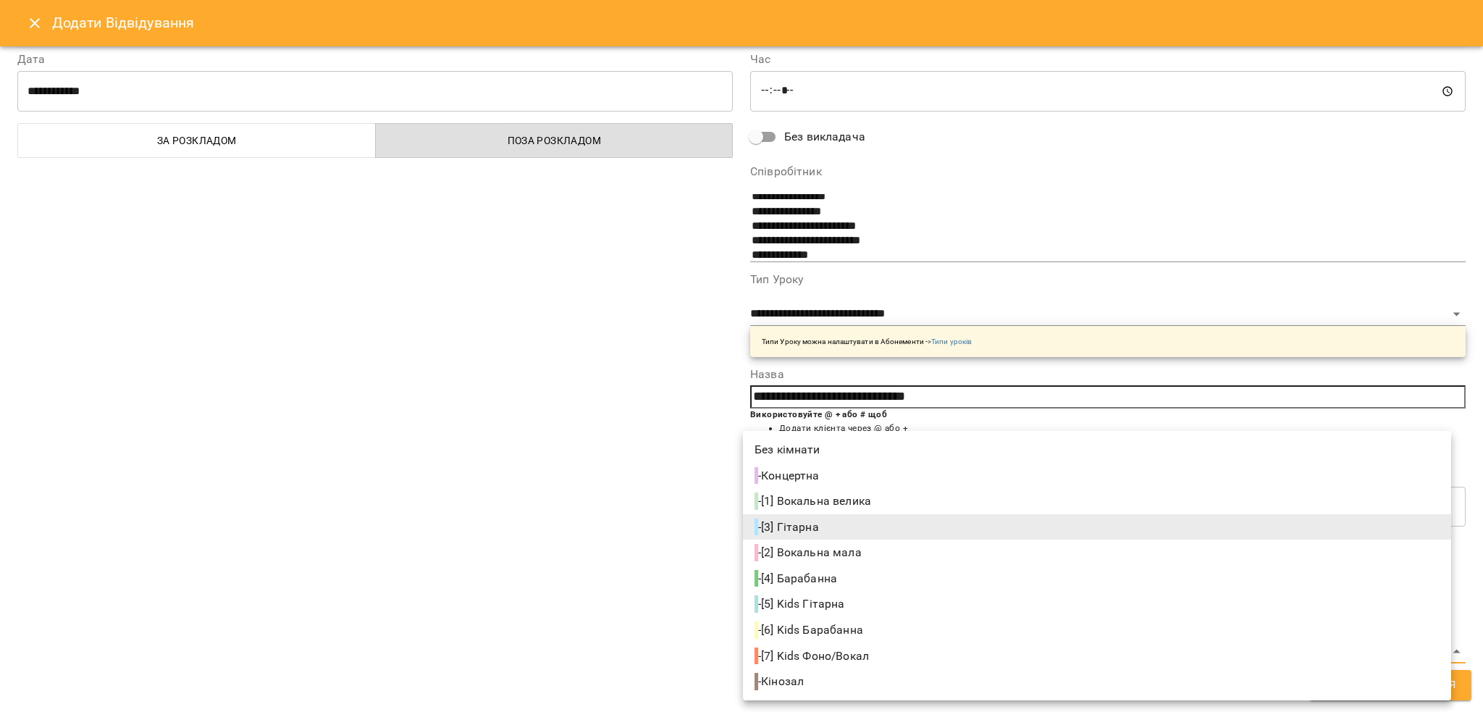
click at [819, 573] on span "- [4] Барабанна" at bounding box center [796, 578] width 85 height 17
type input "**********"
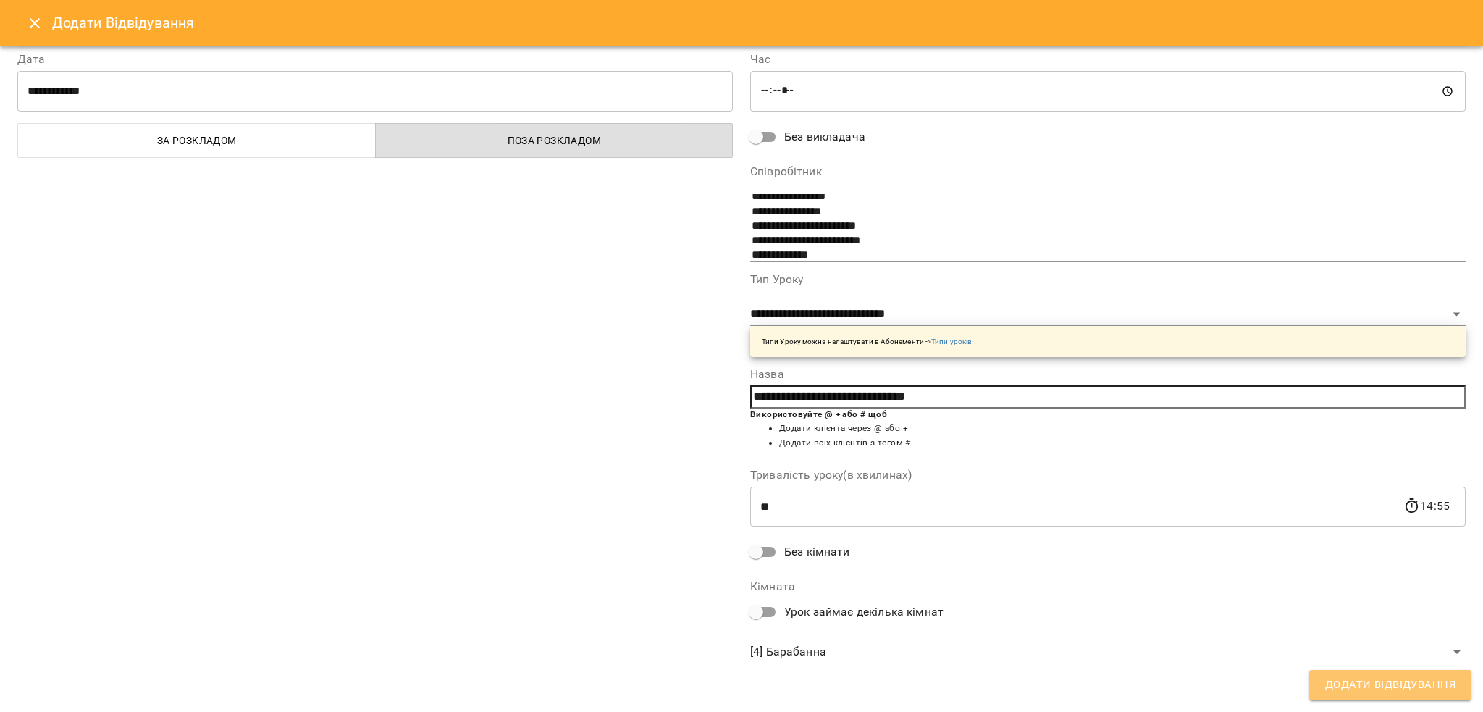
click at [1333, 681] on span "Додати Відвідування" at bounding box center [1390, 684] width 130 height 19
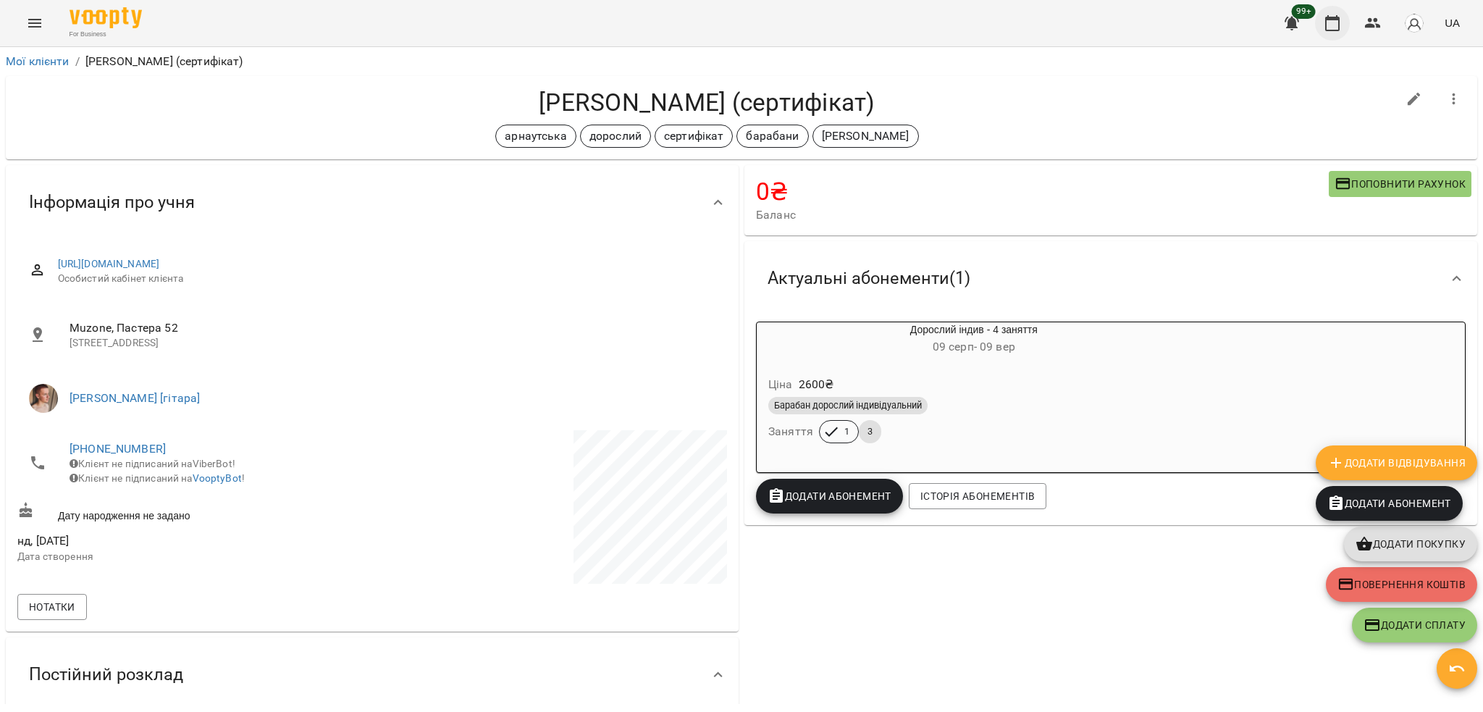
click at [1324, 24] on icon "button" at bounding box center [1331, 22] width 17 height 17
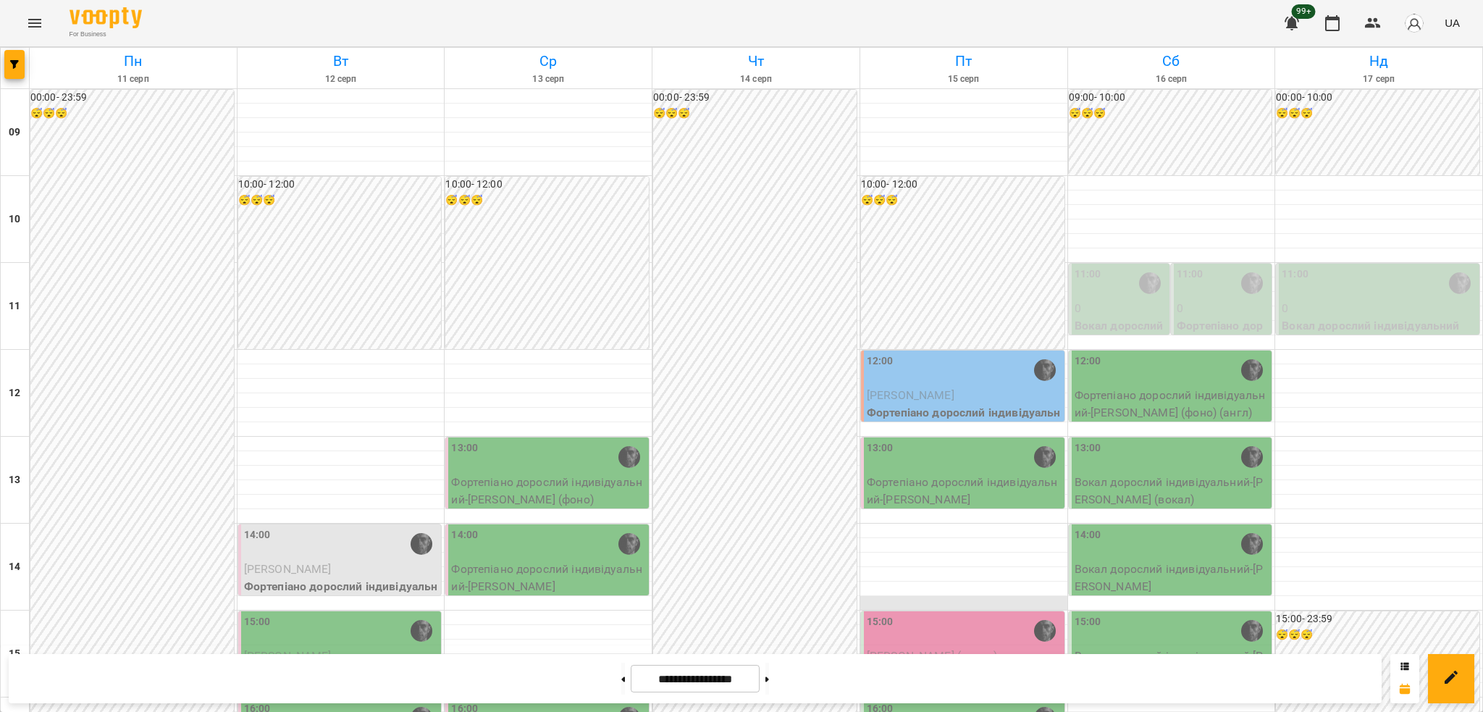
scroll to position [290, 0]
click at [14, 70] on button "button" at bounding box center [14, 64] width 20 height 29
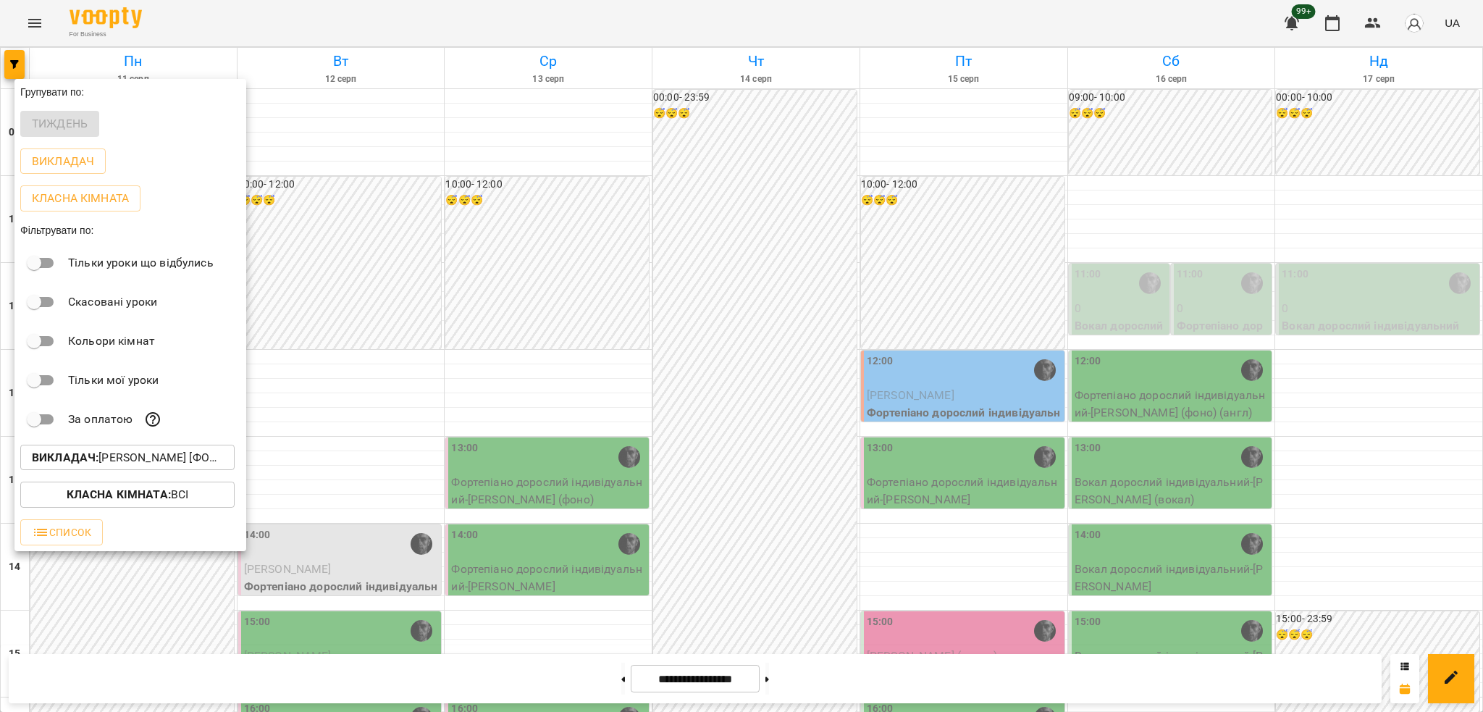
click at [149, 447] on div "Викладач : [PERSON_NAME] [фоно/вокал]" at bounding box center [130, 458] width 232 height 38
click at [940, 293] on div at bounding box center [741, 356] width 1483 height 712
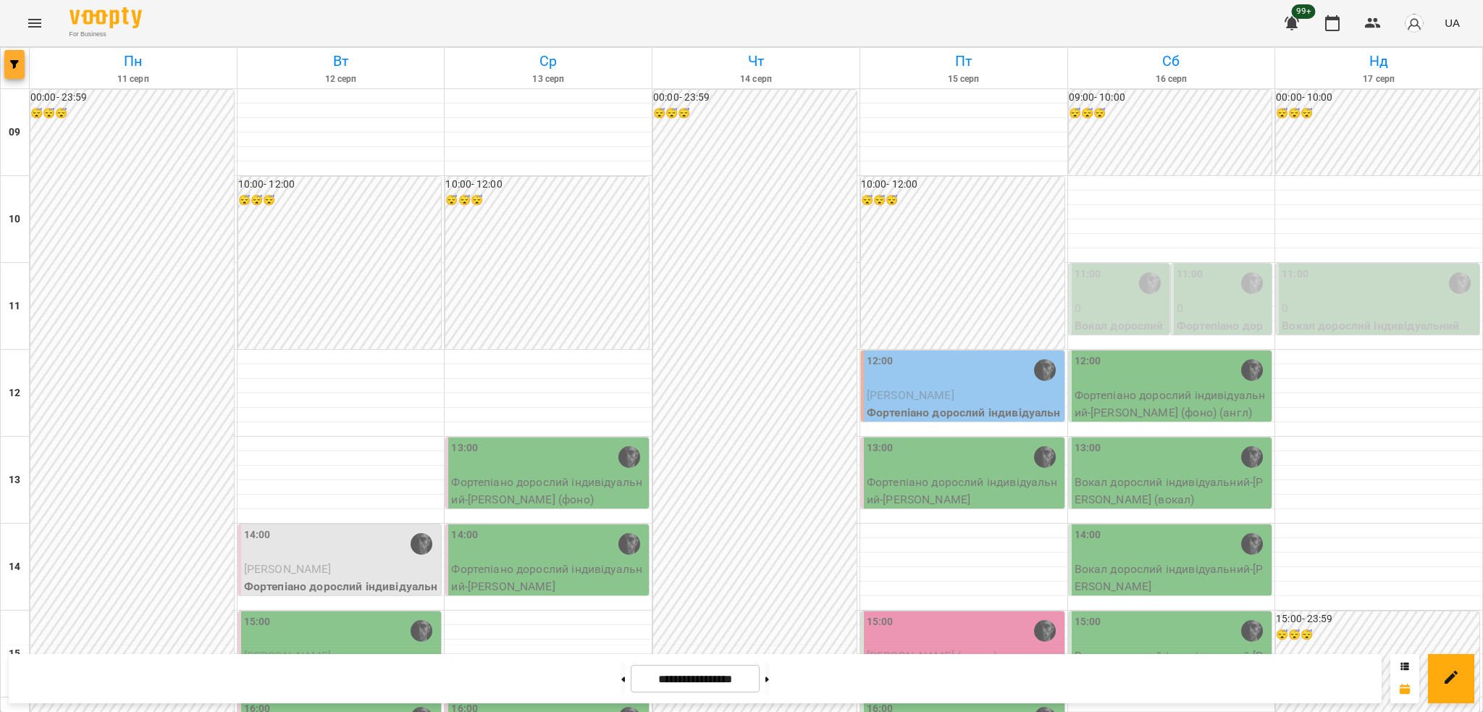
click at [10, 58] on button "button" at bounding box center [14, 64] width 20 height 29
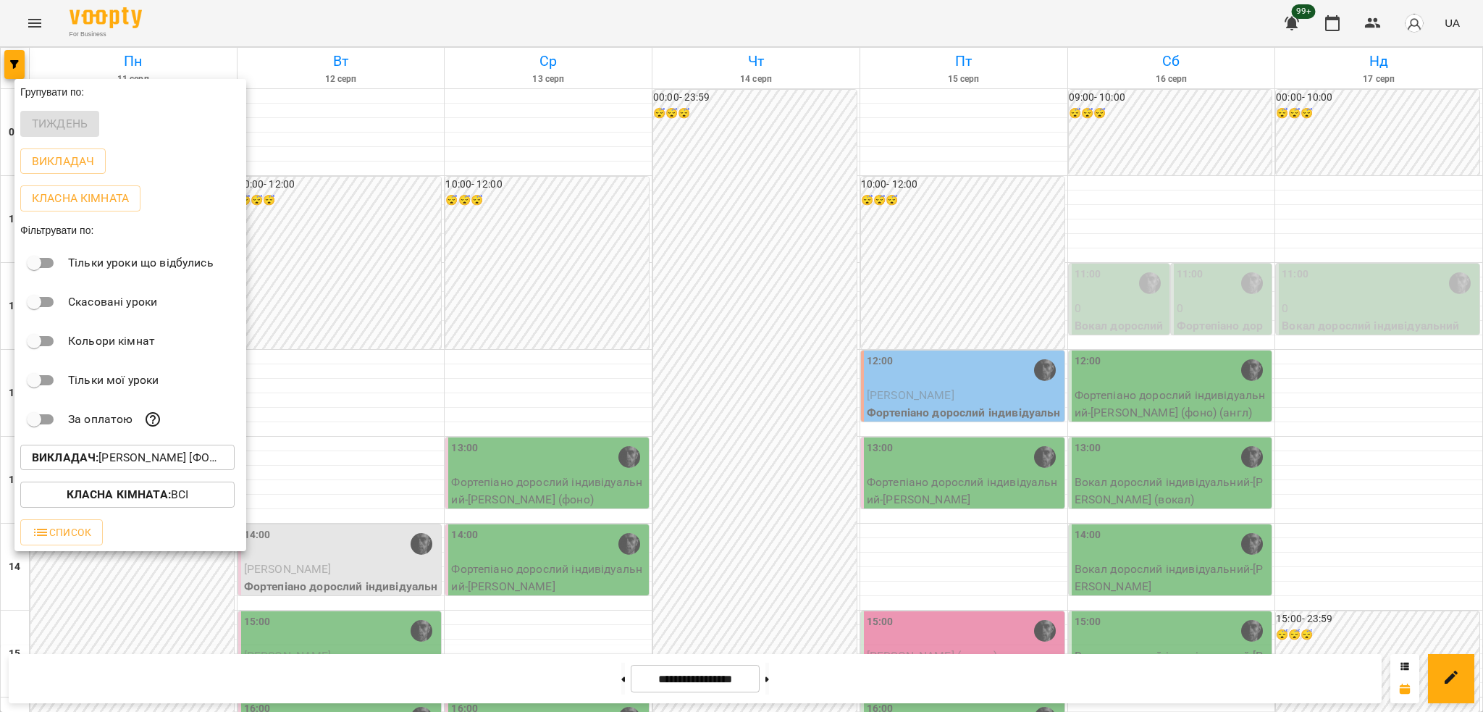
click at [157, 460] on p "Викладач : [PERSON_NAME] [фоно/вокал]" at bounding box center [127, 457] width 191 height 17
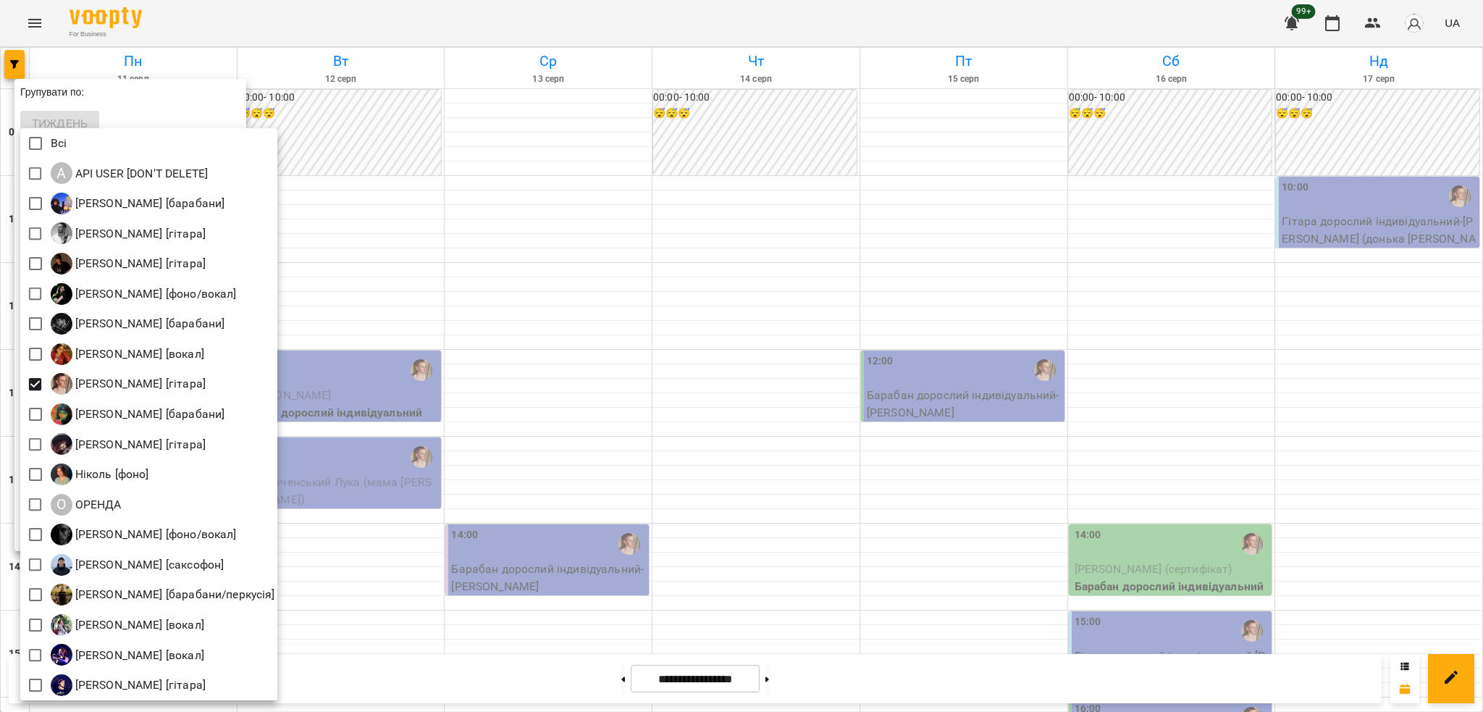
click at [557, 243] on div at bounding box center [741, 356] width 1483 height 712
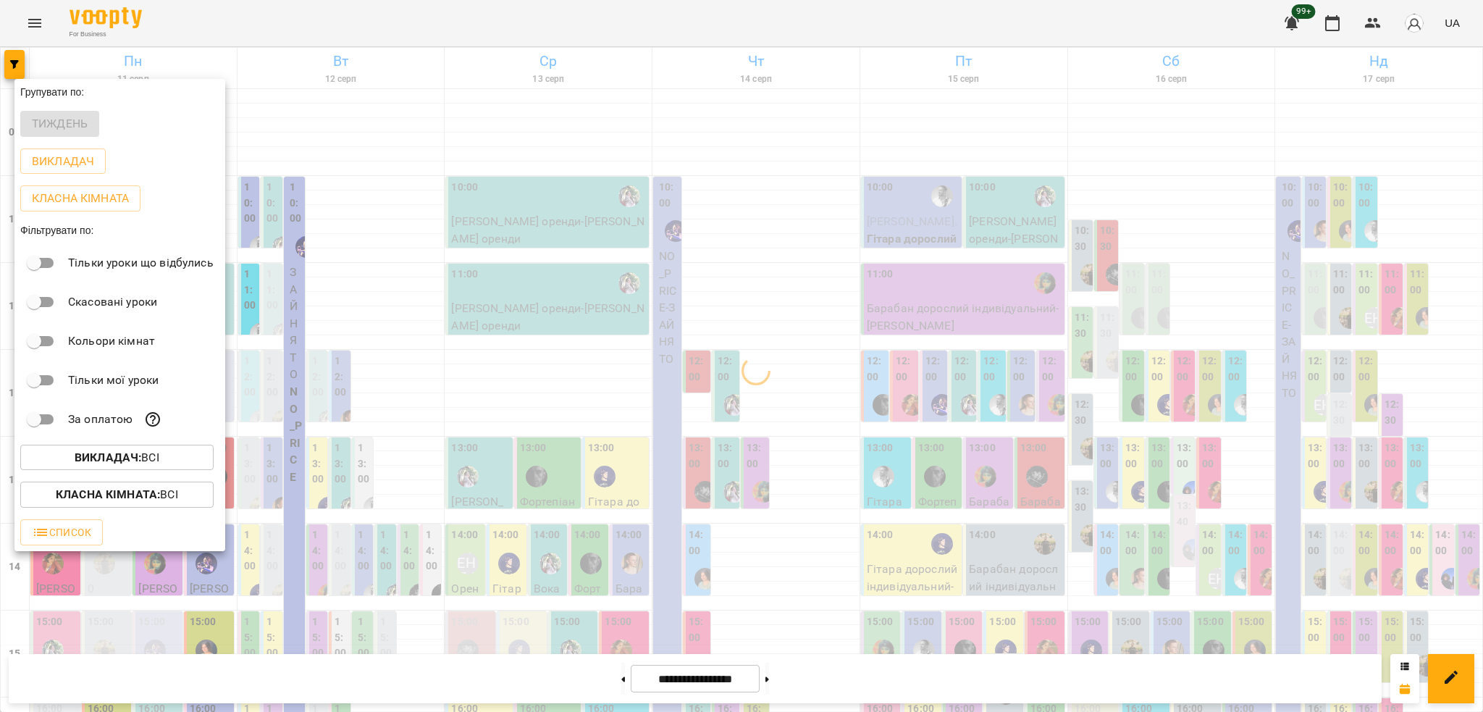
click at [175, 488] on button "Класна кімната : Всі" at bounding box center [116, 494] width 193 height 26
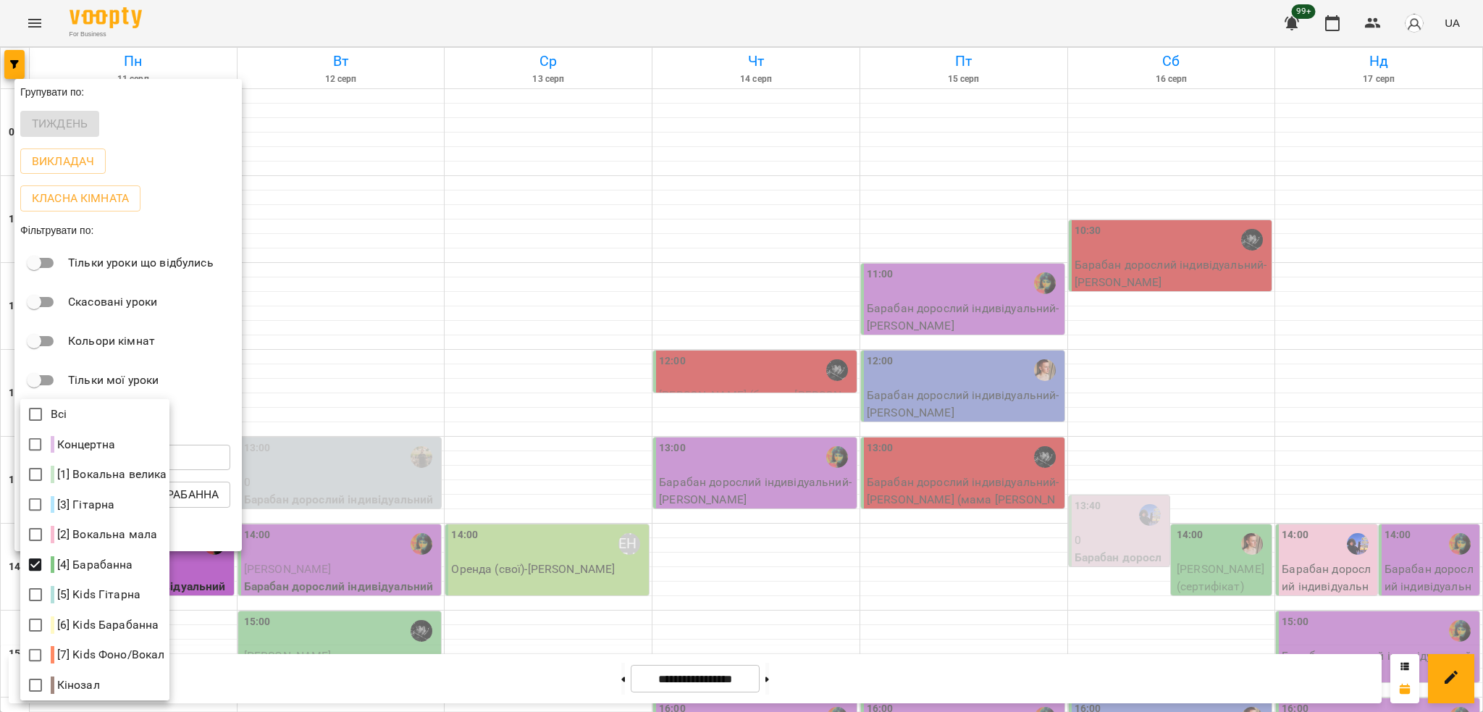
click at [965, 275] on div at bounding box center [741, 356] width 1483 height 712
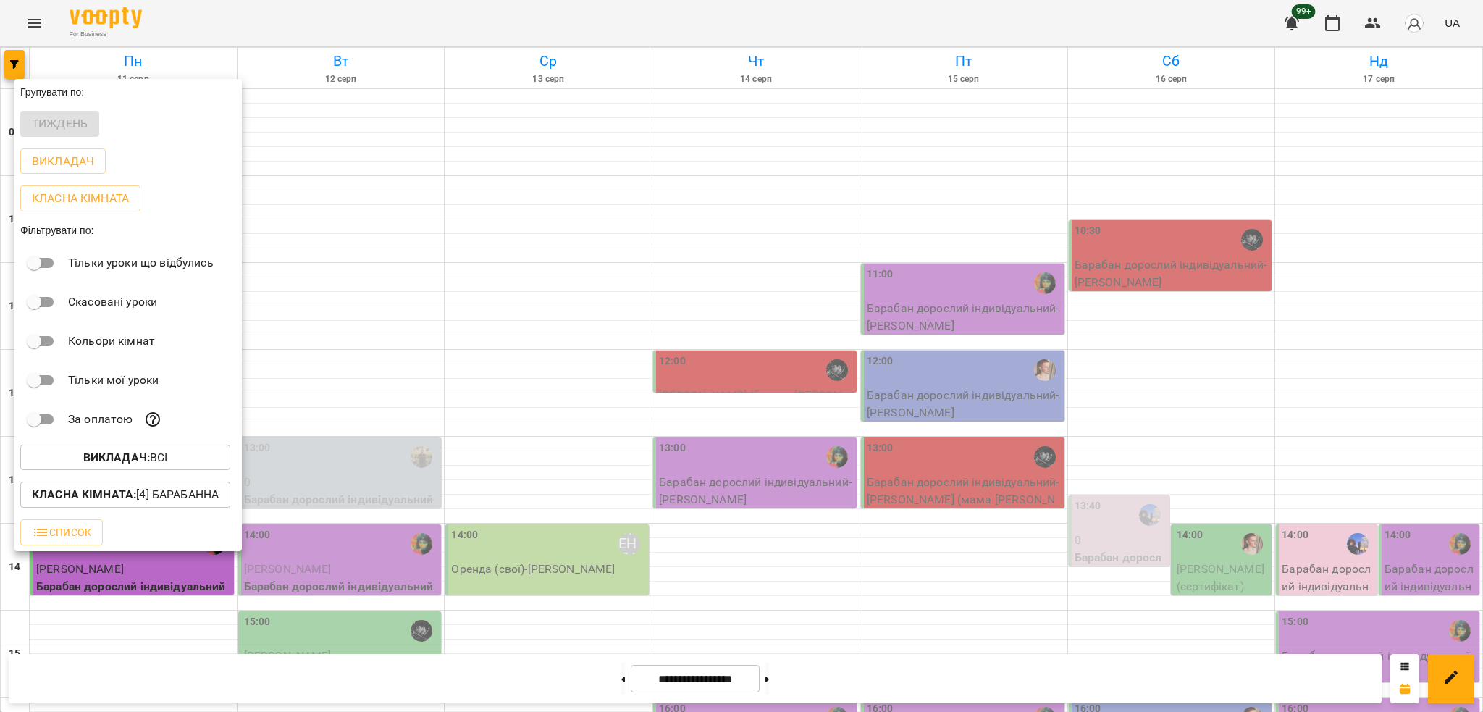
click at [109, 473] on div "Викладач : Всі" at bounding box center [127, 458] width 227 height 38
click at [93, 475] on div "Викладач : Всі" at bounding box center [127, 458] width 227 height 38
click at [88, 470] on button "Викладач : Всі" at bounding box center [125, 457] width 210 height 26
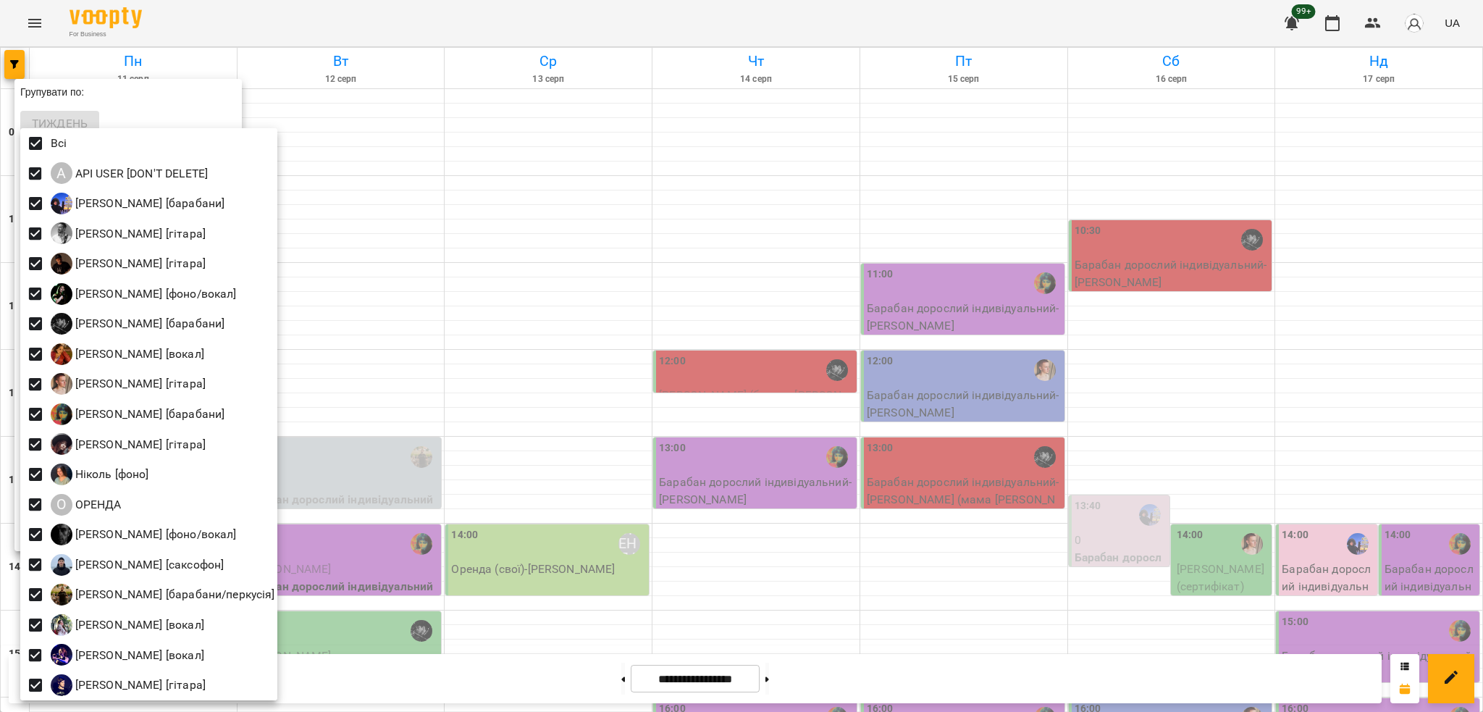
click at [141, 497] on div "О ОРЕНДА" at bounding box center [148, 504] width 257 height 30
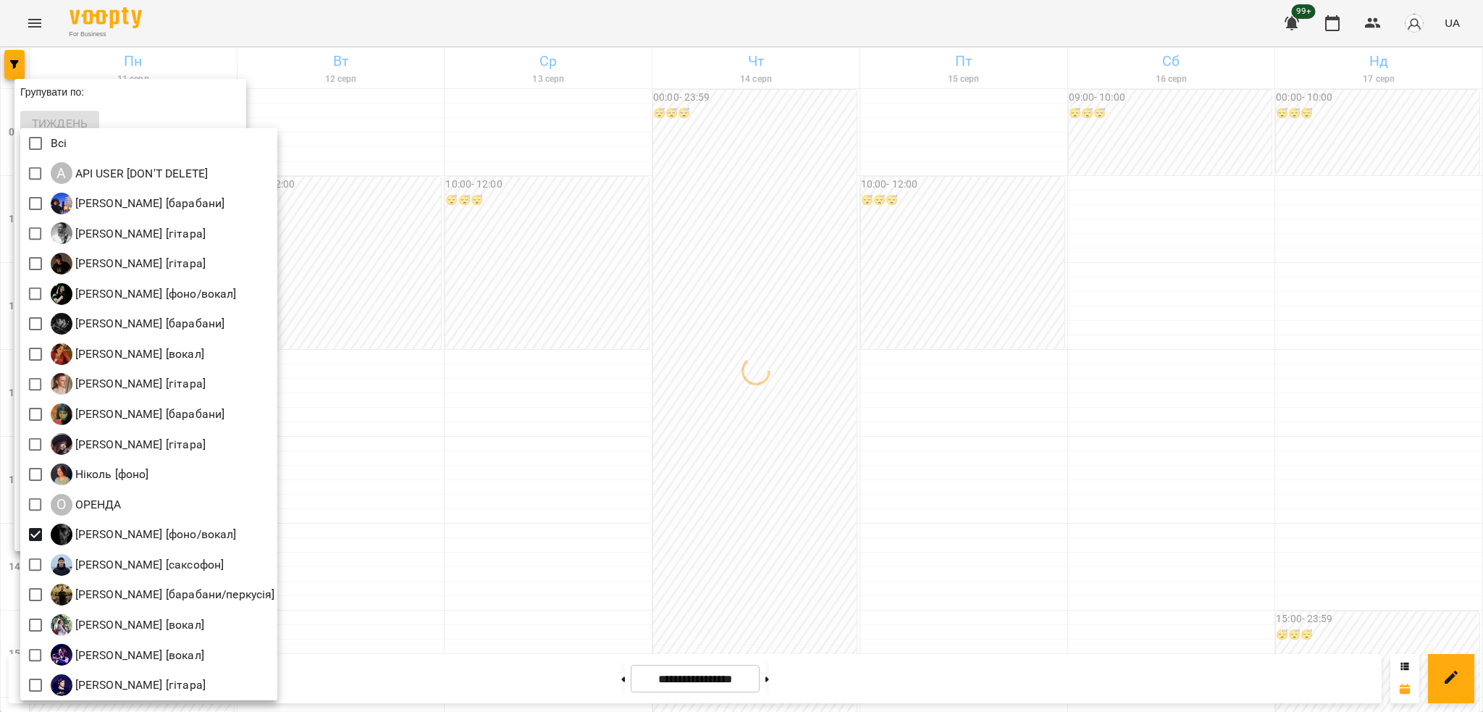
click at [374, 381] on div at bounding box center [741, 356] width 1483 height 712
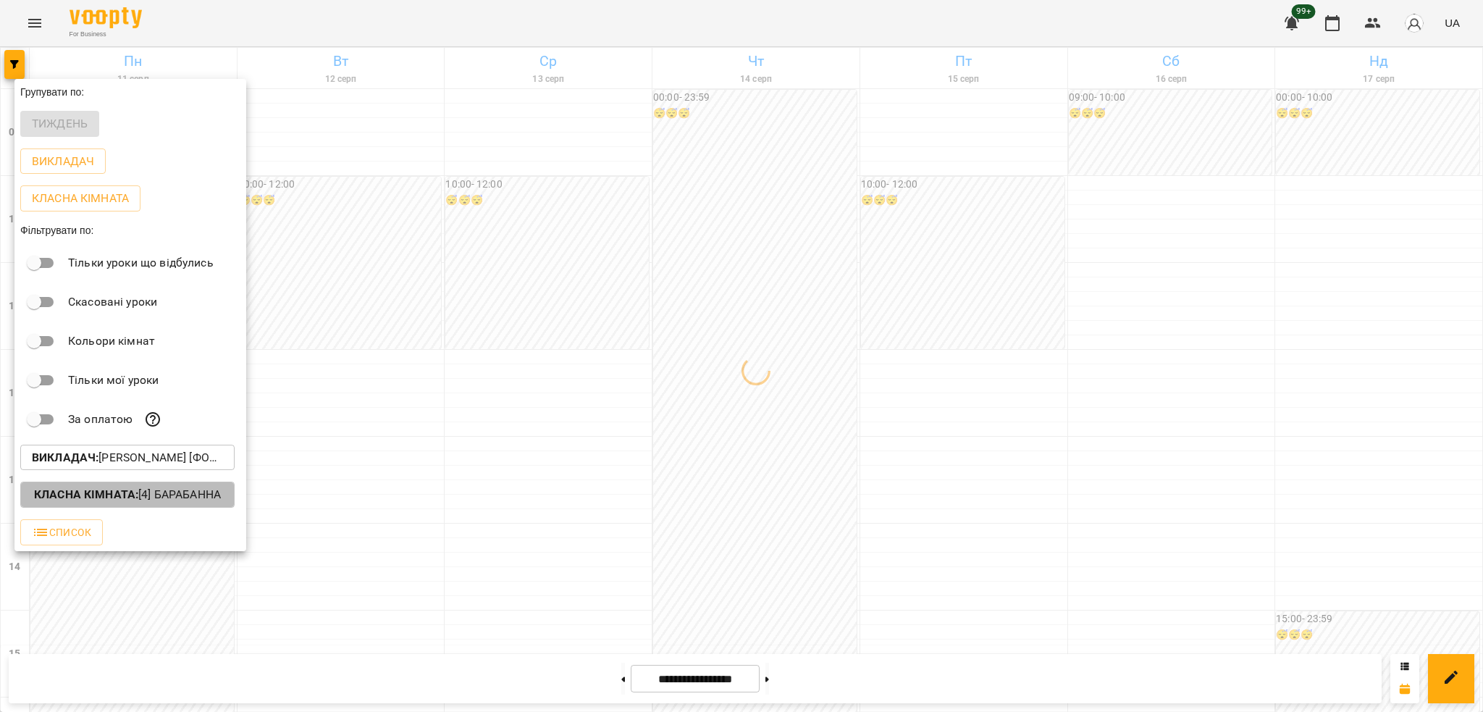
click at [167, 494] on p "Класна кімната : [4] Барабанна" at bounding box center [127, 494] width 187 height 17
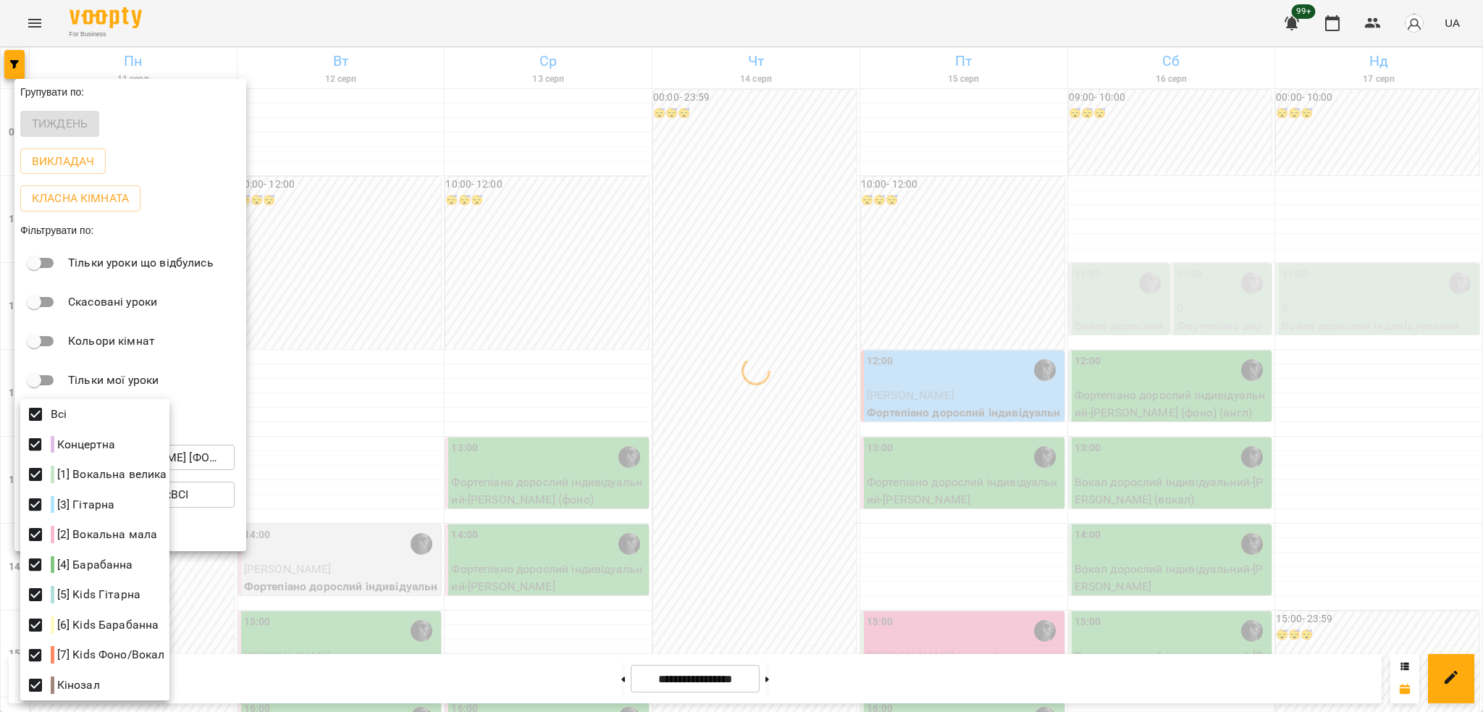
click at [330, 345] on div at bounding box center [741, 356] width 1483 height 712
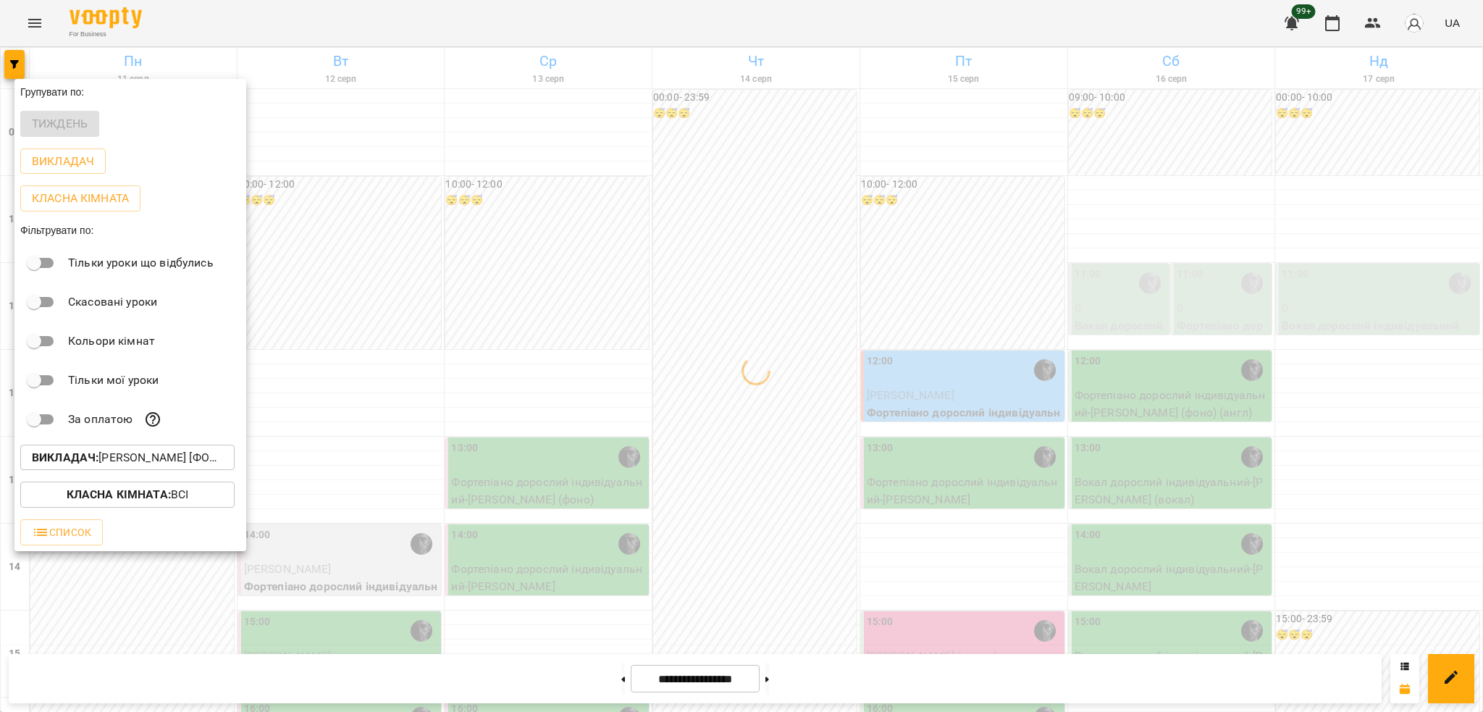
click at [342, 316] on div at bounding box center [741, 356] width 1483 height 712
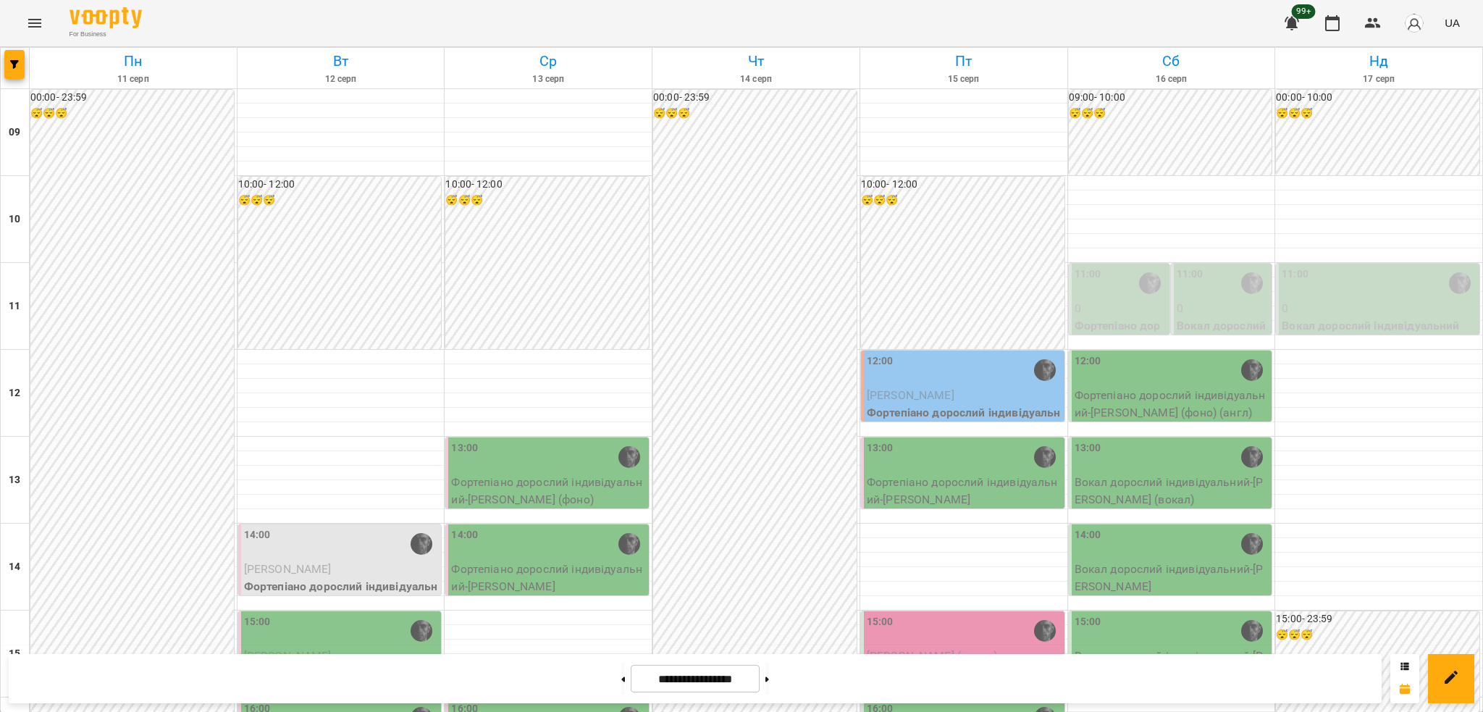
scroll to position [386, 0]
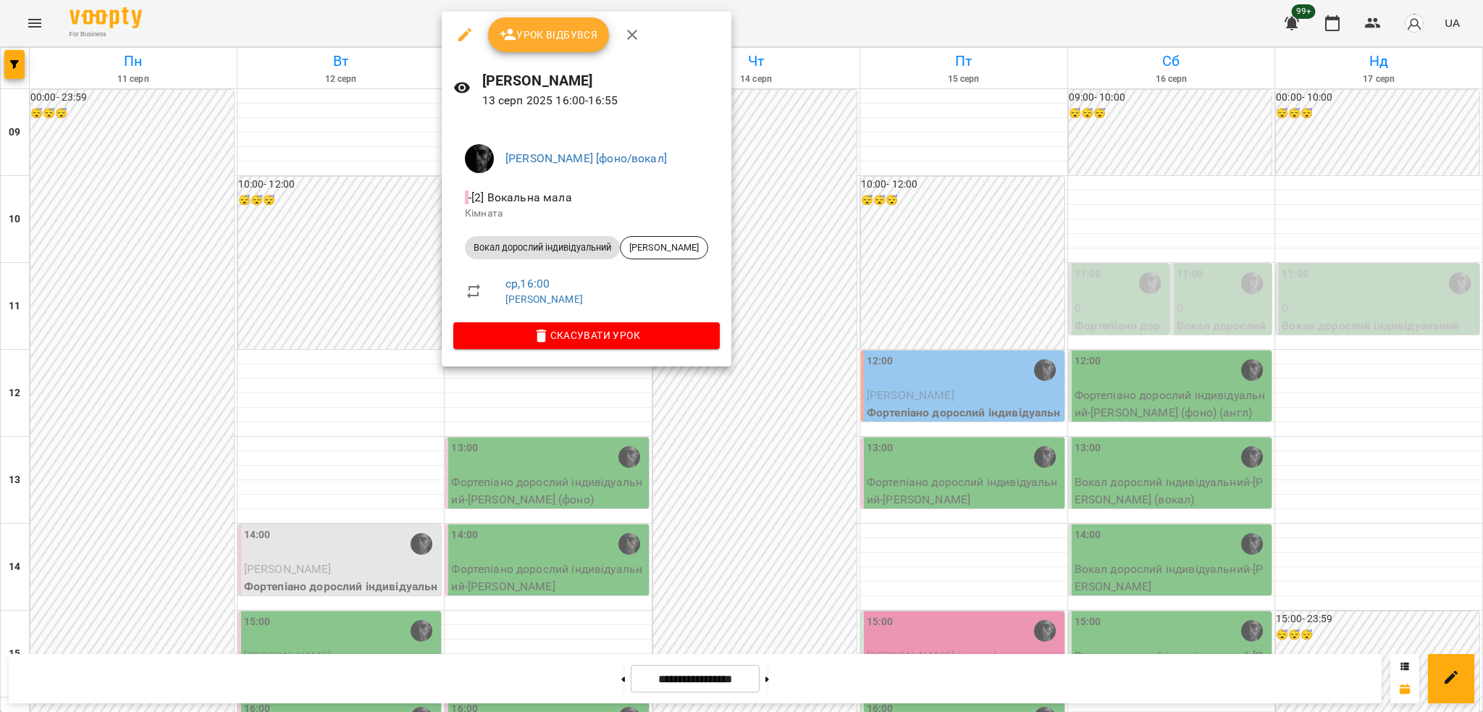
click at [562, 33] on span "Урок відбувся" at bounding box center [549, 34] width 98 height 17
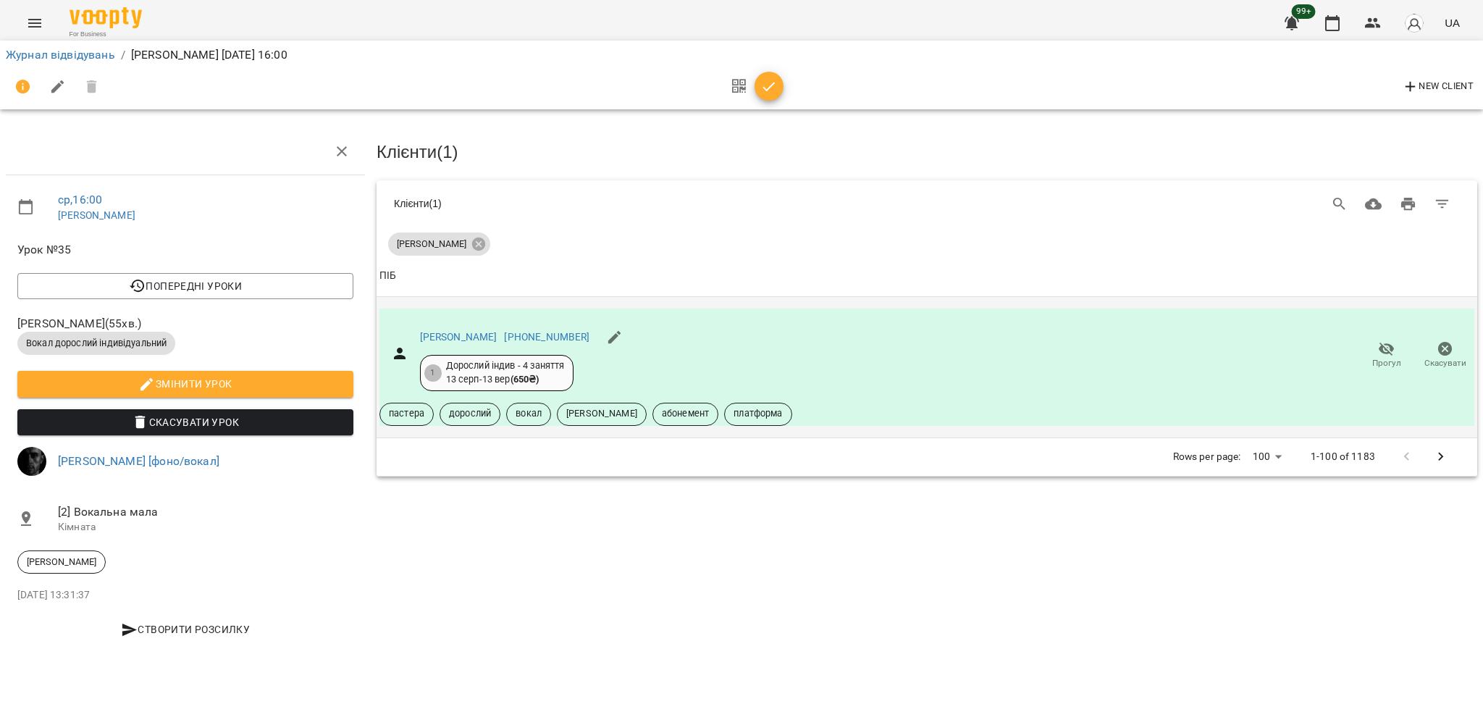
click at [1385, 357] on span "Прогул" at bounding box center [1386, 363] width 29 height 12
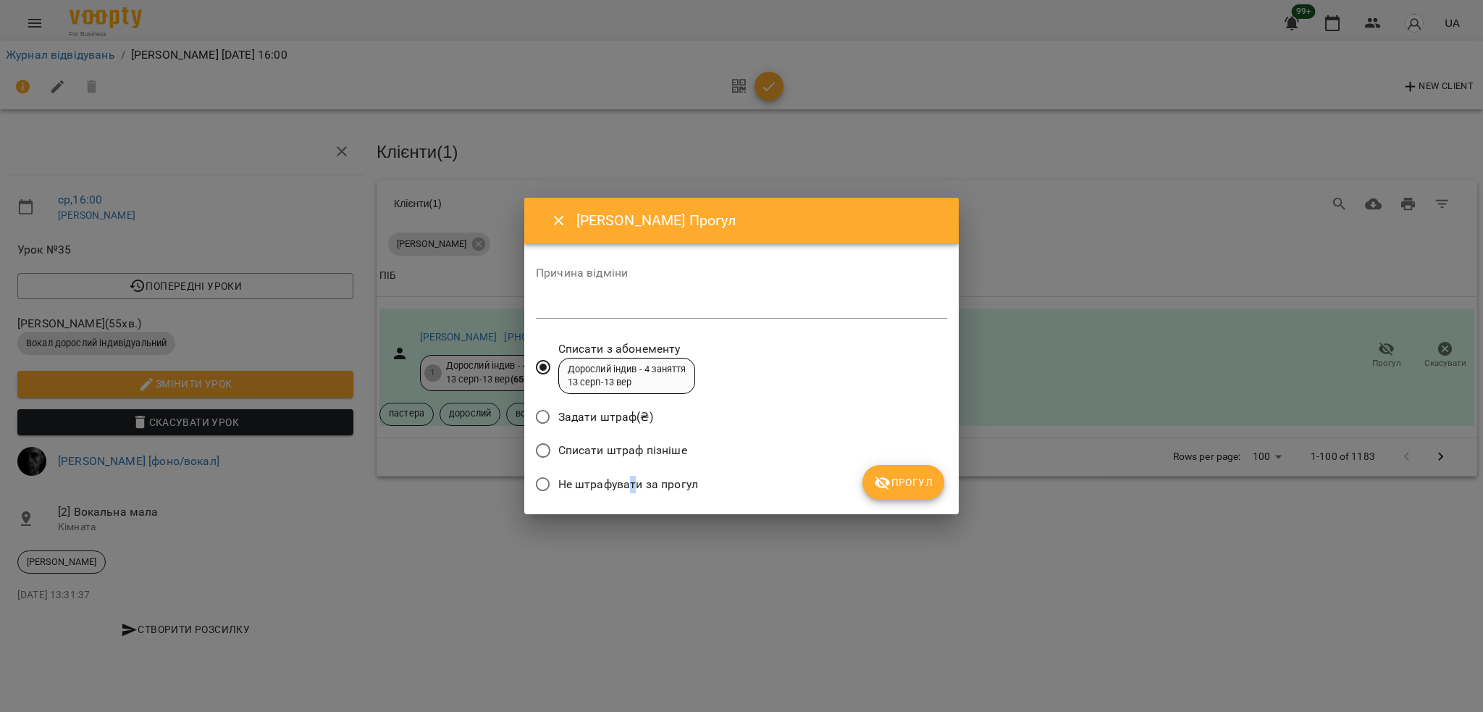
drag, startPoint x: 631, startPoint y: 478, endPoint x: 777, endPoint y: 481, distance: 145.6
click at [635, 476] on span "Не штрафувати за прогул" at bounding box center [628, 484] width 140 height 17
click at [666, 489] on span "Не штрафувати за прогул" at bounding box center [628, 484] width 140 height 17
click at [884, 493] on button "Прогул" at bounding box center [903, 482] width 82 height 35
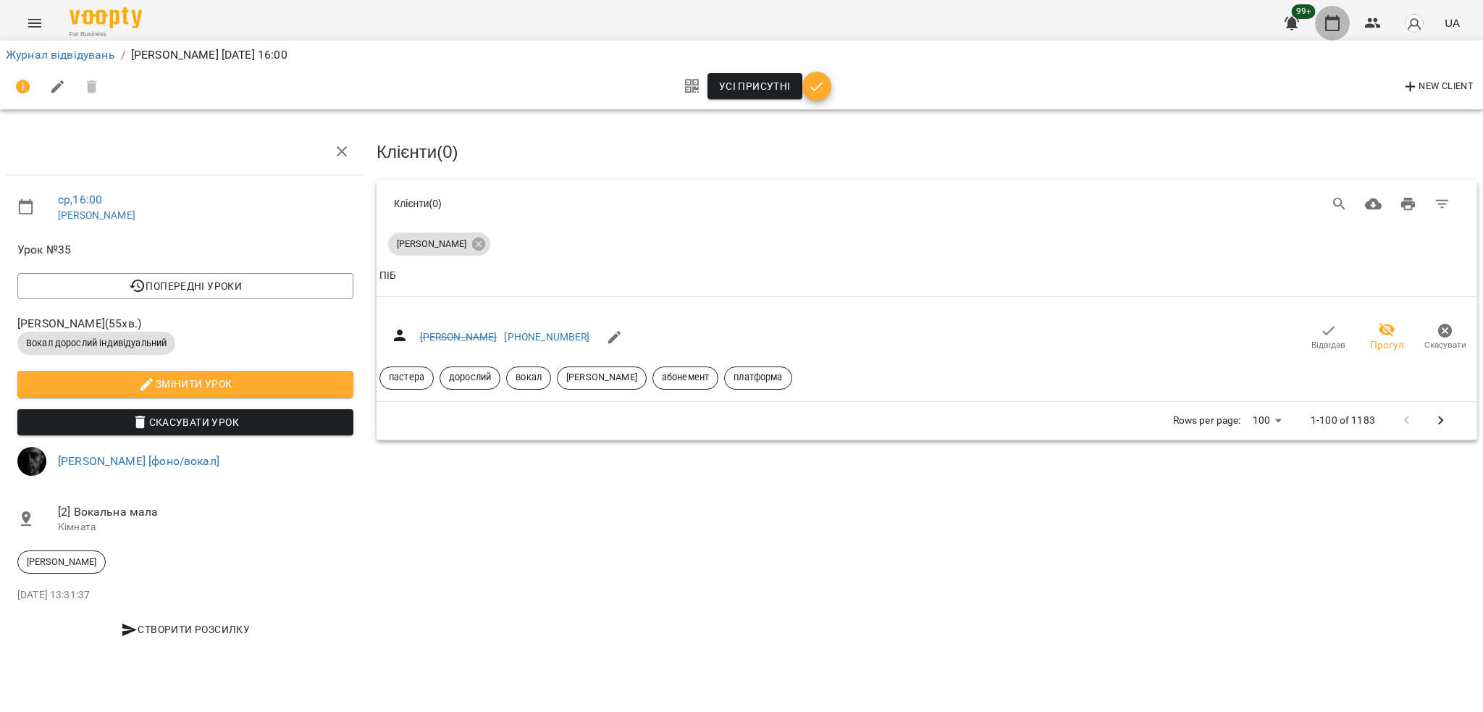
click at [1336, 22] on icon "button" at bounding box center [1331, 22] width 17 height 17
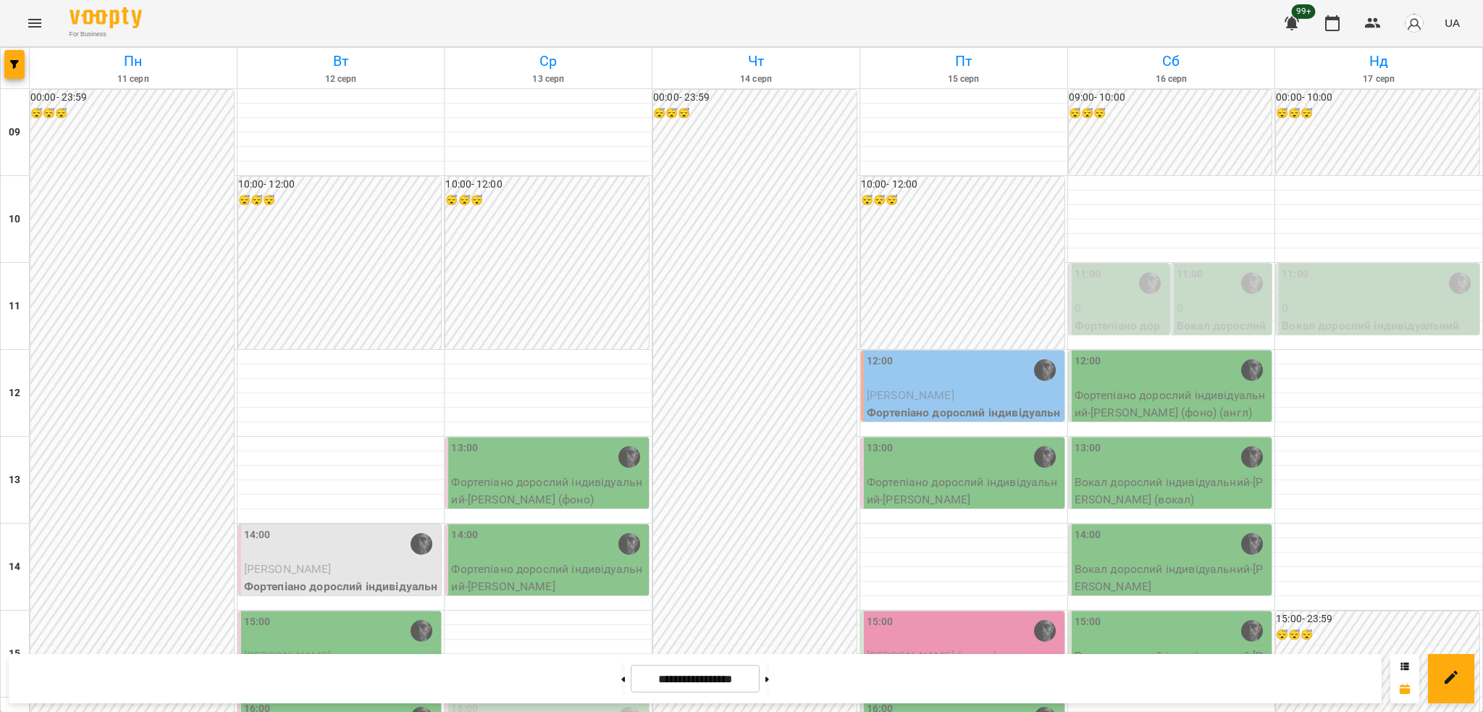
scroll to position [482, 0]
click at [769, 681] on button at bounding box center [767, 678] width 4 height 32
type input "**********"
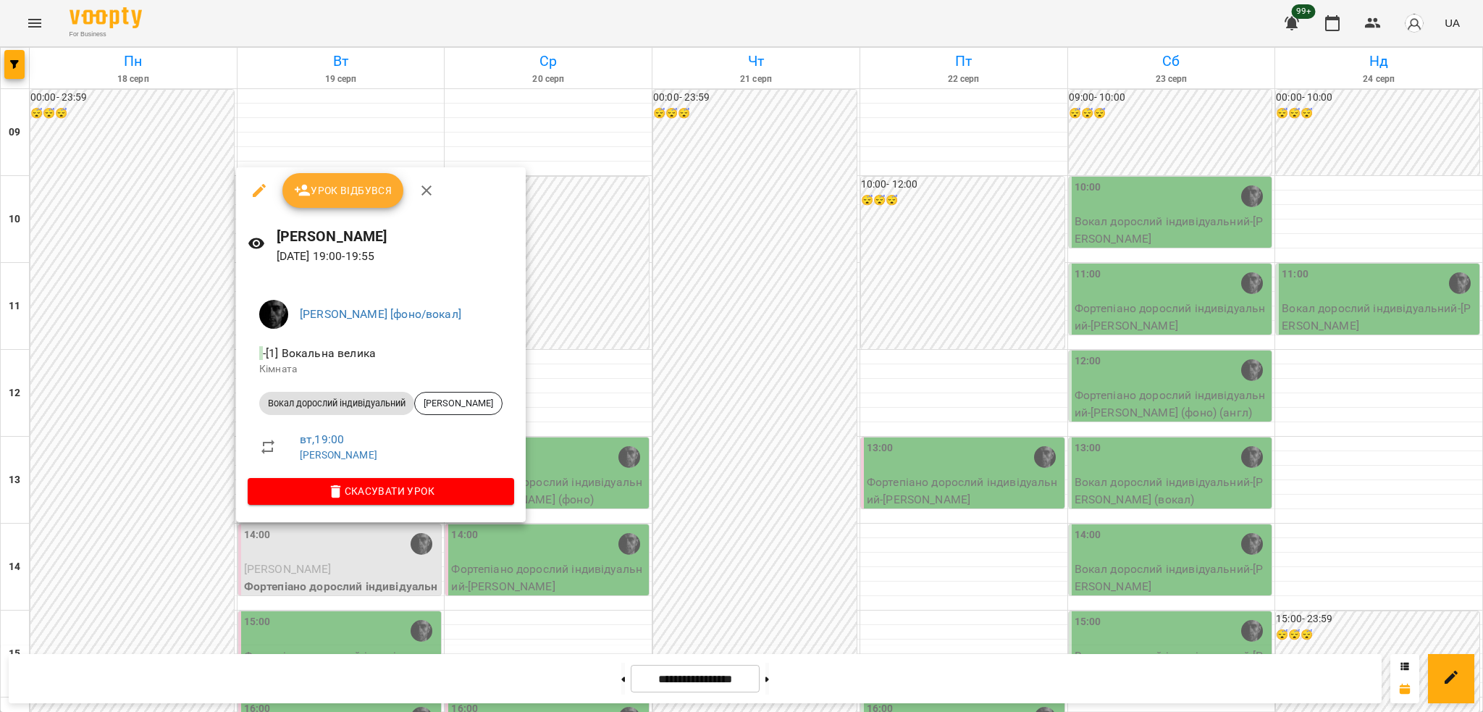
click at [444, 600] on div at bounding box center [741, 356] width 1483 height 712
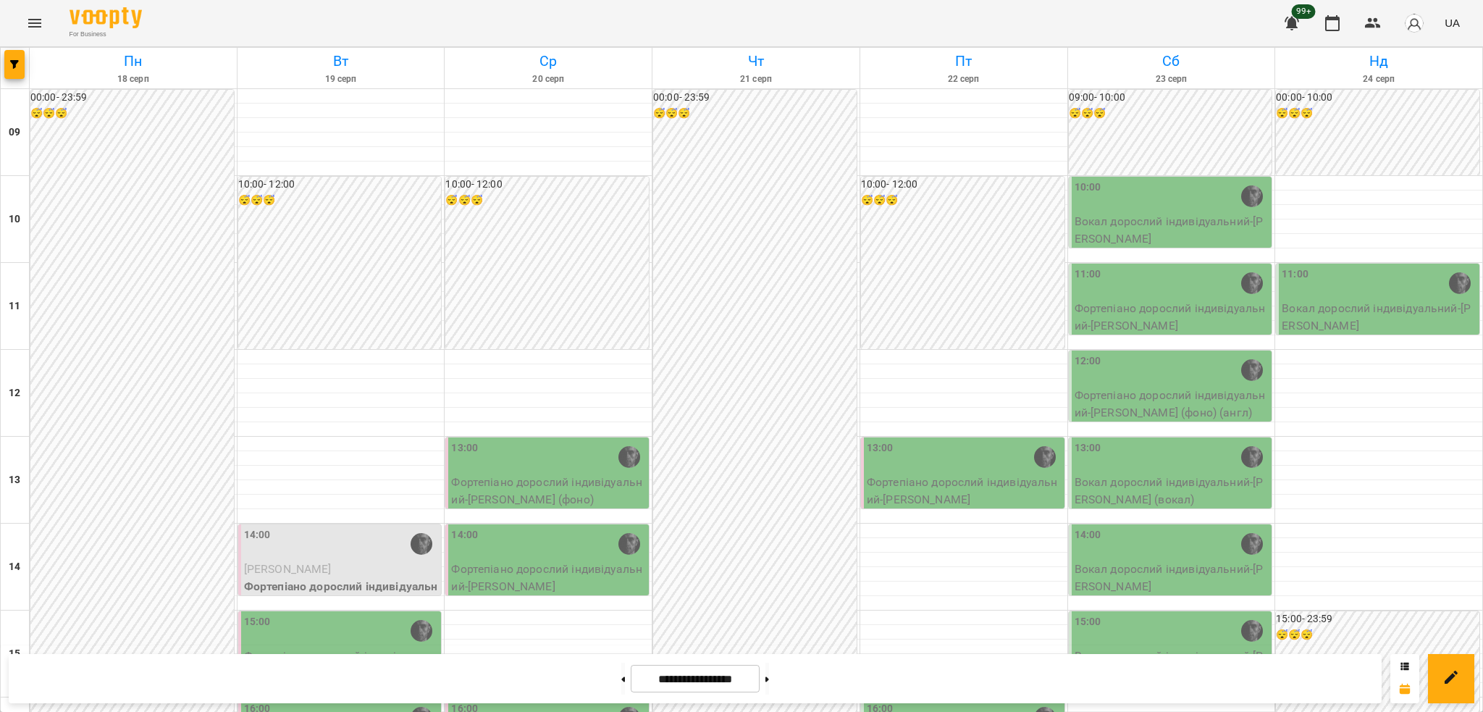
scroll to position [193, 0]
click at [17, 68] on icon "button" at bounding box center [14, 64] width 9 height 9
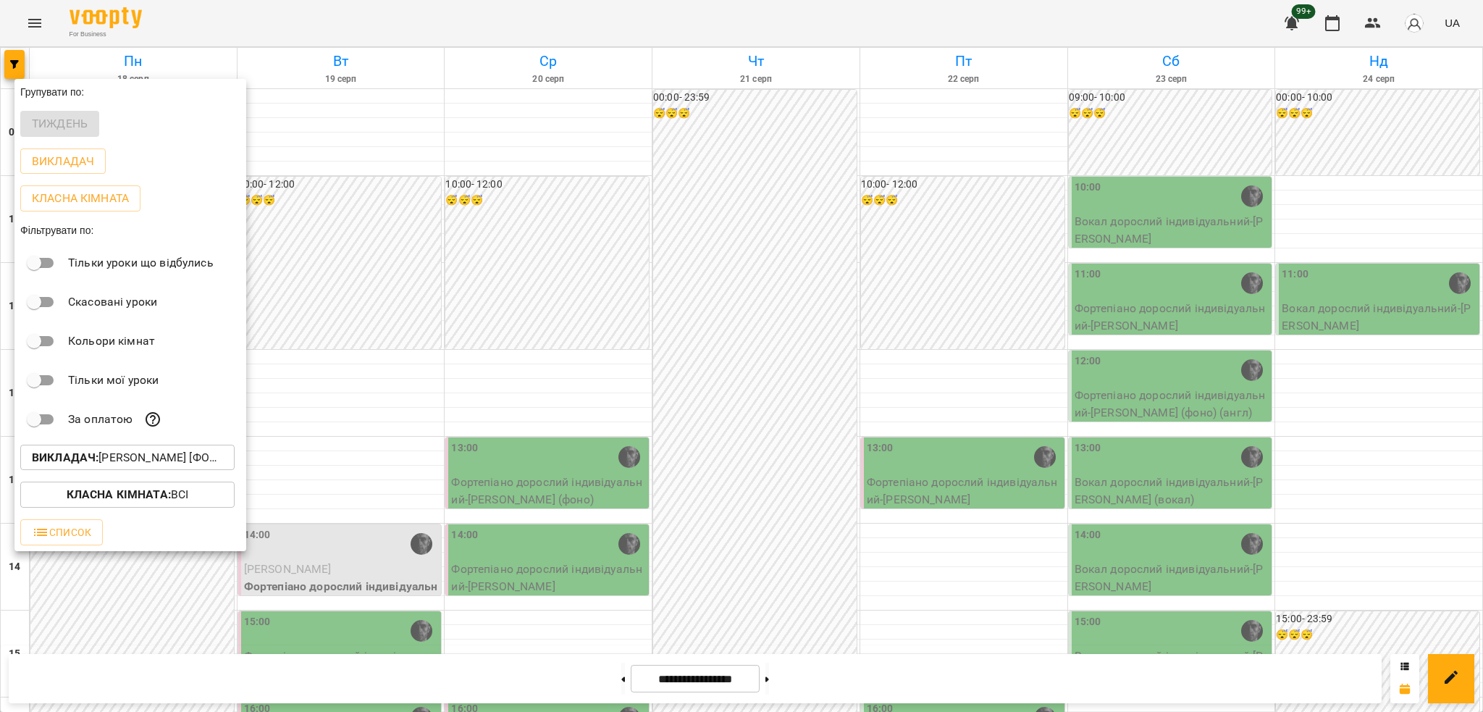
click at [165, 469] on button "Викладач : [PERSON_NAME] [фоно/вокал]" at bounding box center [127, 457] width 214 height 26
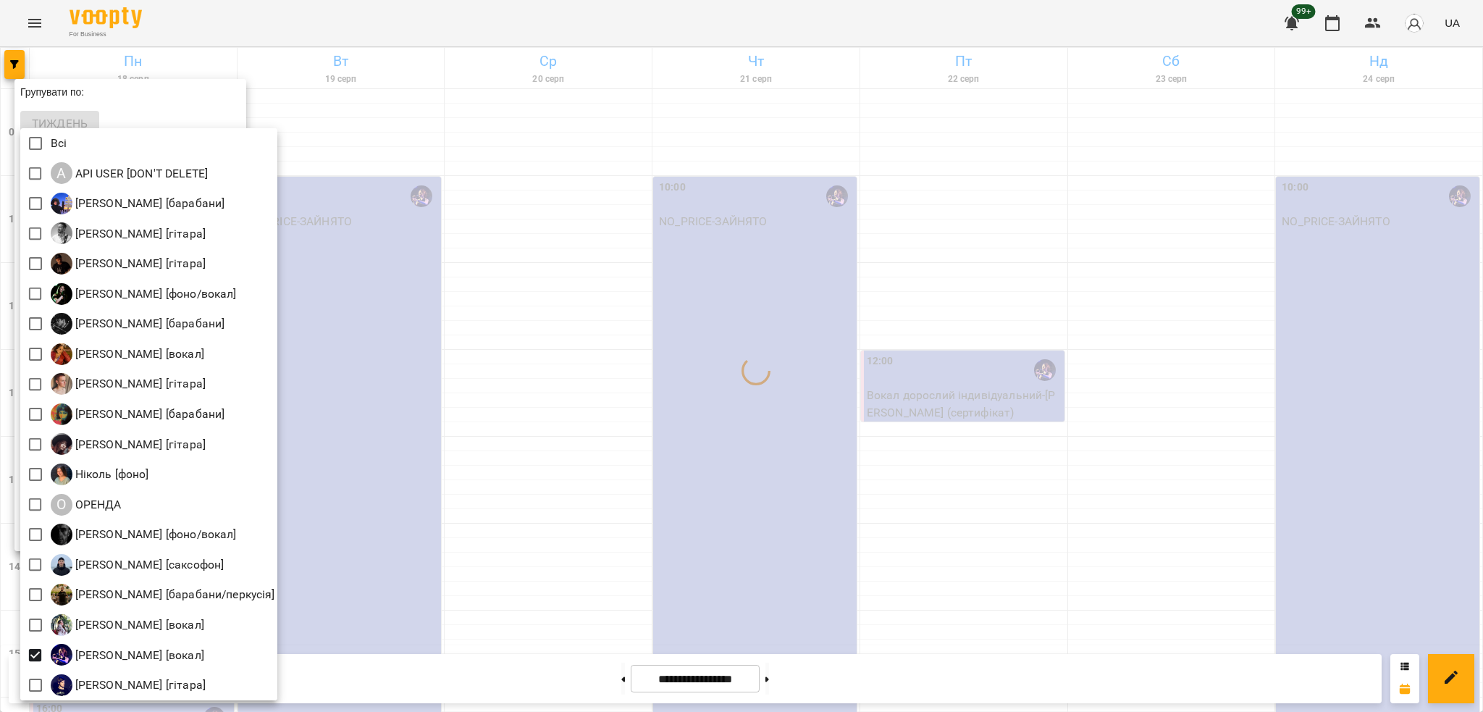
click at [484, 453] on div at bounding box center [741, 356] width 1483 height 712
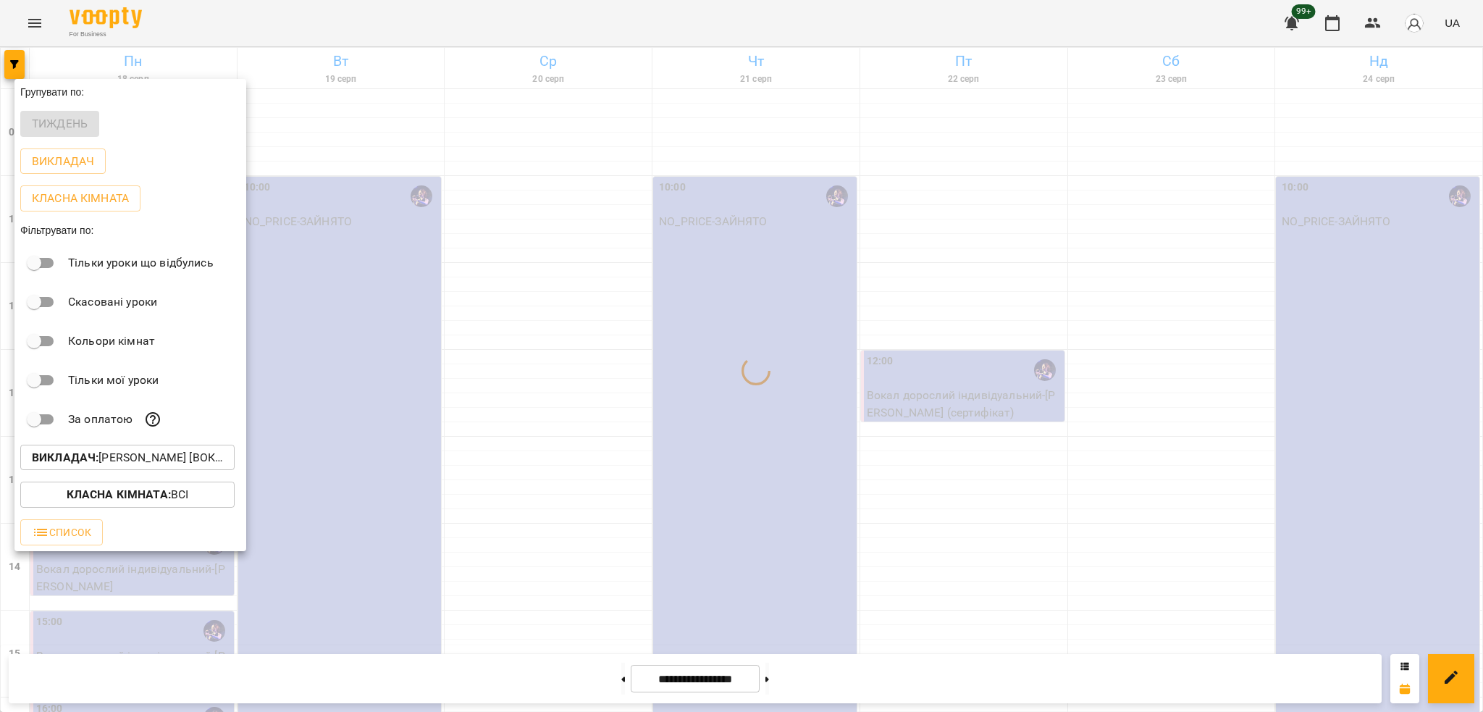
click at [151, 465] on p "Викладач : [PERSON_NAME] [вокал]" at bounding box center [127, 457] width 191 height 17
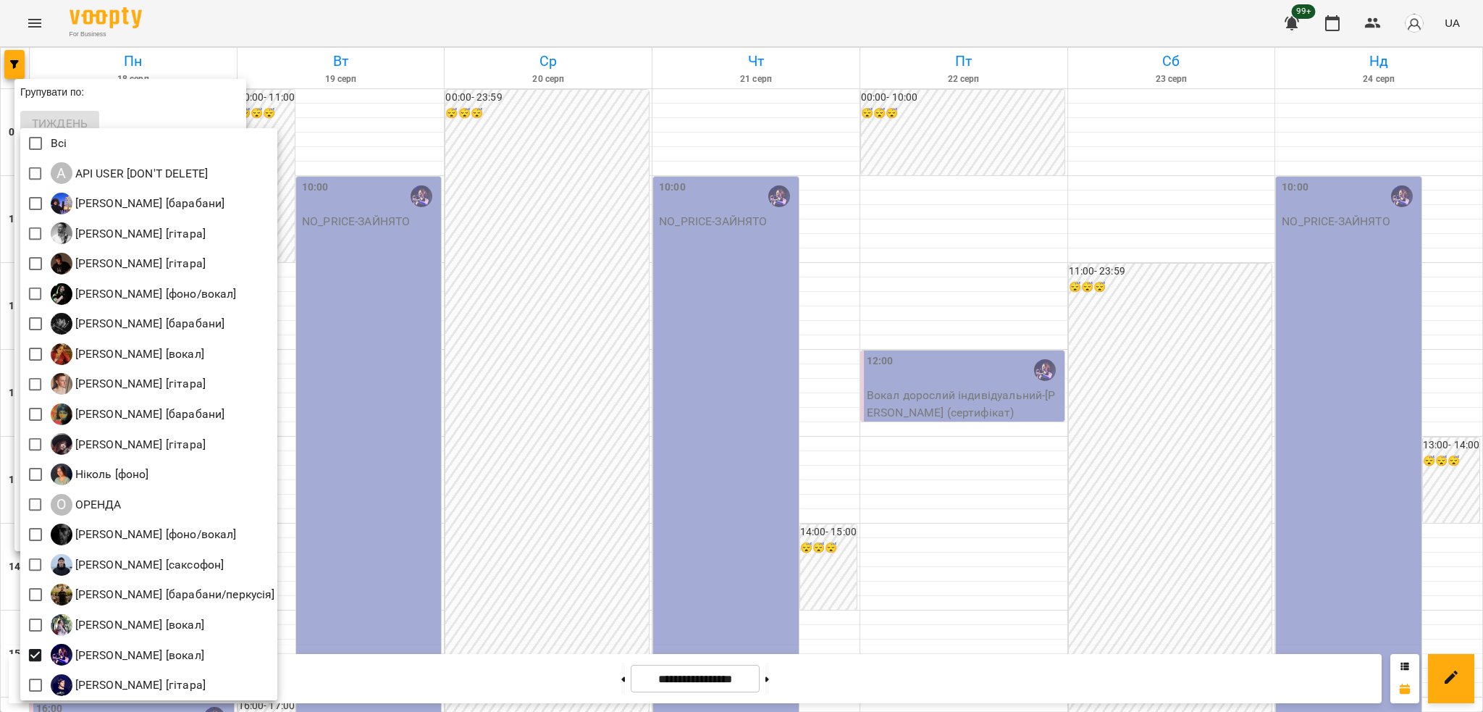
drag, startPoint x: 558, startPoint y: 340, endPoint x: 546, endPoint y: 303, distance: 38.2
click at [558, 334] on div at bounding box center [741, 356] width 1483 height 712
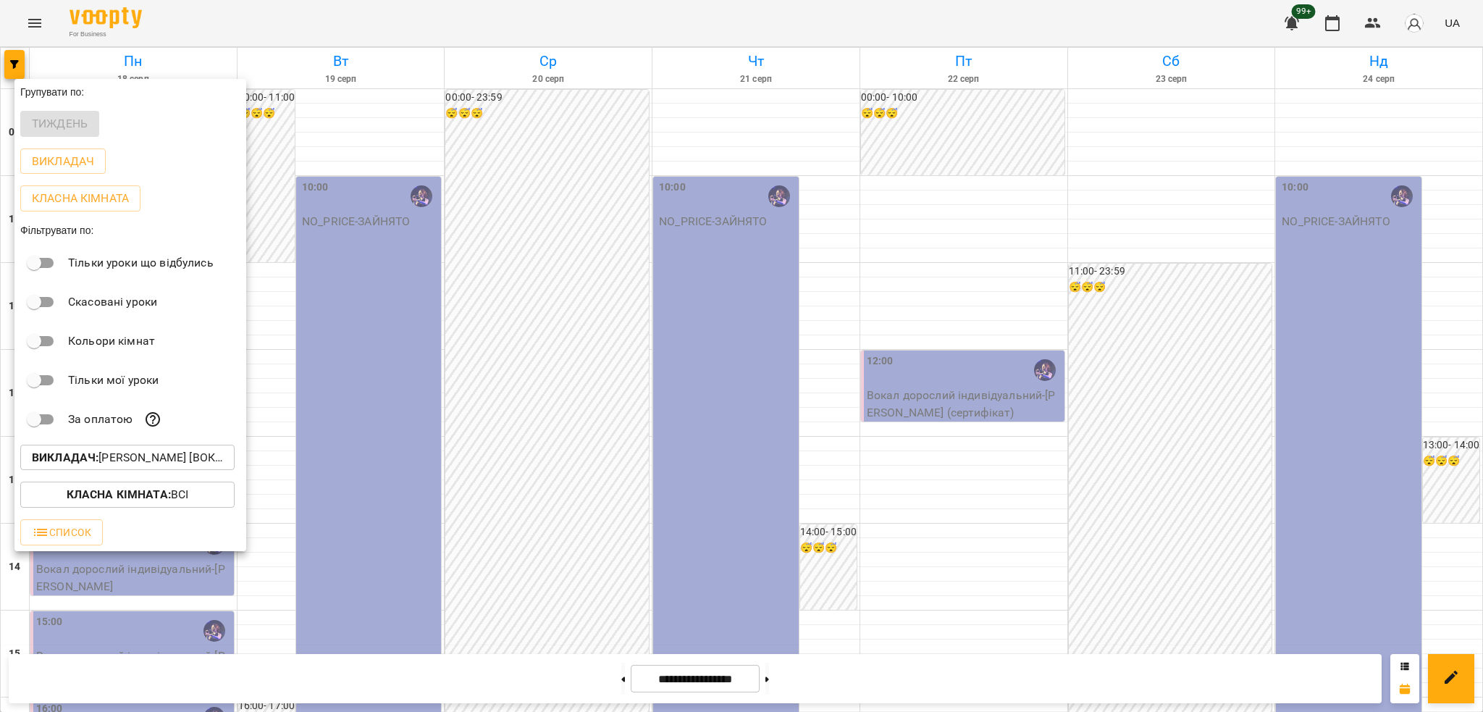
click at [35, 16] on div at bounding box center [741, 356] width 1483 height 712
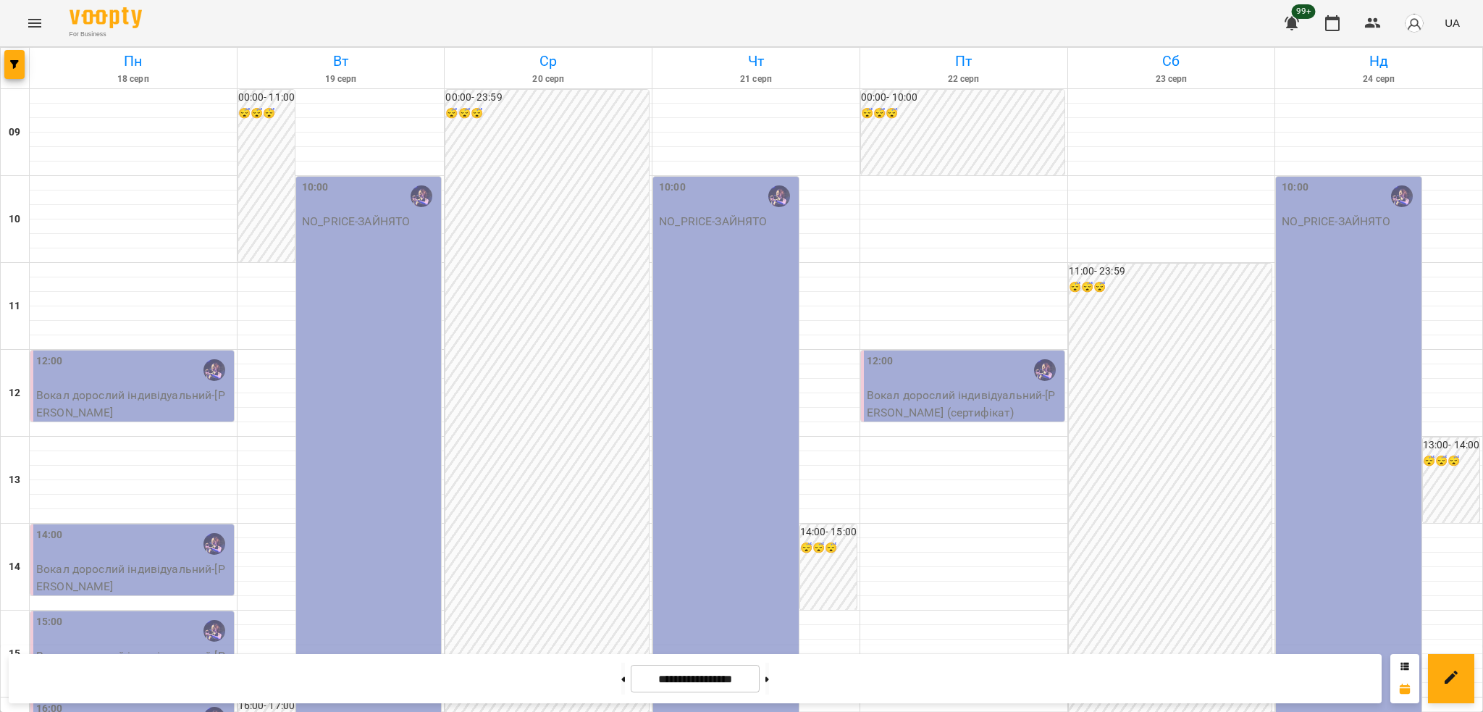
click at [41, 22] on icon "Menu" at bounding box center [34, 22] width 17 height 17
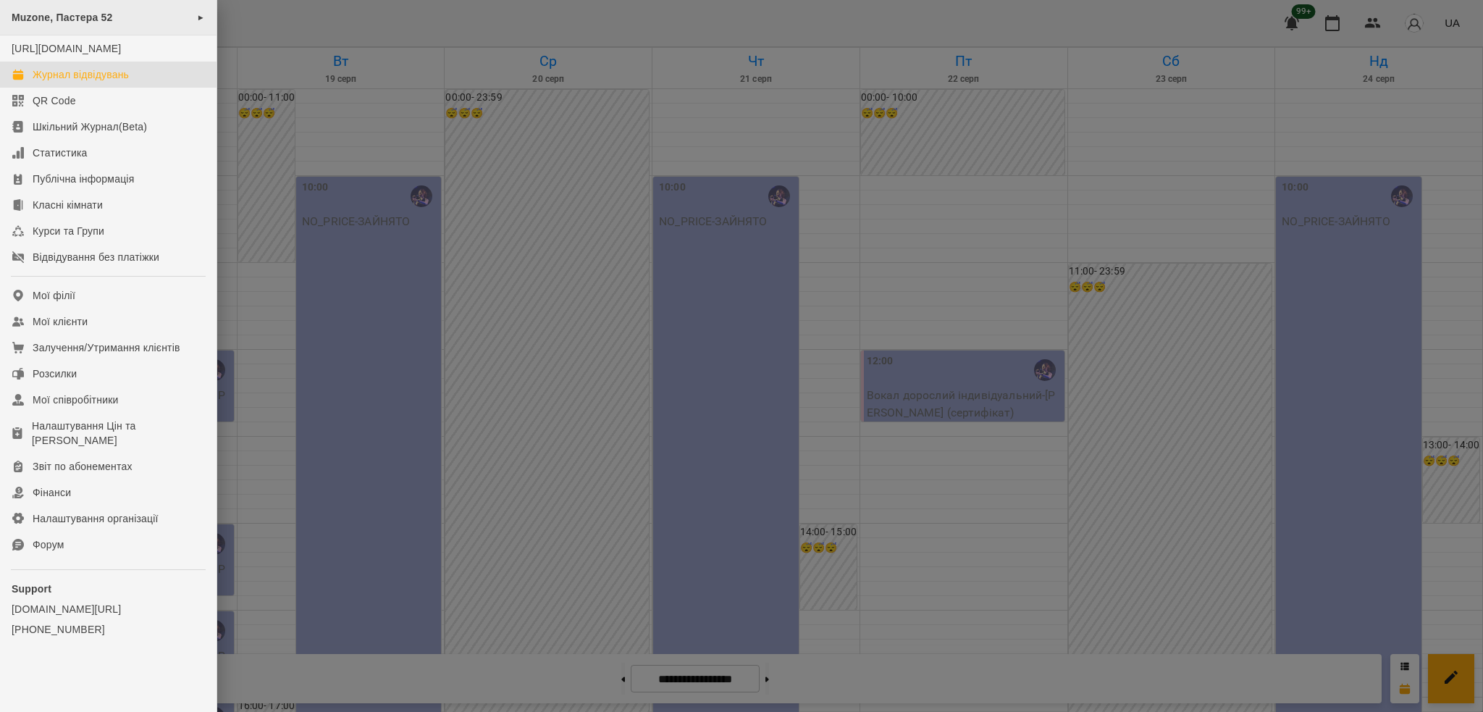
click at [161, 15] on div "Muzone, Пастера 52 ►" at bounding box center [108, 17] width 216 height 35
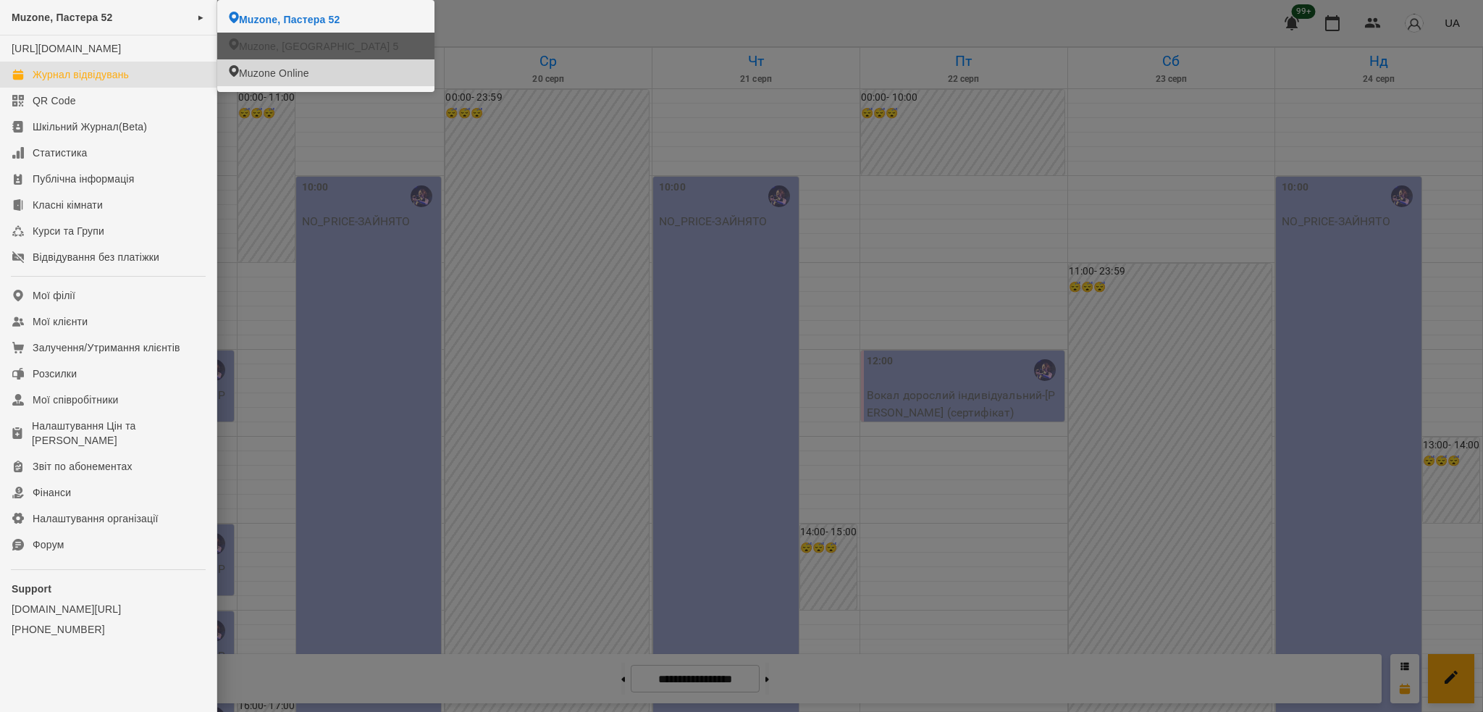
click at [321, 49] on span "Muzone, [GEOGRAPHIC_DATA] 5" at bounding box center [318, 46] width 159 height 14
